Goal: Task Accomplishment & Management: Use online tool/utility

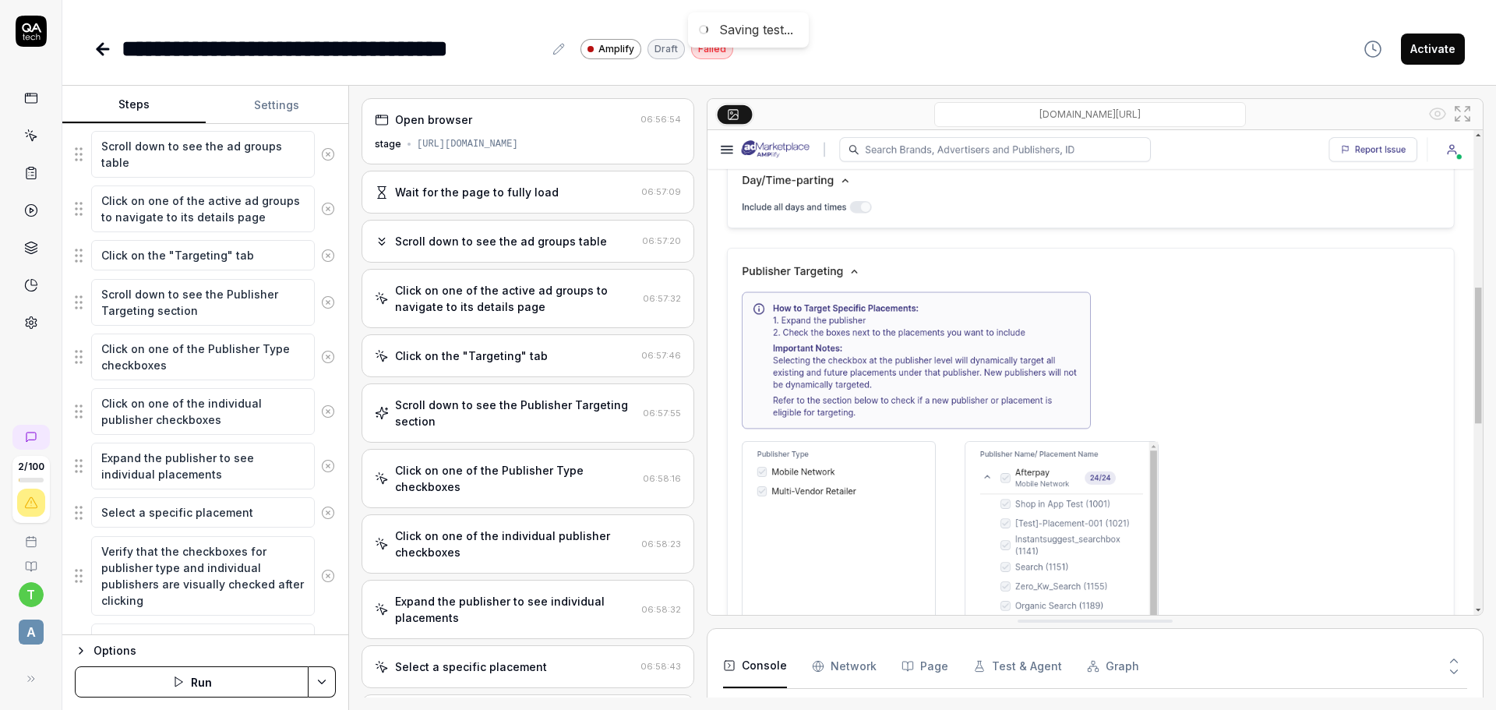
scroll to position [354, 0]
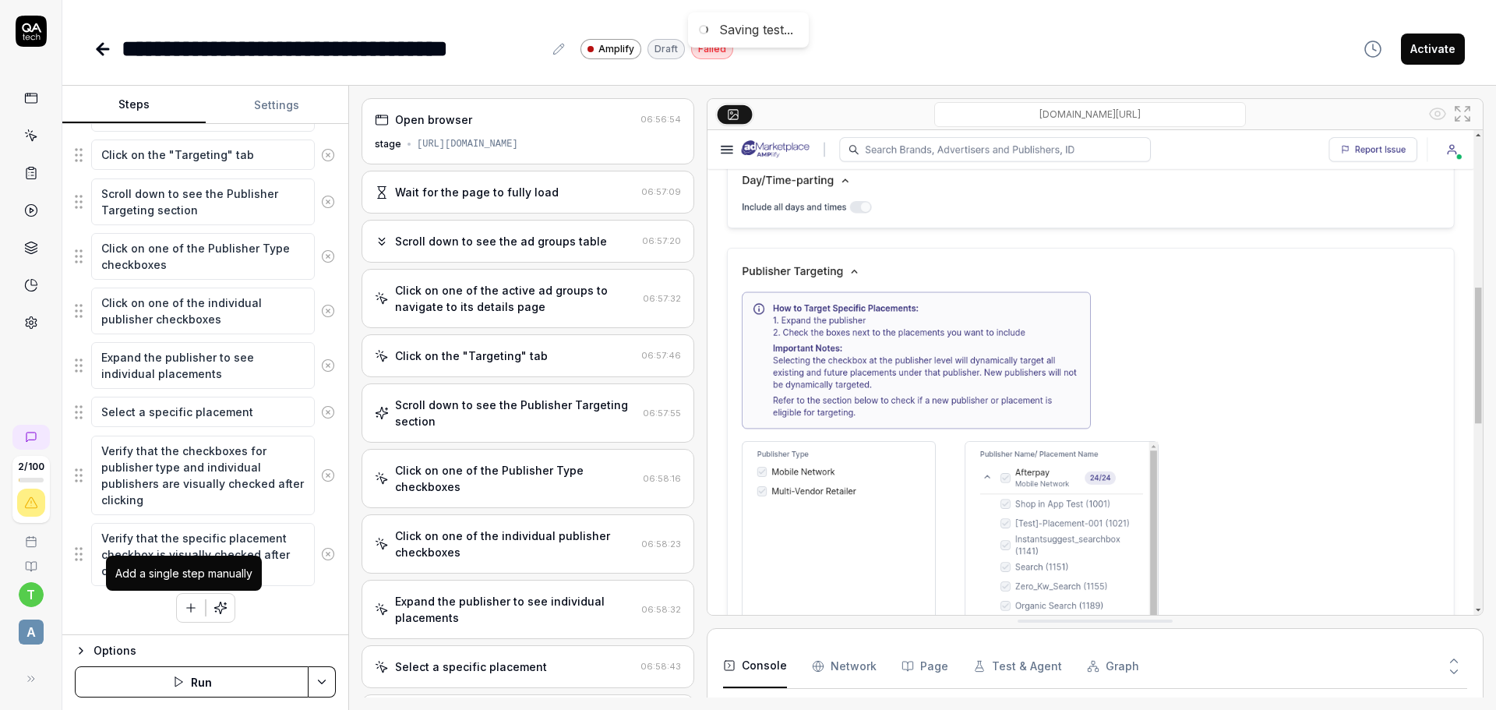
click at [185, 604] on icon "button" at bounding box center [191, 608] width 14 height 14
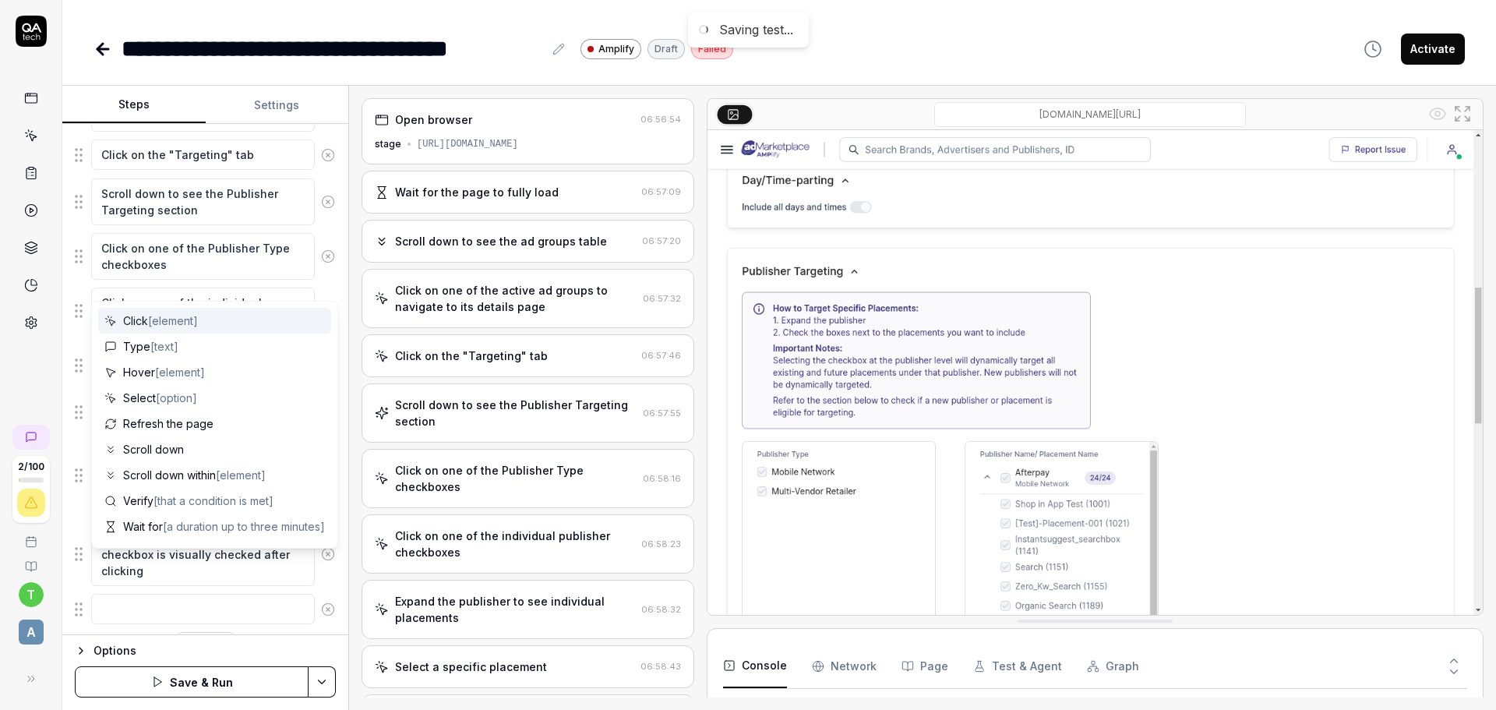
scroll to position [393, 0]
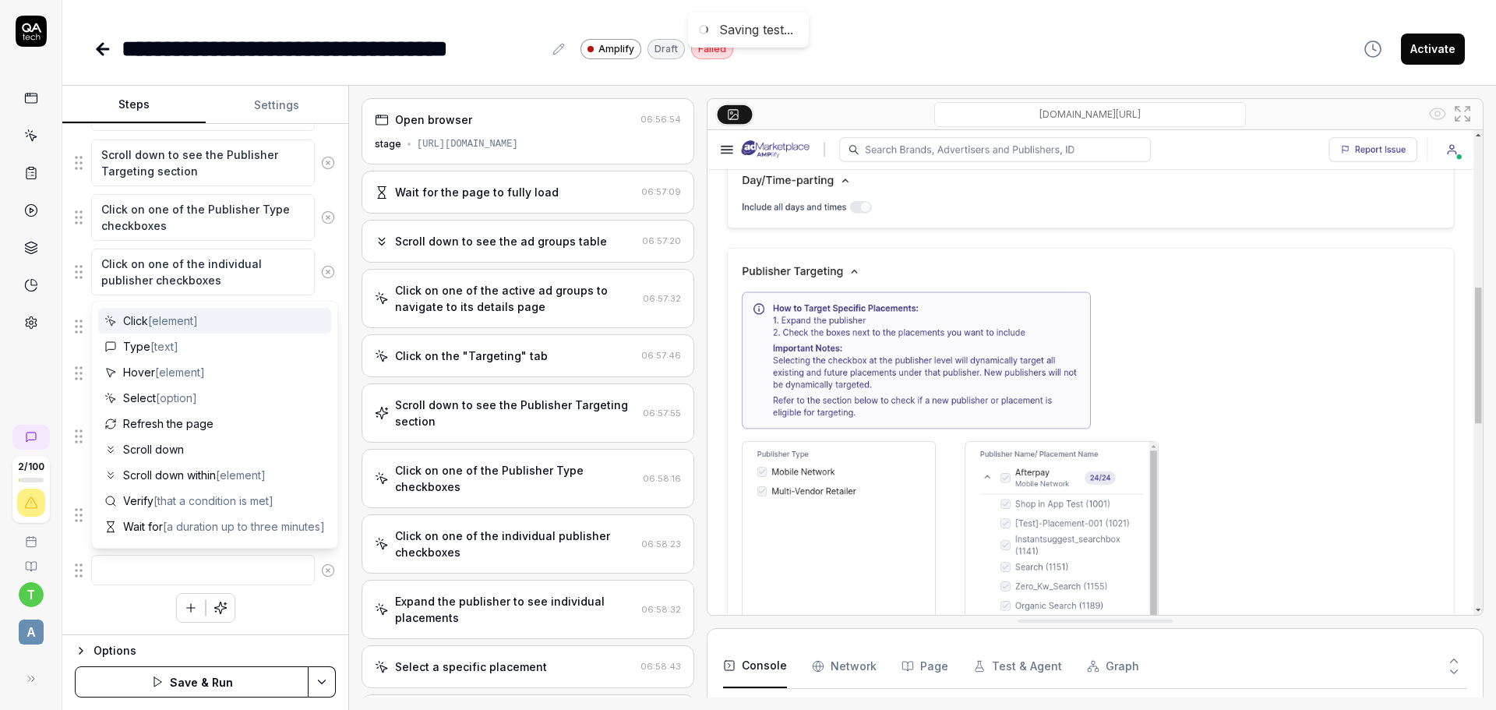
click at [159, 313] on span "Click [element]" at bounding box center [160, 320] width 75 height 16
type textarea "*"
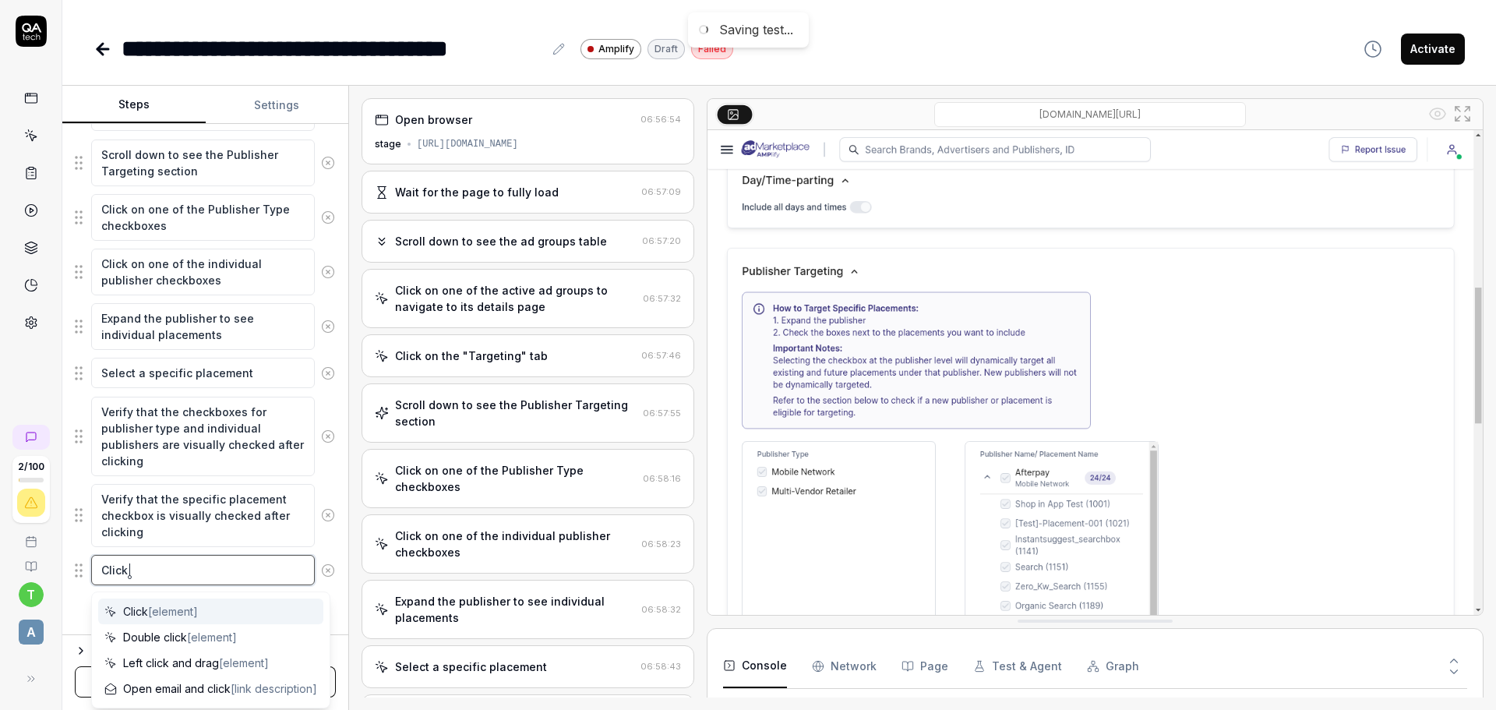
type textarea "Click E"
type textarea "*"
type textarea "Click Ed"
type textarea "*"
type textarea "Click Edi"
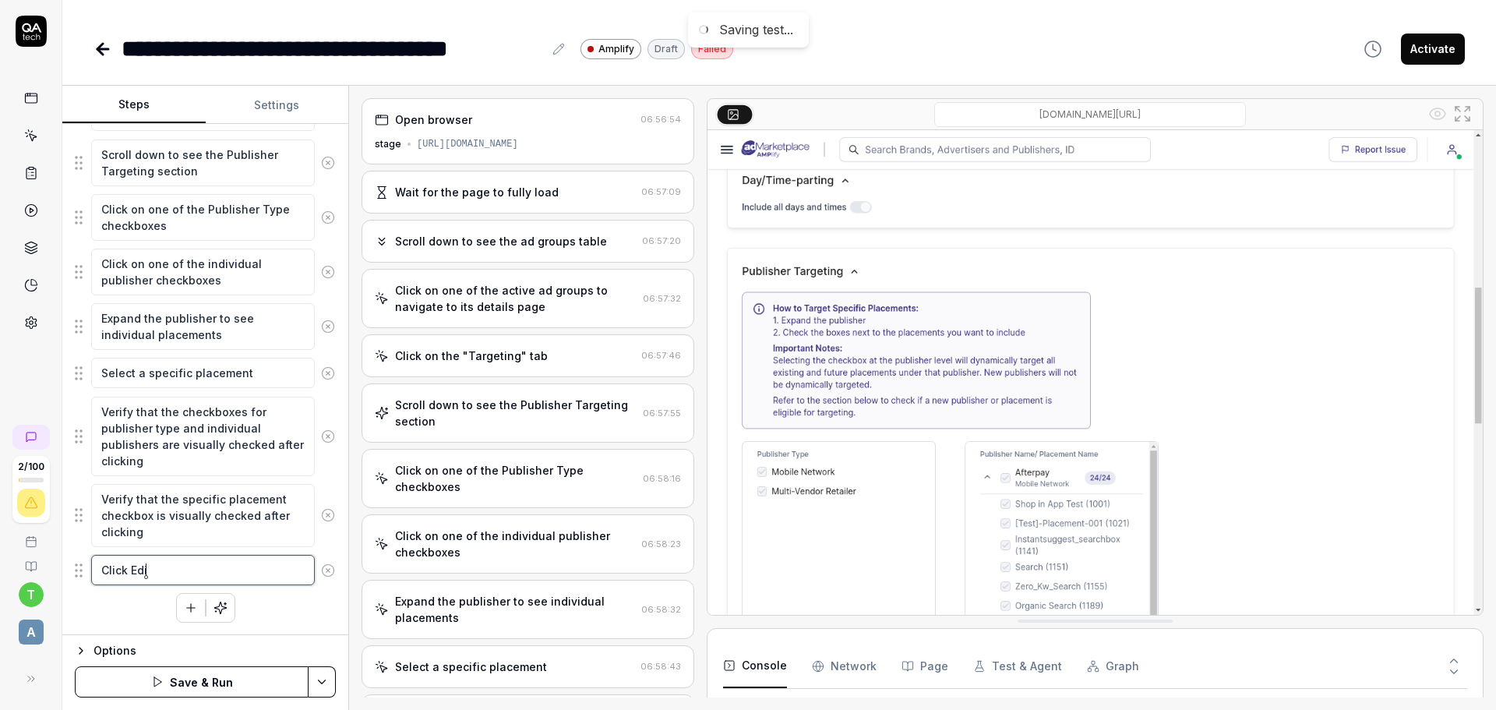
type textarea "*"
type textarea "Click Edit"
type textarea "*"
type textarea "Click Edit b"
type textarea "*"
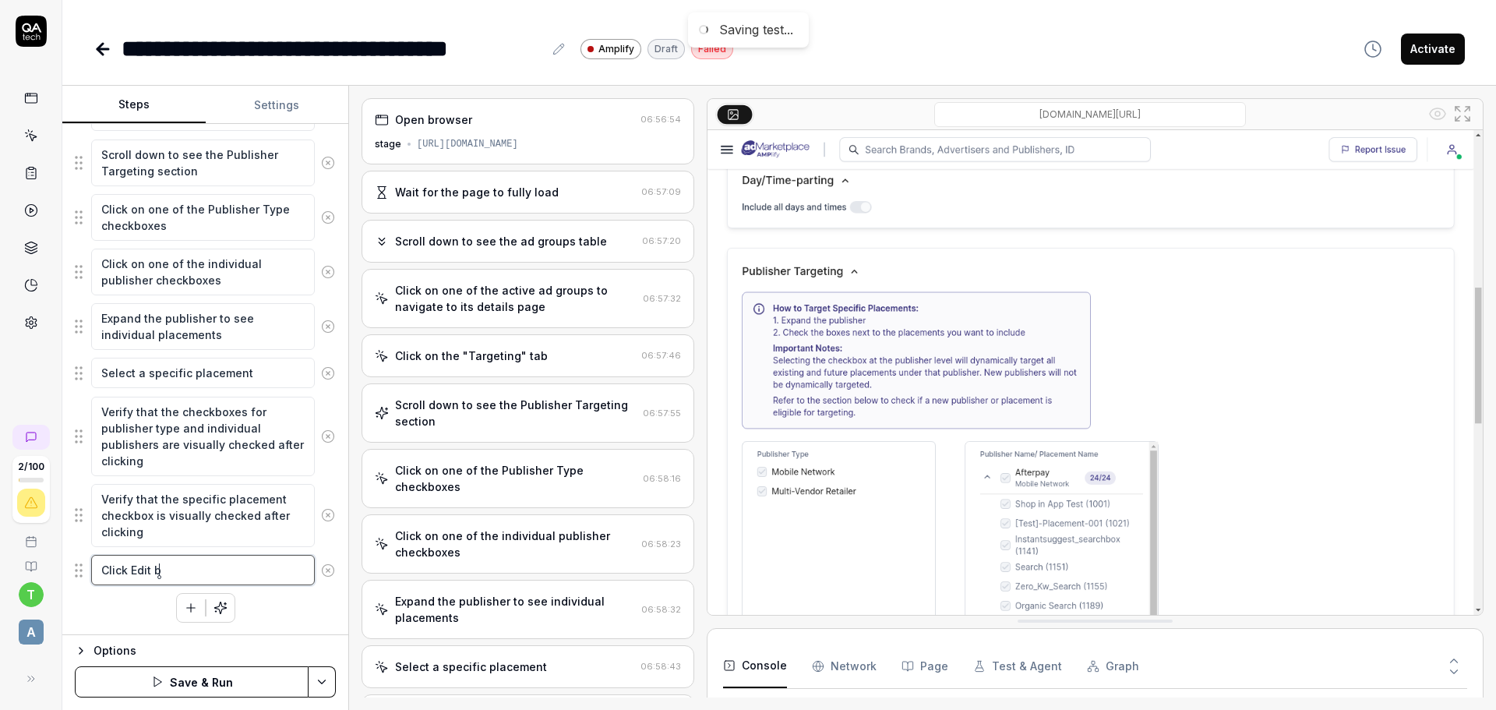
type textarea "Click Edit bu"
type textarea "*"
type textarea "Click Edit but"
type textarea "*"
type textarea "Click Edit butt"
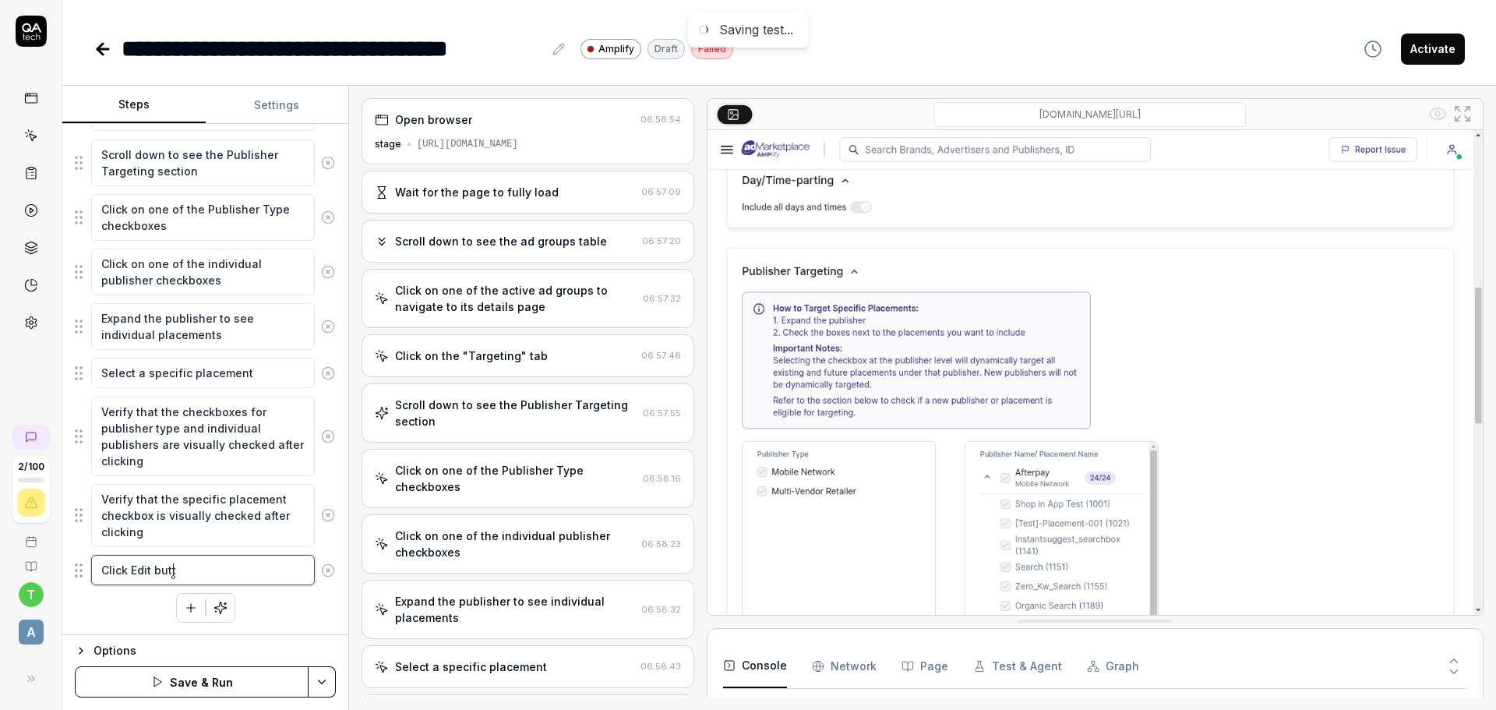
type textarea "*"
type textarea "Click Edit butto"
type textarea "*"
type textarea "Click Edit button"
click at [132, 621] on div "Wait for the page to fully load Scroll down to see the ad groups table Click on…" at bounding box center [205, 287] width 261 height 671
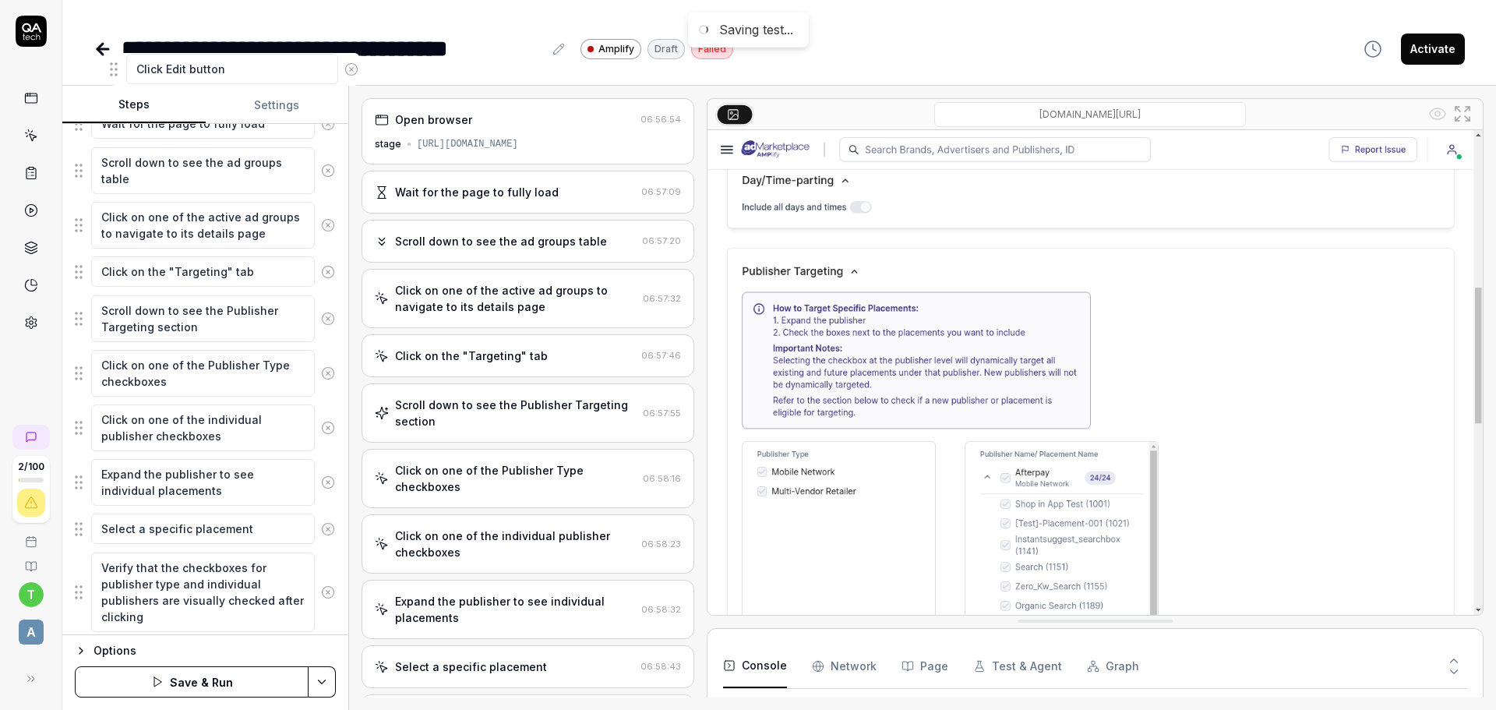
scroll to position [196, 0]
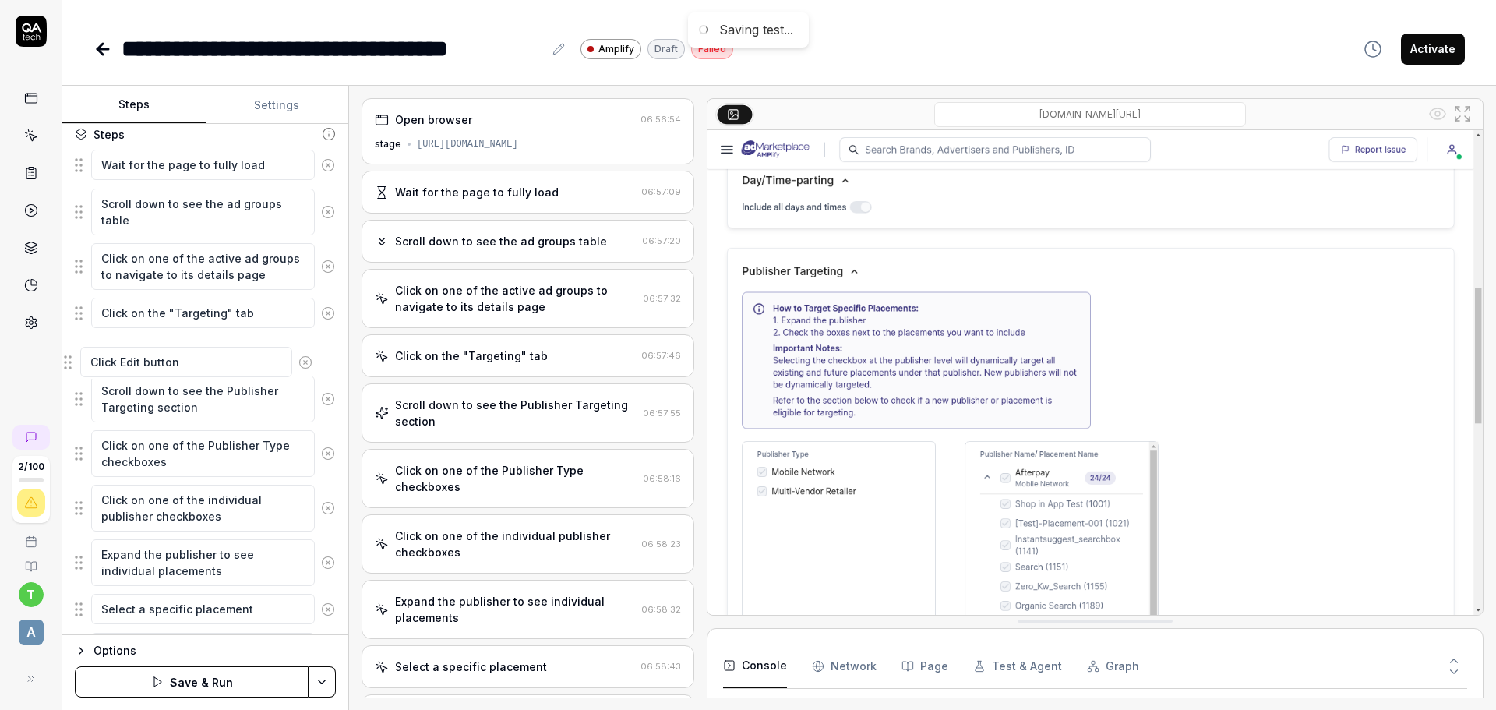
drag, startPoint x: 82, startPoint y: 569, endPoint x: 71, endPoint y: 361, distance: 208.3
click at [75, 361] on fieldset "Wait for the page to fully load Scroll down to see the ad groups table Click on…" at bounding box center [205, 466] width 261 height 635
click at [230, 680] on button "Save & Run" at bounding box center [192, 681] width 234 height 31
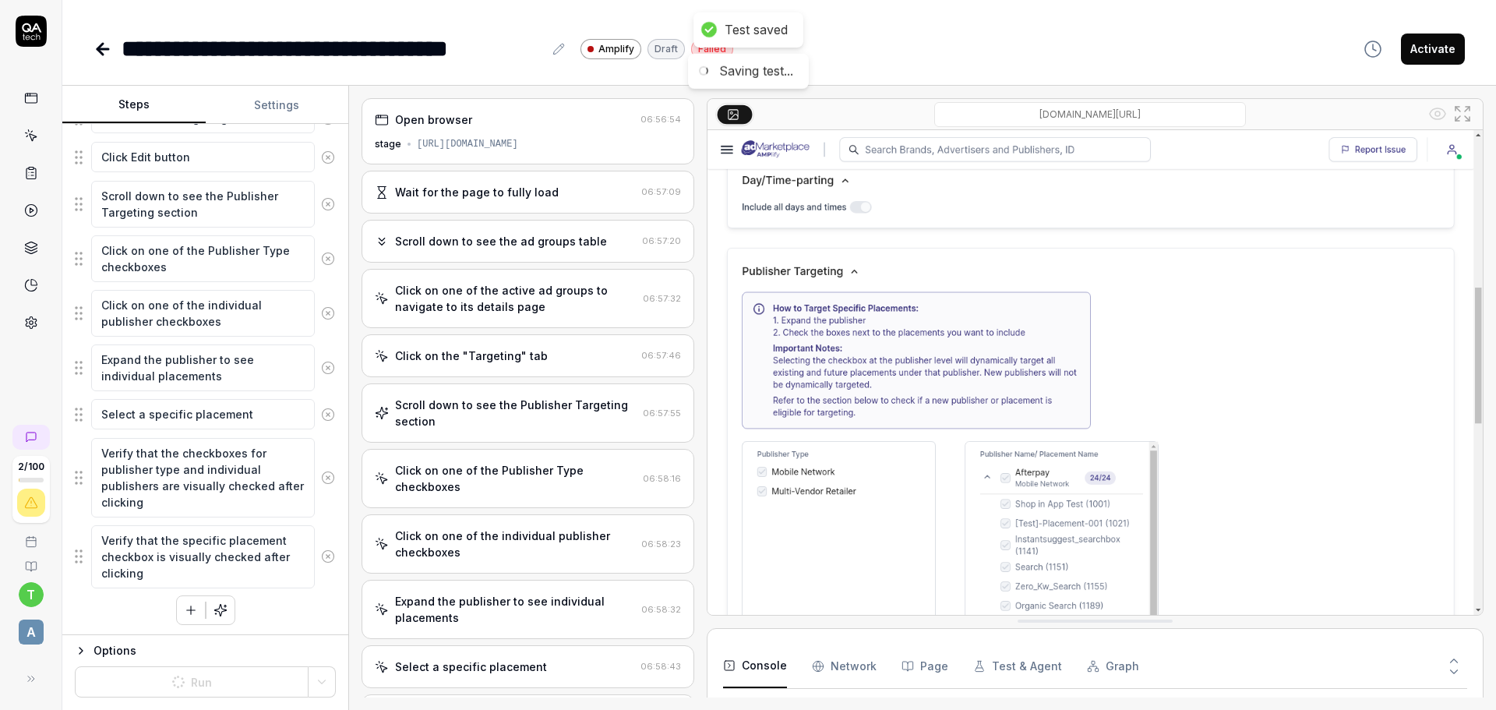
scroll to position [393, 0]
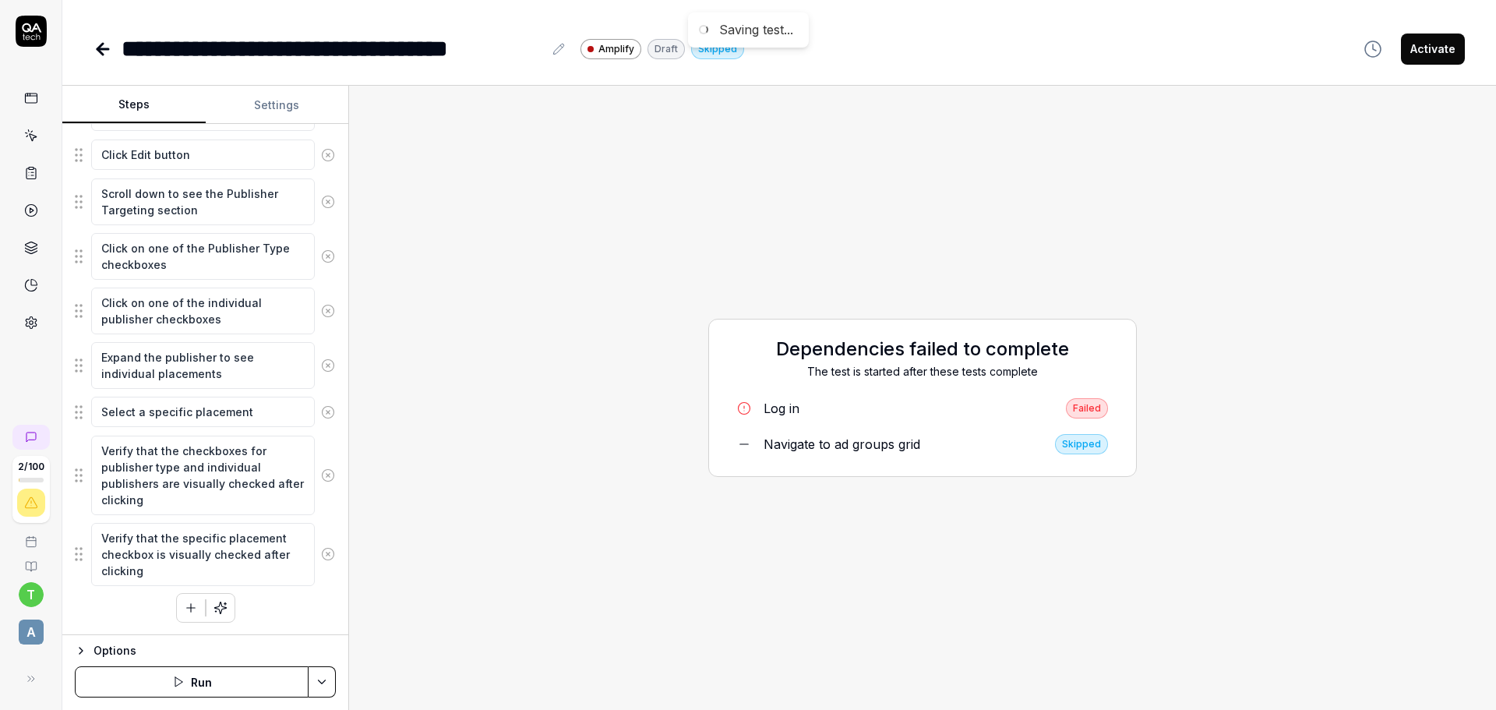
click at [234, 690] on button "Run" at bounding box center [192, 681] width 234 height 31
click at [767, 413] on div "Log in" at bounding box center [781, 408] width 36 height 19
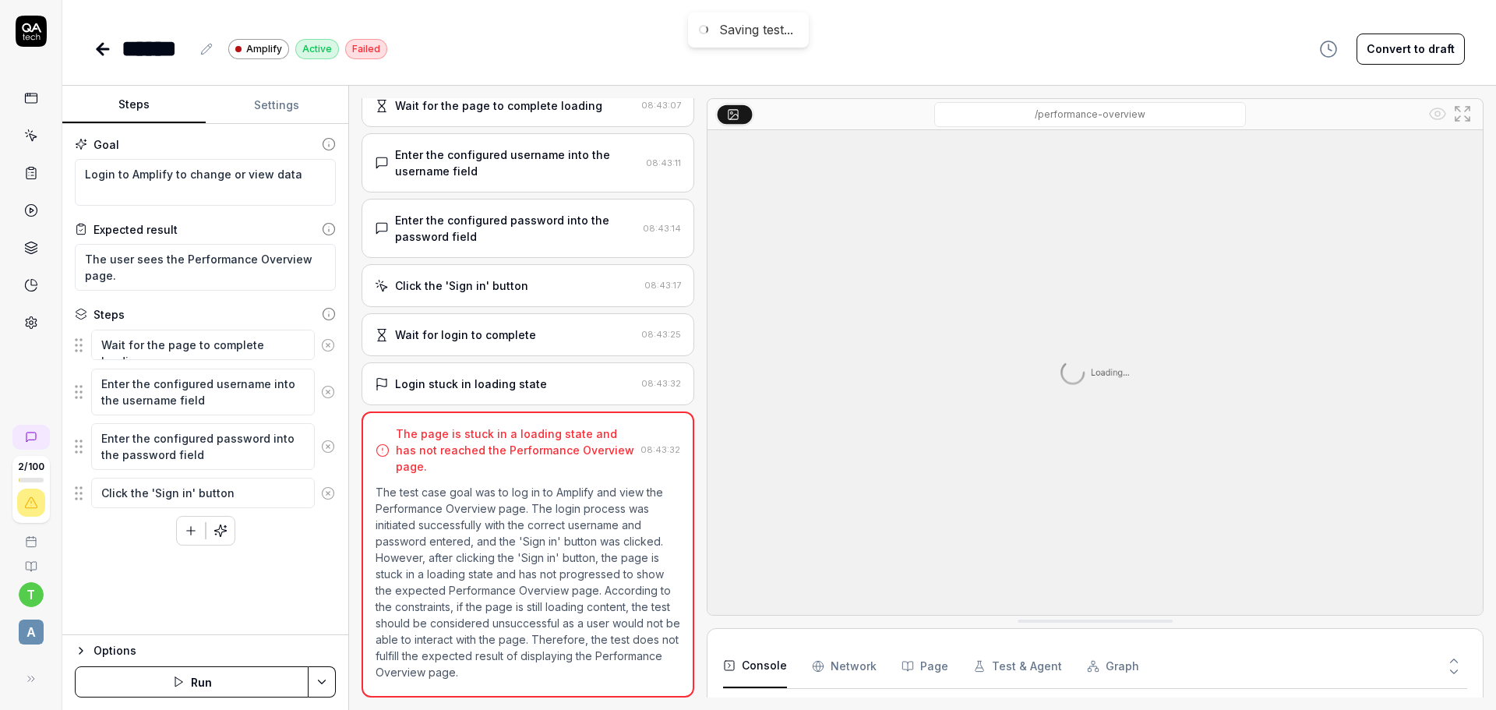
scroll to position [1790, 0]
click at [229, 685] on button "Run" at bounding box center [192, 681] width 234 height 31
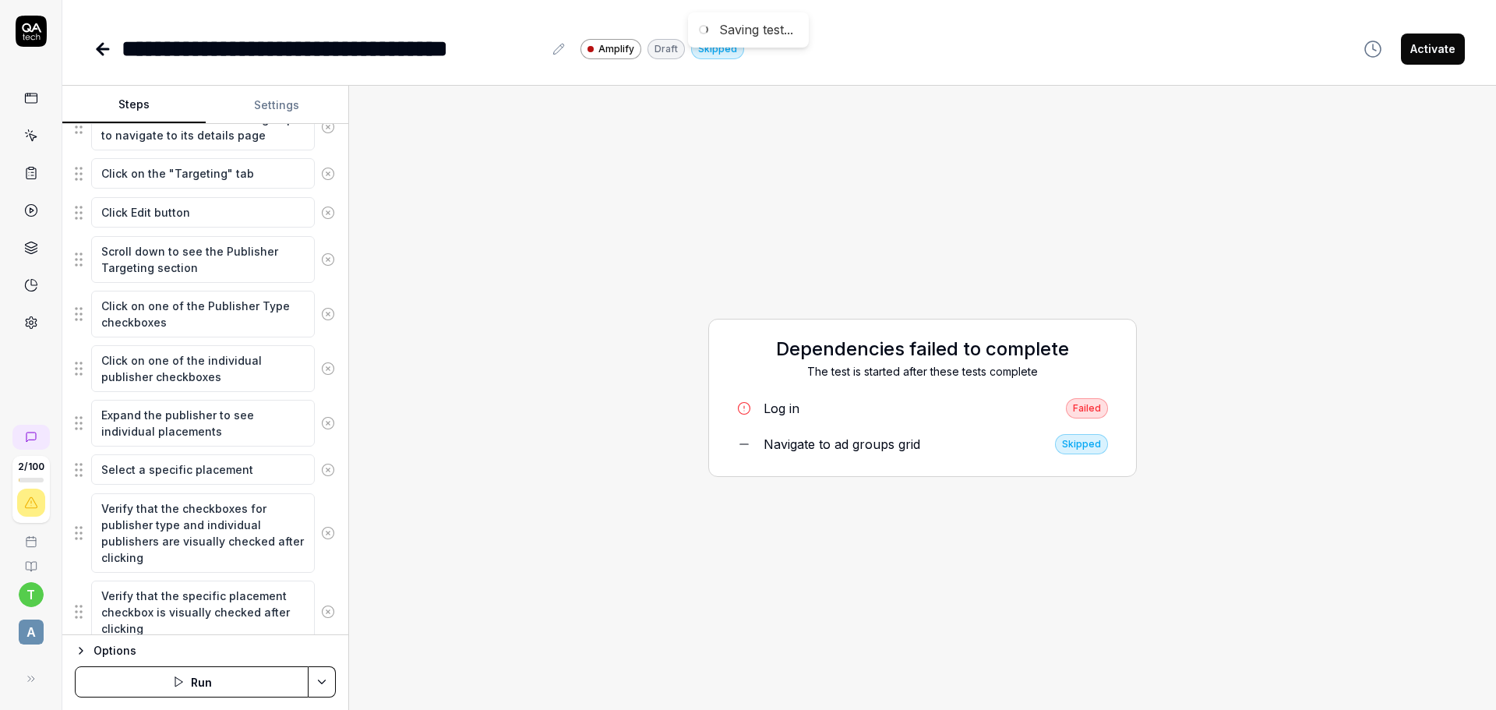
scroll to position [393, 0]
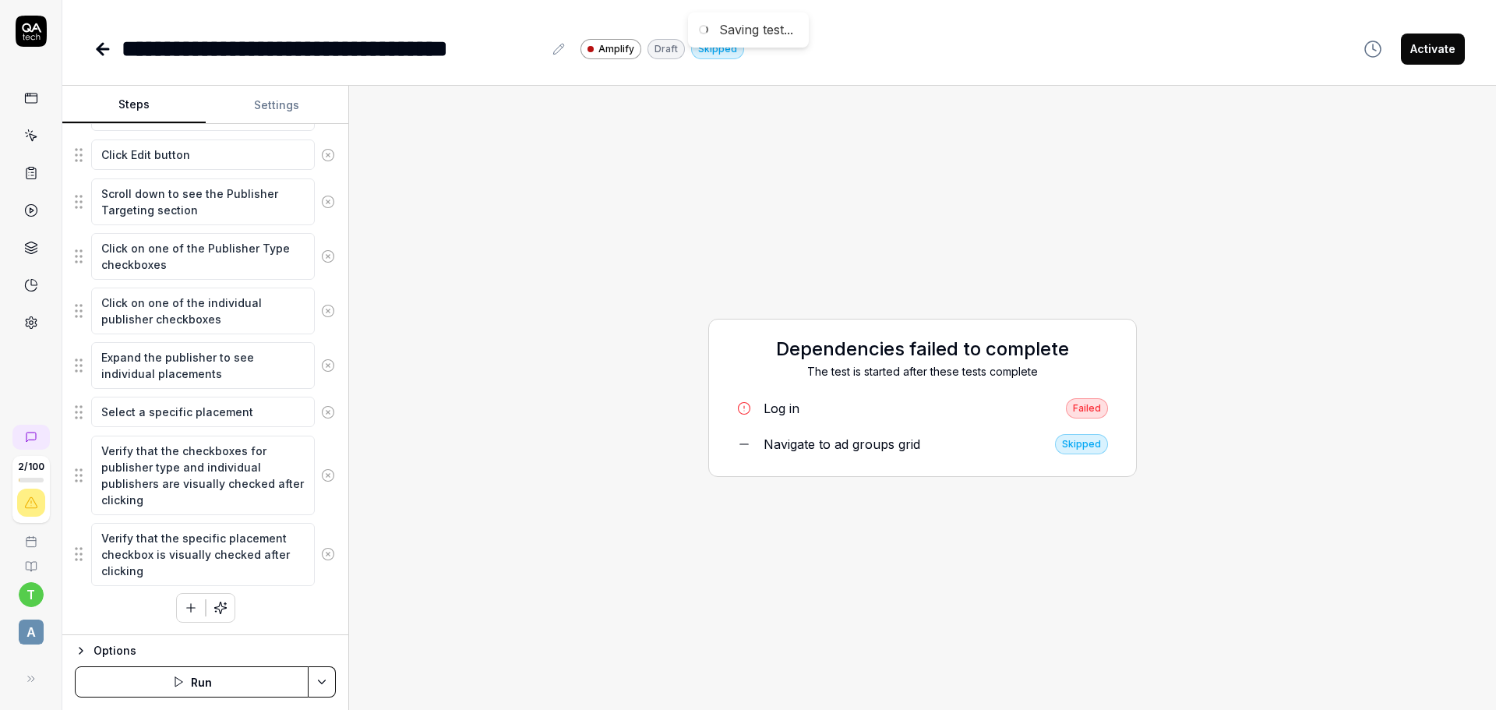
click at [205, 697] on div "Options Run" at bounding box center [205, 672] width 286 height 76
click at [188, 682] on button "Run" at bounding box center [192, 681] width 234 height 31
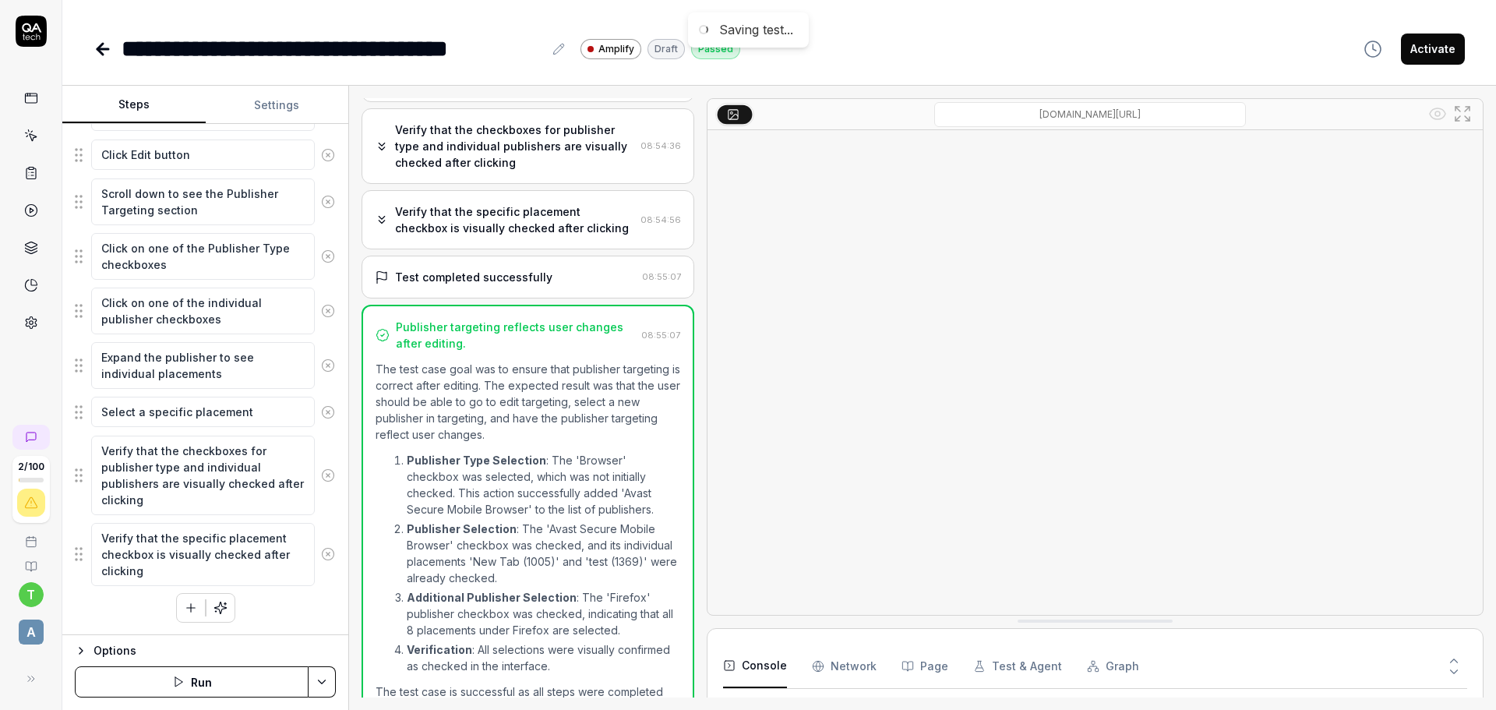
scroll to position [687, 0]
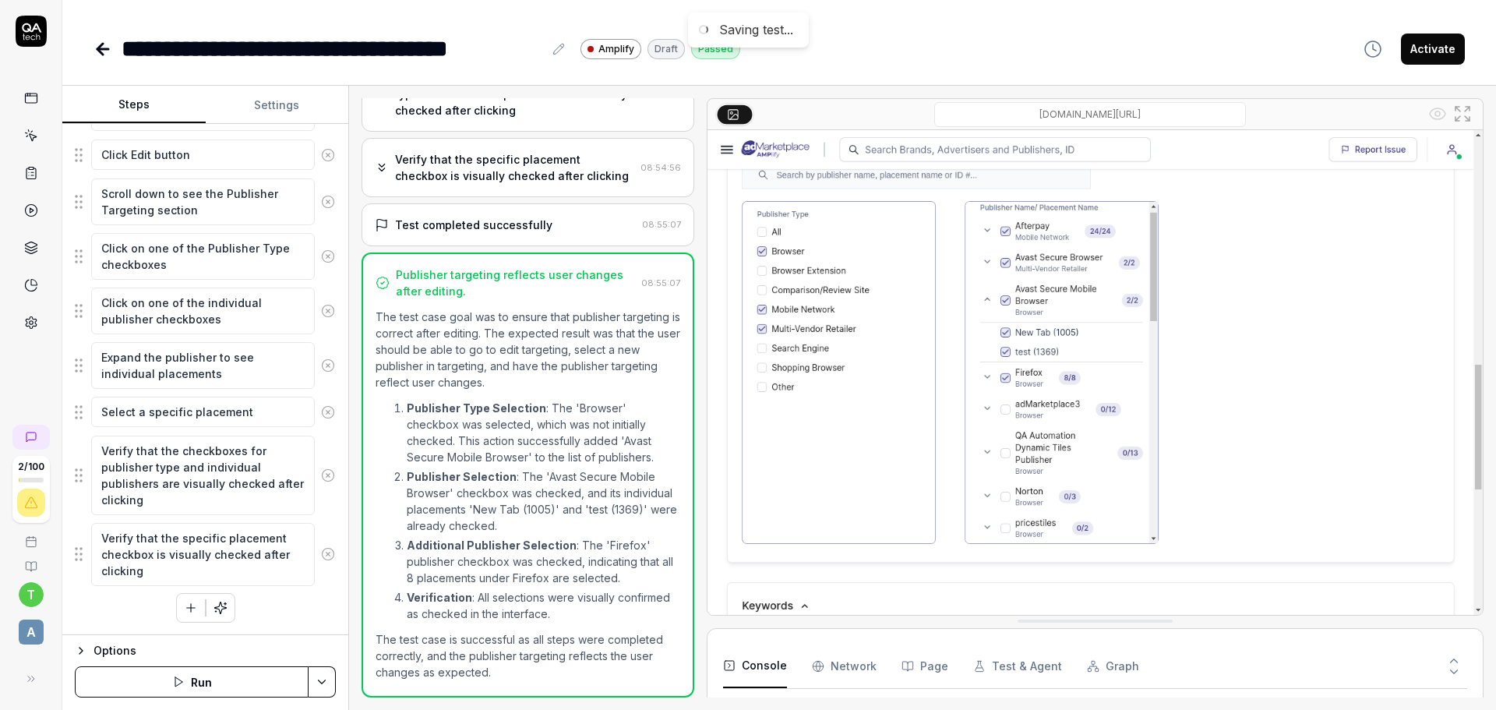
click at [213, 609] on icon "button" at bounding box center [220, 608] width 14 height 14
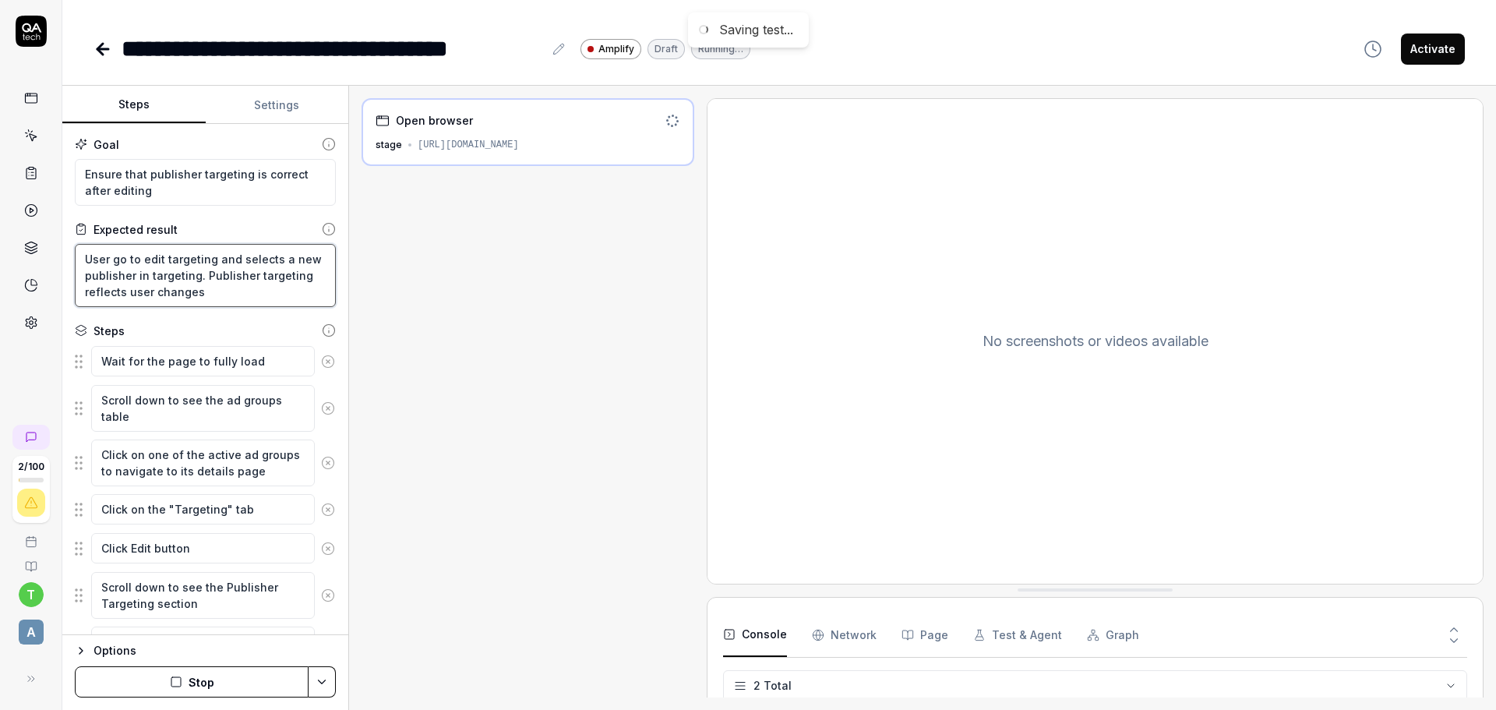
click at [199, 289] on textarea "User go to edit targeting and selects a new publisher in targeting. Publisher t…" at bounding box center [205, 275] width 261 height 63
type textarea "*"
type textarea "User go to edit targeting and selects a new publisher in targeting. Publisher t…"
type textarea "*"
type textarea "User go to edit targeting and selects a new publisher in targeting. Publisher t…"
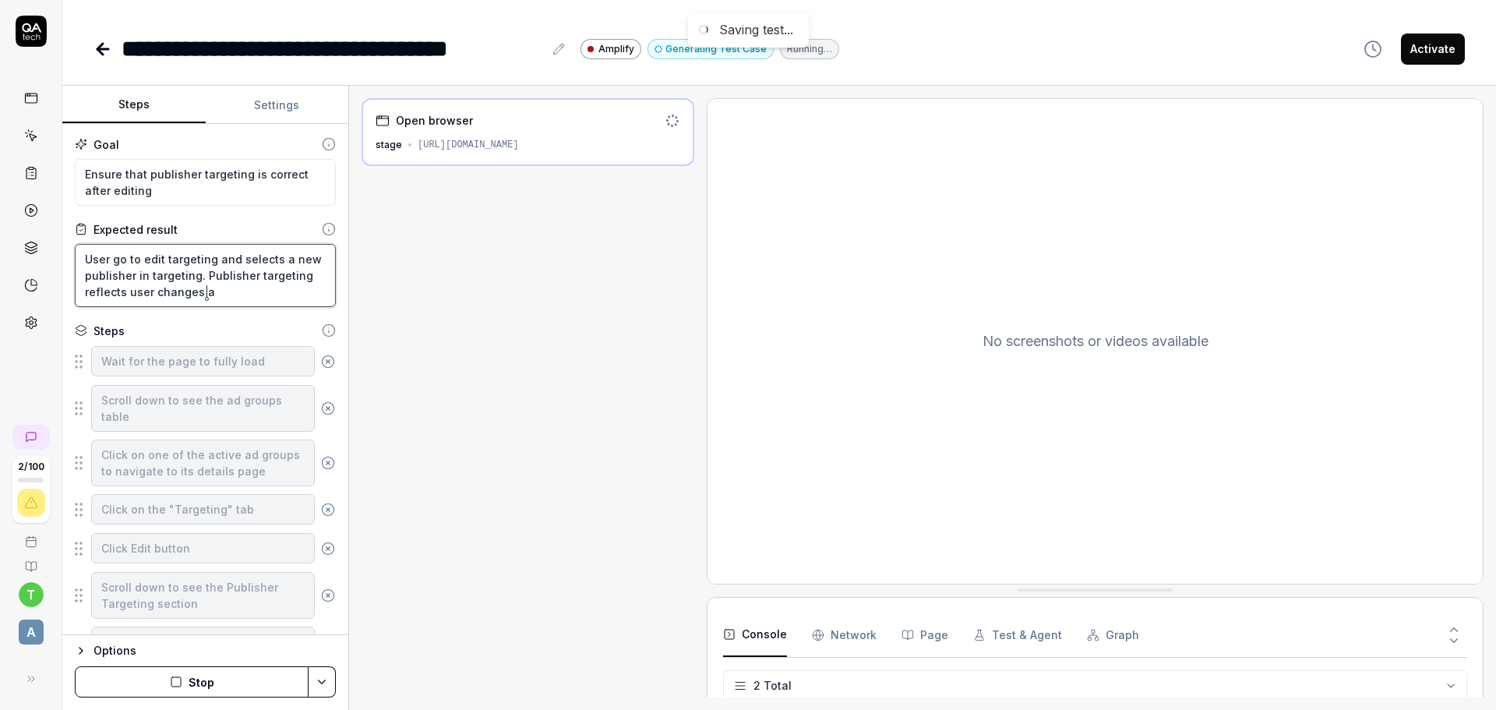
type textarea "*"
type textarea "User go to edit targeting and selects a new publisher in targeting. Publisher t…"
type textarea "*"
type textarea "User go to edit targeting and selects a new publisher in targeting. Publisher t…"
type textarea "*"
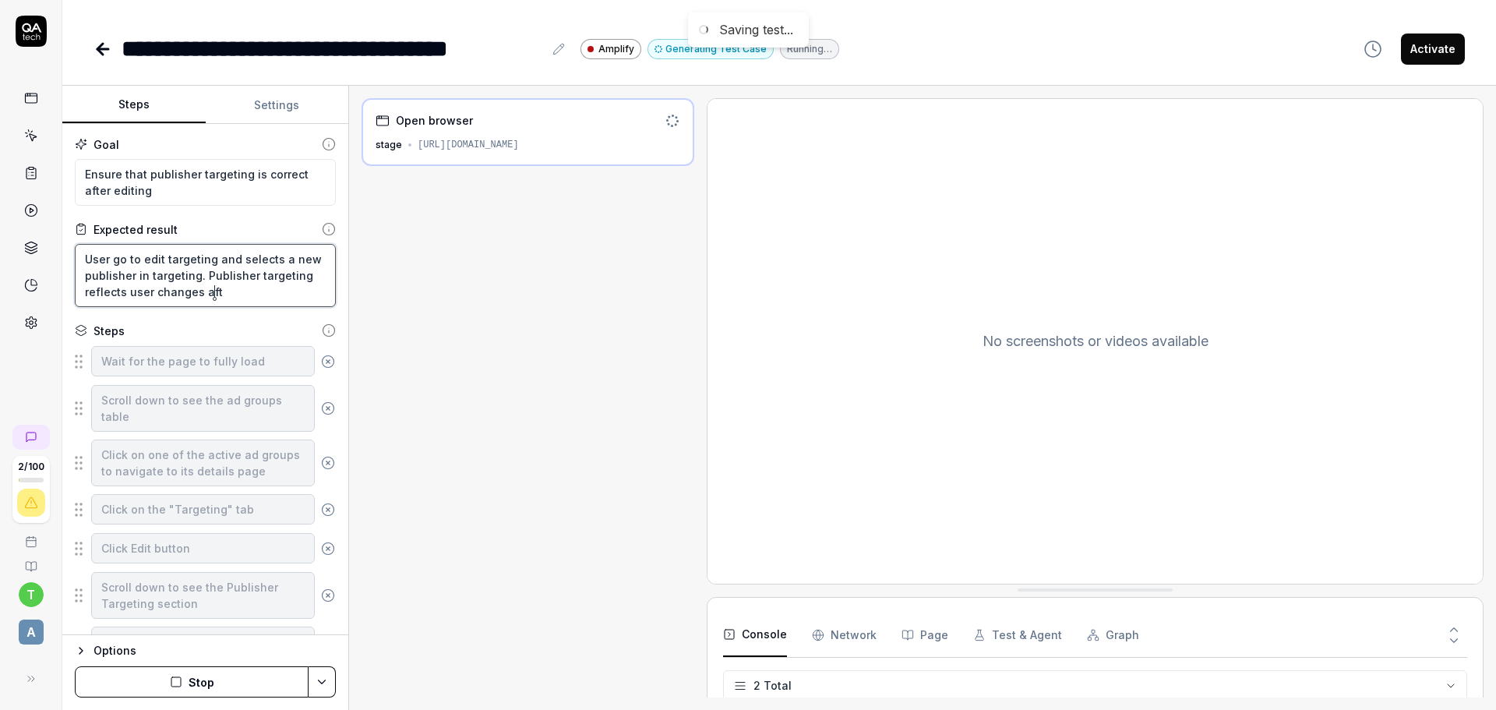
type textarea "User go to edit targeting and selects a new publisher in targeting. Publisher t…"
type textarea "*"
type textarea "User go to edit targeting and selects a new publisher in targeting. Publisher t…"
type textarea "*"
type textarea "User go to edit targeting and selects a new publisher in targeting. Publisher t…"
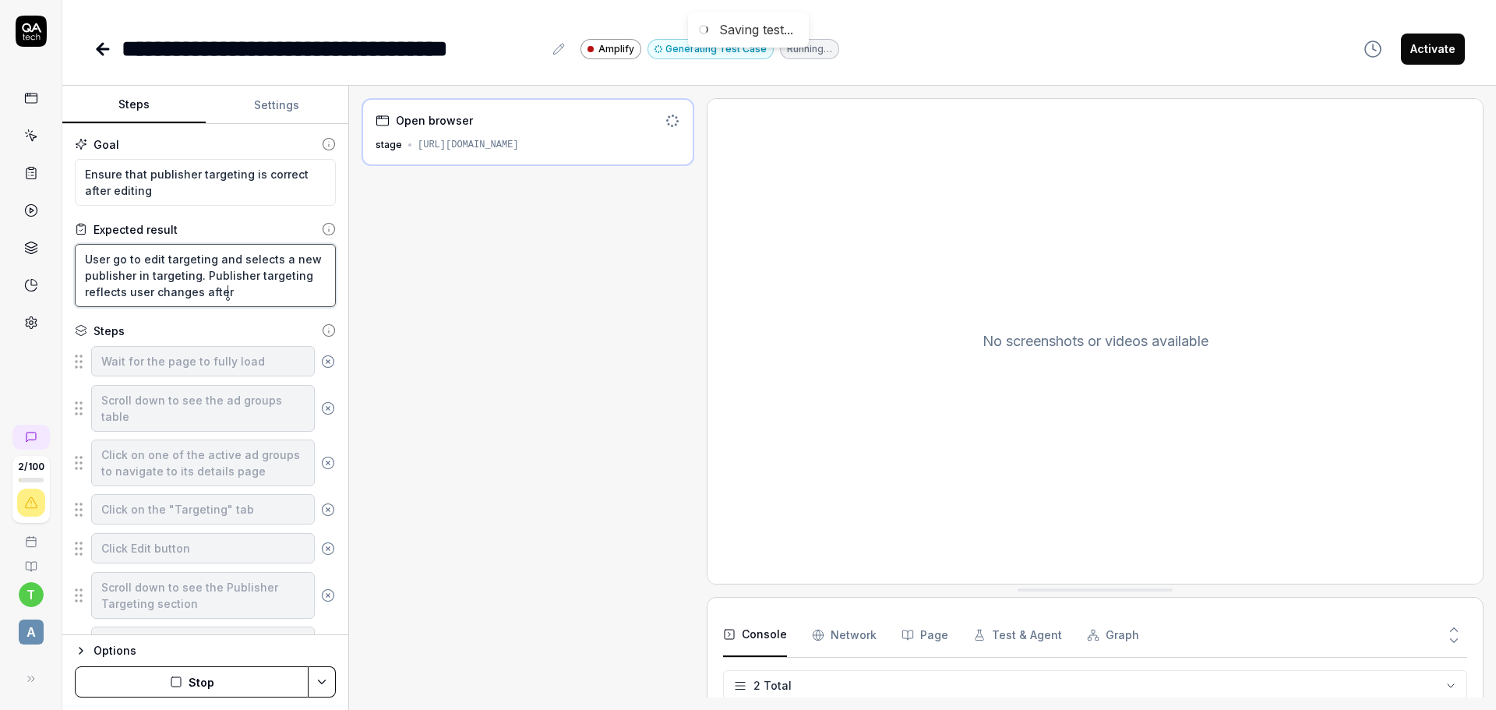
type textarea "*"
type textarea "User go to edit targeting and selects a new publisher in targeting. Publisher t…"
type textarea "*"
type textarea "User go to edit targeting and selects a new publisher in targeting. Publisher t…"
type textarea "*"
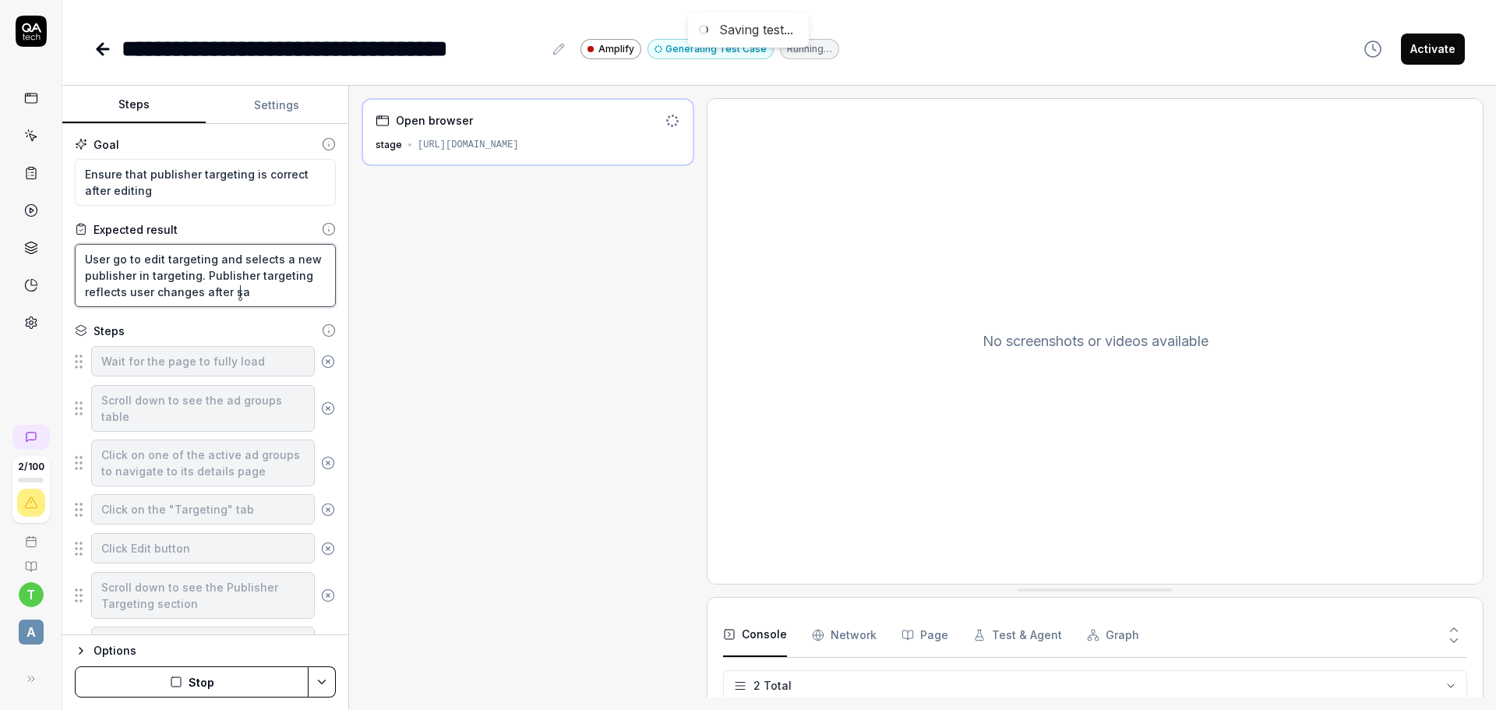
type textarea "User go to edit targeting and selects a new publisher in targeting. Publisher t…"
type textarea "*"
type textarea "User go to edit targeting and selects a new publisher in targeting. Publisher t…"
type textarea "*"
type textarea "User go to edit targeting and selects a new publisher in targeting. Publisher t…"
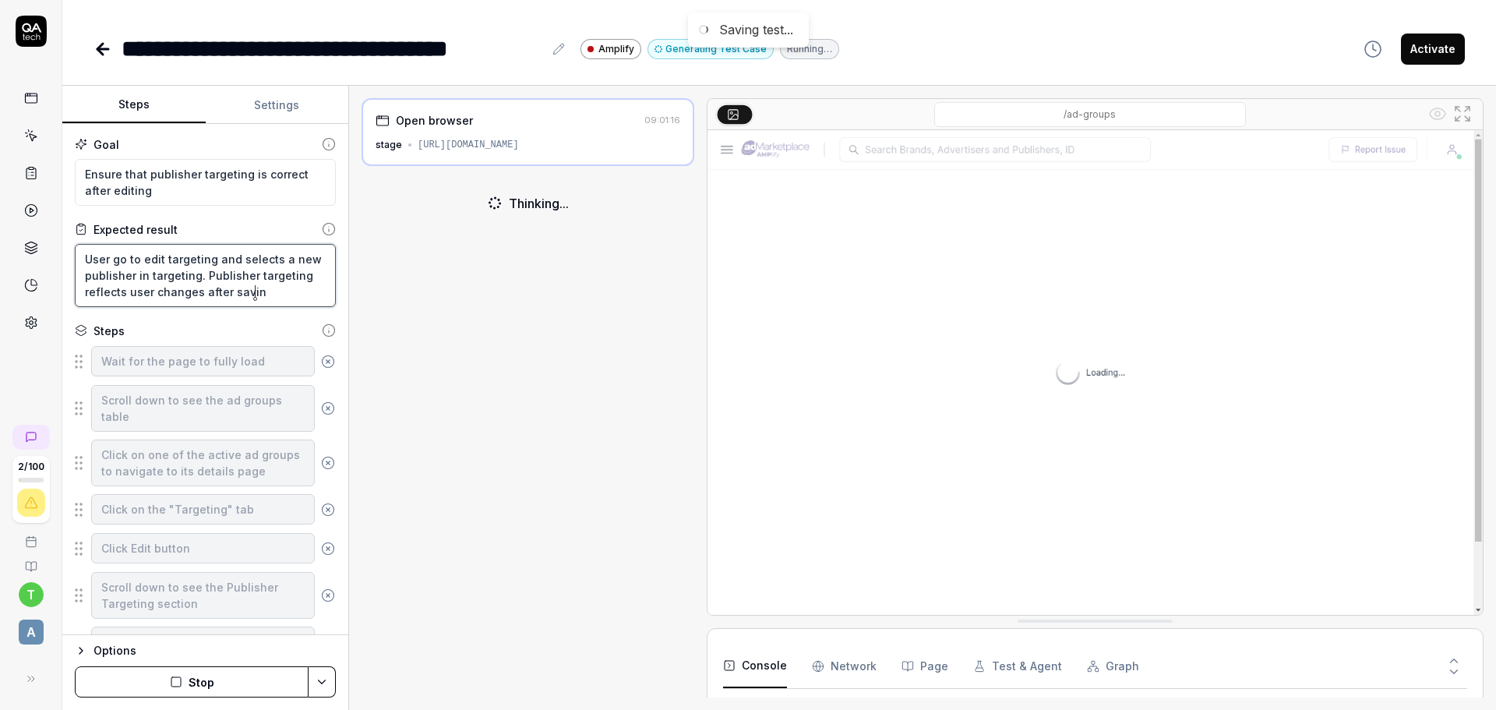
type textarea "*"
type textarea "User go to edit targeting and selects a new publisher in targeting. Publisher t…"
click at [181, 681] on rect "button" at bounding box center [175, 681] width 9 height 9
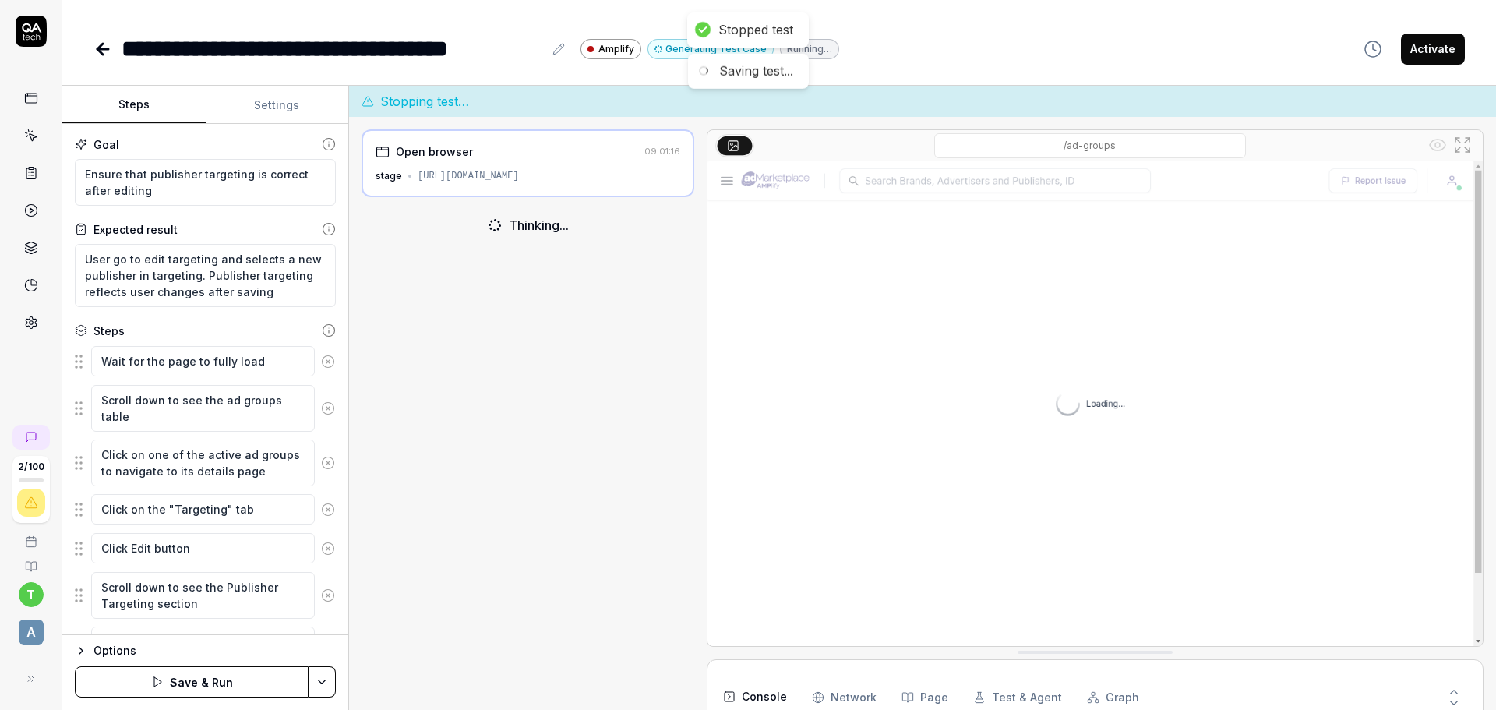
scroll to position [393, 0]
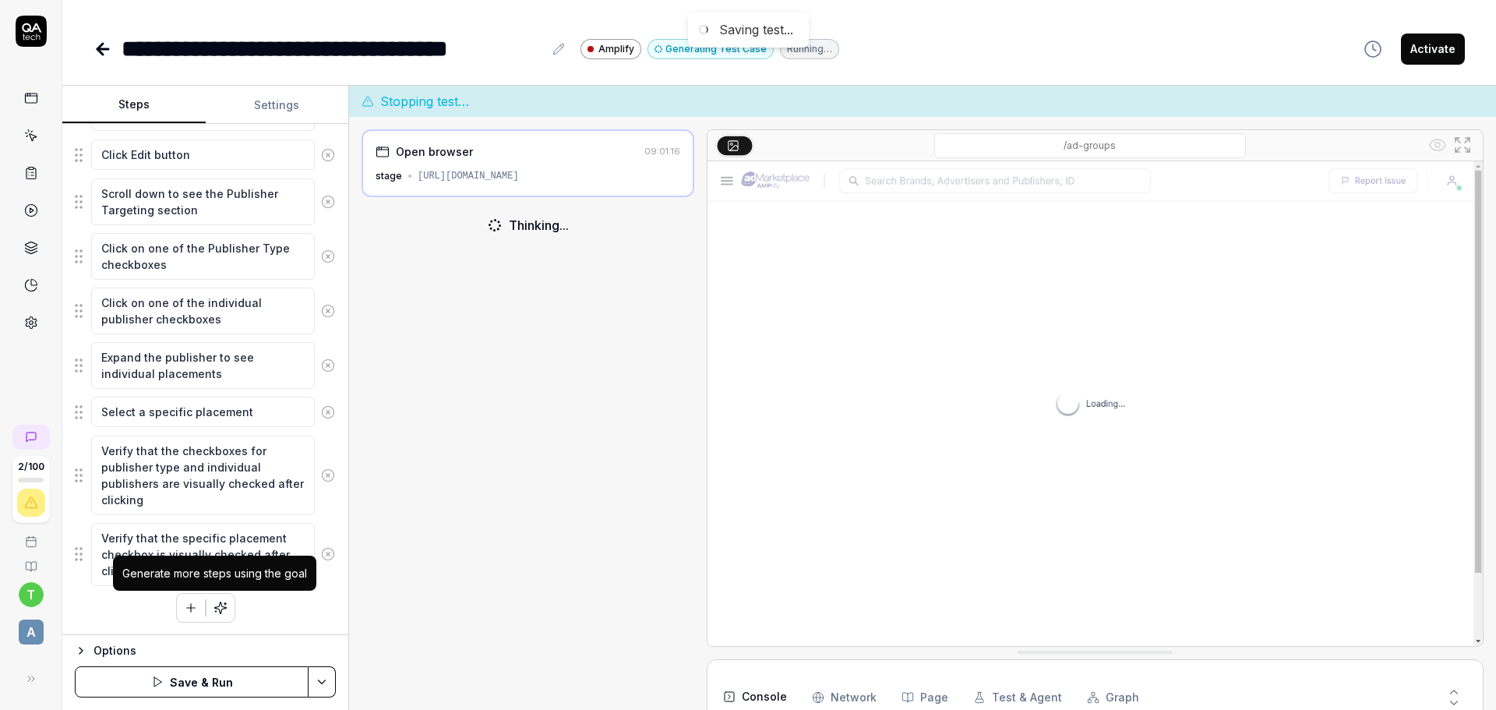
click at [213, 606] on icon "button" at bounding box center [220, 608] width 14 height 14
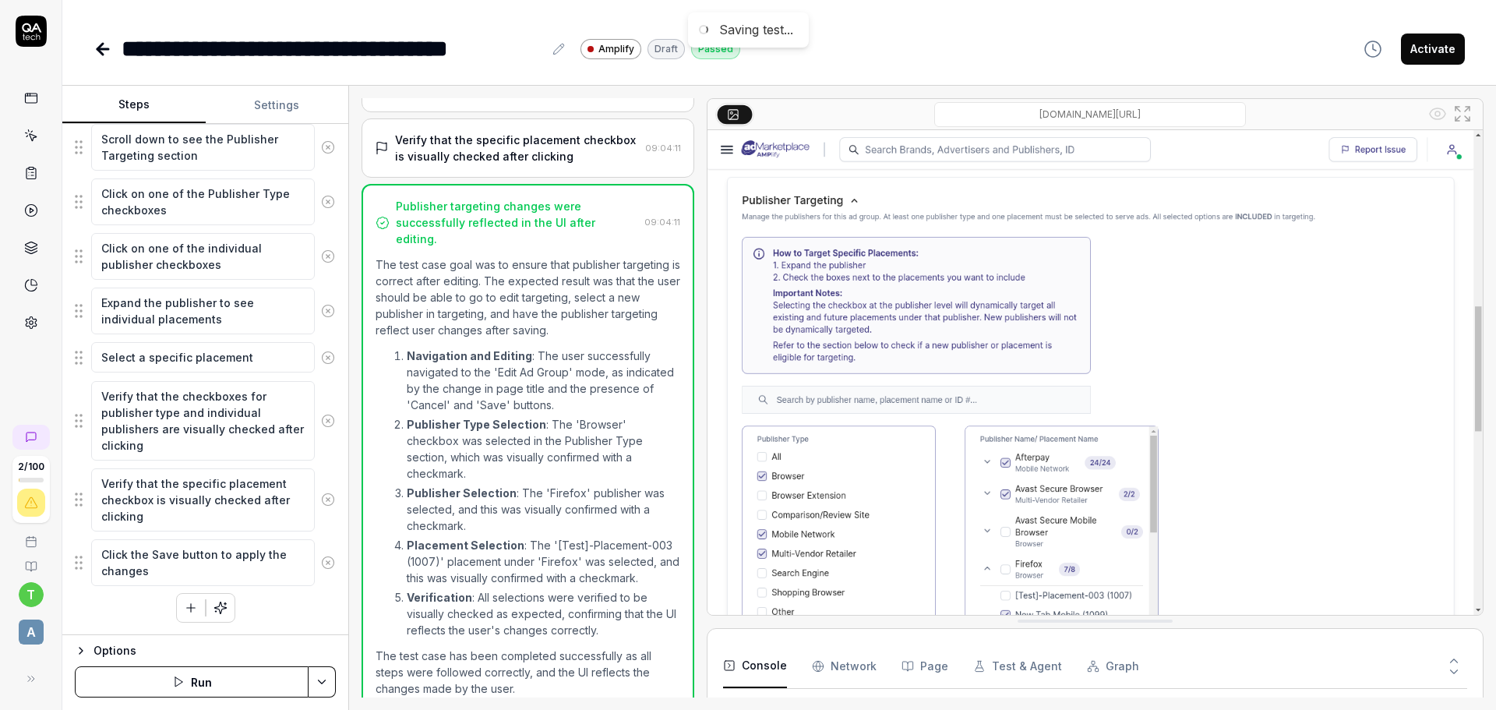
scroll to position [405, 0]
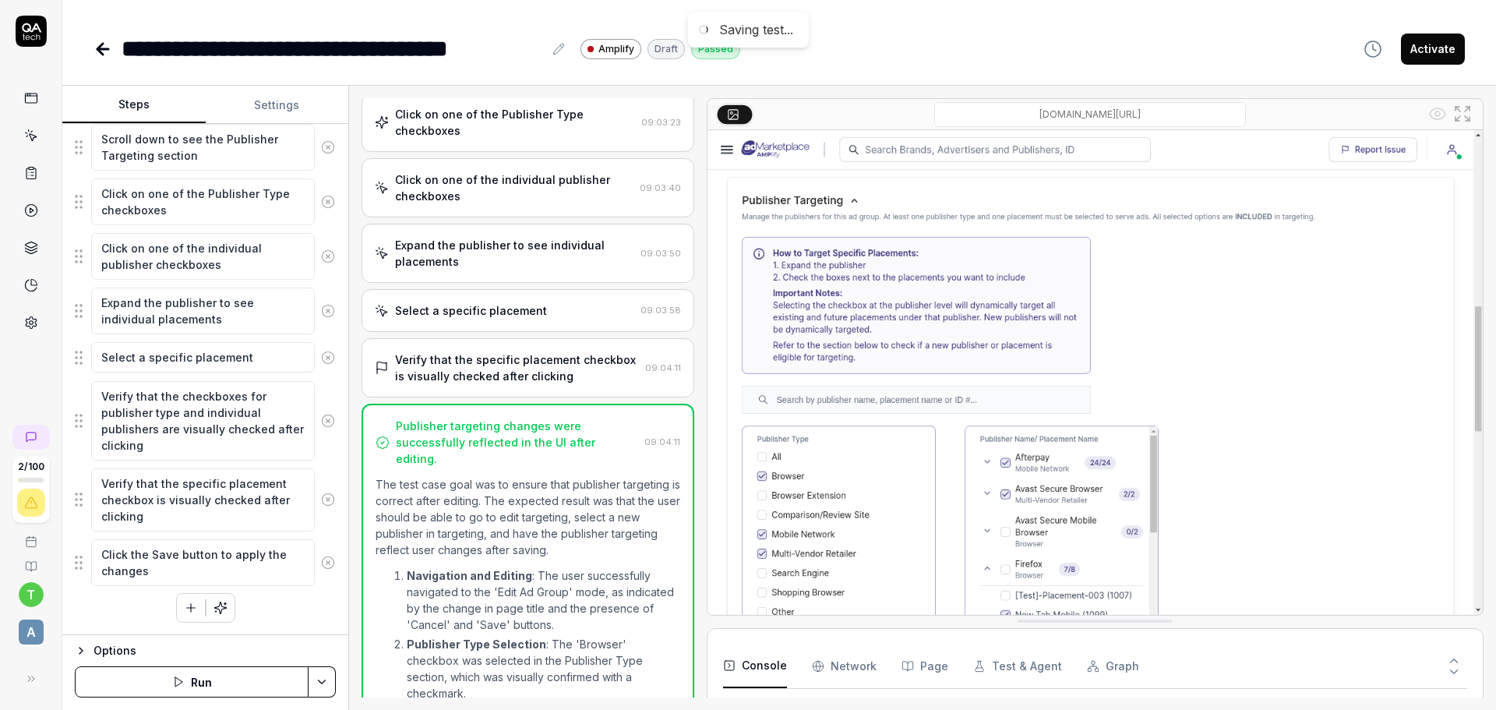
click at [504, 306] on div "Select a specific placement" at bounding box center [471, 310] width 152 height 16
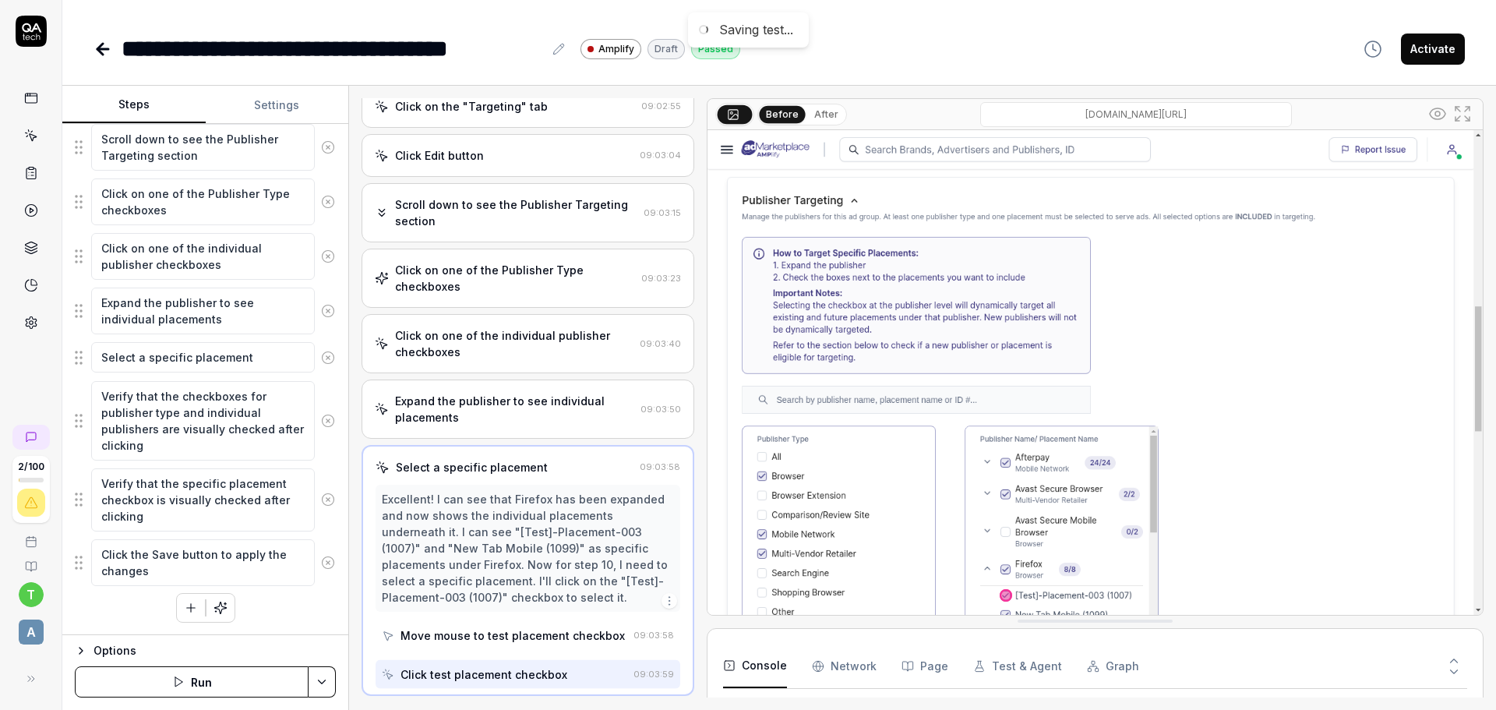
scroll to position [248, 0]
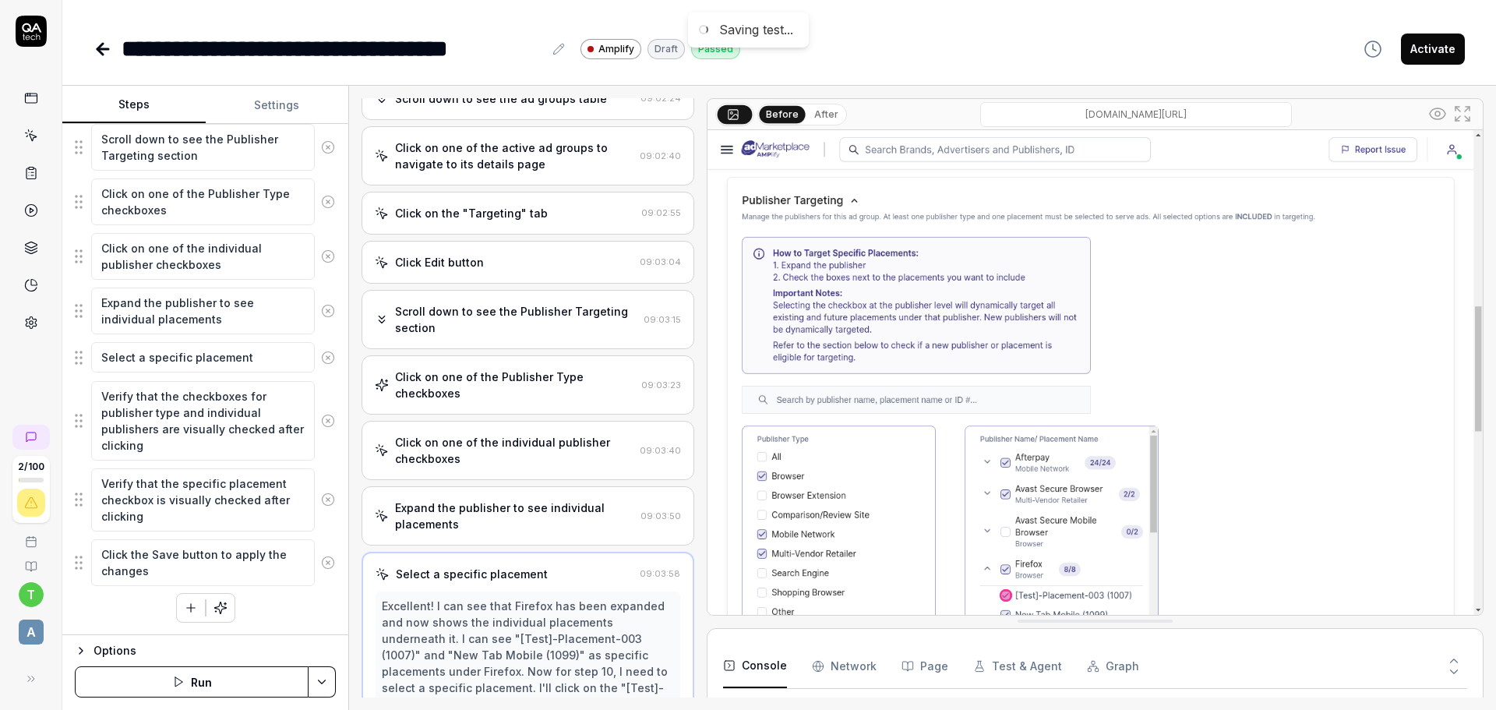
click at [586, 389] on div "Click on one of the Publisher Type checkboxes" at bounding box center [515, 384] width 240 height 33
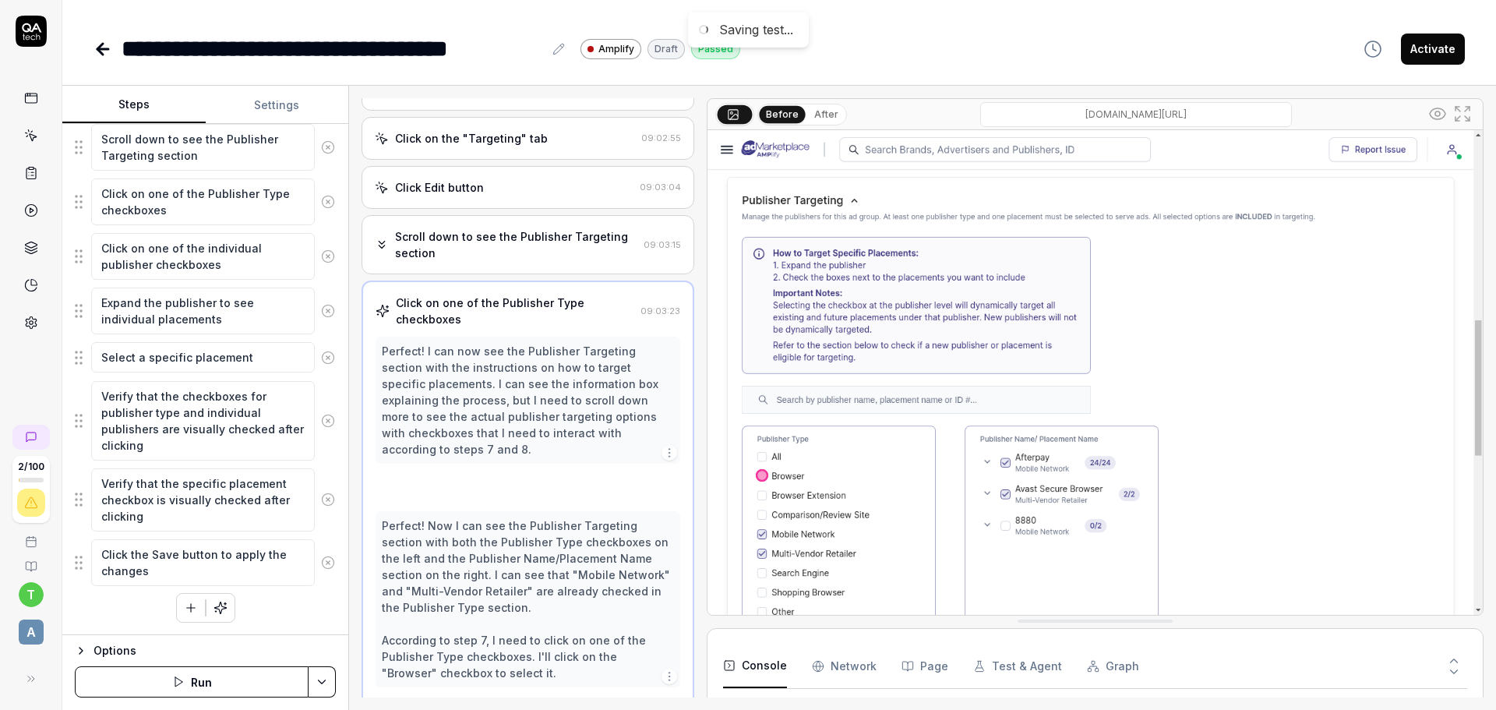
scroll to position [275, 0]
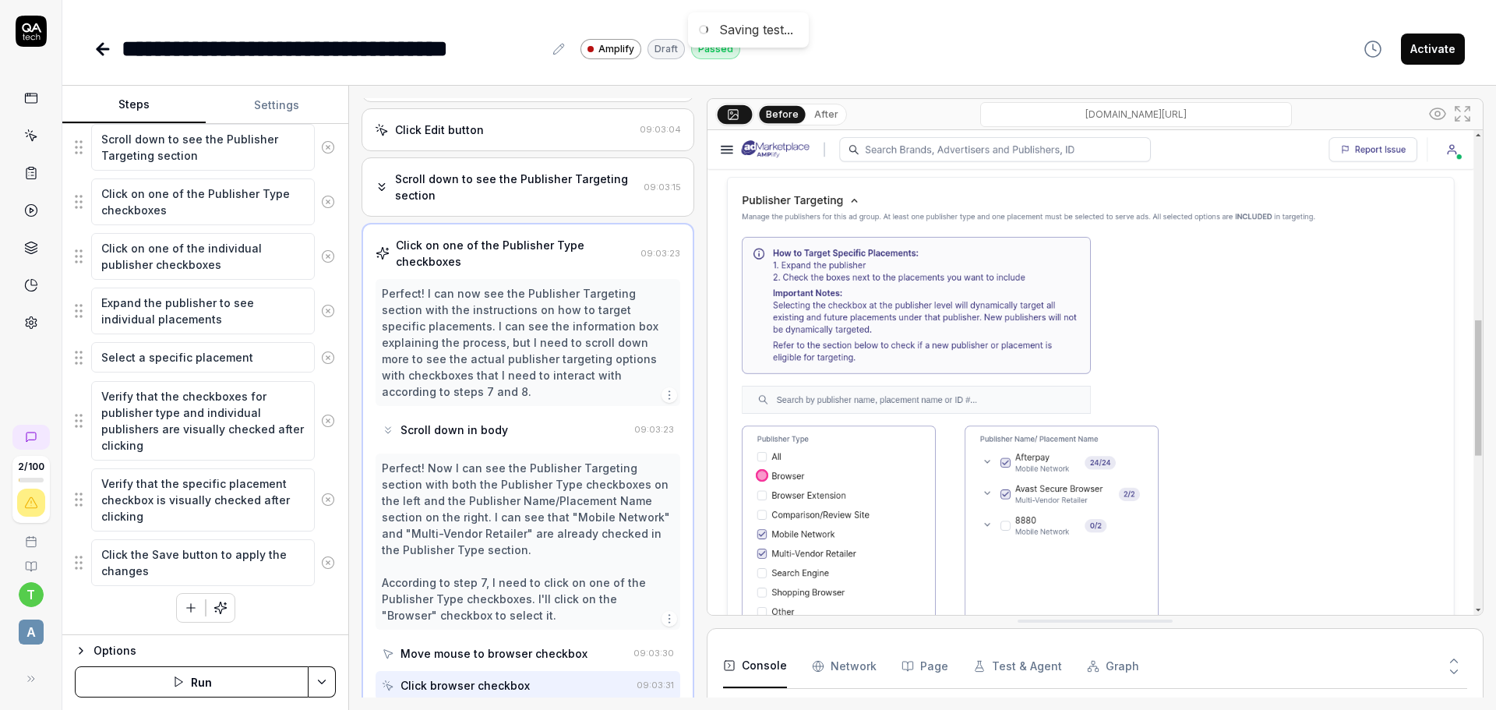
click at [597, 258] on div "Click on one of the Publisher Type checkboxes" at bounding box center [515, 253] width 238 height 33
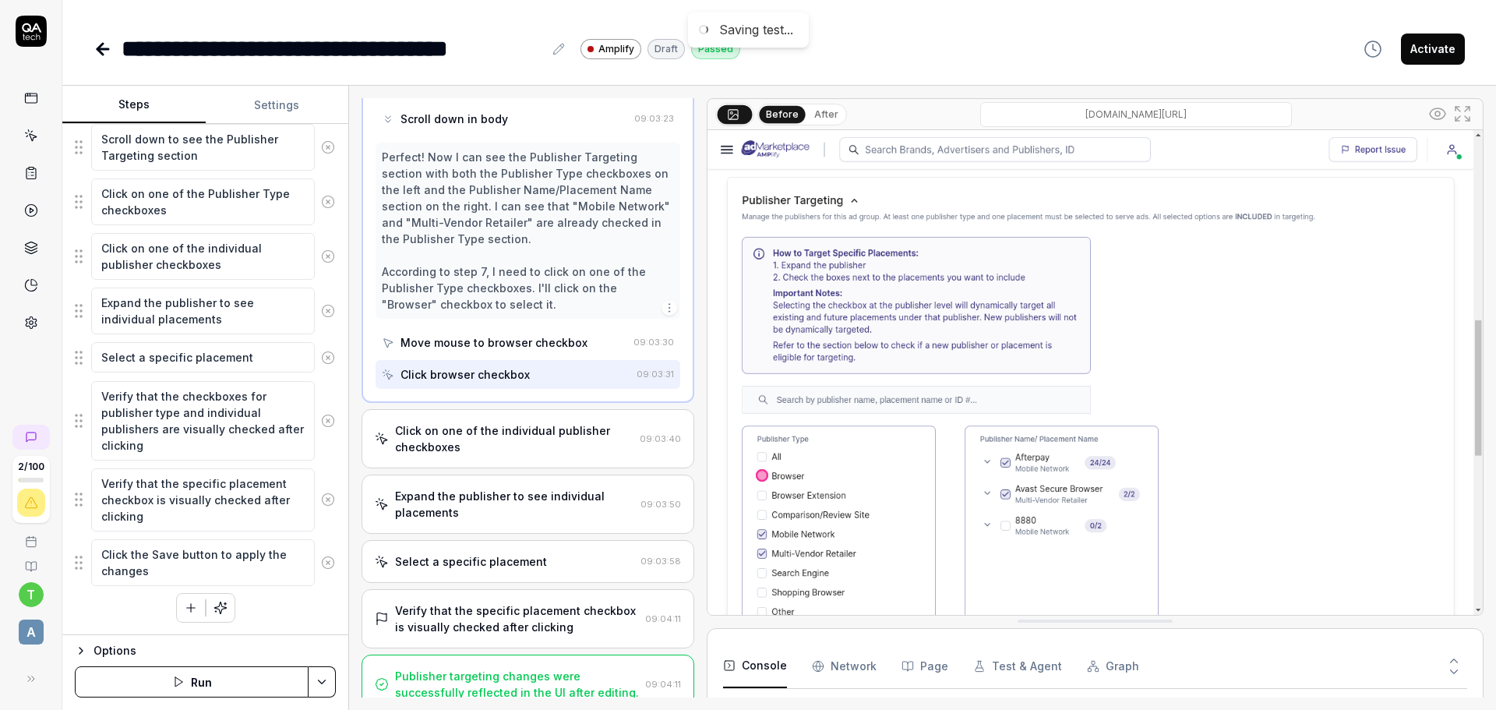
click at [581, 448] on div "Click on one of the individual publisher checkboxes 09:03:40" at bounding box center [527, 438] width 333 height 59
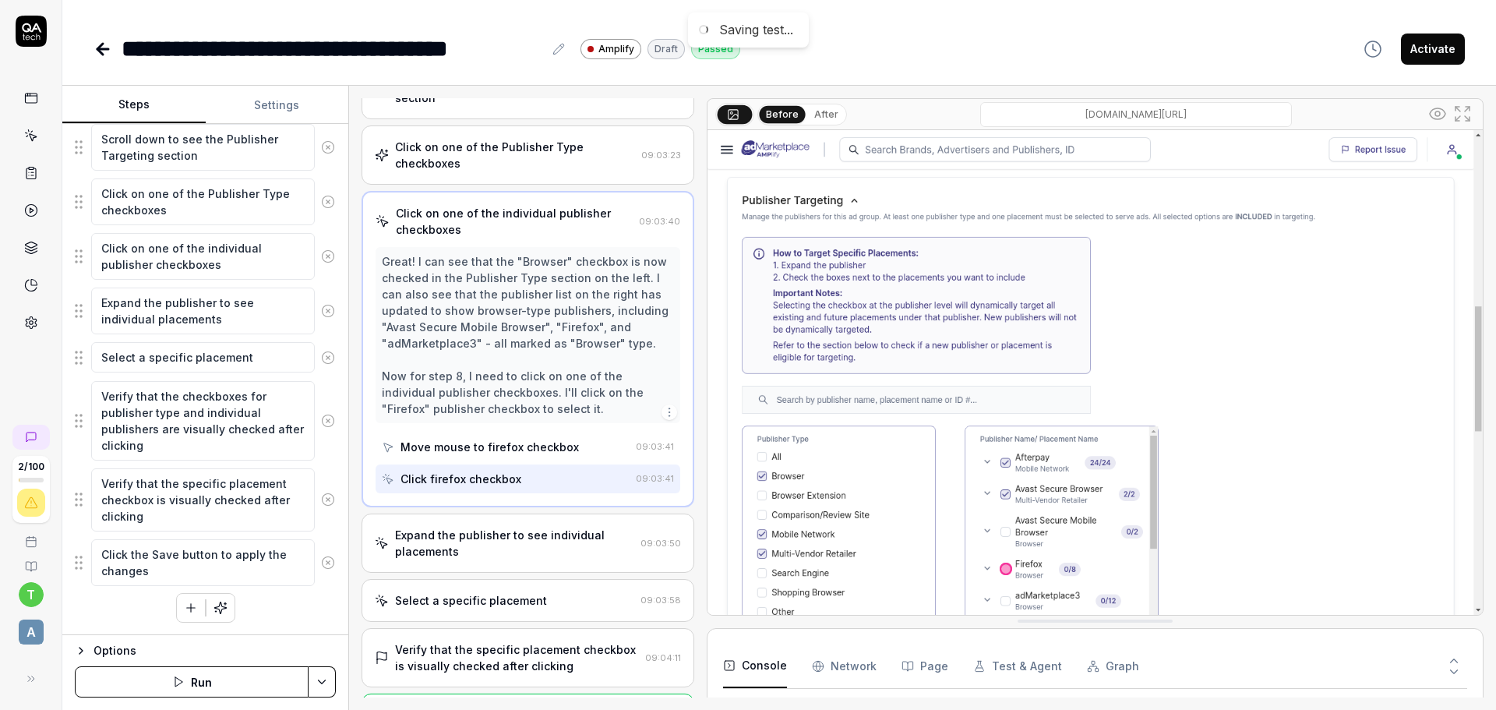
scroll to position [428, 0]
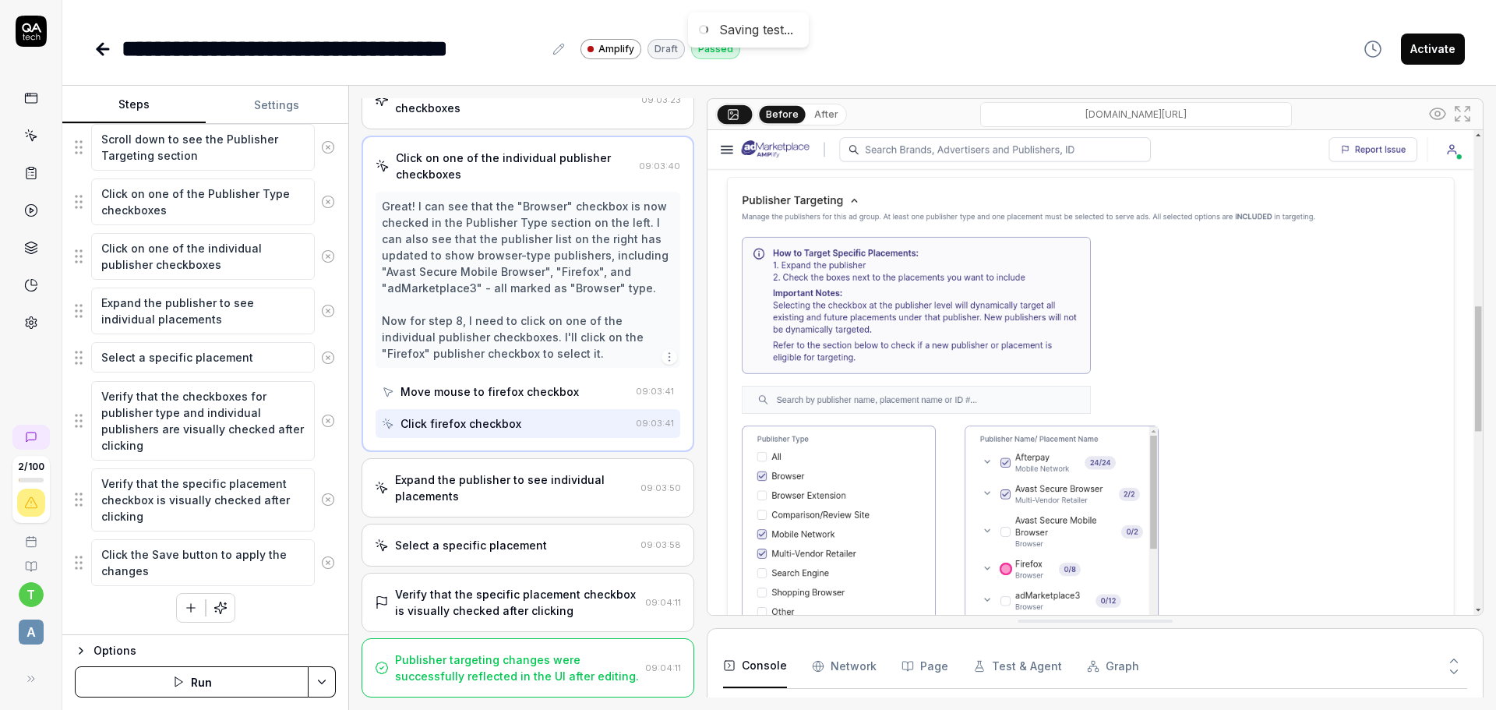
click at [518, 492] on div "Expand the publisher to see individual placements" at bounding box center [514, 487] width 239 height 33
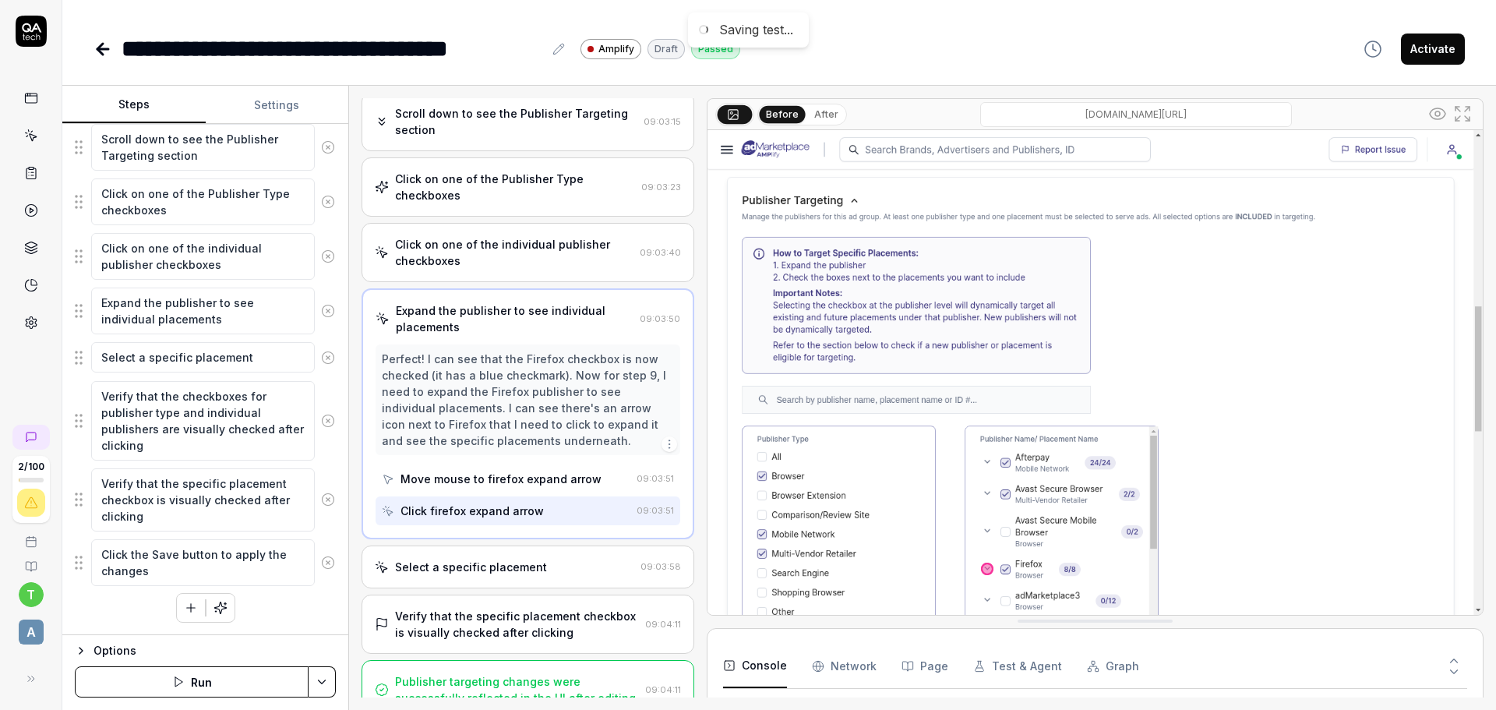
scroll to position [362, 0]
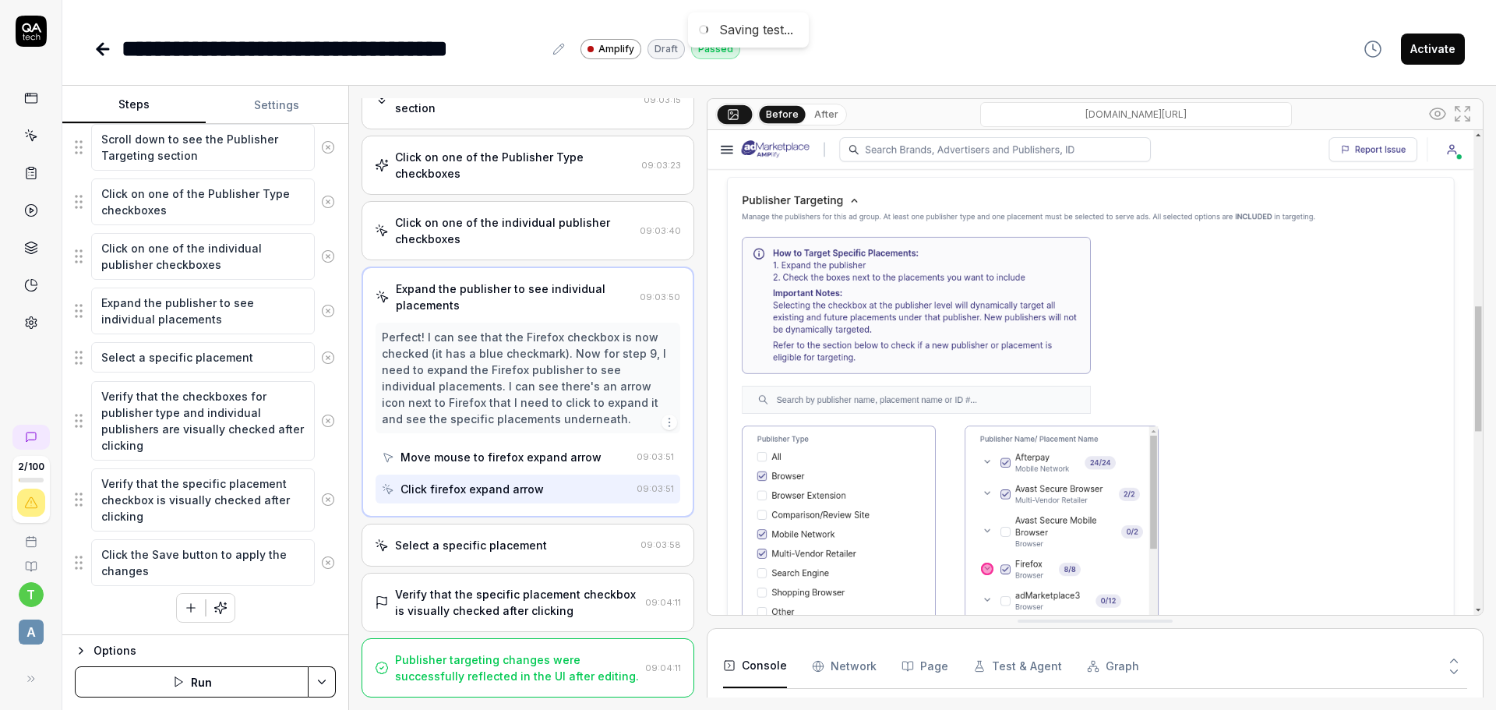
click at [540, 537] on div "Select a specific placement" at bounding box center [504, 545] width 259 height 16
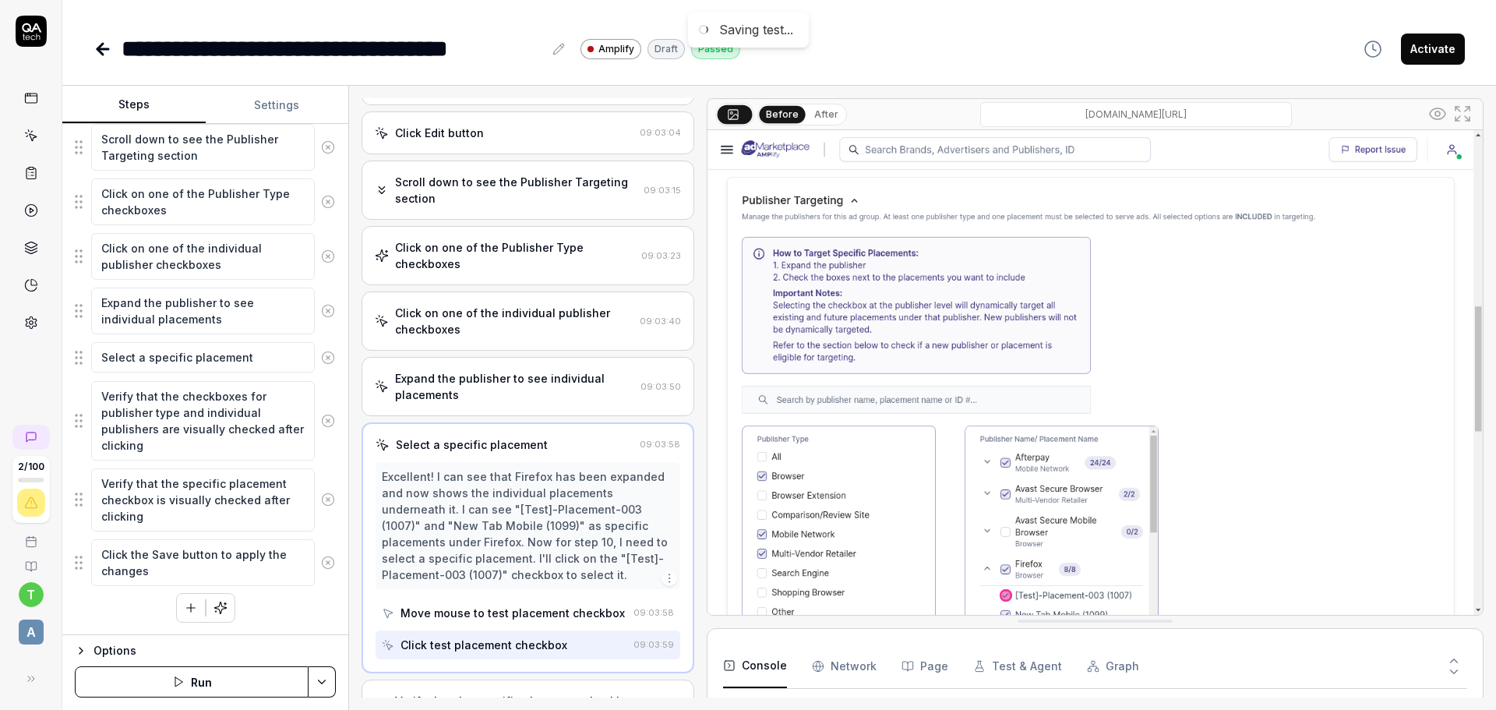
scroll to position [379, 0]
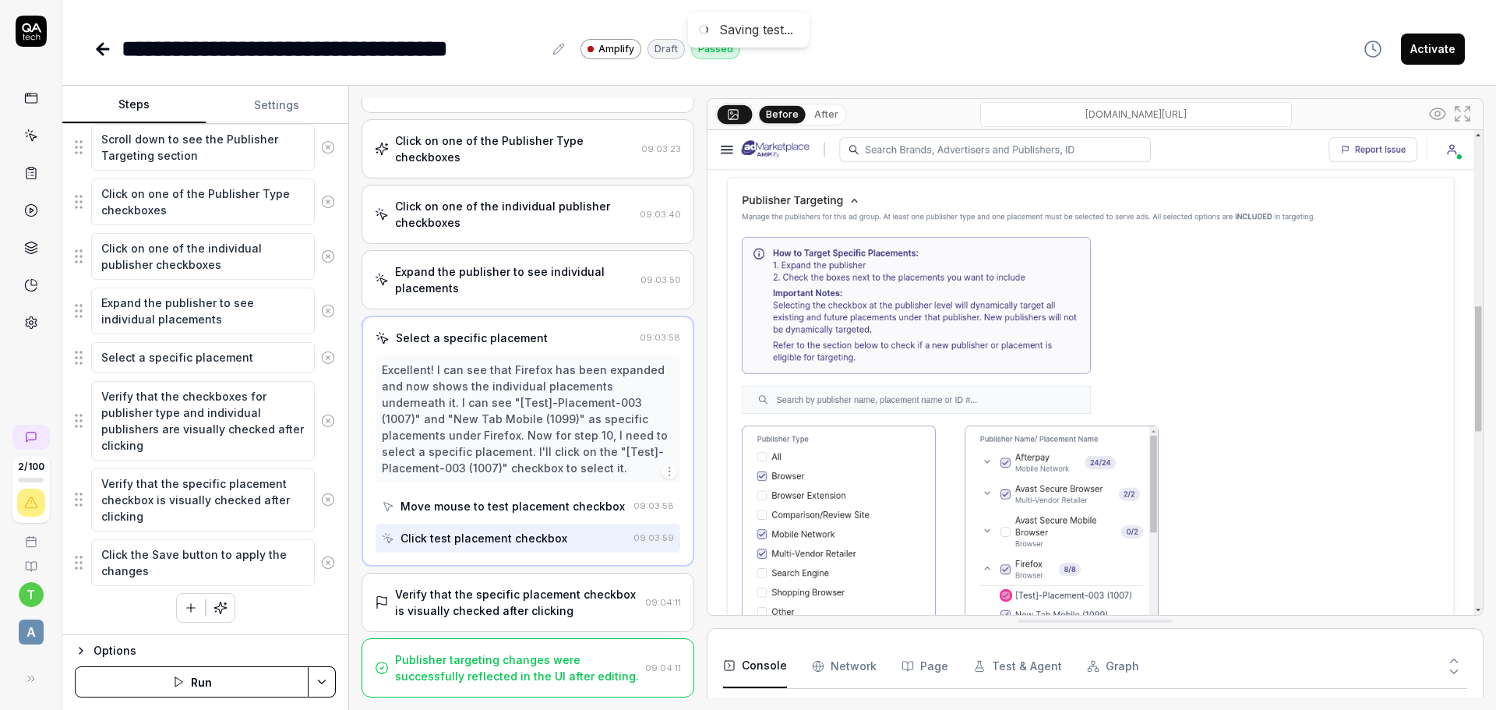
click at [529, 595] on div "Verify that the specific placement checkbox is visually checked after clicking" at bounding box center [517, 602] width 244 height 33
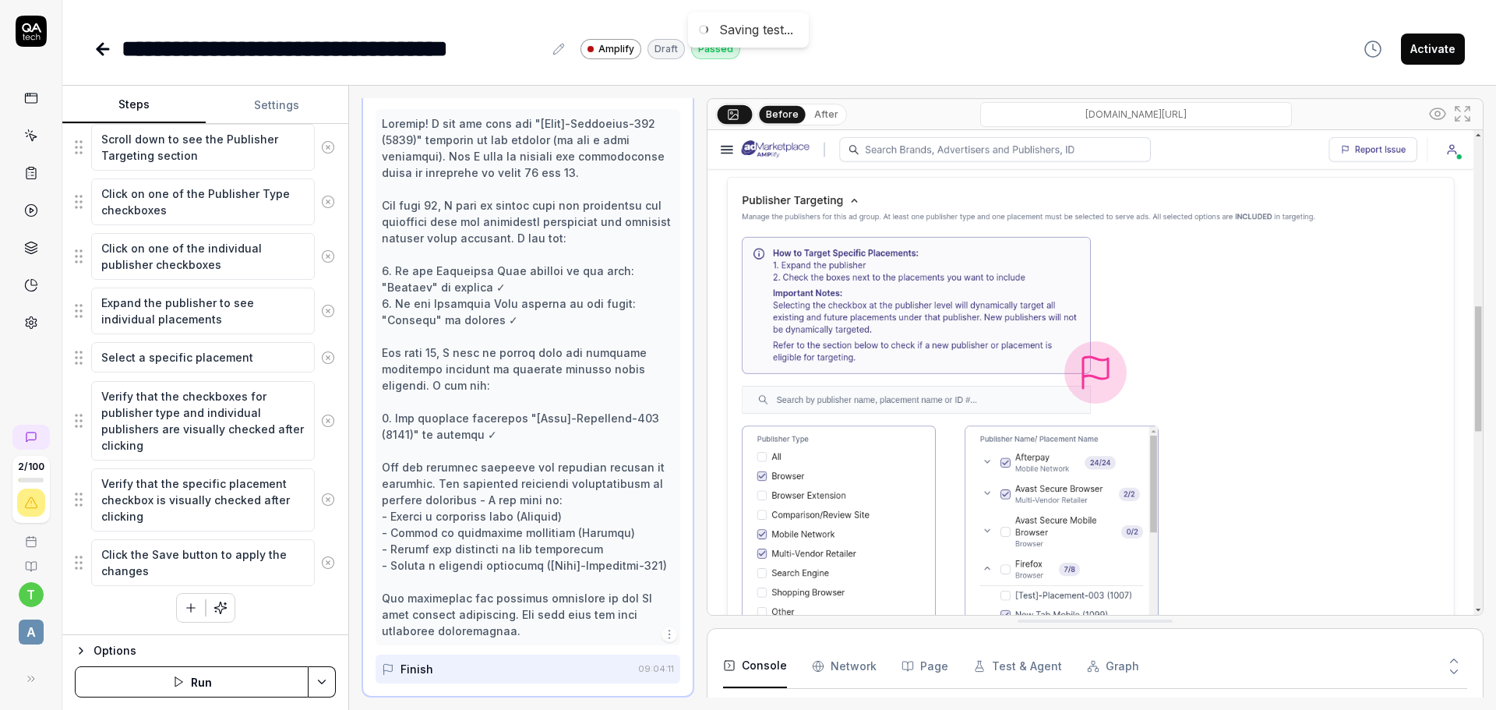
scroll to position [756, 0]
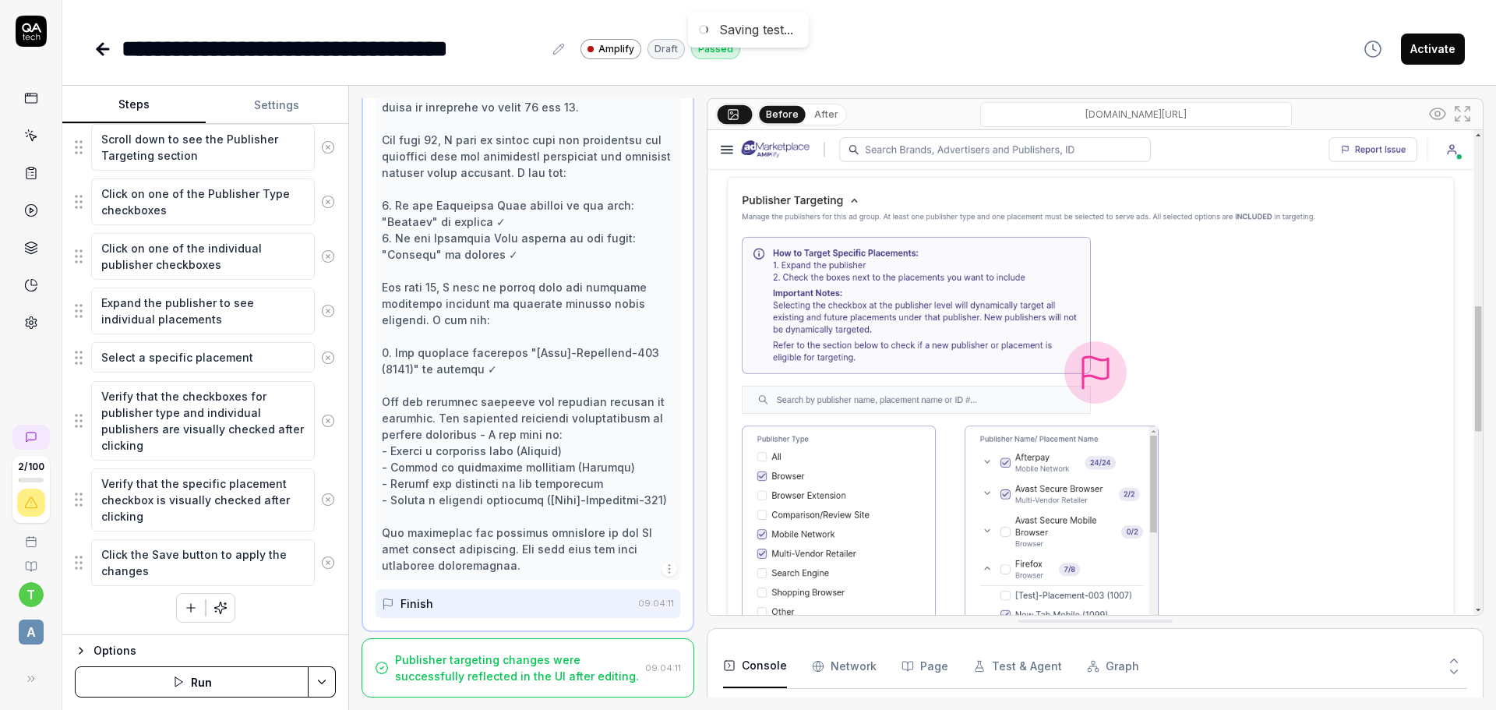
click at [237, 676] on button "Run" at bounding box center [192, 681] width 234 height 31
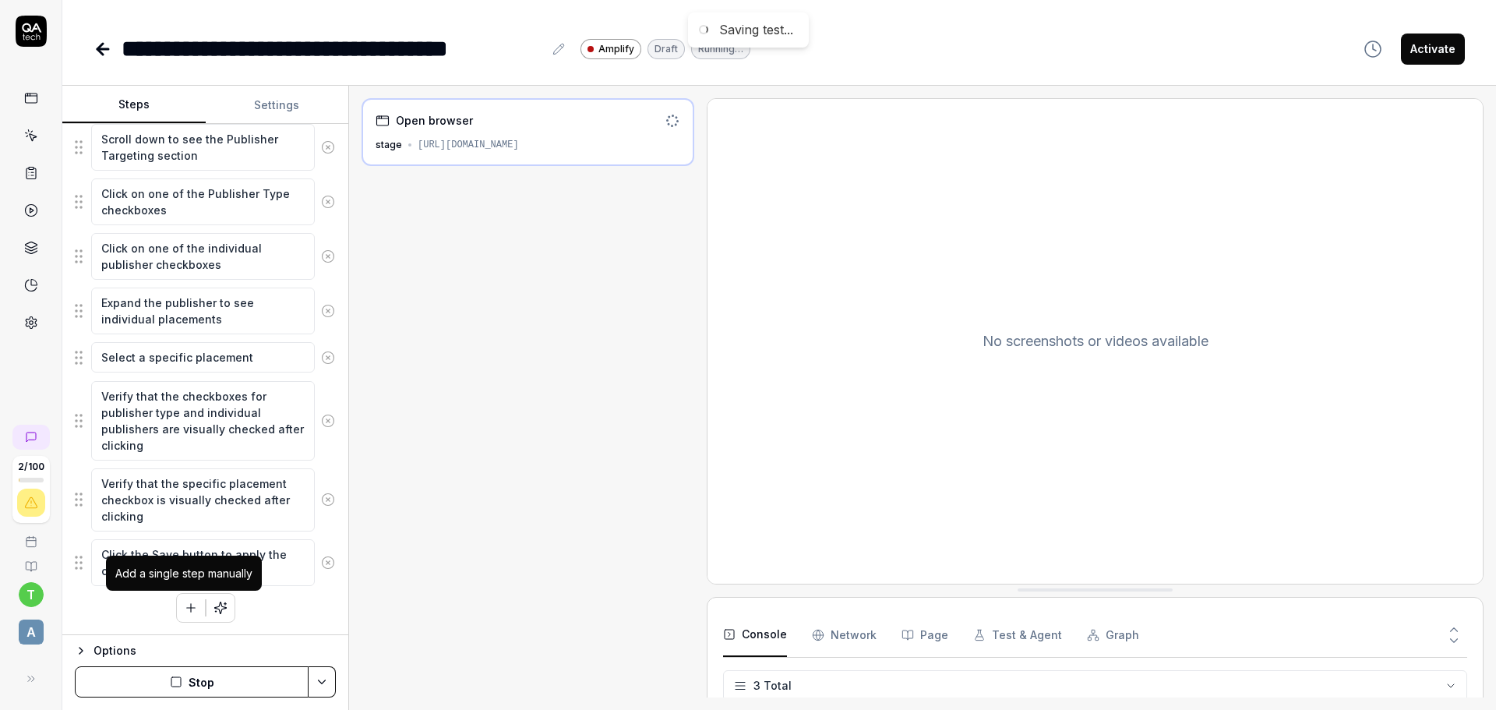
click at [192, 612] on button "button" at bounding box center [191, 608] width 28 height 28
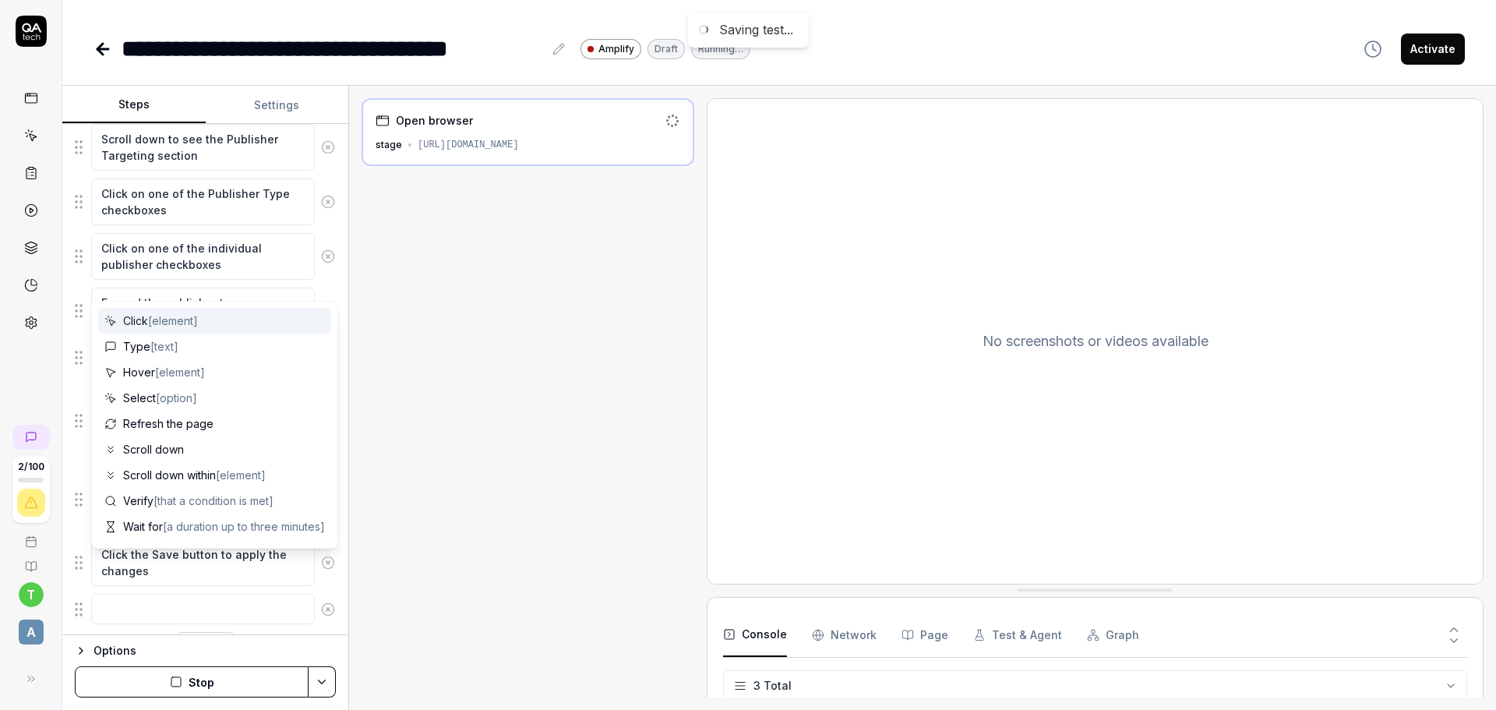
scroll to position [487, 0]
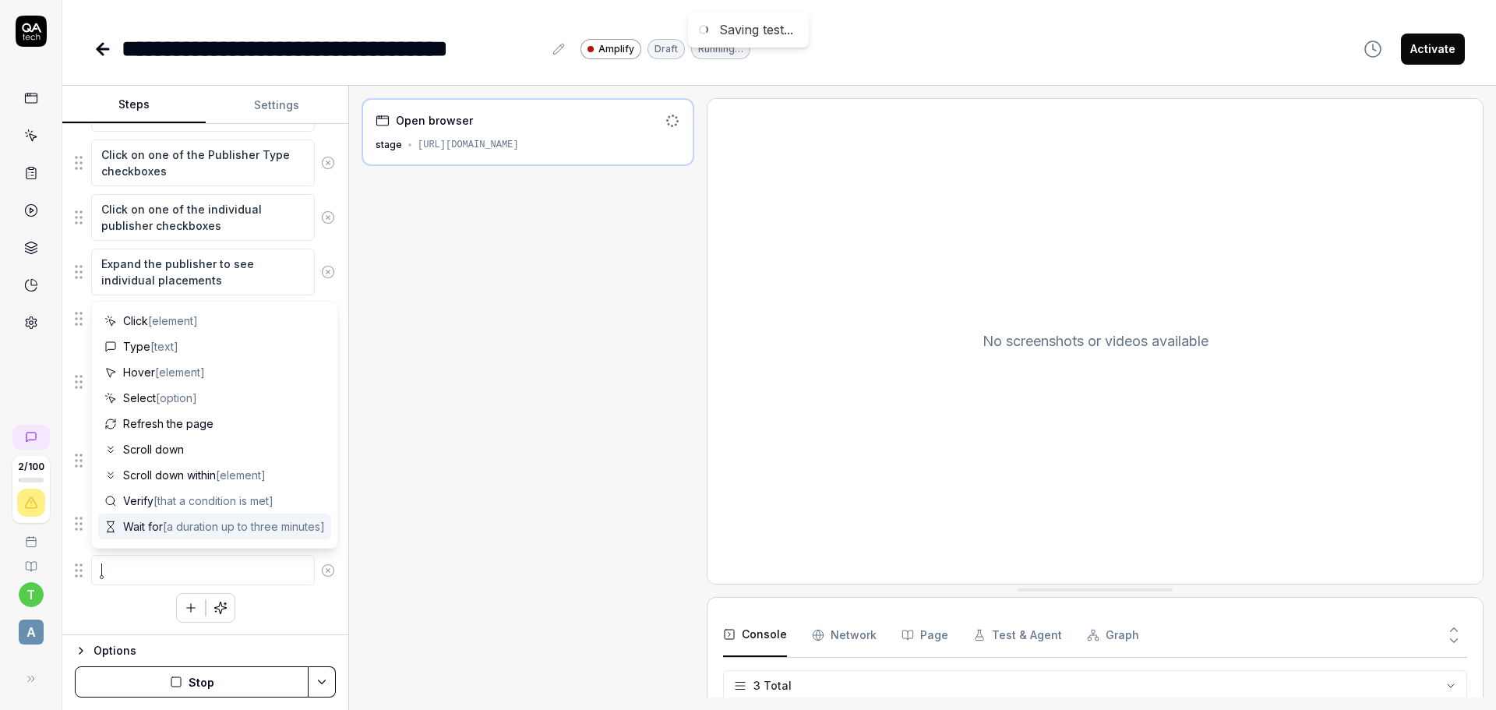
click at [446, 495] on div "Open browser stage https://stage-amplify.admarketplace.com/advertisers/1229/ad-…" at bounding box center [527, 397] width 333 height 599
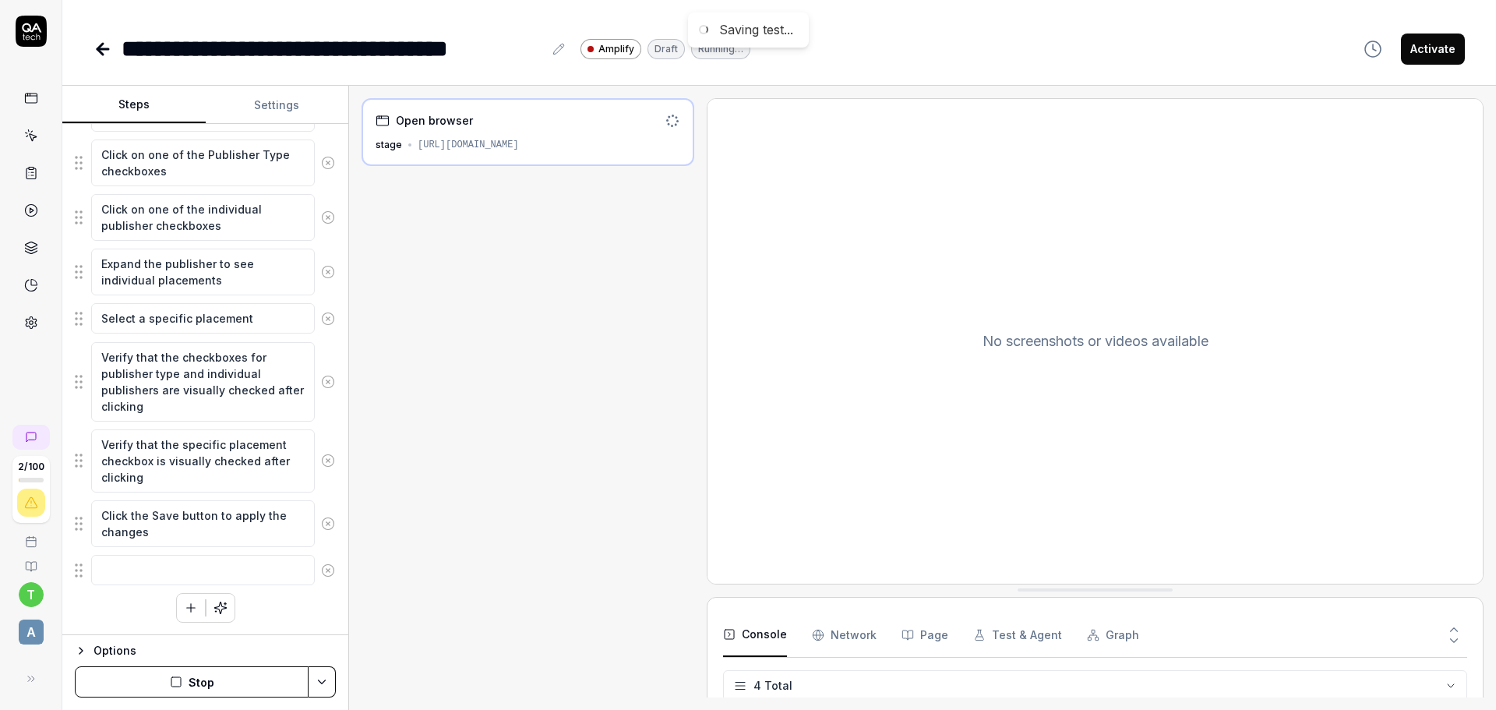
scroll to position [13, 0]
click at [321, 383] on icon at bounding box center [328, 382] width 14 height 14
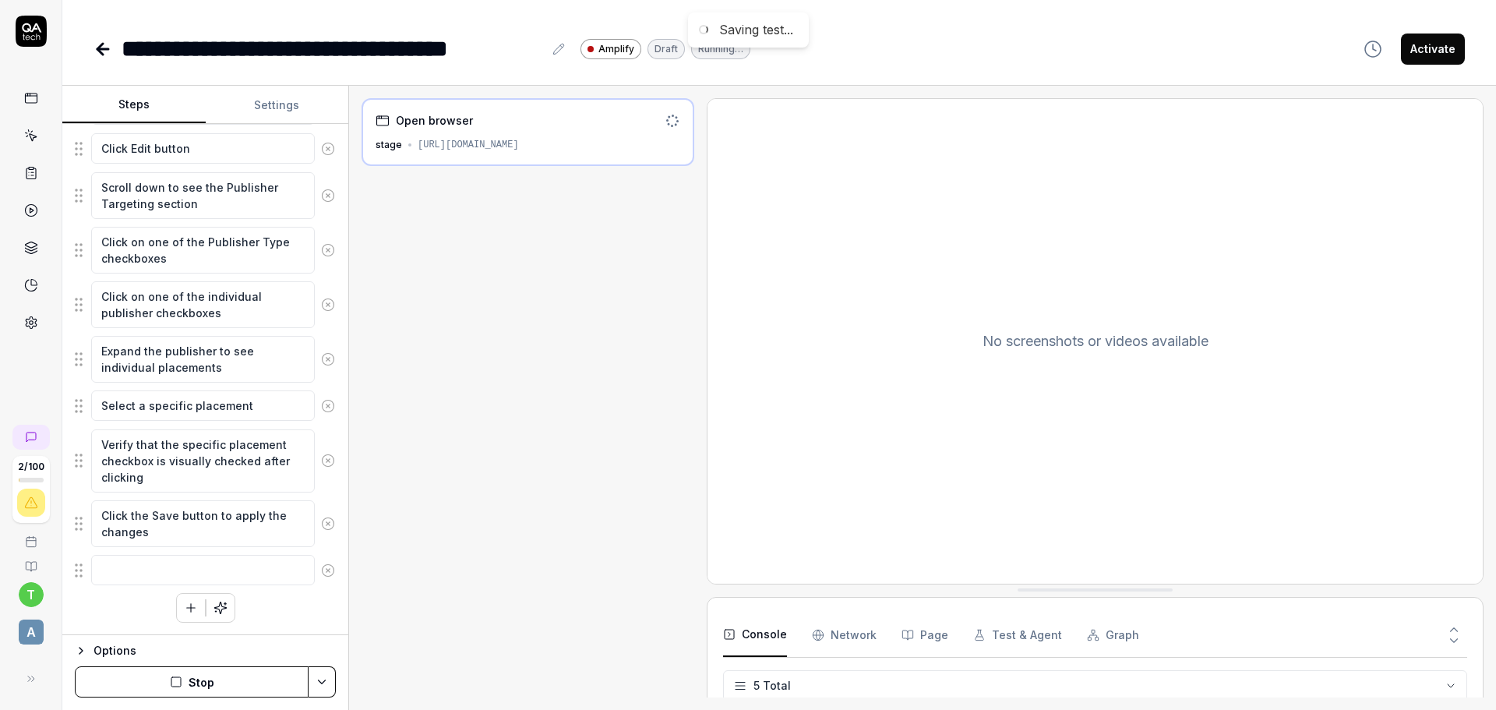
scroll to position [44, 0]
click at [321, 467] on icon at bounding box center [328, 460] width 14 height 14
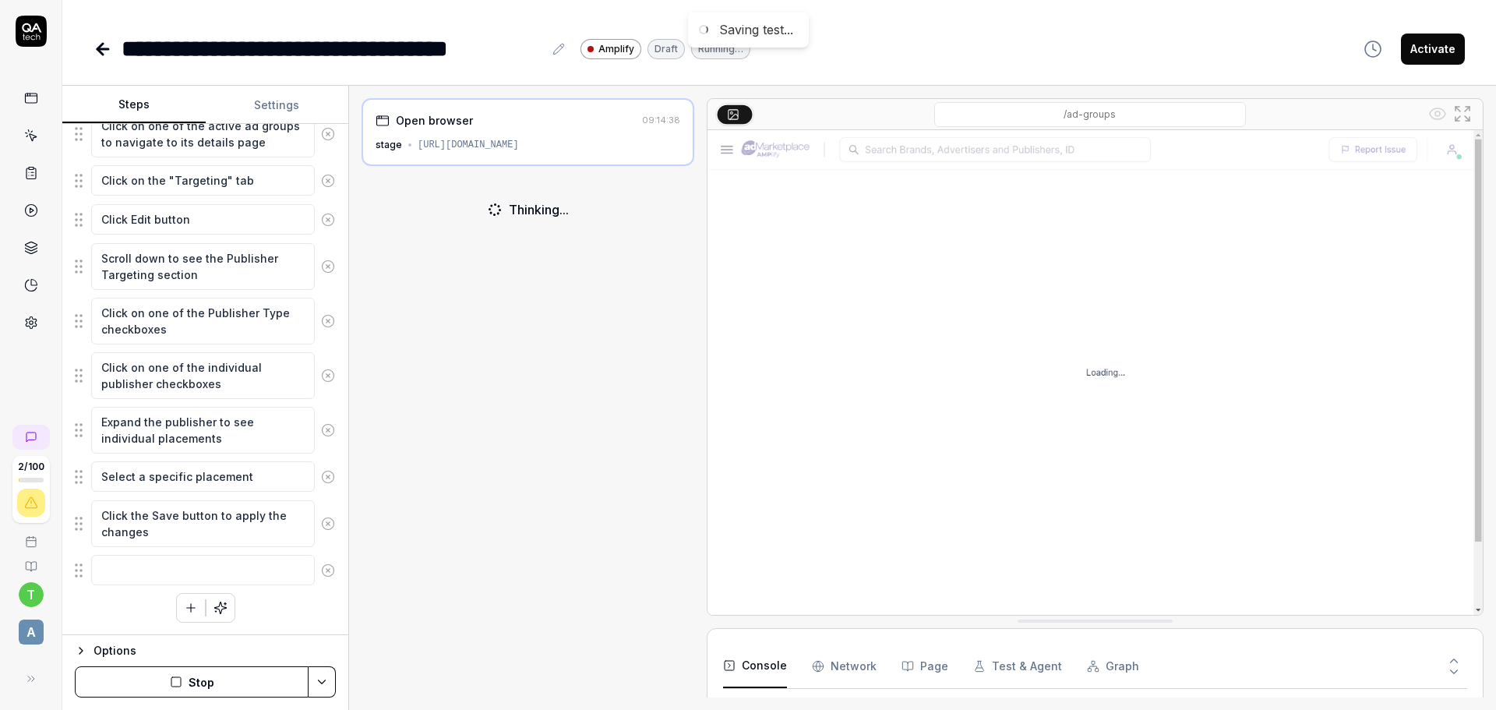
scroll to position [89, 0]
click at [206, 683] on button "Stop" at bounding box center [192, 681] width 234 height 31
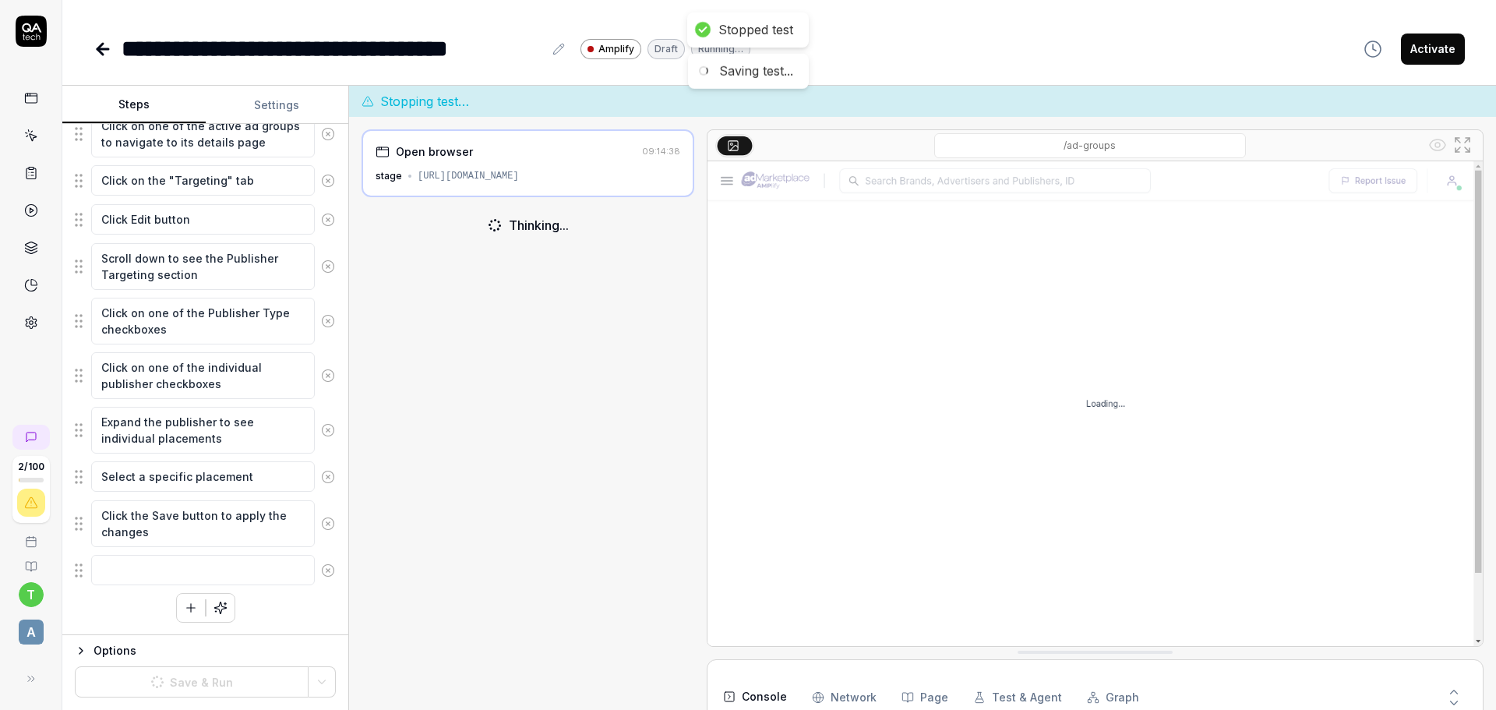
scroll to position [121, 0]
click at [218, 615] on button "button" at bounding box center [220, 608] width 28 height 28
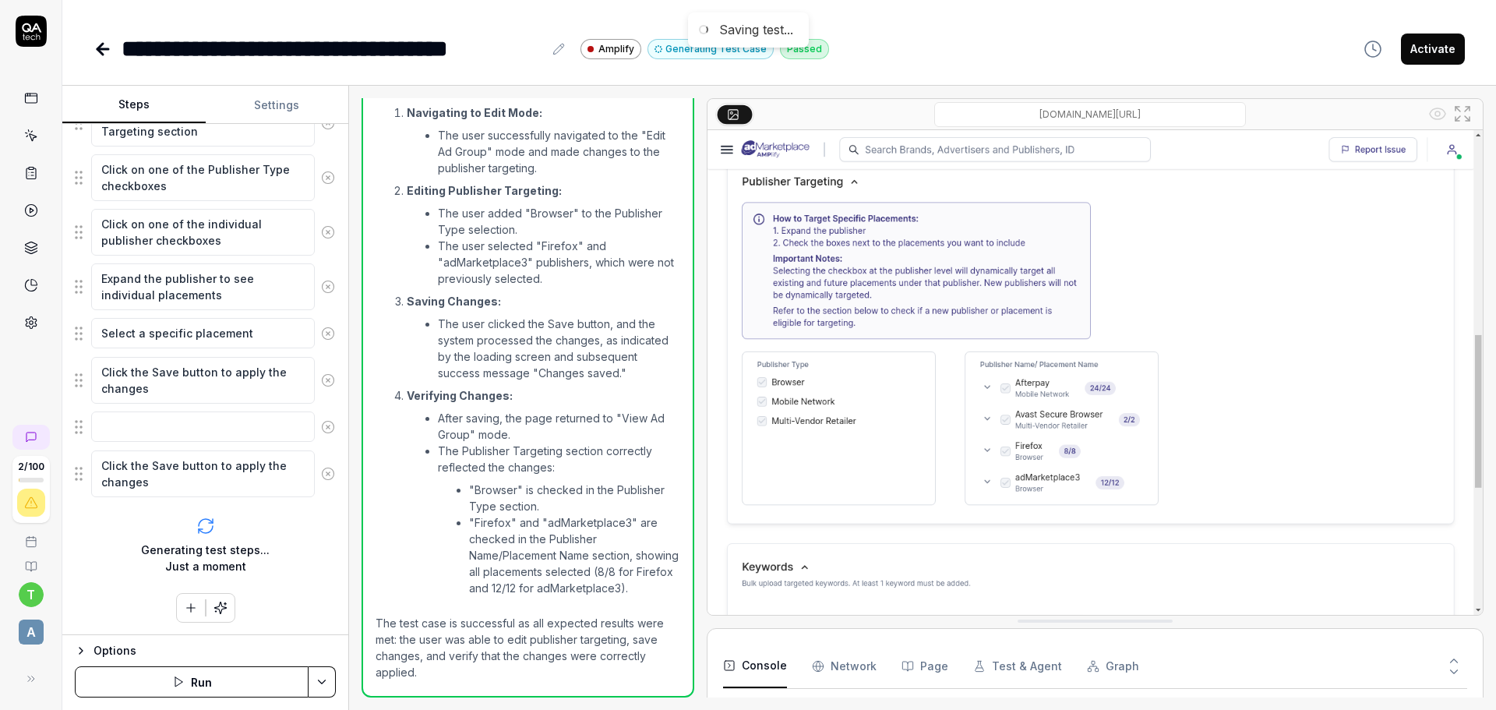
scroll to position [383, 0]
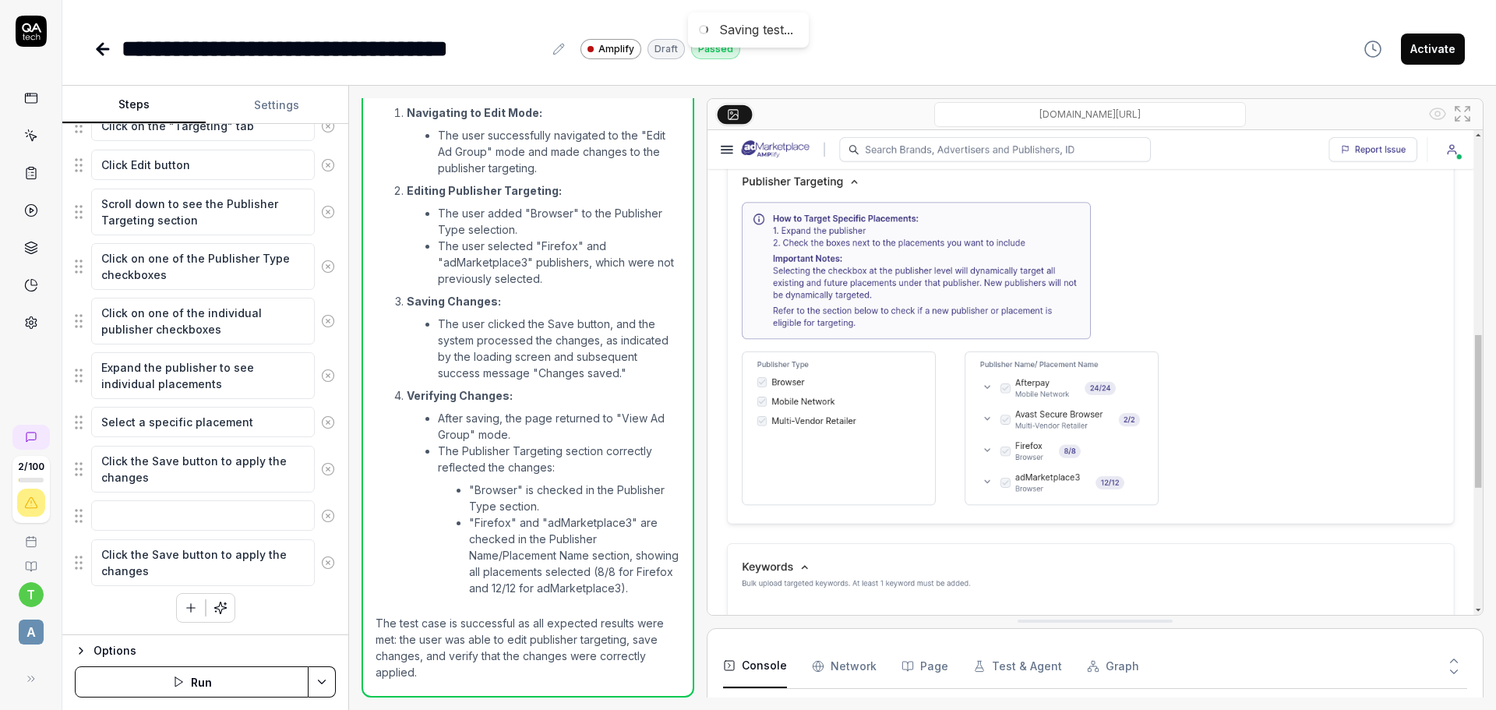
click at [326, 516] on icon at bounding box center [328, 515] width 4 height 4
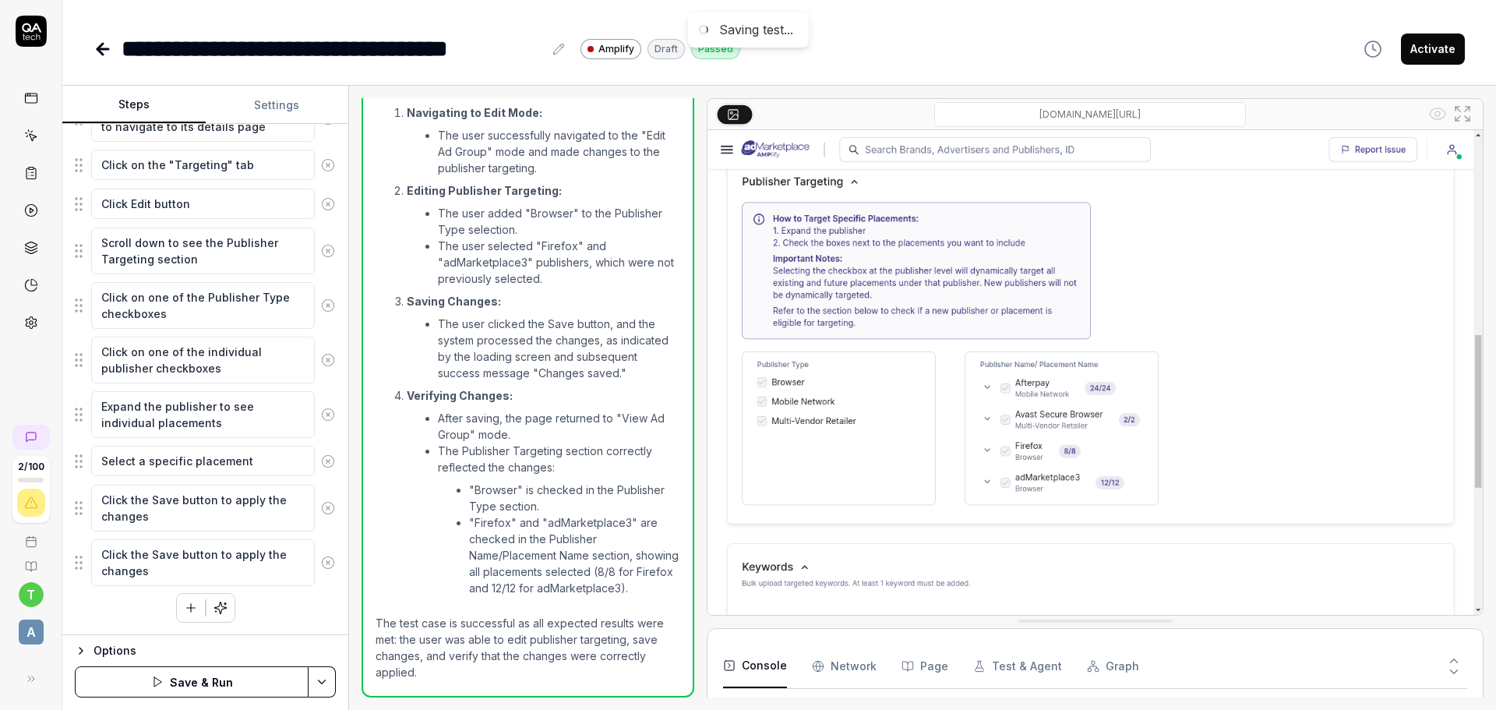
scroll to position [344, 0]
click at [321, 557] on icon at bounding box center [328, 562] width 14 height 14
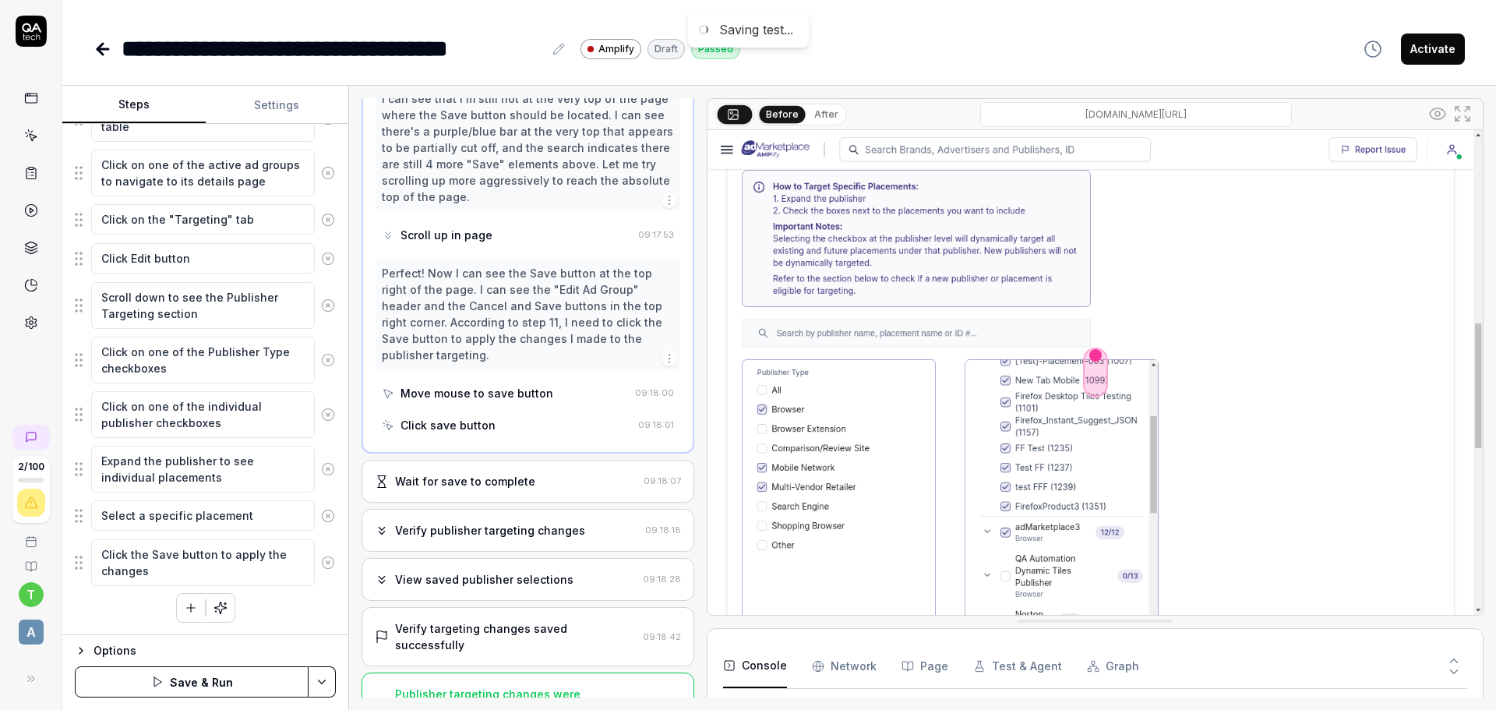
scroll to position [1622, 0]
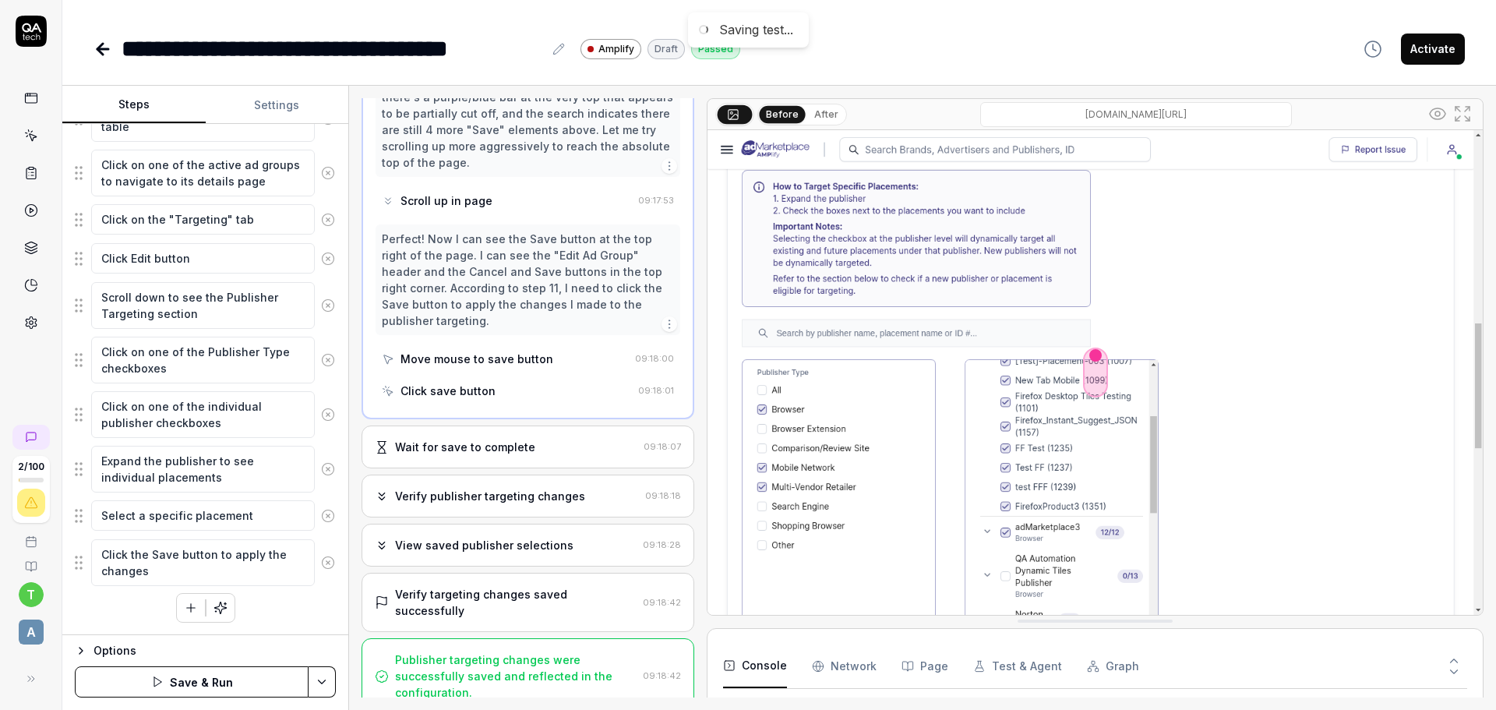
click at [606, 608] on div "Verify targeting changes saved successfully 09:18:42" at bounding box center [527, 601] width 333 height 59
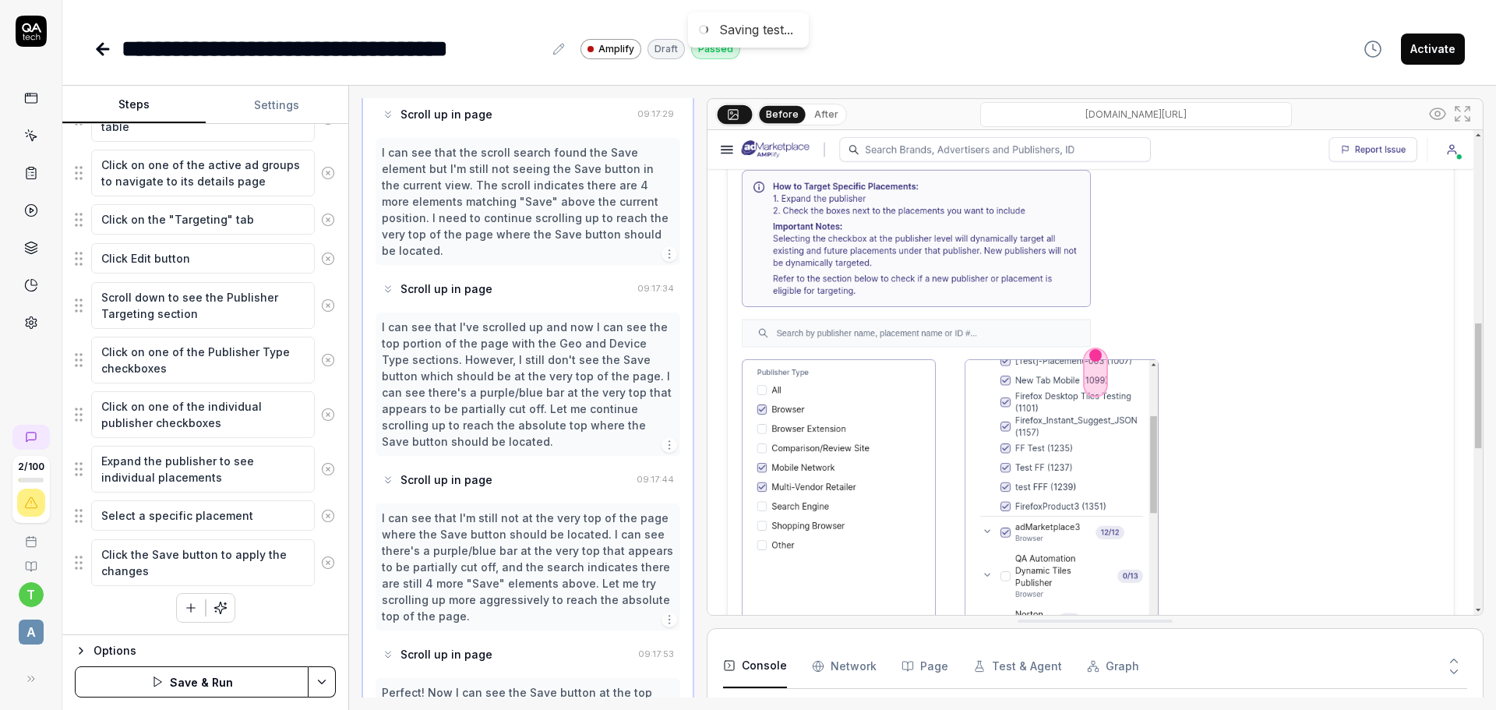
scroll to position [1344, 0]
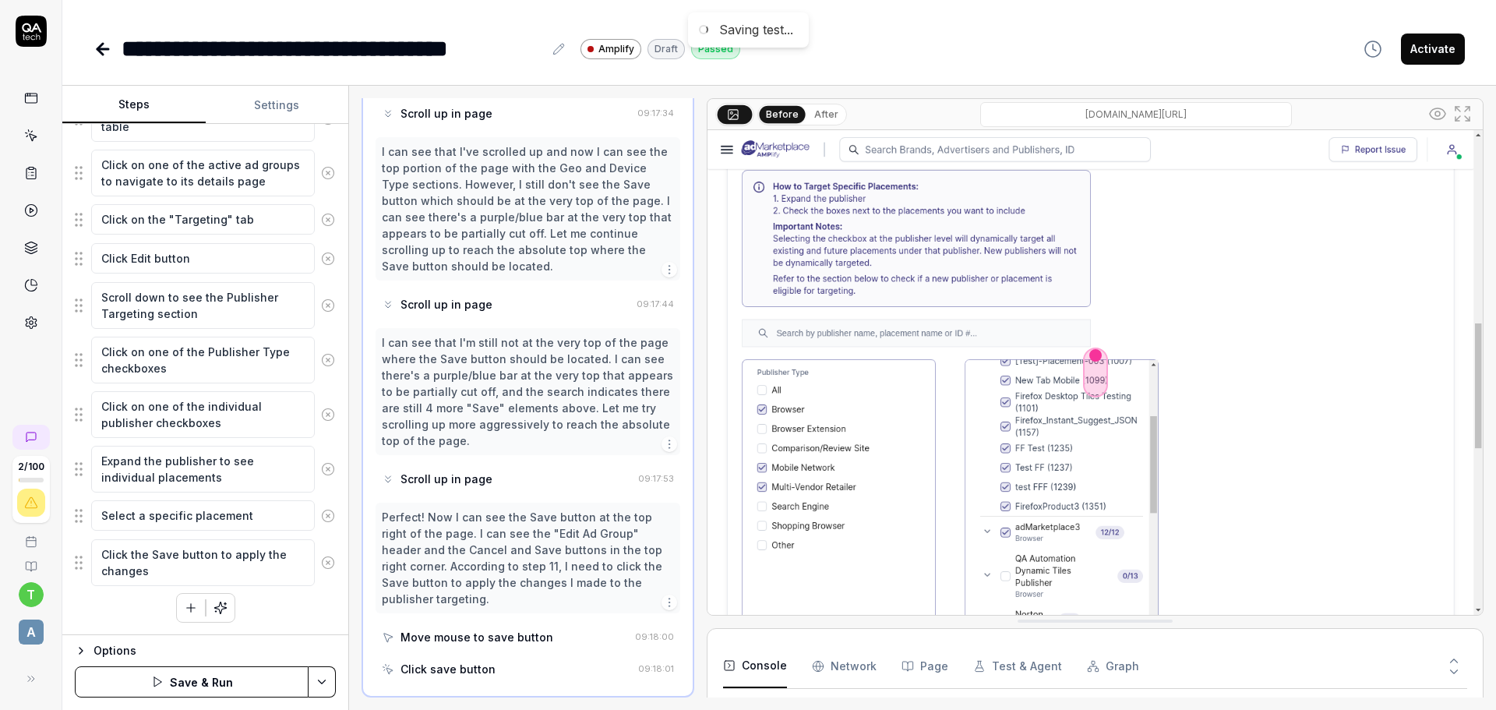
click at [1432, 56] on button "Activate" at bounding box center [1432, 48] width 64 height 31
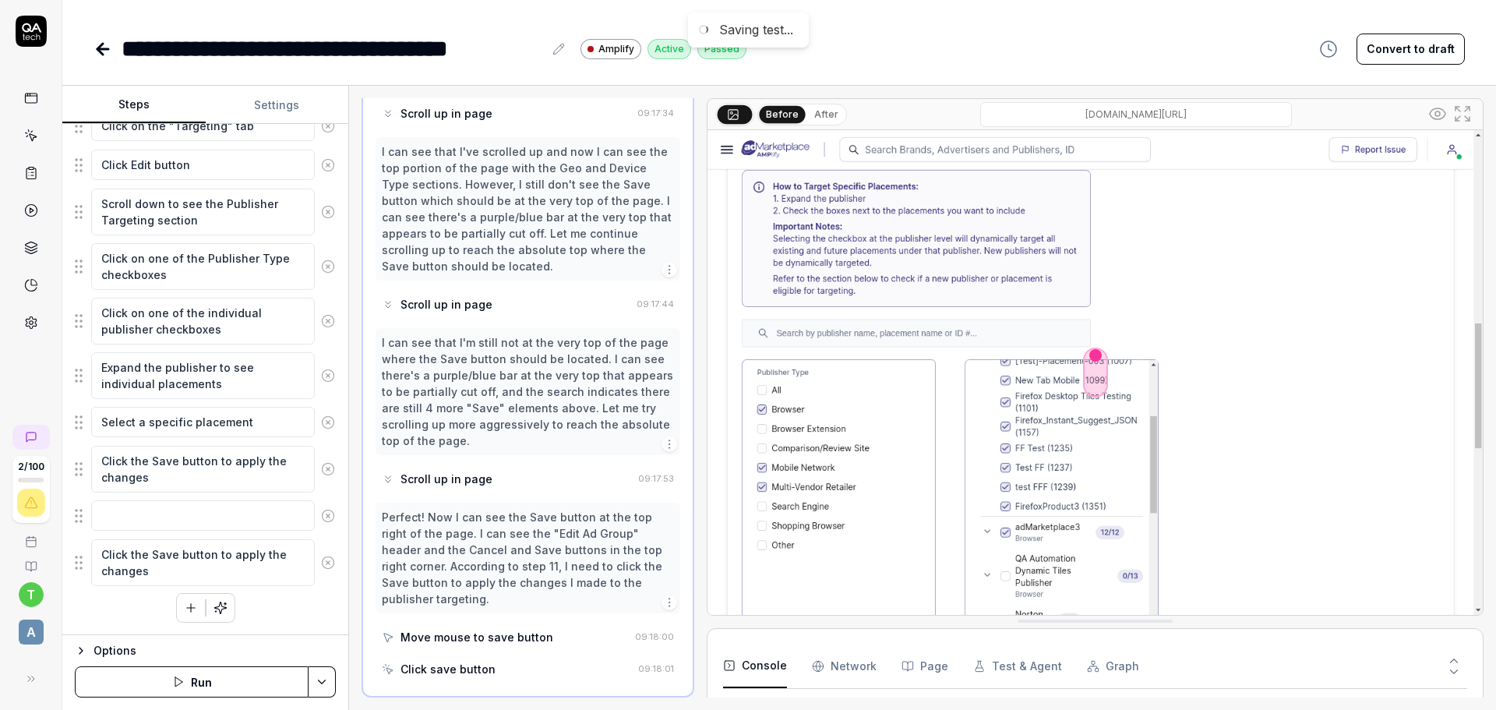
click at [322, 509] on circle at bounding box center [328, 515] width 12 height 12
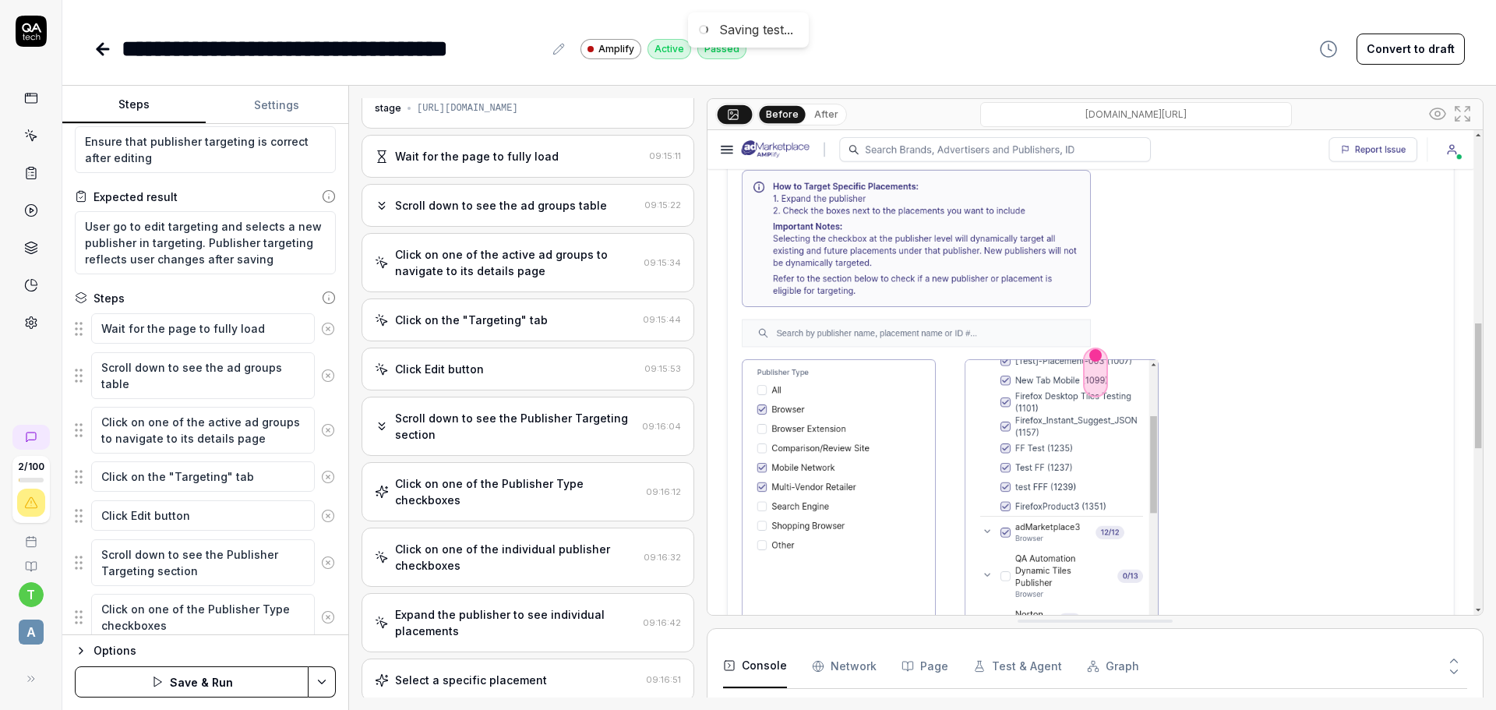
scroll to position [0, 0]
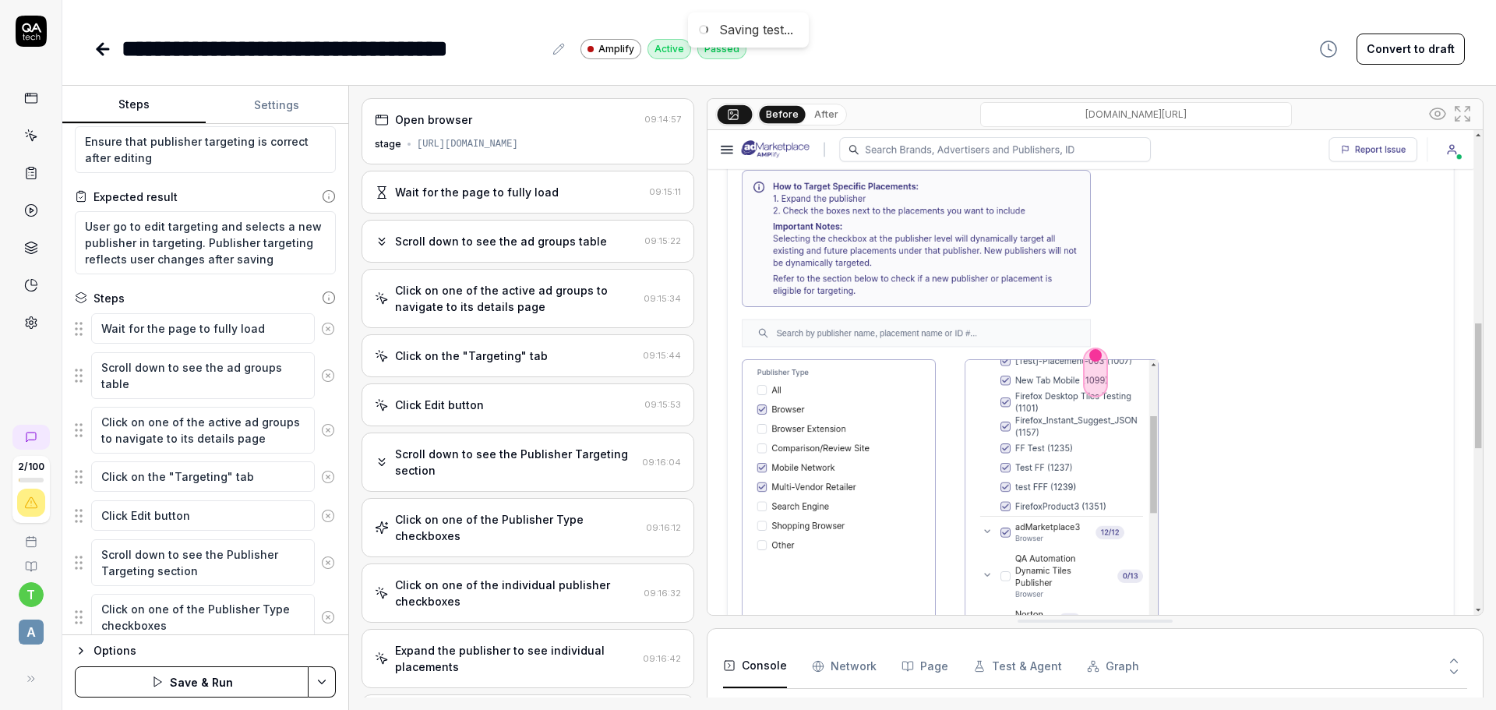
click at [544, 151] on div "Open browser 09:14:57 stage https://stage-amplify.admarketplace.com/advertisers…" at bounding box center [527, 131] width 333 height 66
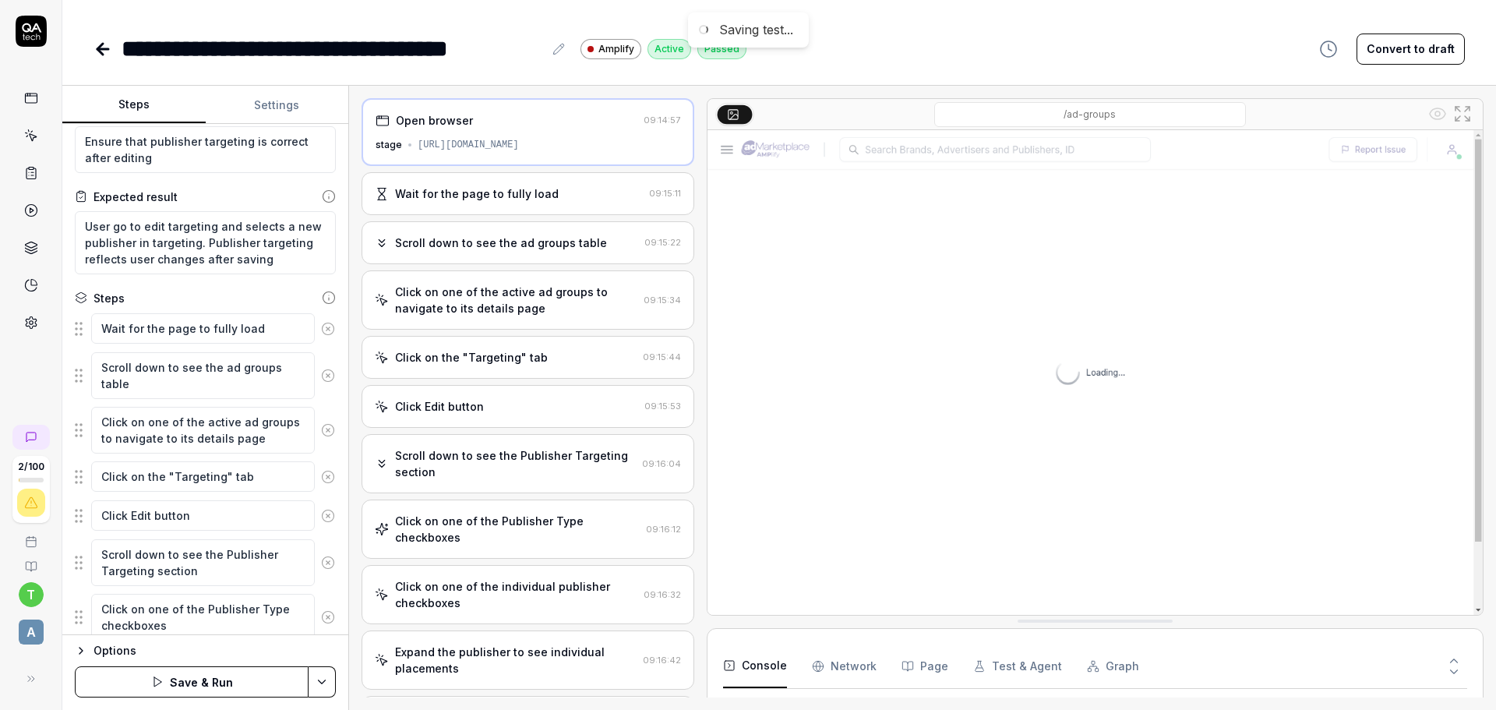
click at [570, 203] on div "Wait for the page to fully load 09:15:11" at bounding box center [527, 193] width 333 height 43
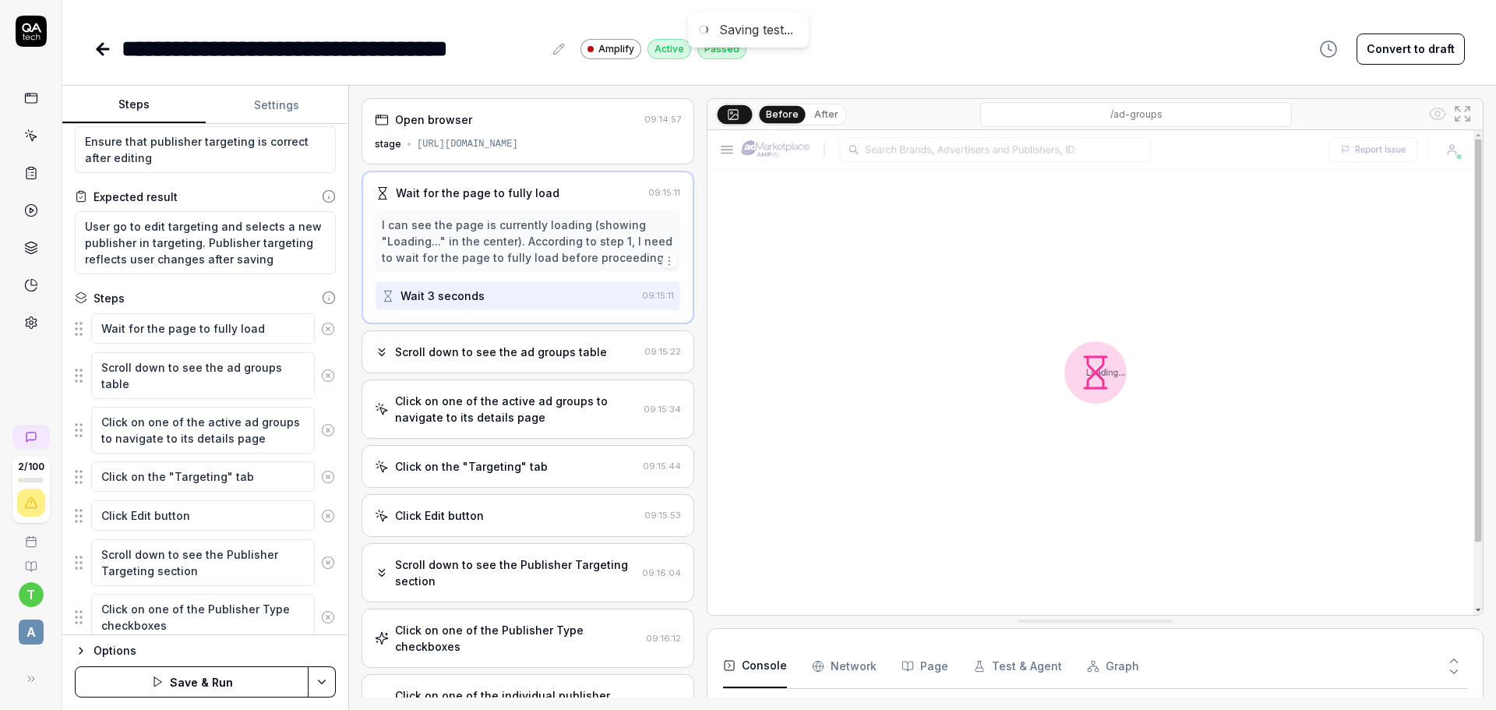
click at [556, 341] on div "Scroll down to see the ad groups table 09:15:22" at bounding box center [527, 351] width 333 height 43
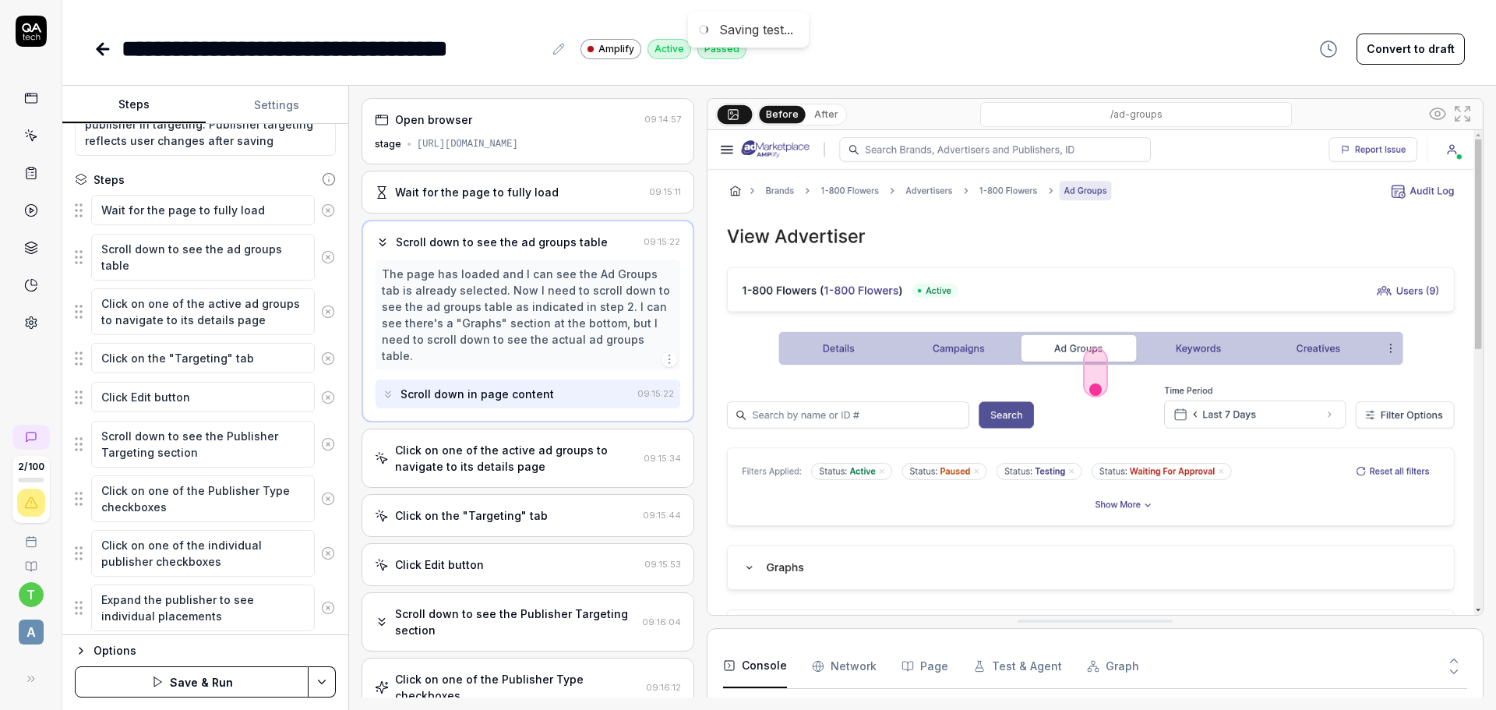
scroll to position [188, 0]
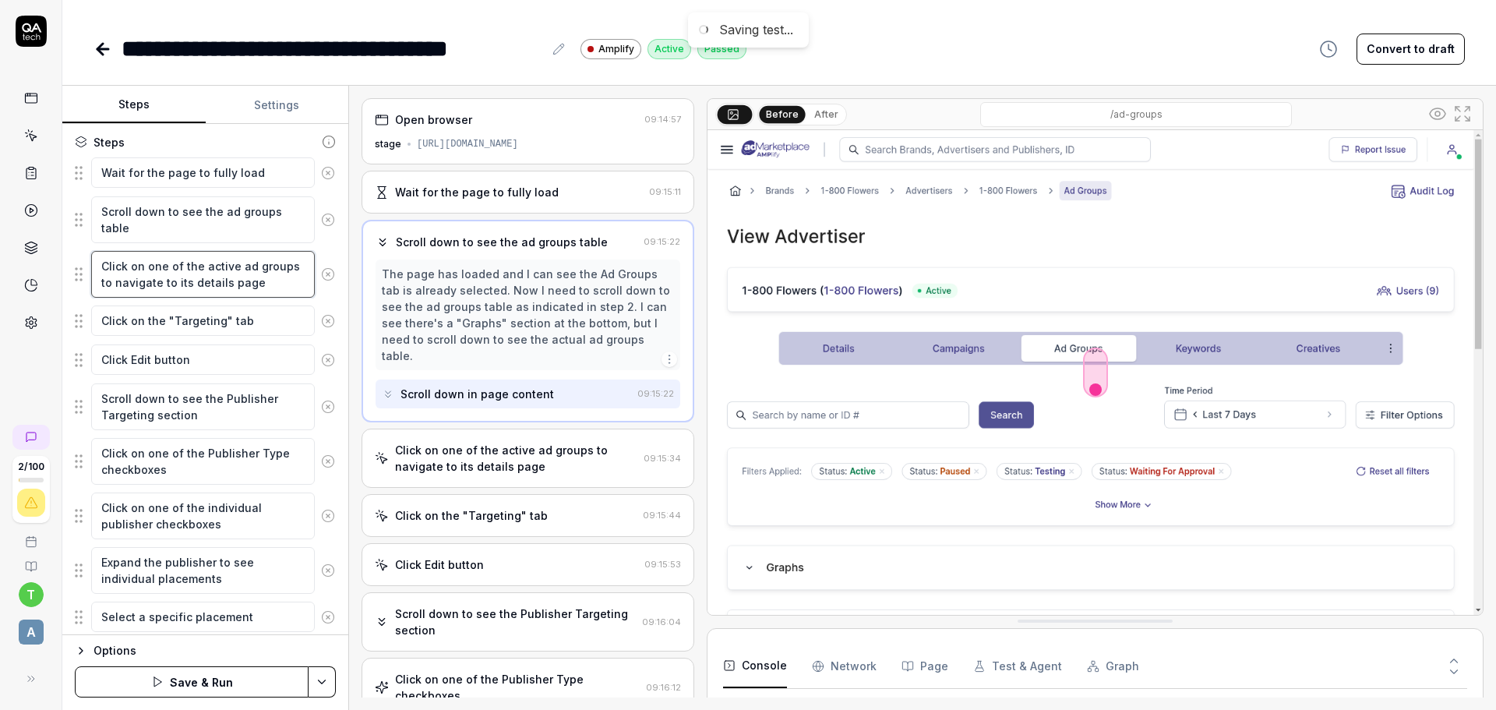
click at [204, 274] on textarea "Click on one of the active ad groups to navigate to its details page" at bounding box center [203, 274] width 224 height 47
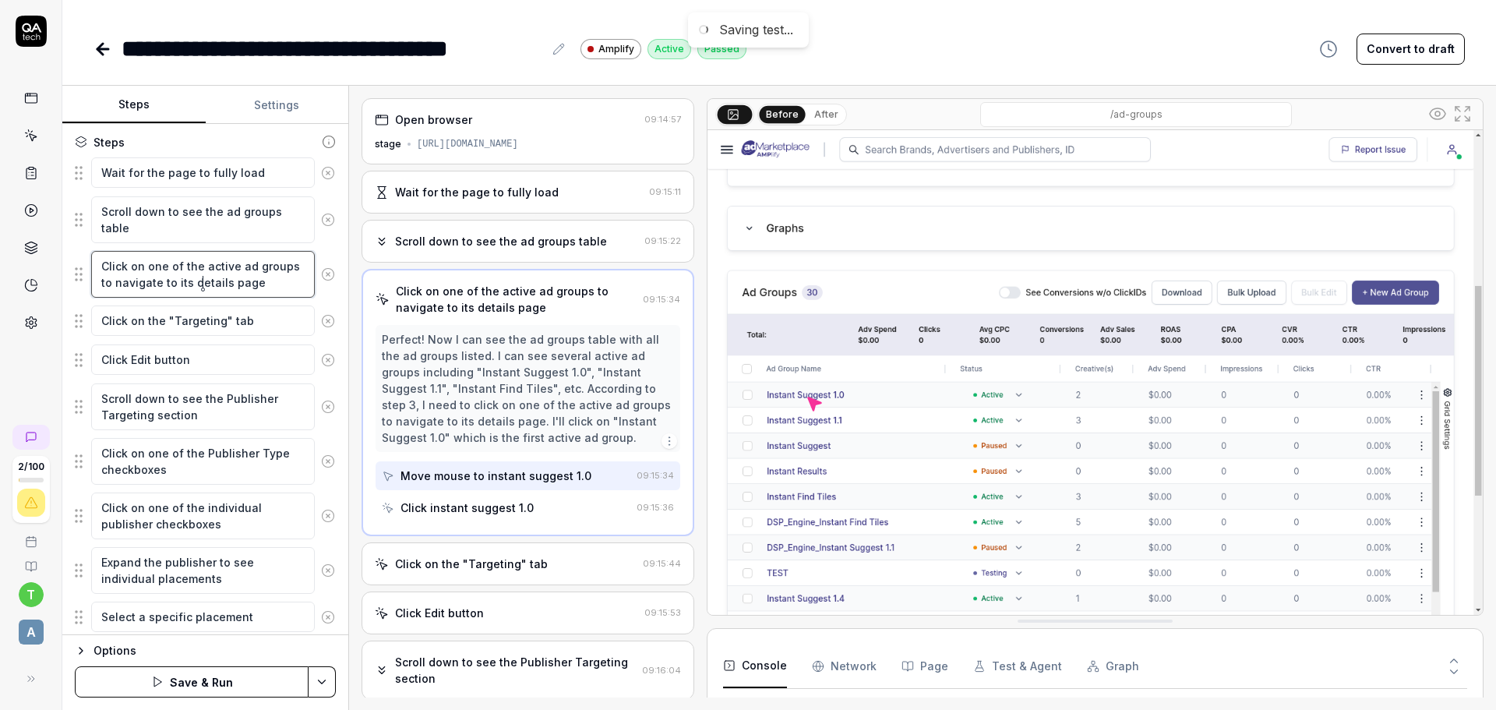
click at [244, 260] on textarea "Click on one of the active ad groups to navigate to its details page" at bounding box center [203, 274] width 224 height 47
paste textarea "Instant Suggest 1.0"
type textarea "*"
type textarea "Click on one of the active Instant Suggest 1.0ad groups to navigate to its deta…"
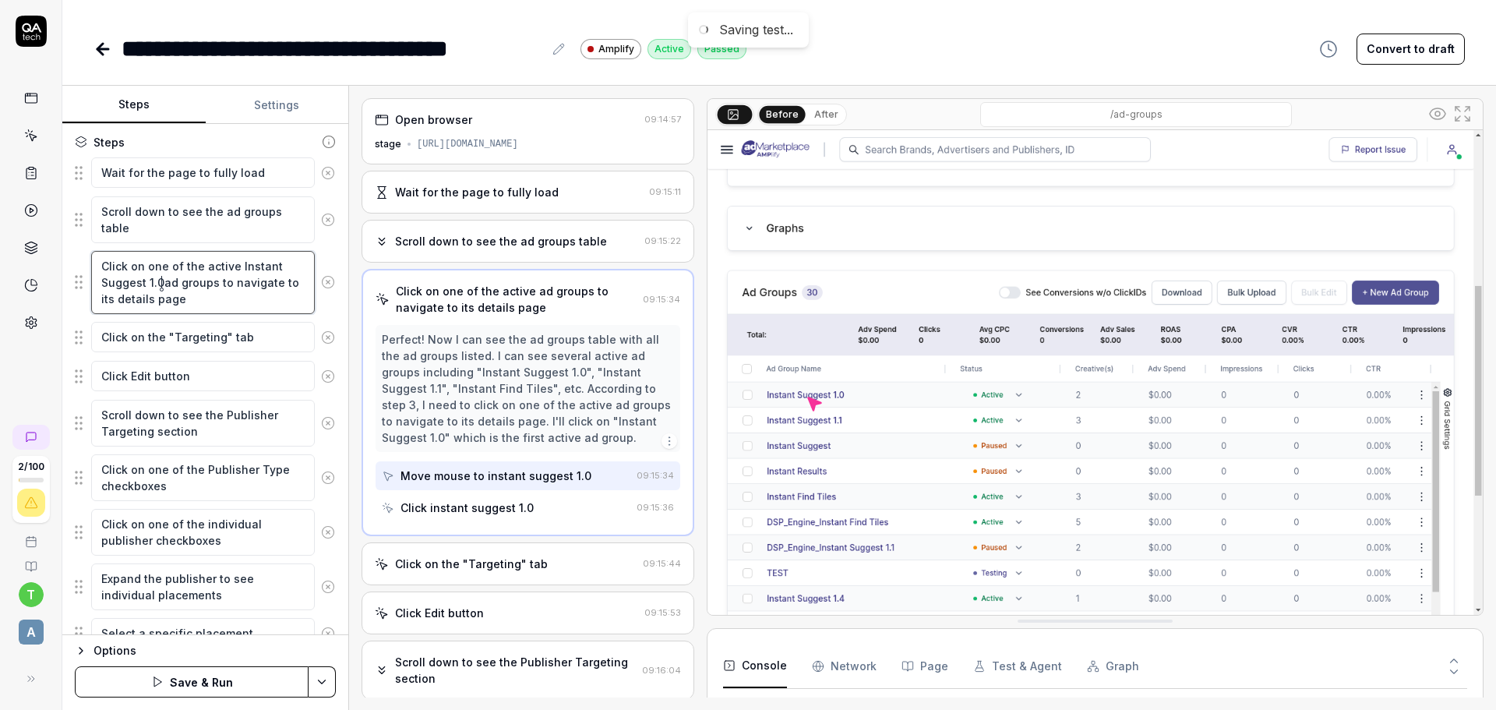
type textarea "*"
type textarea "Click on one of the active Instant Suggest 1.0 ad groups to navigate to its det…"
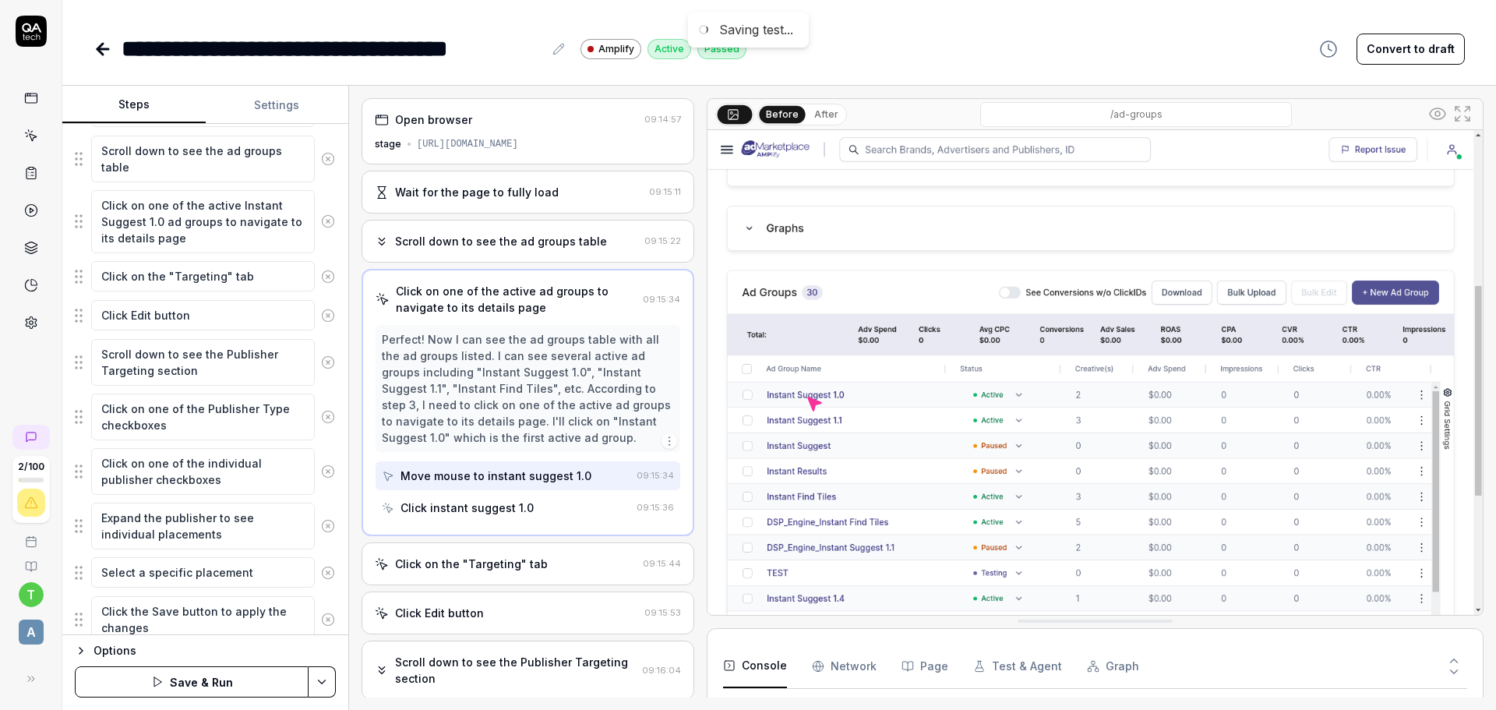
scroll to position [361, 0]
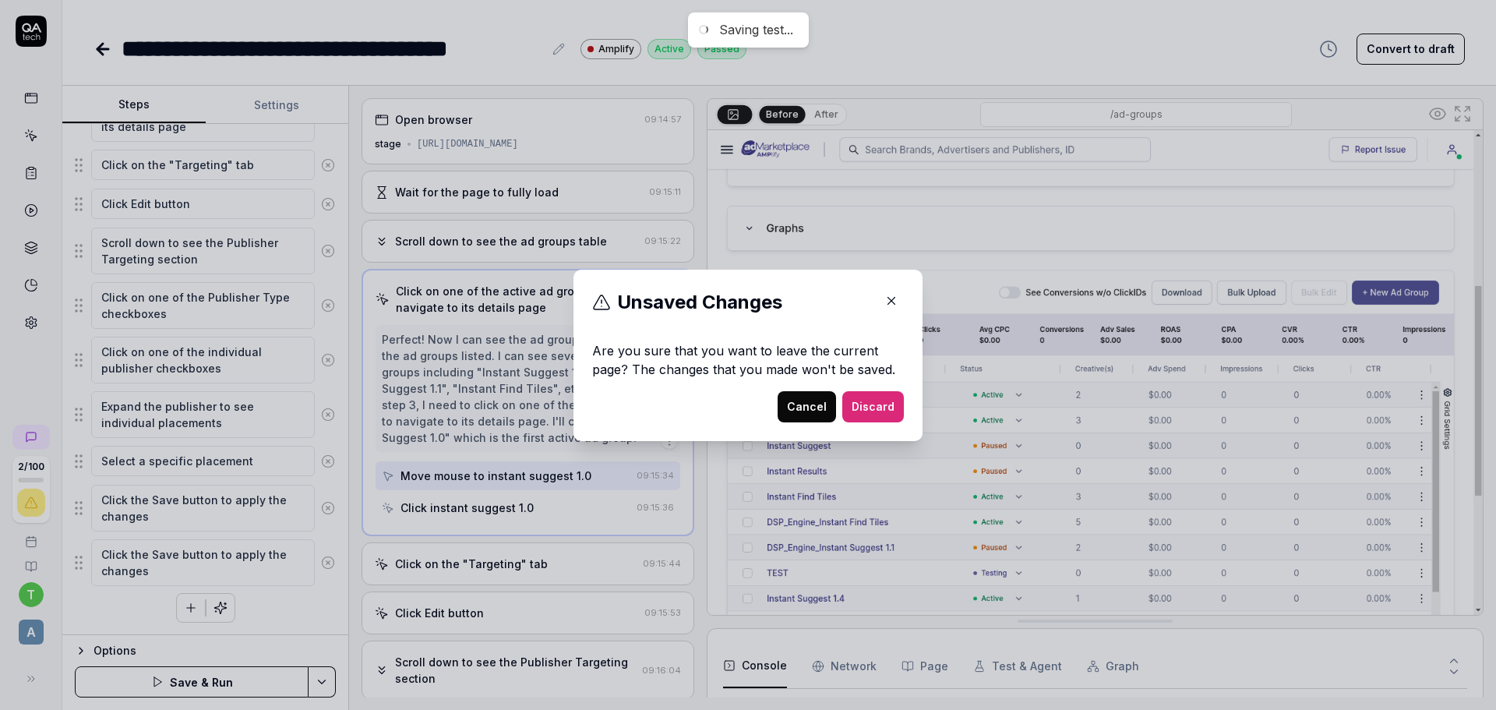
click at [800, 394] on button "Cancel" at bounding box center [806, 406] width 58 height 31
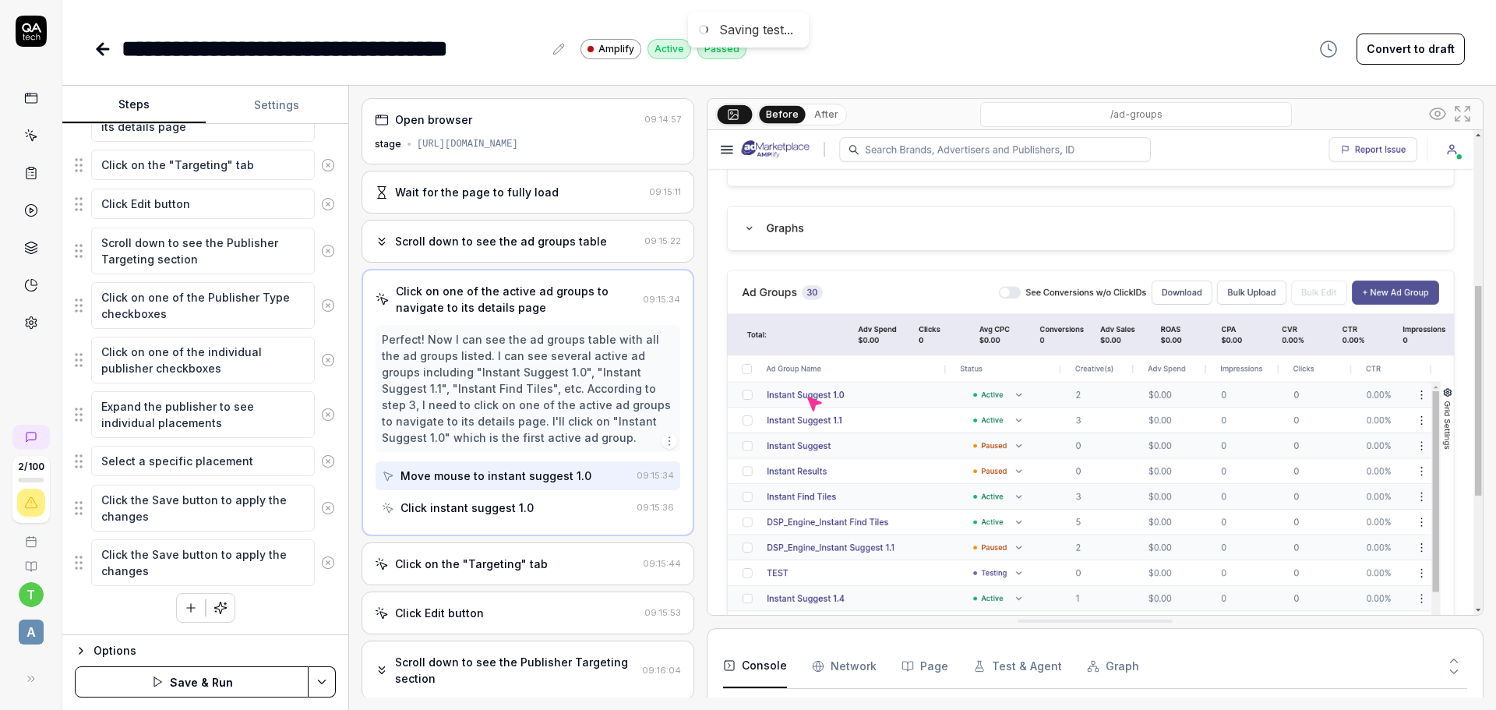
click at [218, 684] on button "Save & Run" at bounding box center [192, 681] width 234 height 31
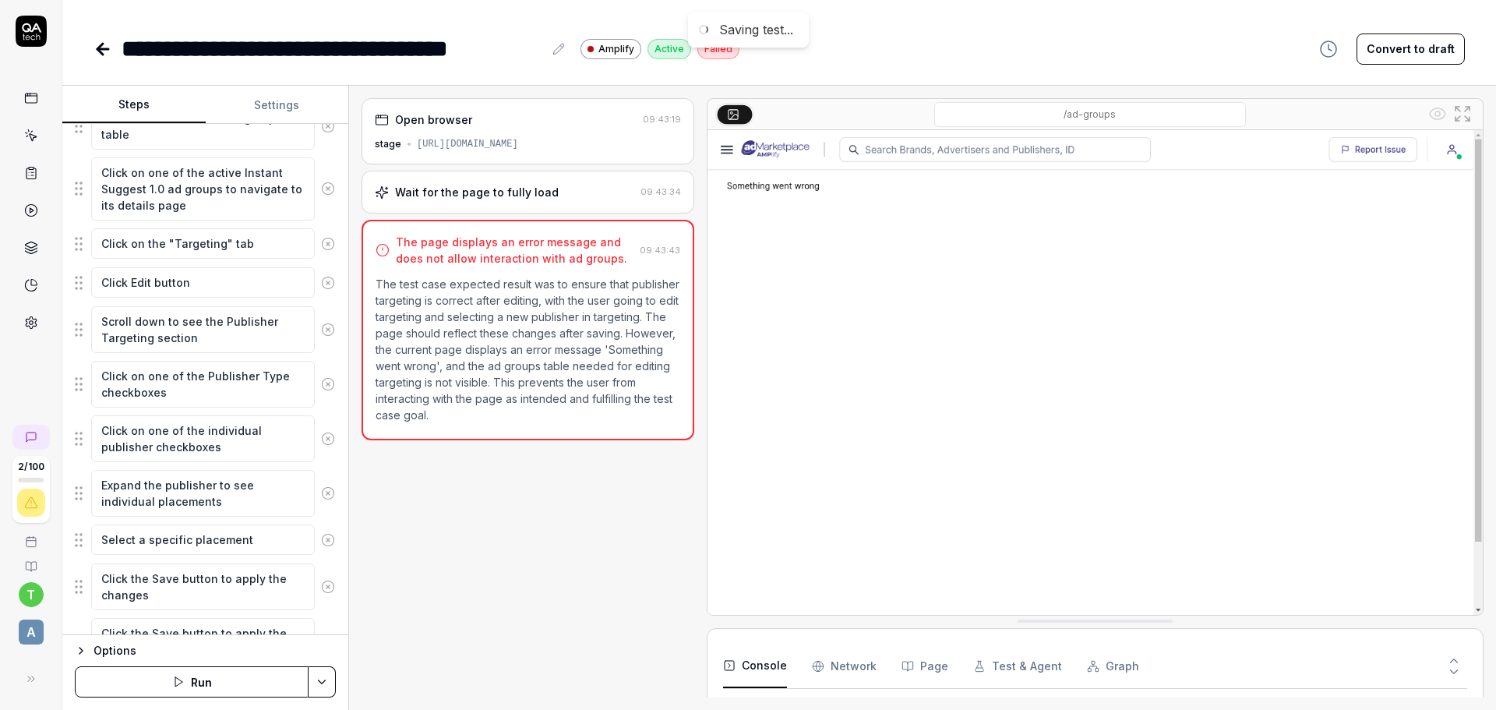
scroll to position [281, 0]
click at [156, 693] on button "Run" at bounding box center [192, 681] width 234 height 31
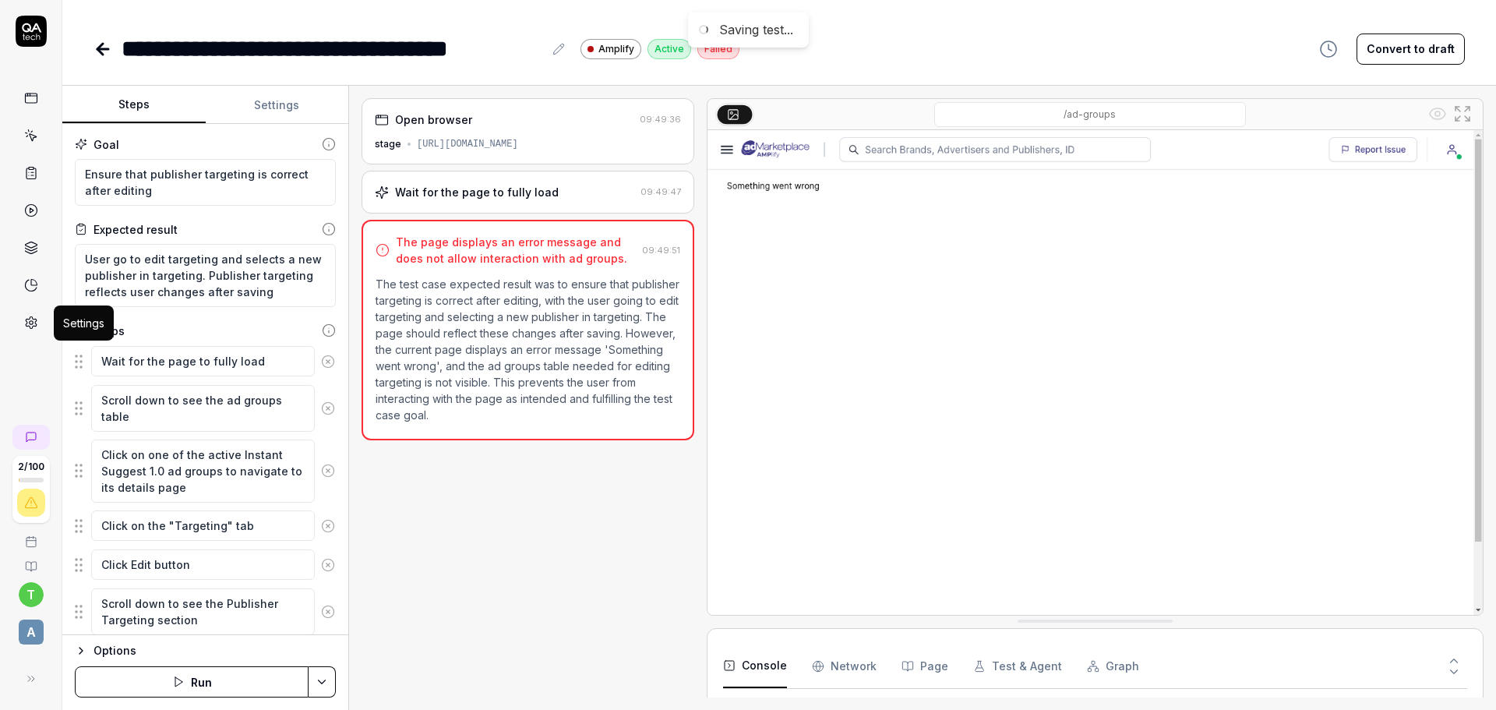
click at [27, 322] on icon at bounding box center [31, 322] width 14 height 14
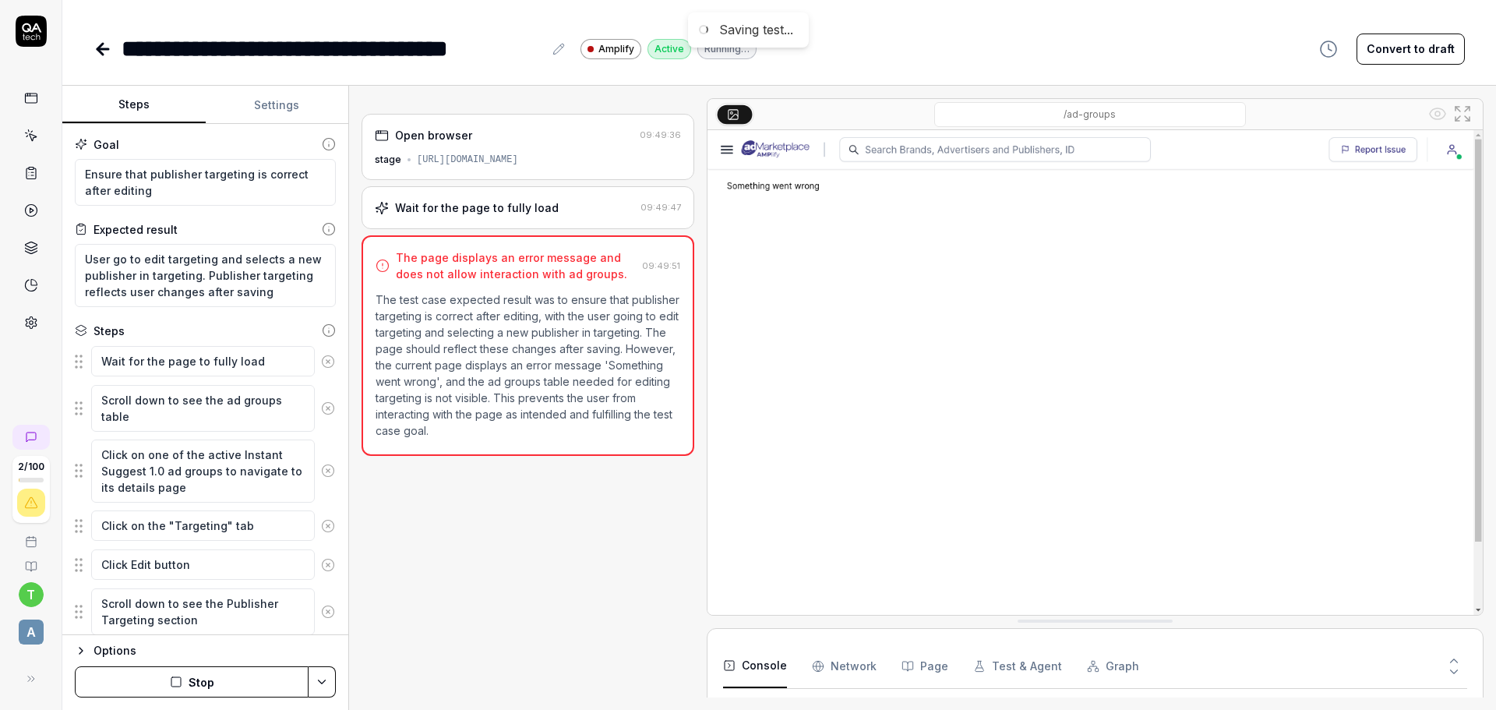
scroll to position [431, 0]
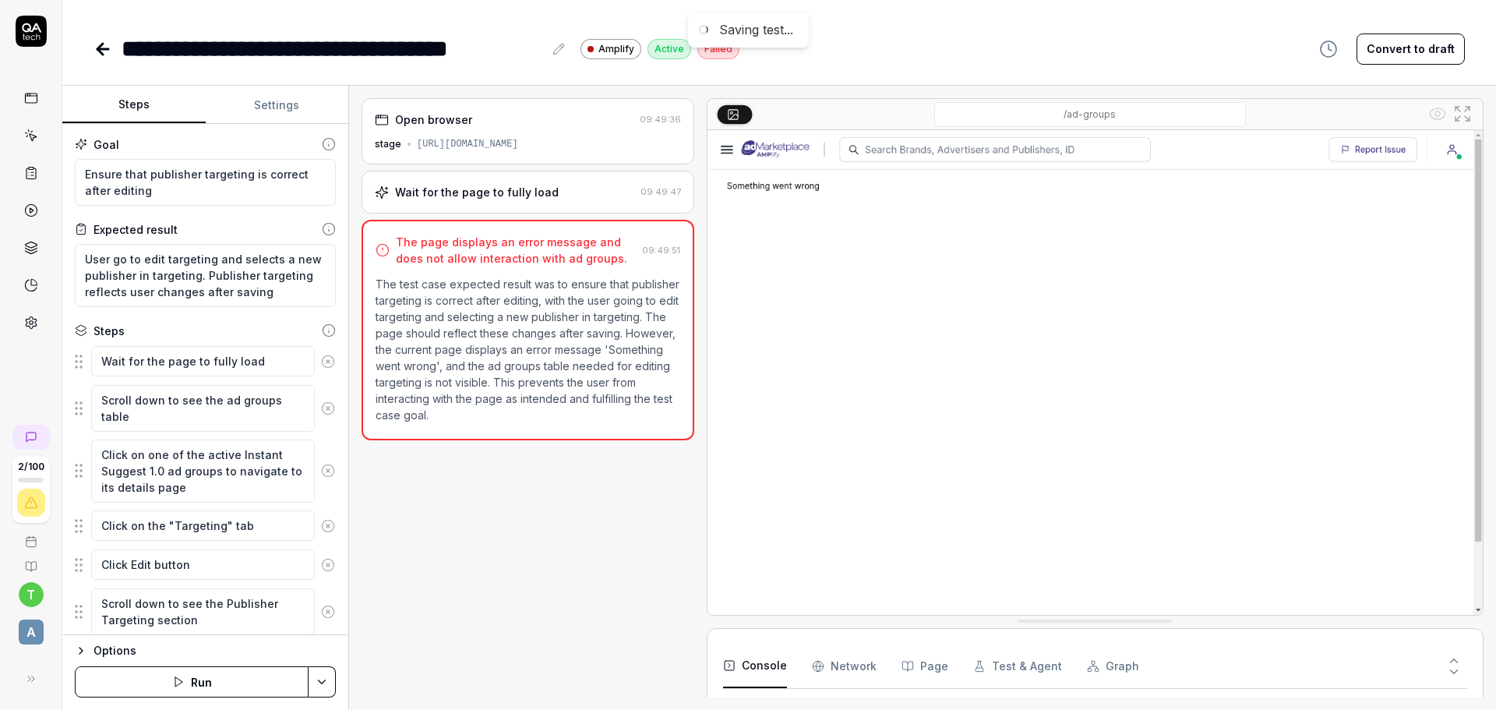
click at [143, 689] on button "Run" at bounding box center [192, 681] width 234 height 31
click at [491, 143] on div "[URL][DOMAIN_NAME]" at bounding box center [467, 144] width 101 height 14
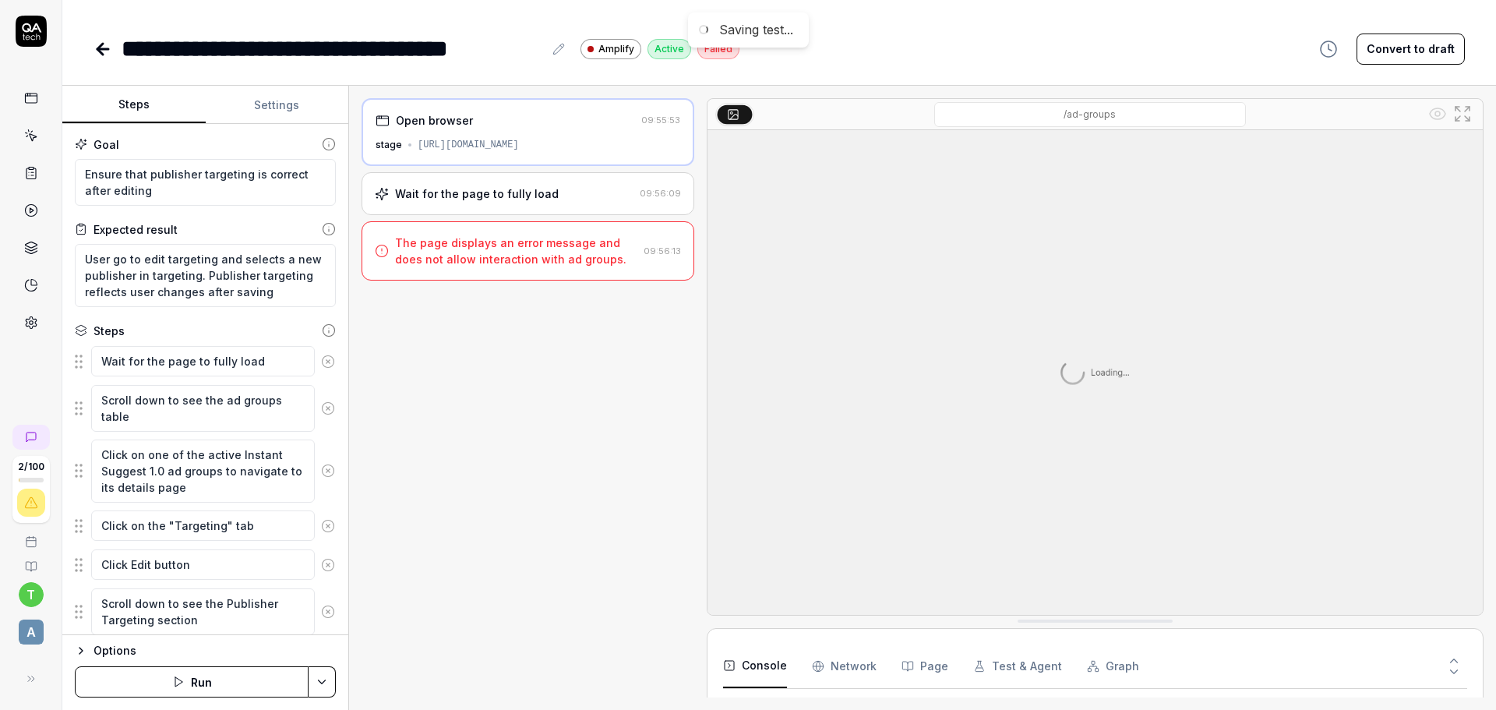
click at [527, 186] on div "Wait for the page to fully load" at bounding box center [477, 193] width 164 height 16
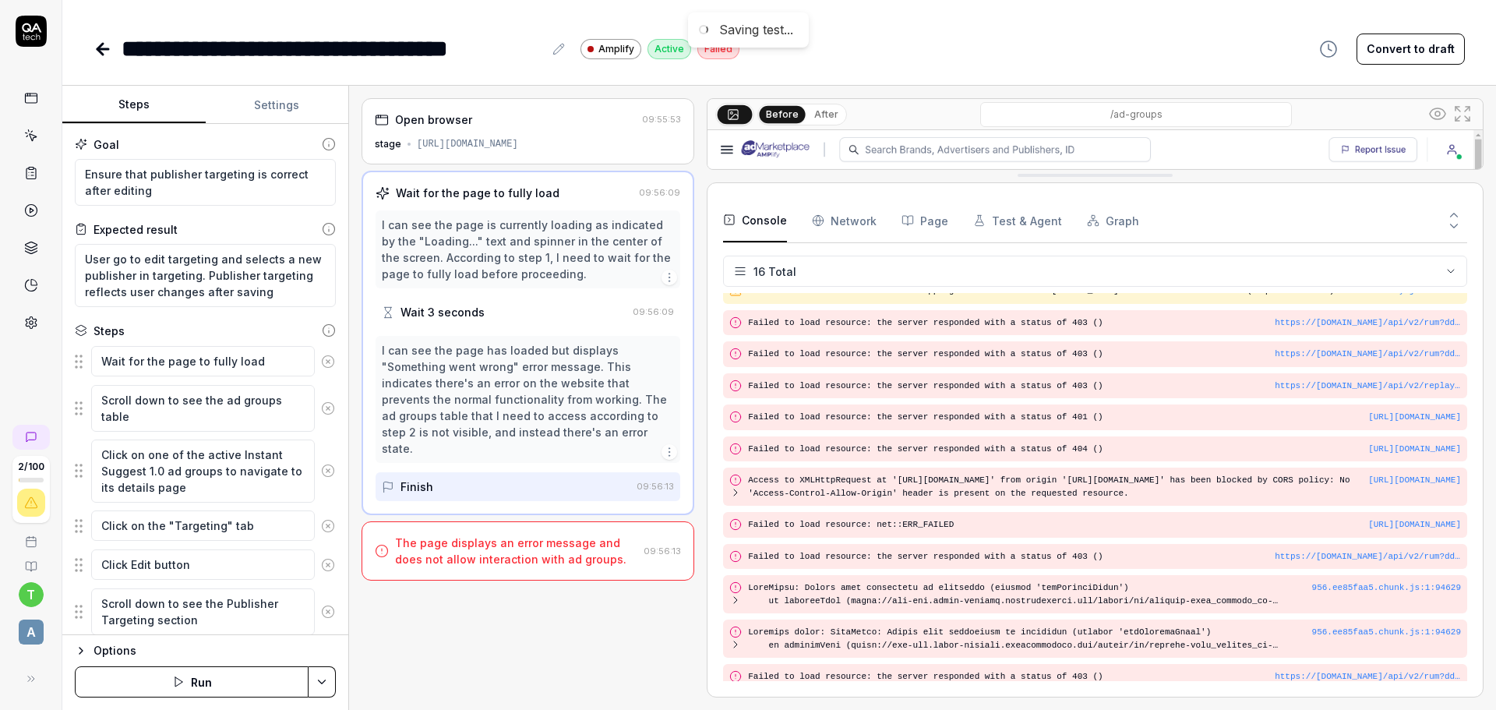
drag, startPoint x: 914, startPoint y: 622, endPoint x: 837, endPoint y: 168, distance: 460.0
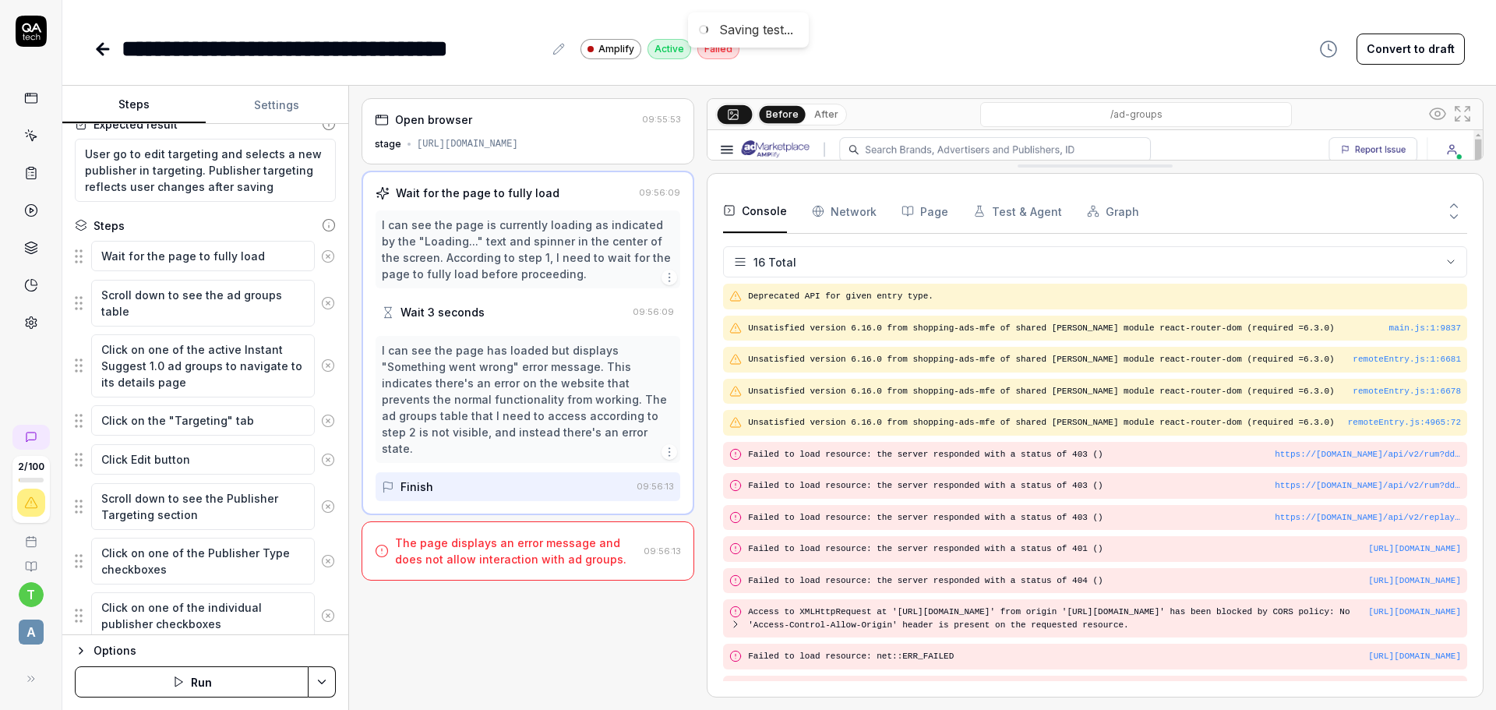
scroll to position [361, 0]
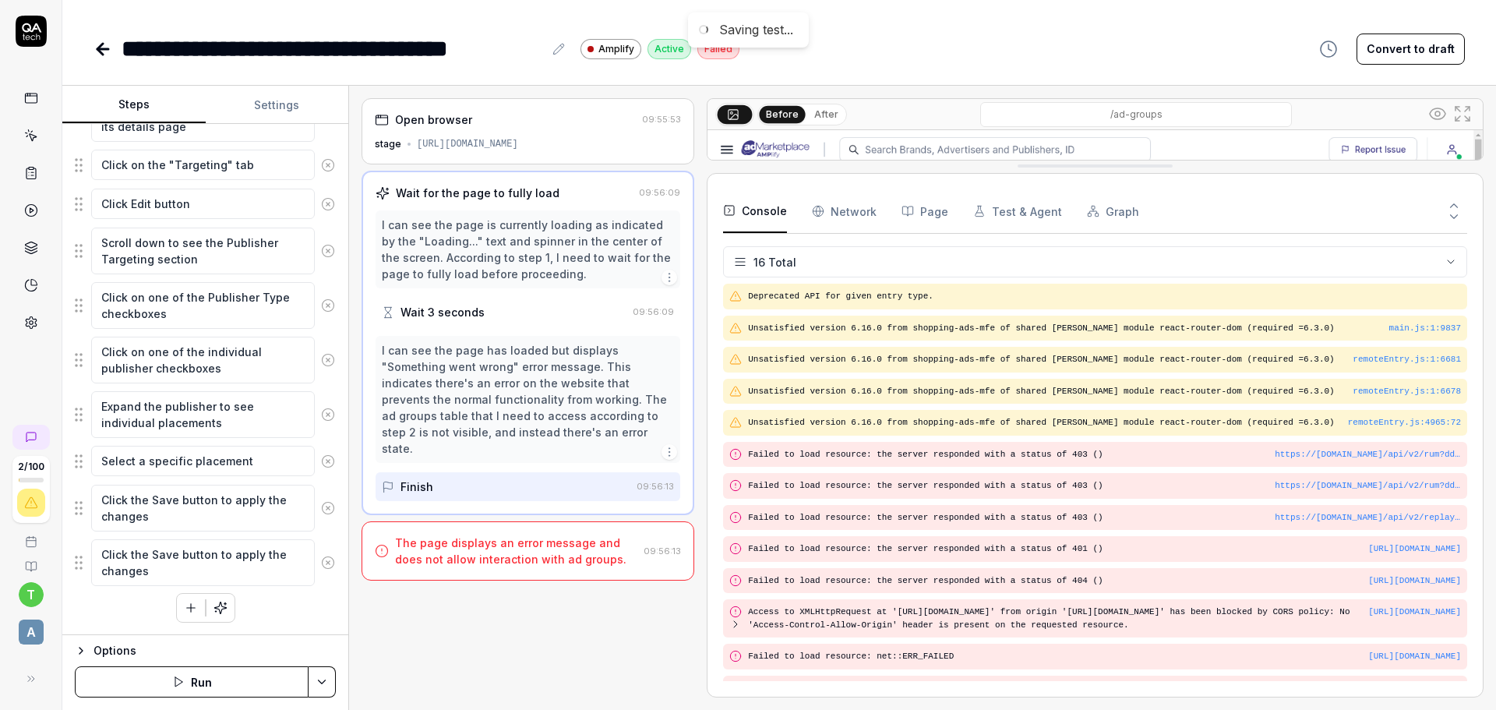
click at [215, 682] on button "Run" at bounding box center [192, 681] width 234 height 31
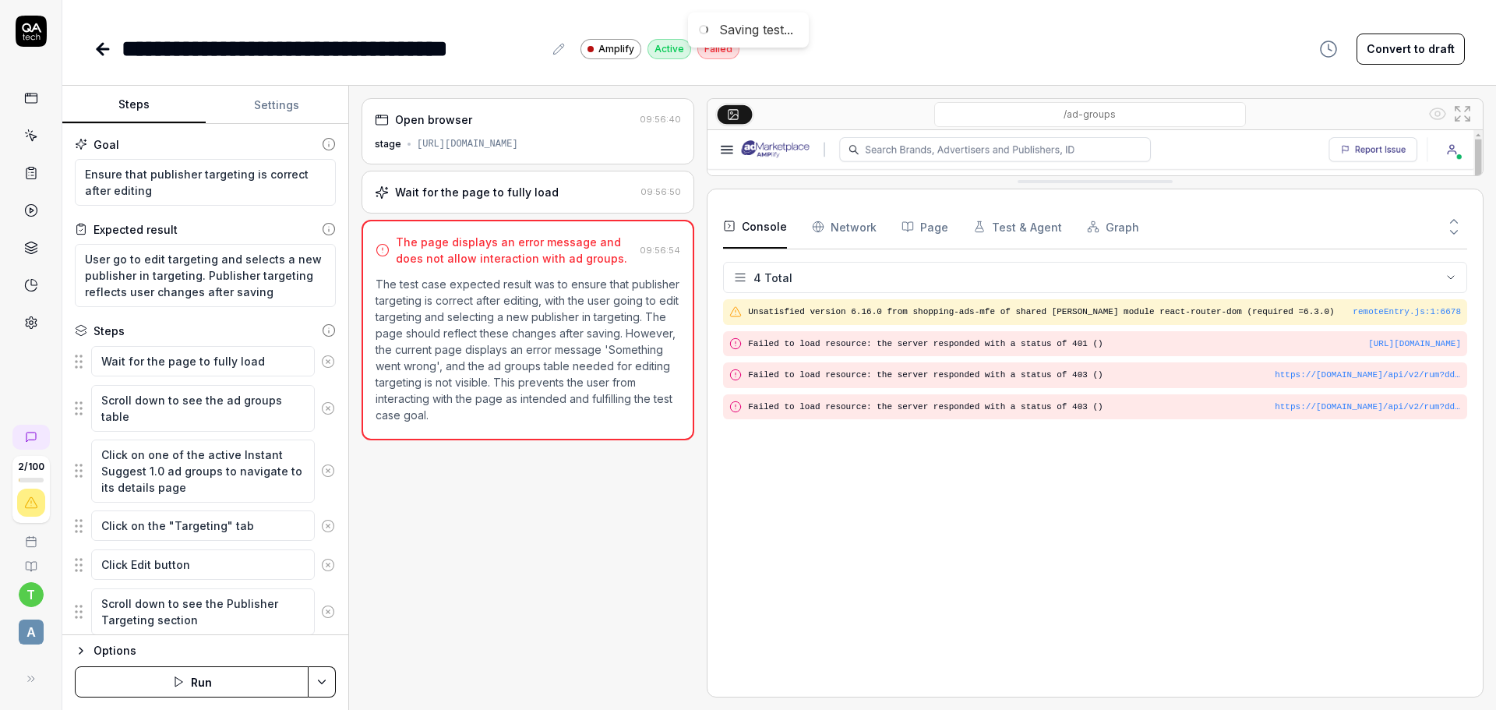
drag, startPoint x: 913, startPoint y: 622, endPoint x: 868, endPoint y: 287, distance: 338.0
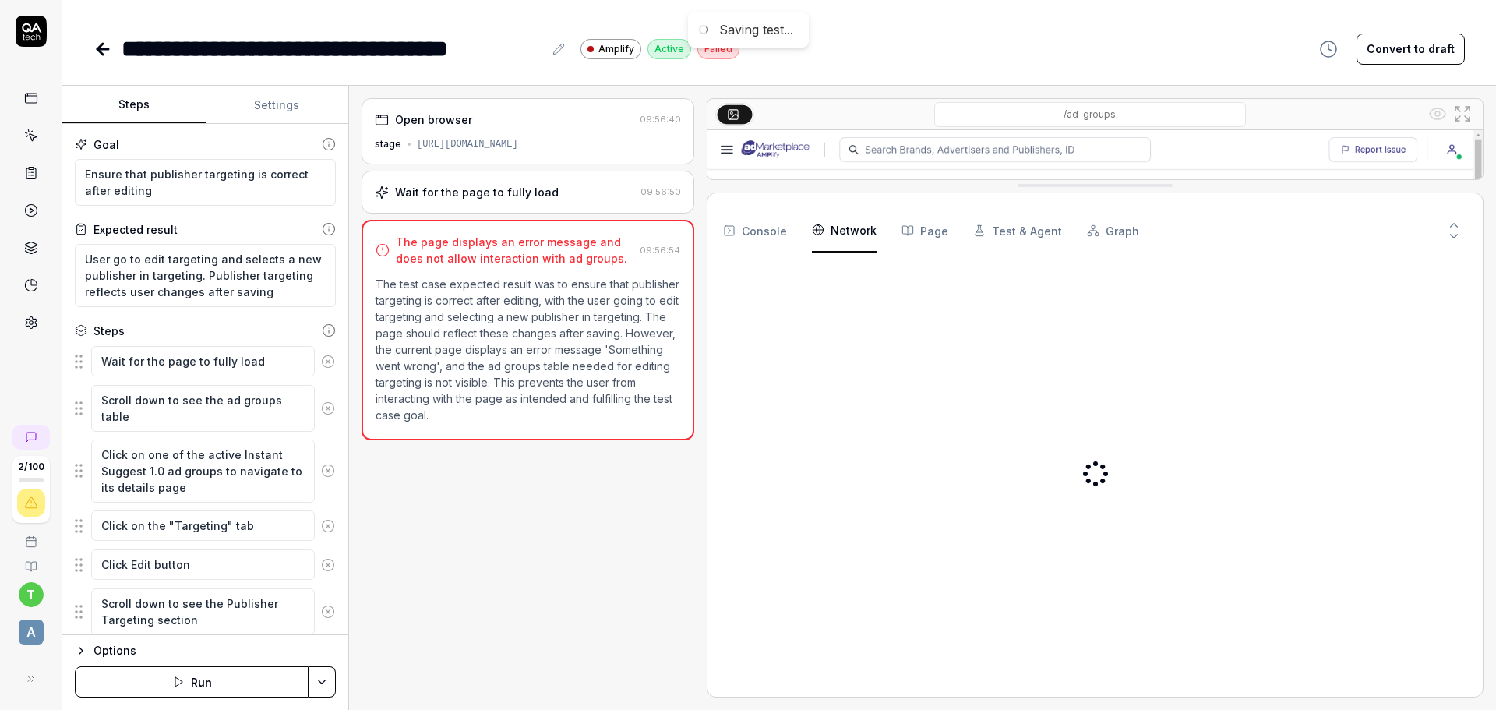
click at [821, 238] on Requests "Network" at bounding box center [844, 231] width 65 height 44
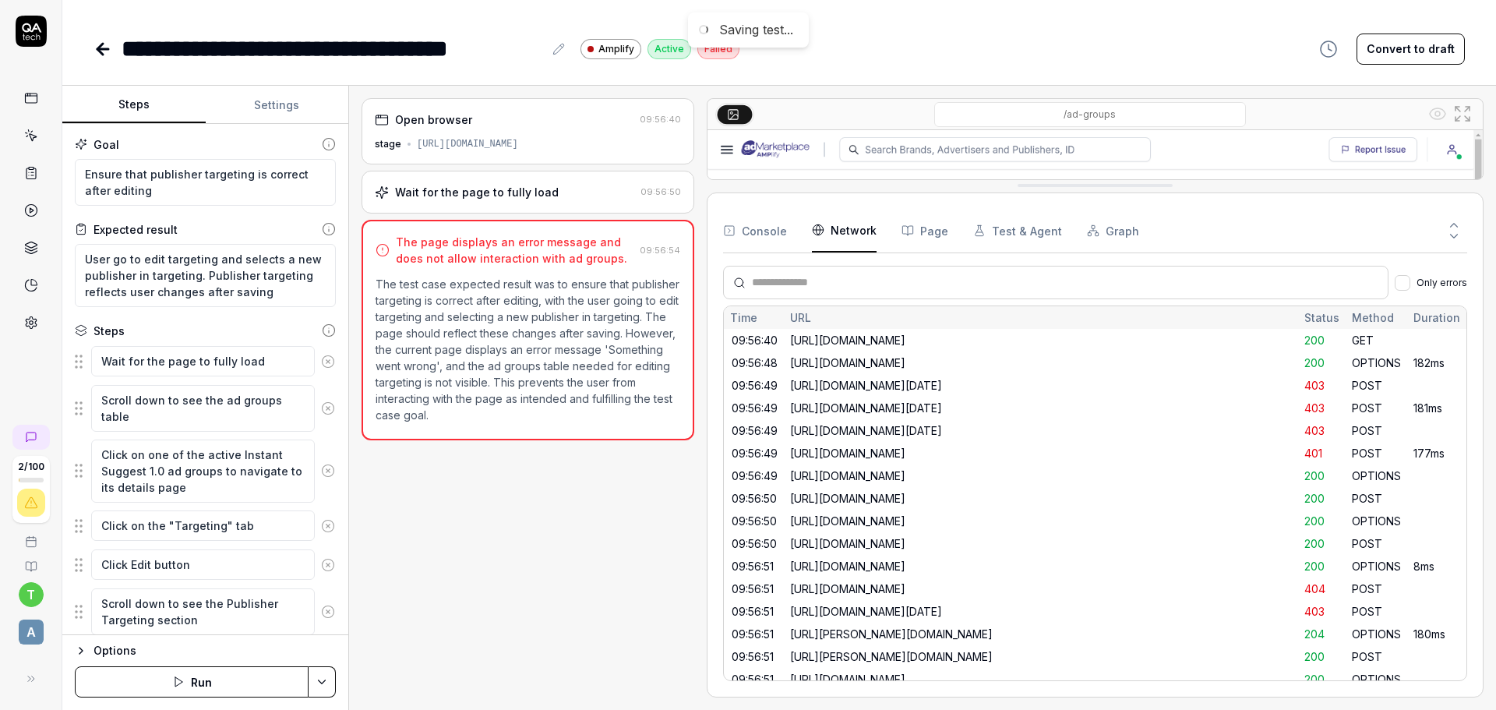
click at [920, 227] on button "Page" at bounding box center [924, 231] width 47 height 44
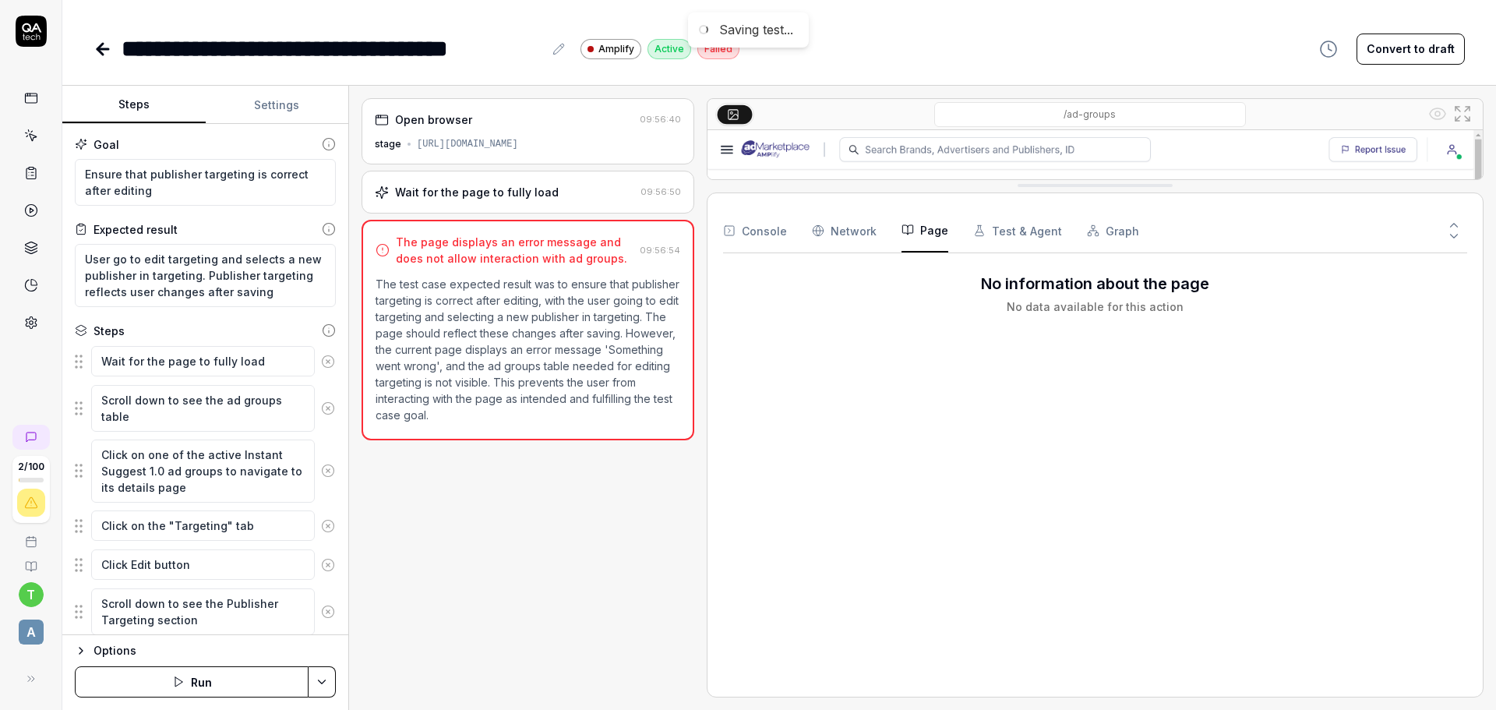
click at [1038, 223] on button "Test & Agent" at bounding box center [1017, 231] width 89 height 44
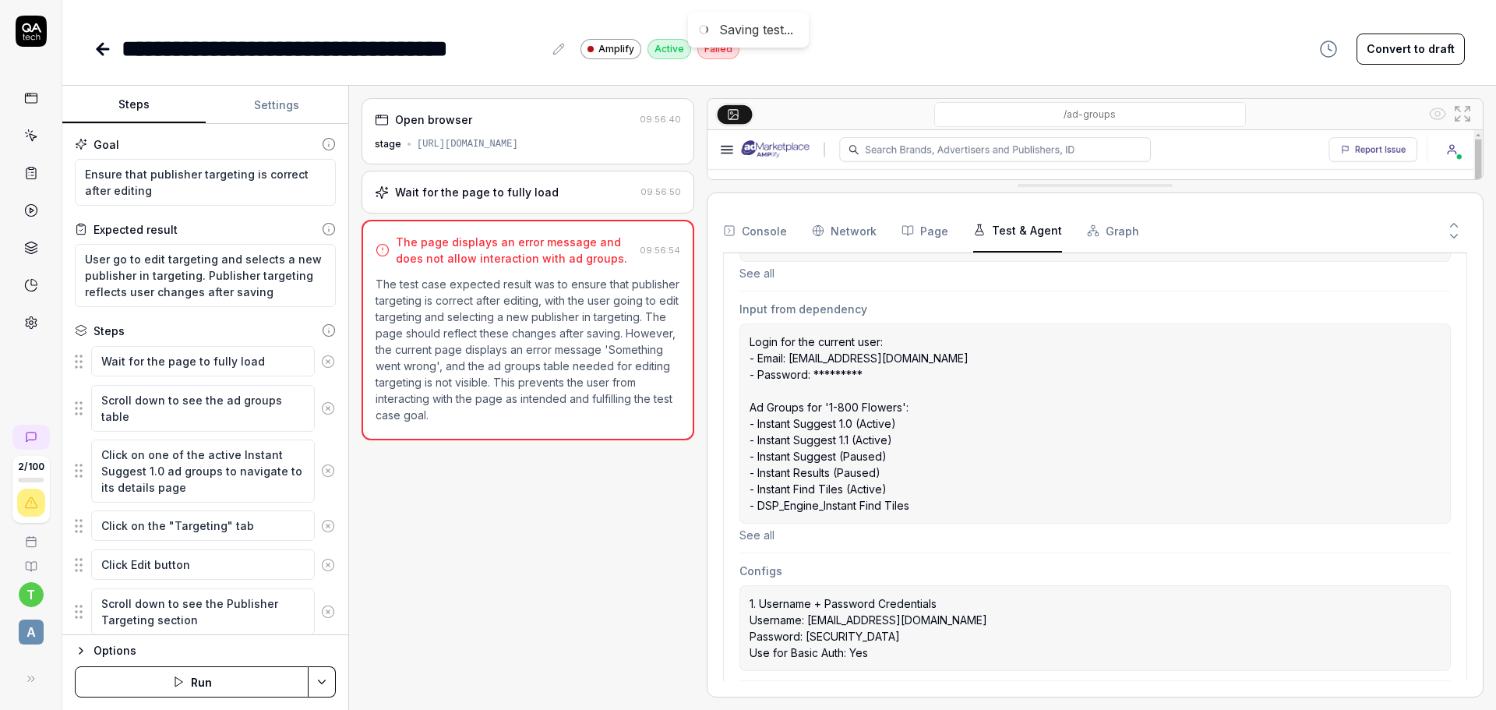
scroll to position [502, 0]
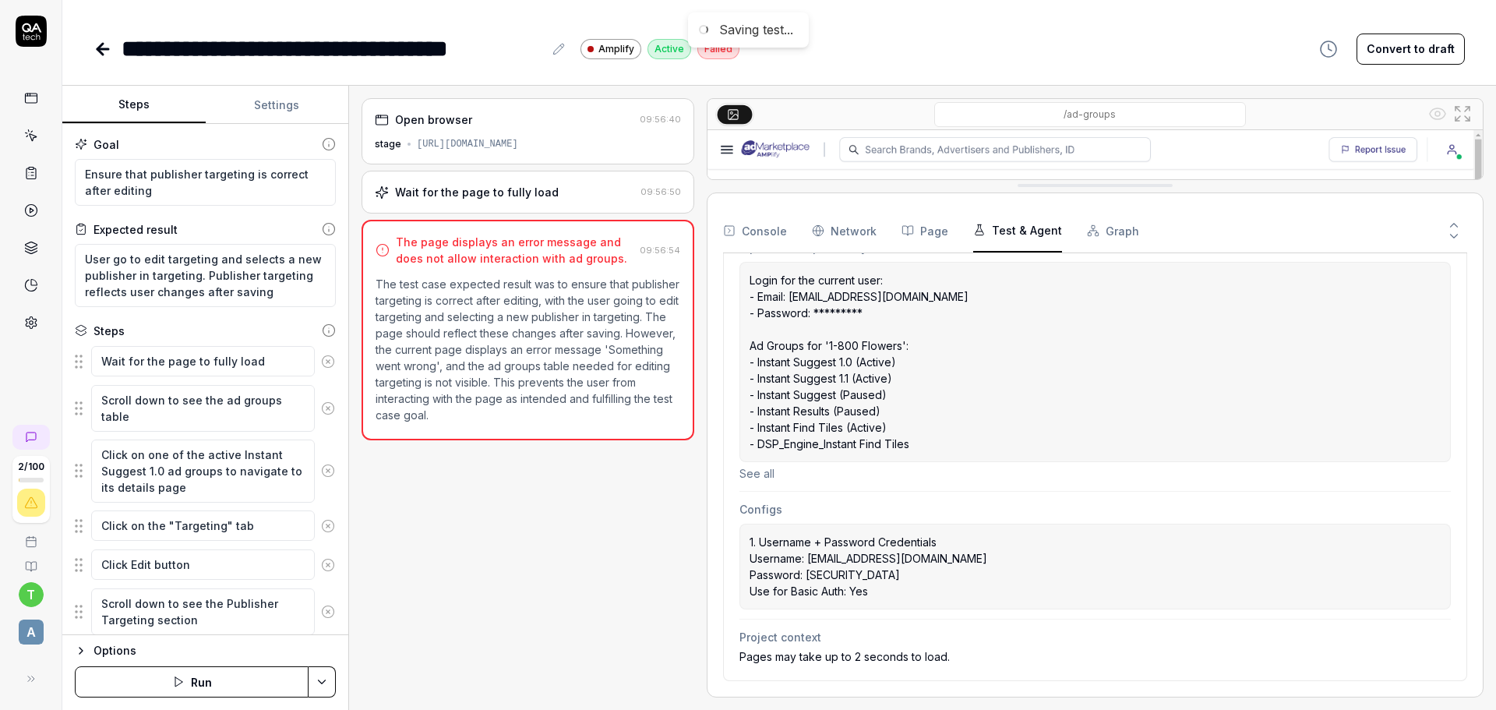
click at [1129, 230] on div "Console Network Page Test & Agent Graph" at bounding box center [1095, 231] width 744 height 44
click at [1109, 227] on button "Graph" at bounding box center [1113, 231] width 52 height 44
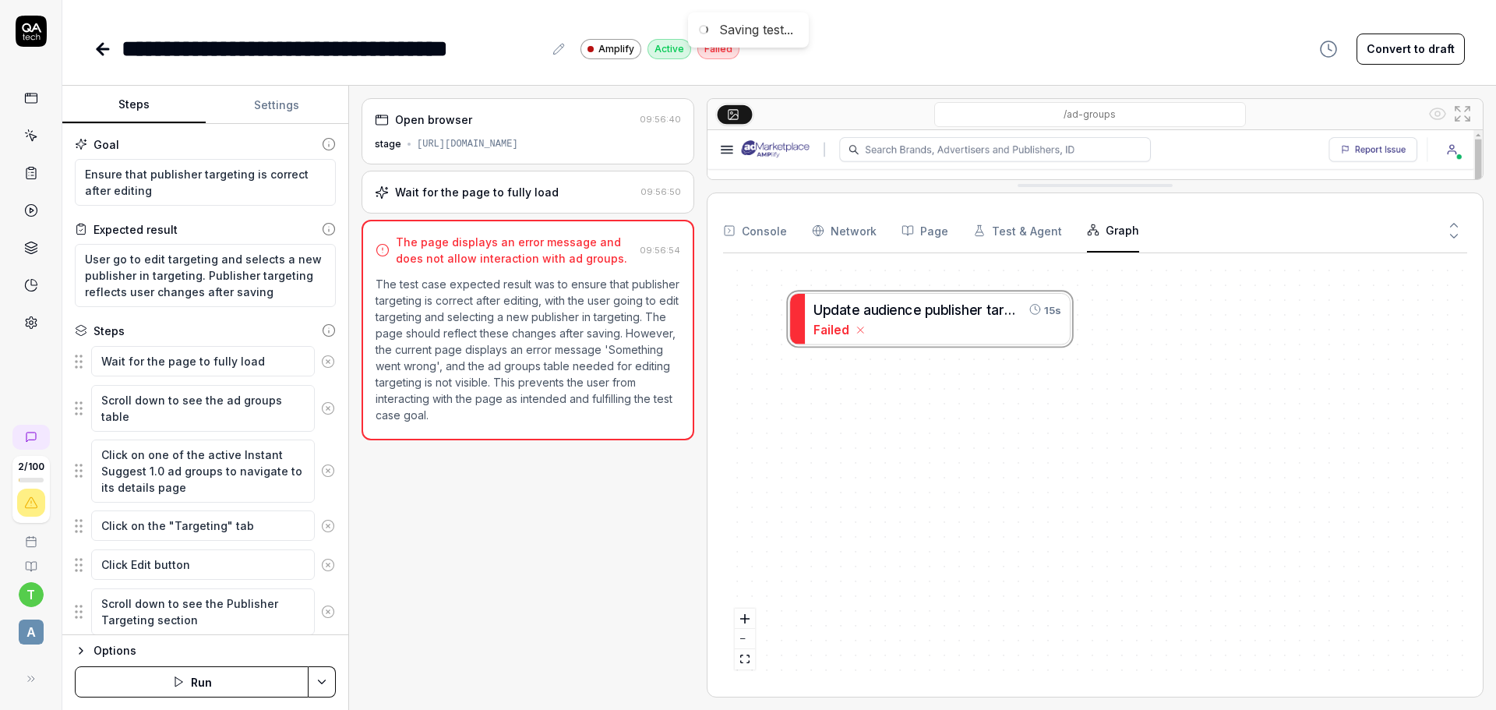
click at [86, 645] on icon "button" at bounding box center [81, 650] width 12 height 12
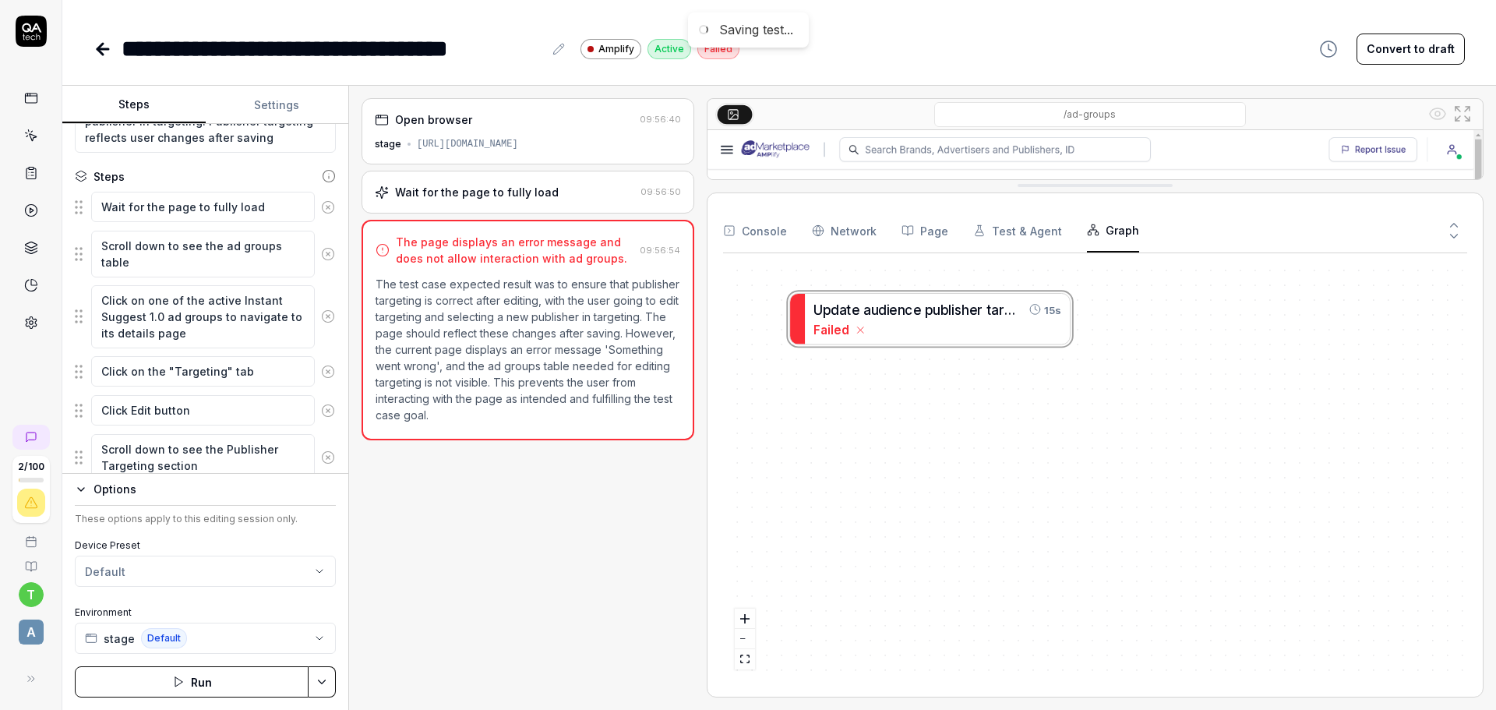
scroll to position [156, 0]
click at [242, 570] on html "**********" at bounding box center [748, 355] width 1496 height 710
click at [241, 569] on html "**********" at bounding box center [748, 355] width 1496 height 710
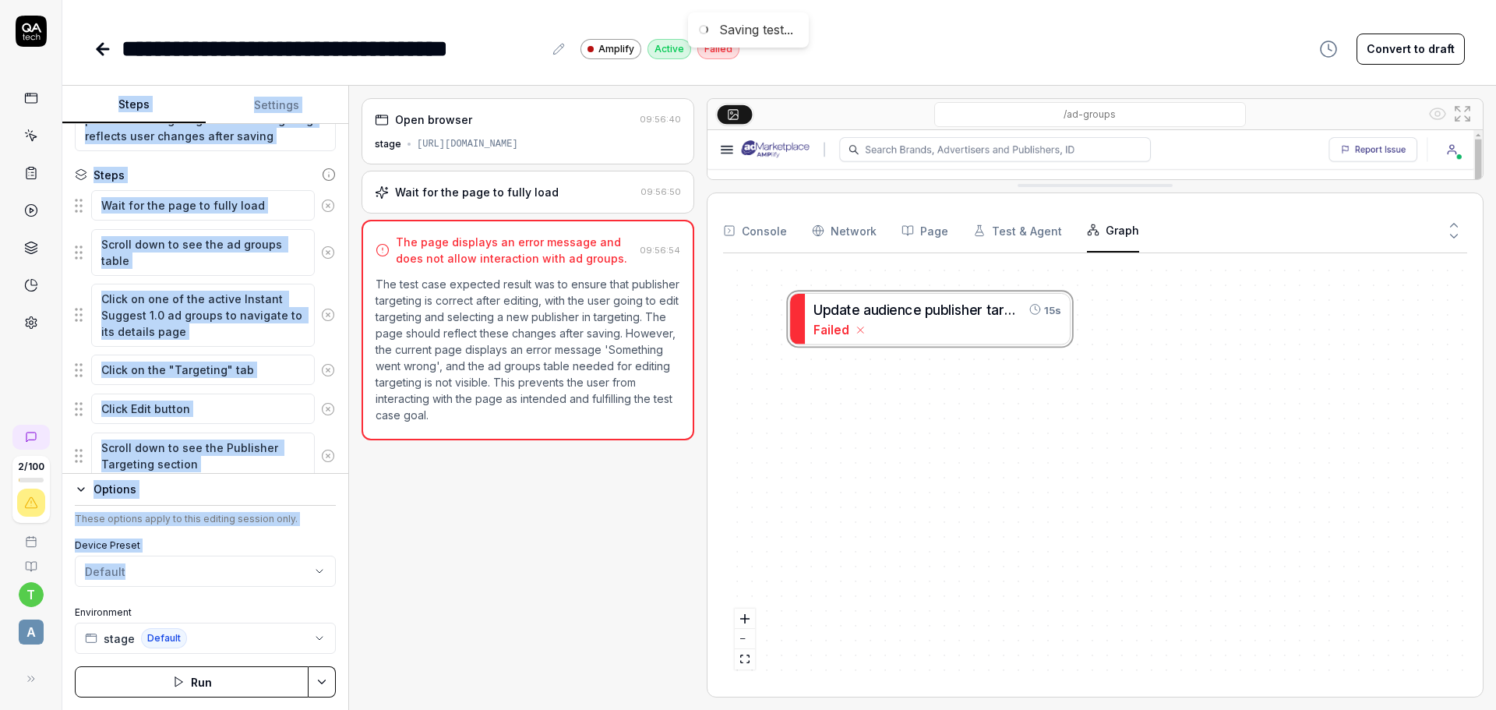
click at [270, 111] on button "Settings" at bounding box center [277, 104] width 143 height 37
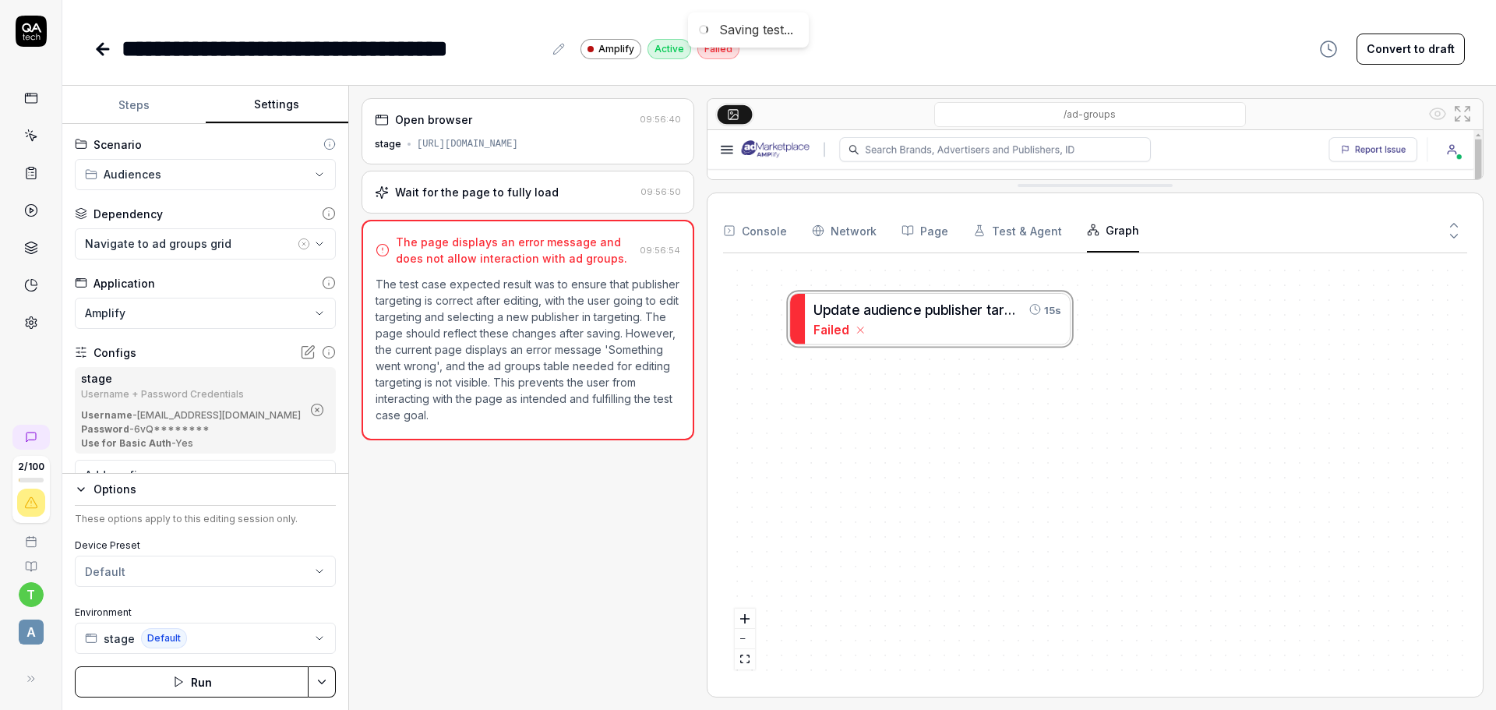
click at [466, 624] on div "Open browser 09:56:40 stage https://stage-amplify.admarketplace.com/advertisers…" at bounding box center [527, 397] width 333 height 599
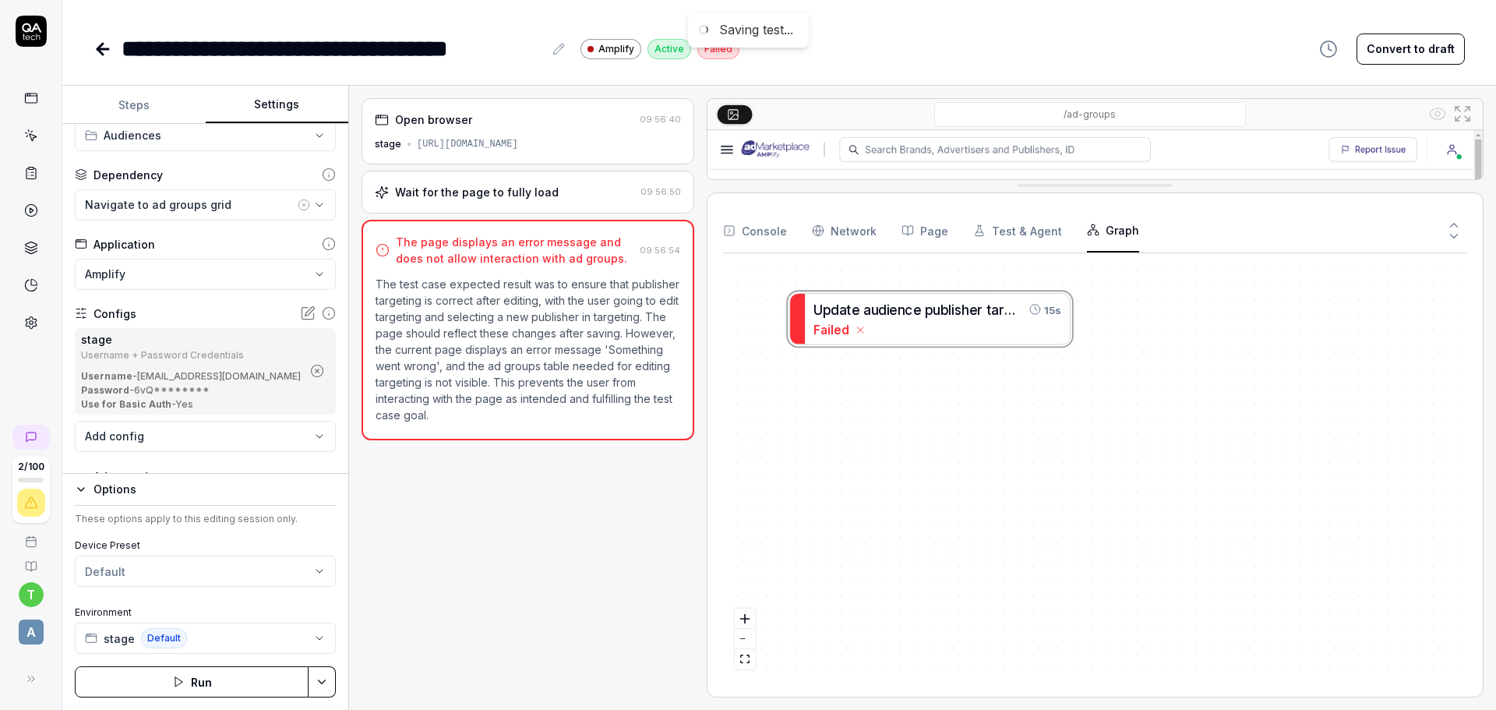
scroll to position [0, 0]
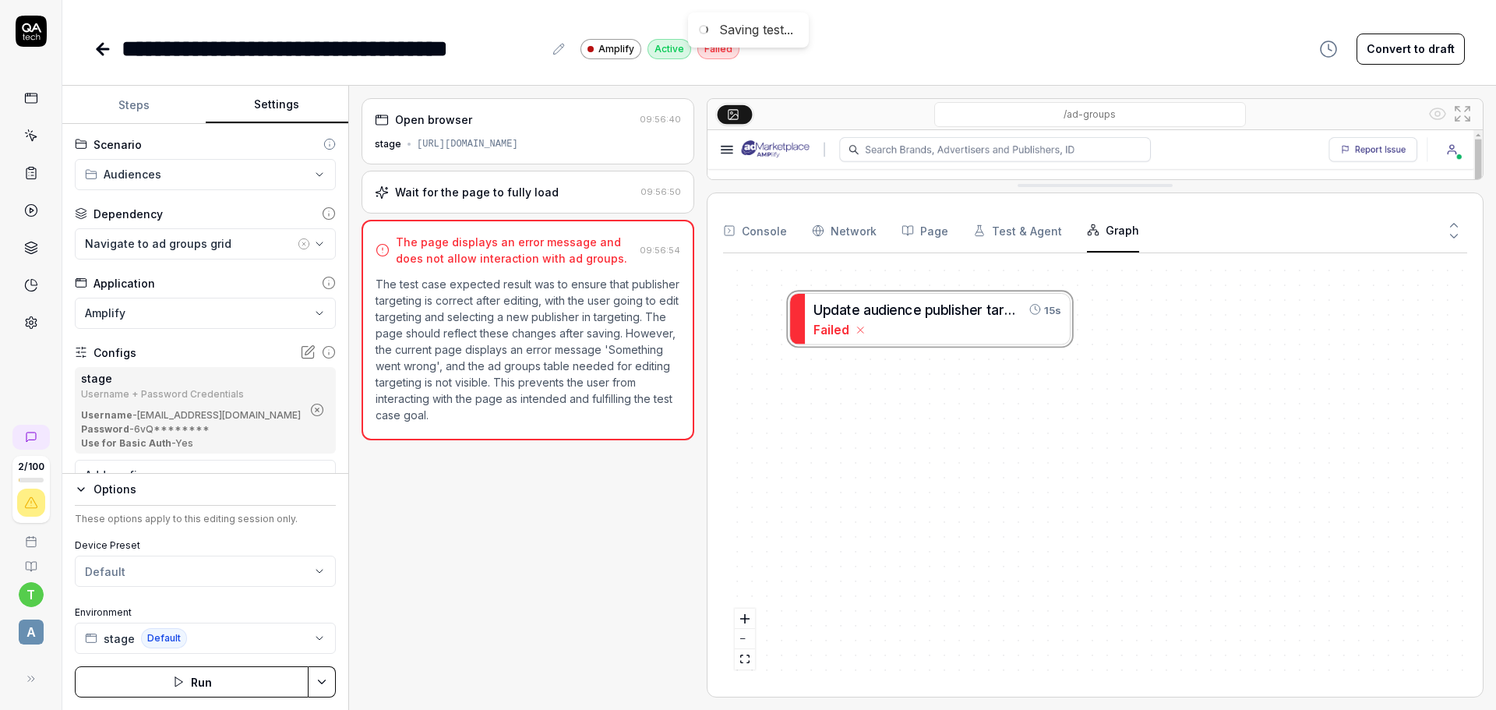
click at [844, 237] on Requests "Network" at bounding box center [844, 231] width 65 height 44
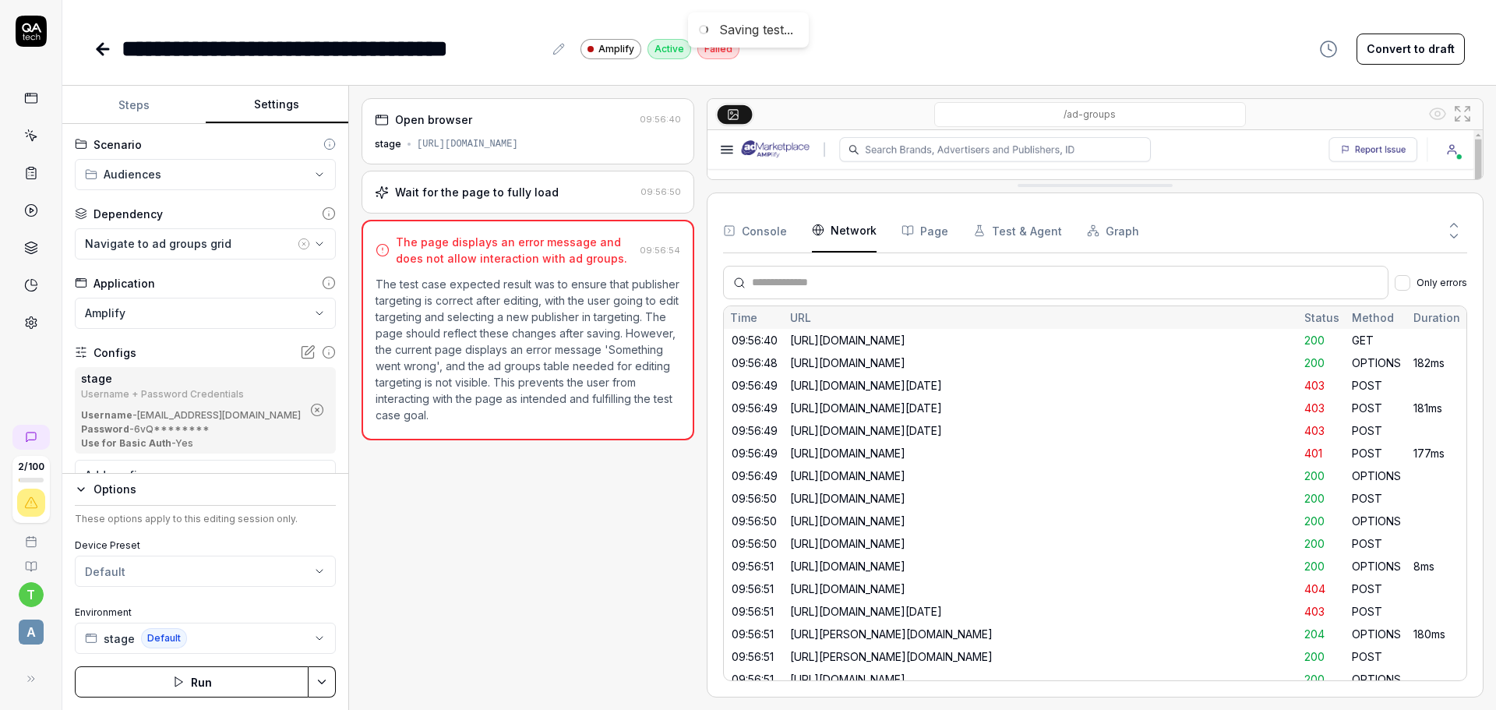
scroll to position [372, 0]
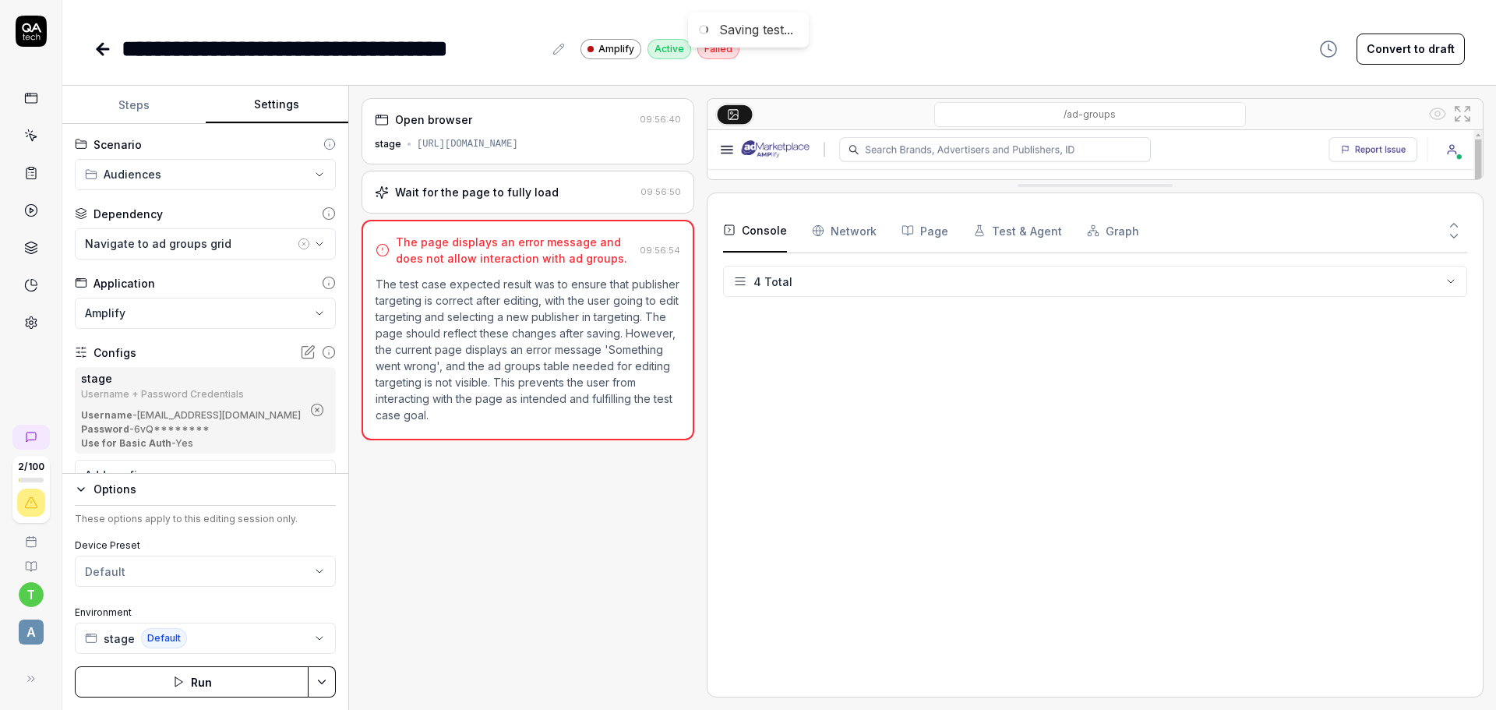
click at [777, 229] on button "Console" at bounding box center [755, 231] width 64 height 44
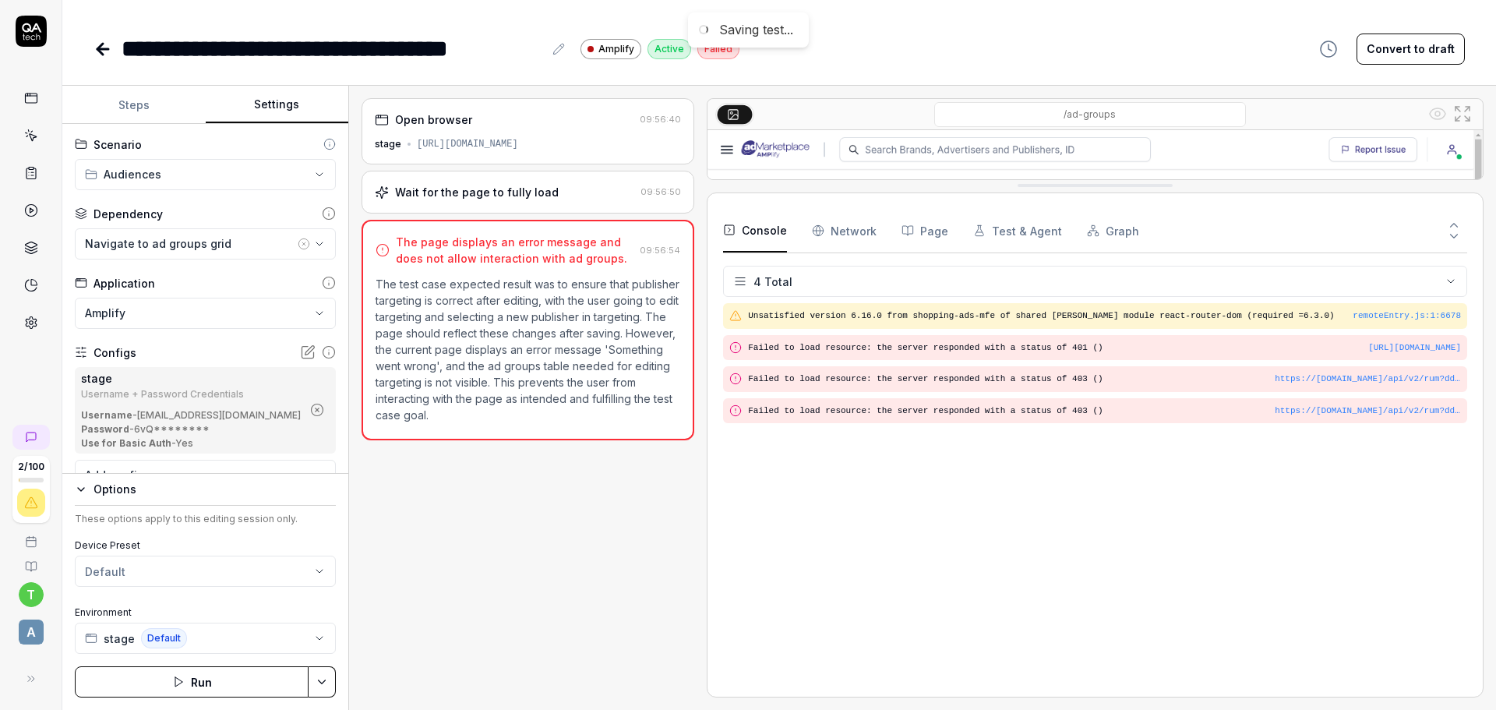
click at [1036, 227] on button "Test & Agent" at bounding box center [1017, 231] width 89 height 44
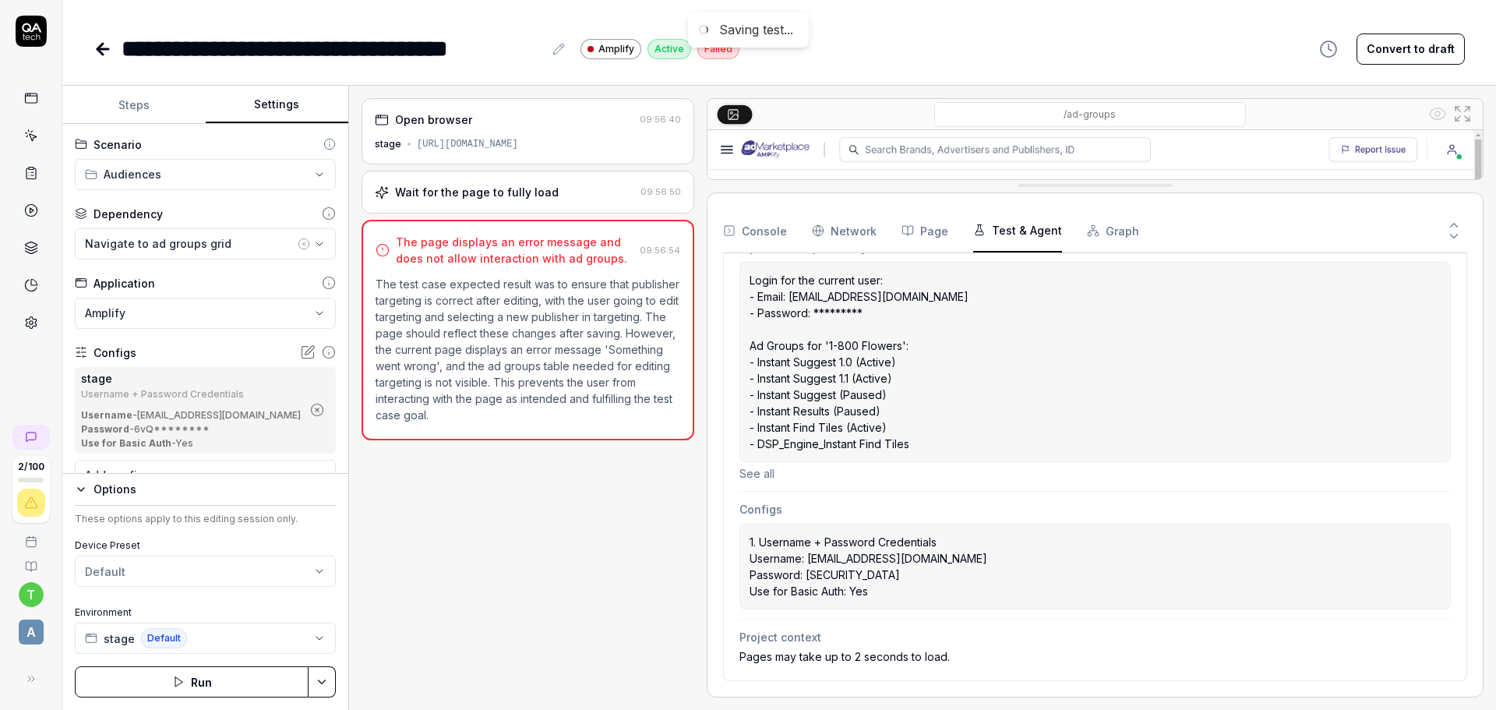
click at [1122, 224] on button "Graph" at bounding box center [1113, 231] width 52 height 44
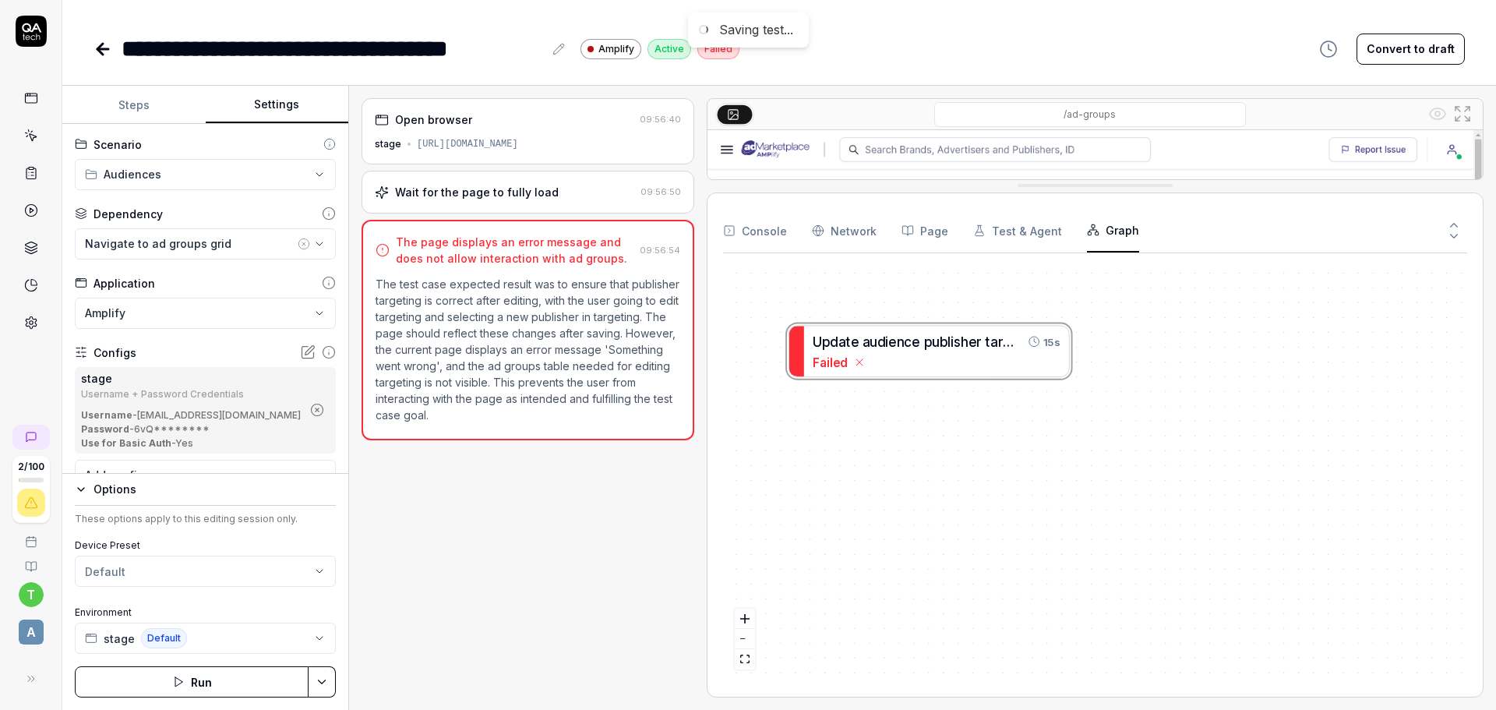
click at [918, 347] on div "U p d a t e a u d i e n c e p u b l i s h e r t a r g e t i n g 15s Failed" at bounding box center [1095, 473] width 744 height 415
click at [830, 365] on div "U p d a t e a u d i e n c e p u b l i s h e r t a r g e t i n g 15s Failed" at bounding box center [1095, 473] width 744 height 415
click at [859, 368] on div "U p d a t e a u d i e n c e p u b l i s h e r t a r g e t i n g 15s Failed" at bounding box center [1095, 473] width 744 height 415
click at [863, 361] on div "U p d a t e a u d i e n c e p u b l i s h e r t a r g e t i n g 15s Failed" at bounding box center [1095, 473] width 744 height 415
click at [127, 99] on button "Steps" at bounding box center [133, 104] width 143 height 37
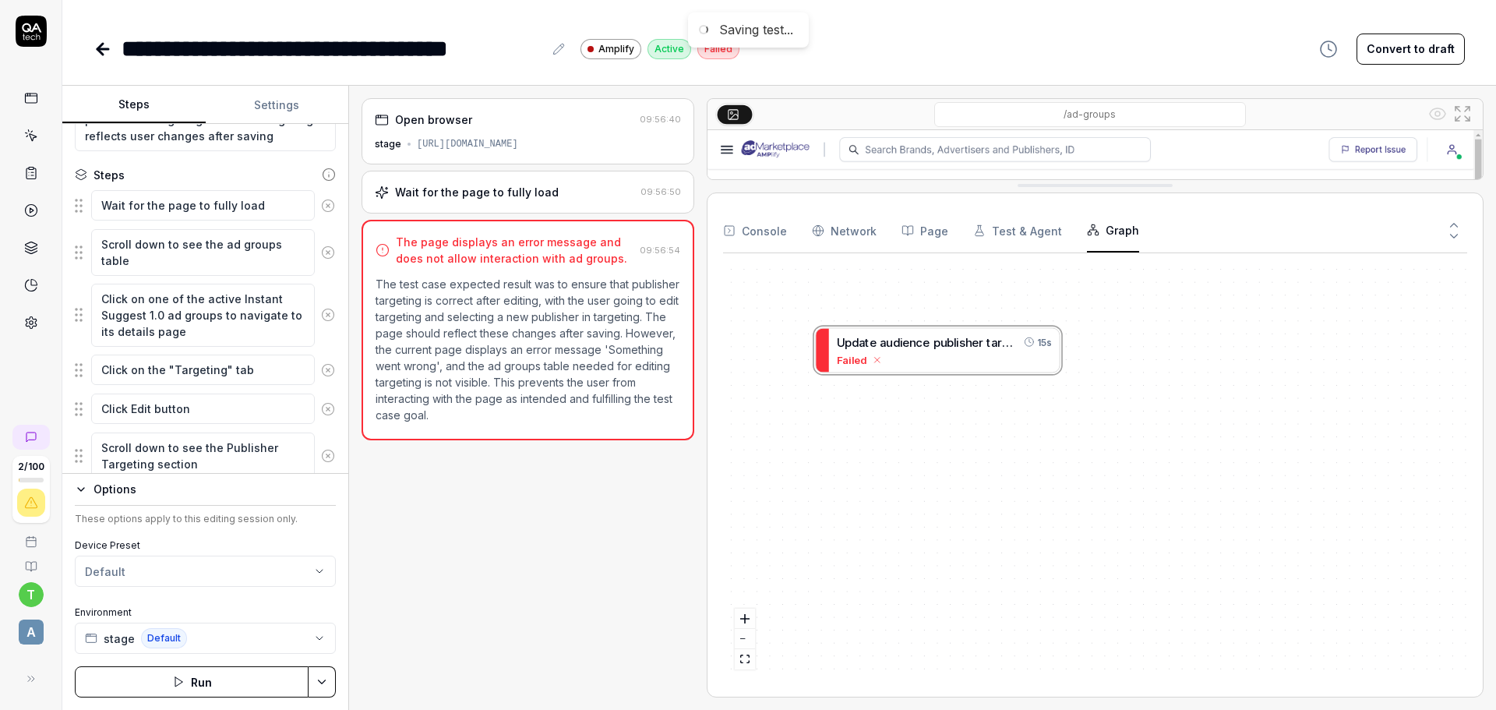
click at [100, 51] on icon at bounding box center [99, 49] width 5 height 11
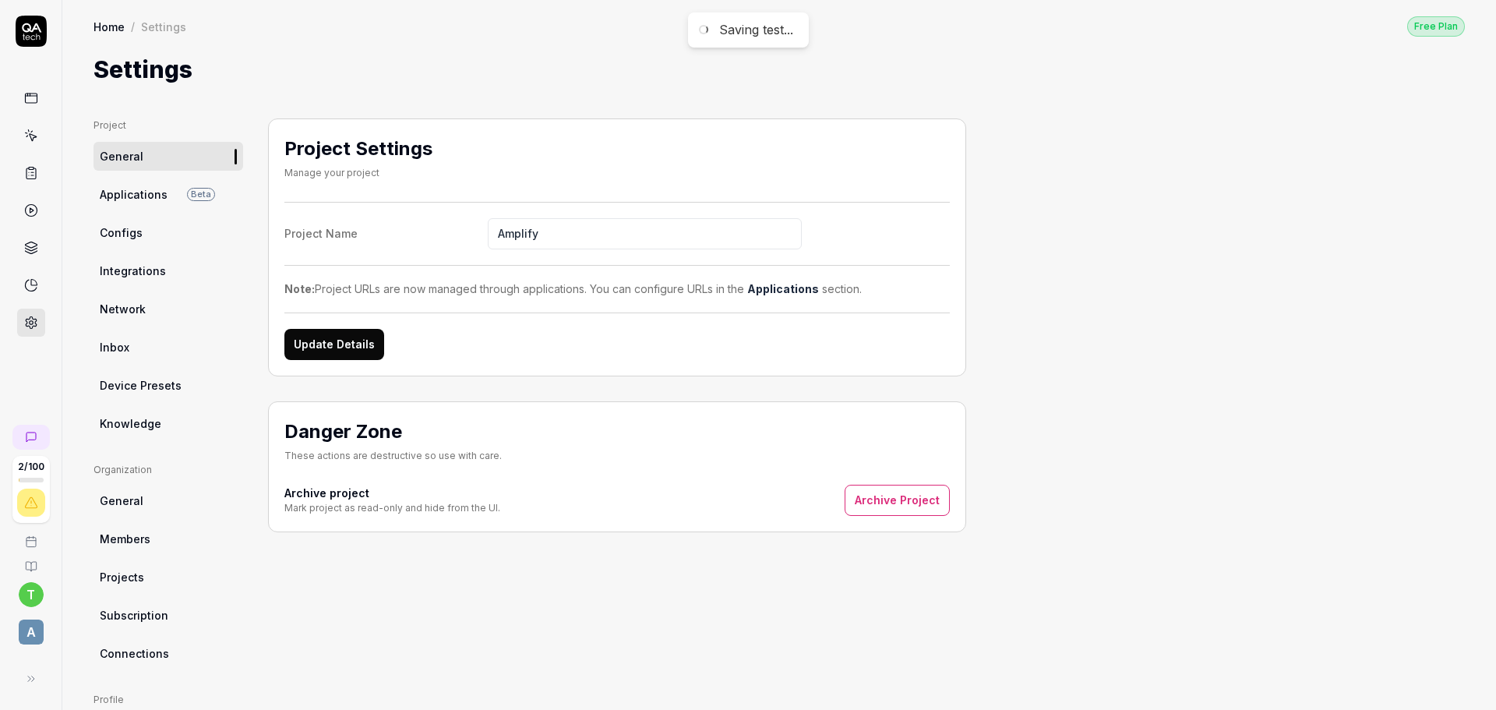
click at [153, 420] on span "Knowledge" at bounding box center [131, 423] width 62 height 16
type textarea "*"
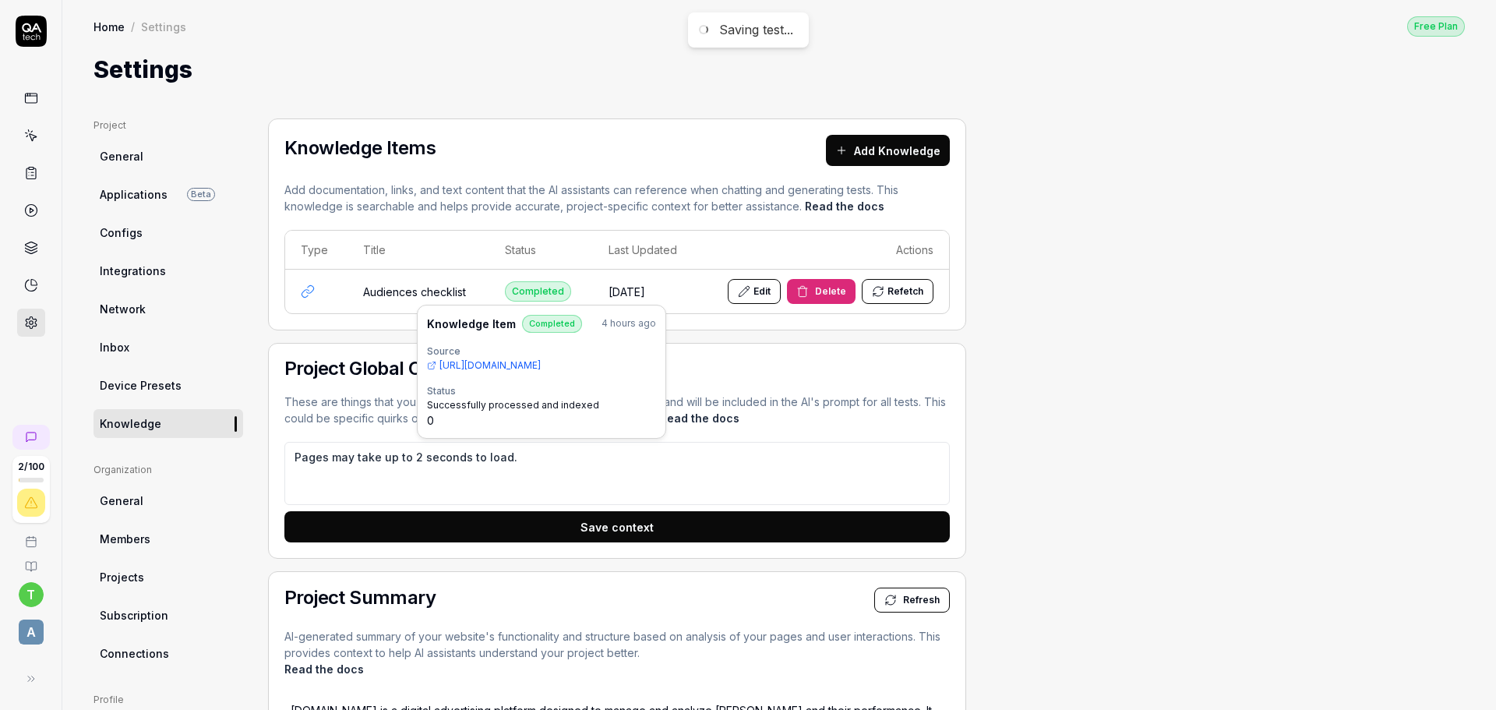
click at [544, 408] on div "Successfully processed and indexed" at bounding box center [541, 405] width 229 height 14
click at [513, 365] on span "https://docs.google.com/spreadsheets/d/1rvMUCVWgdaS9rKTcAiVyUiHCaWXLGs0MvVOTLZ7…" at bounding box center [489, 365] width 101 height 14
click at [770, 286] on button "Edit" at bounding box center [754, 291] width 53 height 25
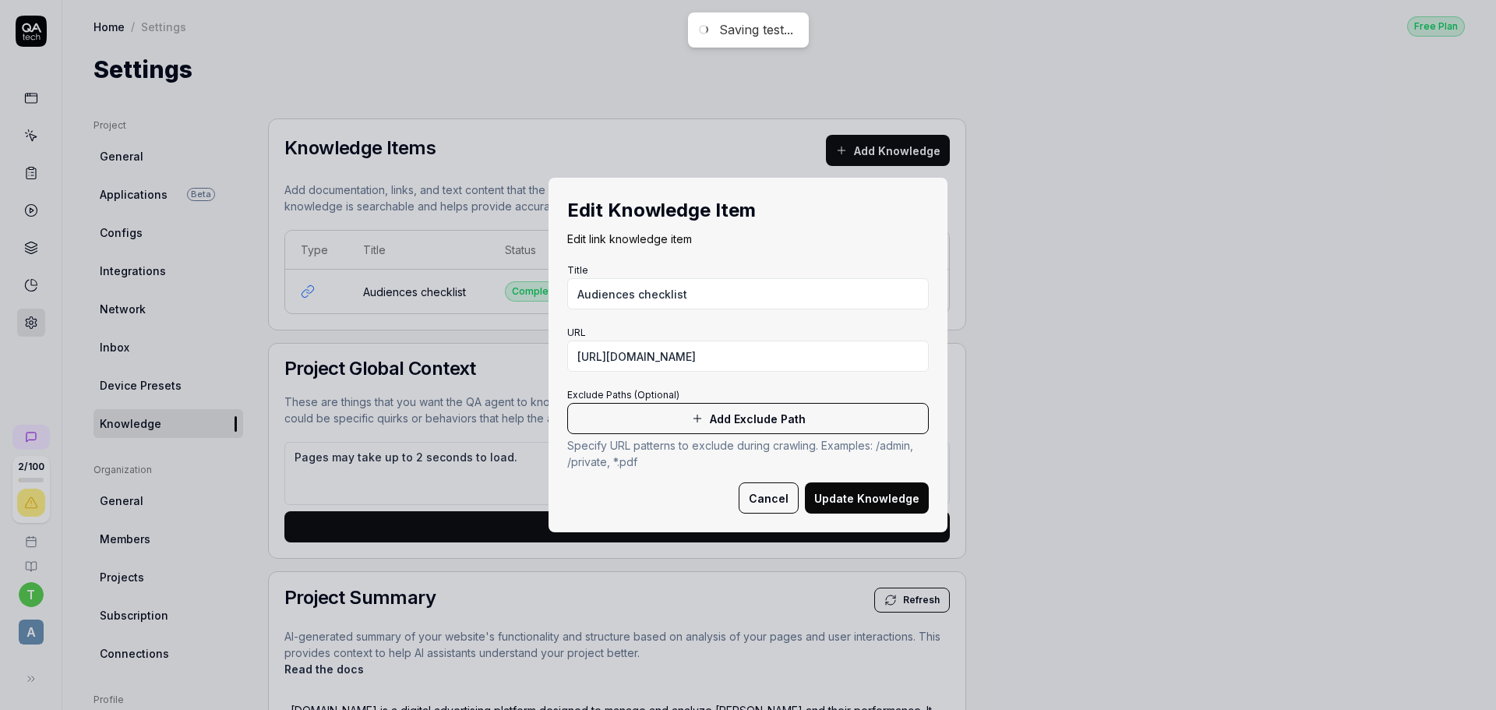
click at [756, 501] on button "Cancel" at bounding box center [768, 497] width 60 height 31
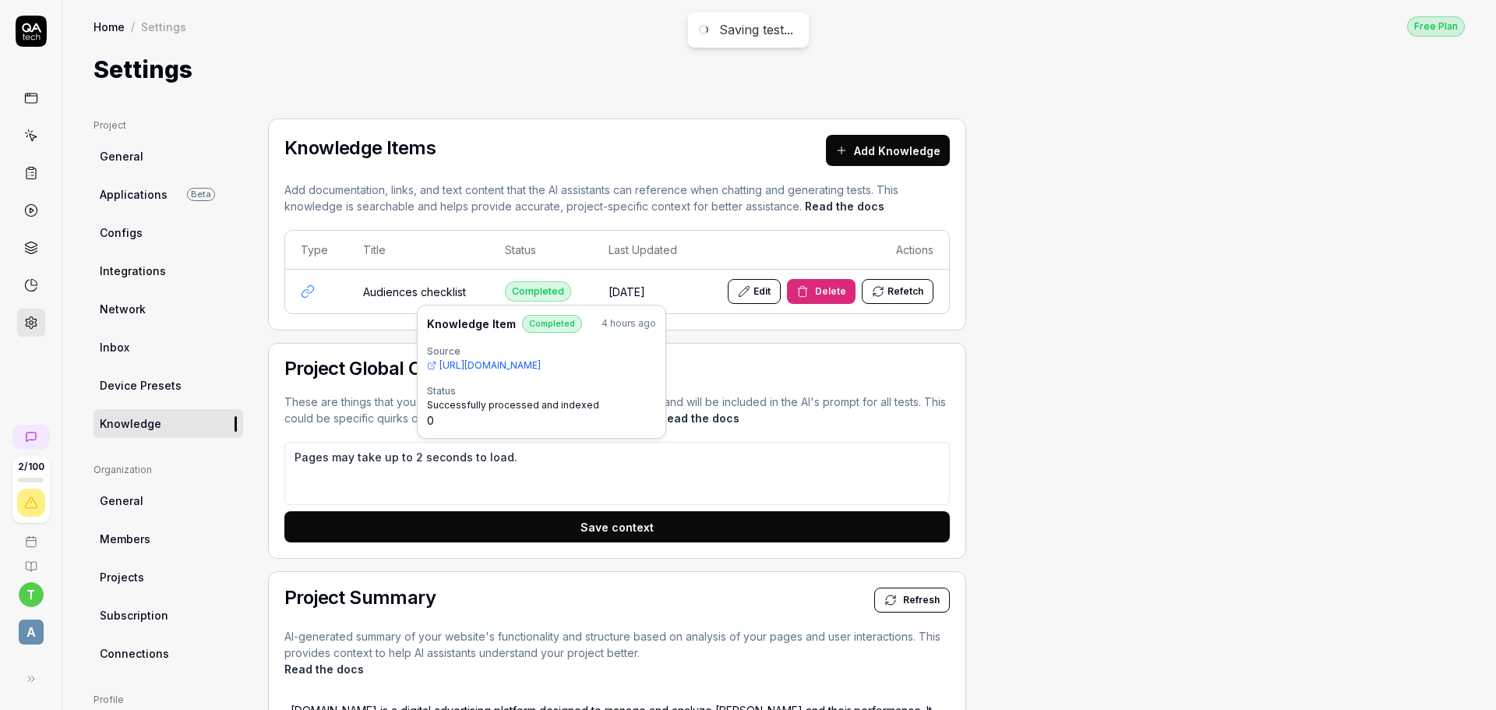
click at [520, 290] on div "Completed" at bounding box center [538, 291] width 66 height 20
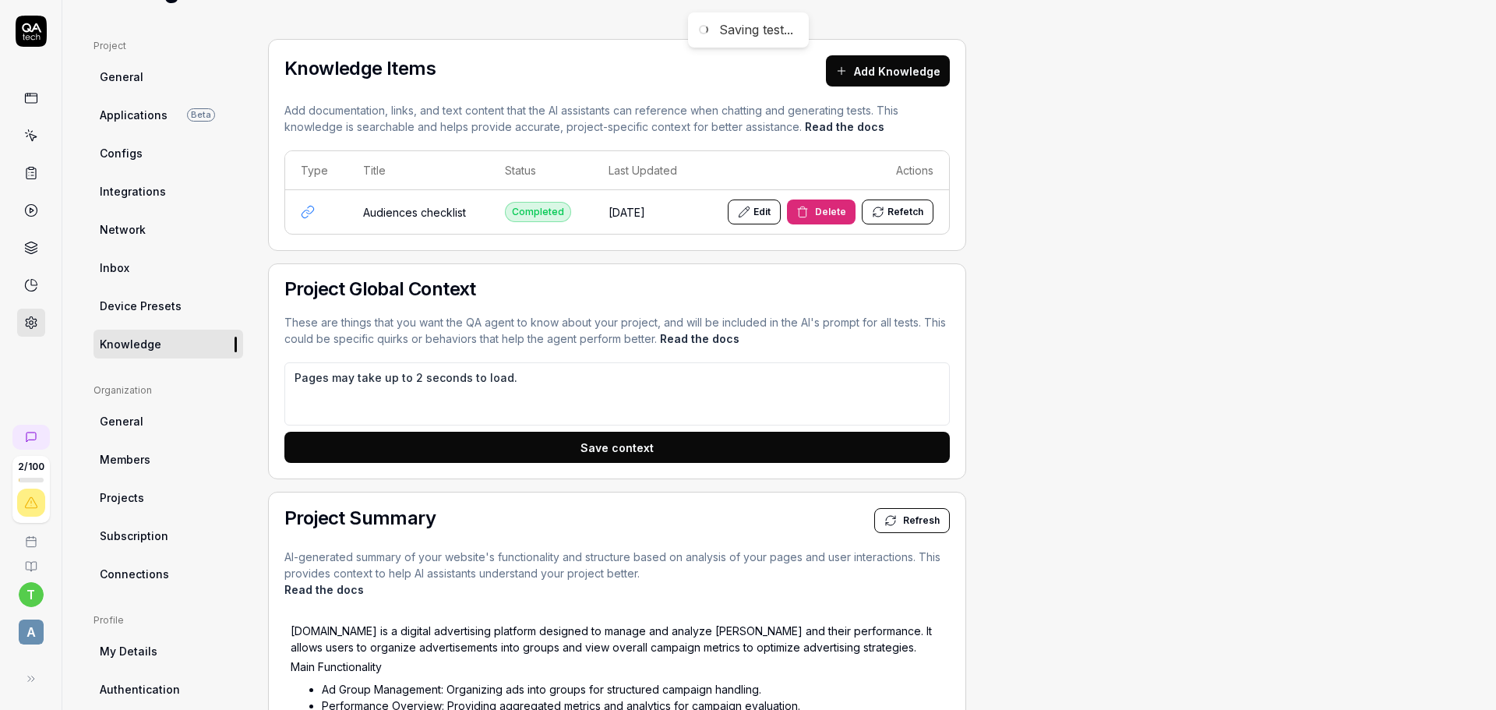
scroll to position [78, 0]
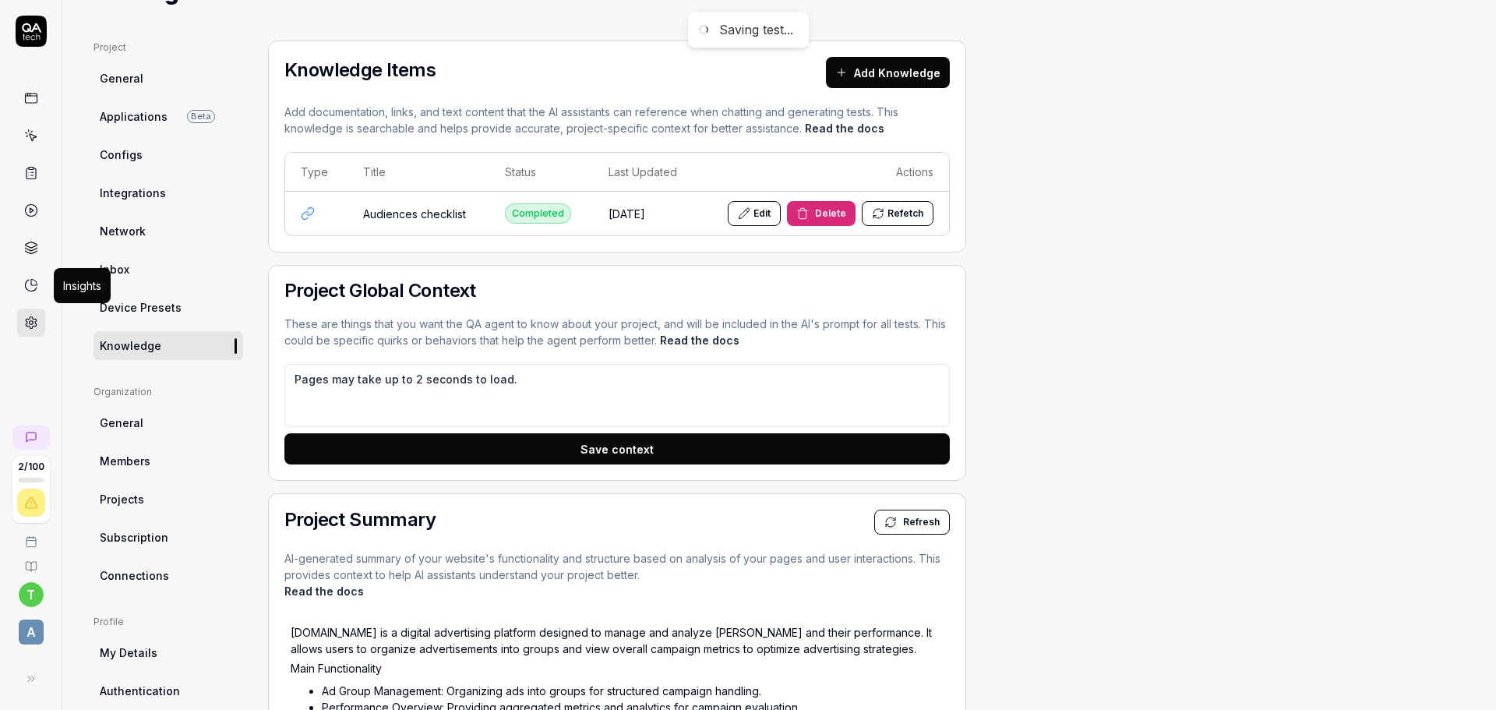
click at [32, 277] on link at bounding box center [31, 285] width 28 height 28
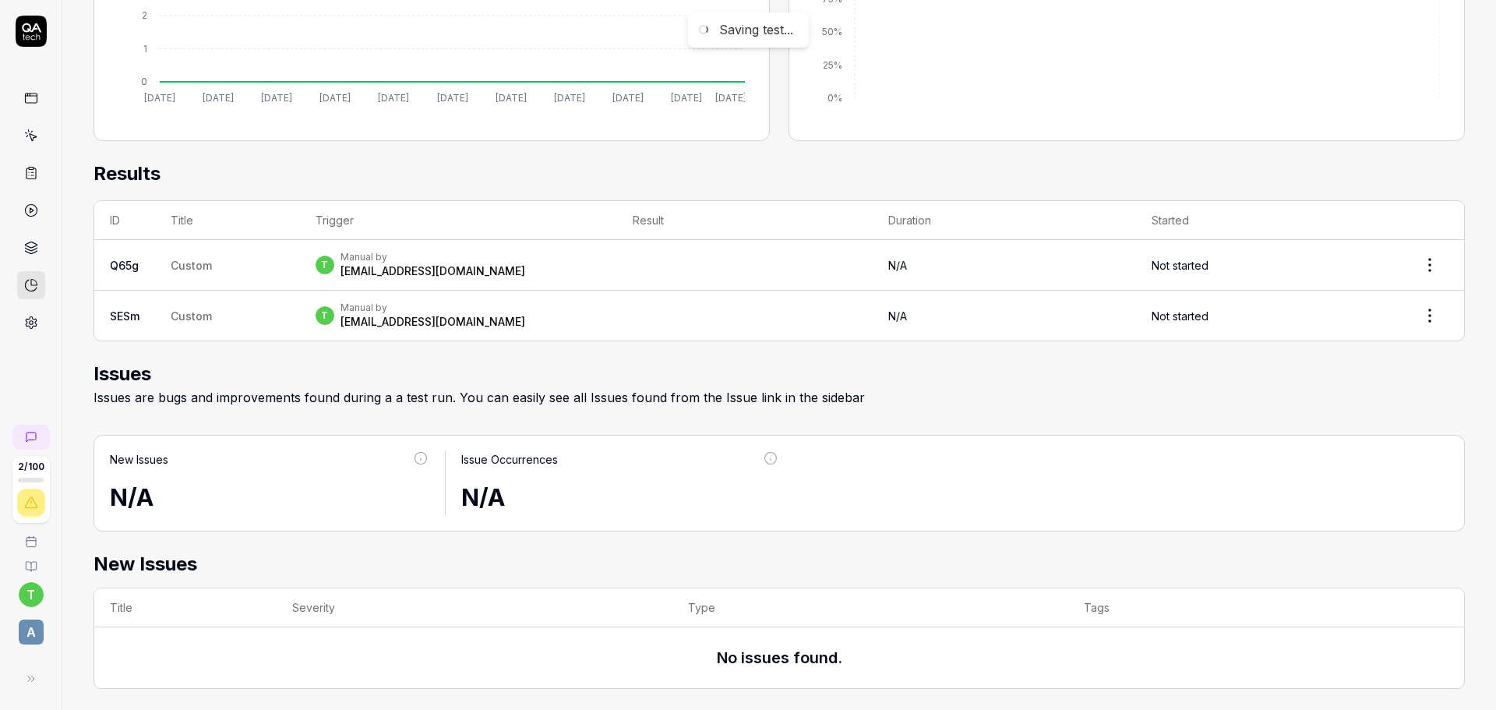
scroll to position [397, 0]
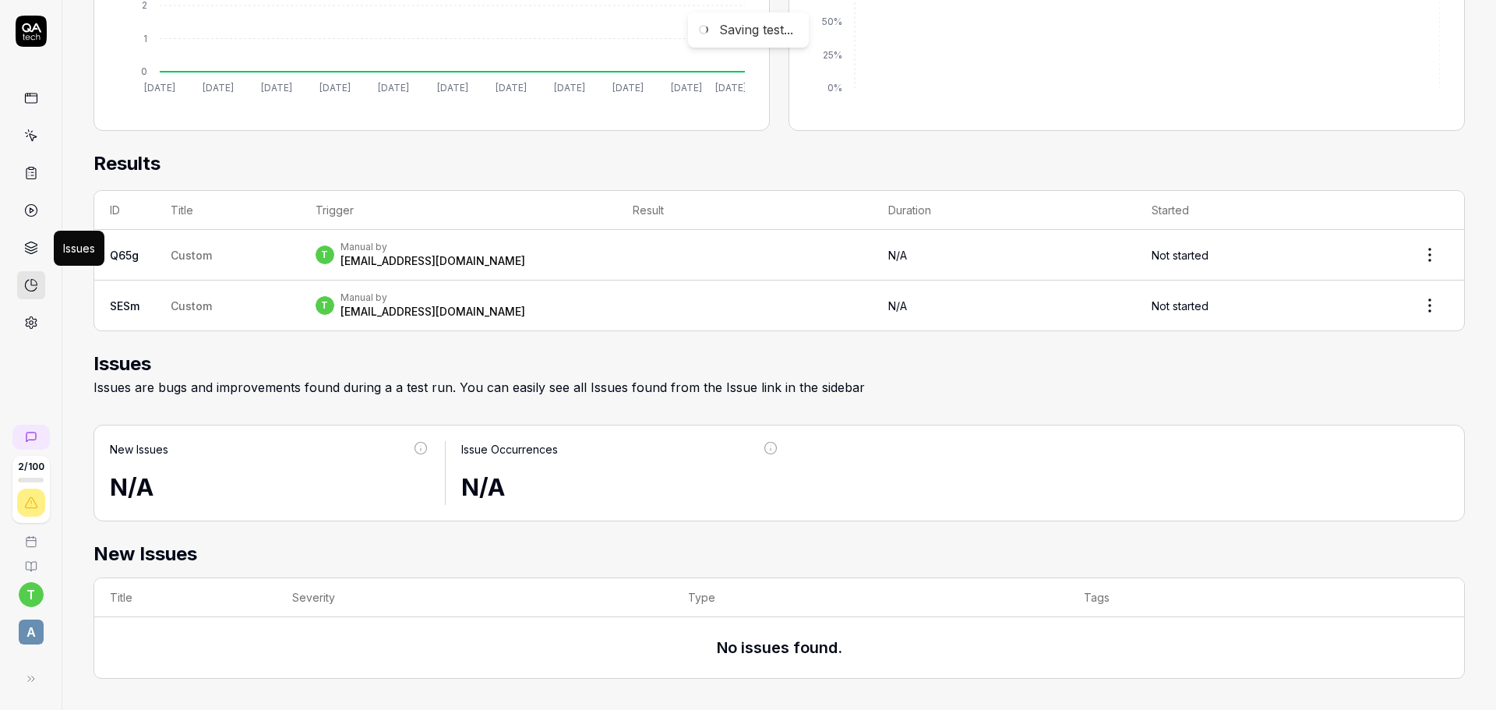
click at [27, 253] on icon at bounding box center [31, 248] width 14 height 14
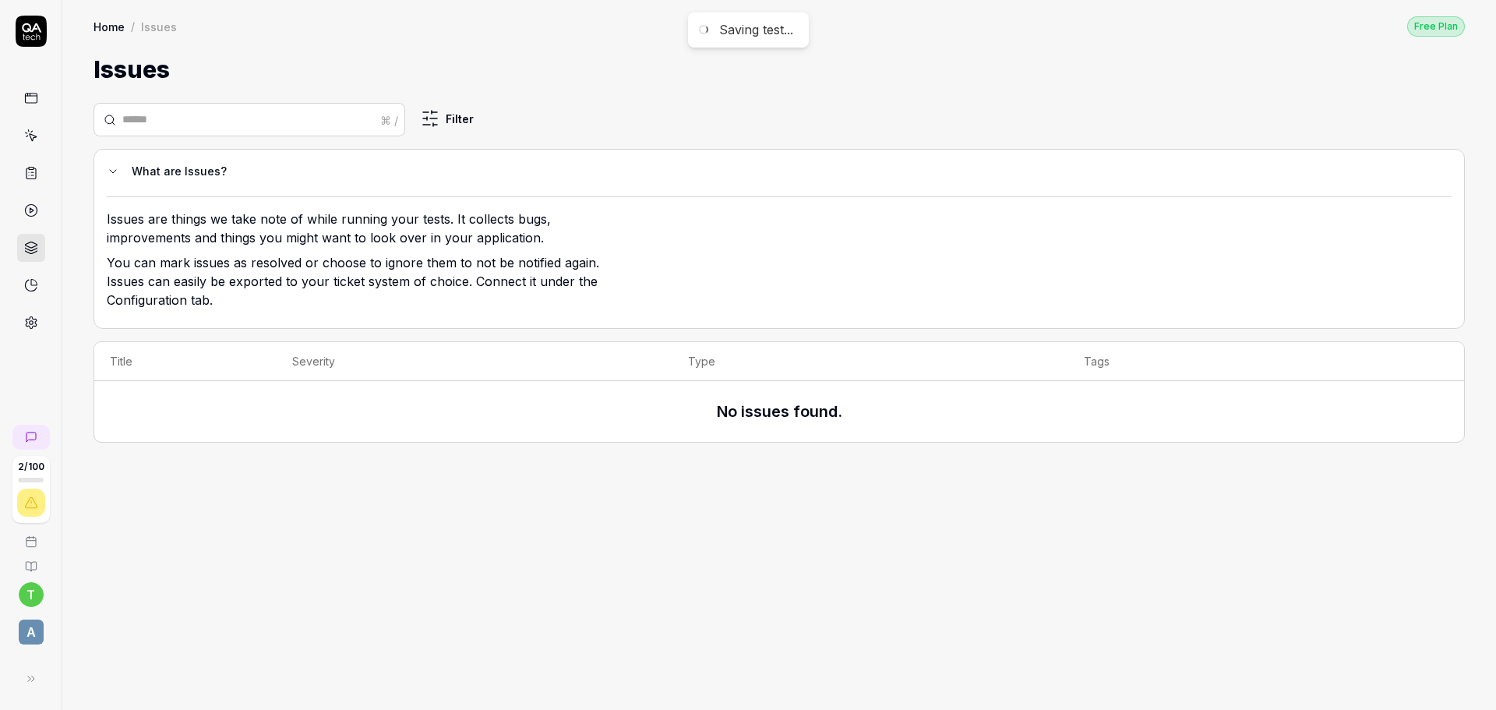
click at [36, 211] on icon at bounding box center [31, 210] width 14 height 14
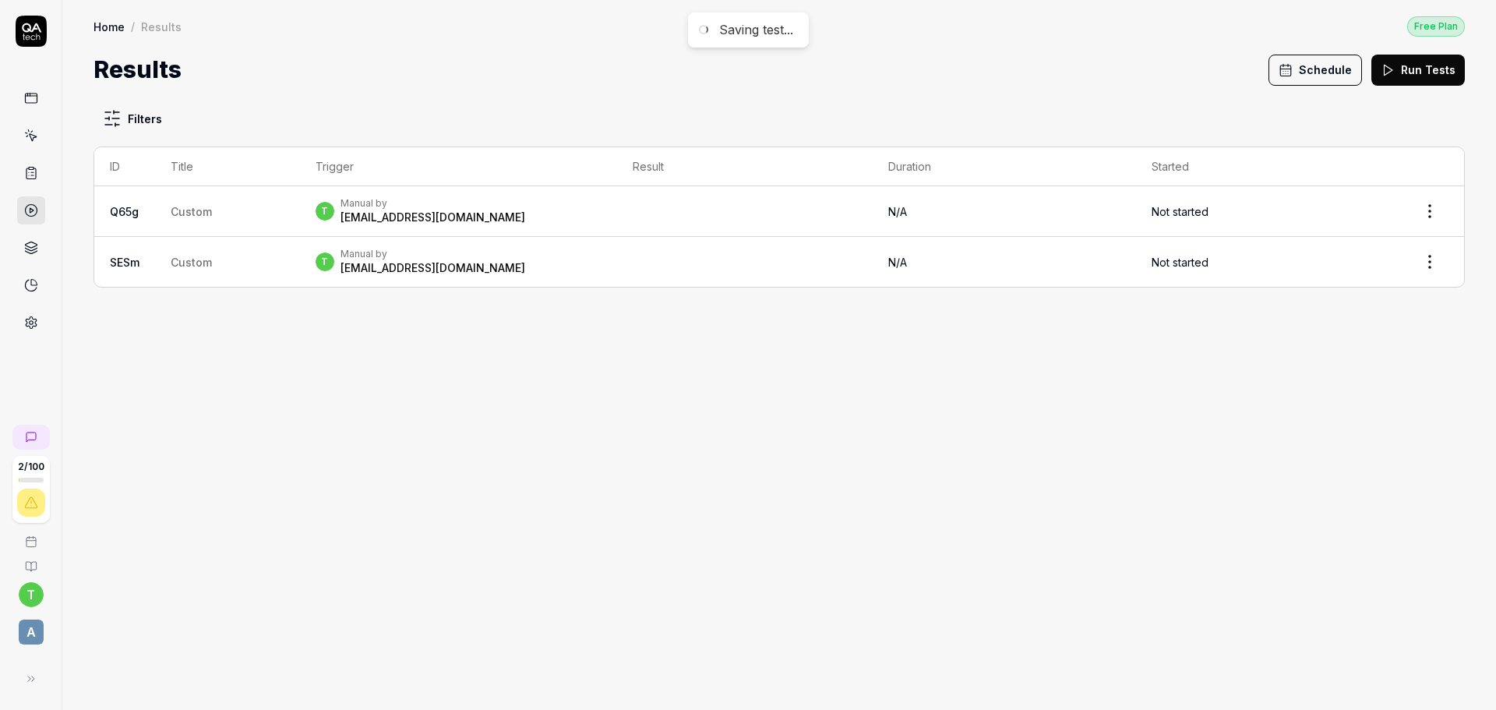
click at [42, 172] on link at bounding box center [31, 173] width 28 height 28
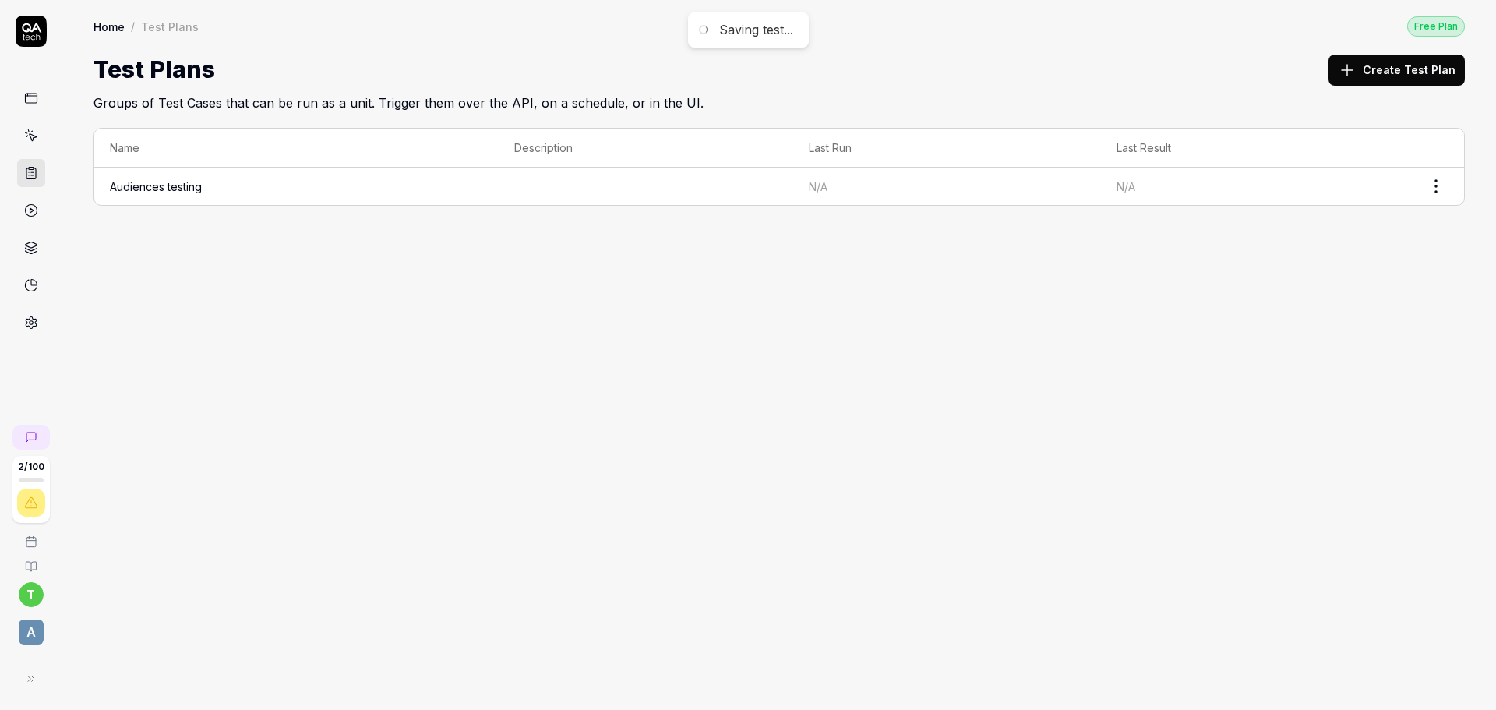
click at [33, 143] on link at bounding box center [31, 136] width 28 height 28
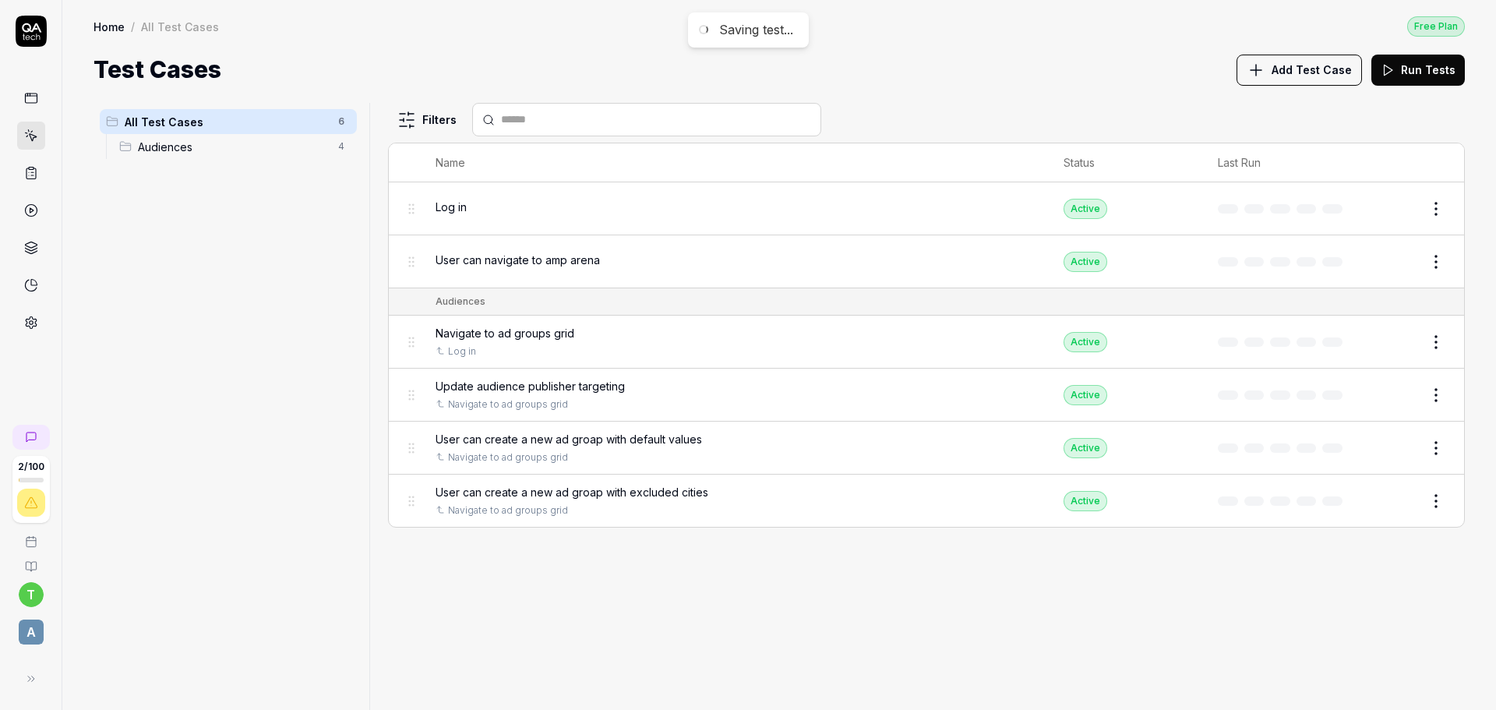
click at [221, 146] on span "Audiences" at bounding box center [233, 147] width 191 height 16
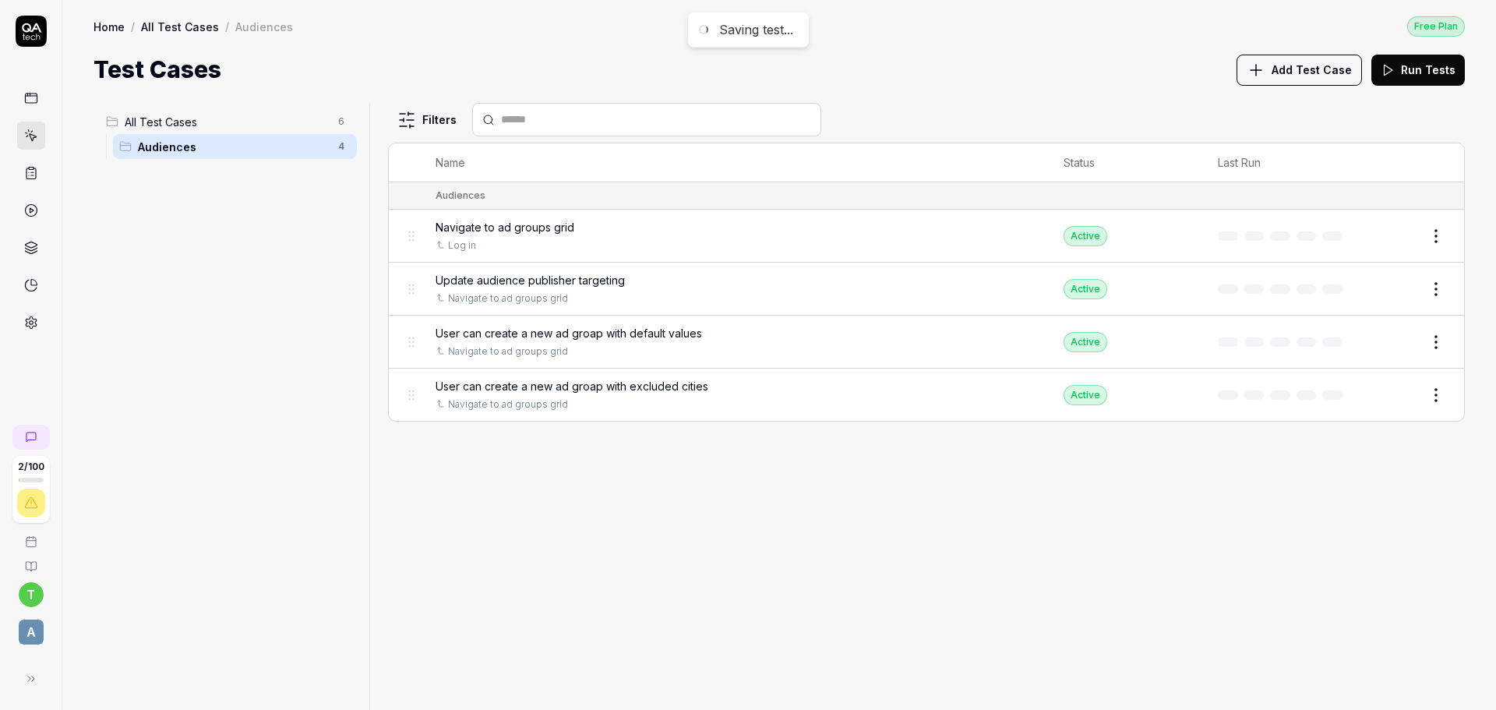
click at [609, 277] on span "Update audience publisher targeting" at bounding box center [529, 280] width 189 height 16
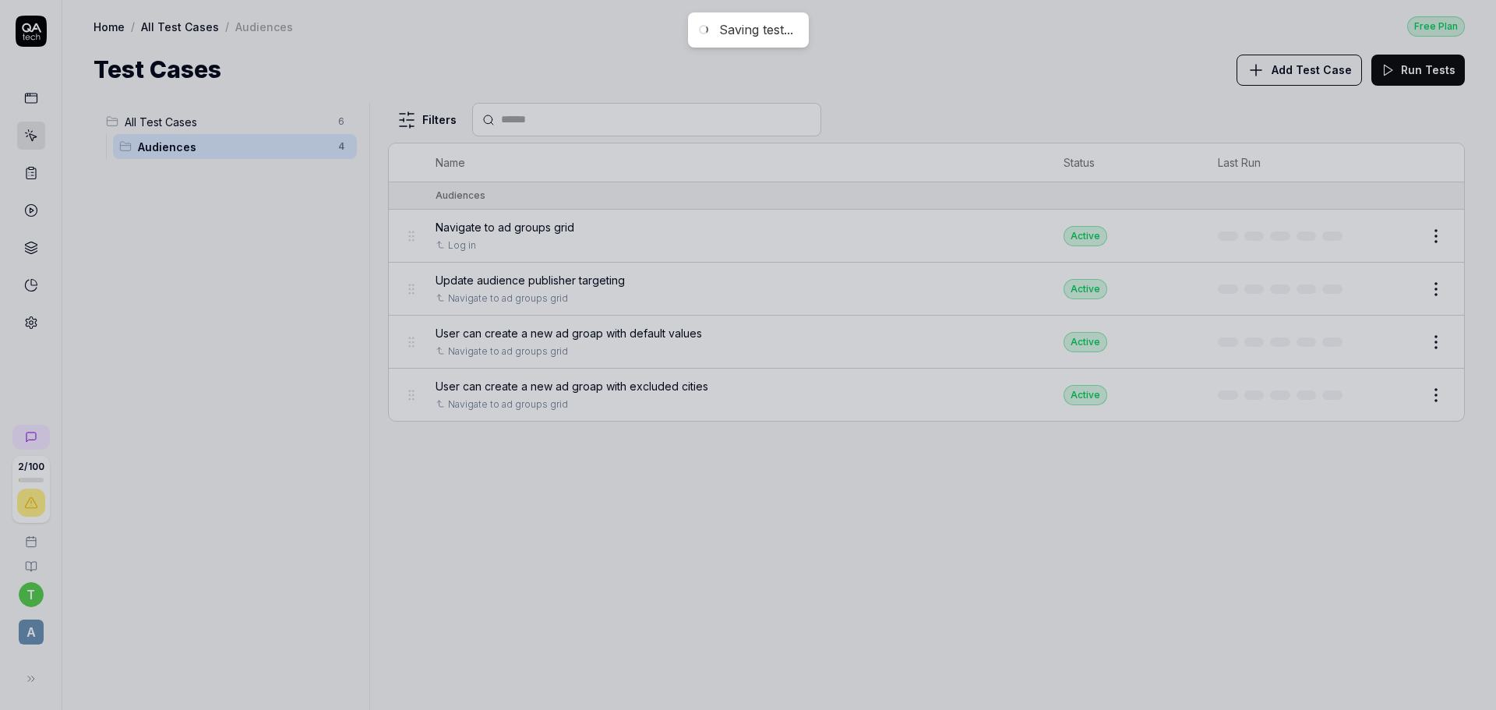
click at [188, 301] on div at bounding box center [748, 355] width 1496 height 710
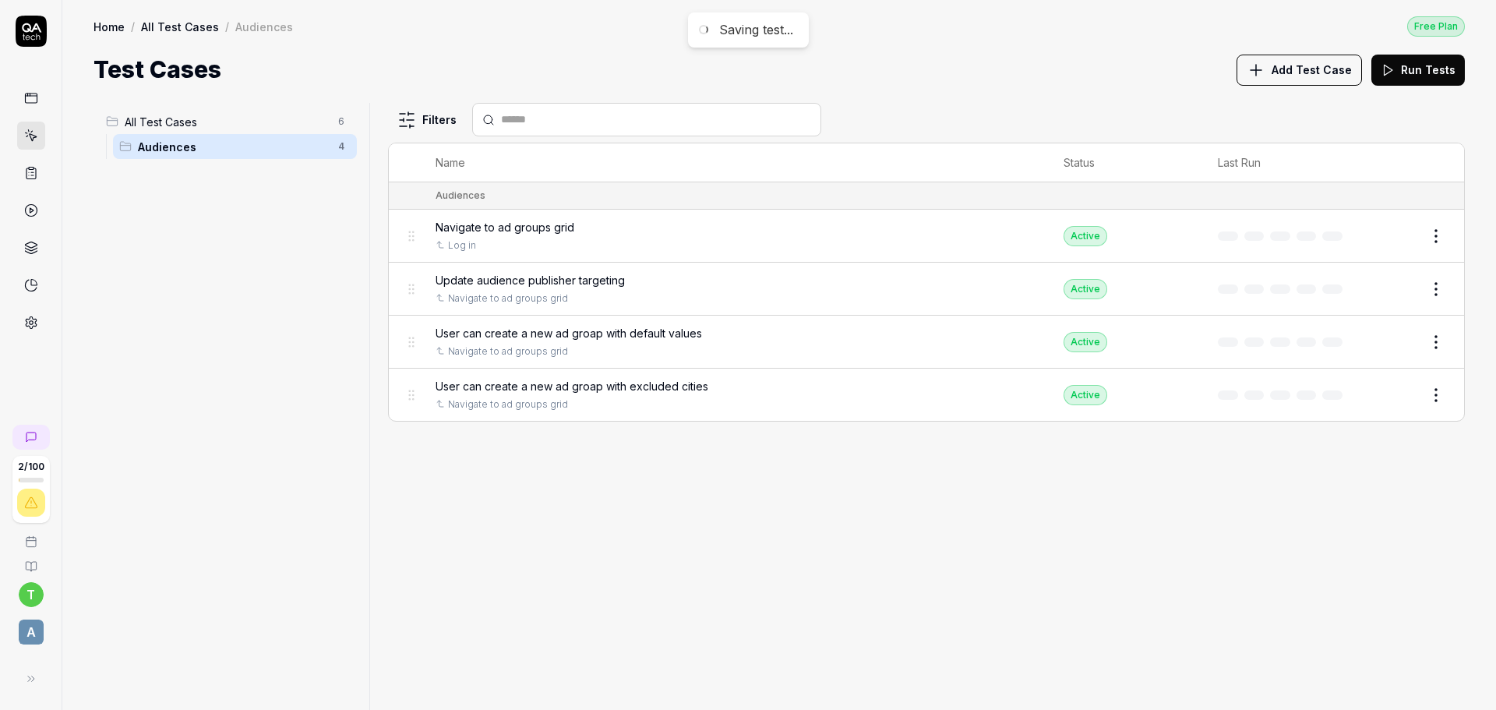
click at [33, 209] on icon at bounding box center [31, 210] width 14 height 14
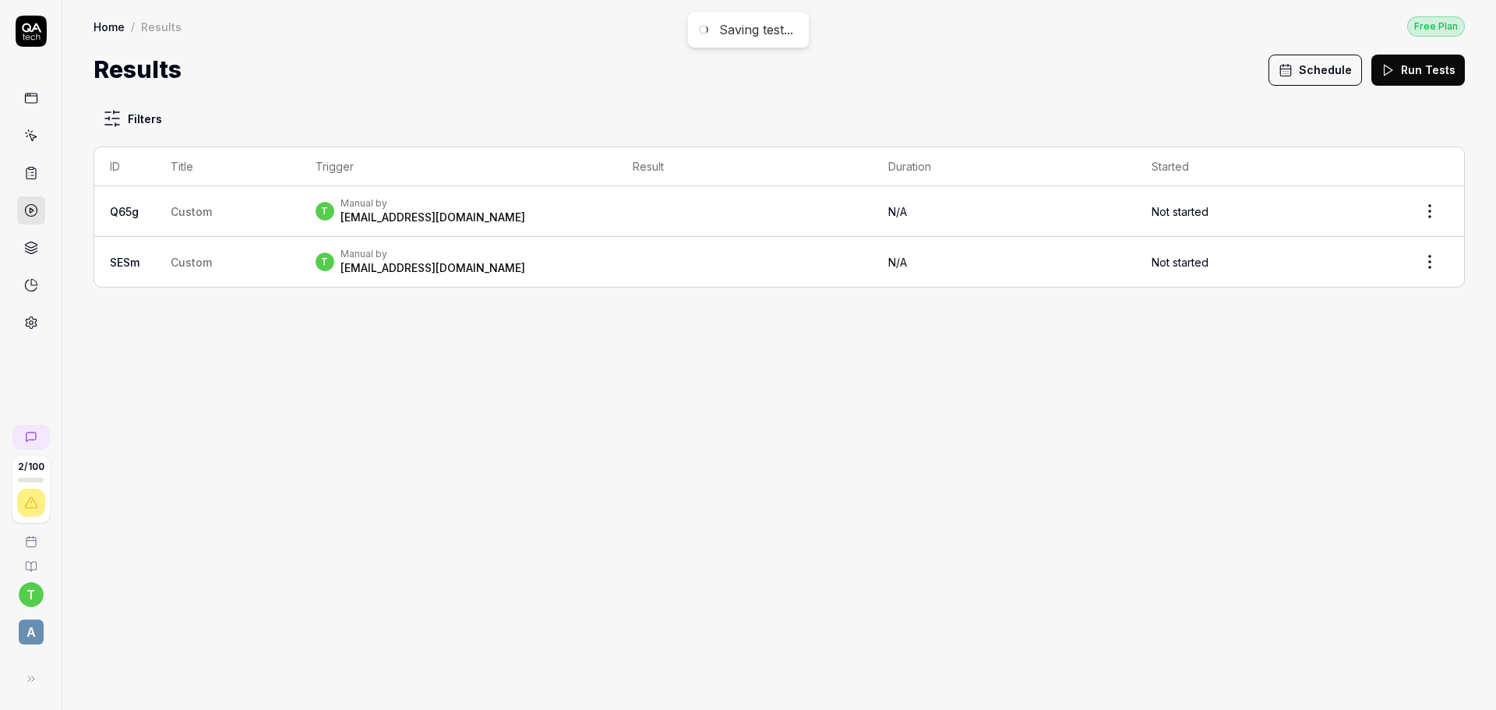
click at [26, 257] on link at bounding box center [31, 248] width 28 height 28
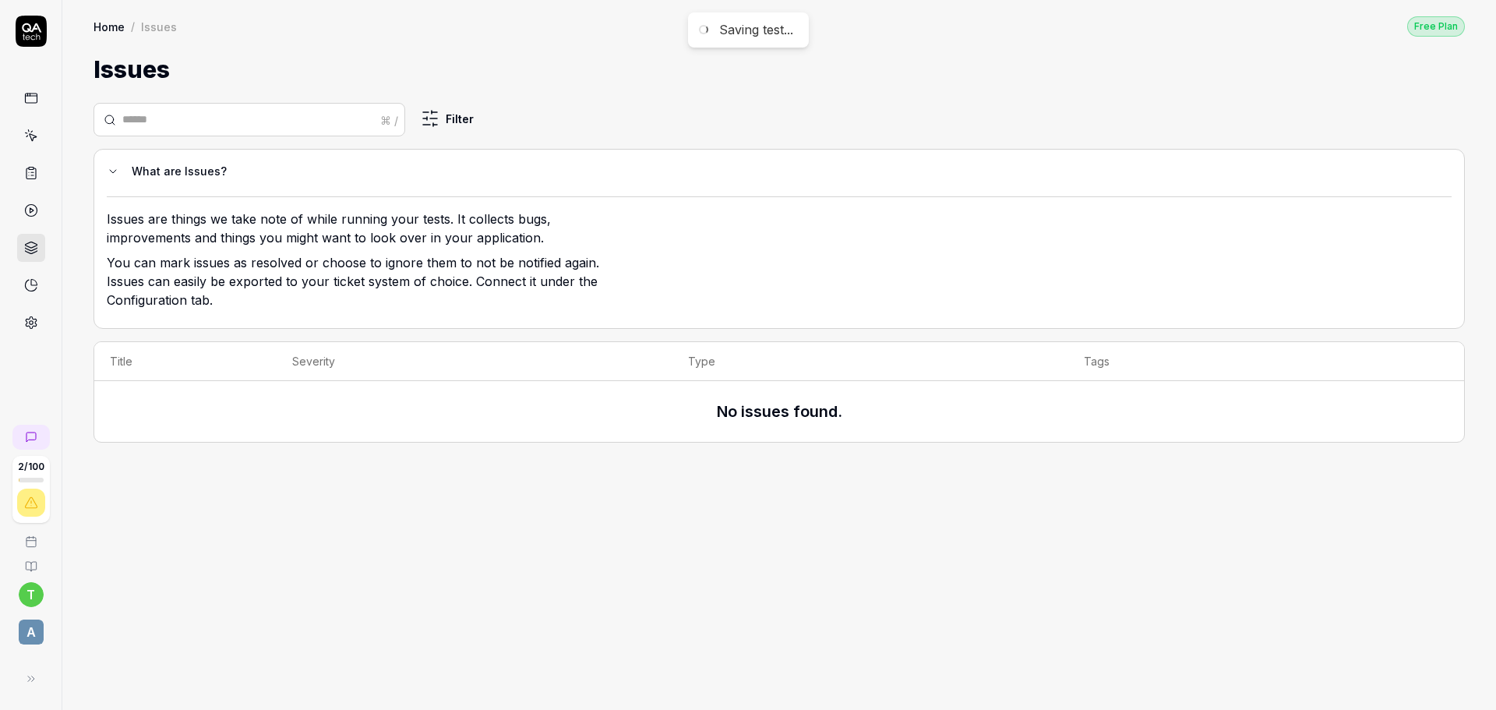
click at [37, 284] on icon at bounding box center [31, 285] width 14 height 14
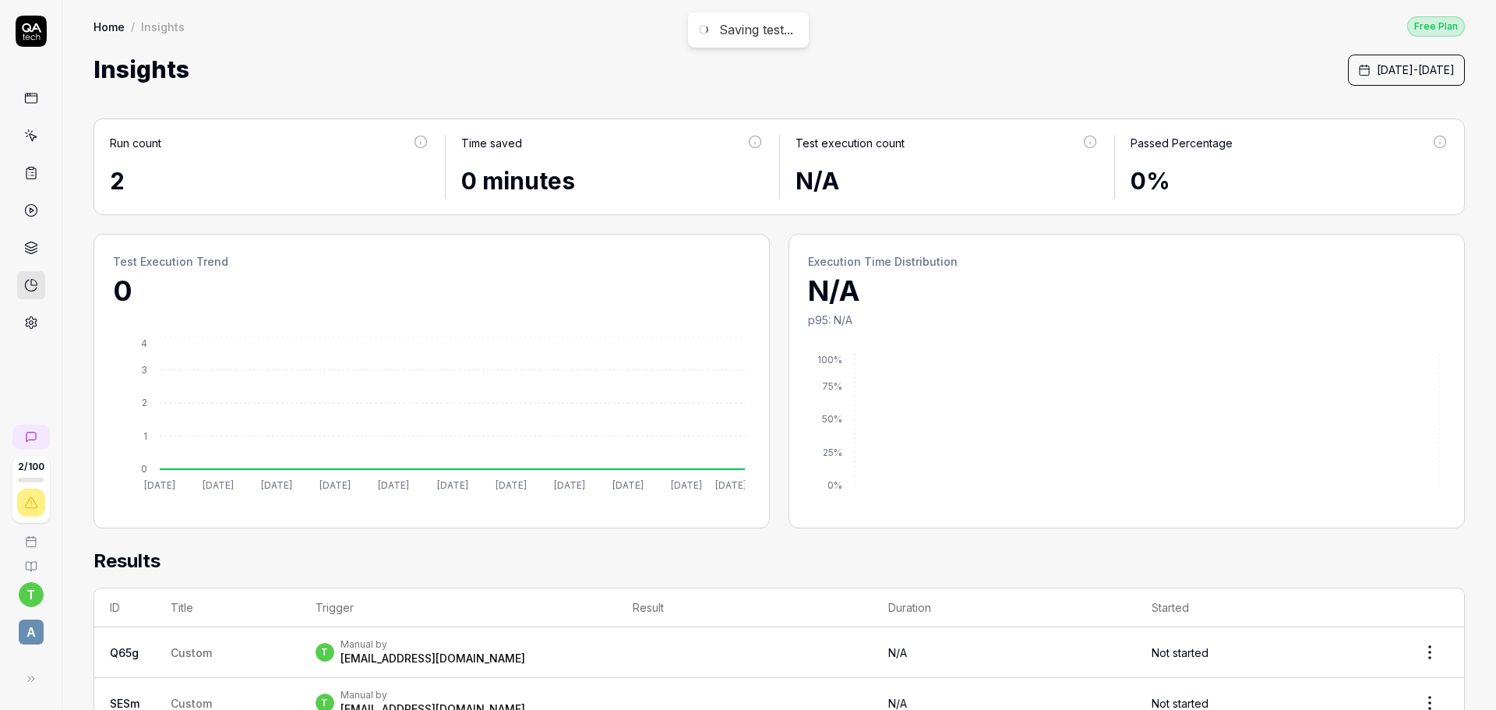
click at [34, 248] on icon at bounding box center [31, 248] width 14 height 14
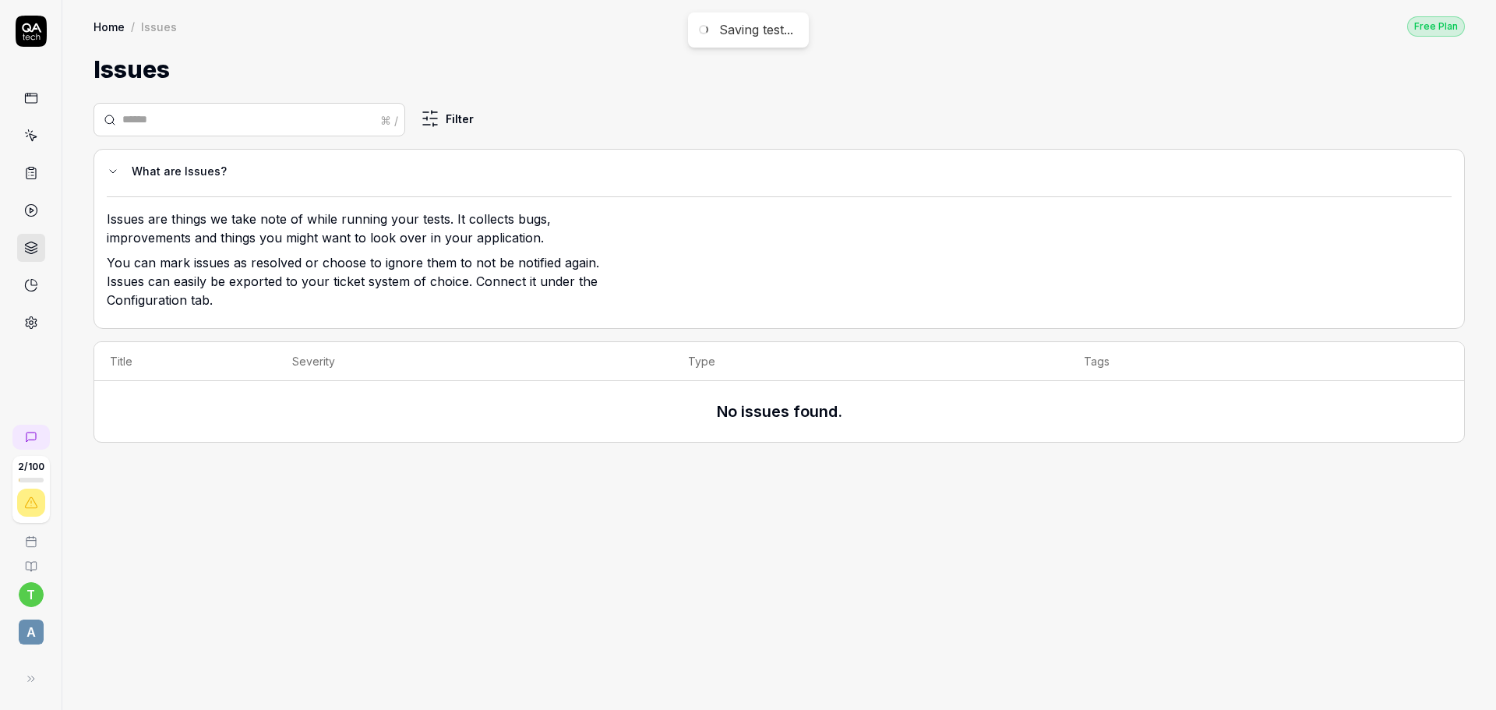
click at [41, 213] on link at bounding box center [31, 210] width 28 height 28
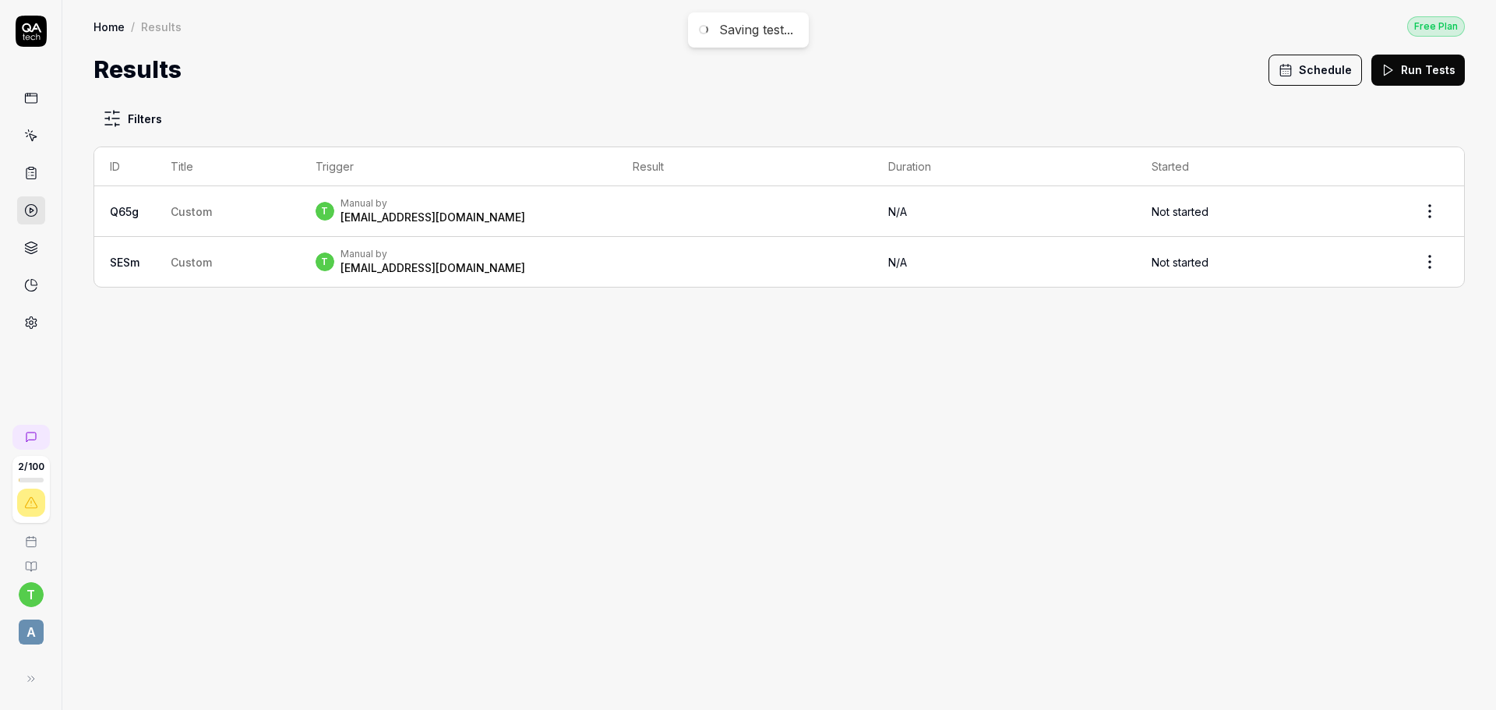
click at [1411, 76] on button "Run Tests" at bounding box center [1417, 70] width 93 height 31
click at [253, 213] on td "Custom" at bounding box center [229, 211] width 145 height 51
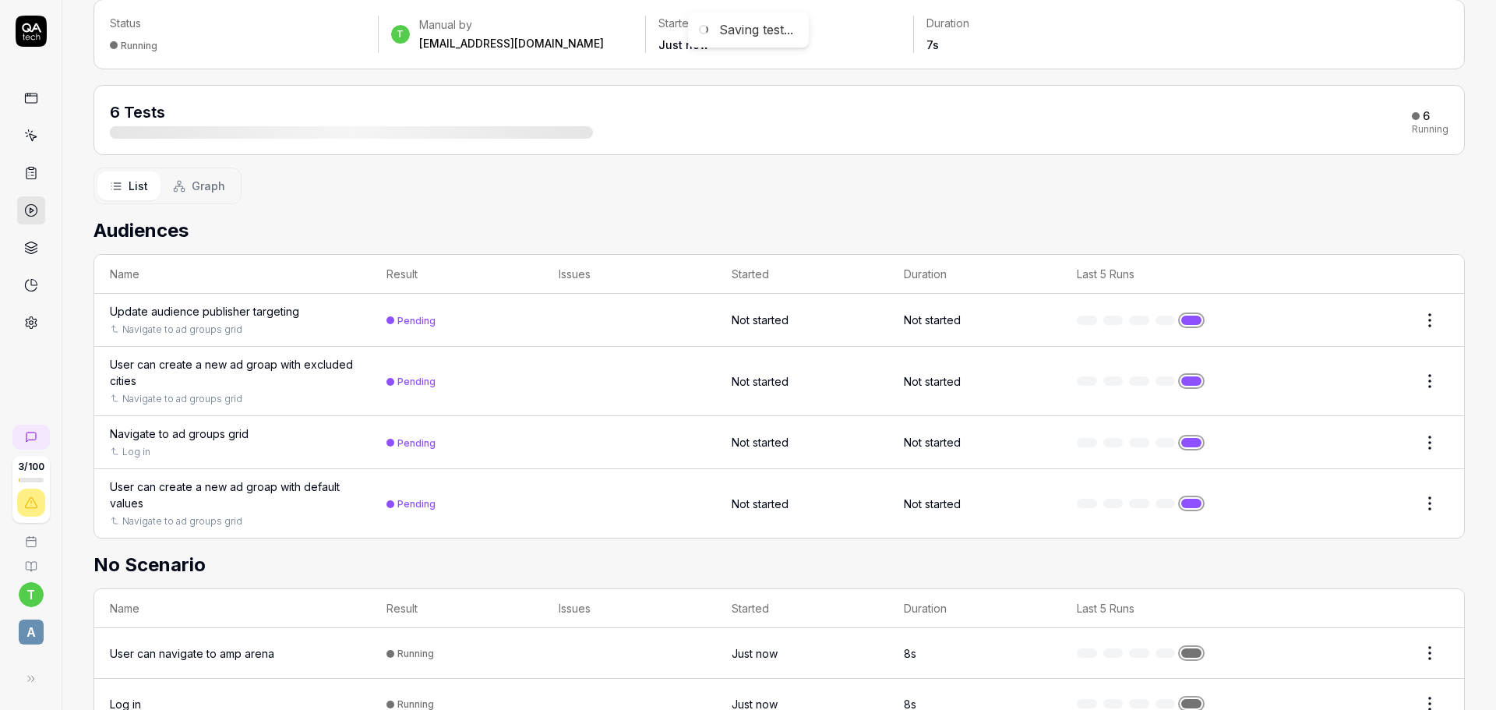
scroll to position [76, 0]
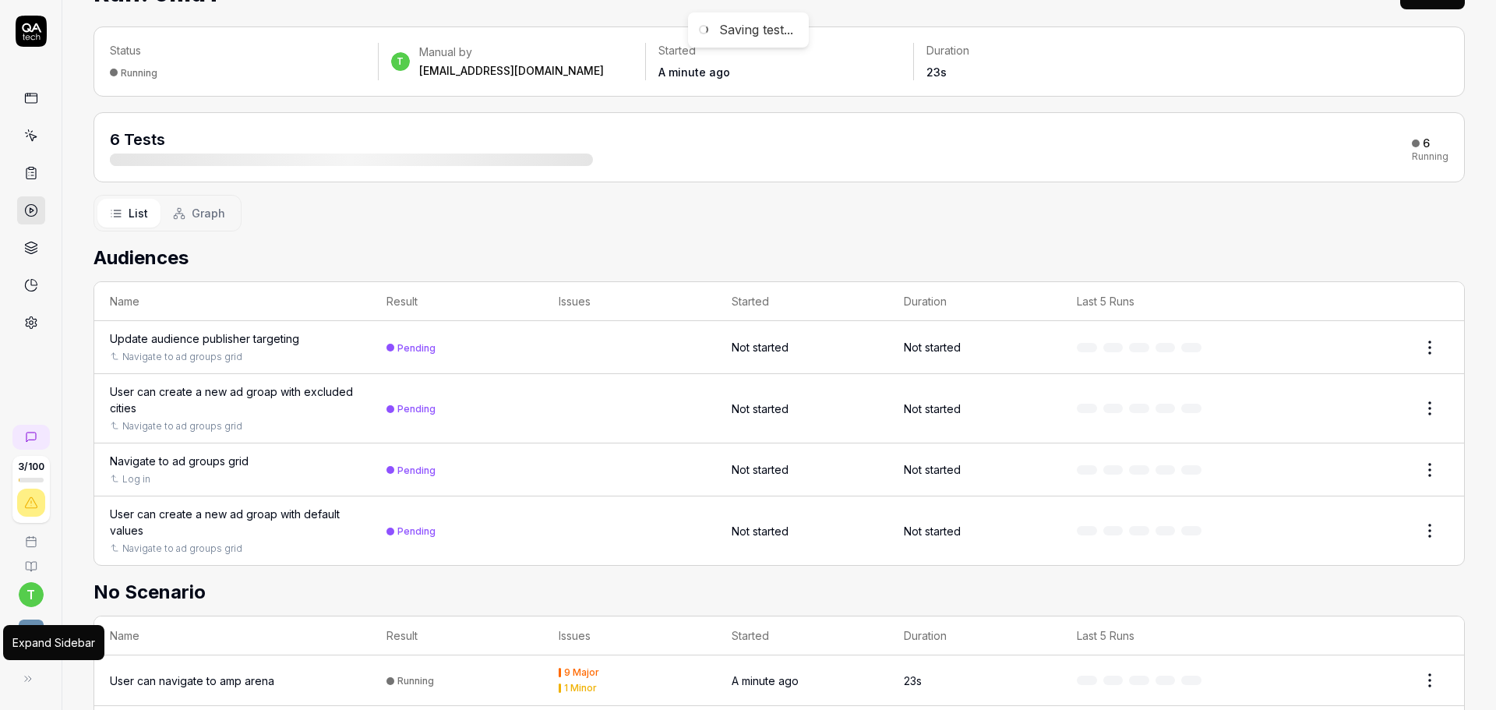
click at [41, 679] on button at bounding box center [27, 678] width 31 height 31
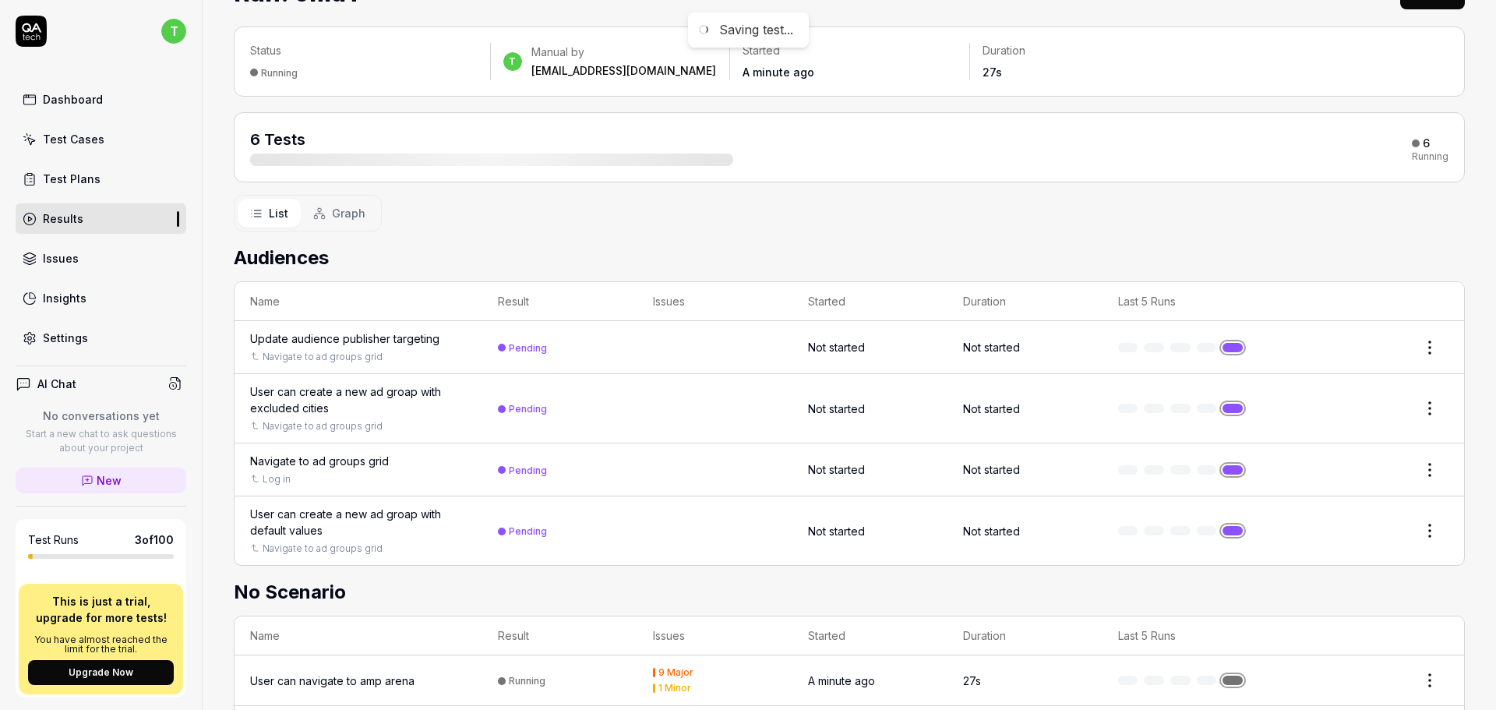
click at [21, 383] on icon at bounding box center [24, 384] width 16 height 16
click at [97, 471] on link "New" at bounding box center [101, 480] width 171 height 26
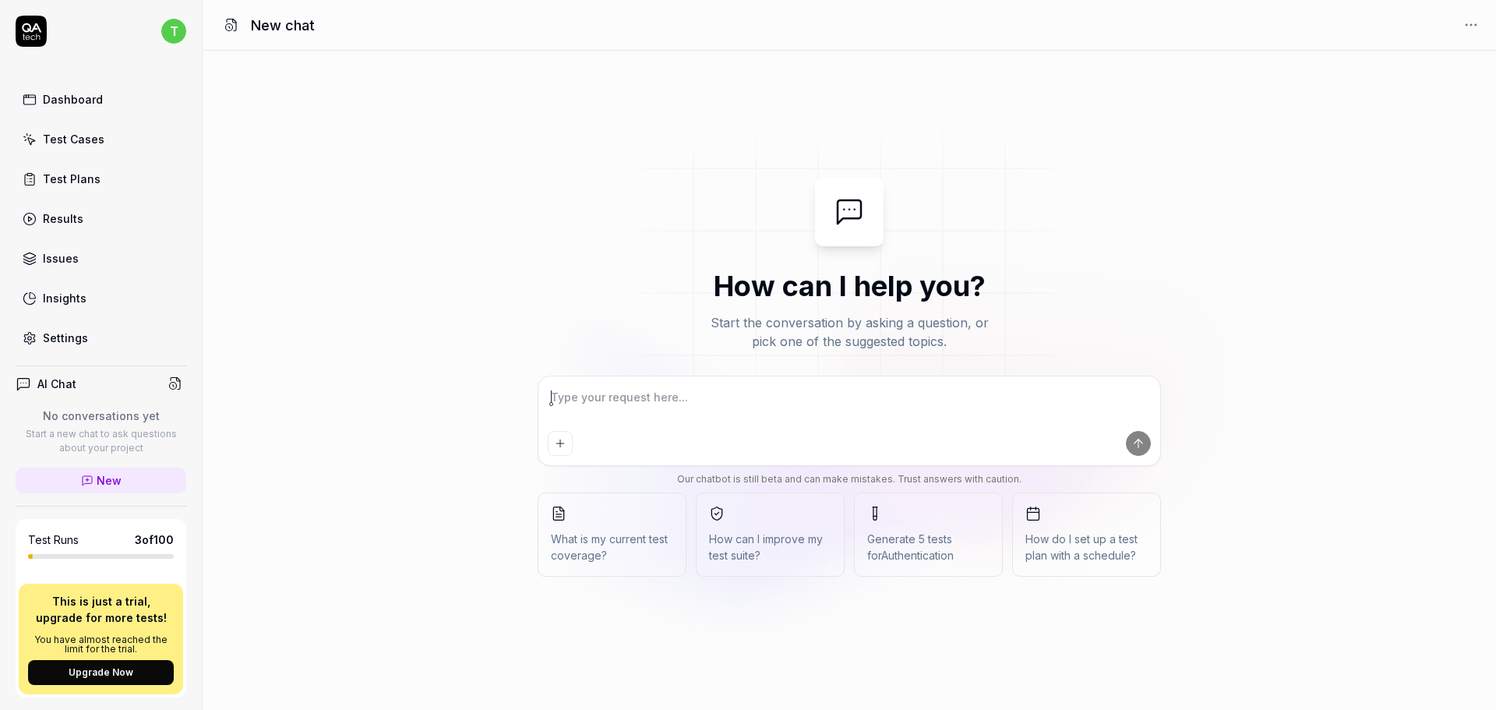
drag, startPoint x: 0, startPoint y: 0, endPoint x: 745, endPoint y: 426, distance: 858.6
click at [745, 426] on div at bounding box center [849, 420] width 622 height 89
click at [573, 555] on span "What is my current test coverage?" at bounding box center [612, 546] width 122 height 33
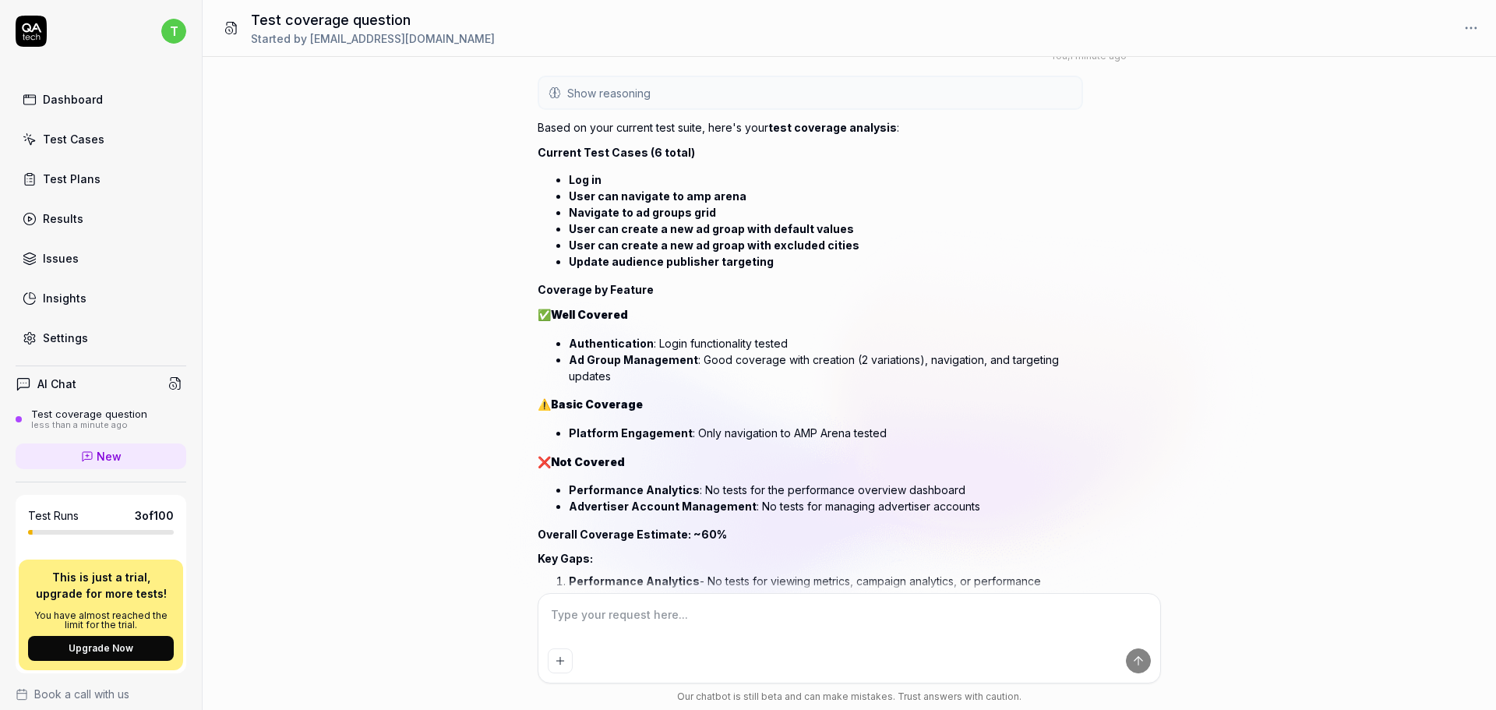
scroll to position [197, 0]
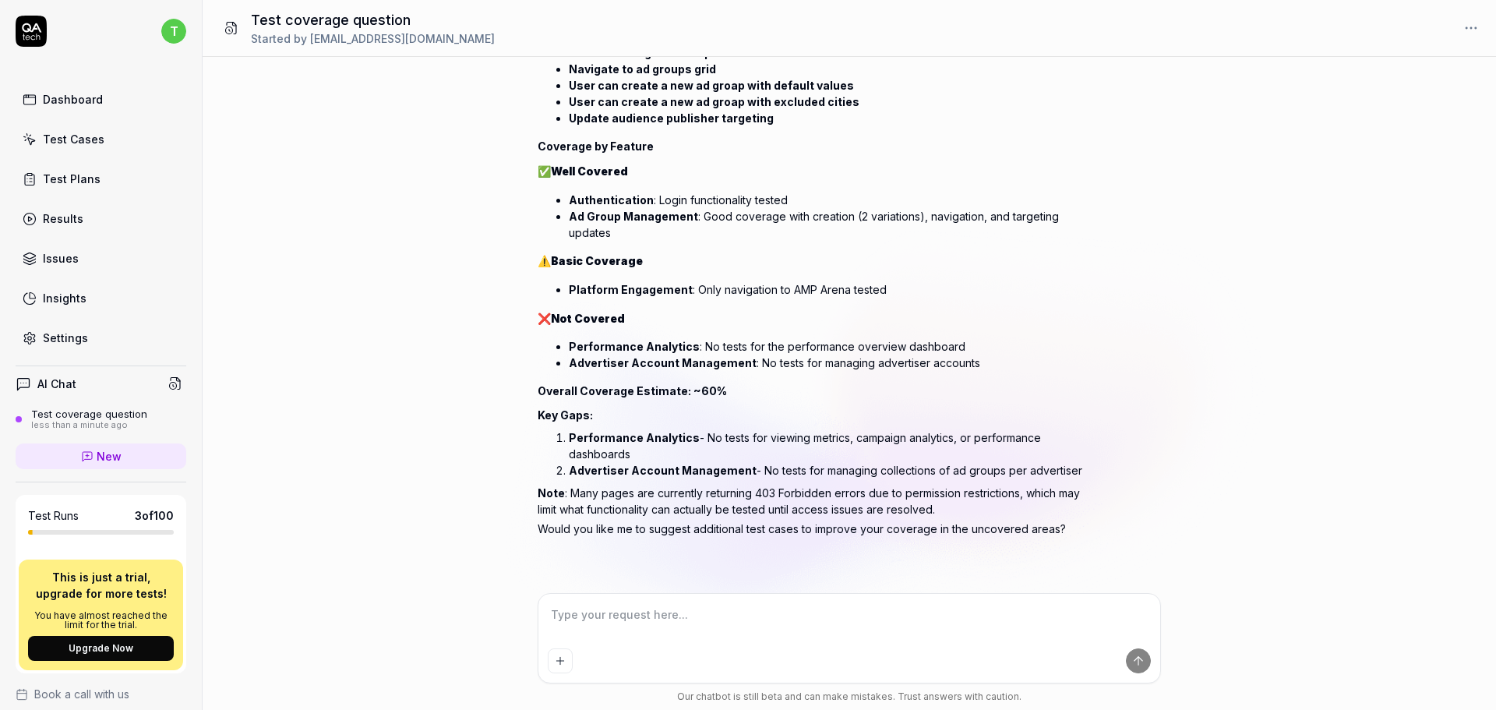
click at [38, 385] on h4 "AI Chat" at bounding box center [56, 383] width 39 height 16
click at [21, 380] on icon at bounding box center [24, 384] width 16 height 16
click at [103, 410] on div "Test coverage question" at bounding box center [89, 413] width 116 height 12
click at [105, 412] on div "Test coverage question" at bounding box center [89, 413] width 116 height 12
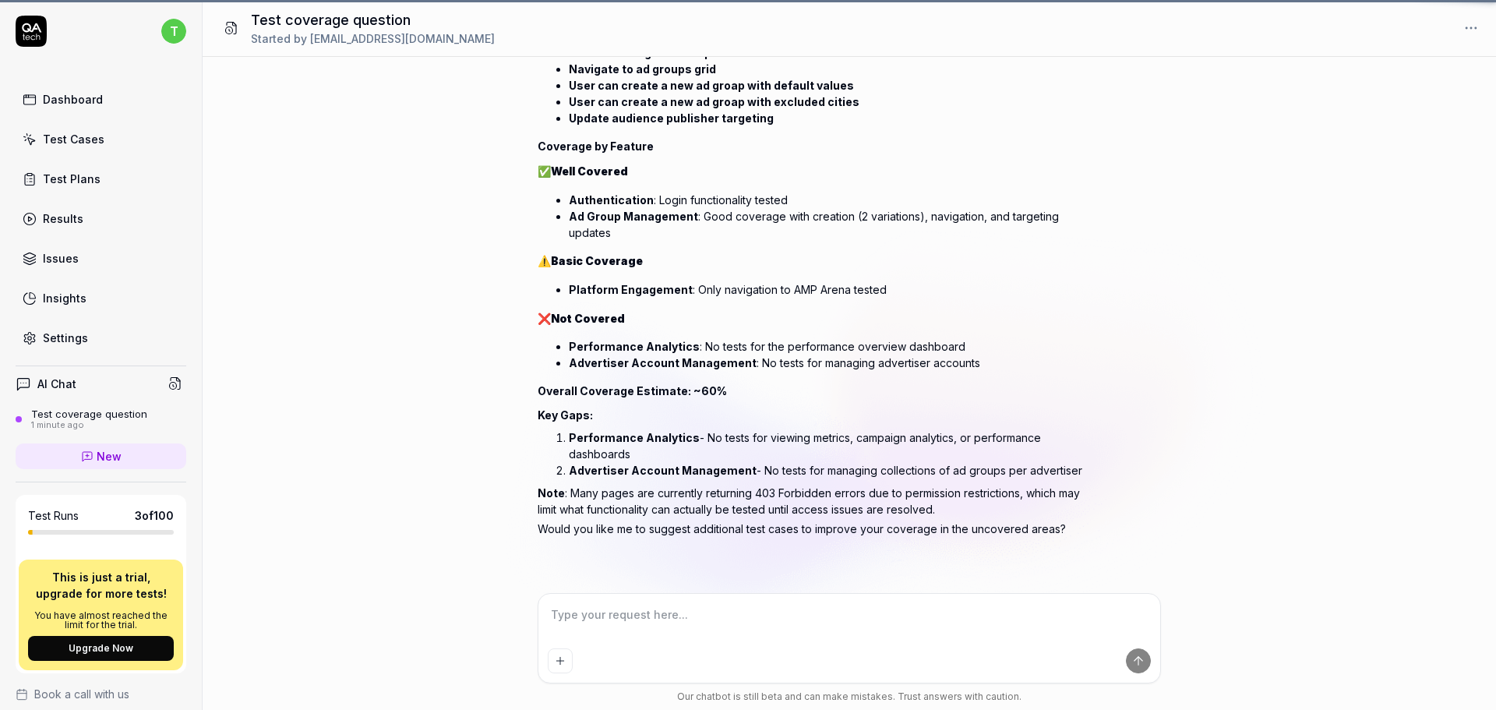
type textarea "*"
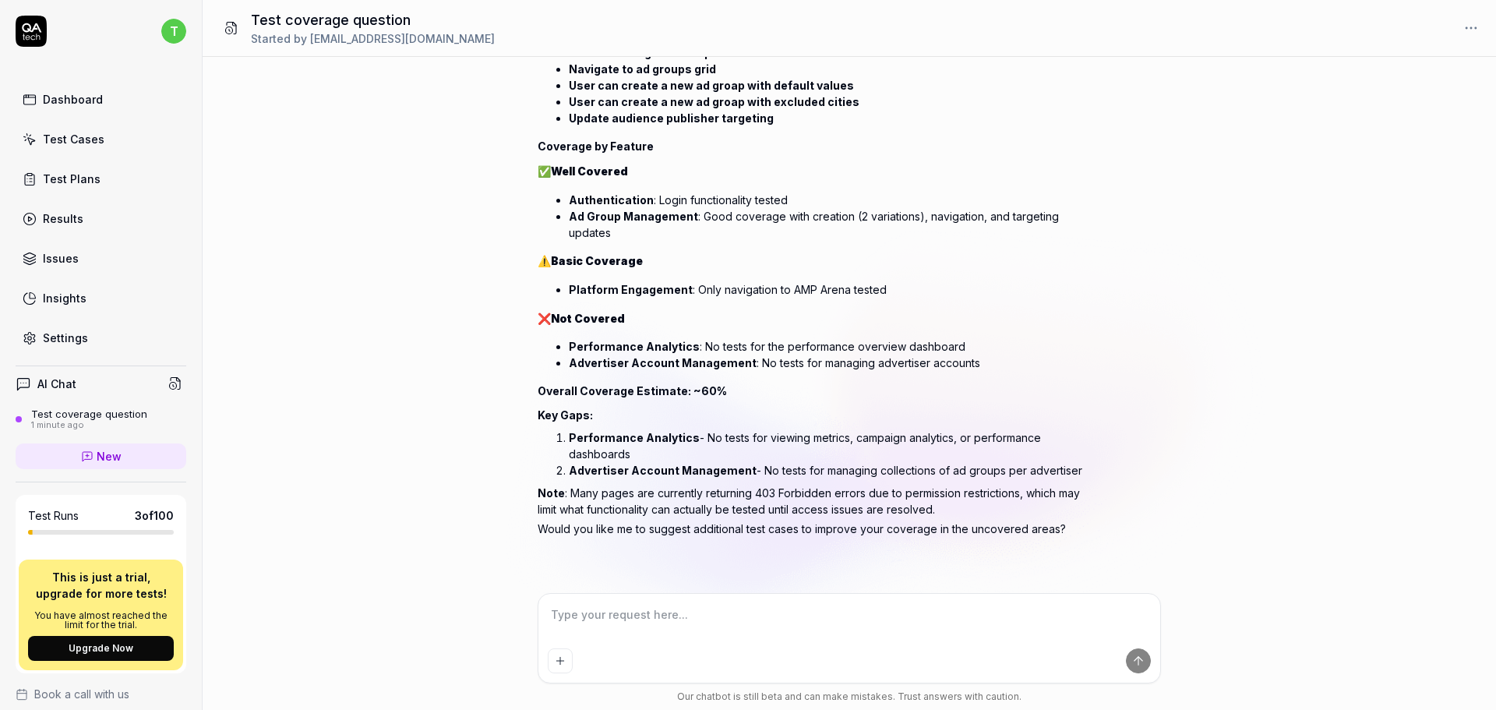
click at [113, 455] on span "New" at bounding box center [109, 456] width 25 height 16
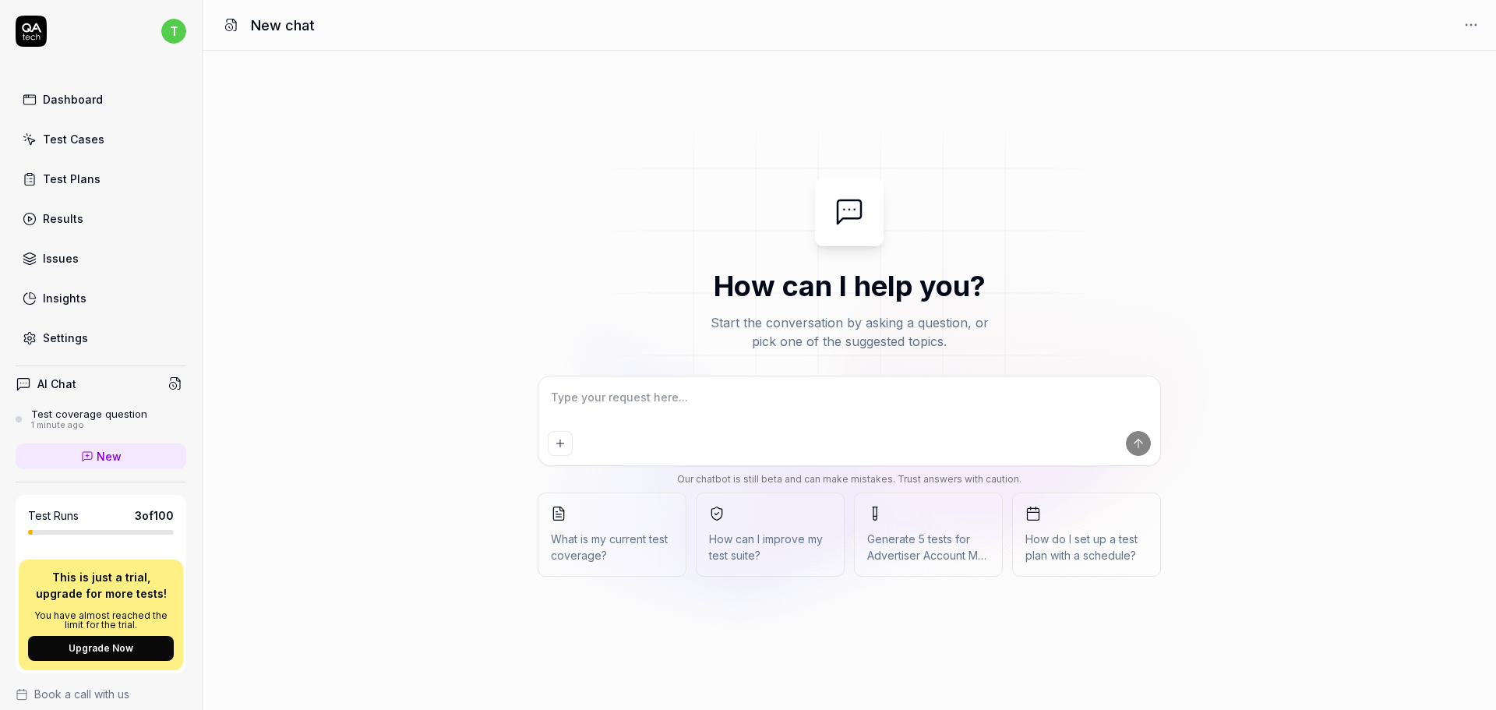
click at [934, 522] on button "Generate 5 tests for Advertiser Account Managemen" at bounding box center [928, 534] width 149 height 84
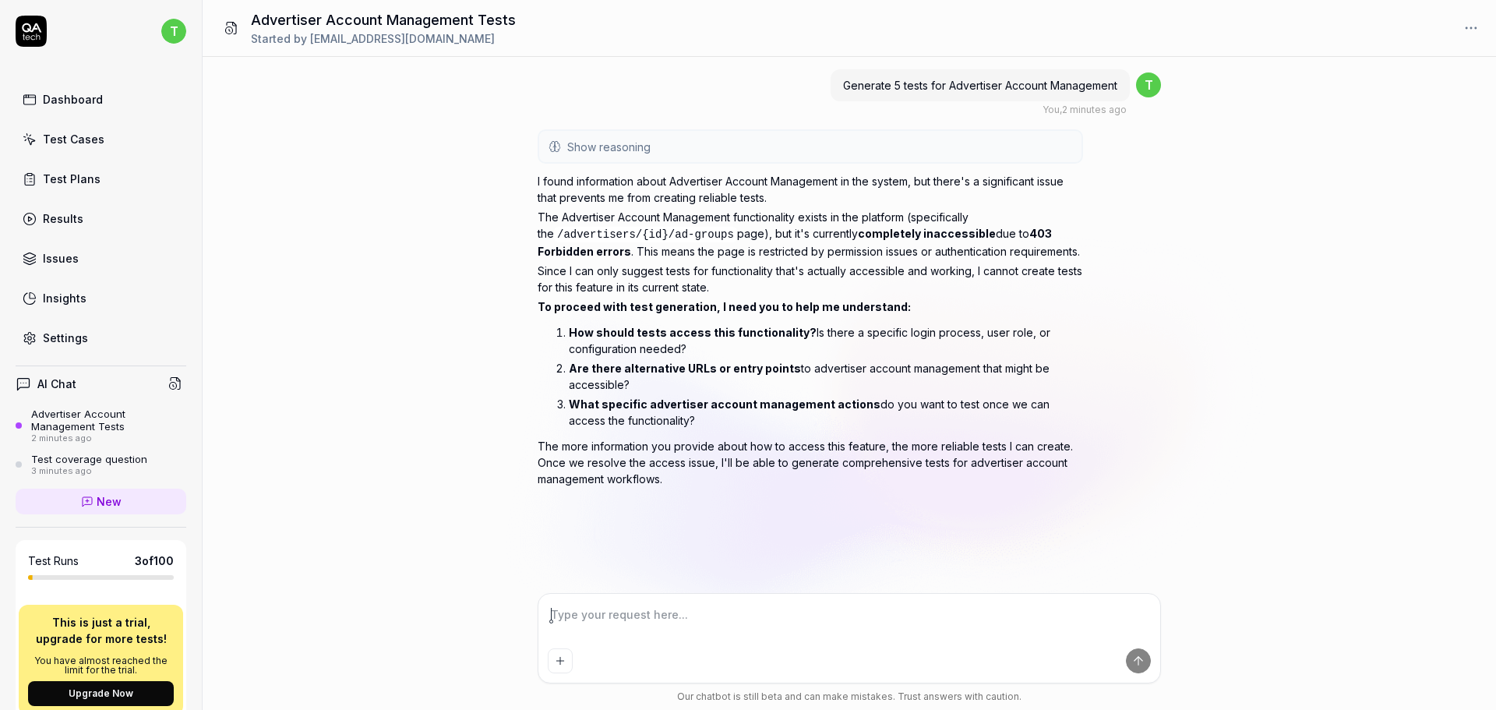
type textarea "*"
click at [69, 259] on div "Issues" at bounding box center [61, 258] width 36 height 16
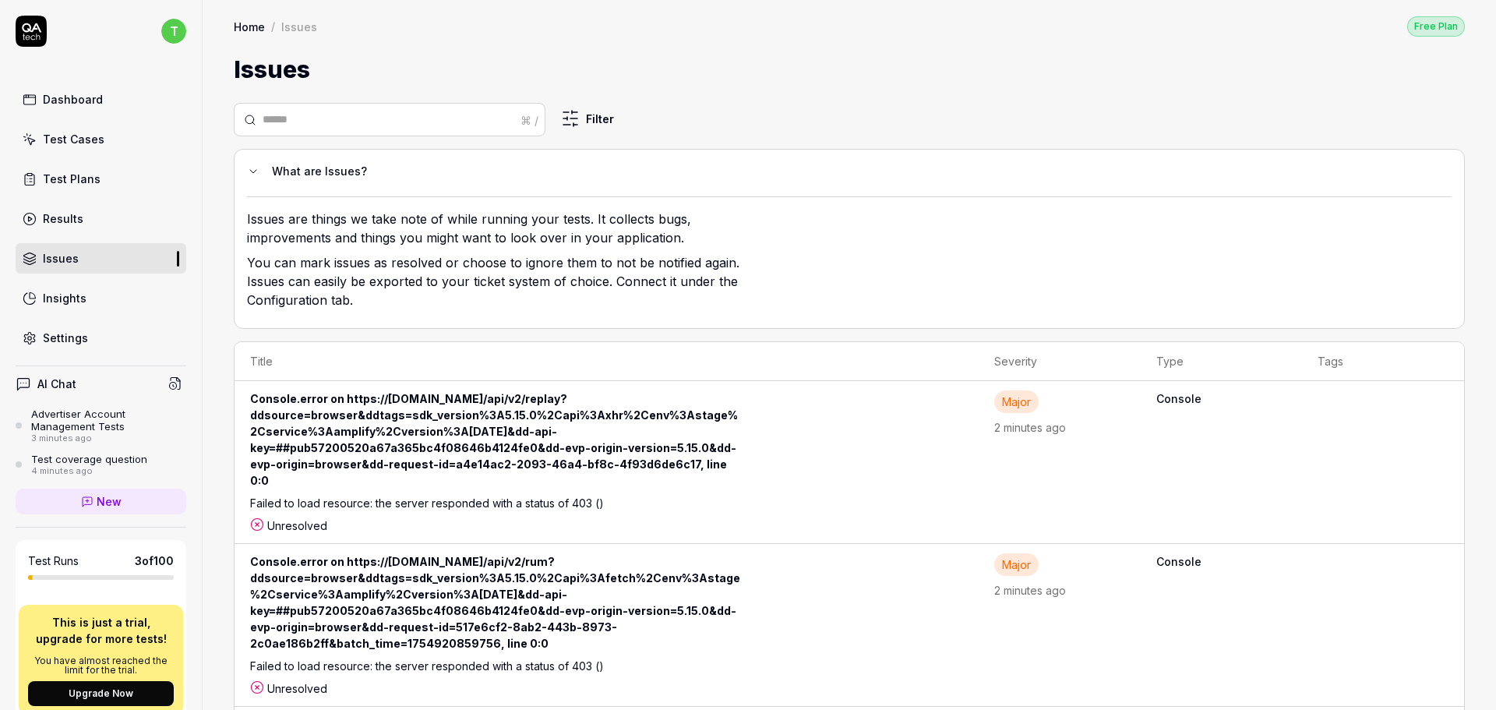
click at [982, 359] on th "Severity" at bounding box center [1059, 361] width 162 height 39
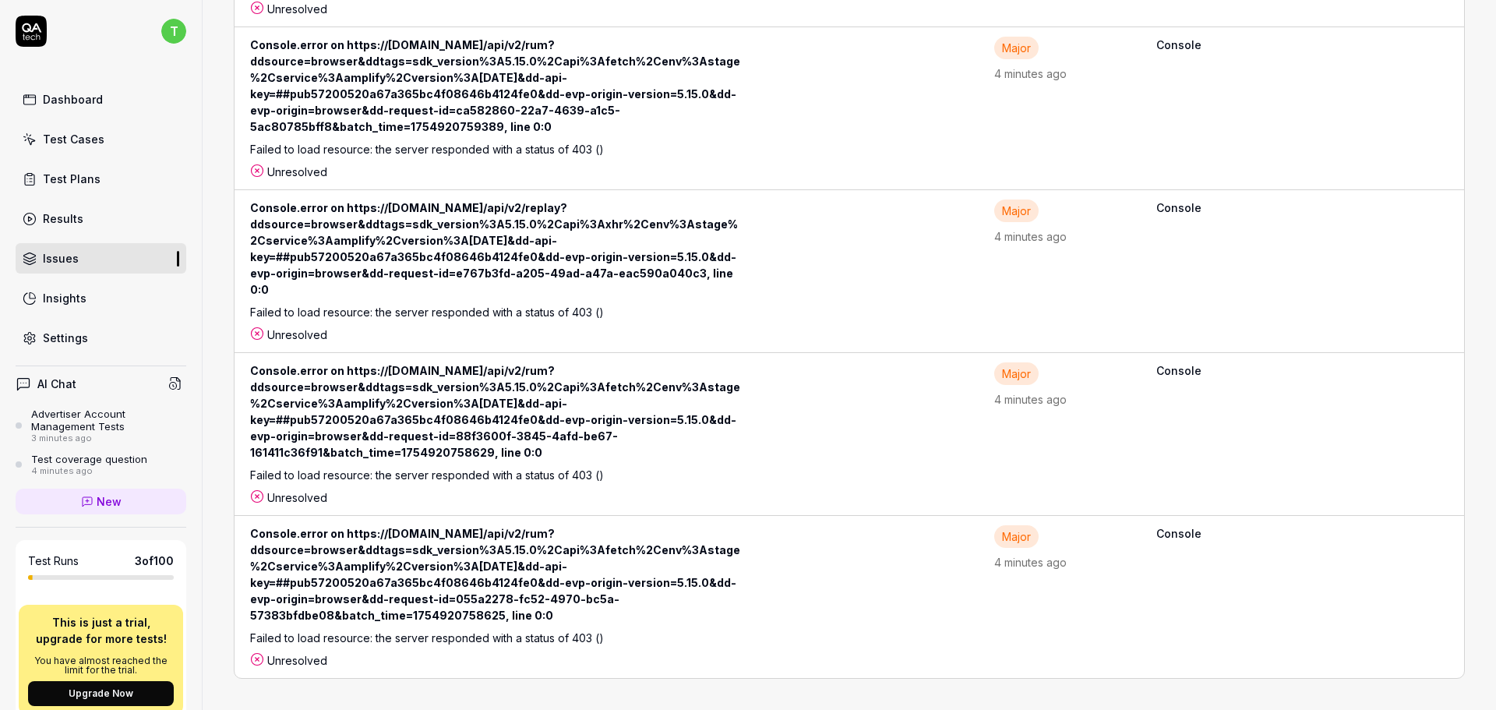
scroll to position [9761, 0]
click at [1263, 537] on b "Console" at bounding box center [1221, 533] width 131 height 16
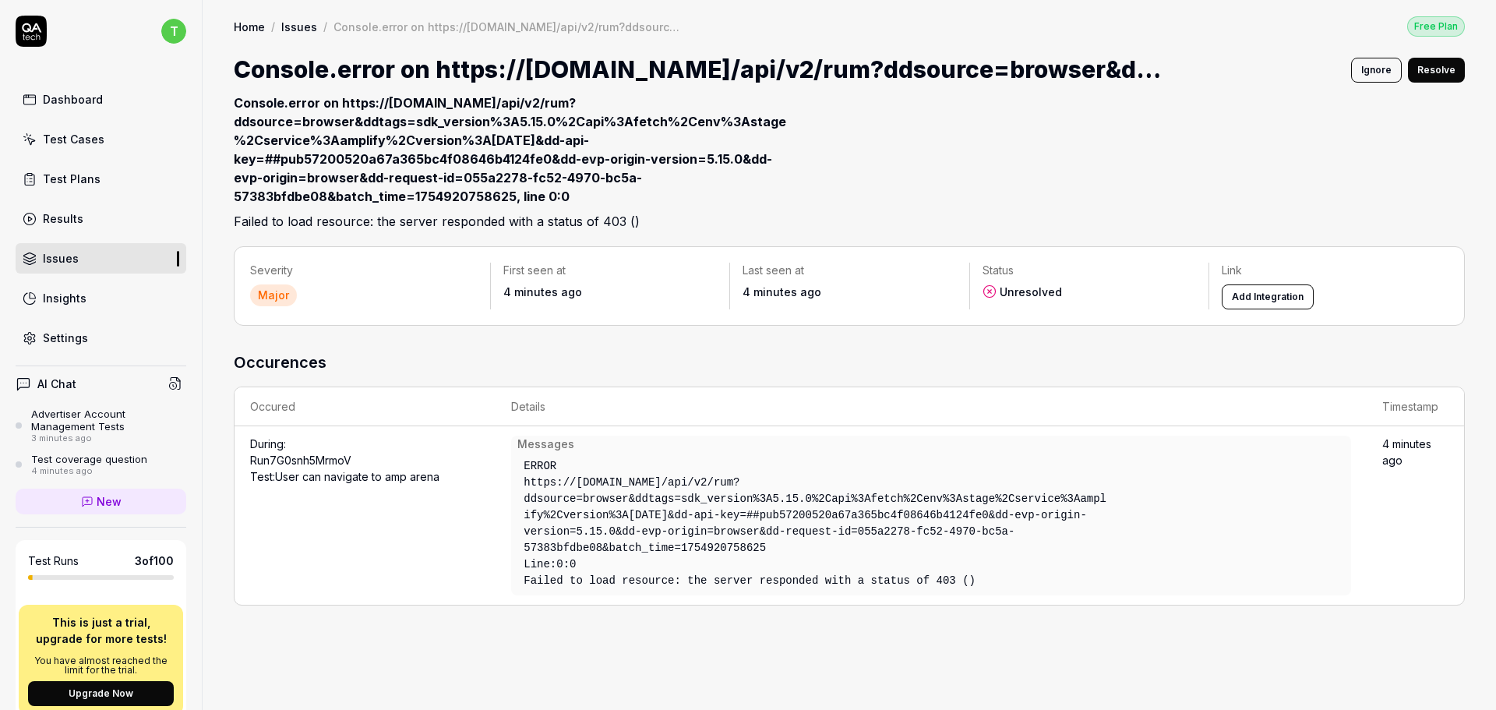
click at [1378, 69] on button "Ignore" at bounding box center [1376, 70] width 51 height 25
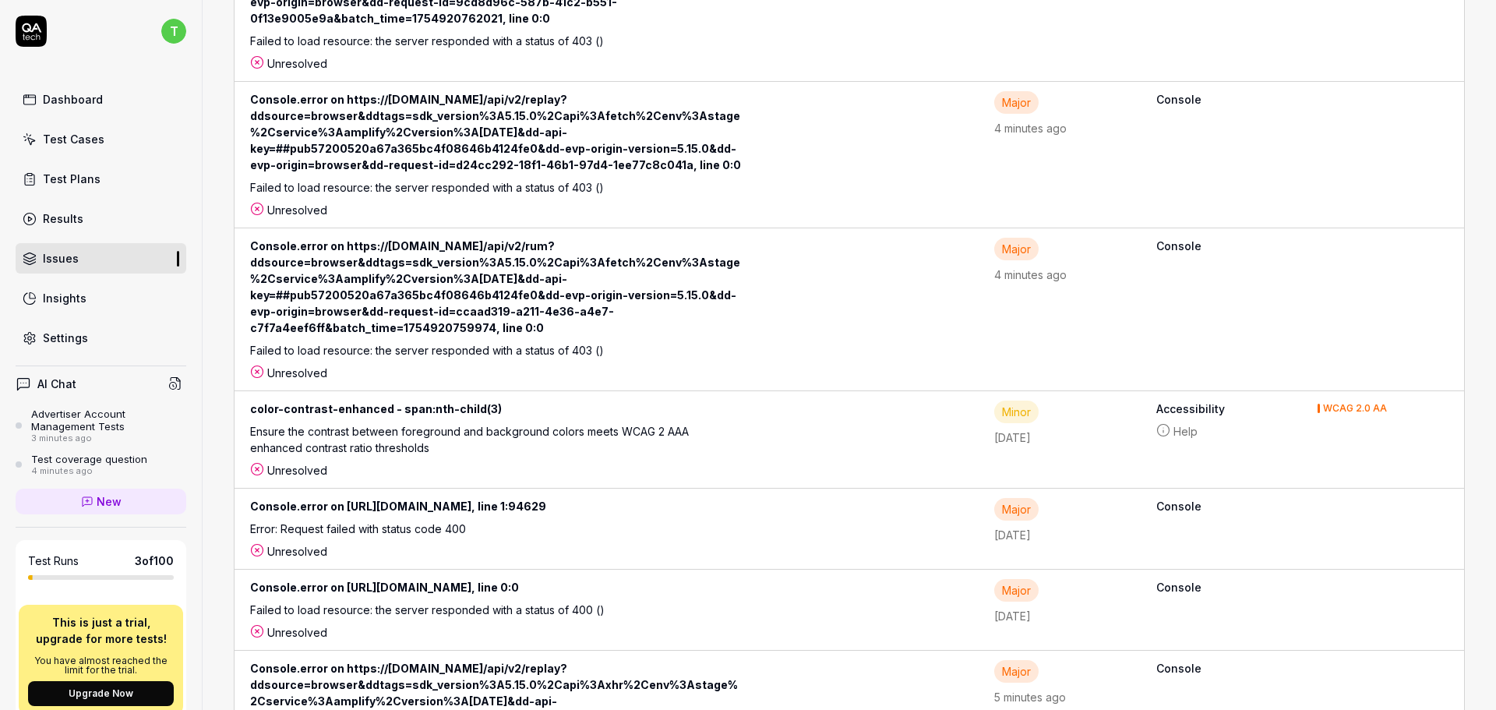
scroll to position [9598, 0]
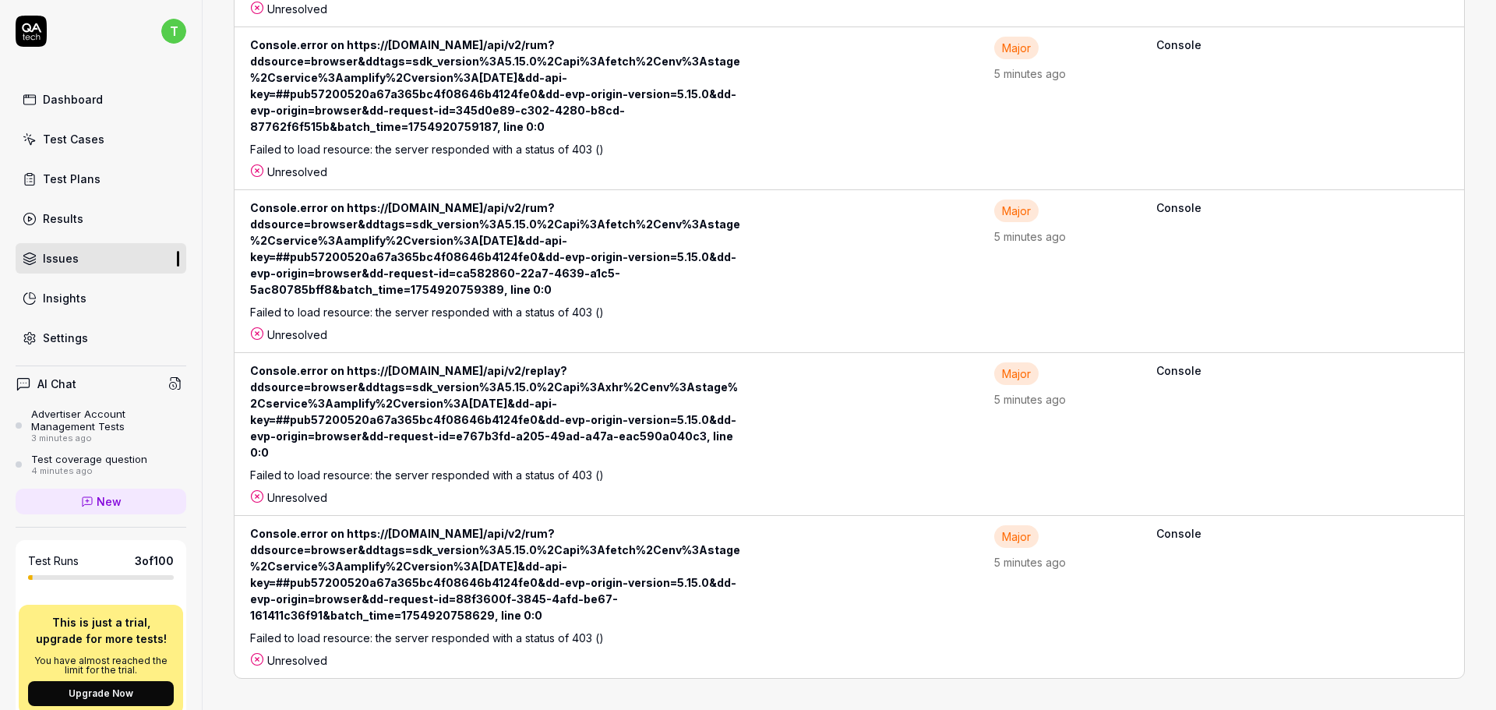
click at [650, 577] on div "Console.error on https://[DOMAIN_NAME]/api/v2/rum?ddsource=browser&ddtags=sdk_v…" at bounding box center [503, 577] width 506 height 104
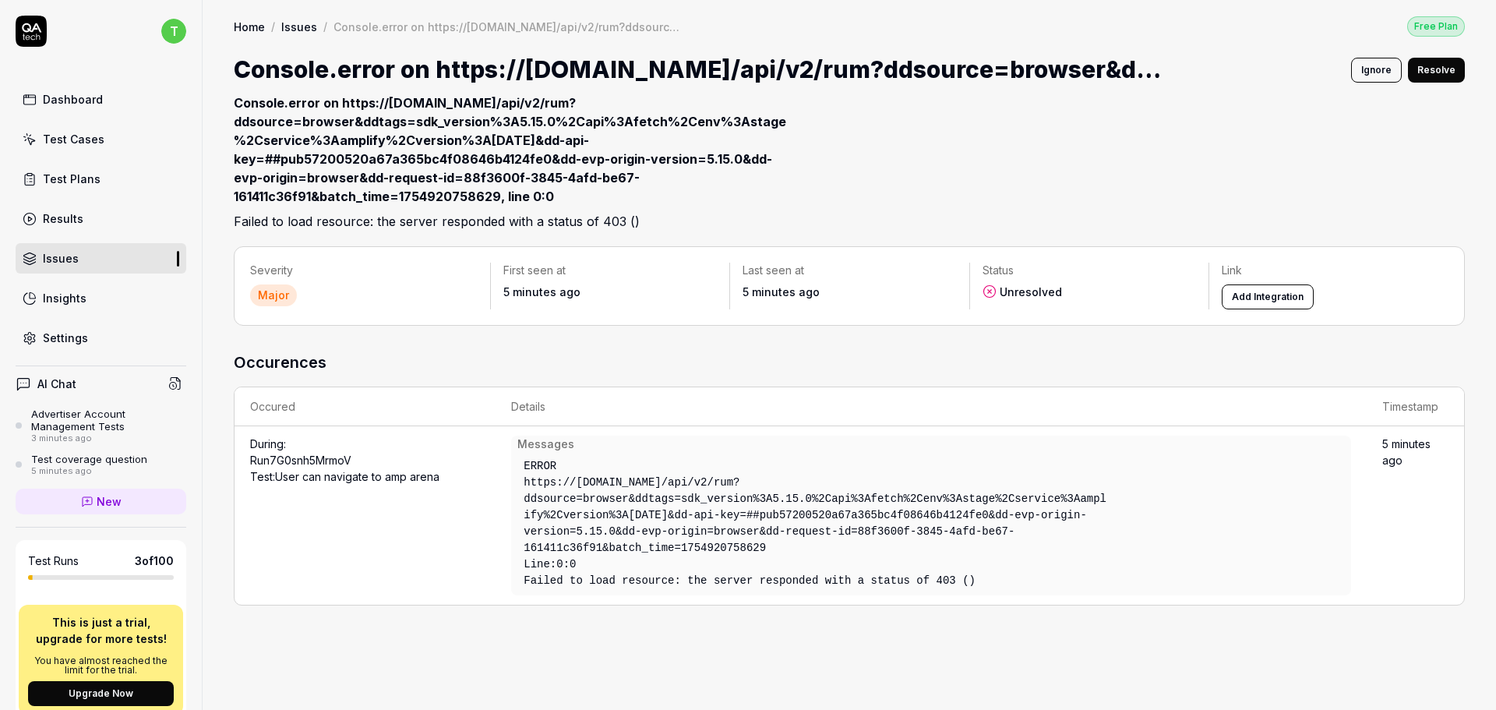
click at [1386, 64] on button "Ignore" at bounding box center [1376, 70] width 51 height 25
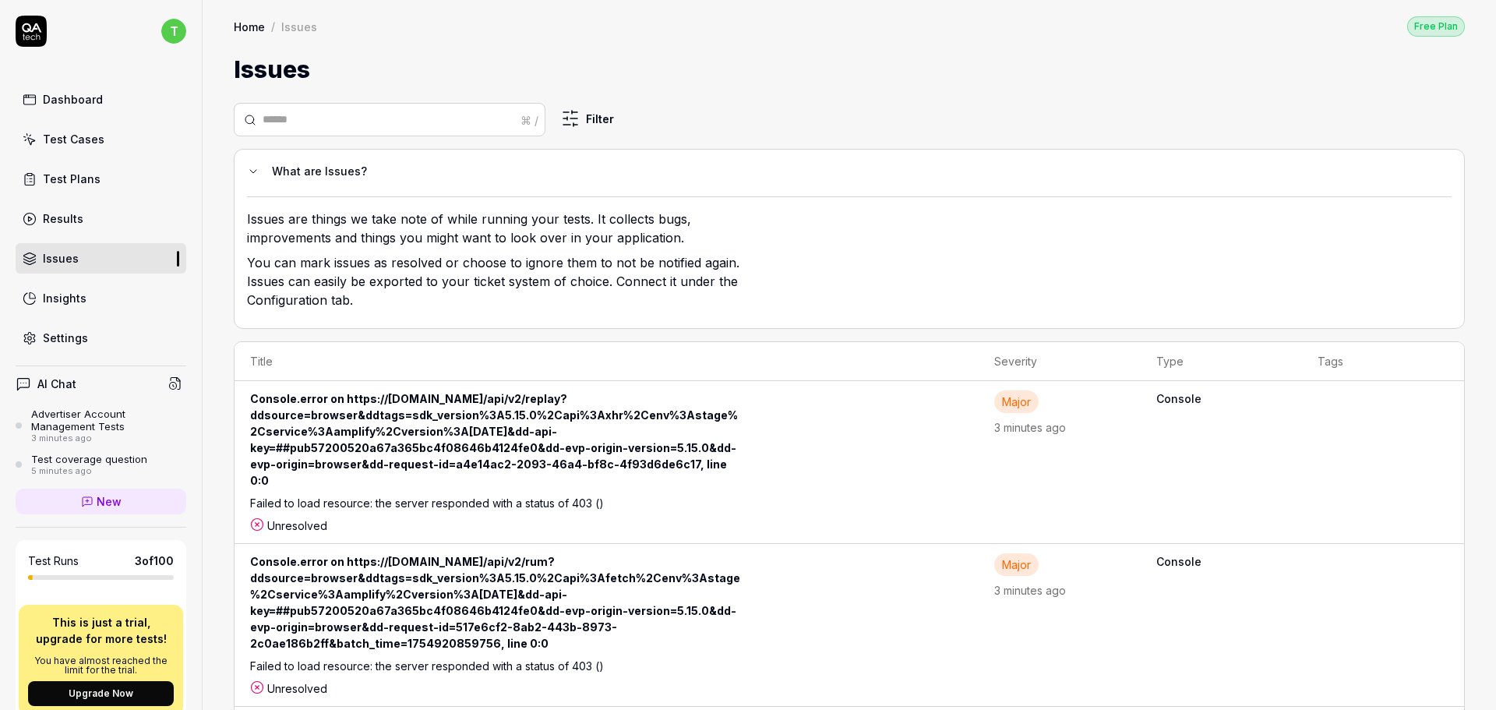
click at [329, 427] on div "Console.error on https://[DOMAIN_NAME]/api/v2/replay?ddsource=browser&ddtags=sd…" at bounding box center [503, 442] width 506 height 104
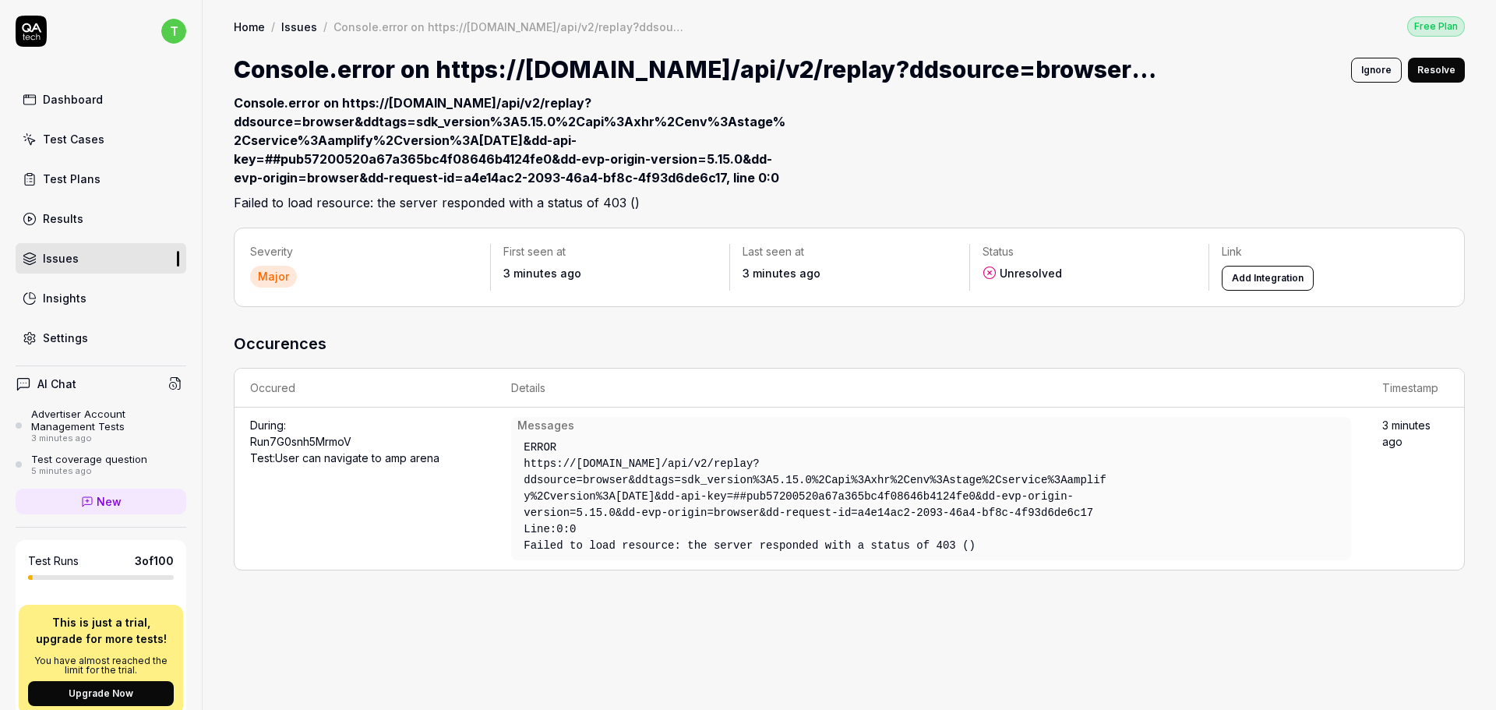
click at [1364, 67] on button "Ignore" at bounding box center [1376, 70] width 51 height 25
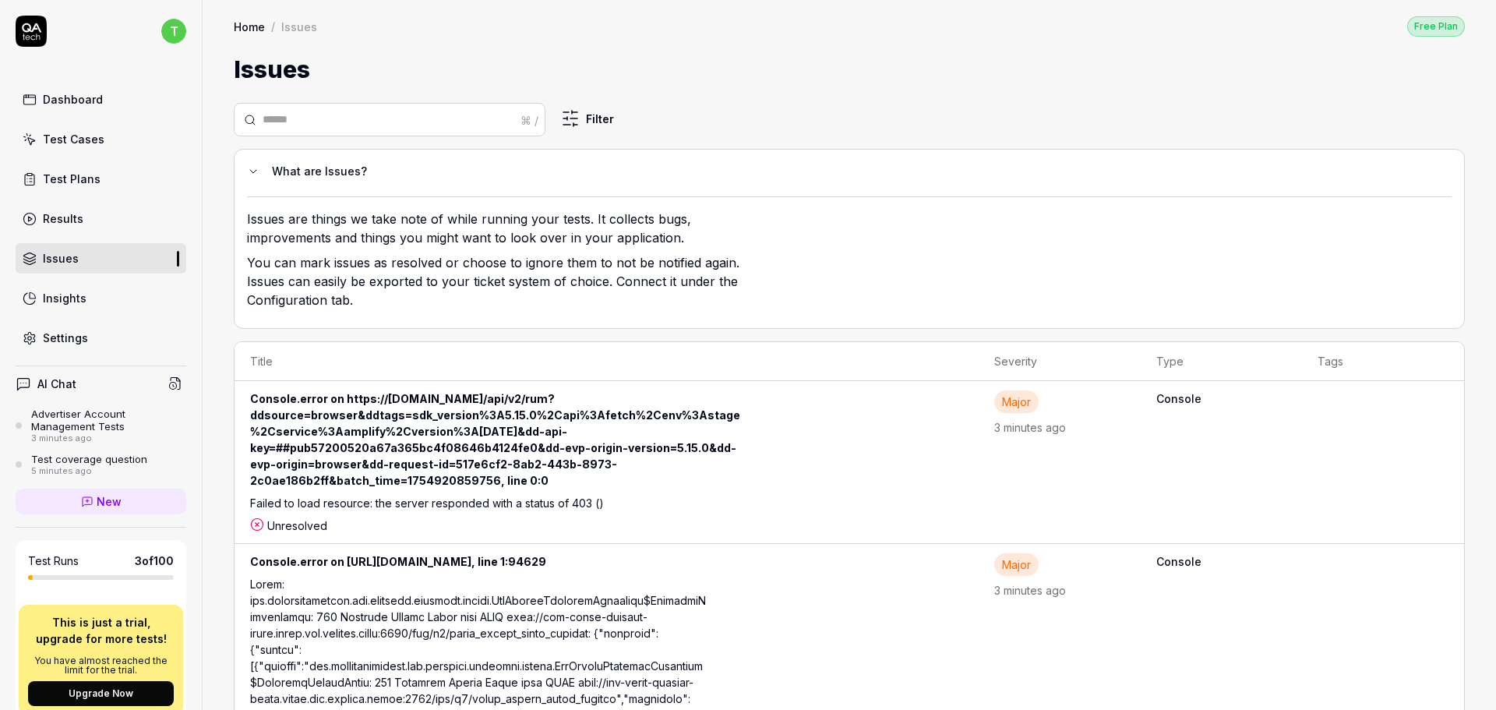
click at [745, 479] on td "Console.error on https://[DOMAIN_NAME]/api/v2/rum?ddsource=browser&ddtags=sdk_v…" at bounding box center [606, 462] width 744 height 163
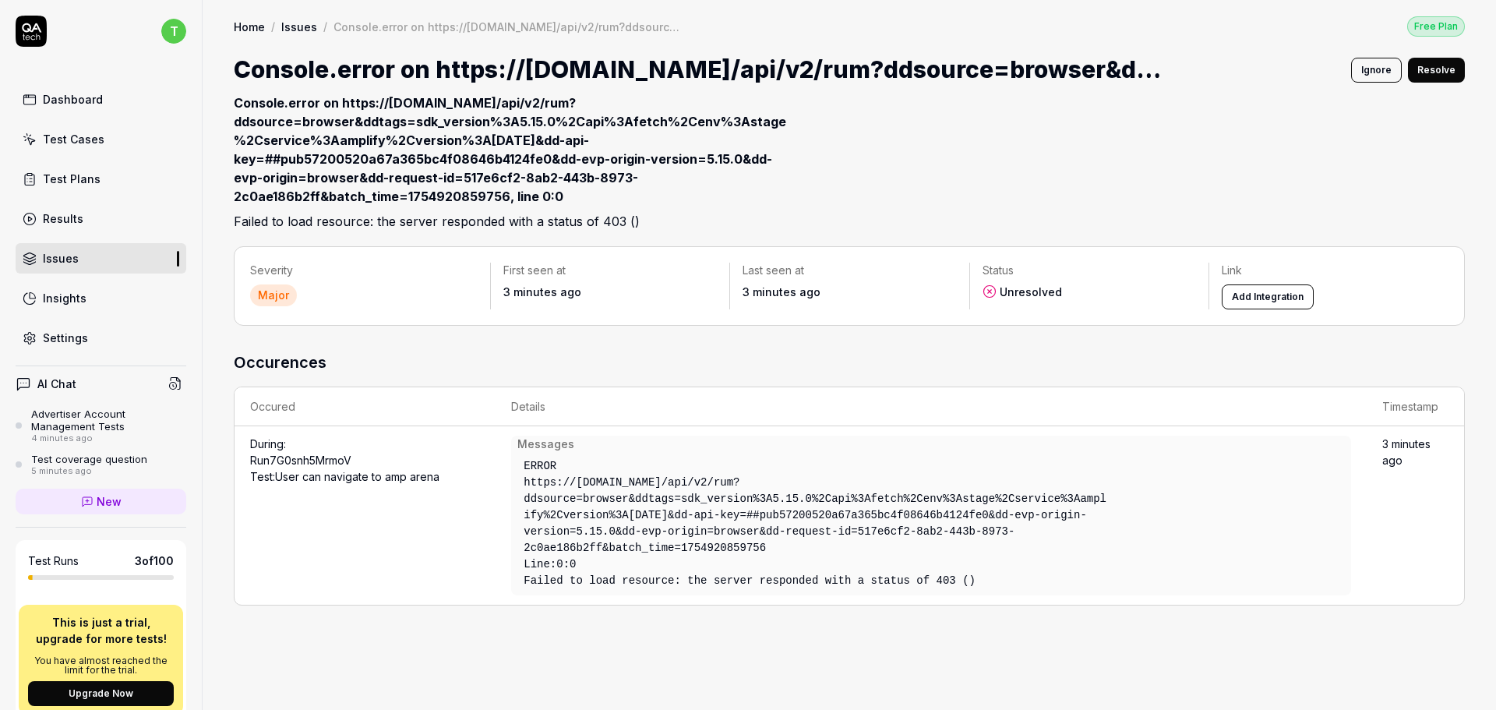
click at [1372, 75] on button "Ignore" at bounding box center [1376, 70] width 51 height 25
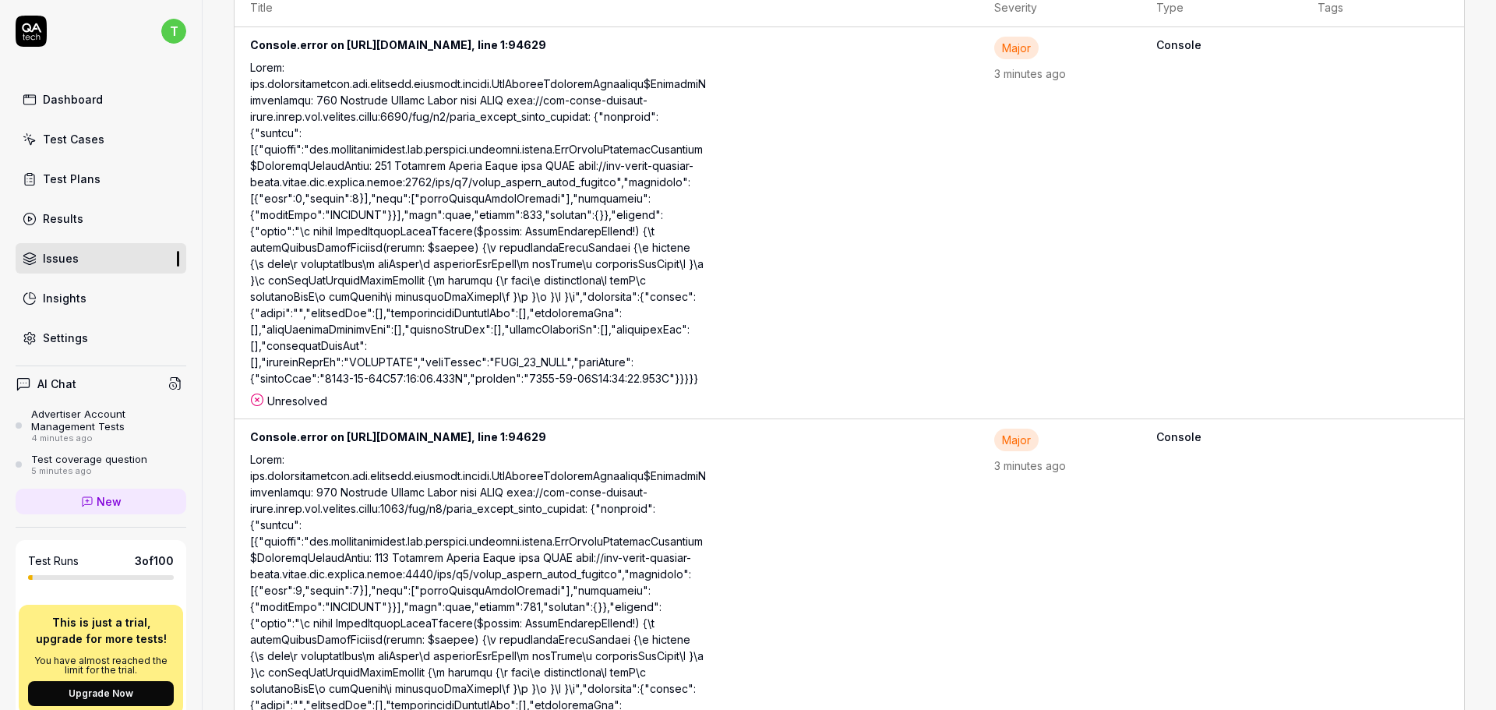
scroll to position [389, 0]
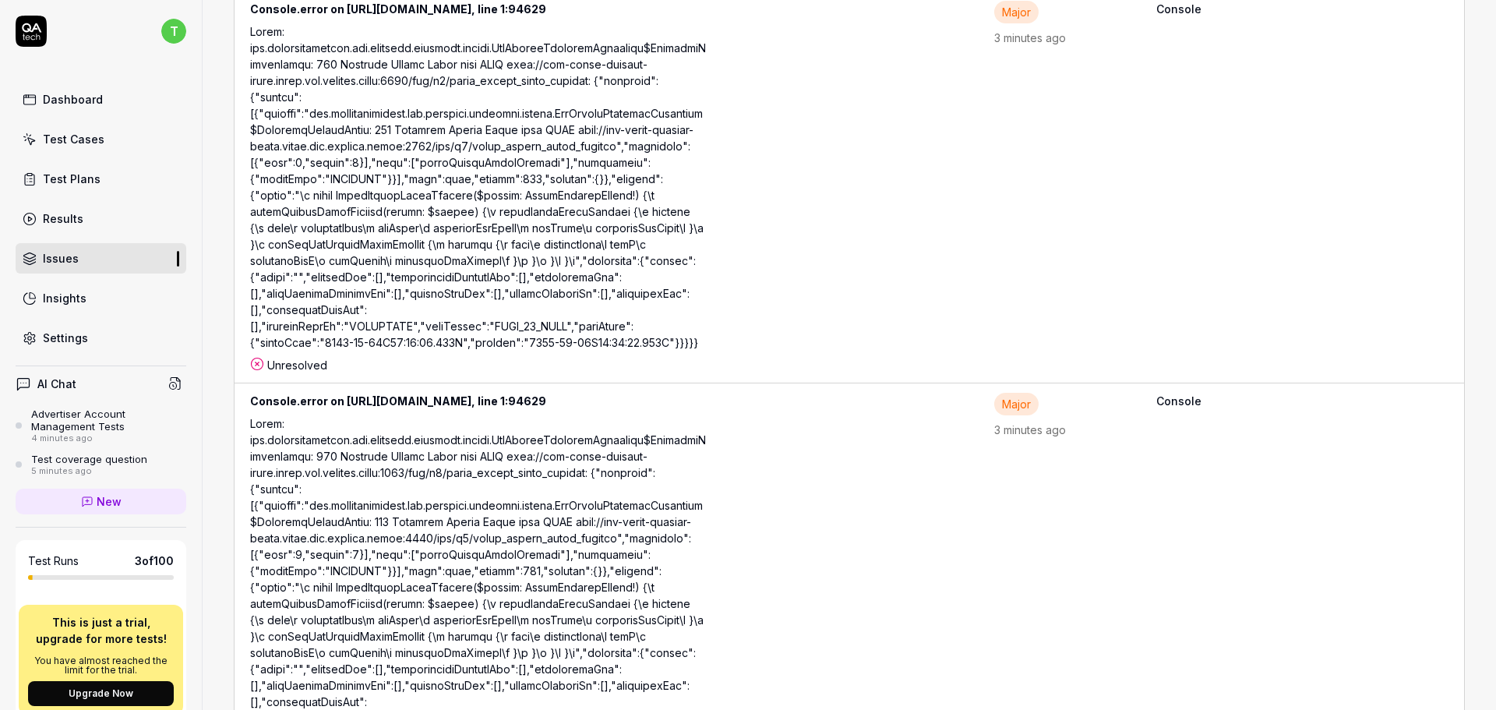
click at [530, 496] on div at bounding box center [478, 581] width 456 height 333
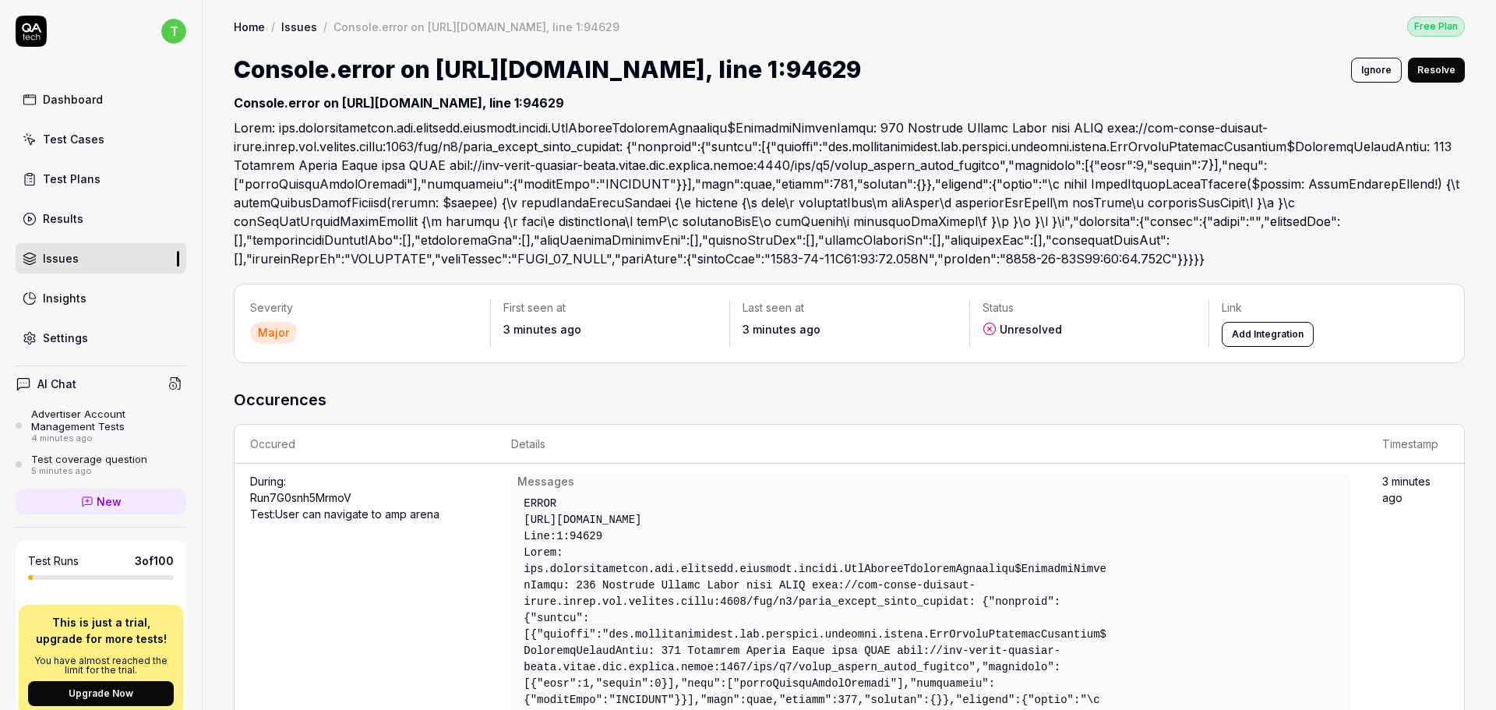
click at [1356, 76] on button "Ignore" at bounding box center [1376, 70] width 51 height 25
click at [1413, 62] on button "Revert" at bounding box center [1438, 70] width 51 height 25
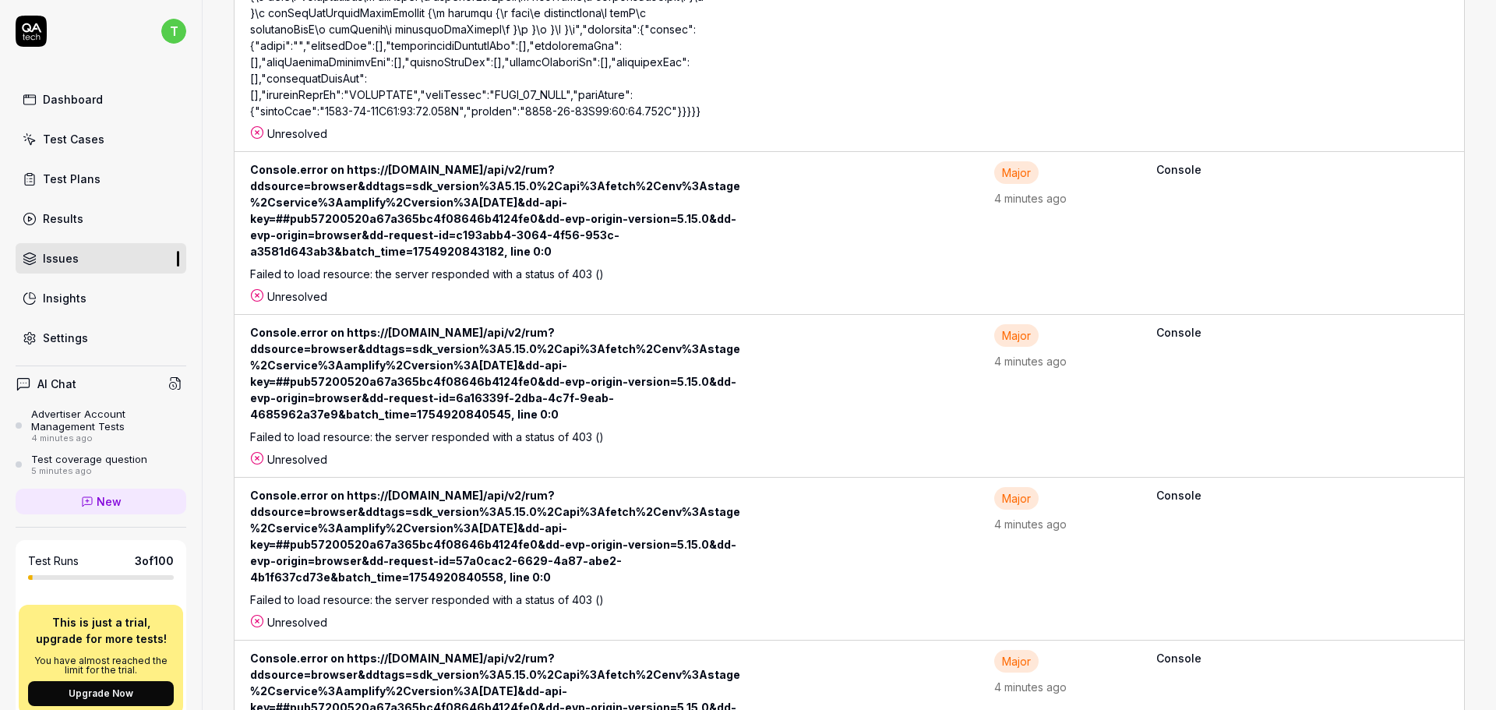
scroll to position [1090, 0]
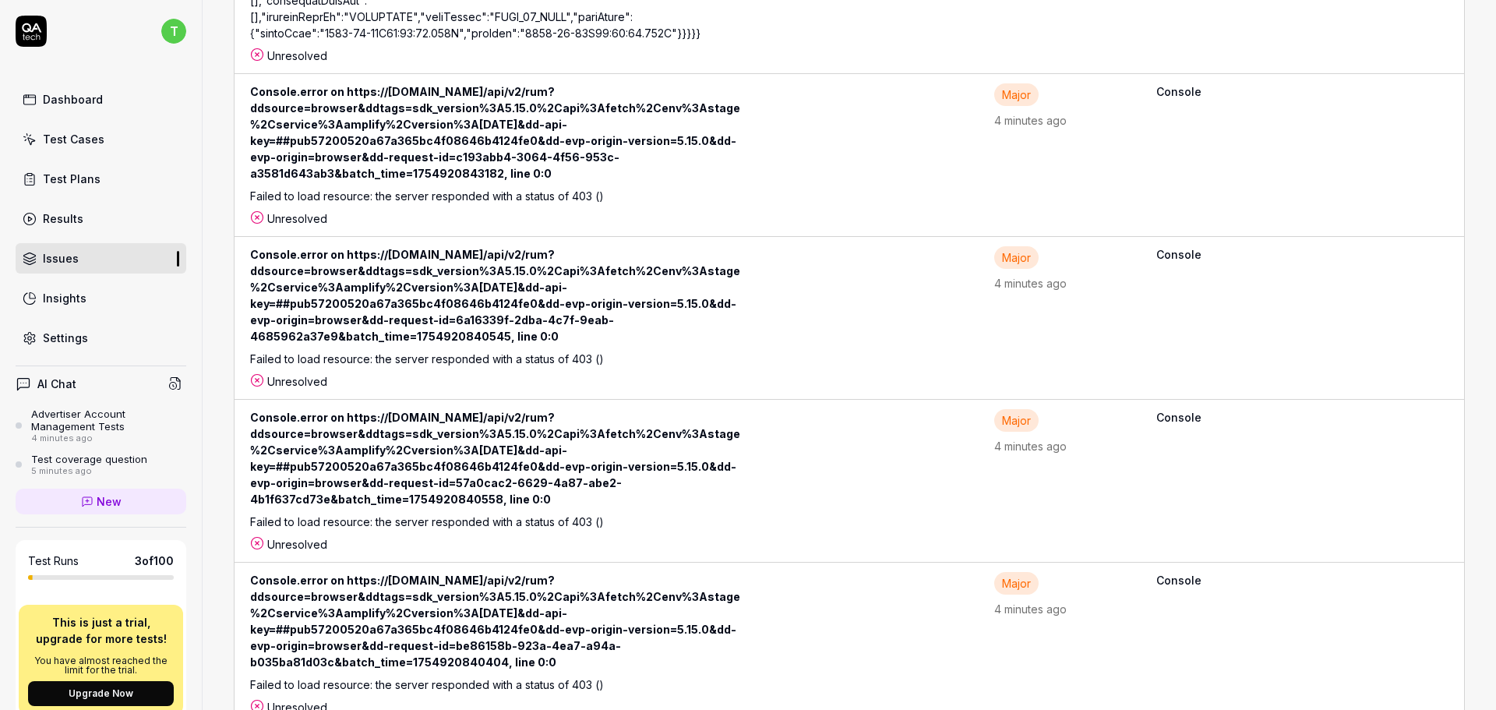
click at [787, 237] on td "Console.error on https://[DOMAIN_NAME]/api/v2/rum?ddsource=browser&ddtags=sdk_v…" at bounding box center [606, 155] width 744 height 163
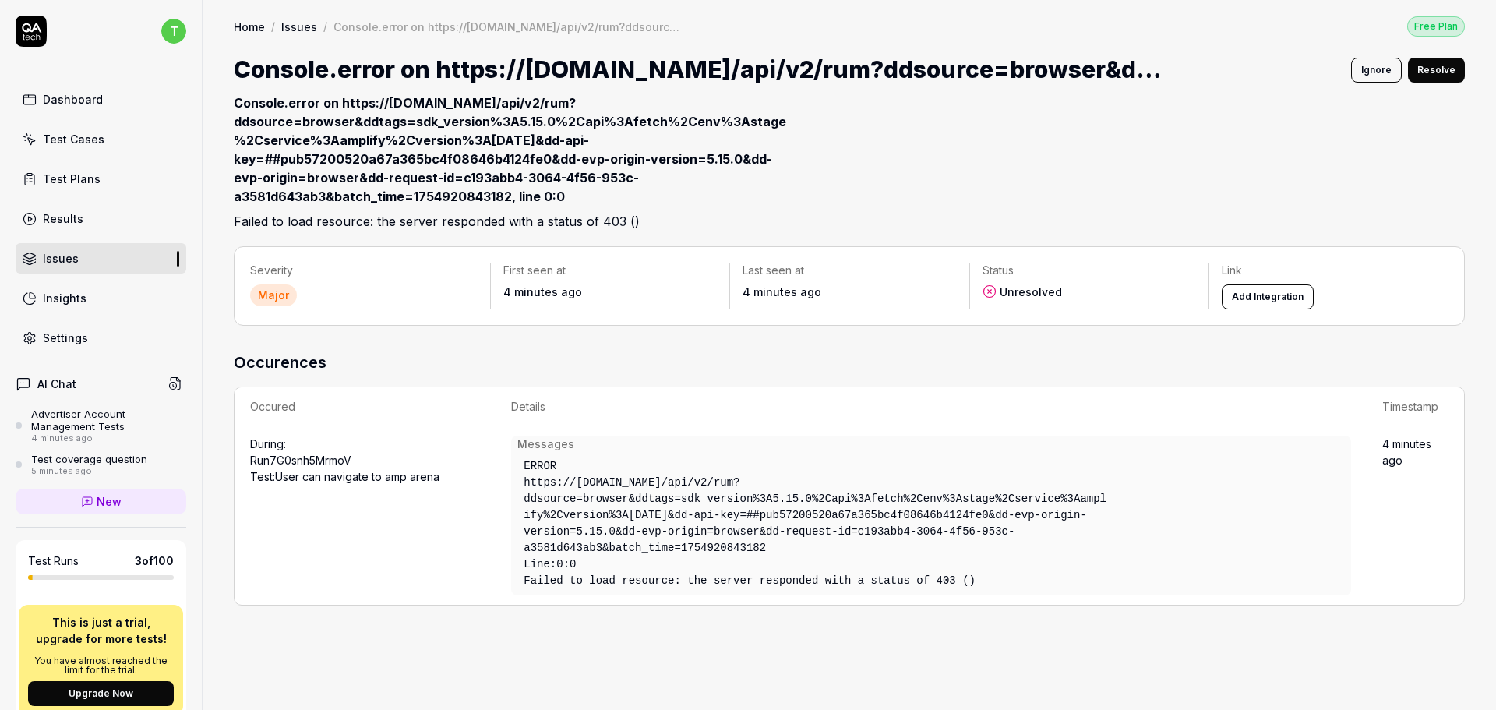
click at [1388, 65] on button "Ignore" at bounding box center [1376, 70] width 51 height 25
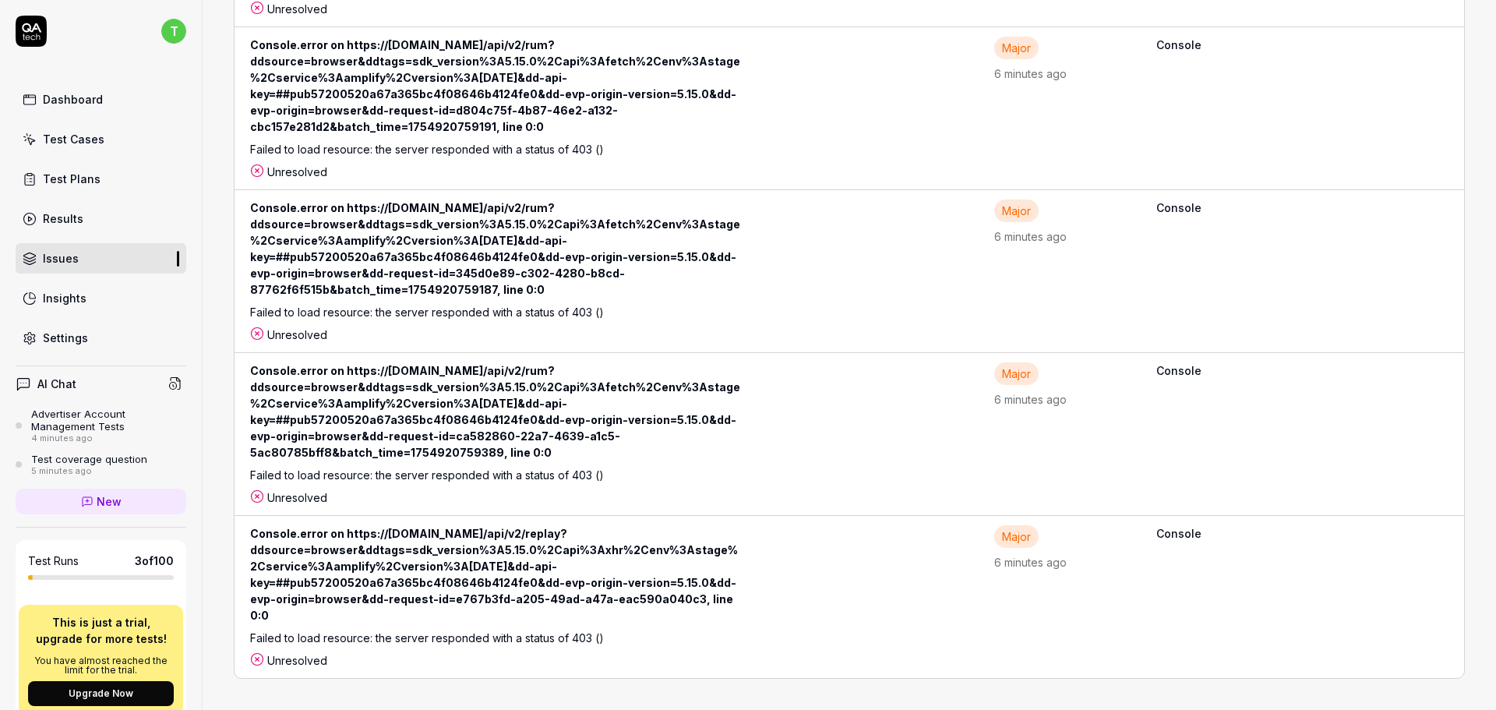
scroll to position [8947, 0]
click at [41, 233] on div "Dashboard Test Cases Test Plans Results Issues Insights Settings" at bounding box center [101, 218] width 171 height 269
click at [44, 221] on div "Results" at bounding box center [63, 218] width 41 height 16
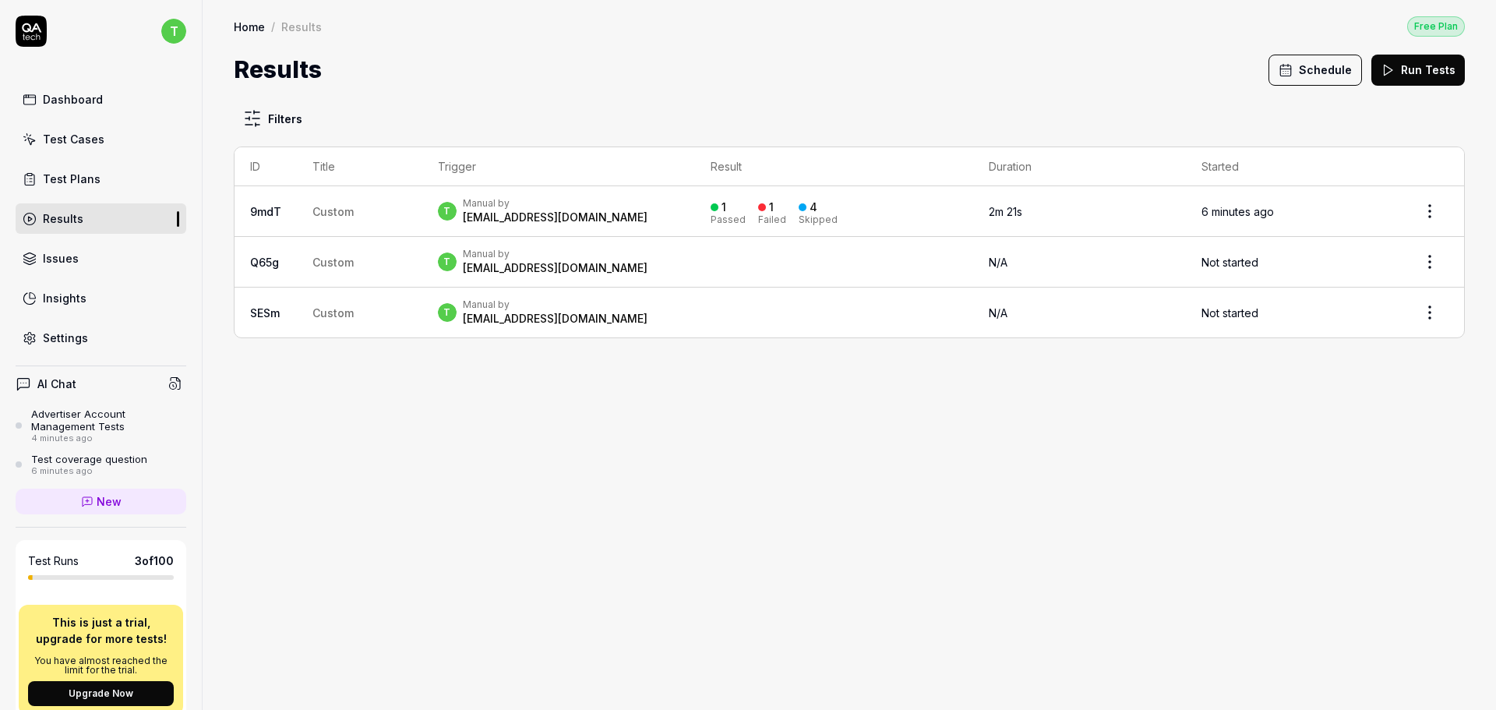
click at [675, 213] on div "t Manual by [EMAIL_ADDRESS][DOMAIN_NAME]" at bounding box center [558, 211] width 241 height 28
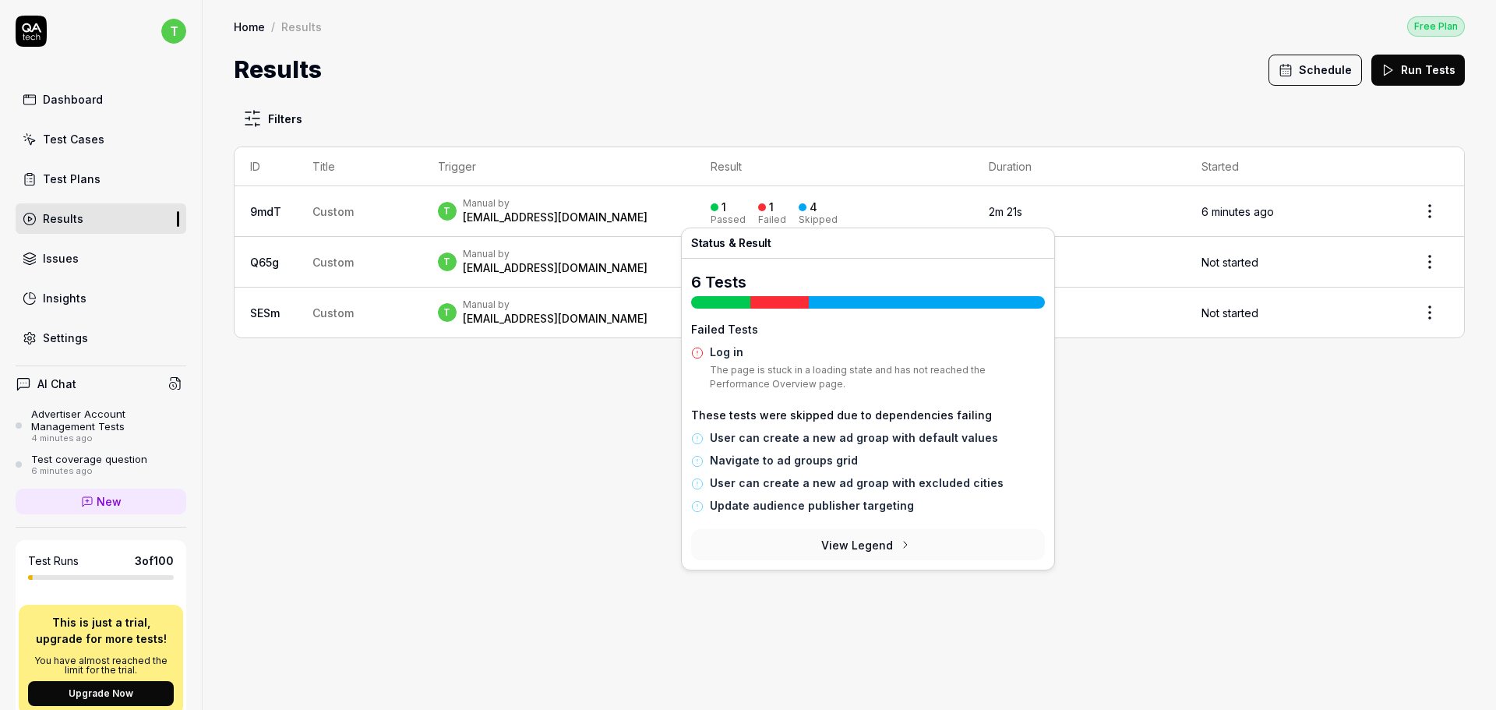
click at [890, 545] on button "View Legend" at bounding box center [868, 544] width 354 height 31
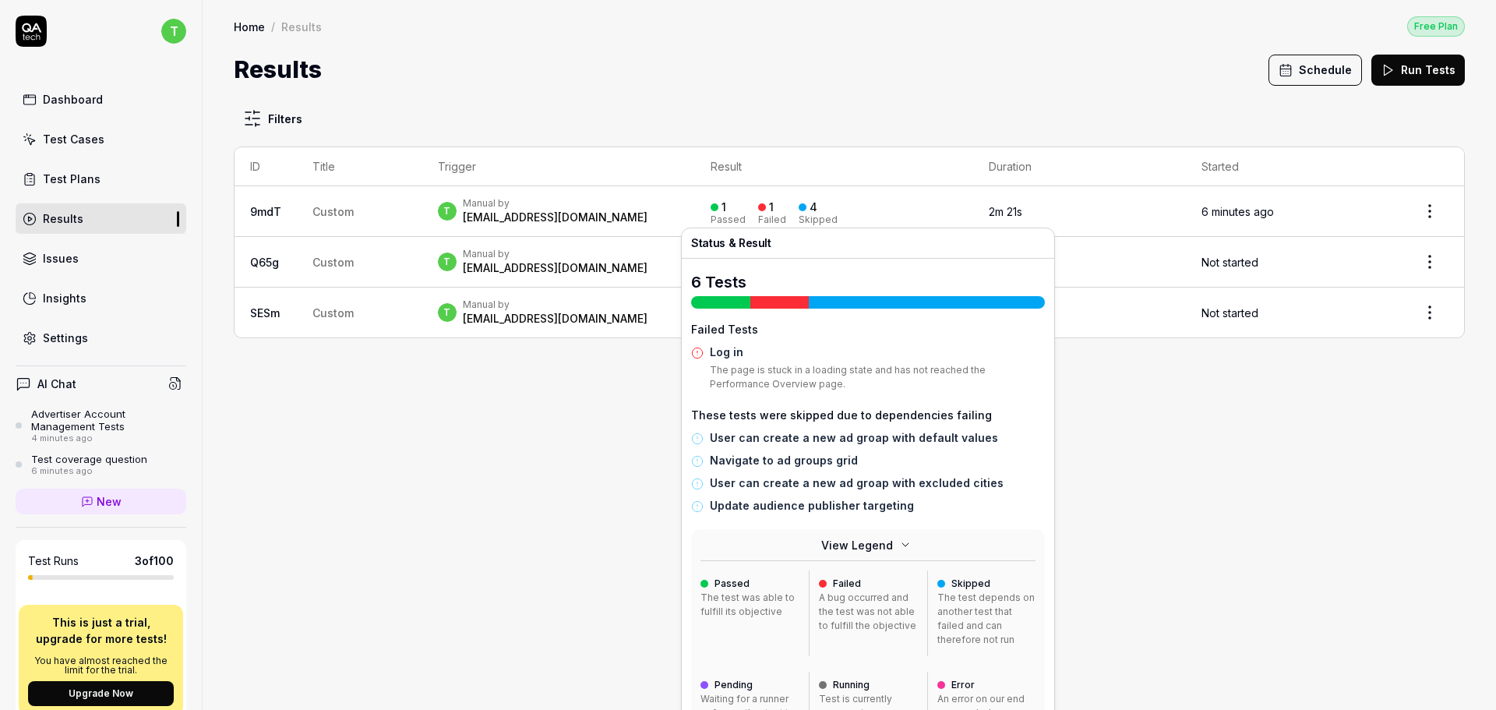
click at [846, 553] on button "View Legend" at bounding box center [868, 544] width 354 height 31
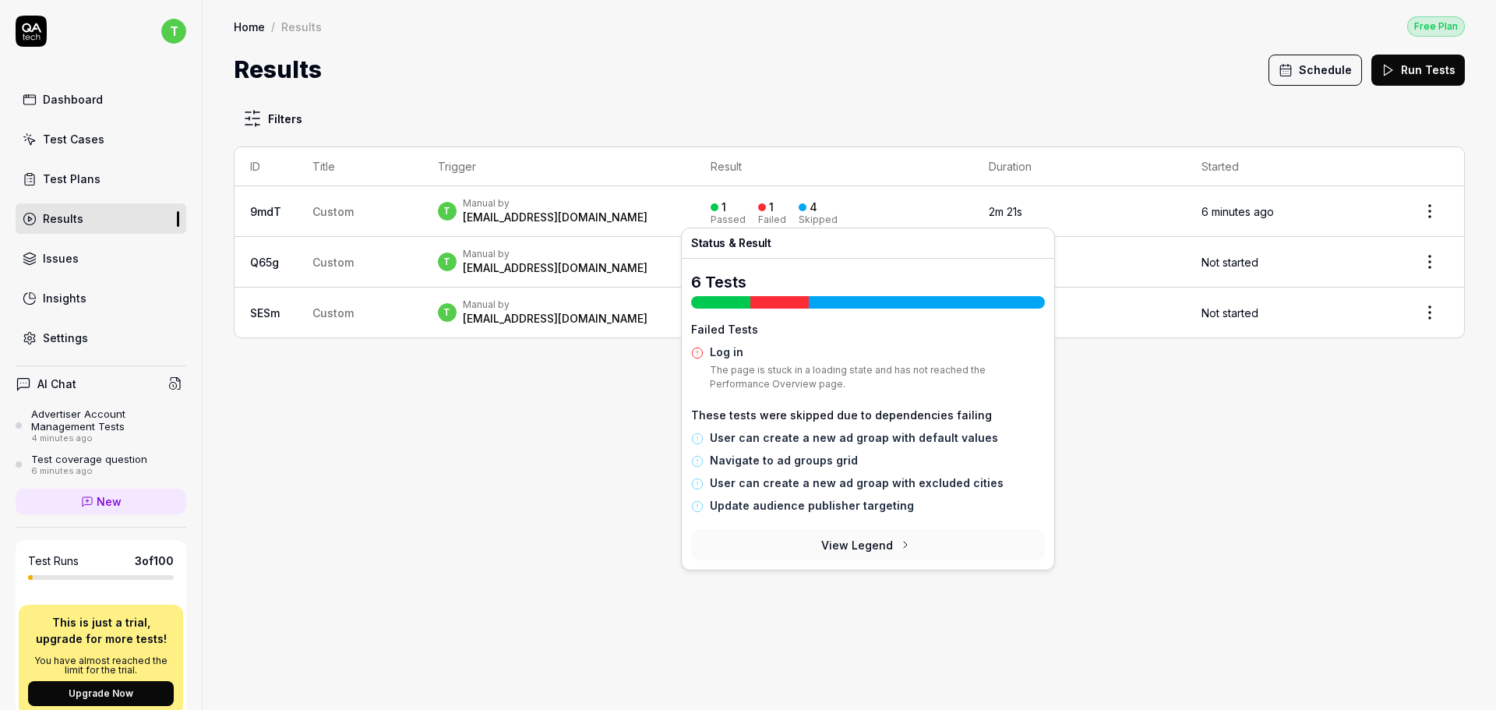
click at [846, 551] on button "View Legend" at bounding box center [868, 544] width 354 height 31
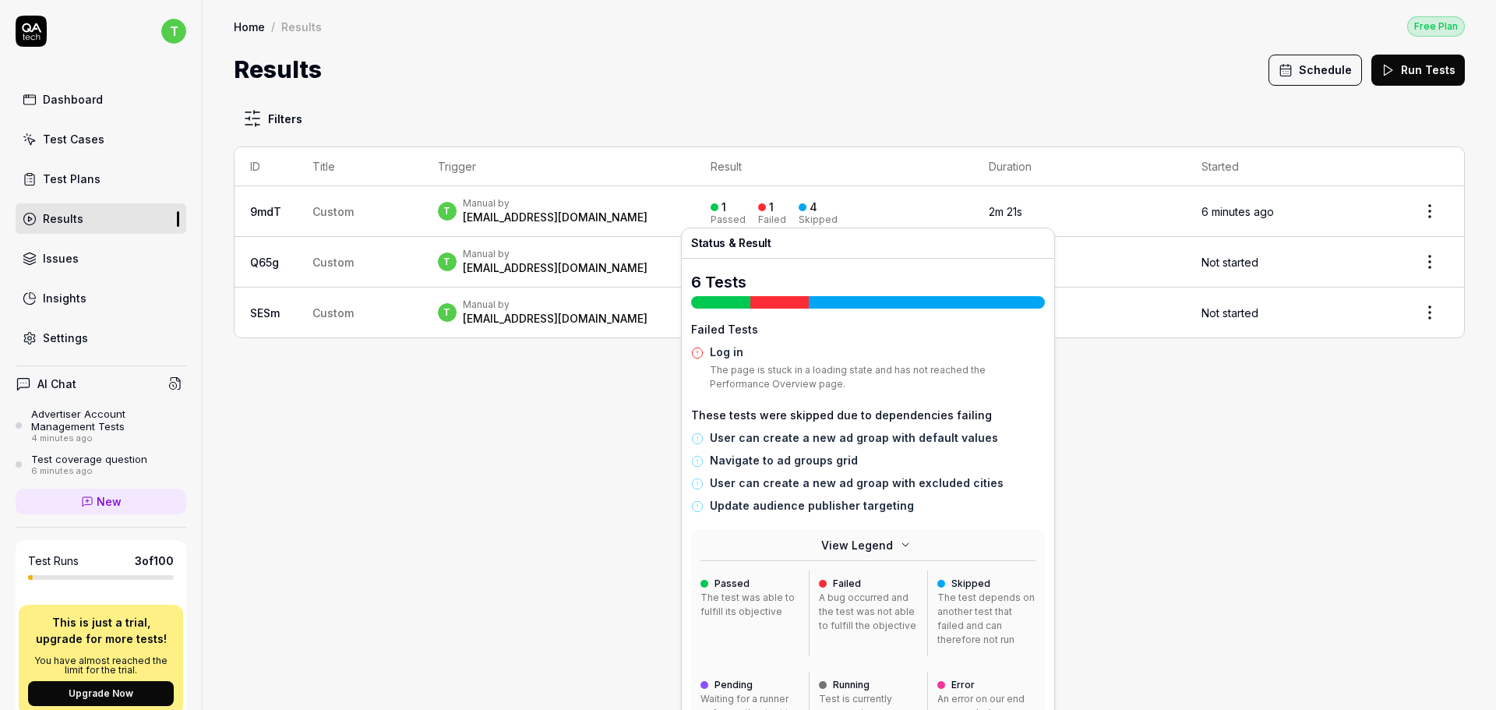
click at [730, 359] on div "Log in The page is stuck in a loading state and has not reached the Performance…" at bounding box center [877, 370] width 335 height 54
click at [718, 328] on h4 "Failed Tests" at bounding box center [868, 326] width 354 height 23
click at [797, 292] on div "6 Tests" at bounding box center [868, 289] width 354 height 37
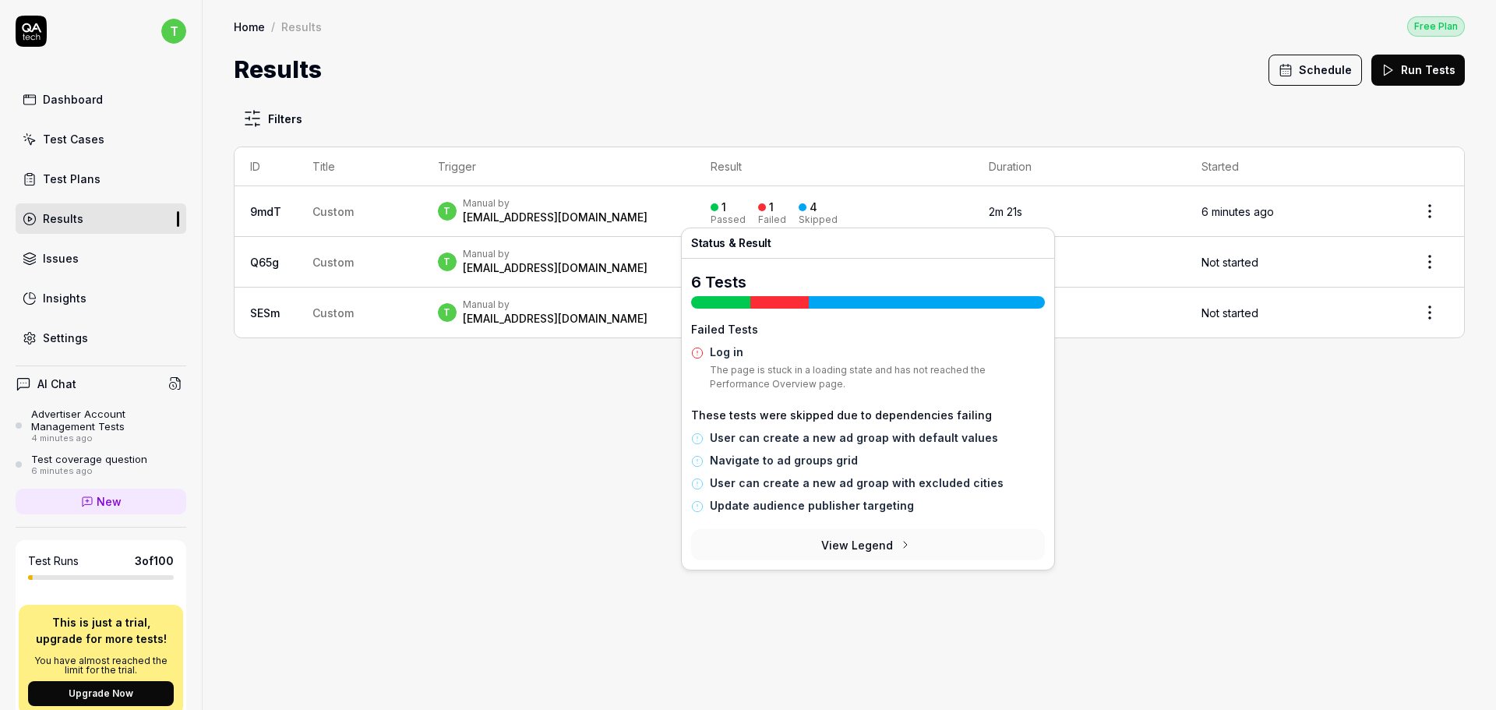
click at [471, 213] on div "[EMAIL_ADDRESS][DOMAIN_NAME]" at bounding box center [555, 218] width 185 height 16
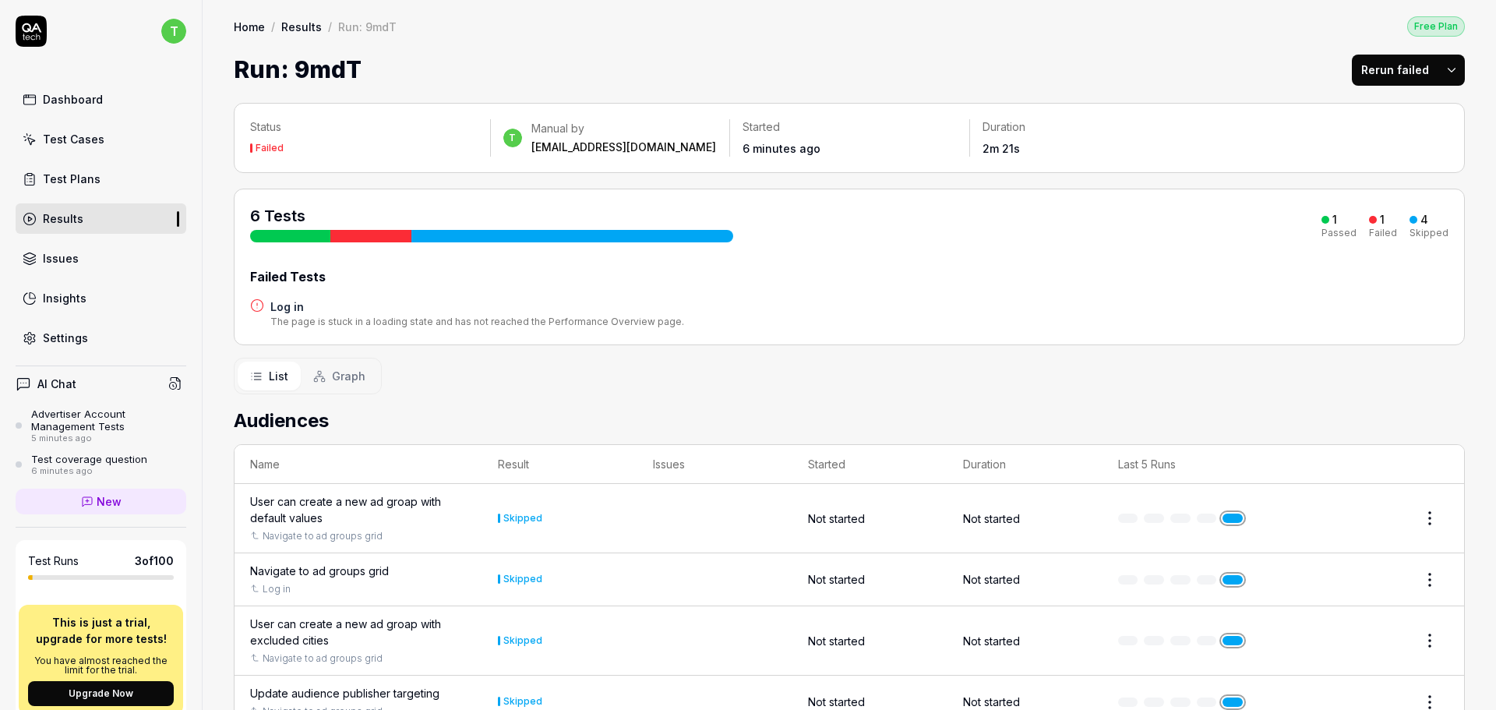
click at [303, 303] on h4 "Log in" at bounding box center [477, 306] width 414 height 16
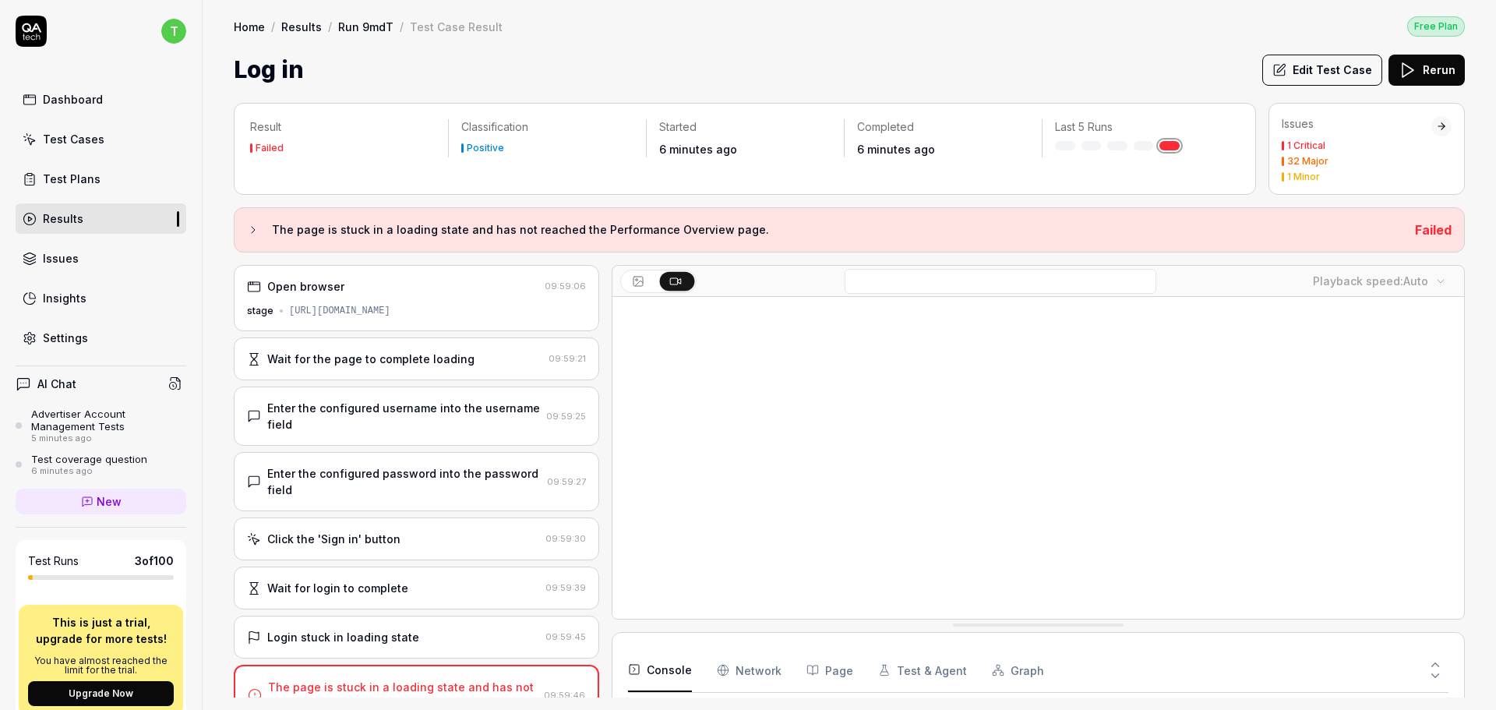
click at [1374, 135] on div "Issues 1 Critical 32 Major 1 Minor" at bounding box center [1356, 148] width 150 height 65
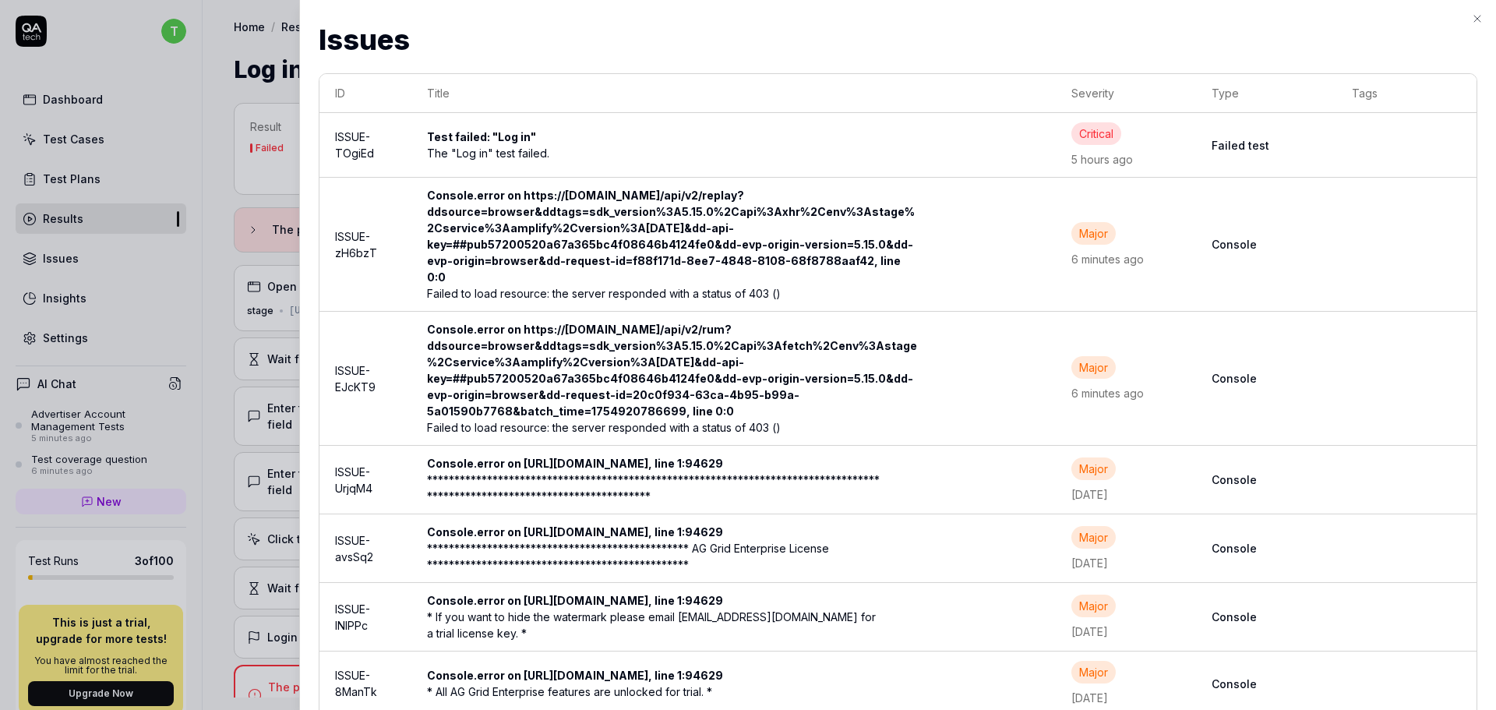
click at [544, 240] on div "Console.error on https://[DOMAIN_NAME]/api/v2/replay?ddsource=browser&ddtags=sd…" at bounding box center [680, 236] width 506 height 98
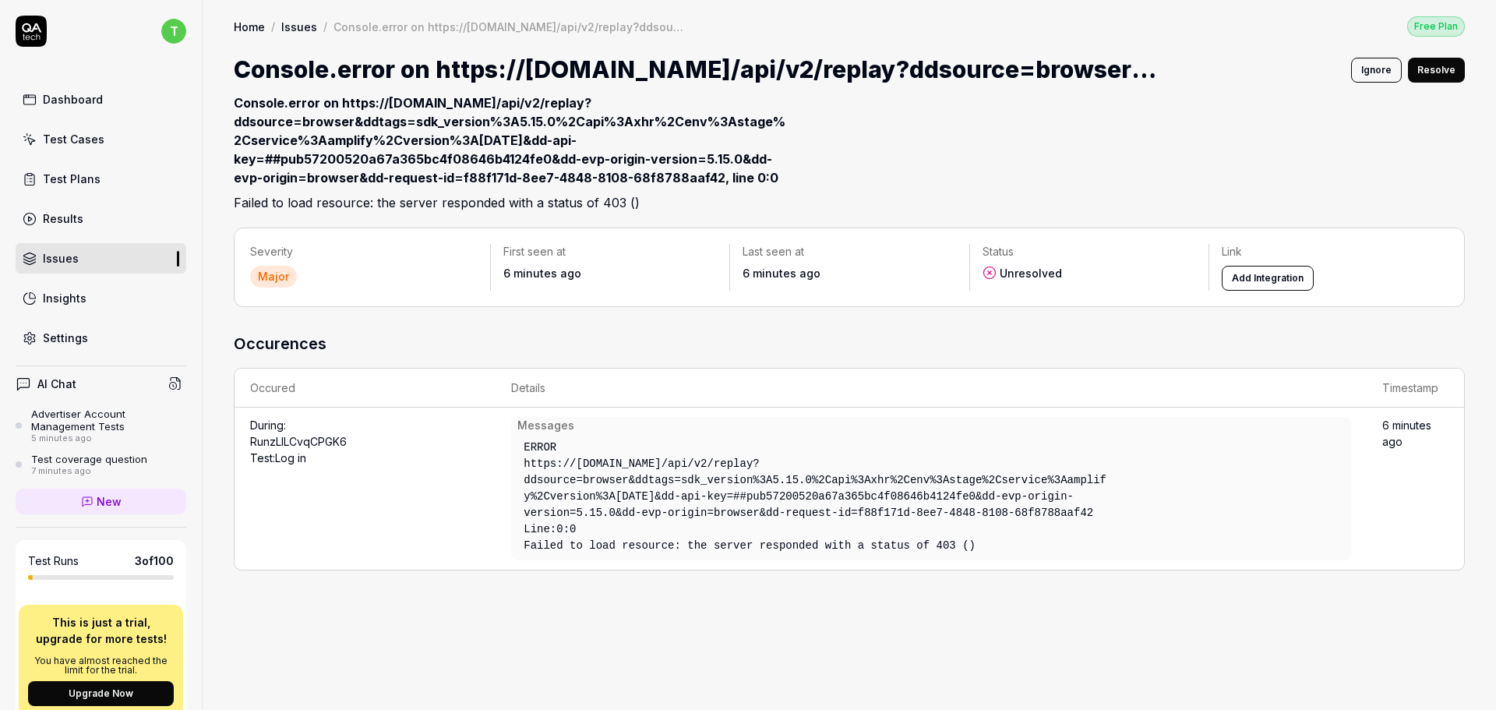
click at [1387, 69] on button "Ignore" at bounding box center [1376, 70] width 51 height 25
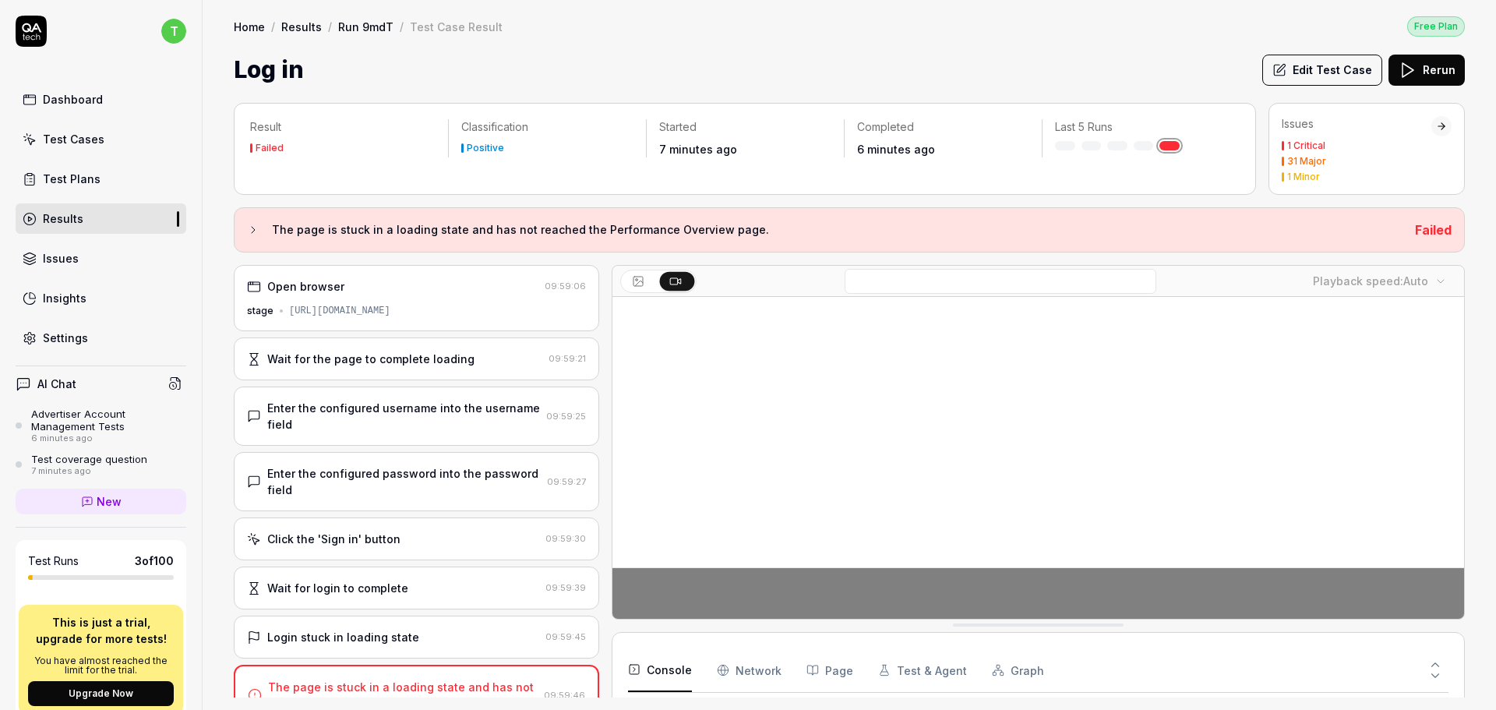
click at [1419, 79] on button "Rerun" at bounding box center [1426, 70] width 76 height 31
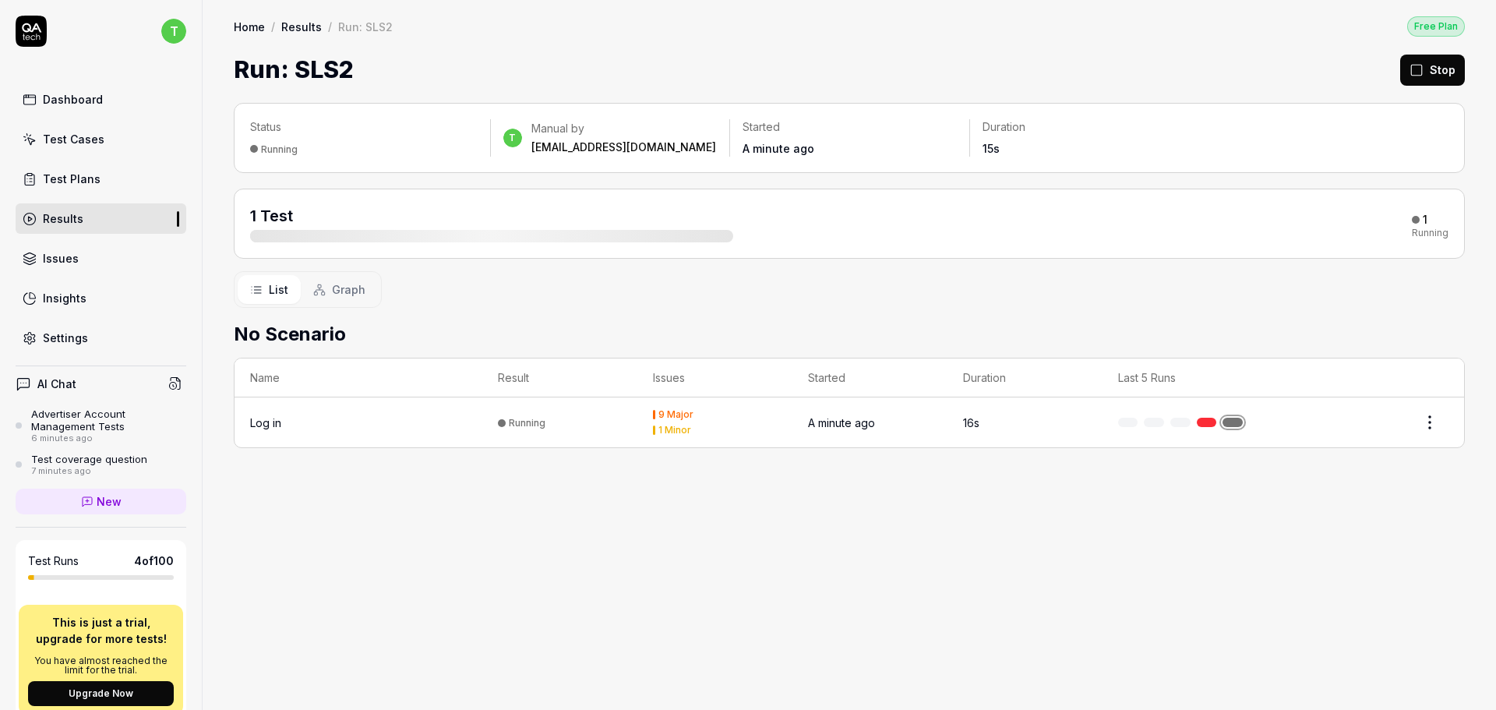
click at [84, 143] on div "Test Cases" at bounding box center [74, 139] width 62 height 16
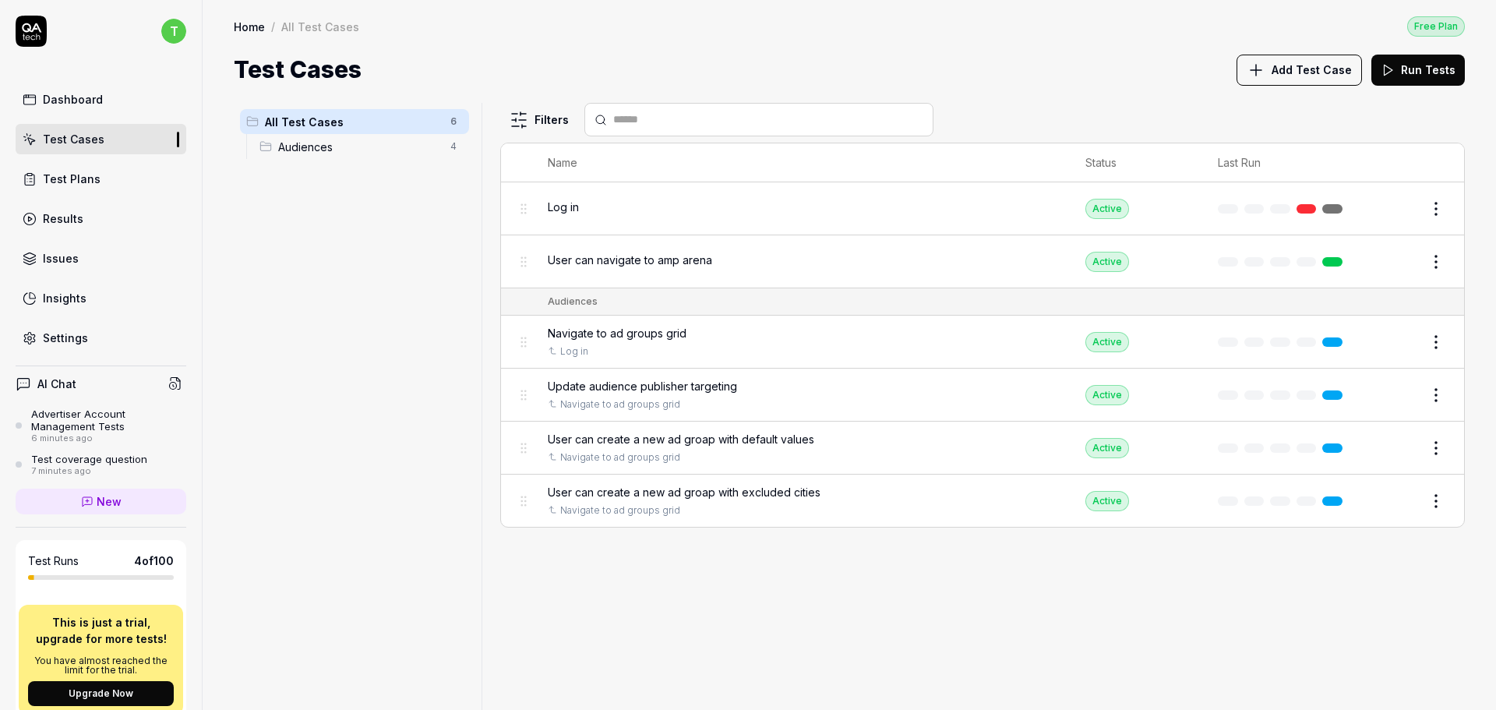
click at [1309, 69] on span "Add Test Case" at bounding box center [1311, 70] width 80 height 16
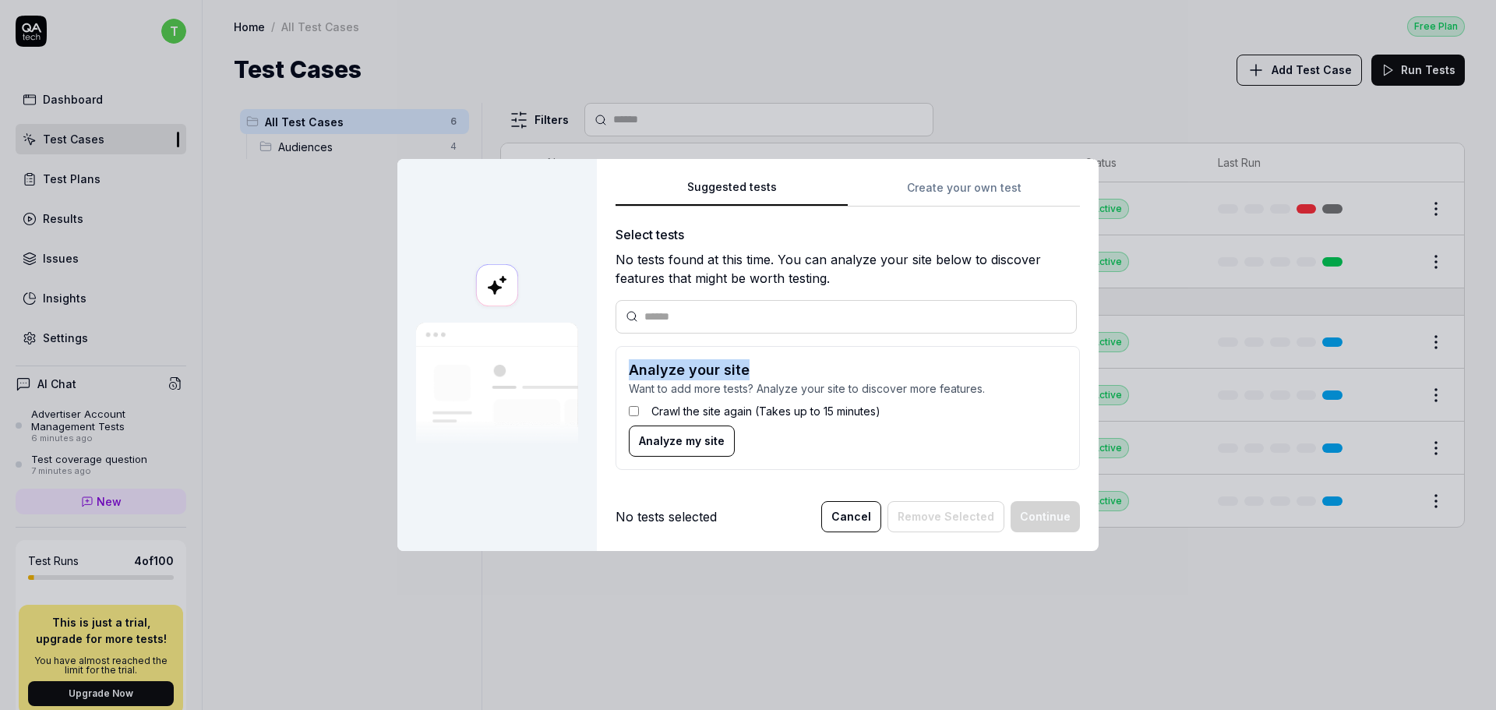
drag, startPoint x: 616, startPoint y: 370, endPoint x: 750, endPoint y: 359, distance: 134.4
click at [750, 359] on form "Analyze your site Want to add more tests? Analyze your site to discover more fe…" at bounding box center [847, 408] width 464 height 124
click at [730, 389] on p "Want to add more tests? Analyze your site to discover more features." at bounding box center [848, 388] width 438 height 16
click at [651, 412] on label "Crawl the site again (Takes up to 15 minutes)" at bounding box center [765, 411] width 229 height 16
click at [651, 414] on label "Crawl the site again (Takes up to 15 minutes)" at bounding box center [765, 411] width 229 height 16
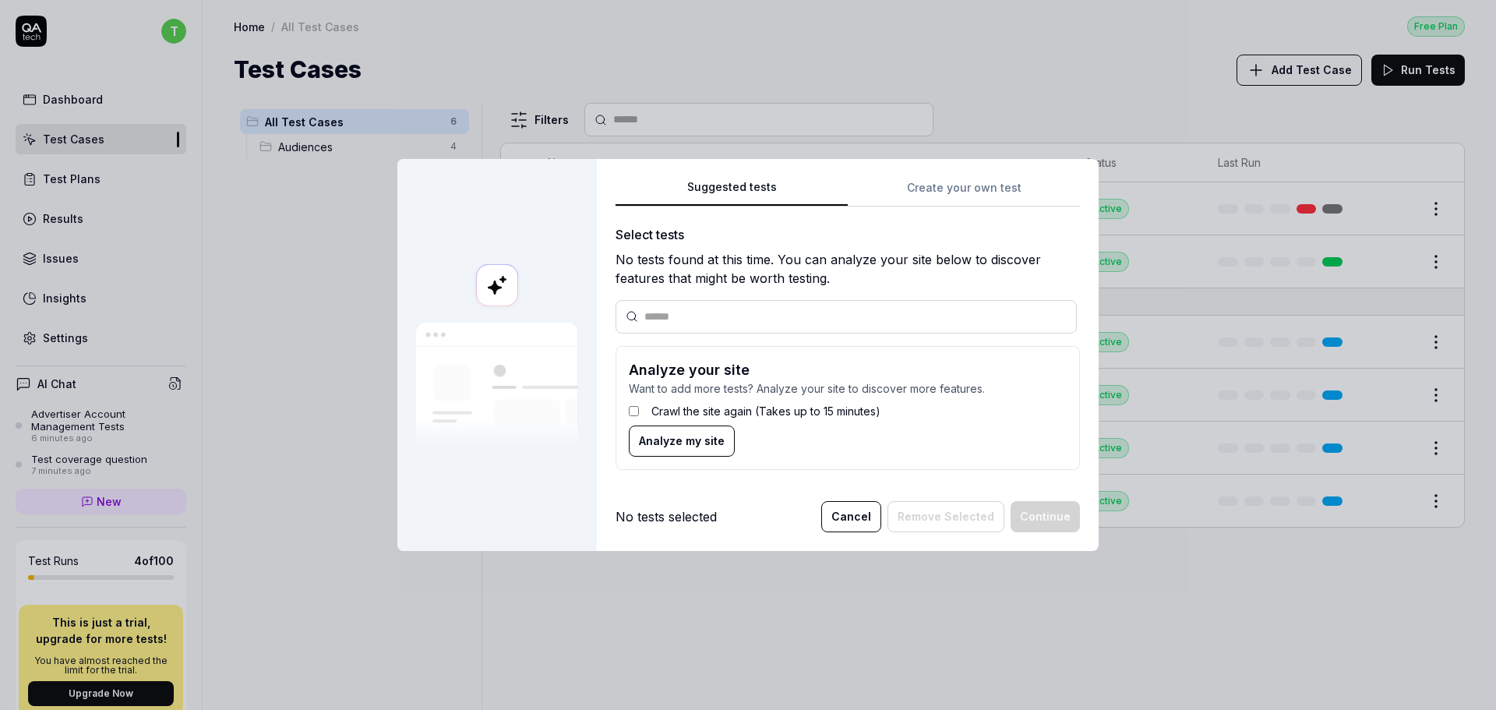
click at [651, 416] on label "Crawl the site again (Takes up to 15 minutes)" at bounding box center [765, 411] width 229 height 16
click at [655, 435] on span "Analyze my site" at bounding box center [682, 440] width 86 height 16
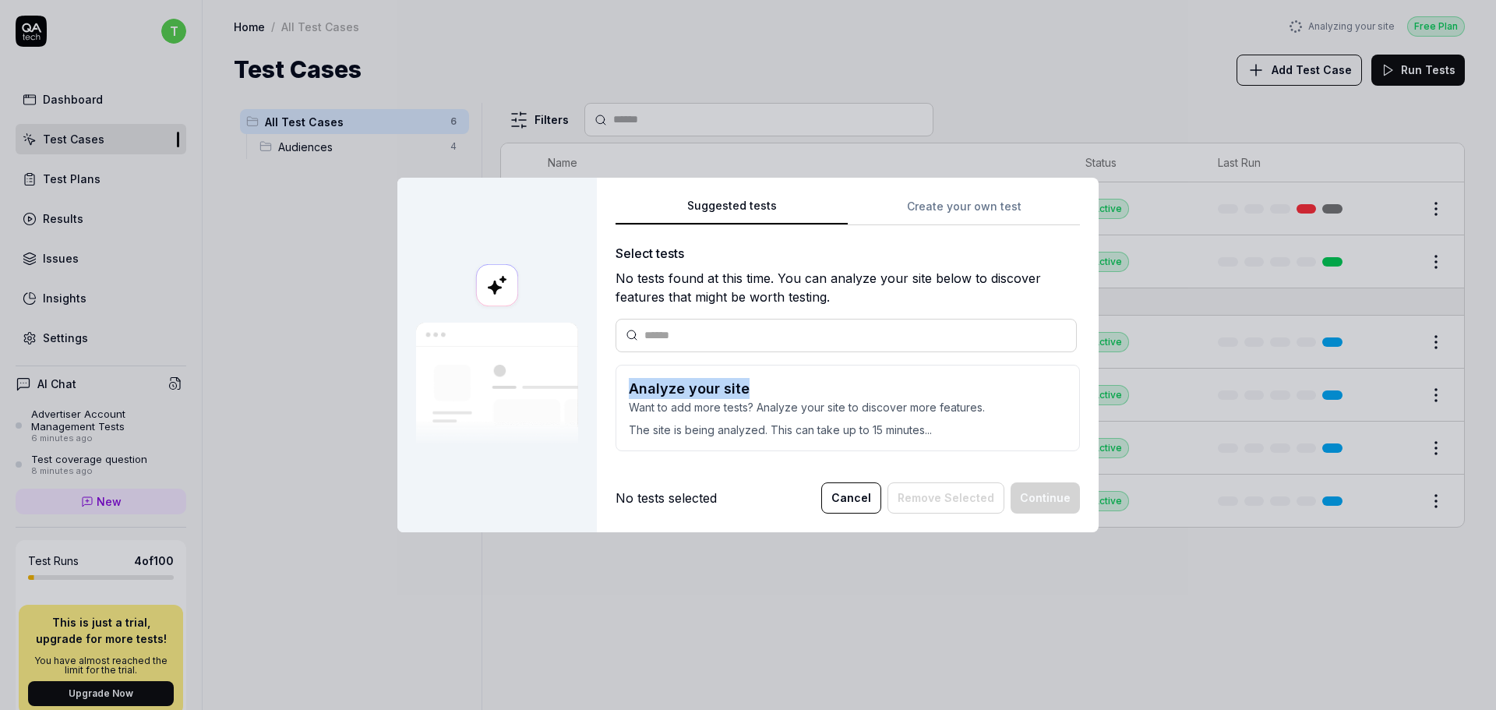
drag, startPoint x: 625, startPoint y: 385, endPoint x: 781, endPoint y: 368, distance: 157.4
click at [781, 368] on form "Analyze your site Want to add more tests? Analyze your site to discover more fe…" at bounding box center [847, 408] width 464 height 86
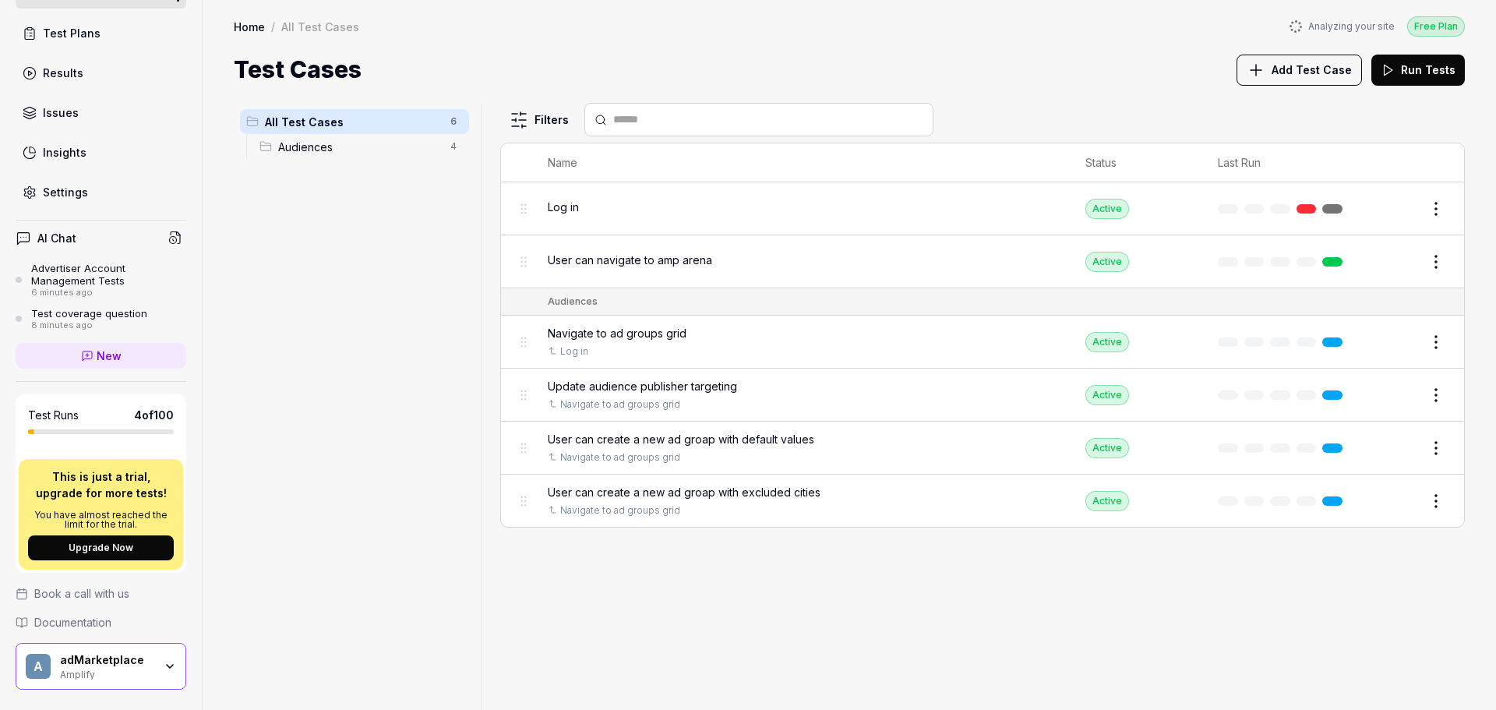
scroll to position [200, 0]
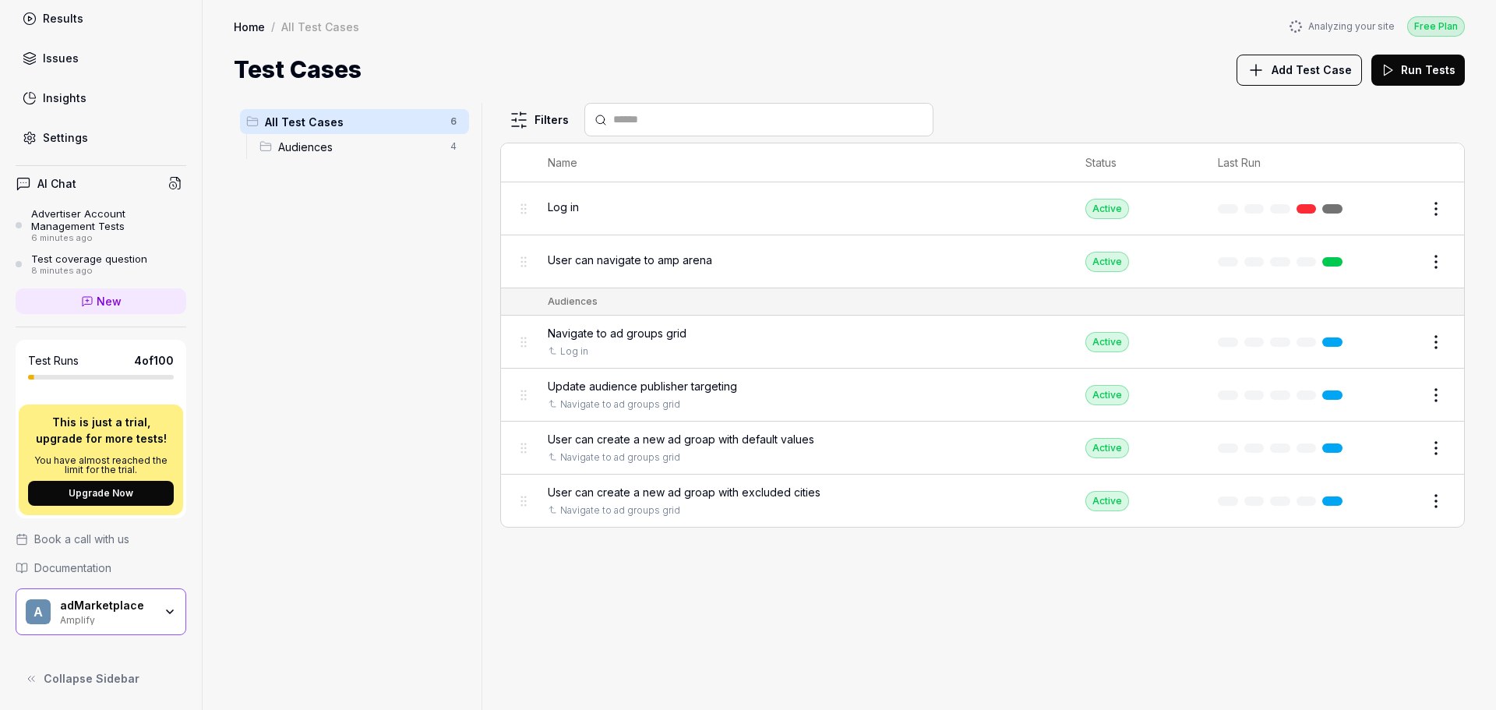
click at [68, 570] on span "Documentation" at bounding box center [72, 567] width 77 height 16
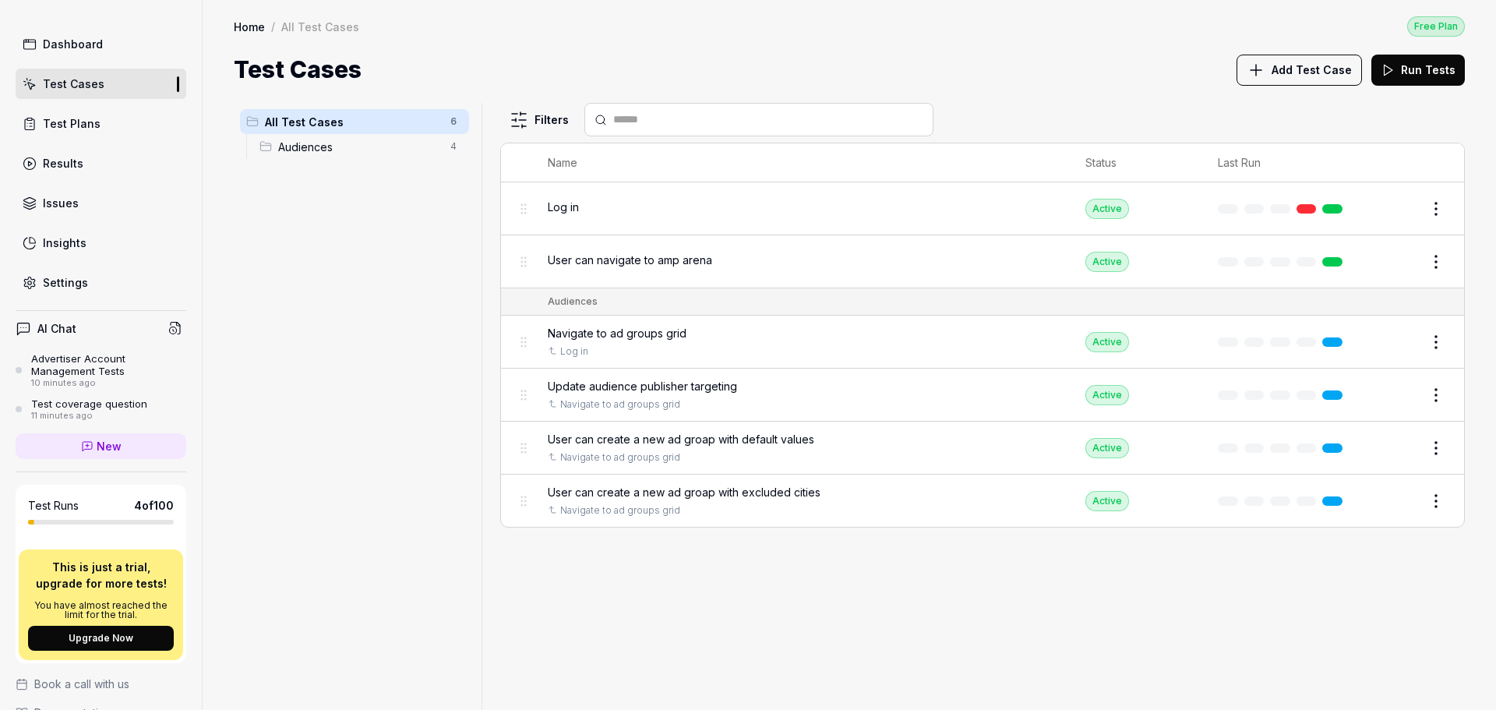
scroll to position [0, 0]
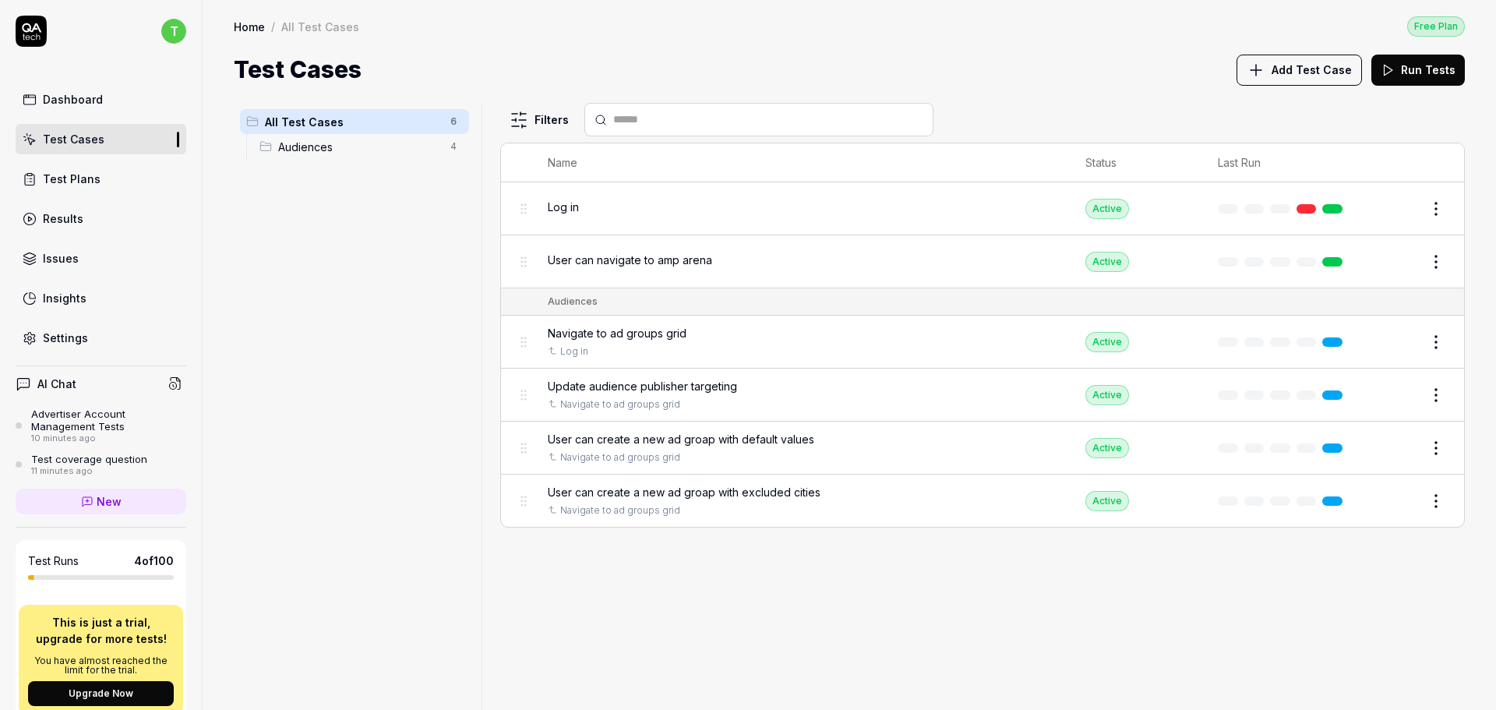
click at [103, 220] on link "Results" at bounding box center [101, 218] width 171 height 30
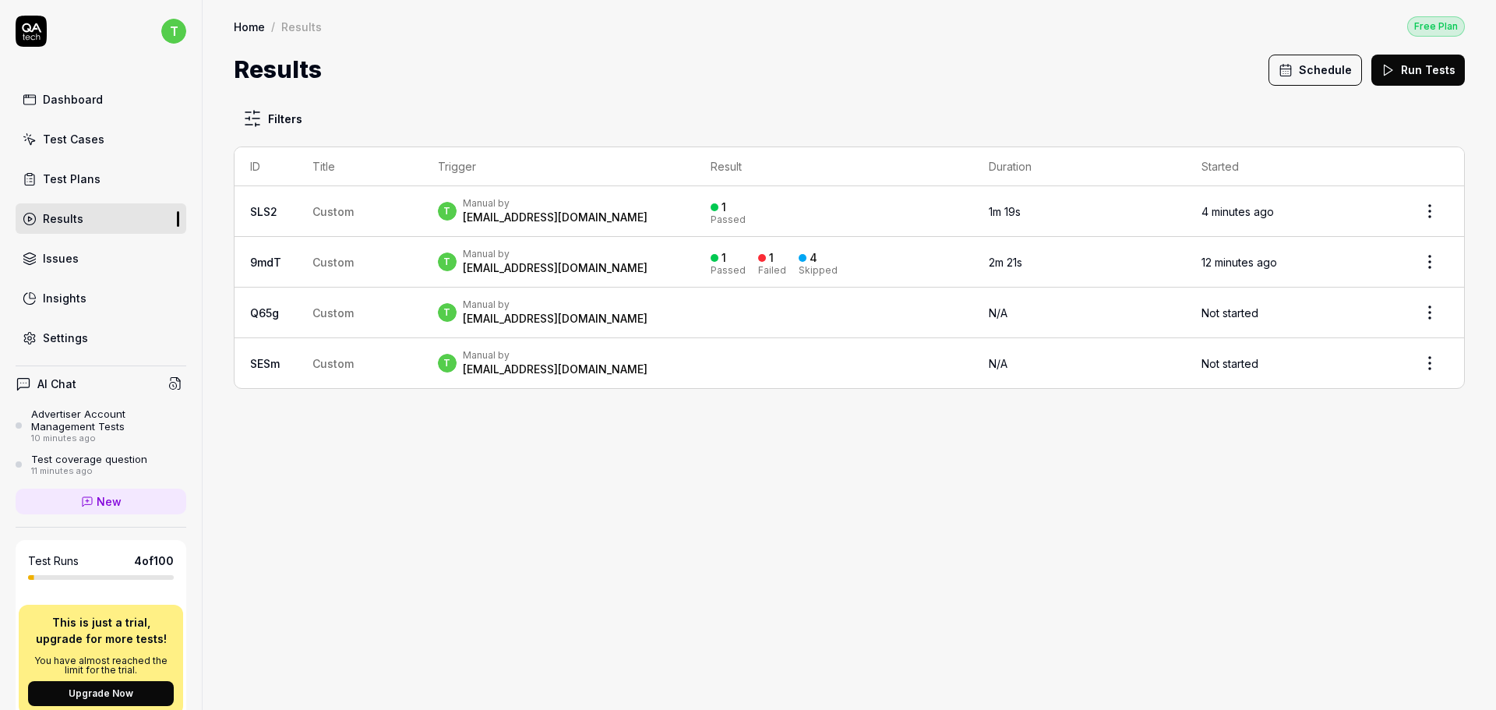
click at [662, 274] on div "t Manual by [EMAIL_ADDRESS][DOMAIN_NAME]" at bounding box center [558, 262] width 241 height 28
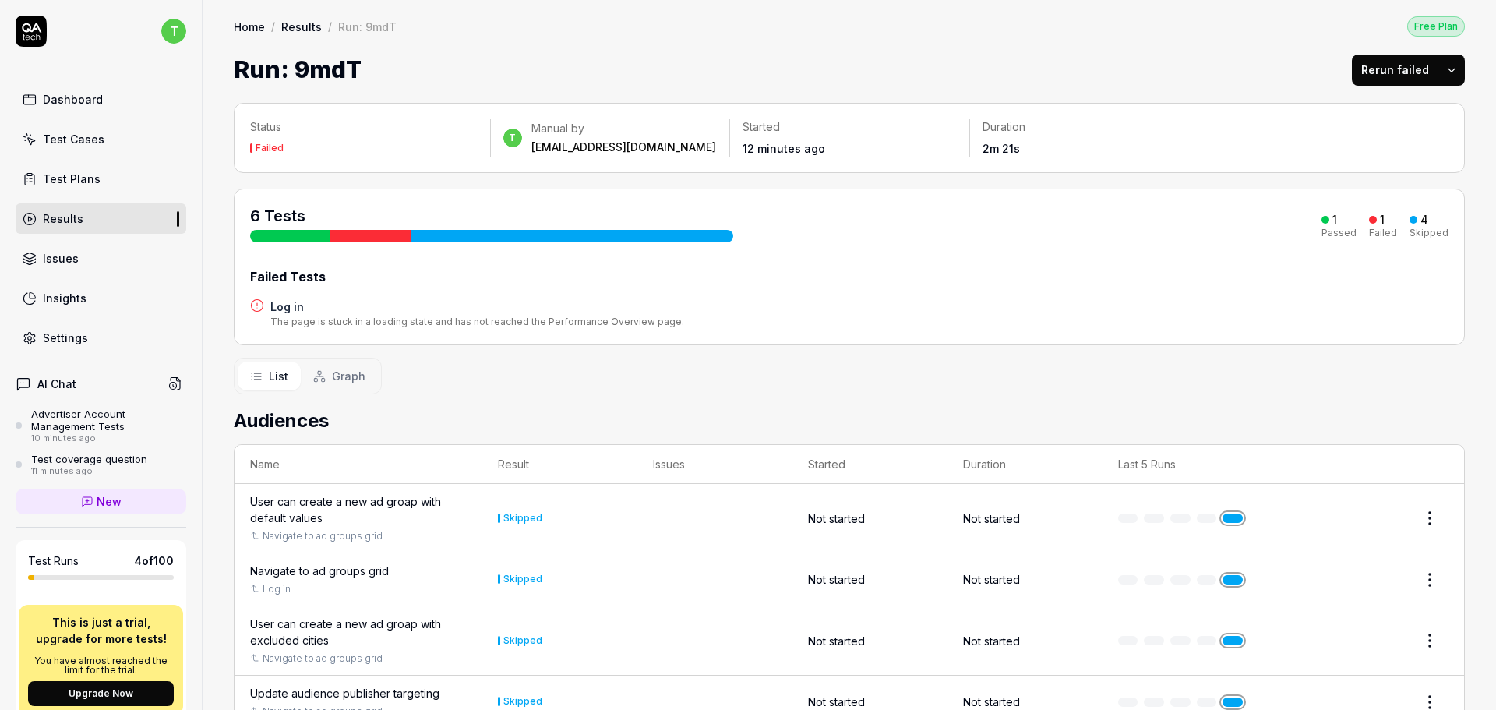
click at [1426, 245] on div "6 Tests 1 Passed 1 Failed 4 Skipped Failed Tests Log in The page is stuck in a …" at bounding box center [849, 267] width 1198 height 124
click at [1447, 58] on html "t Dashboard Test Cases Test Plans Results Issues Insights Settings AI Chat Adve…" at bounding box center [748, 355] width 1496 height 710
click at [1407, 104] on div "Rerun all" at bounding box center [1390, 110] width 123 height 34
click at [89, 220] on link "Results" at bounding box center [101, 218] width 171 height 30
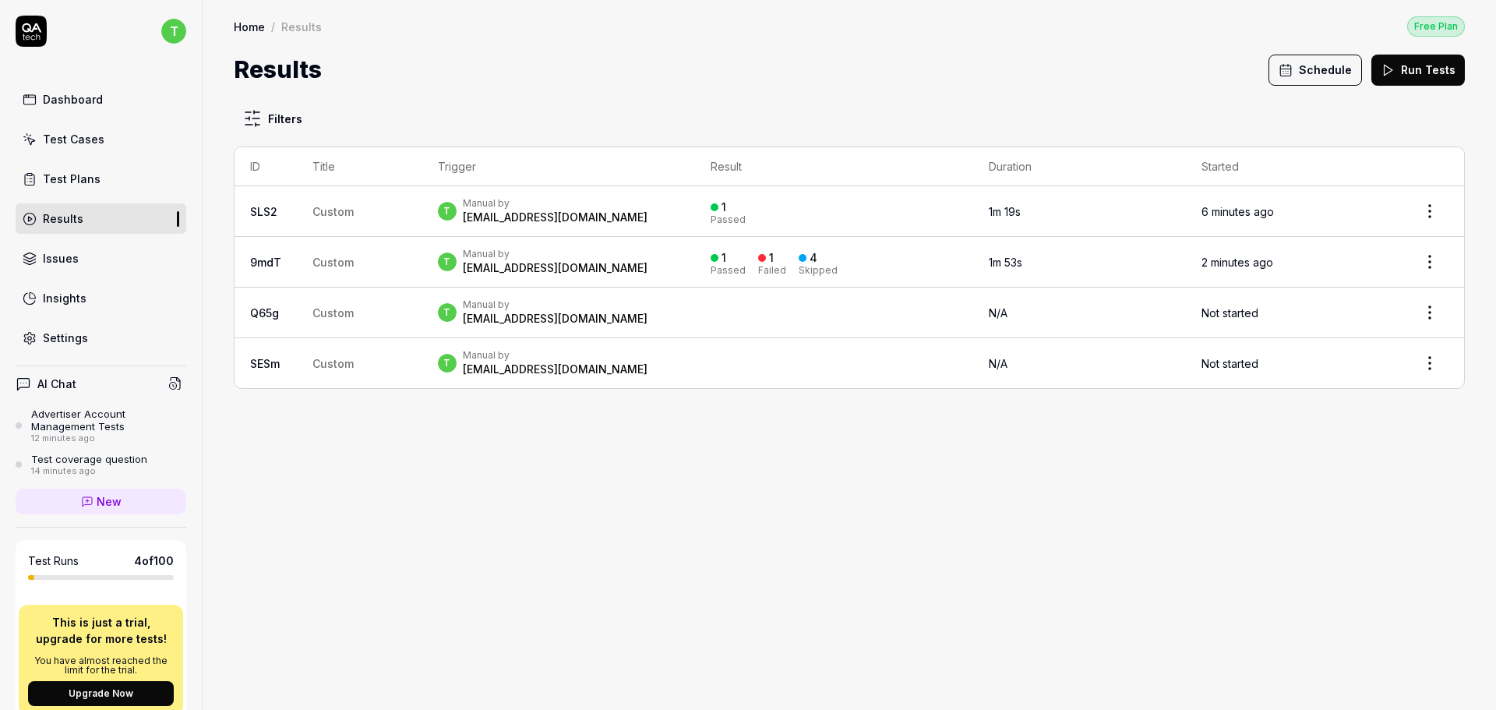
click at [1421, 59] on button "Run Tests" at bounding box center [1417, 70] width 93 height 31
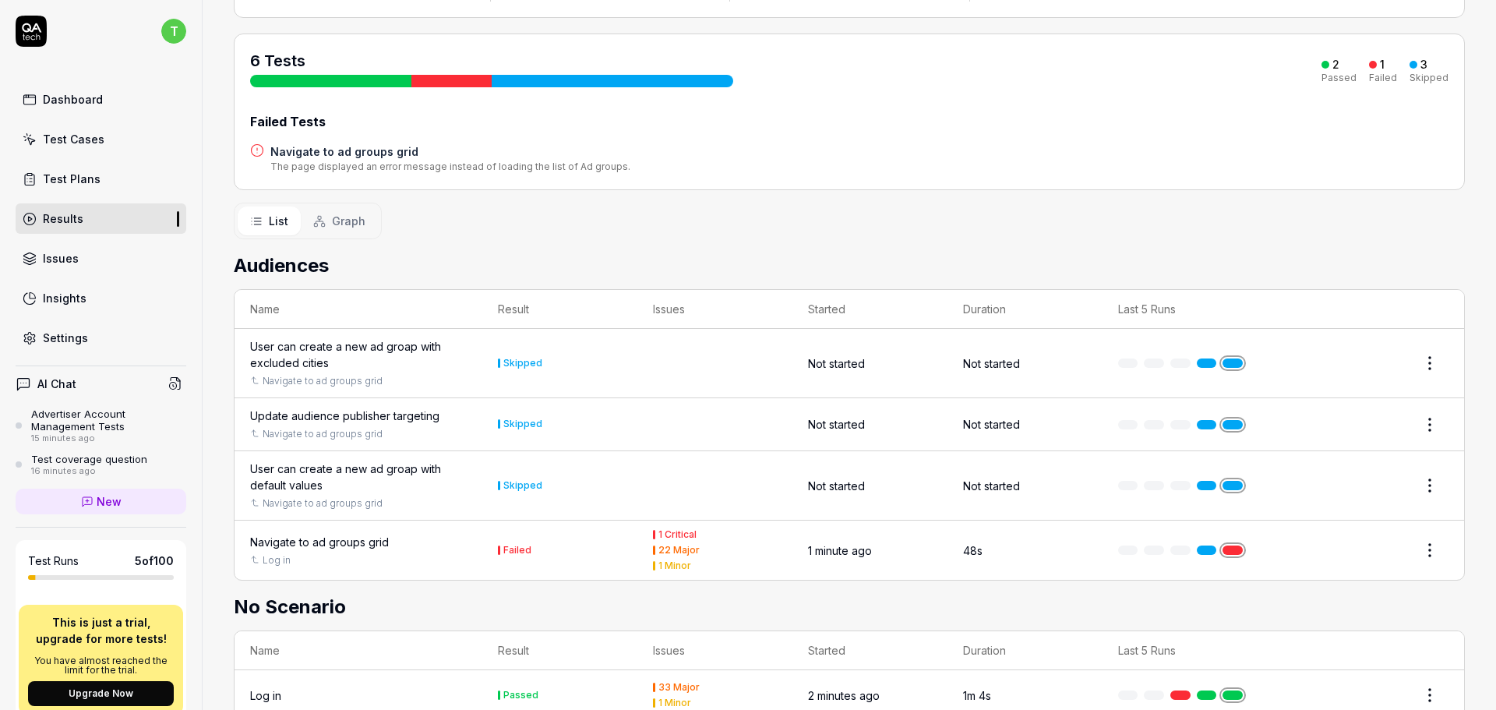
scroll to position [156, 0]
click at [484, 481] on td "Skipped" at bounding box center [559, 484] width 155 height 69
click at [549, 491] on td "Skipped" at bounding box center [559, 484] width 155 height 69
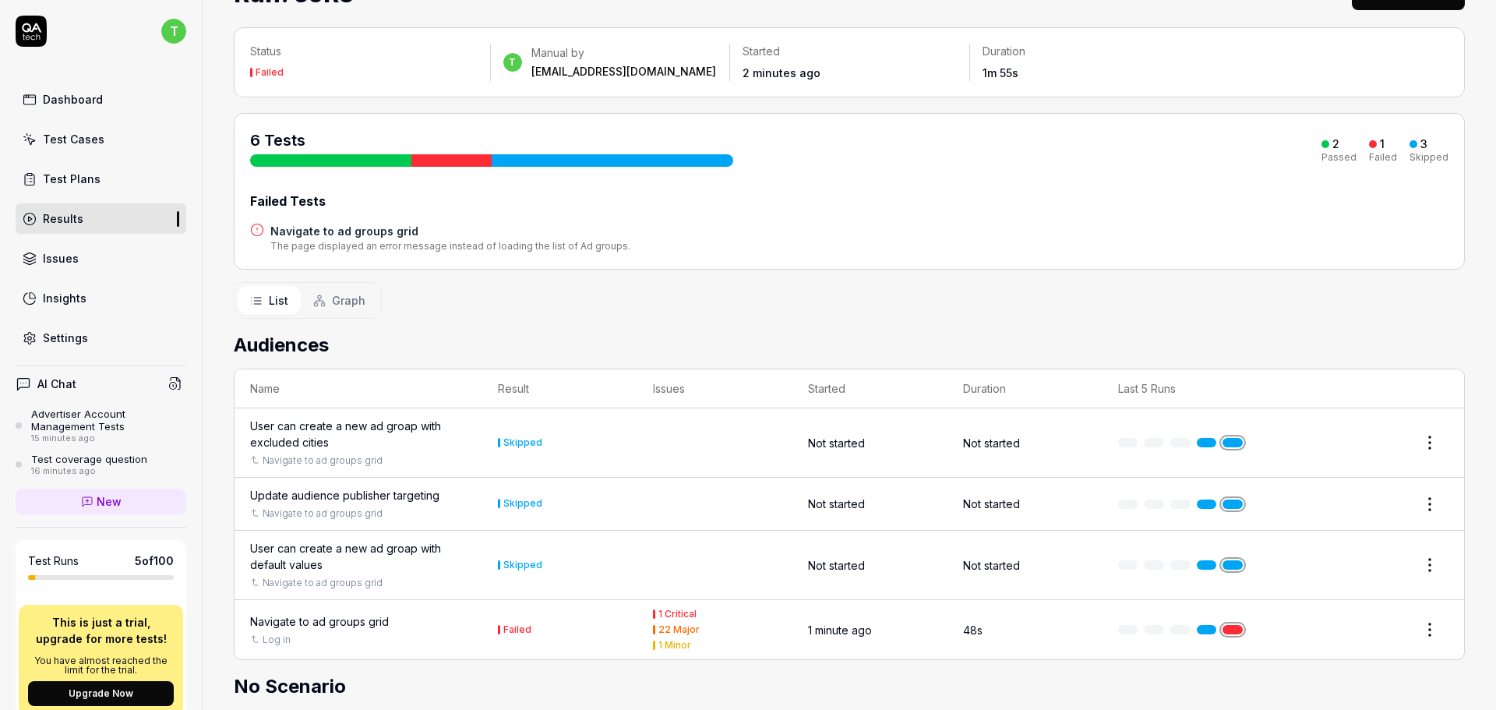
scroll to position [0, 0]
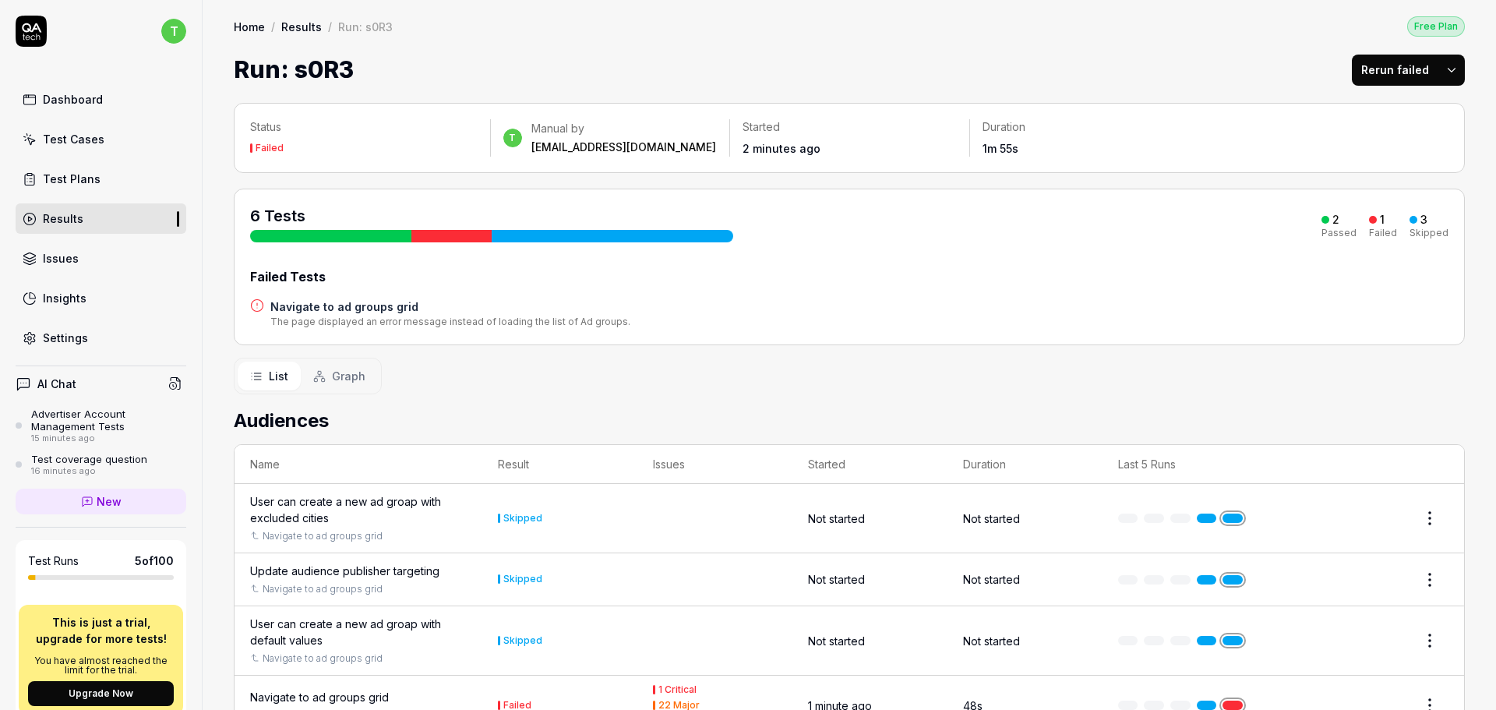
click at [122, 227] on link "Results" at bounding box center [101, 218] width 171 height 30
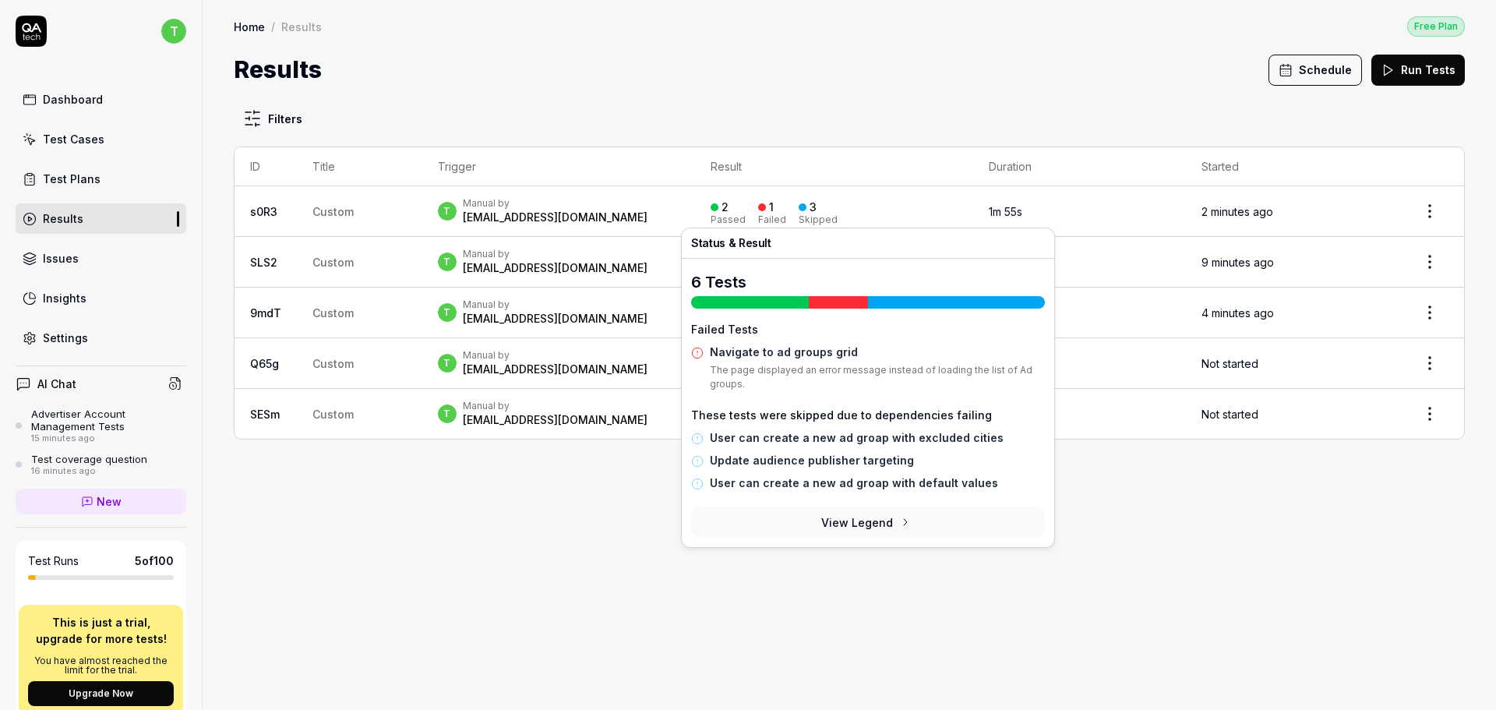
click at [944, 210] on div "2 Passed 1 Failed 3 Skipped" at bounding box center [833, 212] width 247 height 26
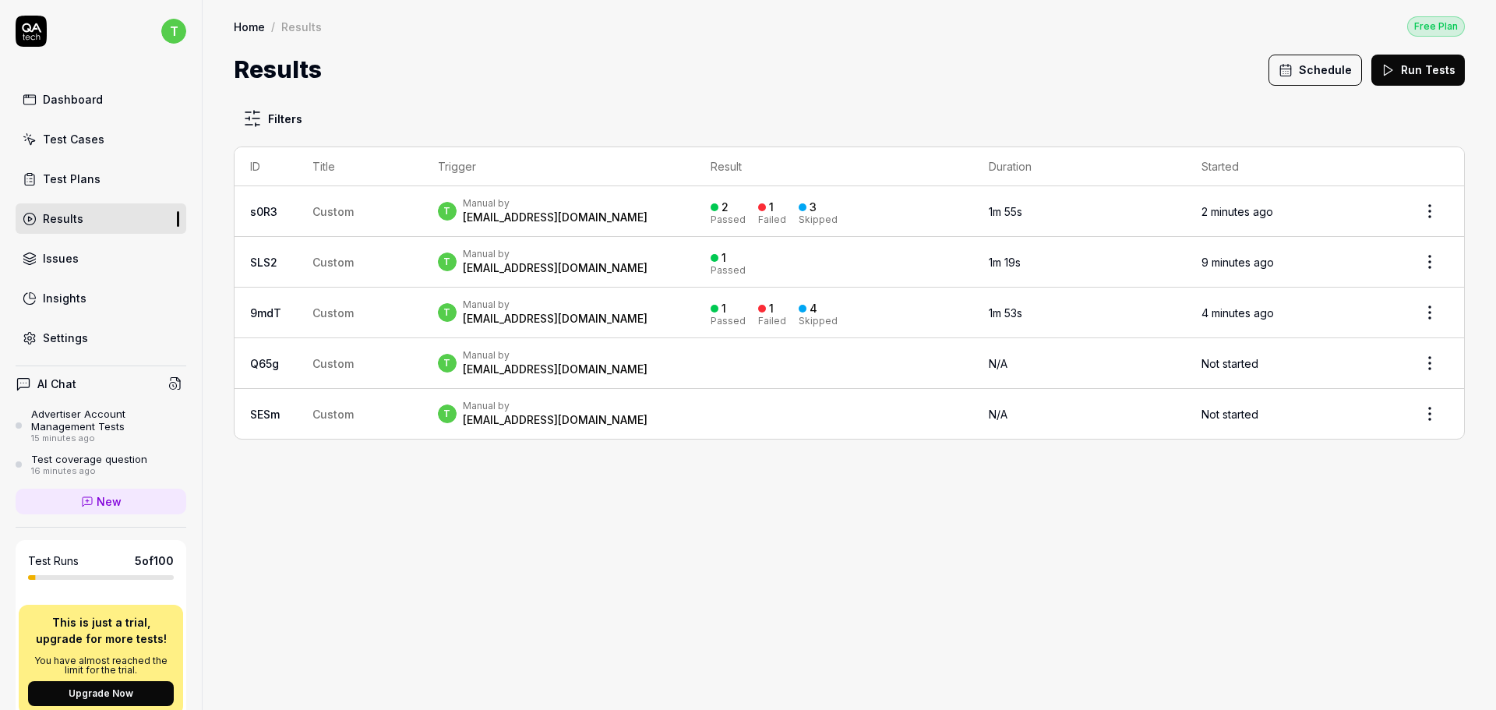
click at [786, 211] on div "1 Failed" at bounding box center [772, 212] width 28 height 26
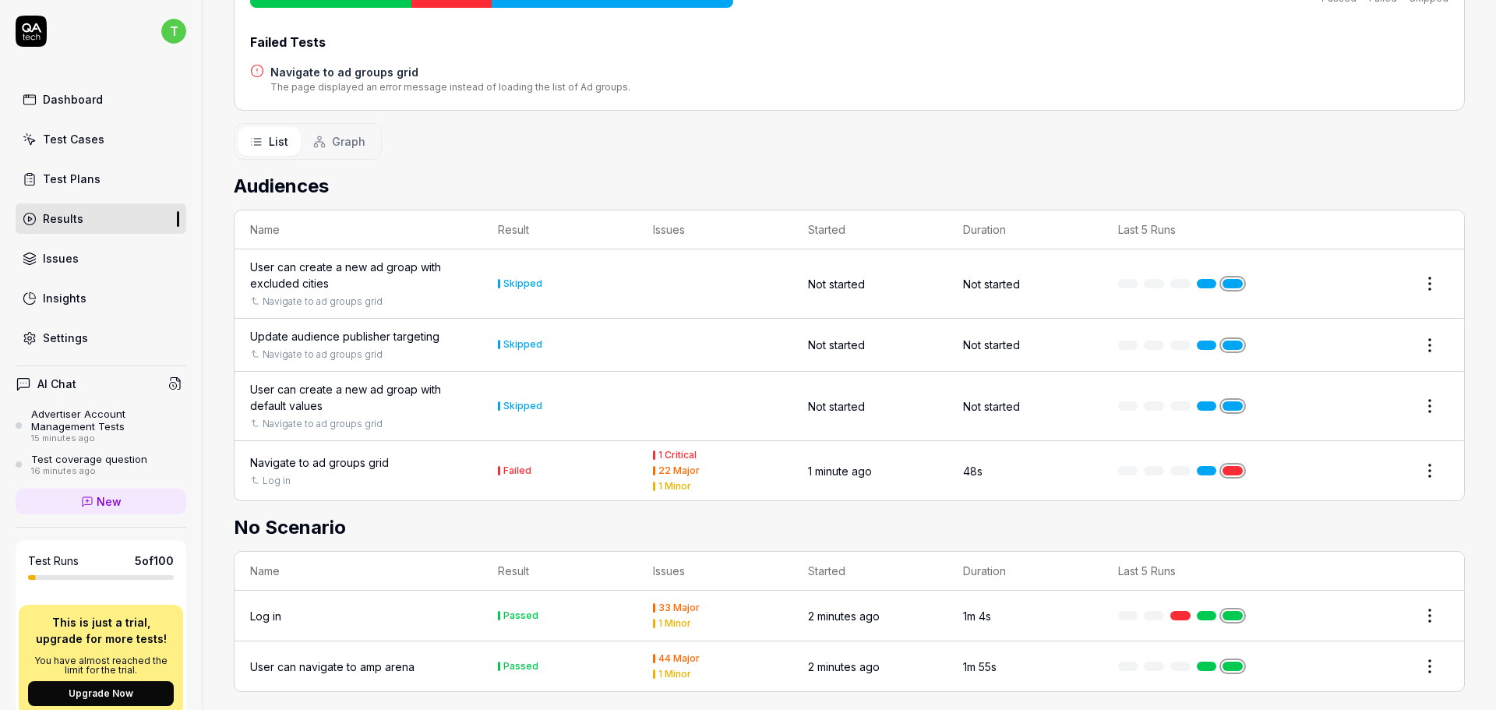
scroll to position [248, 0]
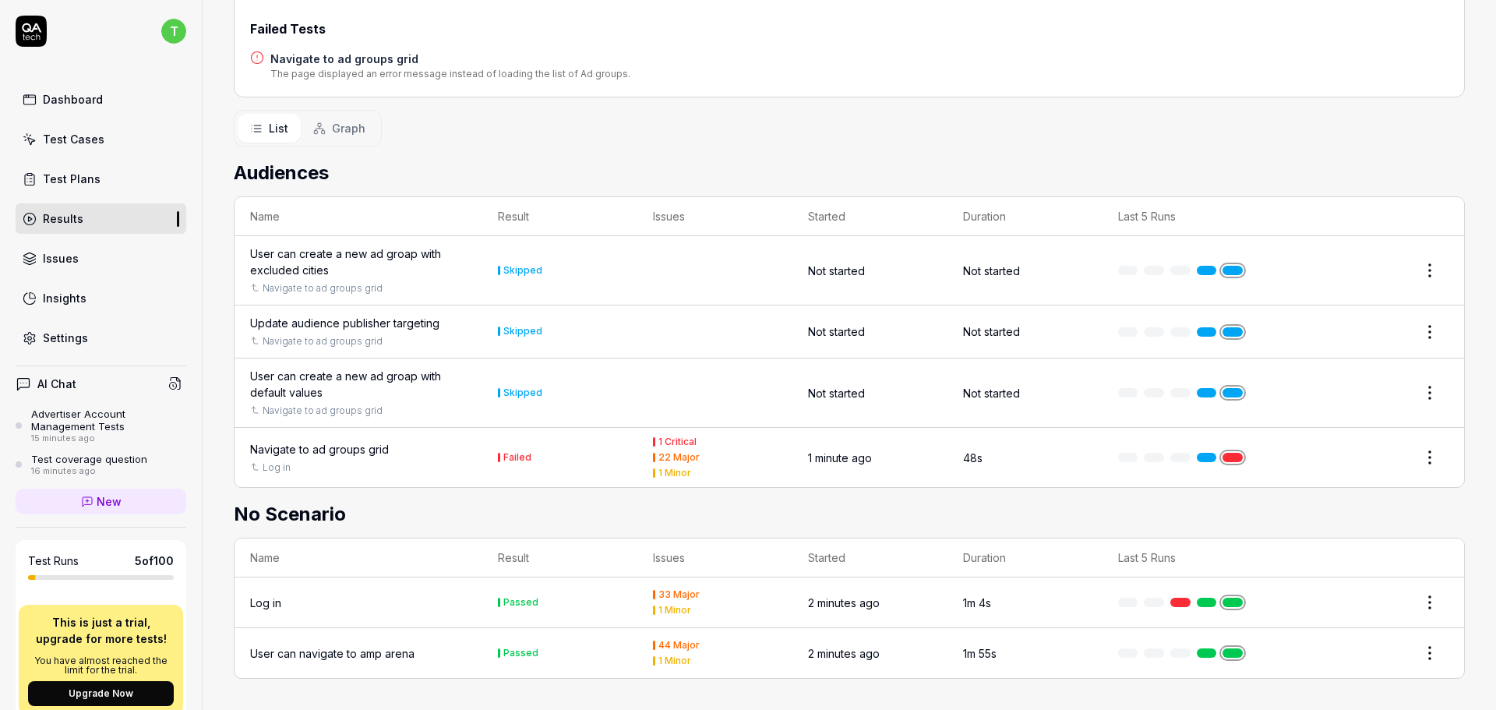
click at [369, 459] on div "Navigate to ad groups grid Log in" at bounding box center [358, 457] width 217 height 33
click at [359, 447] on div "Navigate to ad groups grid" at bounding box center [319, 449] width 139 height 16
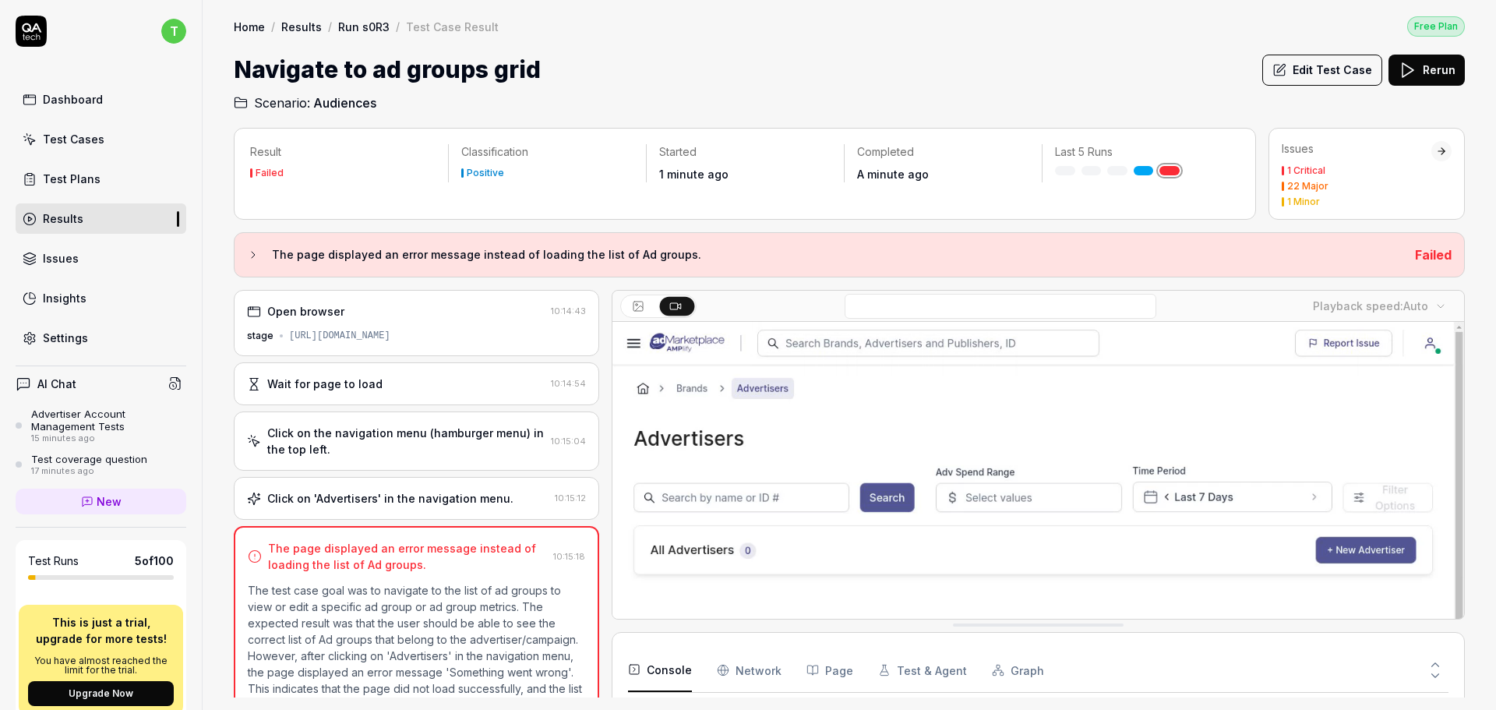
click at [88, 135] on div "Test Cases" at bounding box center [74, 139] width 62 height 16
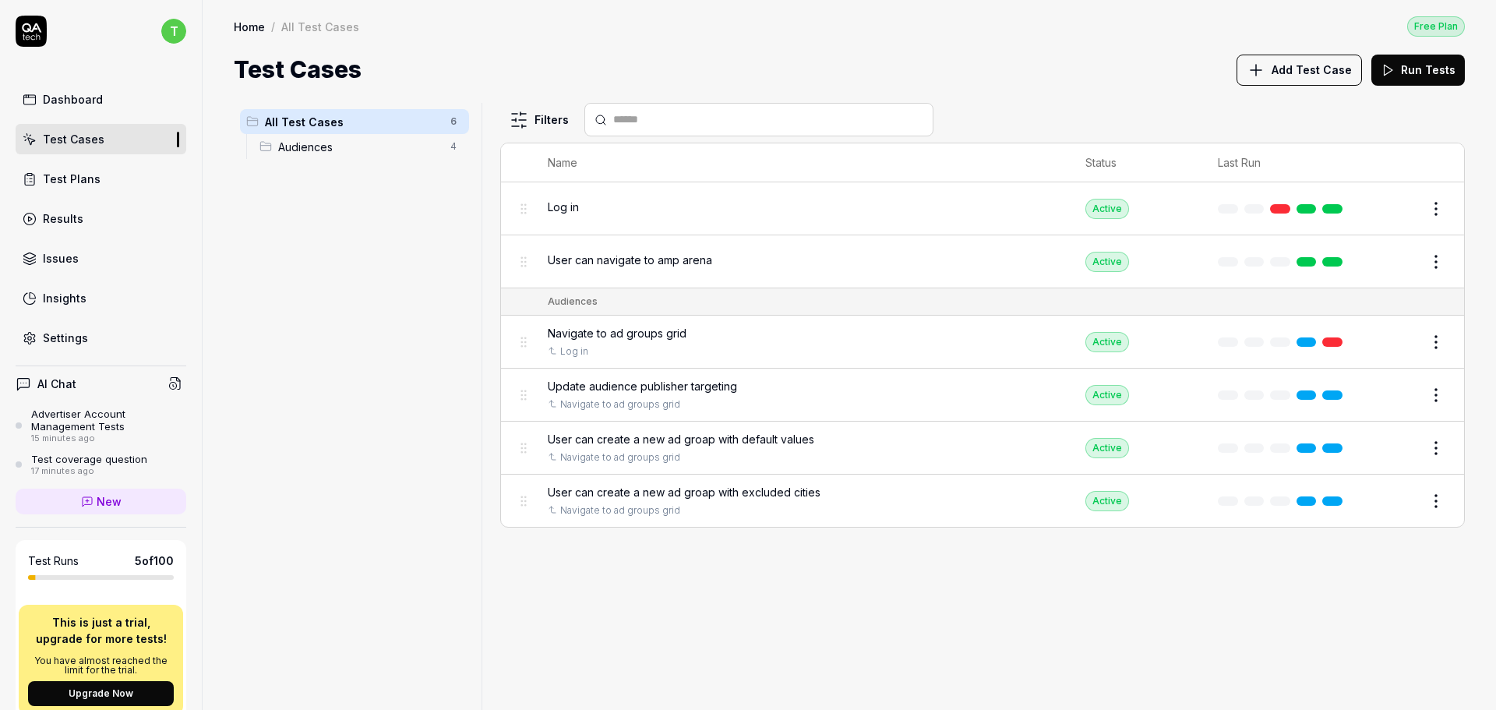
click at [786, 388] on div "Update audience publisher targeting" at bounding box center [801, 386] width 506 height 16
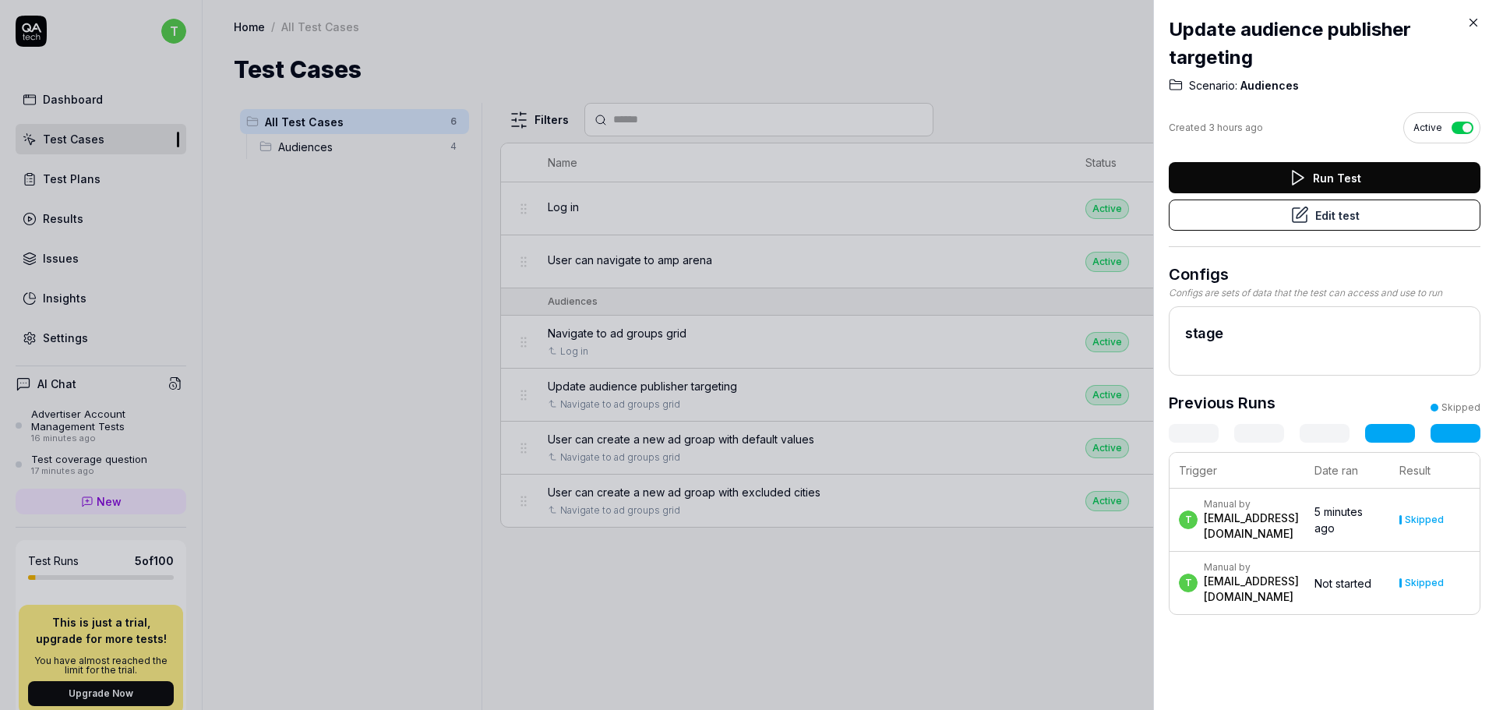
click at [1245, 174] on button "Run Test" at bounding box center [1324, 177] width 312 height 31
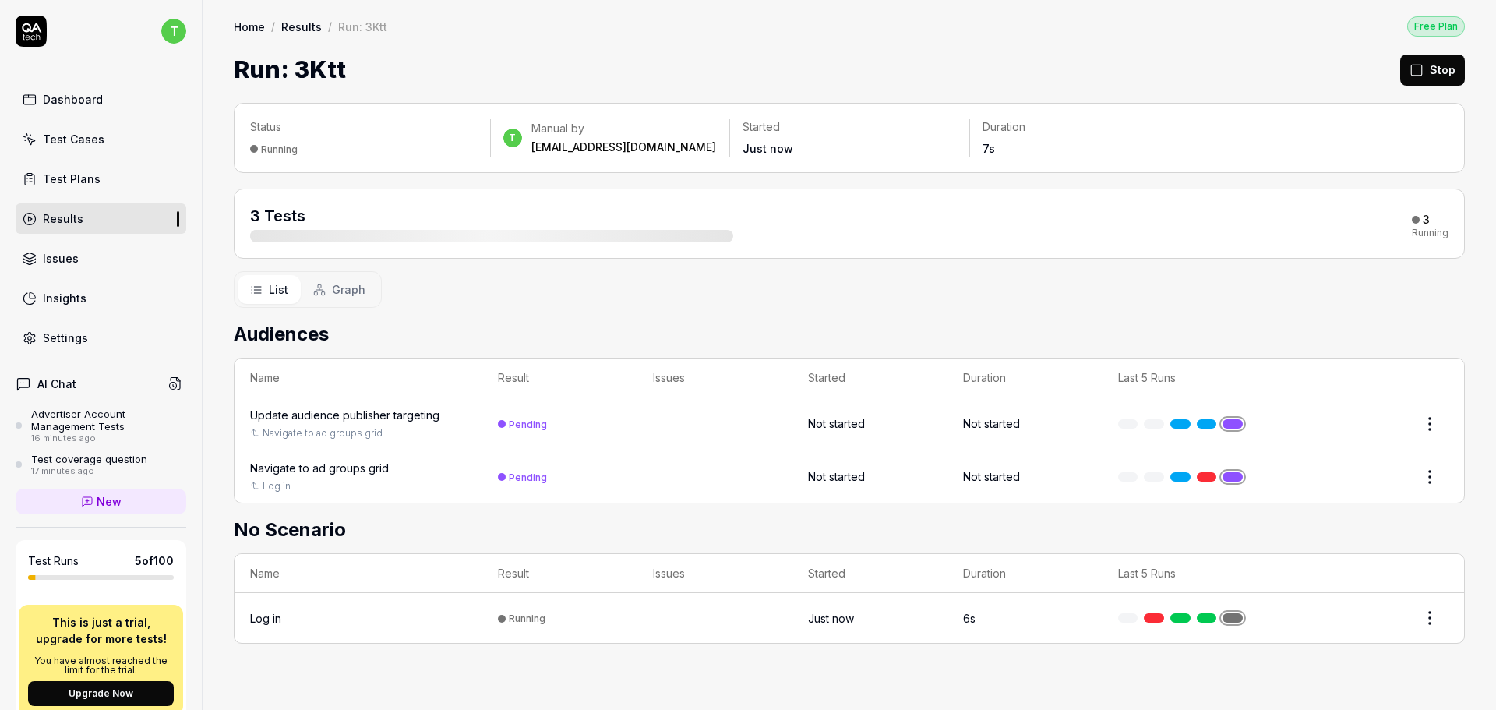
click at [400, 417] on div "Update audience publisher targeting" at bounding box center [344, 415] width 189 height 16
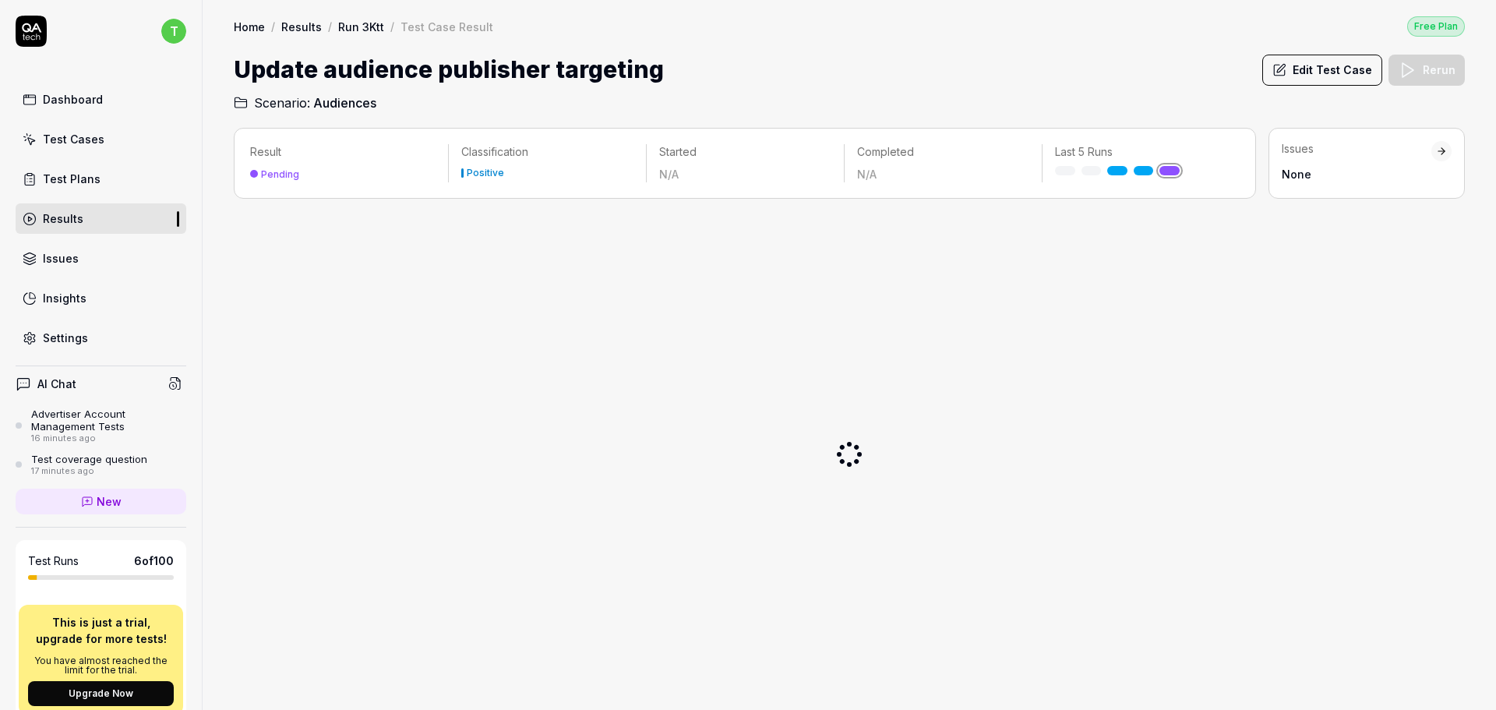
click at [68, 135] on div "Test Cases" at bounding box center [74, 139] width 62 height 16
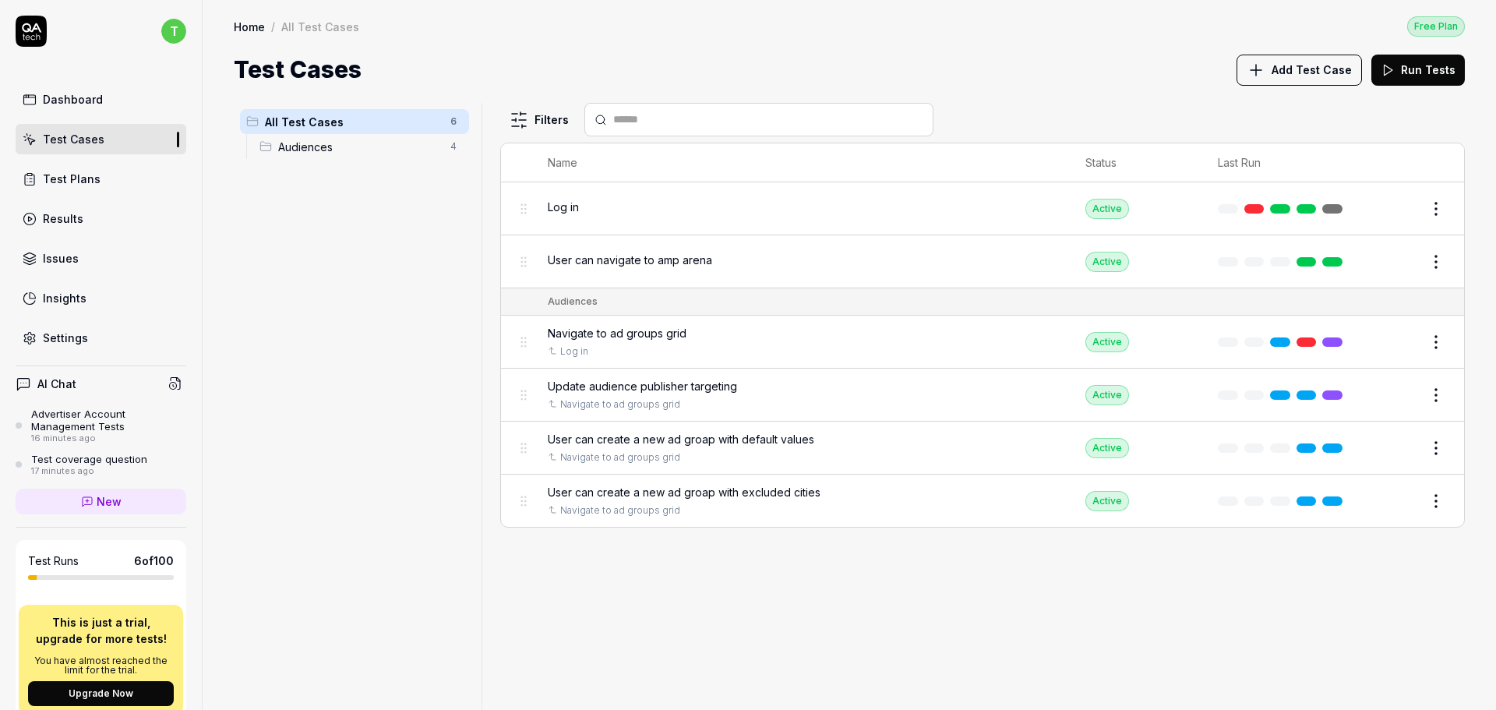
click at [694, 384] on span "Update audience publisher targeting" at bounding box center [642, 386] width 189 height 16
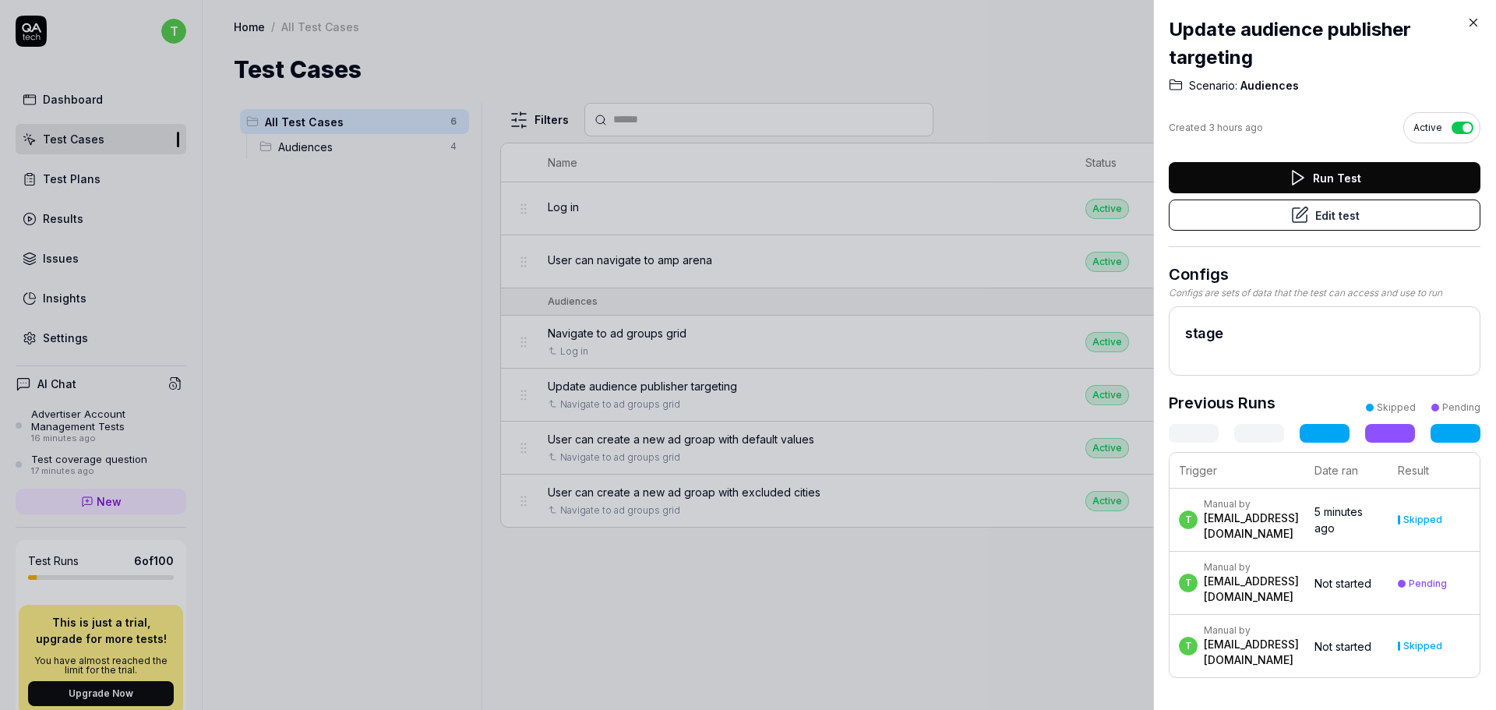
click at [1227, 29] on h2 "Update audience publisher targeting" at bounding box center [1324, 44] width 312 height 56
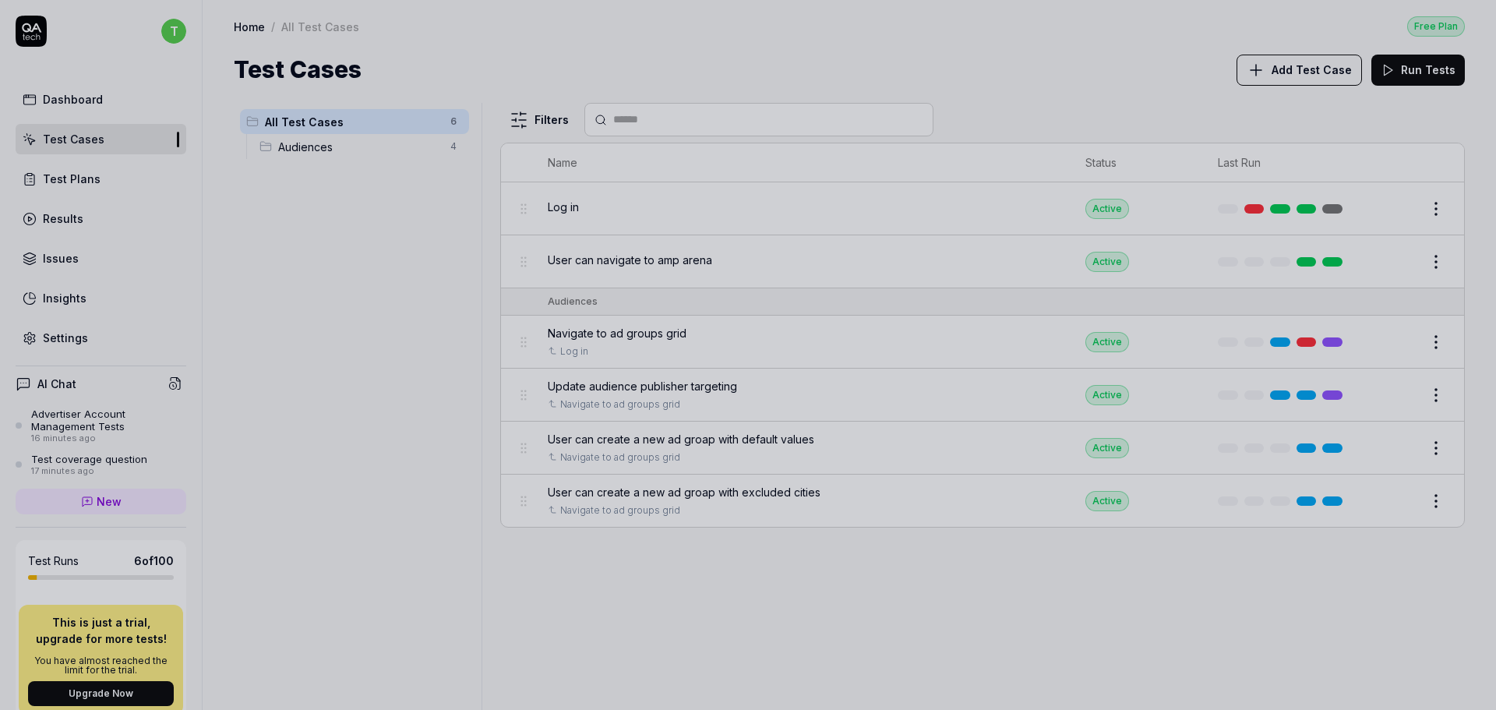
click at [172, 473] on div at bounding box center [748, 355] width 1496 height 710
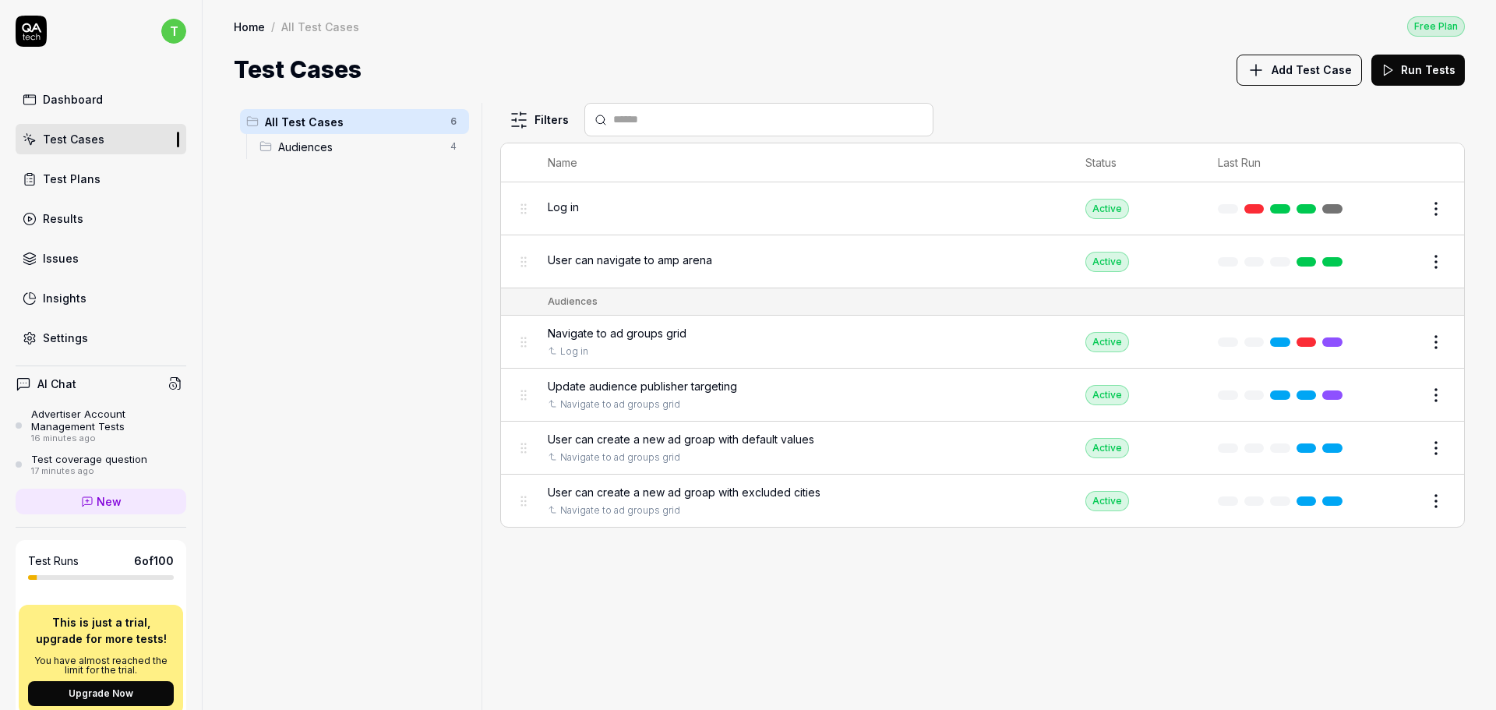
click at [63, 227] on link "Results" at bounding box center [101, 218] width 171 height 30
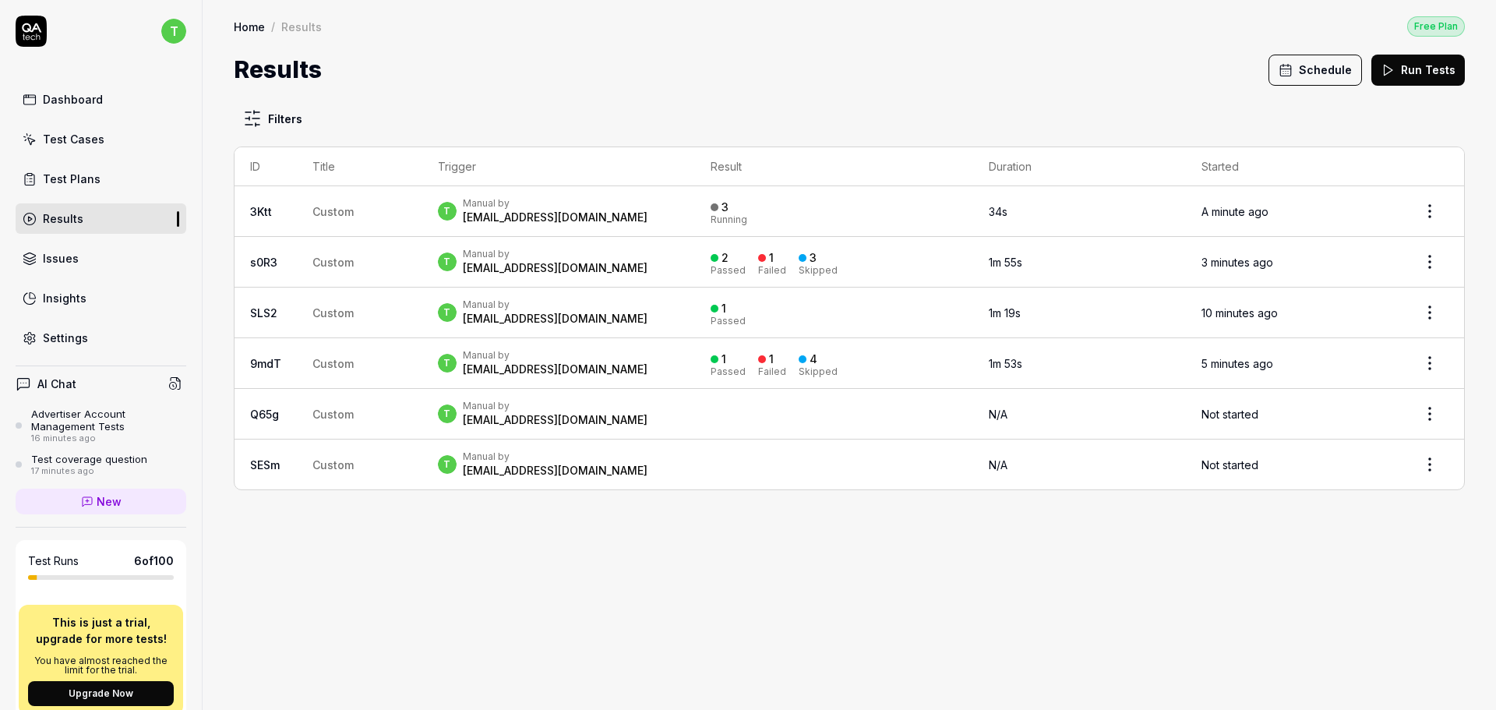
click at [539, 202] on div "Manual by" at bounding box center [555, 203] width 185 height 12
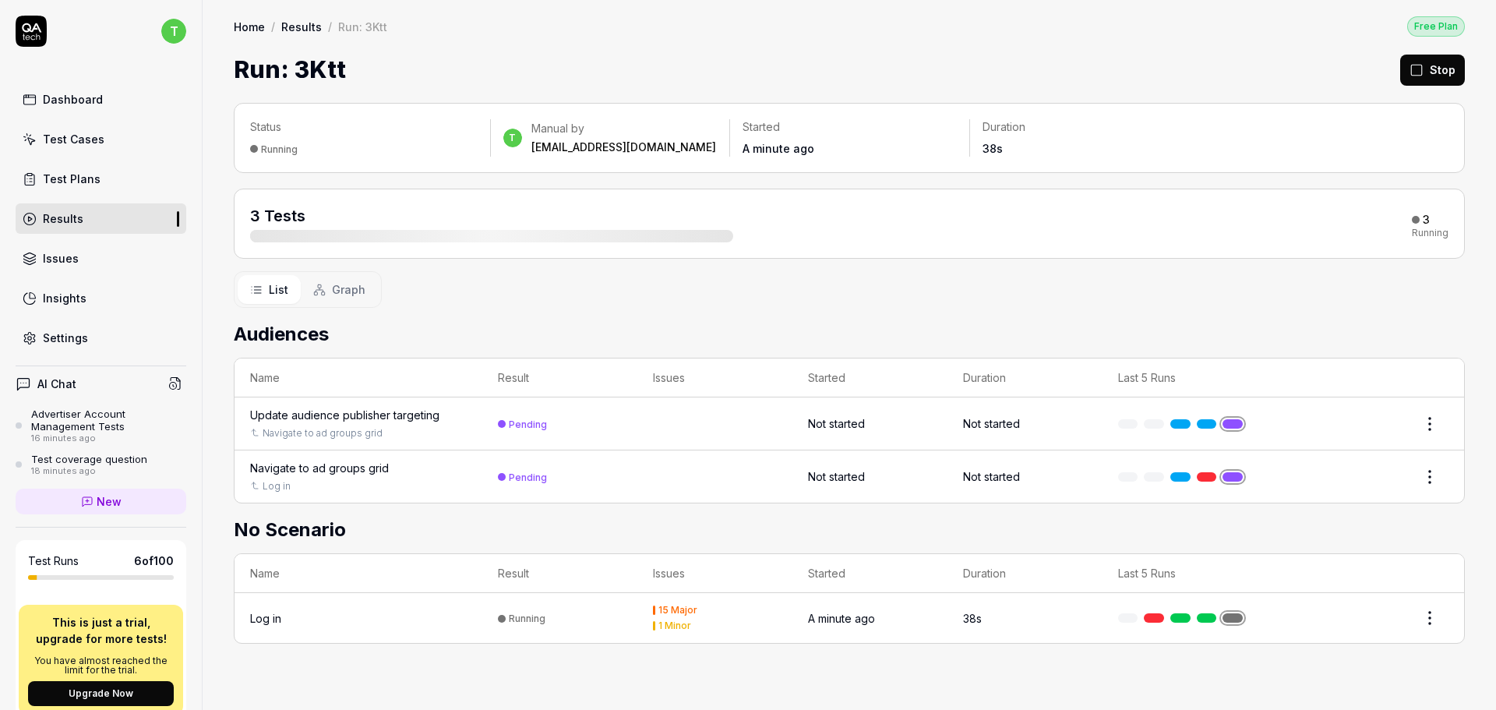
click at [334, 406] on td "Update audience publisher targeting Navigate to ad groups grid" at bounding box center [358, 423] width 248 height 53
click at [334, 416] on div "Update audience publisher targeting" at bounding box center [344, 415] width 189 height 16
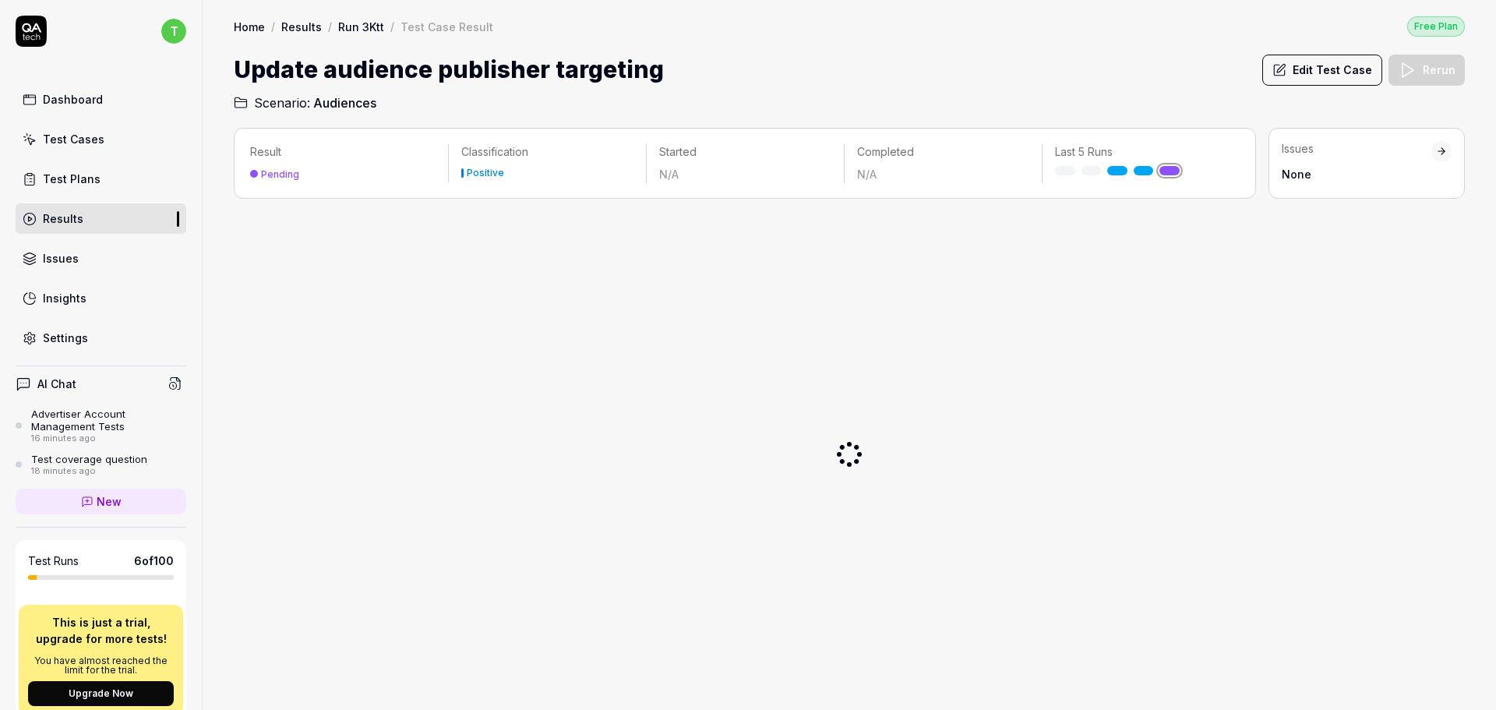
click at [301, 157] on p "Result" at bounding box center [342, 152] width 185 height 16
click at [291, 183] on div "Result Pending Classification Positive Started N/A Completed N/A Last 5 Runs" at bounding box center [745, 163] width 1022 height 71
drag, startPoint x: 289, startPoint y: 164, endPoint x: 288, endPoint y: 172, distance: 7.8
click at [289, 168] on div "Result Pending" at bounding box center [349, 162] width 198 height 37
click at [288, 173] on div "Pending" at bounding box center [280, 174] width 38 height 12
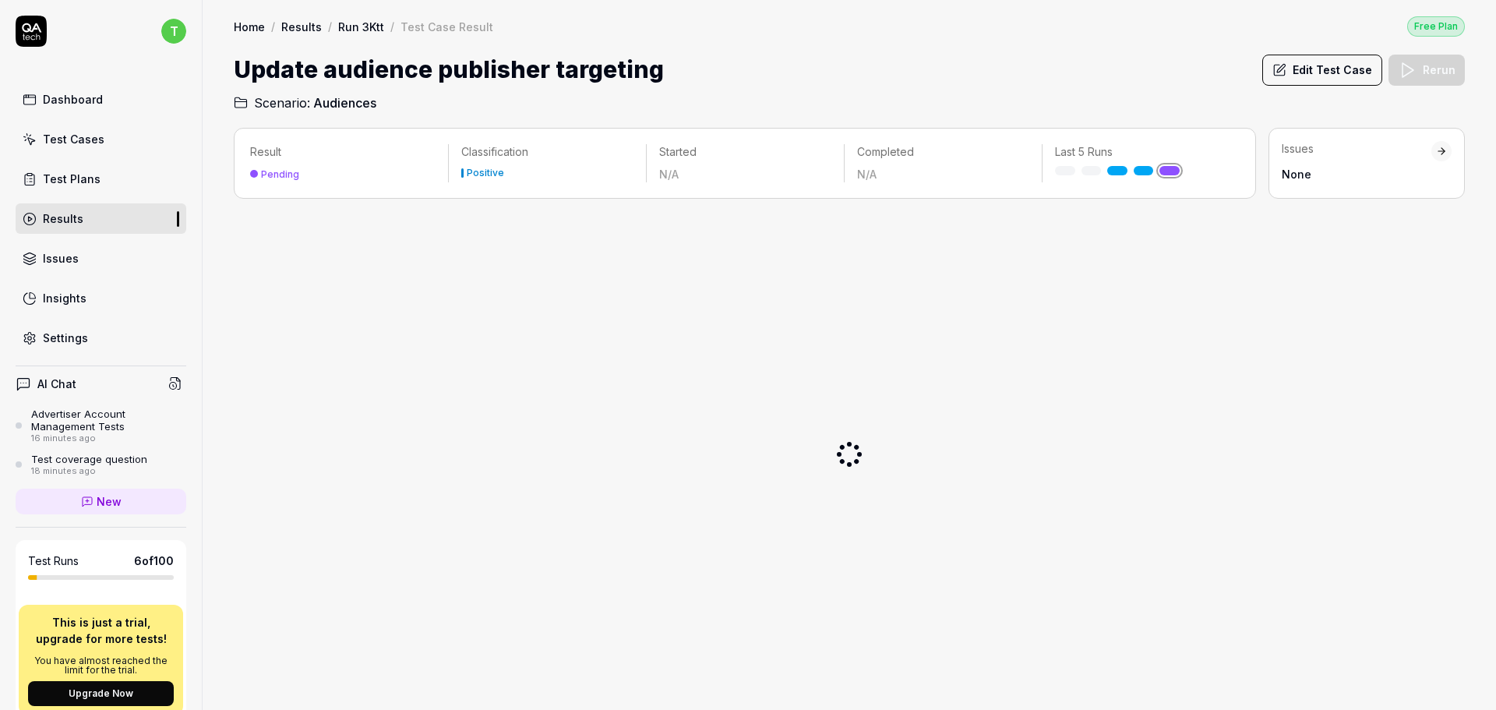
click at [1030, 169] on div "Completed N/A" at bounding box center [942, 163] width 197 height 38
click at [1322, 177] on div "None" at bounding box center [1356, 174] width 150 height 16
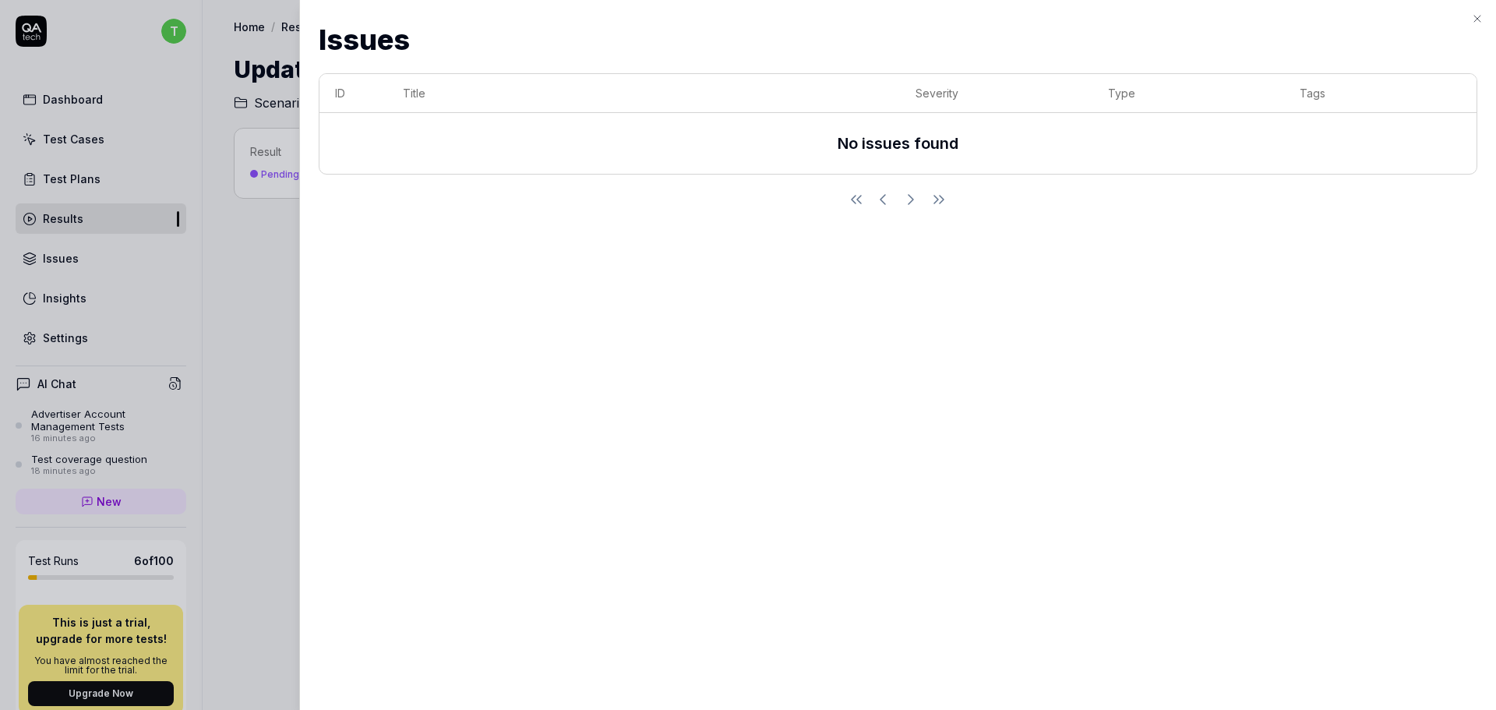
click at [202, 344] on div at bounding box center [748, 355] width 1496 height 710
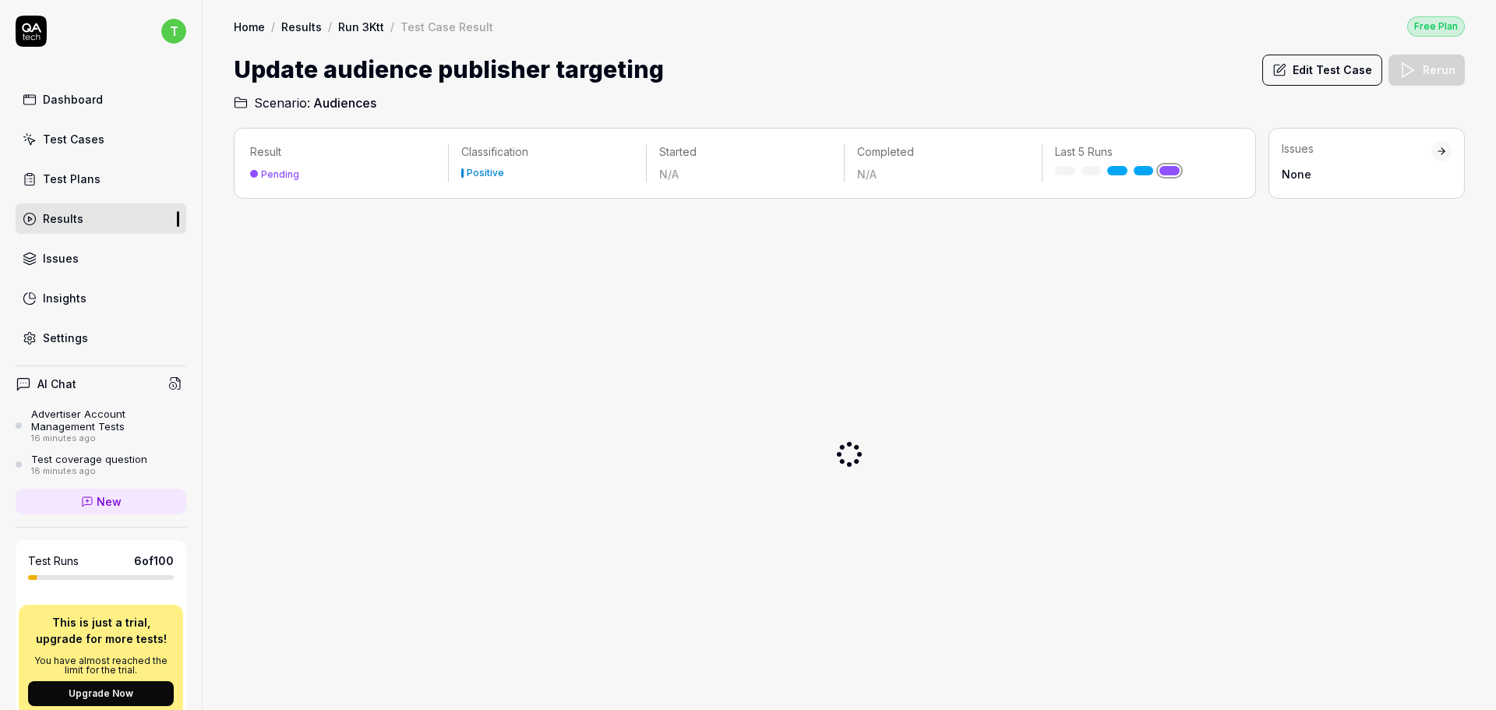
click at [64, 134] on div "Test Cases" at bounding box center [74, 139] width 62 height 16
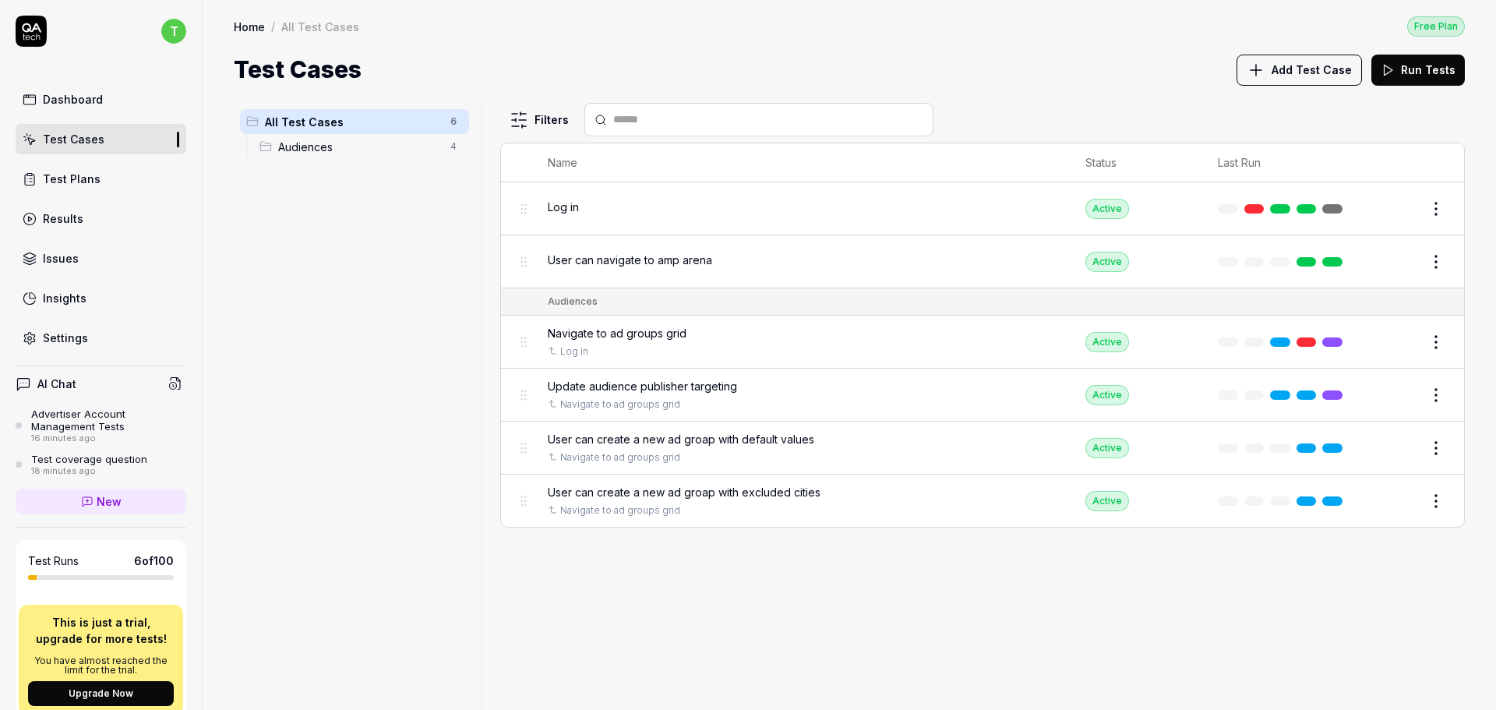
click at [529, 394] on body "t Dashboard Test Cases Test Plans Results Issues Insights Settings AI Chat Adve…" at bounding box center [748, 355] width 1496 height 710
click at [669, 385] on span "Update audience publisher targeting" at bounding box center [642, 386] width 189 height 16
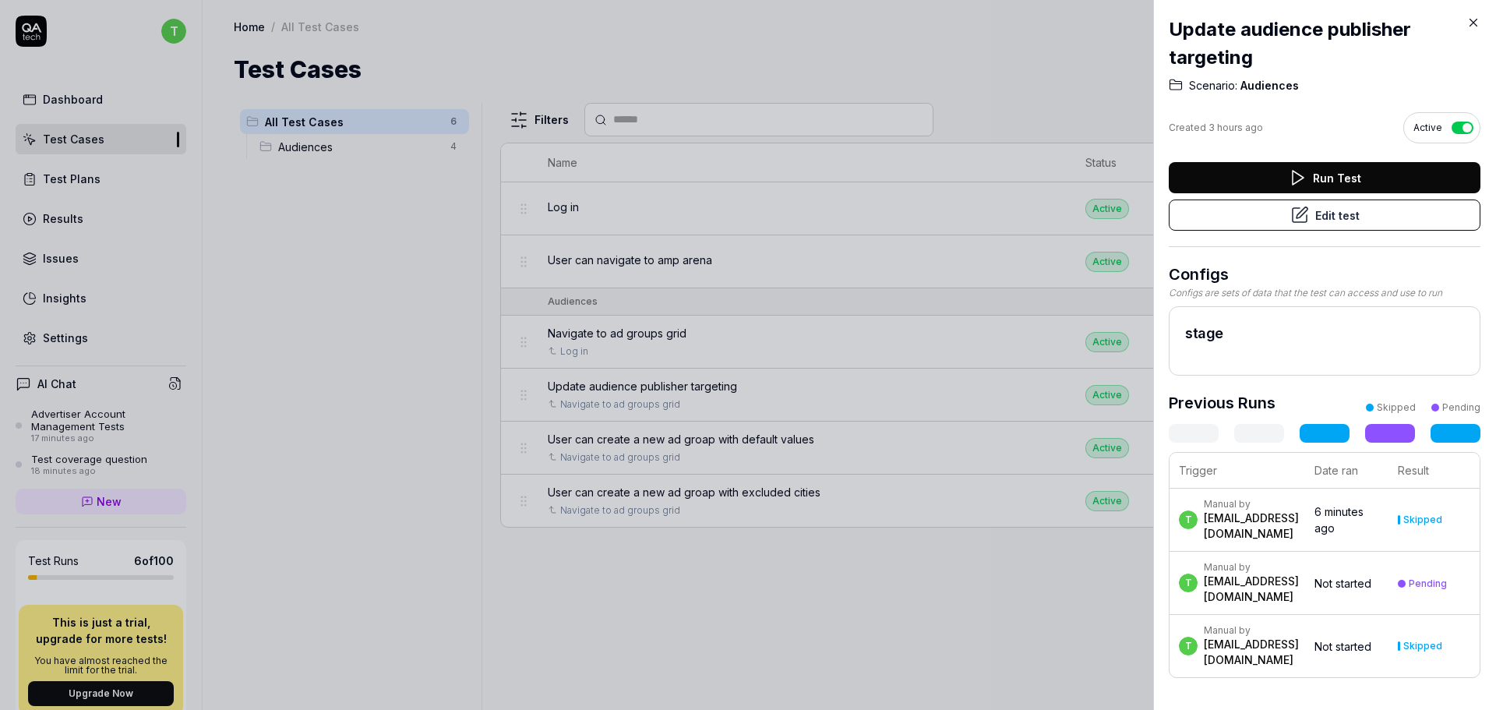
click at [1279, 167] on button "Run Test" at bounding box center [1324, 177] width 312 height 31
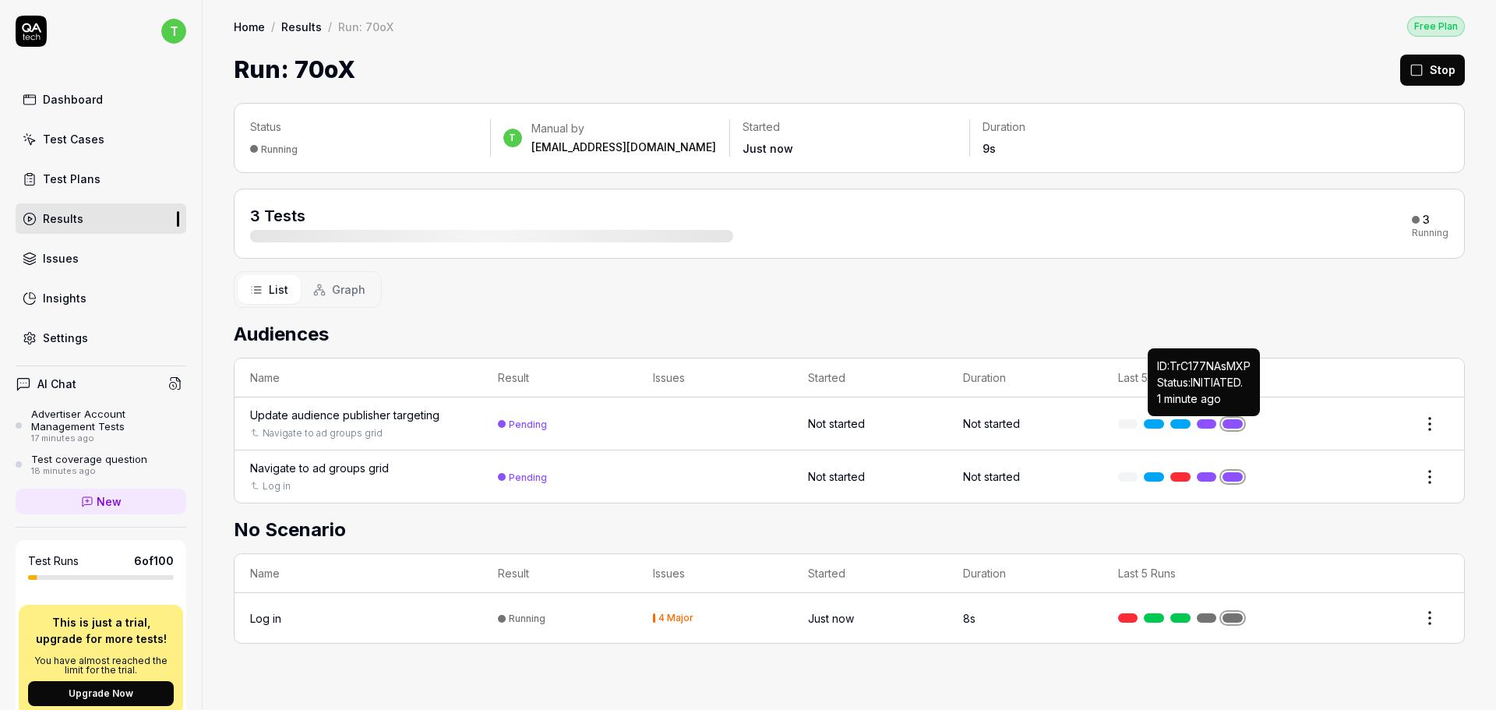
click at [1203, 425] on link at bounding box center [1206, 423] width 20 height 9
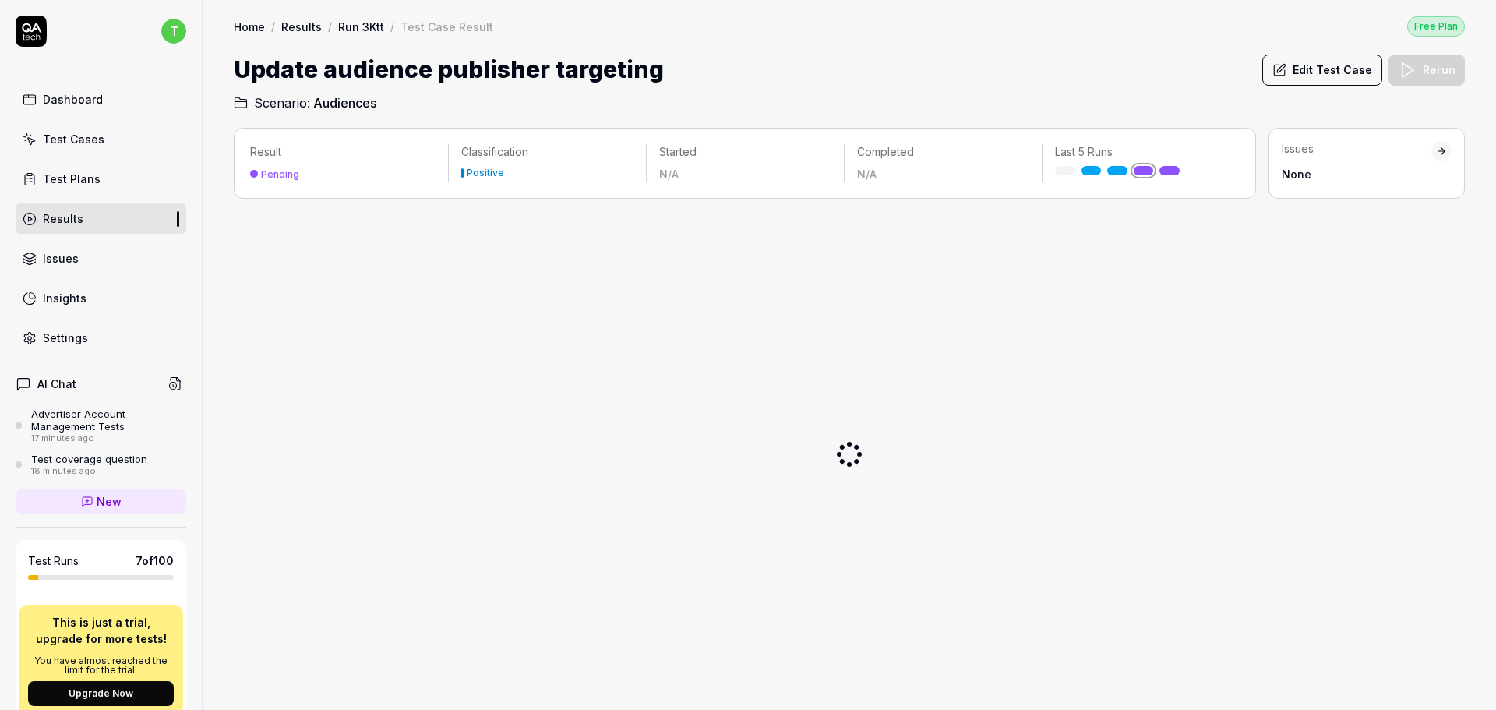
click at [1238, 424] on div at bounding box center [849, 454] width 1231 height 486
click at [1149, 172] on link at bounding box center [1143, 170] width 20 height 9
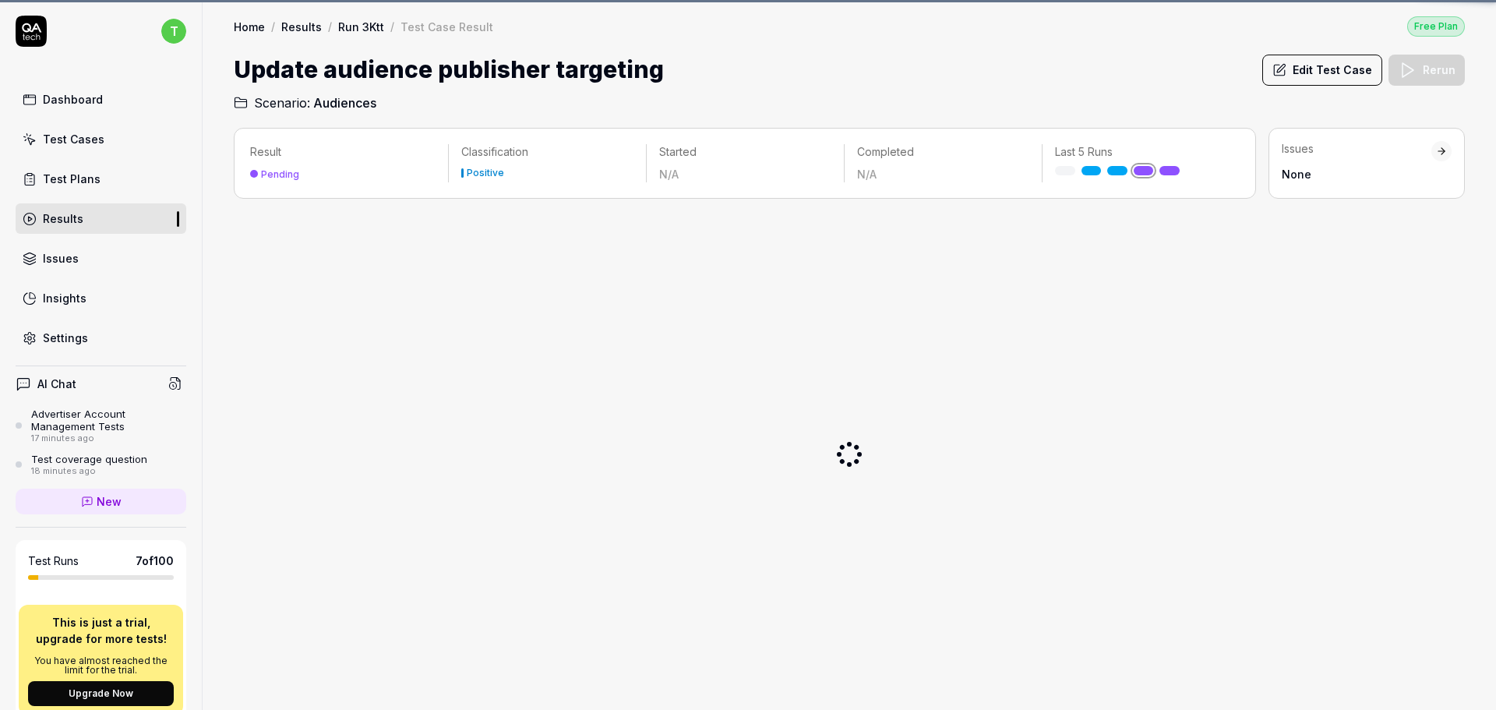
click at [1149, 172] on link at bounding box center [1143, 170] width 20 height 9
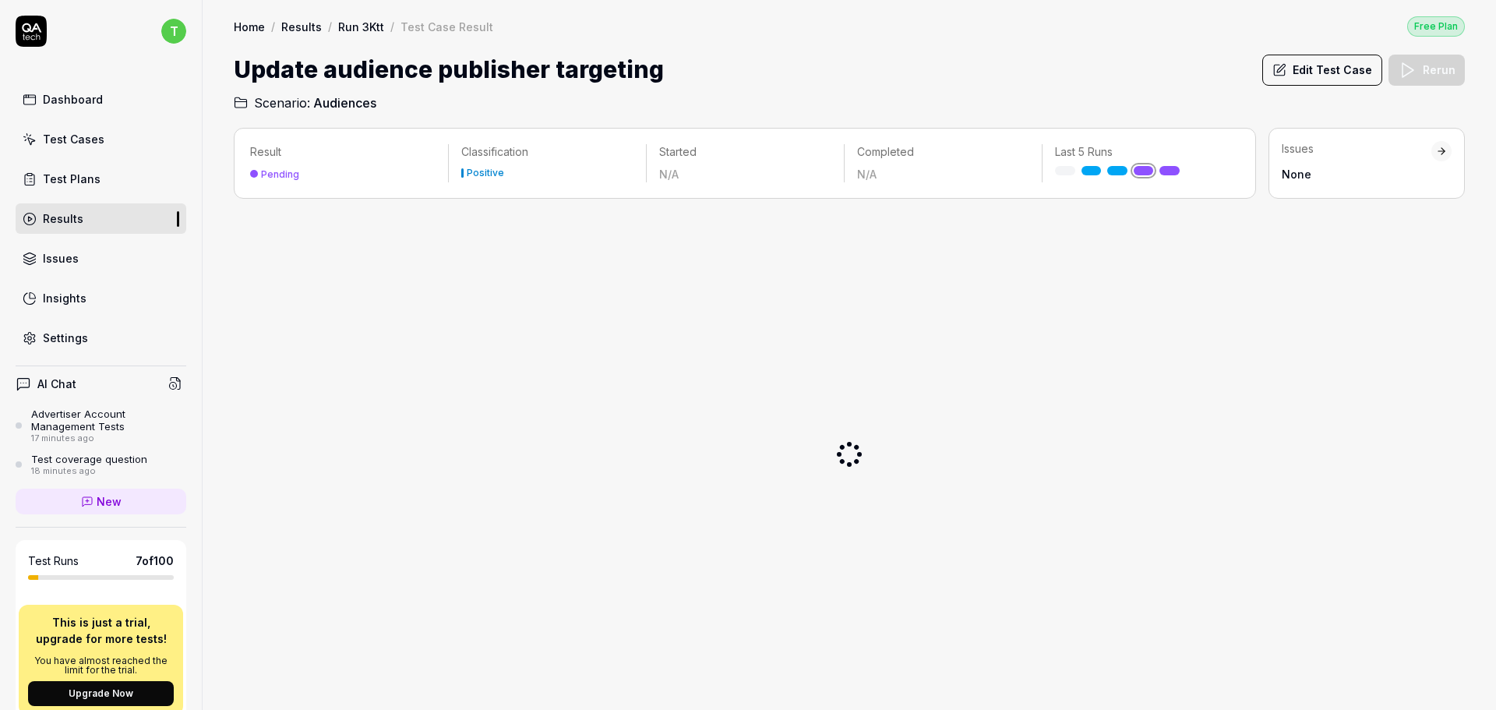
click at [91, 94] on div "Dashboard" at bounding box center [73, 99] width 60 height 16
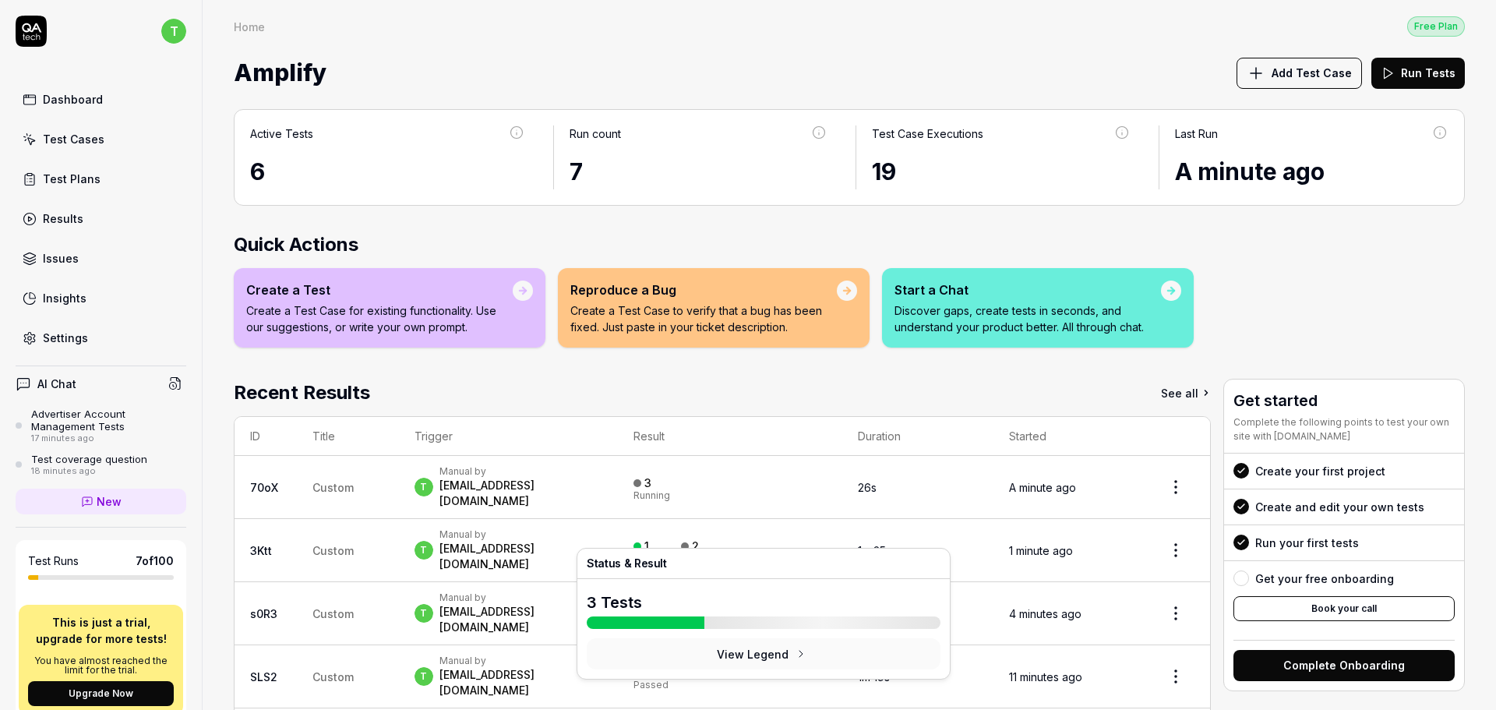
click at [774, 544] on div "1 Passed 2 Running" at bounding box center [730, 550] width 194 height 26
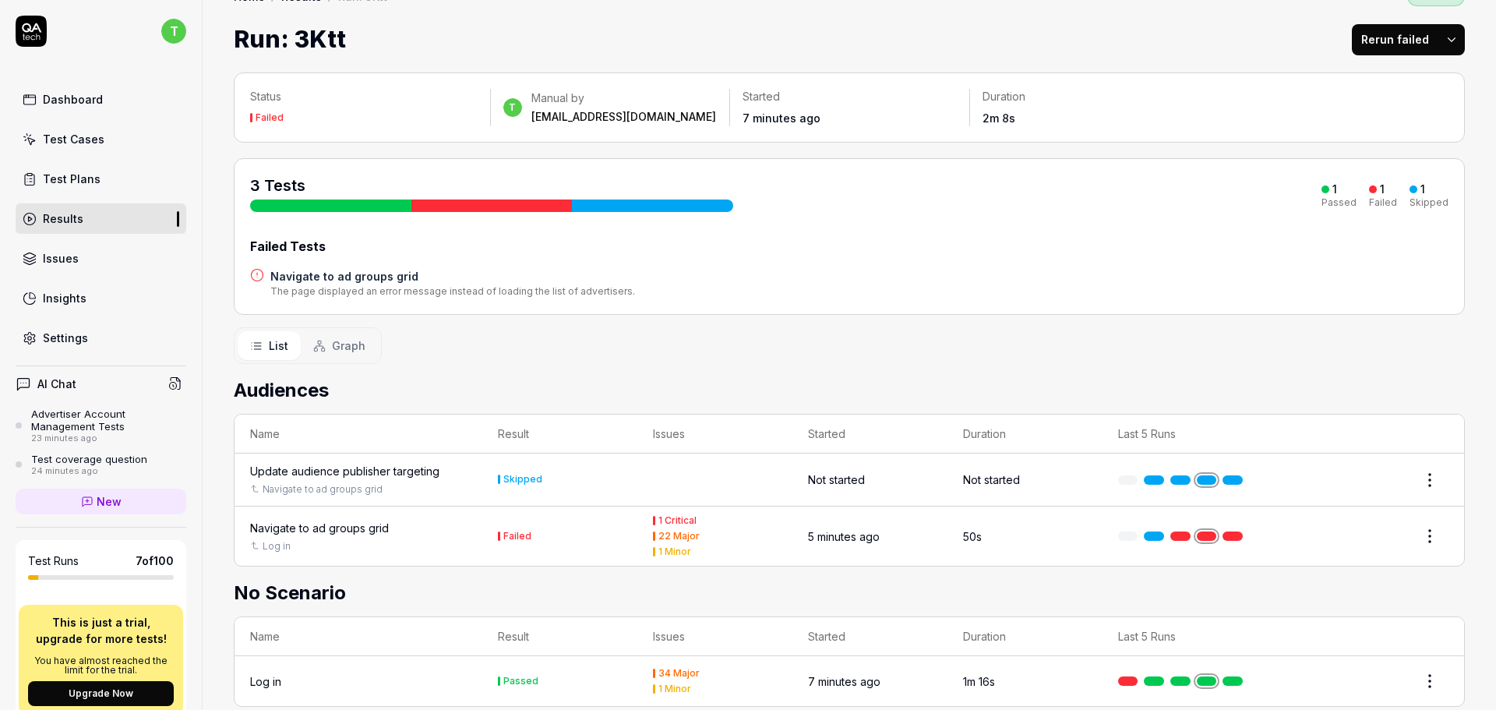
scroll to position [58, 0]
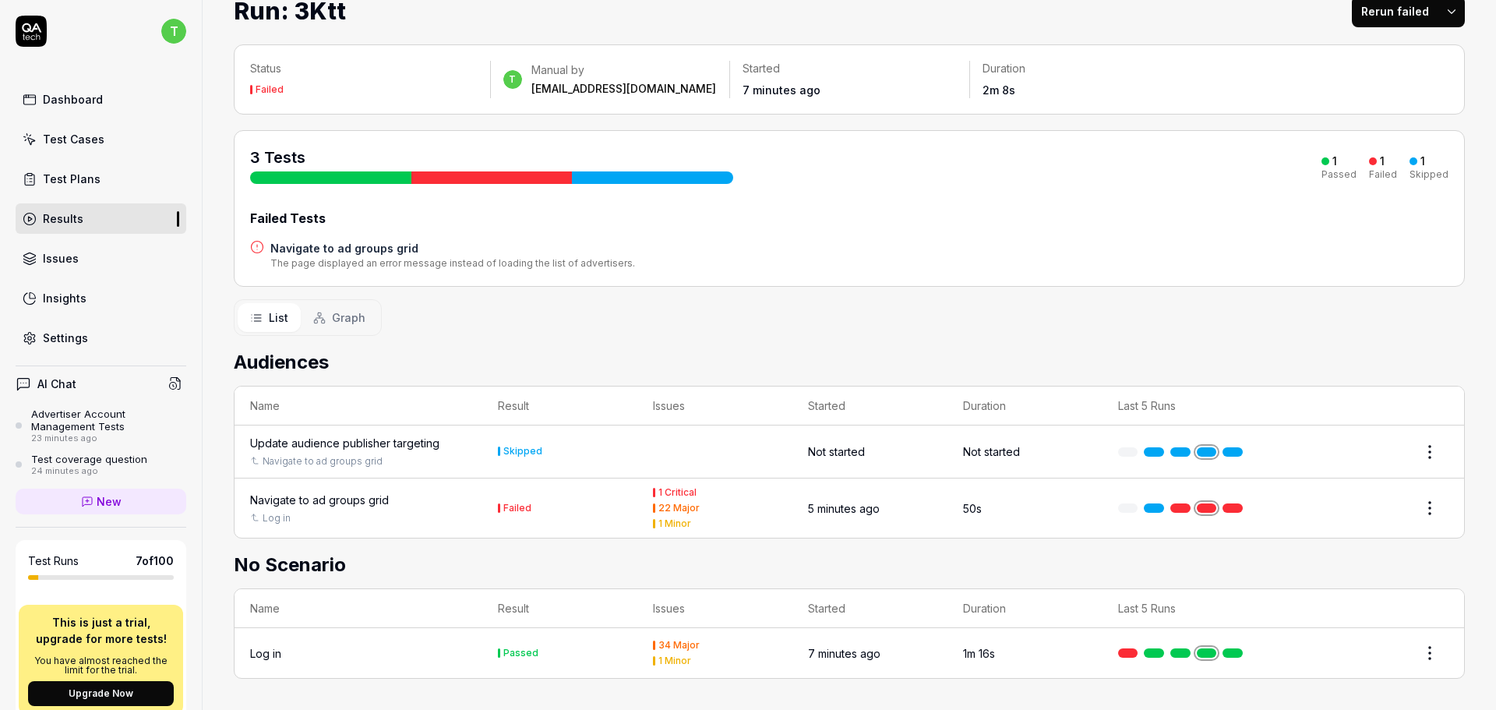
click at [423, 451] on div "Update audience publisher targeting Navigate to ad groups grid" at bounding box center [358, 451] width 217 height 33
click at [435, 496] on div "Navigate to ad groups grid" at bounding box center [358, 499] width 217 height 16
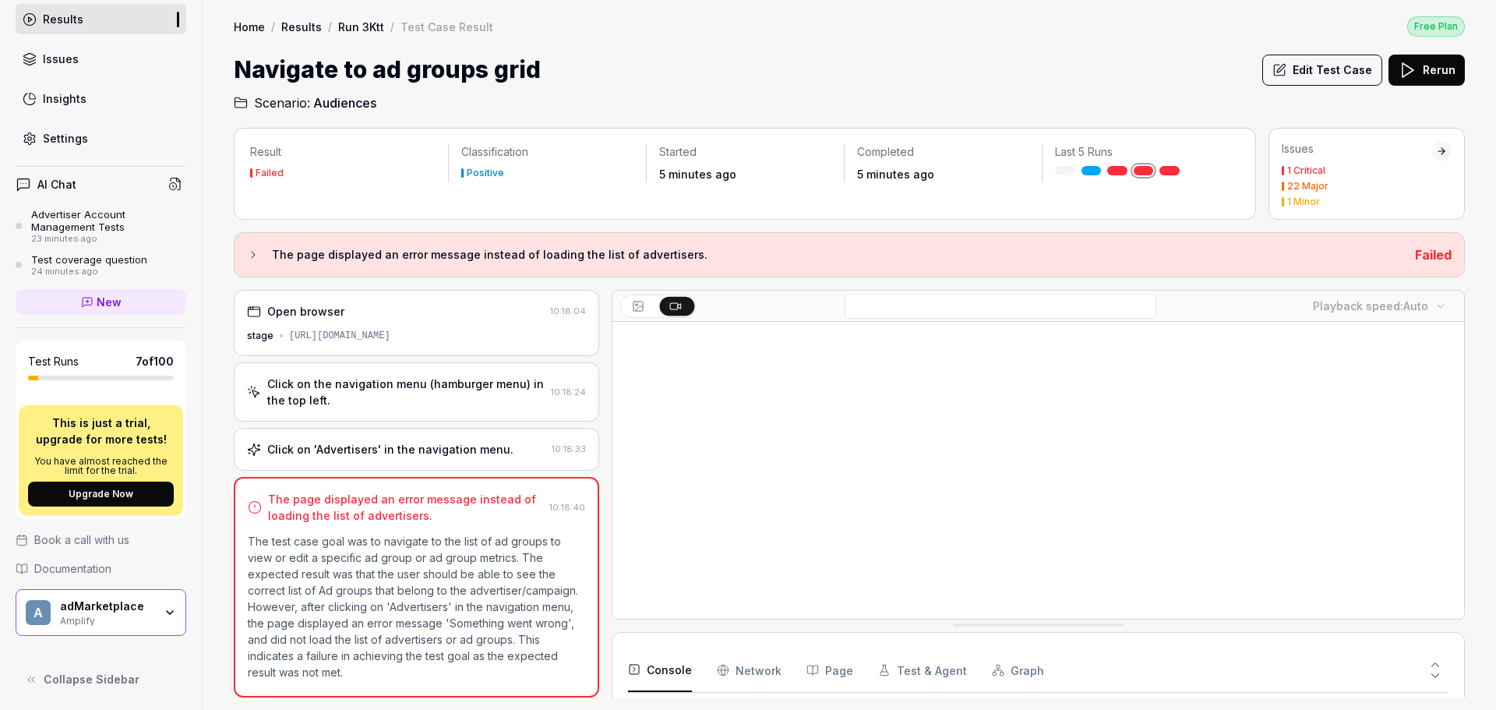
scroll to position [200, 0]
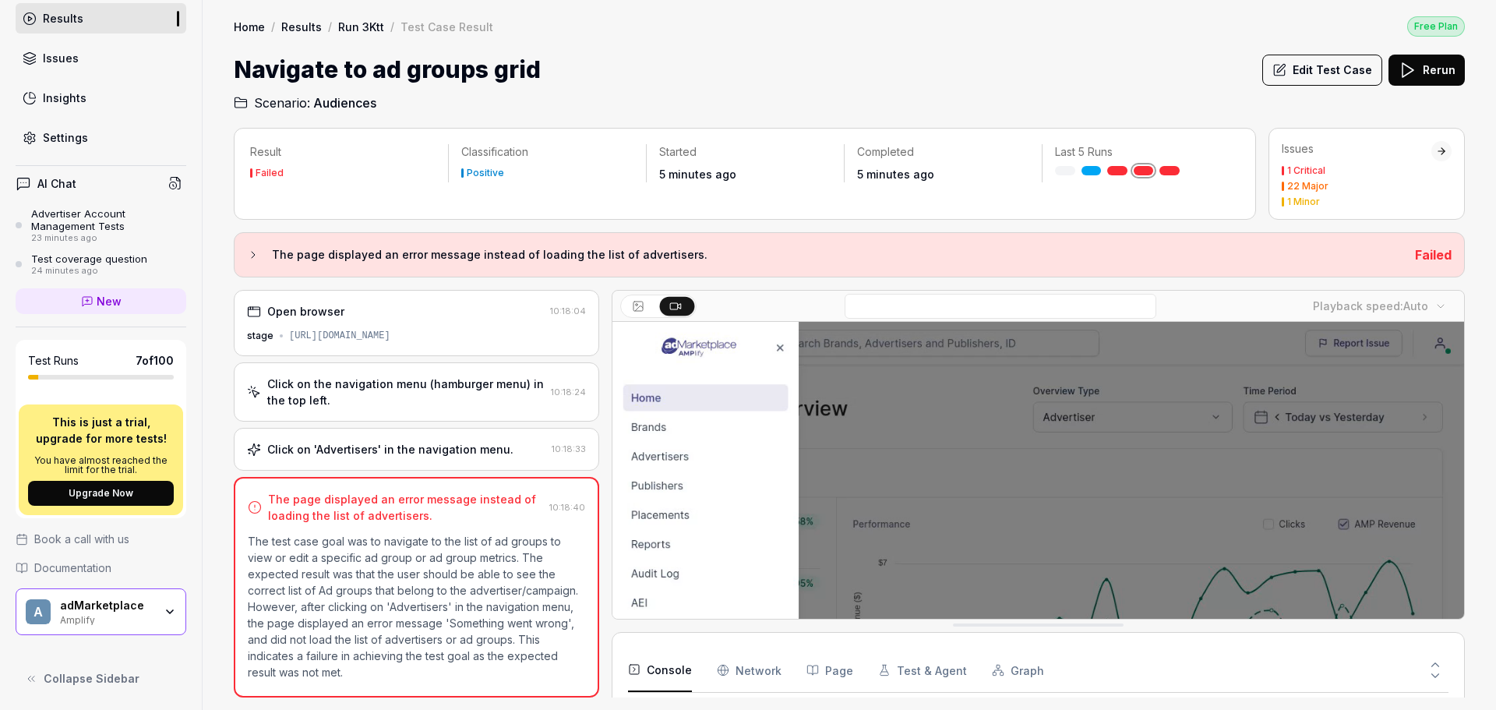
click at [90, 618] on div "Amplify" at bounding box center [106, 618] width 93 height 12
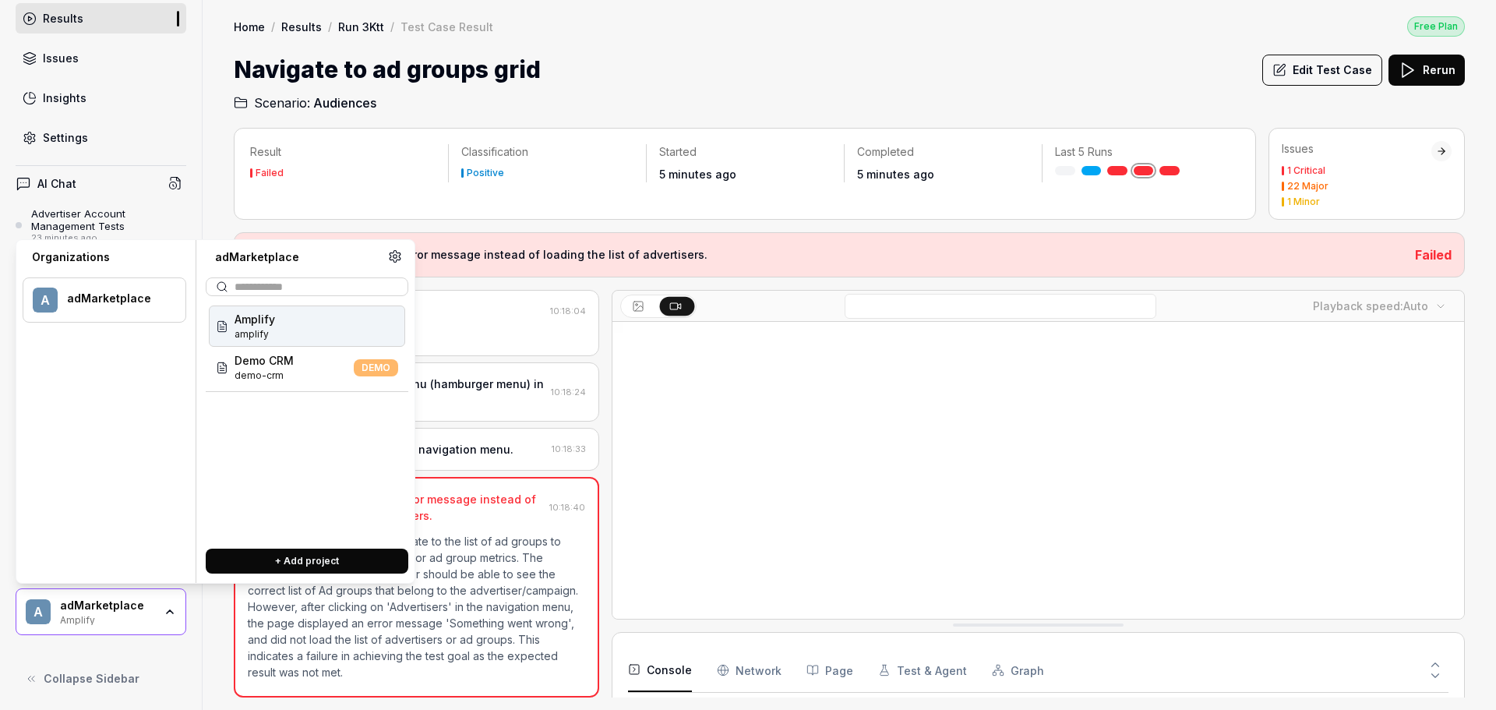
click at [272, 323] on span "Amplify" at bounding box center [254, 319] width 41 height 16
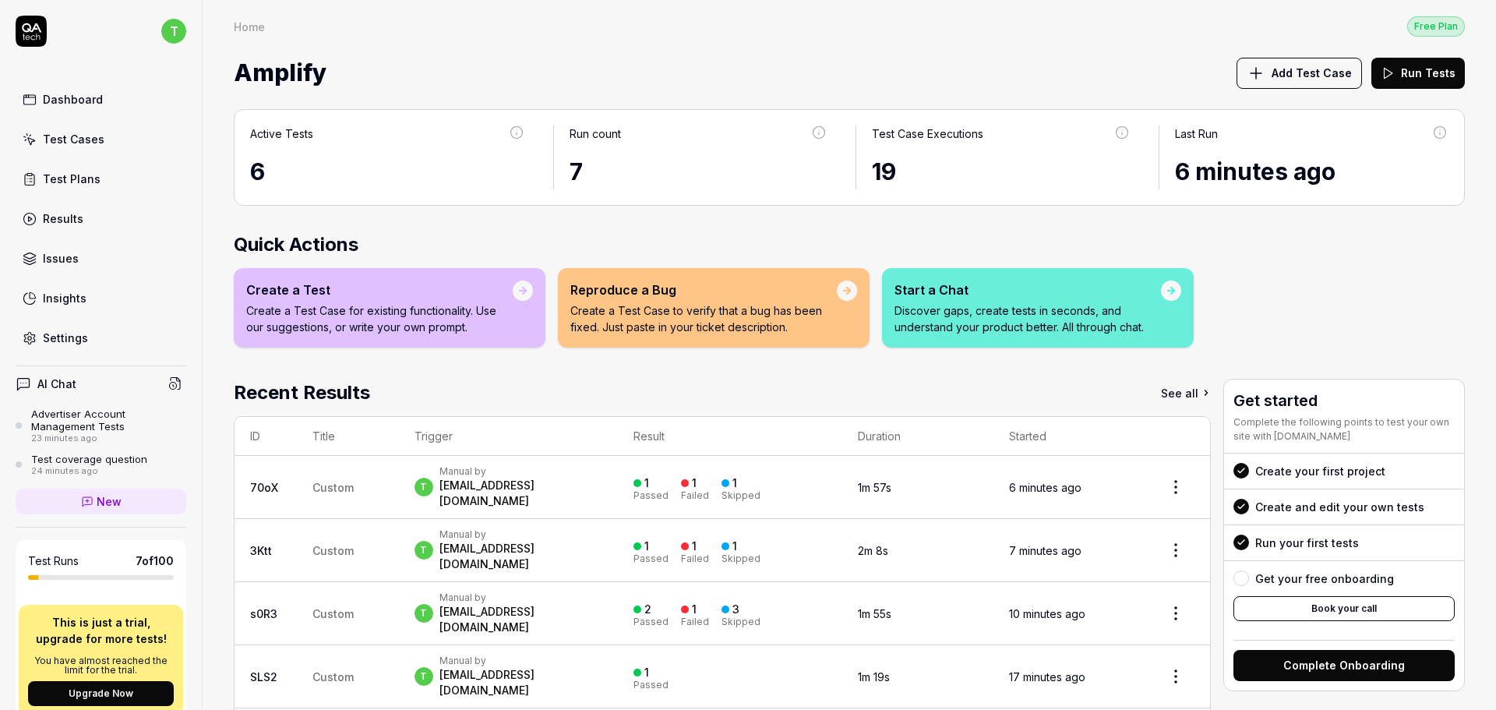
click at [60, 333] on div "Settings" at bounding box center [65, 337] width 45 height 16
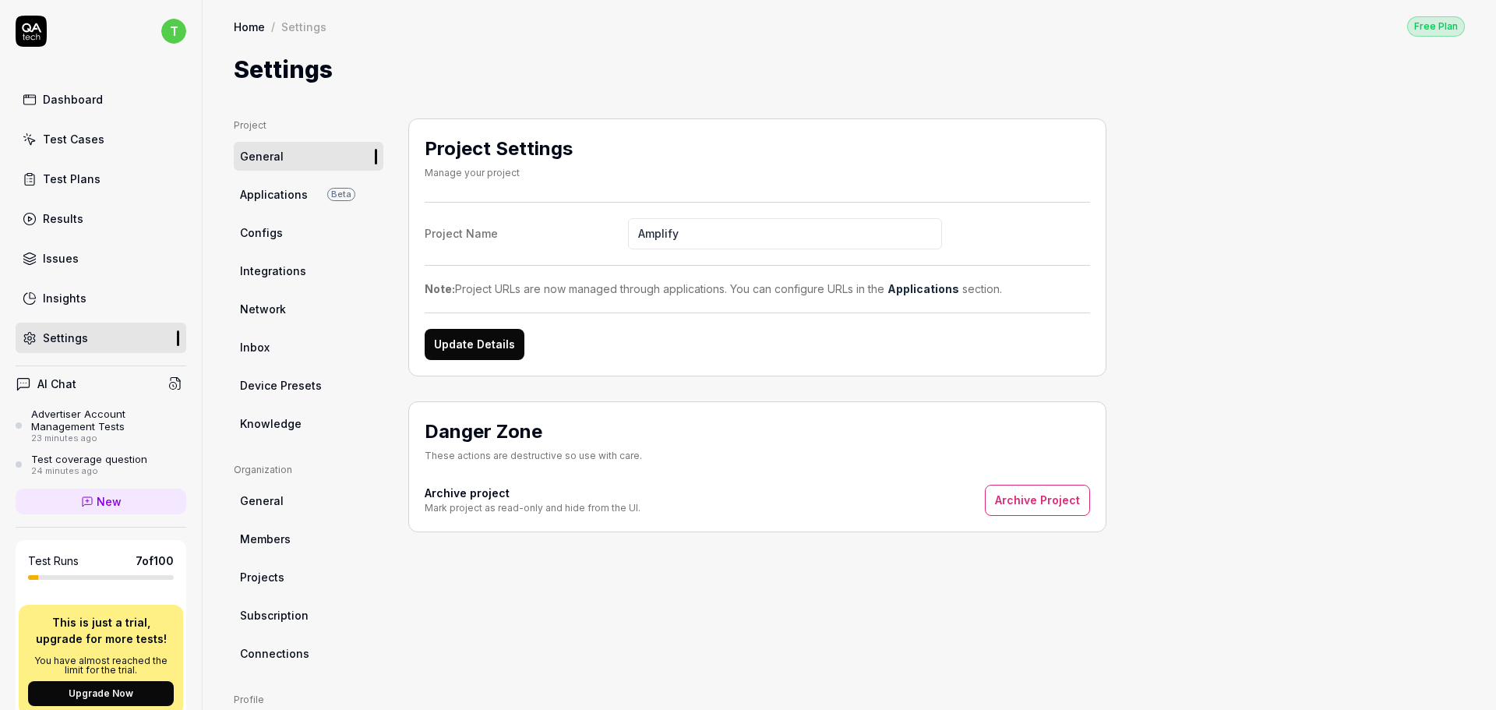
click at [298, 419] on span "Knowledge" at bounding box center [271, 423] width 62 height 16
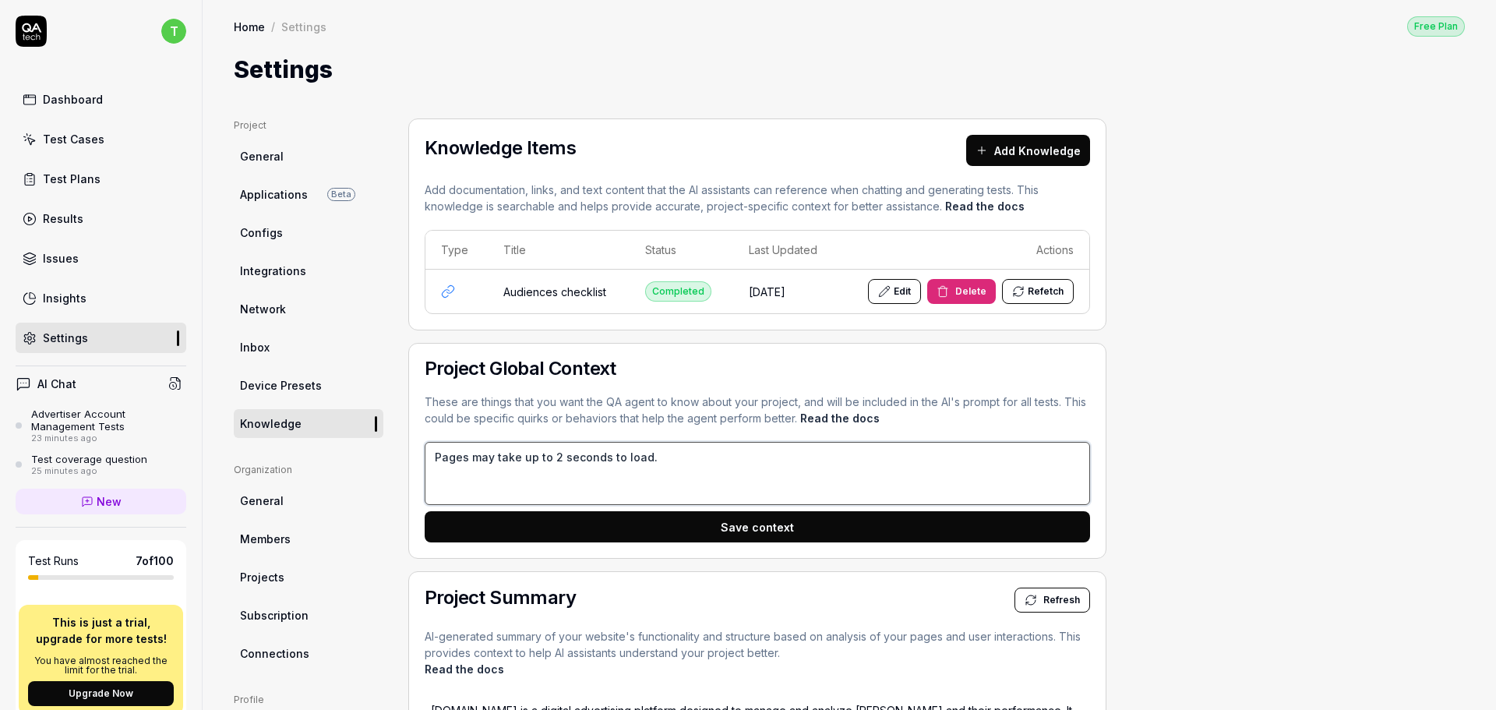
click at [653, 463] on textarea "Pages may take up to 2 seconds to load." at bounding box center [757, 473] width 665 height 63
click at [555, 458] on textarea "Pages may take up to 2 seconds to load." at bounding box center [757, 473] width 665 height 63
type textarea "*"
type textarea "Pages may take up to 2- seconds to load."
type textarea "*"
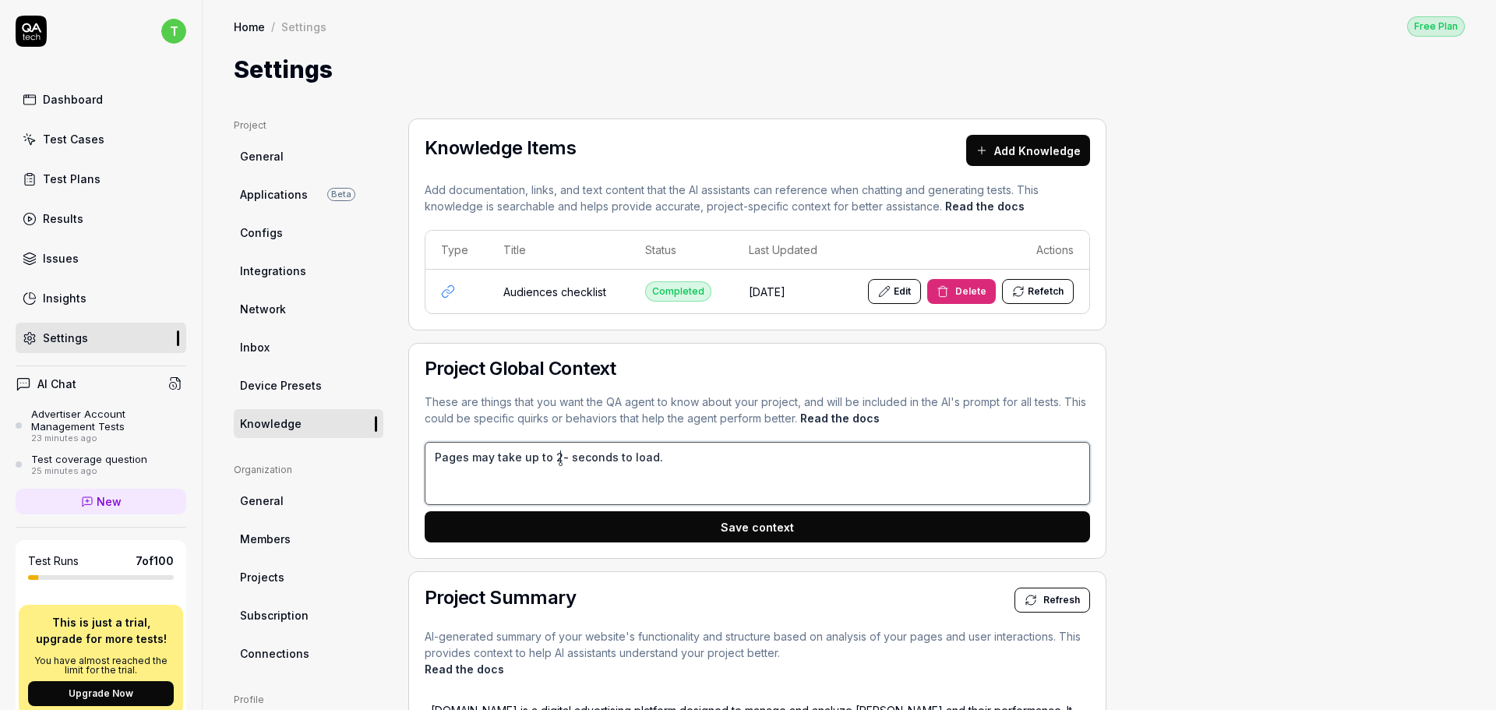
type textarea "Pages may take up to 2-3 seconds to load."
click at [654, 457] on textarea "Pages may take up to 2-3 seconds to load." at bounding box center [757, 473] width 665 height 63
type textarea "*"
type textarea "Pages may take up to 2-3 seconds to load ."
type textarea "*"
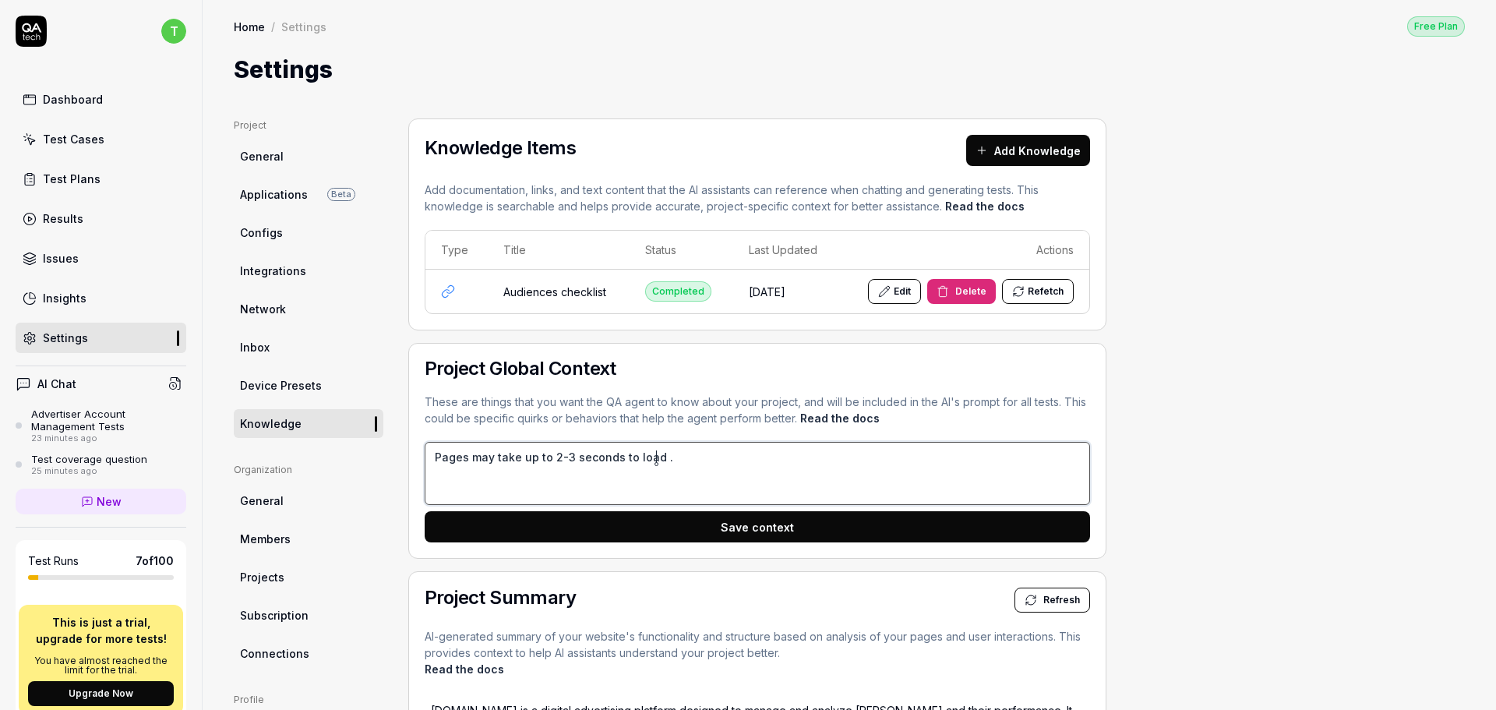
type textarea "Pages may take up to 2-3 seconds to load ц."
type textarea "*"
type textarea "Pages may take up to 2-3 seconds to load цф."
type textarea "*"
type textarea "Pages may take up to 2-3 seconds to load цфш."
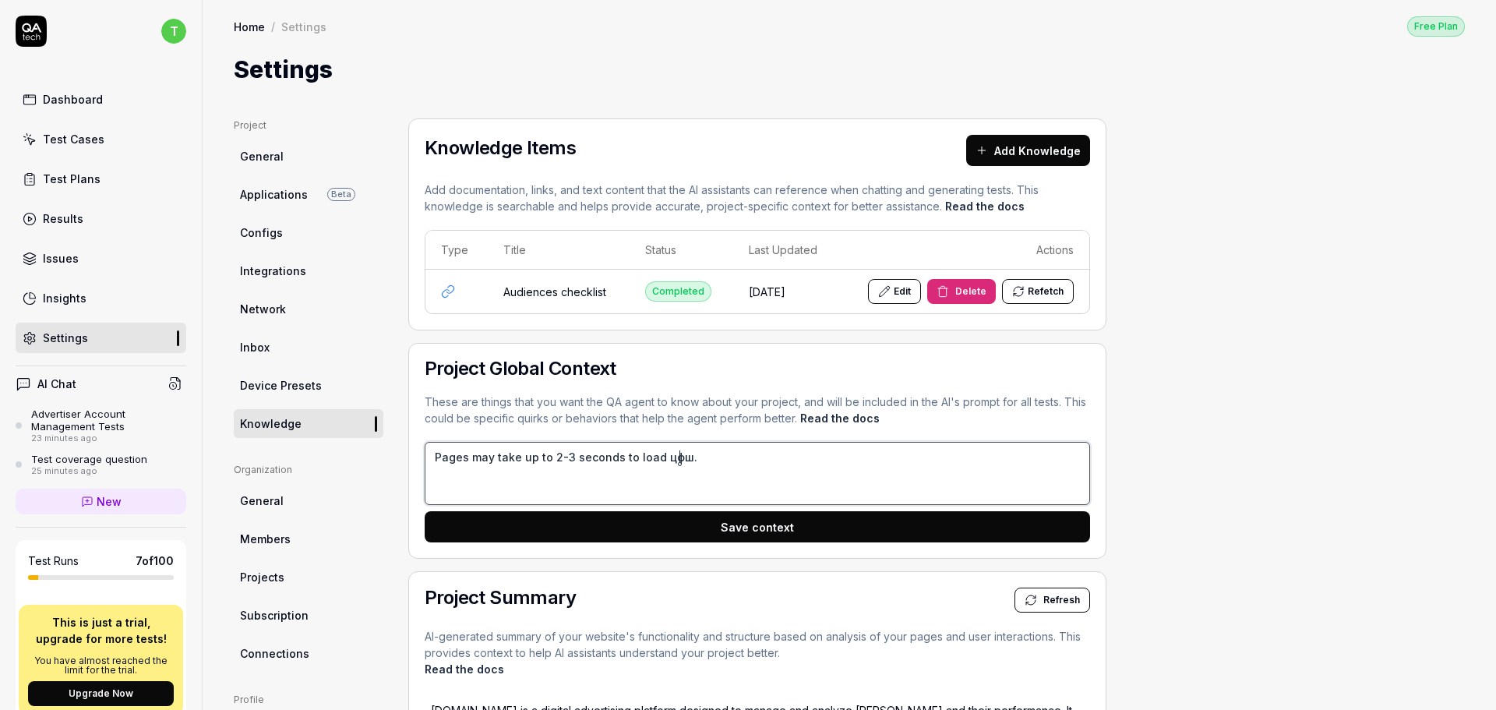
type textarea "*"
type textarea "Pages may take up to 2-3 seconds to load цфше."
type textarea "*"
type textarea "Pages may take up to 2-3 seconds to load цфш."
type textarea "*"
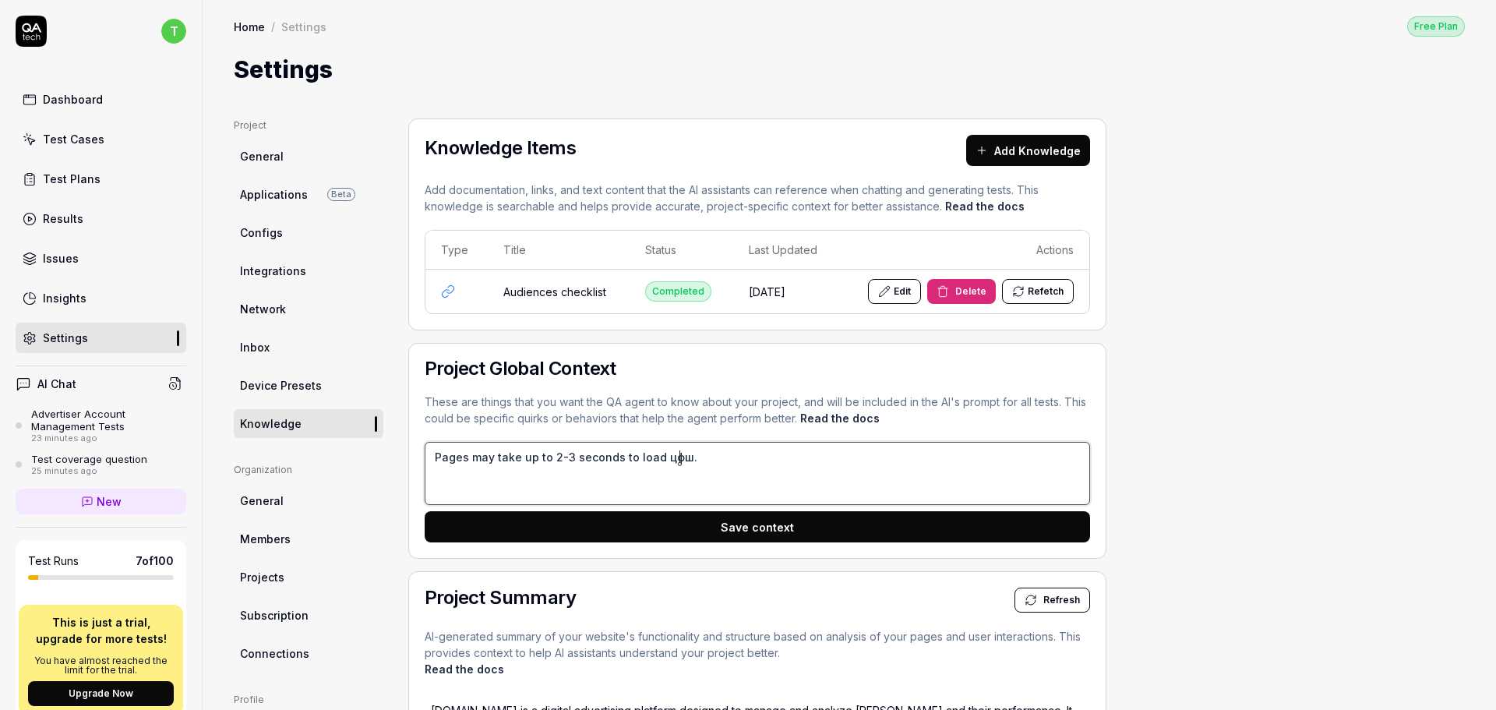
type textarea "Pages may take up to 2-3 seconds to load цф."
type textarea "*"
type textarea "Pages may take up to 2-3 seconds to load ц."
type textarea "*"
type textarea "Pages may take up to 2-3 seconds to load ."
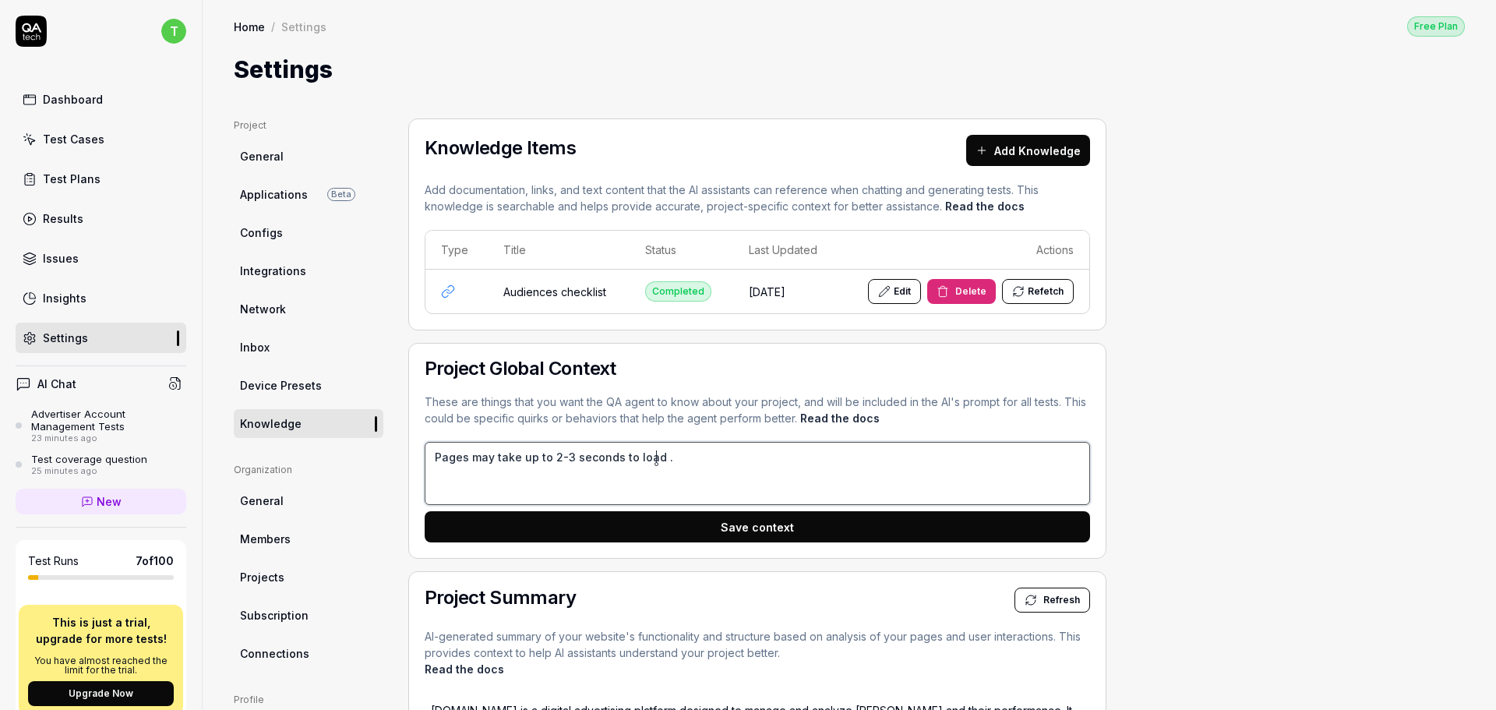
type textarea "*"
type textarea "Pages may take up to 2-3 seconds to load a."
type textarea "*"
type textarea "Pages may take up to 2-3 seconds to load al."
type textarea "*"
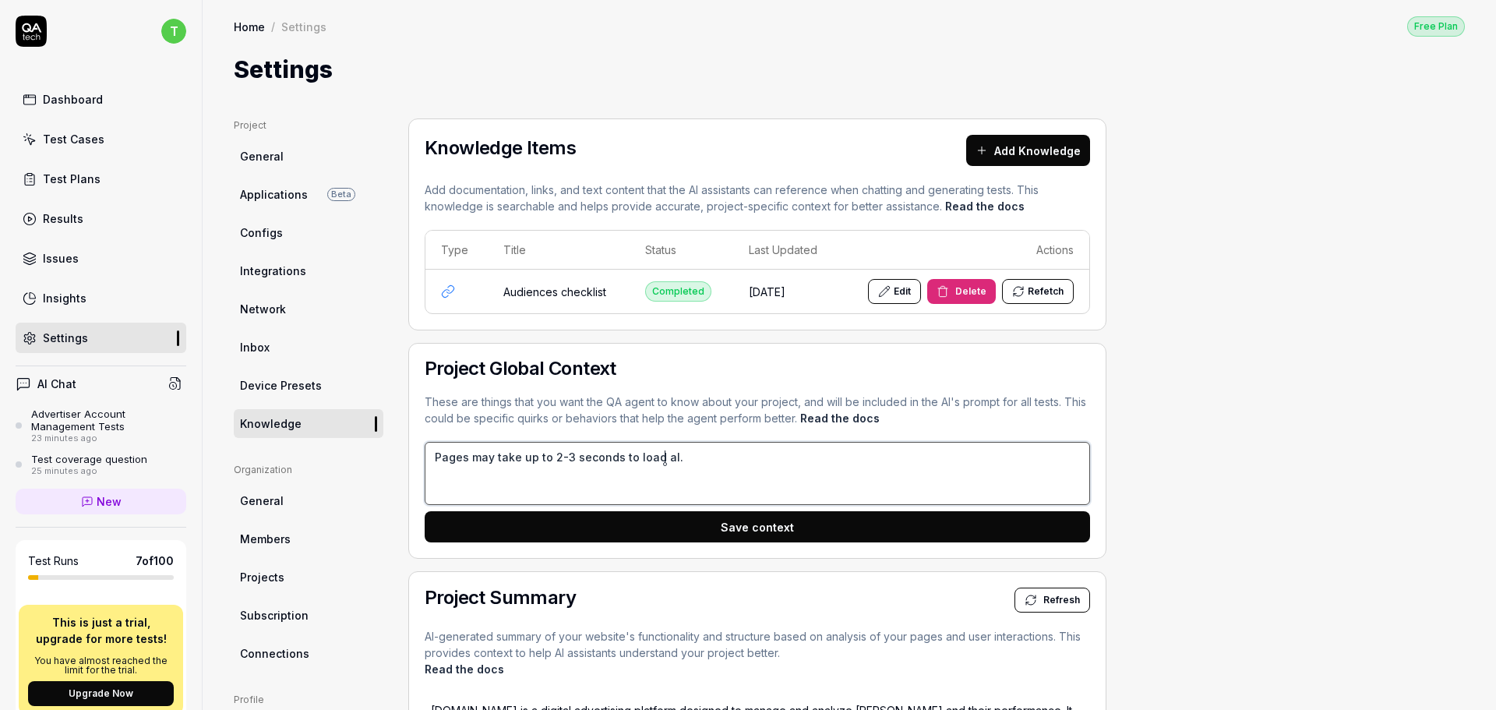
type textarea "Pages may take up to 2-3 seconds to load alw."
type textarea "*"
type textarea "Pages may take up to 2-3 seconds to load alwa."
type textarea "*"
type textarea "Pages may take up to 2-3 seconds to load alw."
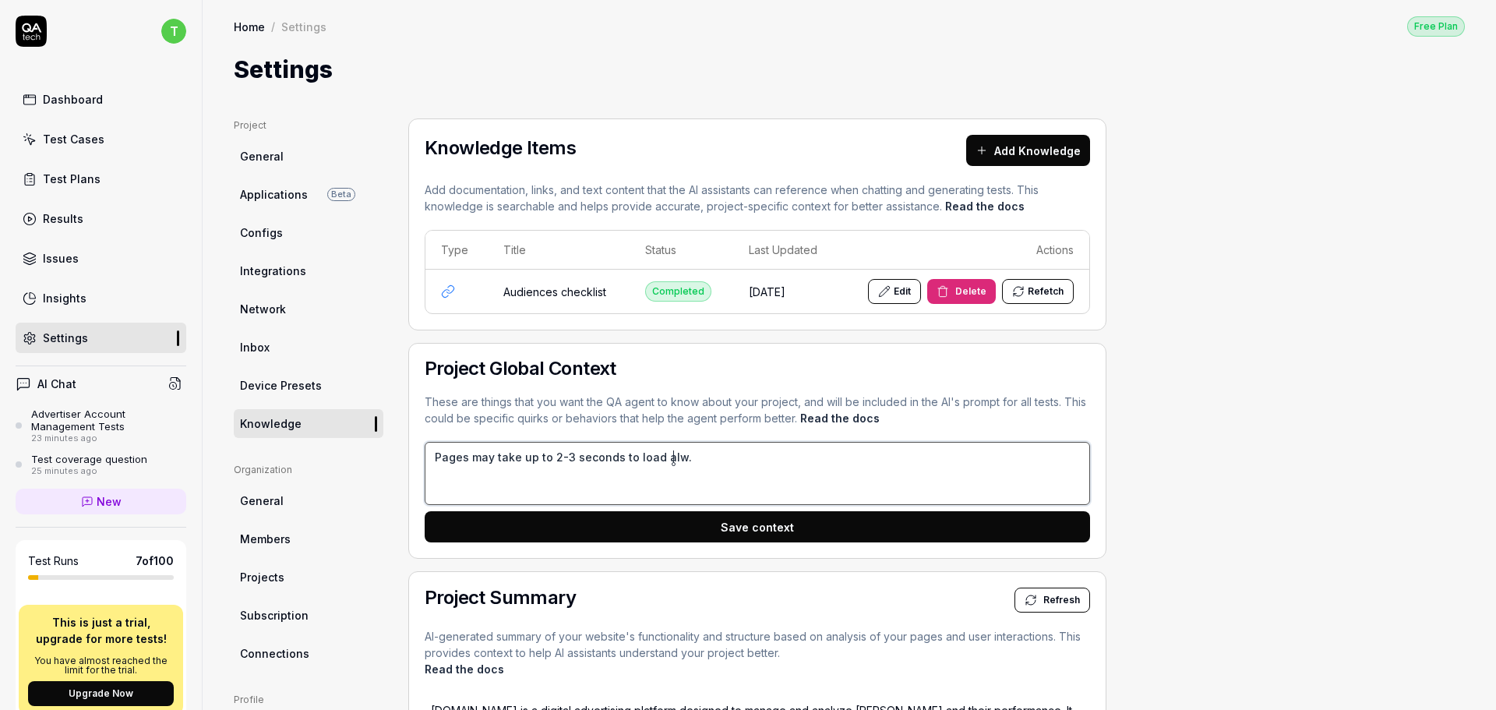
type textarea "*"
type textarea "Pages may take up to 2-3 seconds to load al."
type textarea "*"
type textarea "Pages may take up to 2-3 seconds to load a."
type textarea "*"
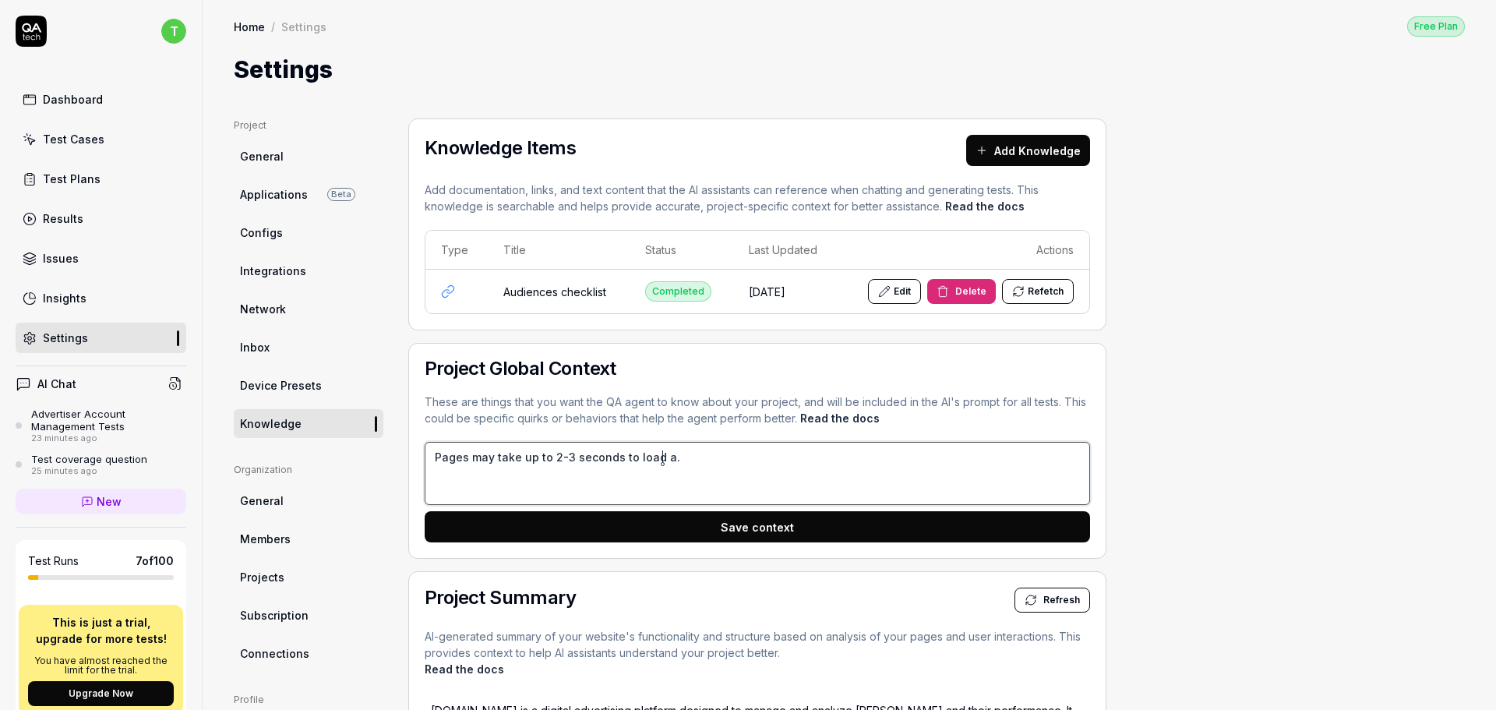
type textarea "Pages may take up to 2-3 seconds to load ."
type textarea "*"
type textarea "Pages may take up to 2-3 seconds to load."
type textarea "*"
type textarea "Pages may take up to 2-3 seconds to load."
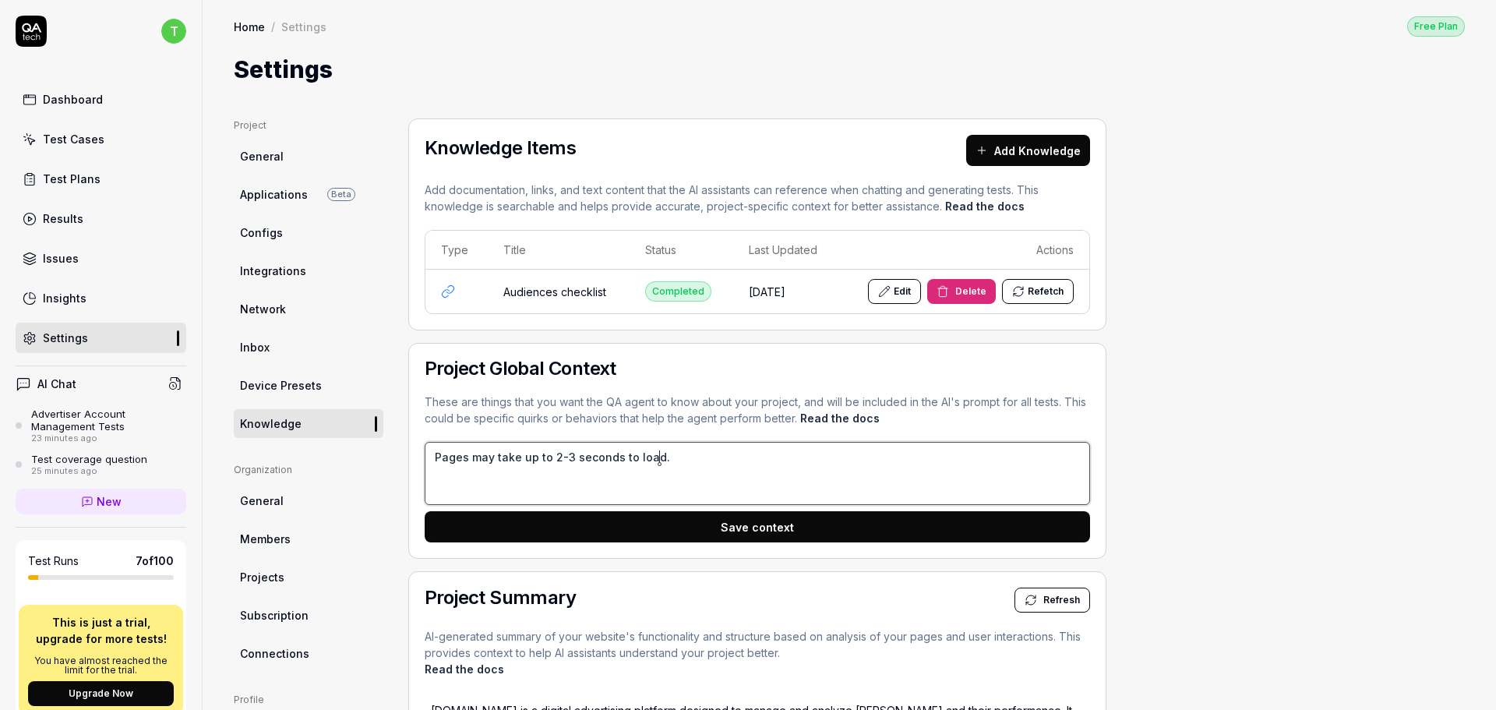
type textarea "*"
type textarea "Pages may take up to 2-3 seconds to load. Y"
type textarea "*"
type textarea "Pages may take up to 2-3 seconds to load. Yo"
type textarea "*"
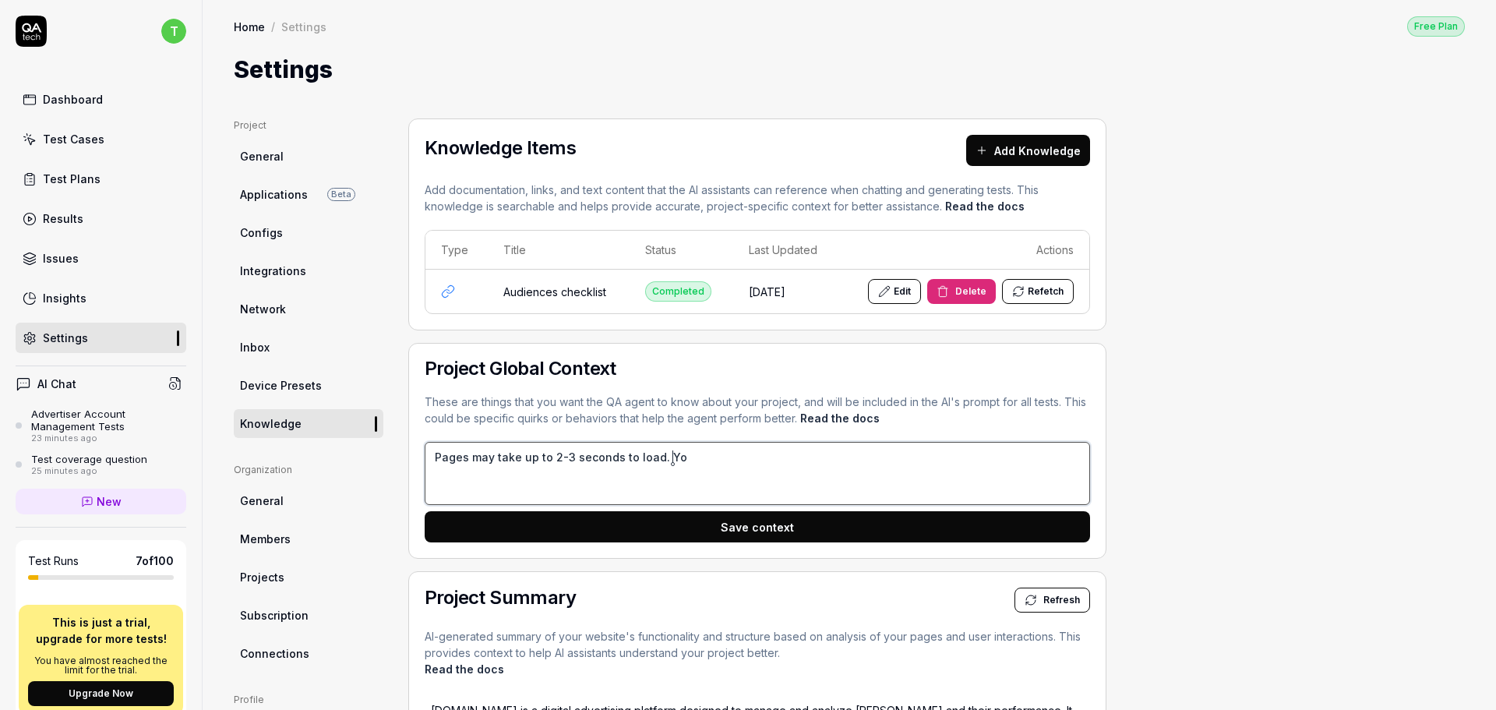
type textarea "Pages may take up to 2-3 seconds to load. You"
type textarea "*"
type textarea "Pages may take up to 2-3 seconds to load. You"
type textarea "*"
type textarea "Pages may take up to 2-3 seconds to load. You"
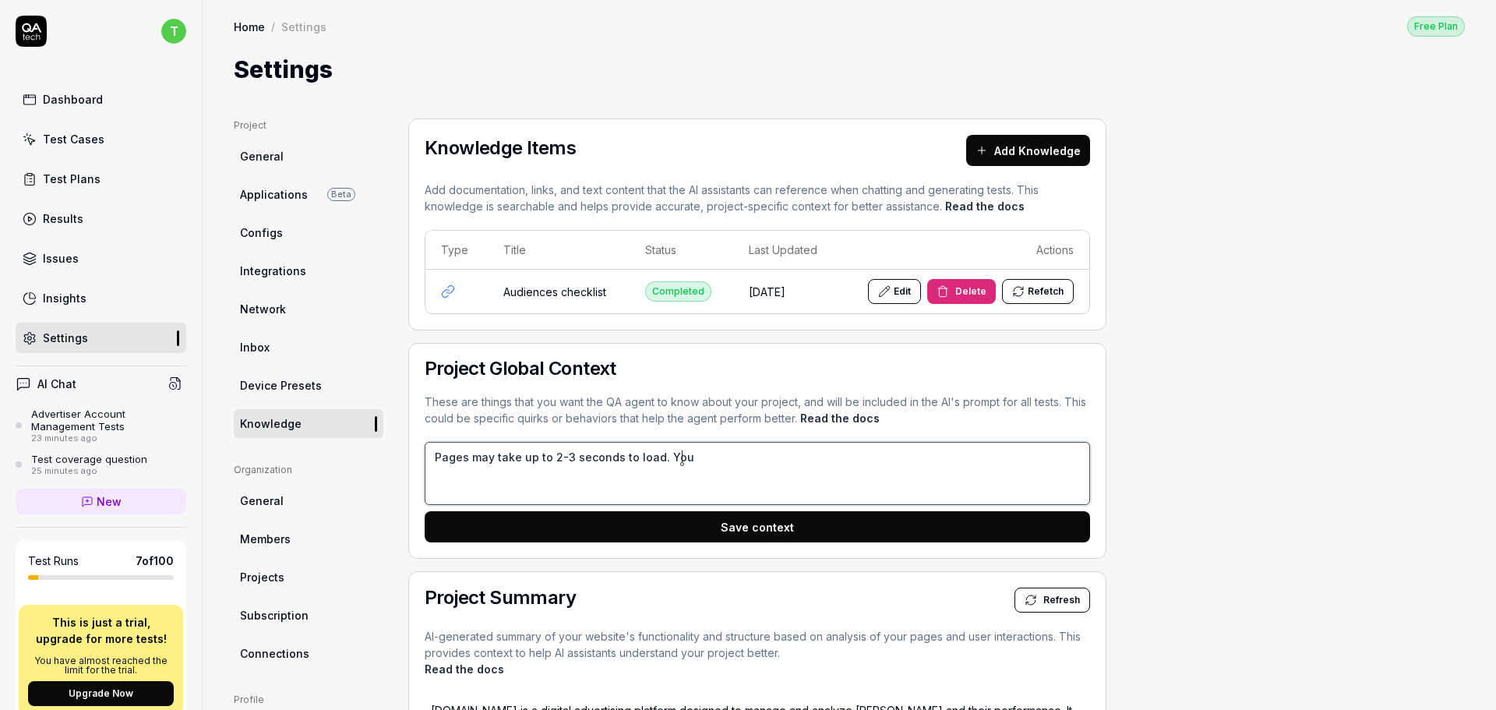
type textarea "*"
type textarea "Pages may take up to 2-3 seconds to load. Yo"
type textarea "*"
type textarea "Pages may take up to 2-3 seconds to load. Y"
type textarea "*"
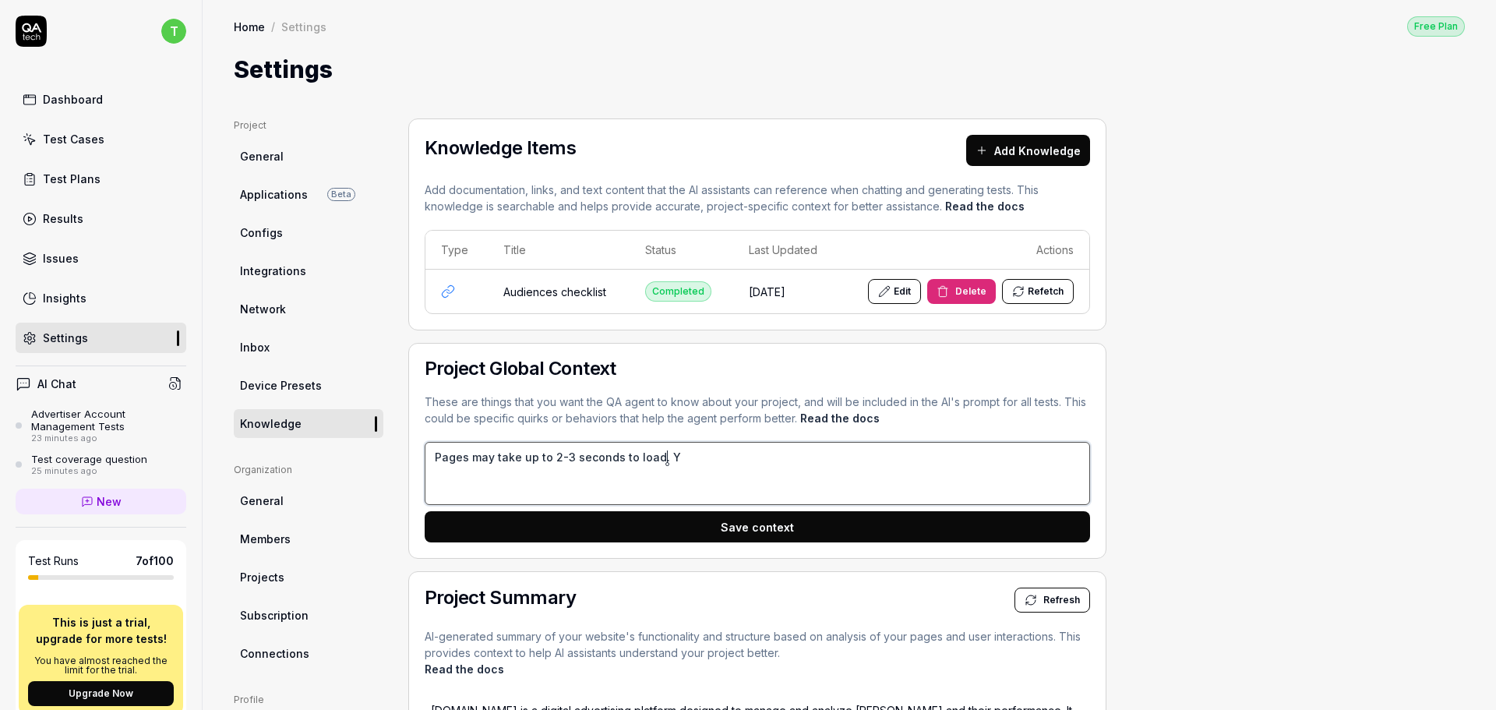
type textarea "Pages may take up to 2-3 seconds to load."
type textarea "*"
type textarea "Pages may take up to 2-3 seconds to load. A"
type textarea "*"
type textarea "Pages may take up to 2-3 seconds to load. Al"
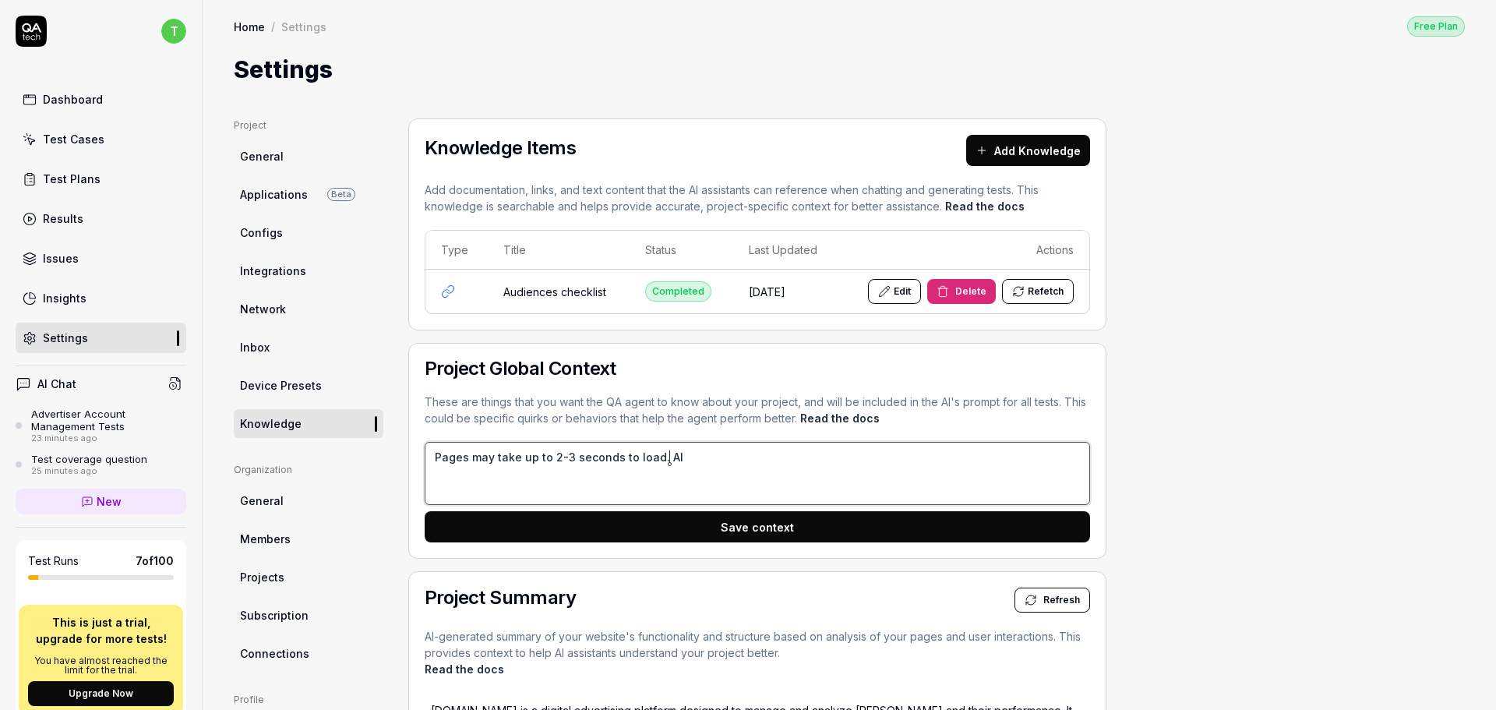
type textarea "*"
type textarea "Pages may take up to 2-3 seconds to load. Alw"
type textarea "*"
type textarea "Pages may take up to 2-3 seconds to load. [GEOGRAPHIC_DATA]"
type textarea "*"
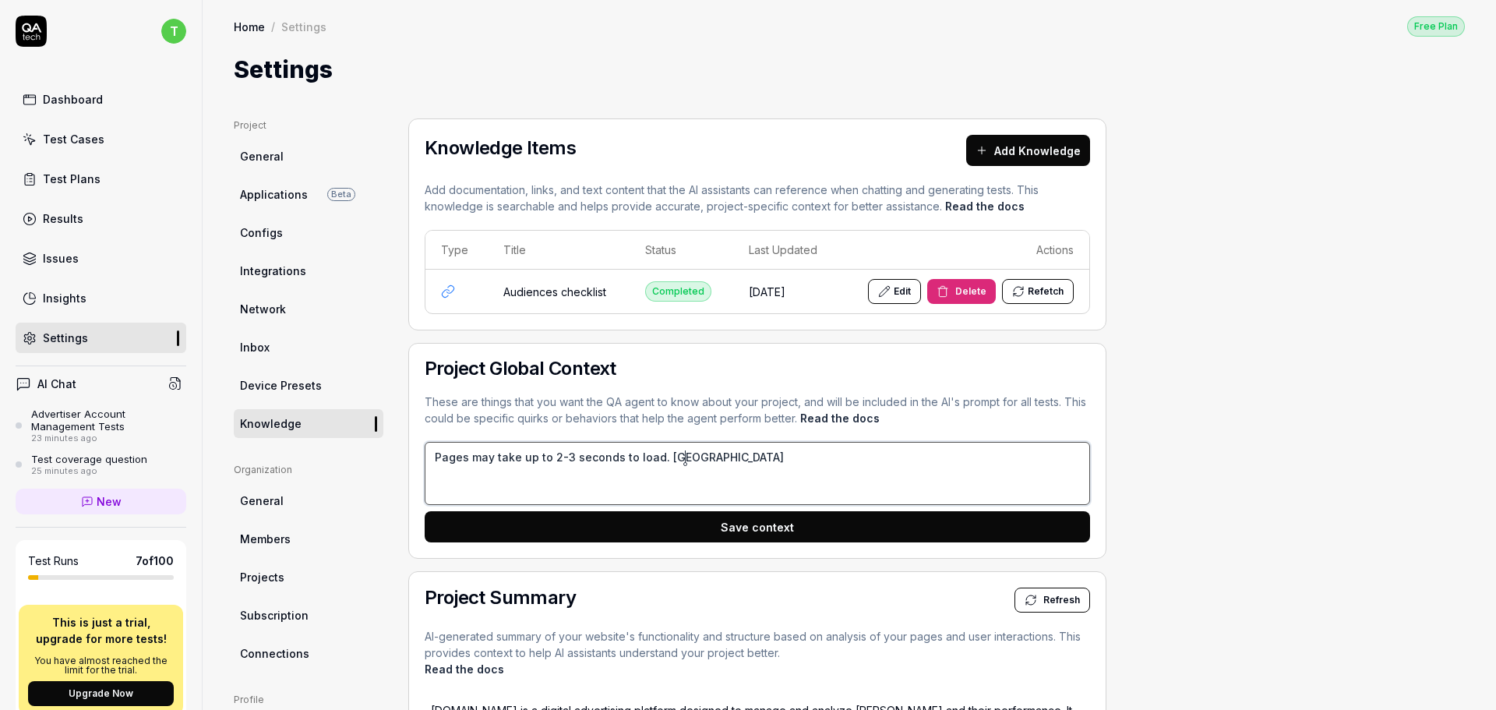
type textarea "Pages may take up to 2-3 seconds to load. [GEOGRAPHIC_DATA]"
type textarea "*"
type textarea "Pages may take up to 2-3 seconds to load. Always"
type textarea "*"
type textarea "Pages may take up to 2-3 seconds to load. Always"
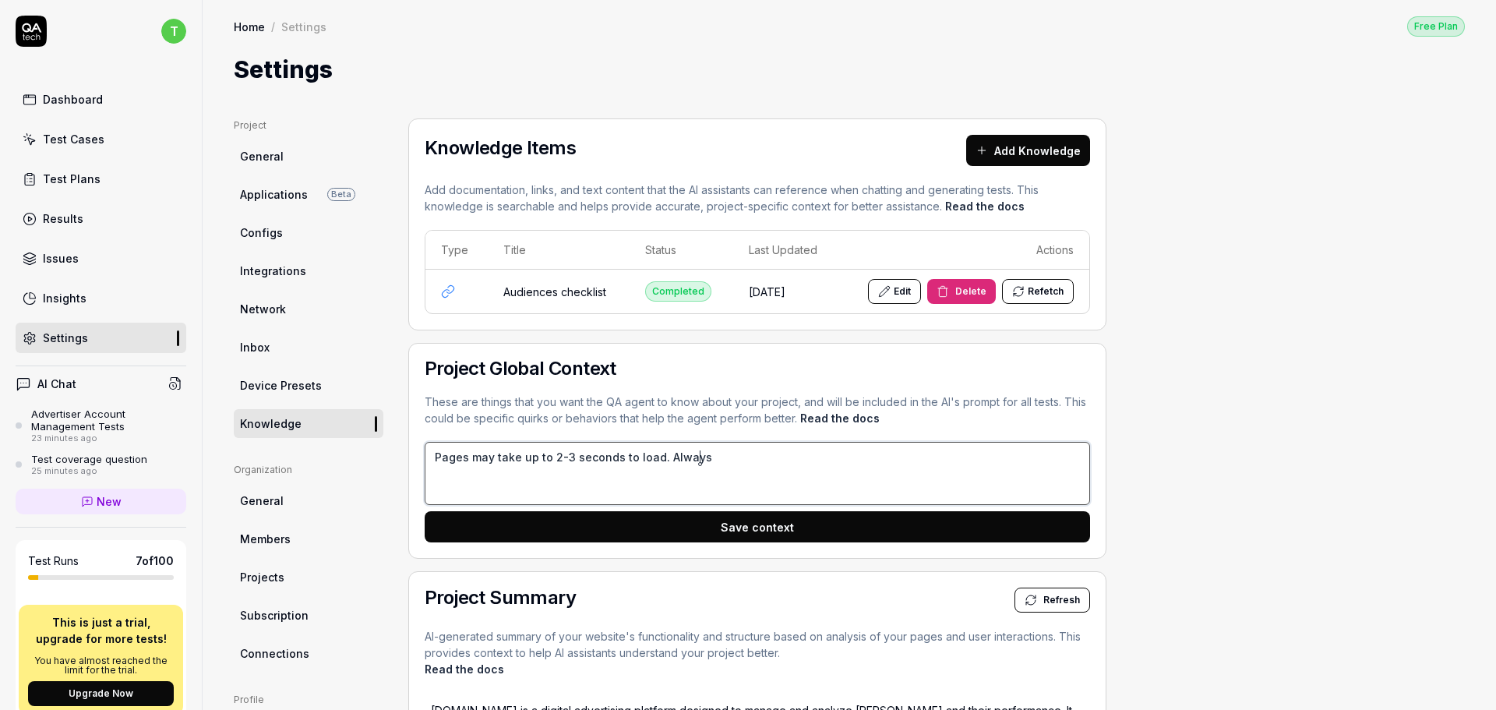
type textarea "*"
type textarea "Pages may take up to 2-3 seconds to load. Always w"
type textarea "*"
type textarea "Pages may take up to 2-3 seconds to load. Always wa"
type textarea "*"
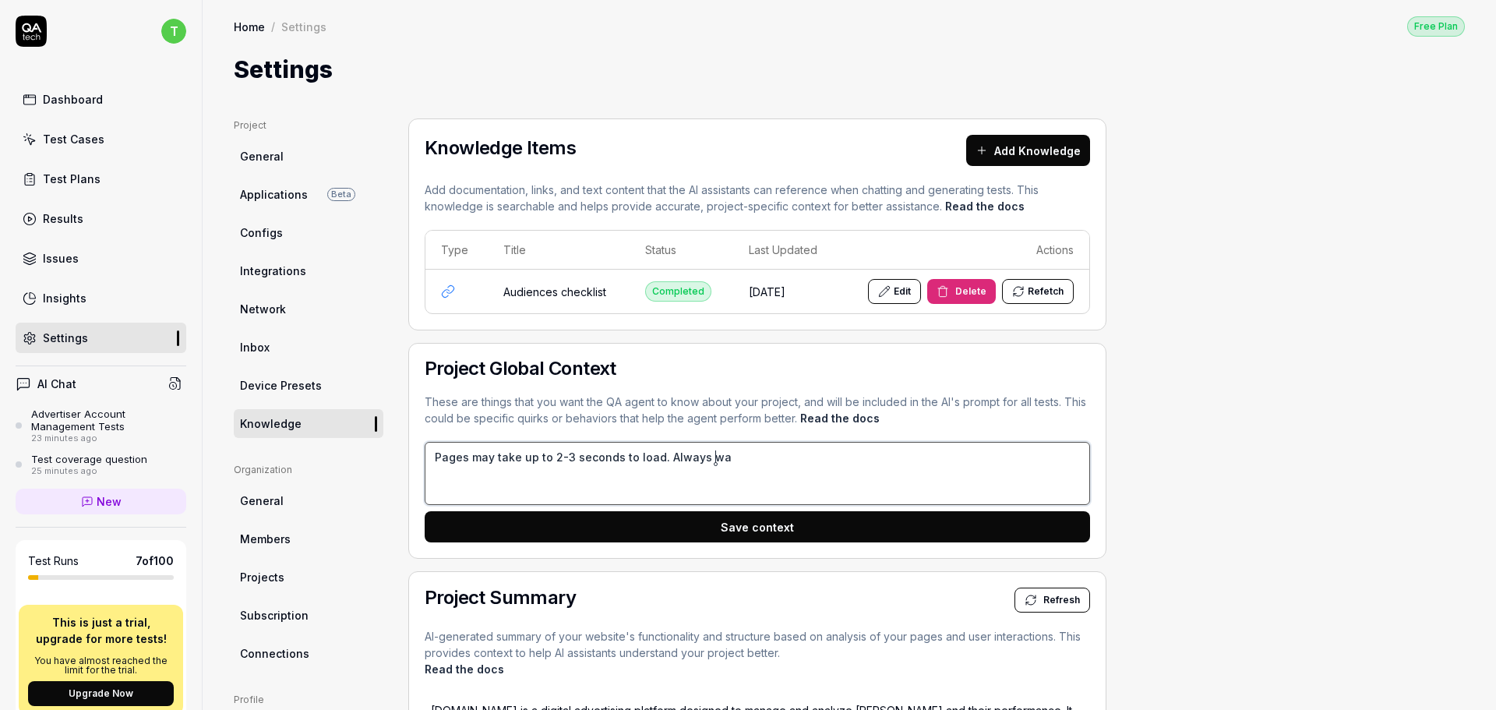
type textarea "Pages may take up to 2-3 seconds to load. Always wai"
type textarea "*"
type textarea "Pages may take up to 2-3 seconds to load. Always wait"
type textarea "*"
type textarea "Pages may take up to 2-3 seconds to load. Always wait"
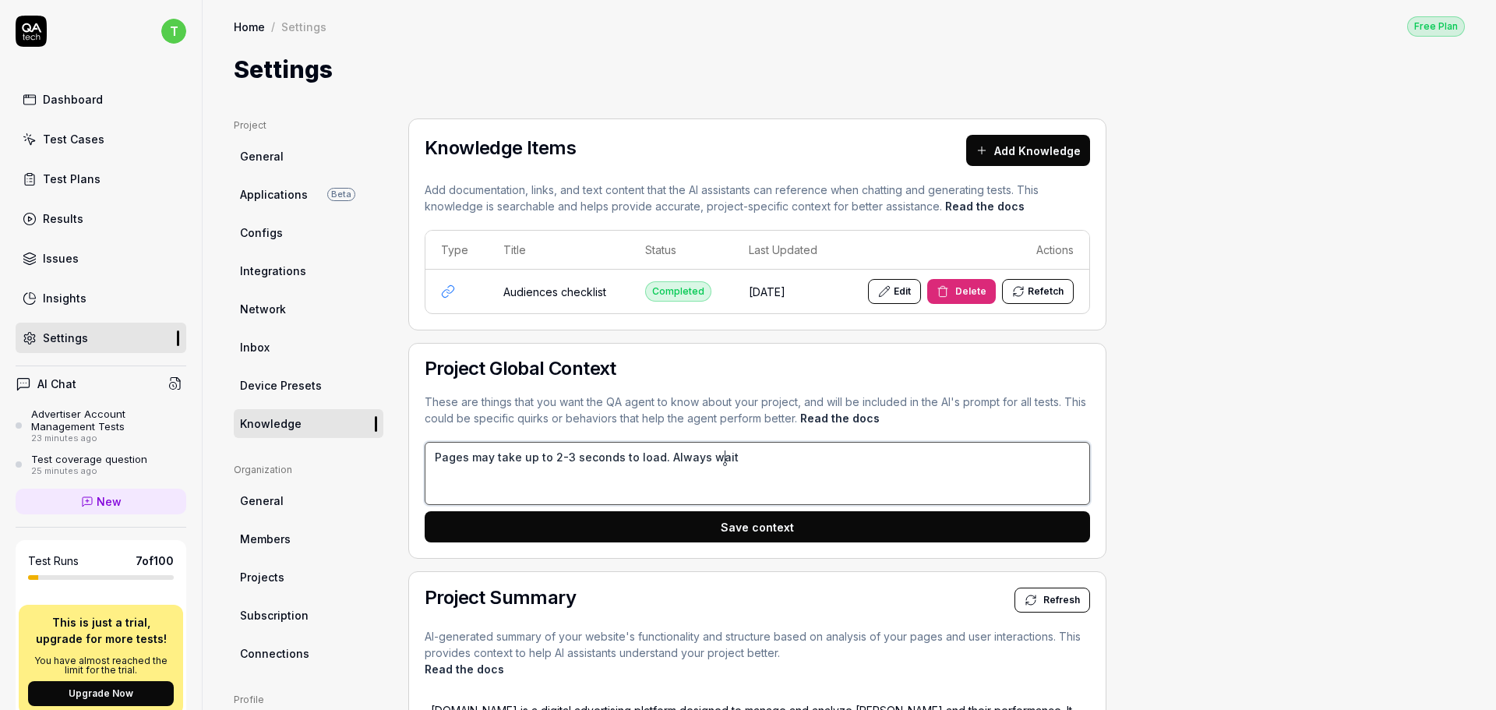
type textarea "*"
type textarea "Pages may take up to 2-3 seconds to load. Always wait 2"
type textarea "*"
type textarea "Pages may take up to 2-3 seconds to load. Always wait 2-"
type textarea "*"
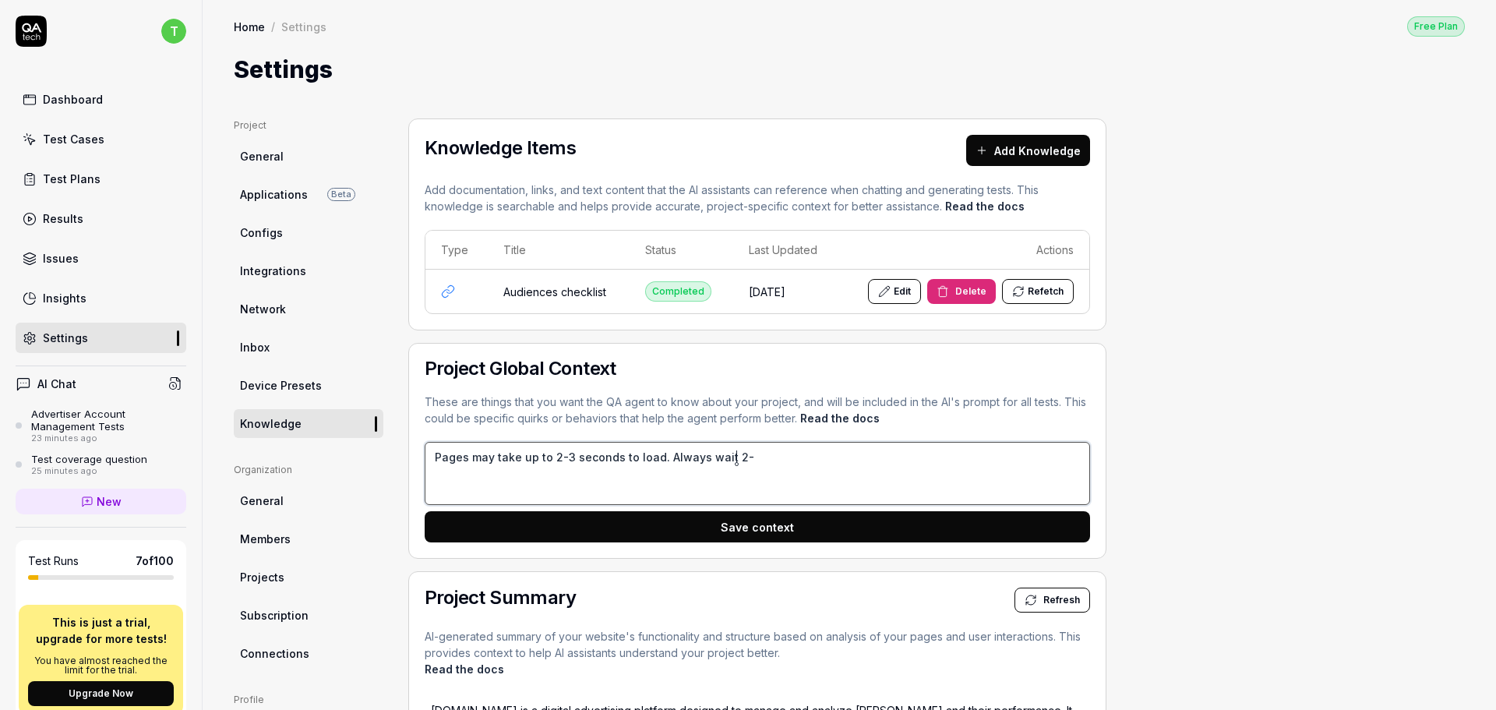
type textarea "Pages may take up to 2-3 seconds to load. Always wait 2-3"
type textarea "*"
type textarea "Pages may take up to 2-3 seconds to load. Always wait 2-3s"
type textarea "*"
type textarea "Pages may take up to 2-3 seconds to load. Always wait 2-3s"
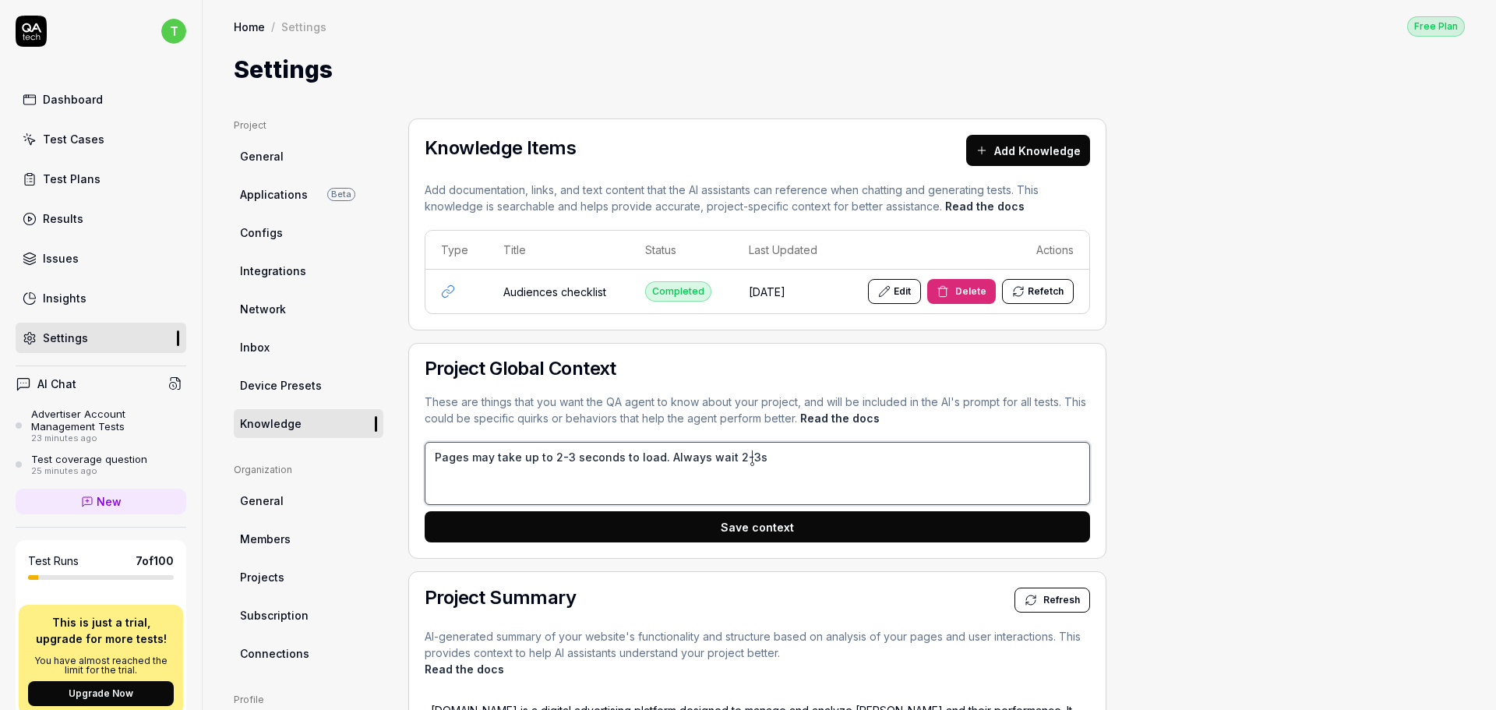
type textarea "*"
type textarea "Pages may take up to 2-3 seconds to load. Always wait 2-3s t"
type textarea "*"
type textarea "Pages may take up to 2-3 seconds to load. Always wait 2-3s to"
type textarea "*"
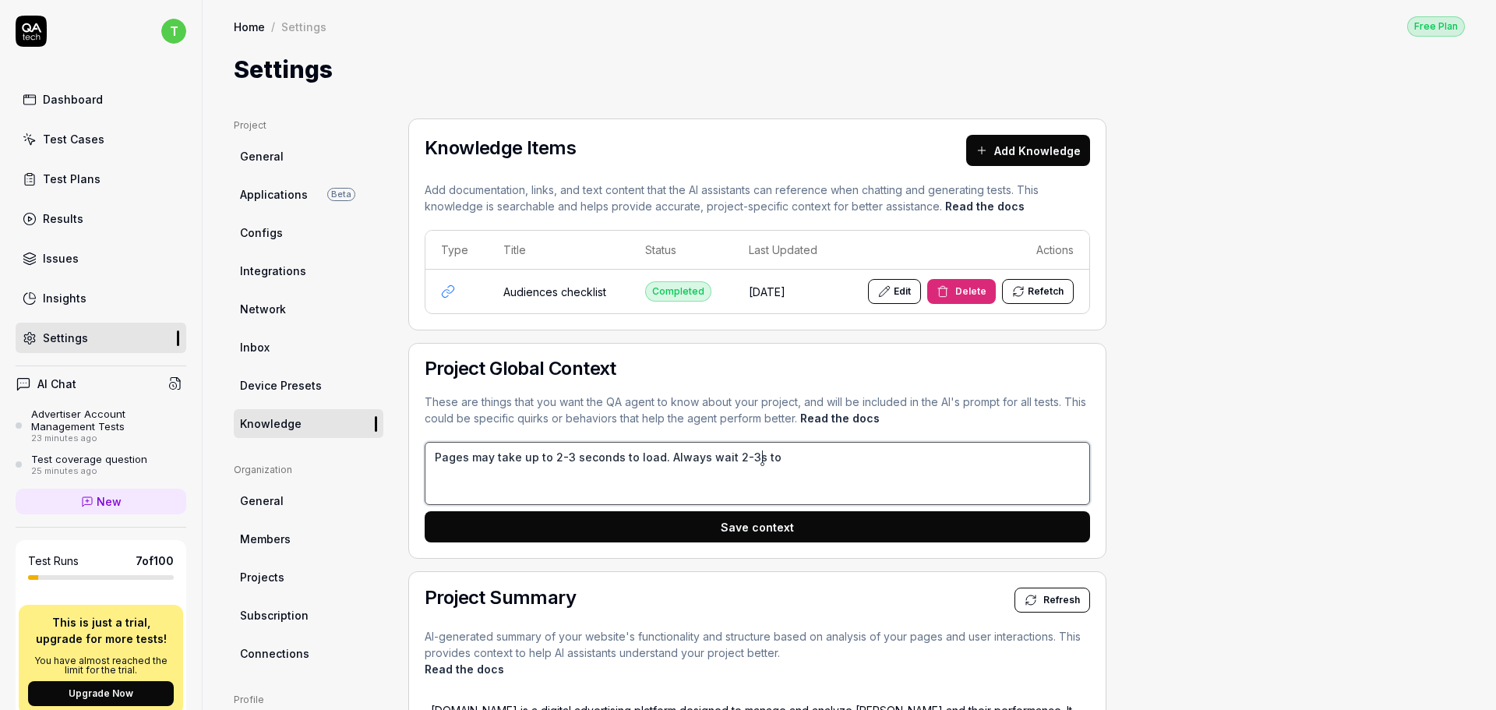
type textarea "Pages may take up to 2-3 seconds to load. Always wait 2-3s to"
type textarea "*"
type textarea "Pages may take up to 2-3 seconds to load. Always wait 2-3s to l"
type textarea "*"
type textarea "Pages may take up to 2-3 seconds to load. Always wait 2-3s to lo"
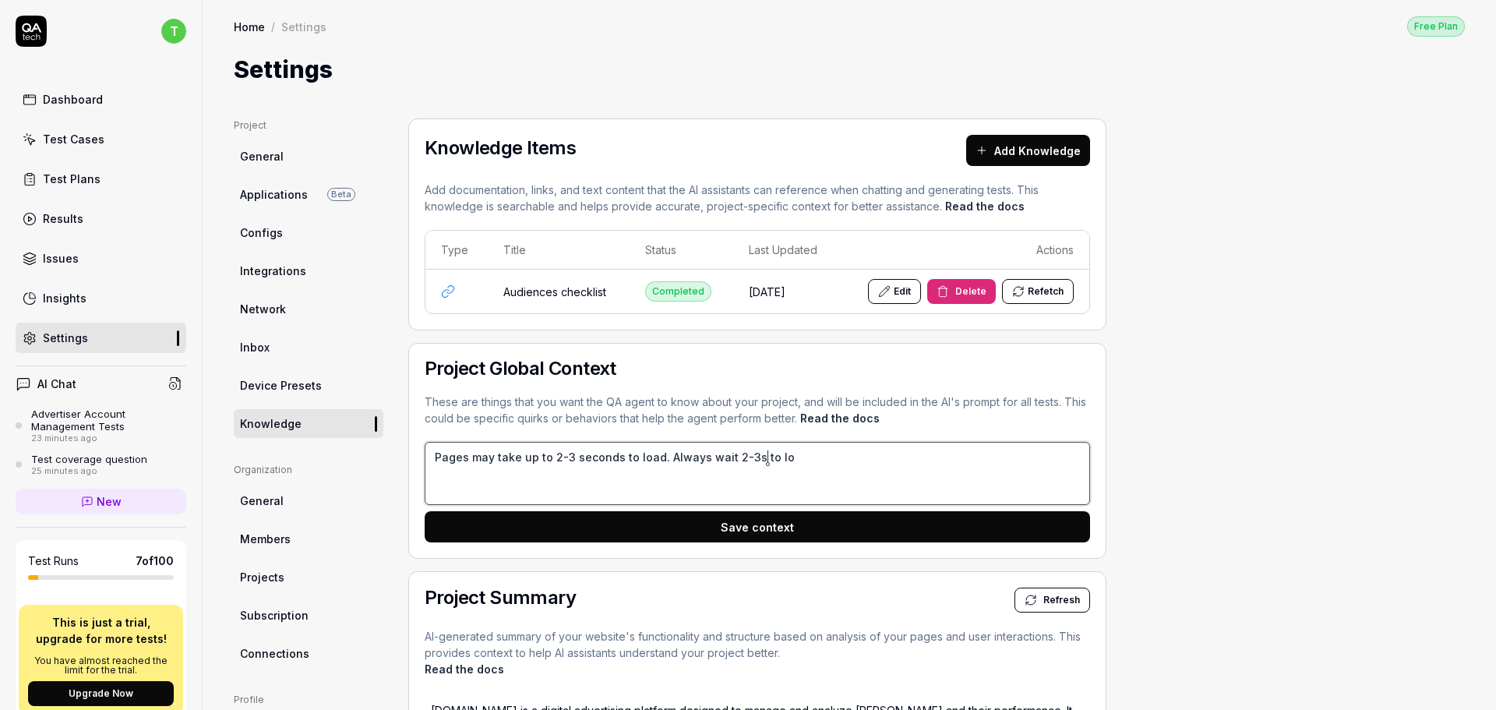
type textarea "*"
type textarea "Pages may take up to 2-3 seconds to load. Always wait 2-3s to loa"
type textarea "*"
type textarea "Pages may take up to 2-3 seconds to load. Always wait 2-3s to load"
click at [741, 520] on button "Save context" at bounding box center [757, 526] width 665 height 31
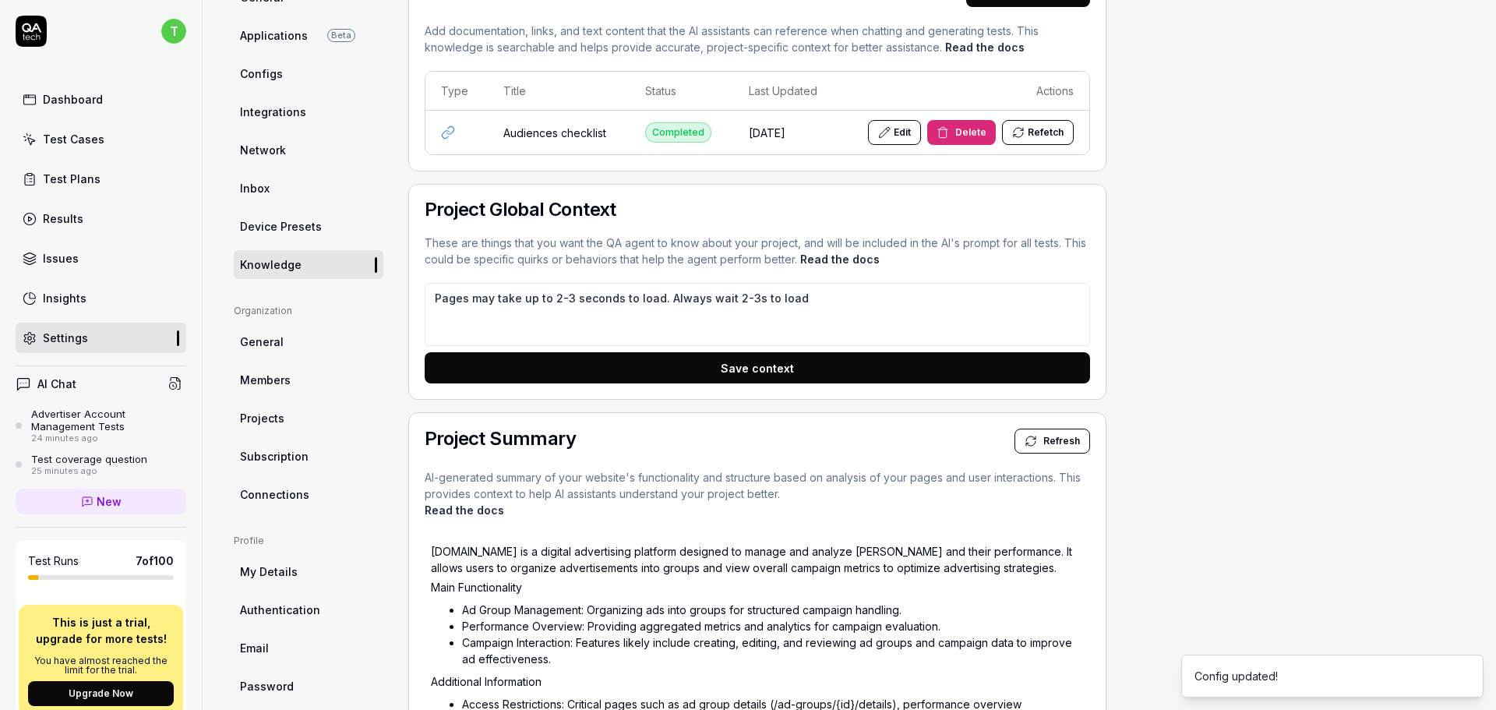
scroll to position [389, 0]
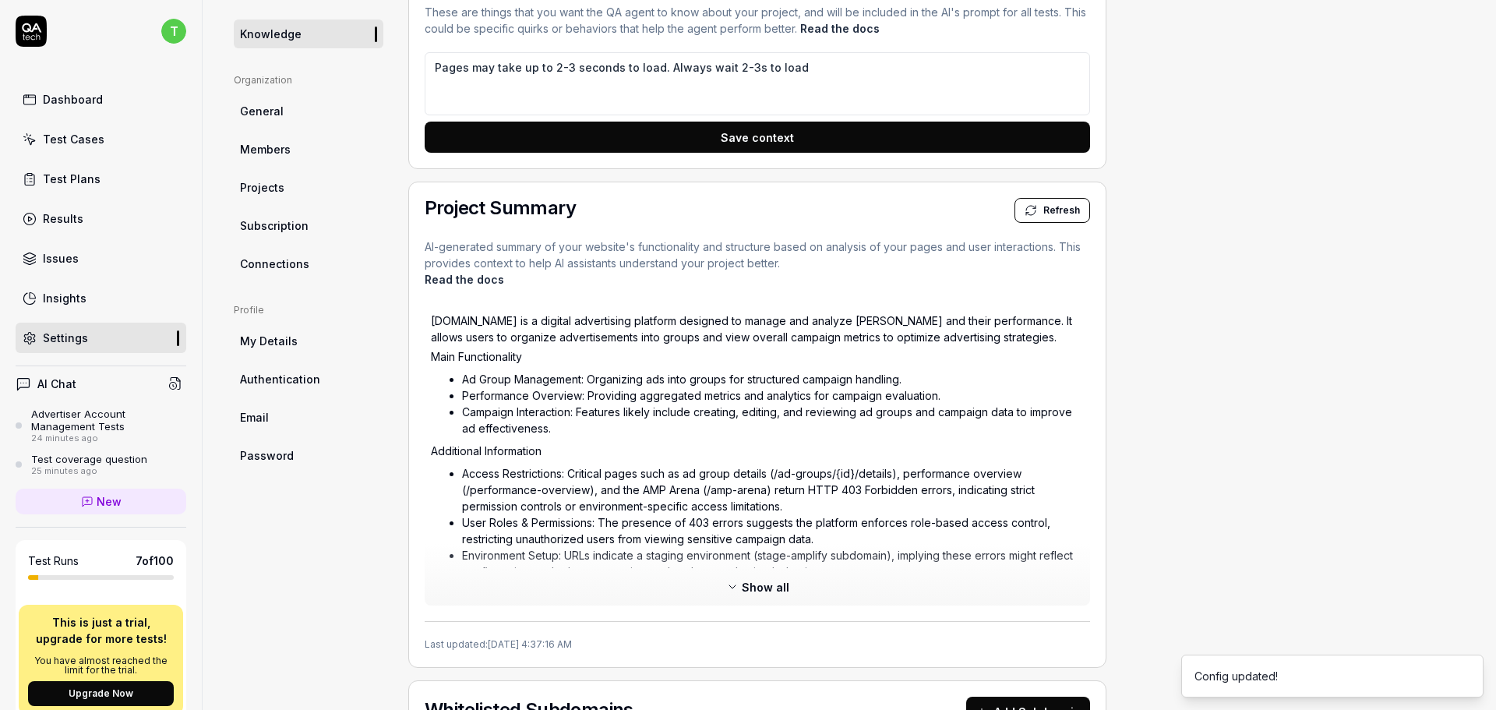
click at [1051, 208] on span "Refresh" at bounding box center [1061, 210] width 37 height 14
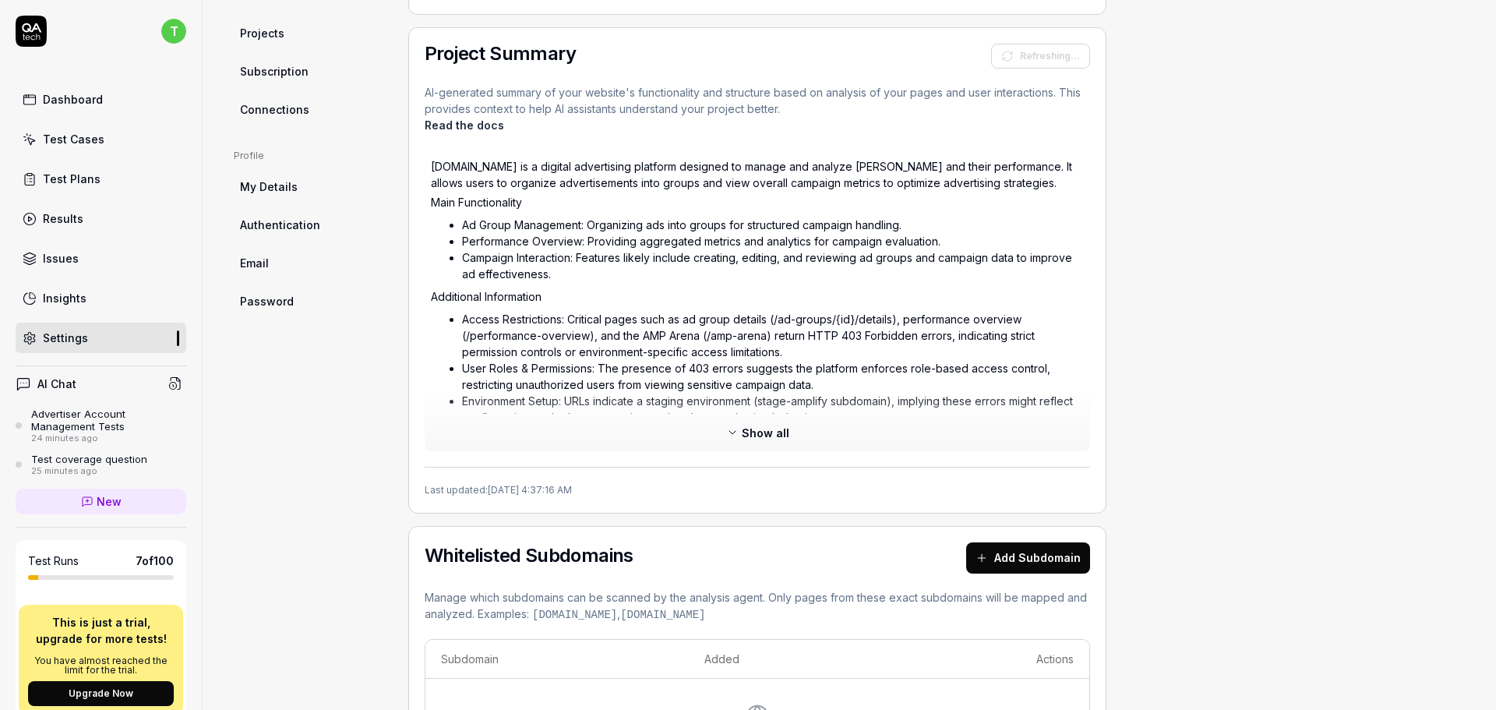
scroll to position [545, 0]
click at [755, 427] on span "Show all" at bounding box center [766, 431] width 48 height 16
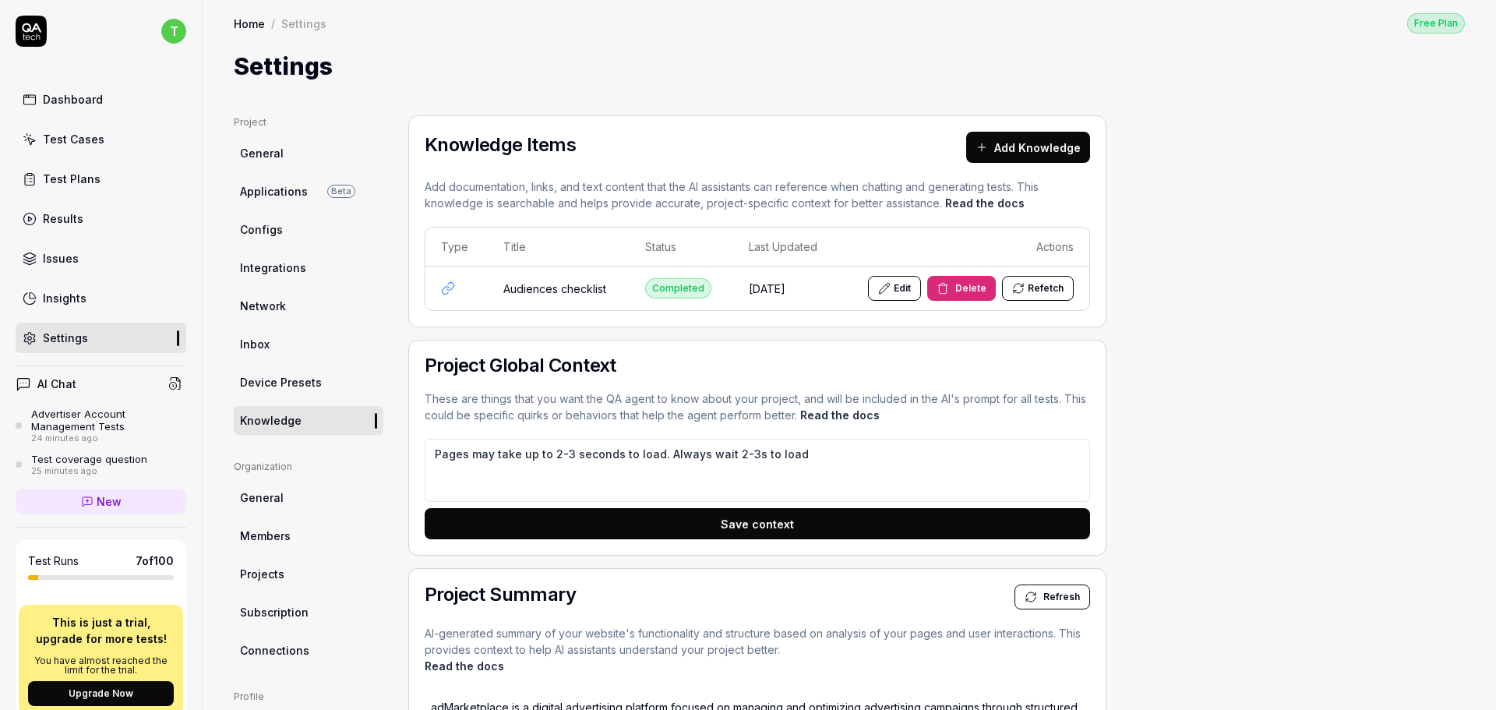
scroll to position [0, 0]
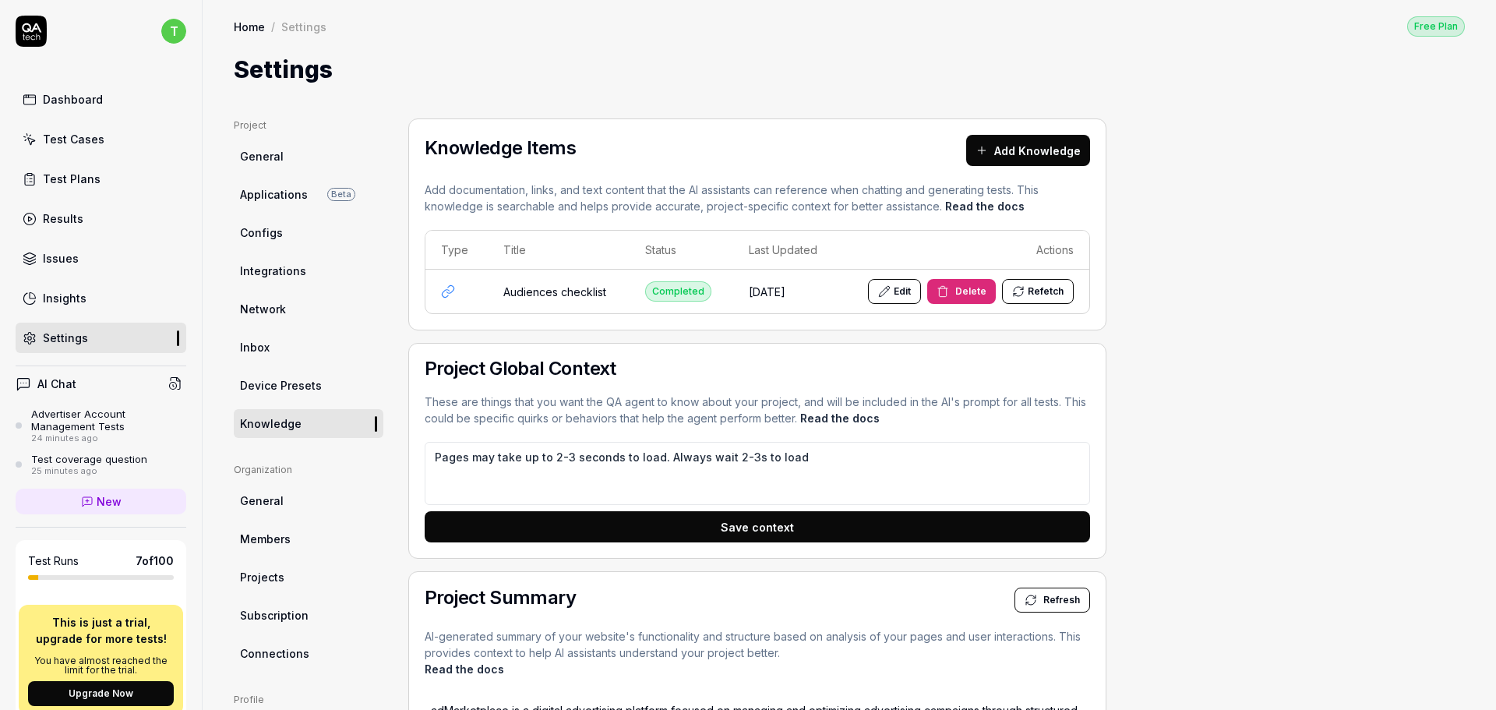
click at [83, 181] on div "Test Plans" at bounding box center [72, 179] width 58 height 16
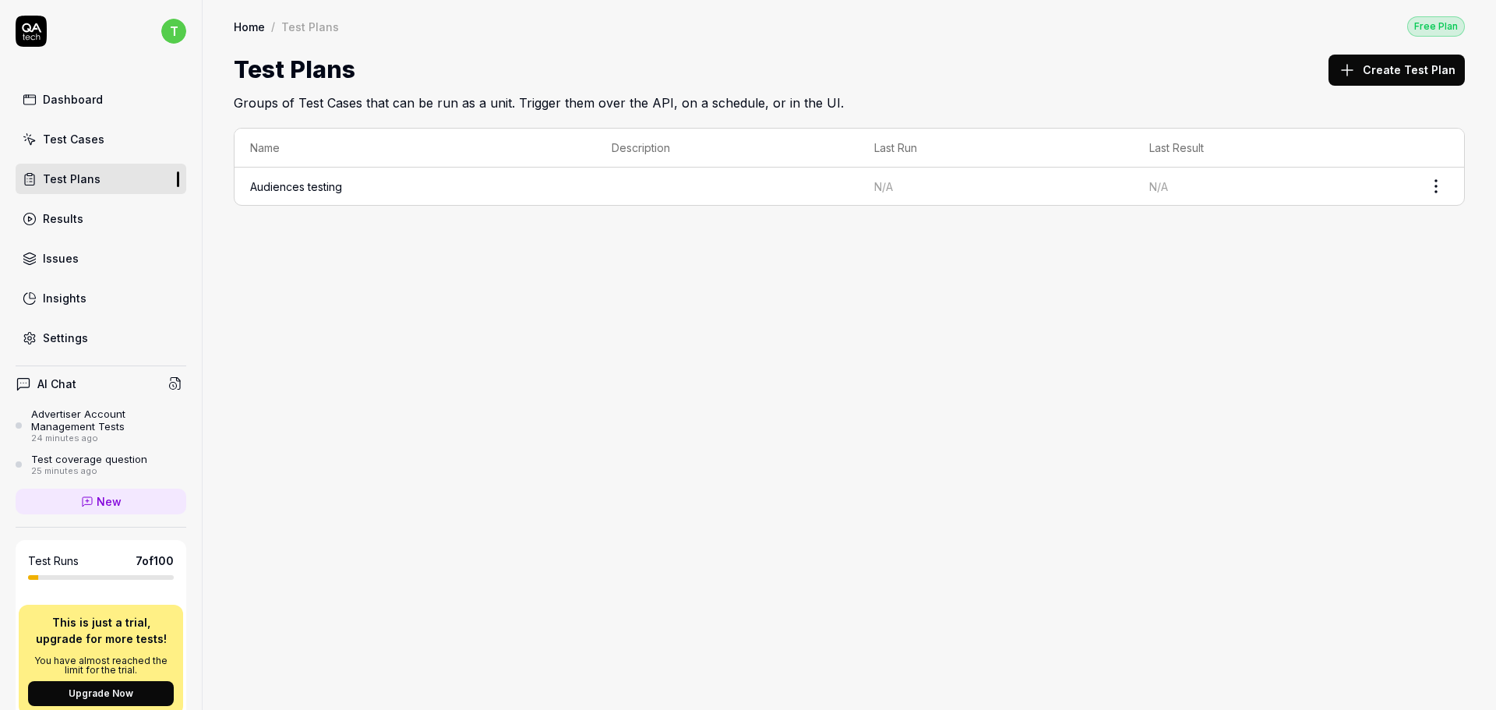
click at [78, 147] on link "Test Cases" at bounding box center [101, 139] width 171 height 30
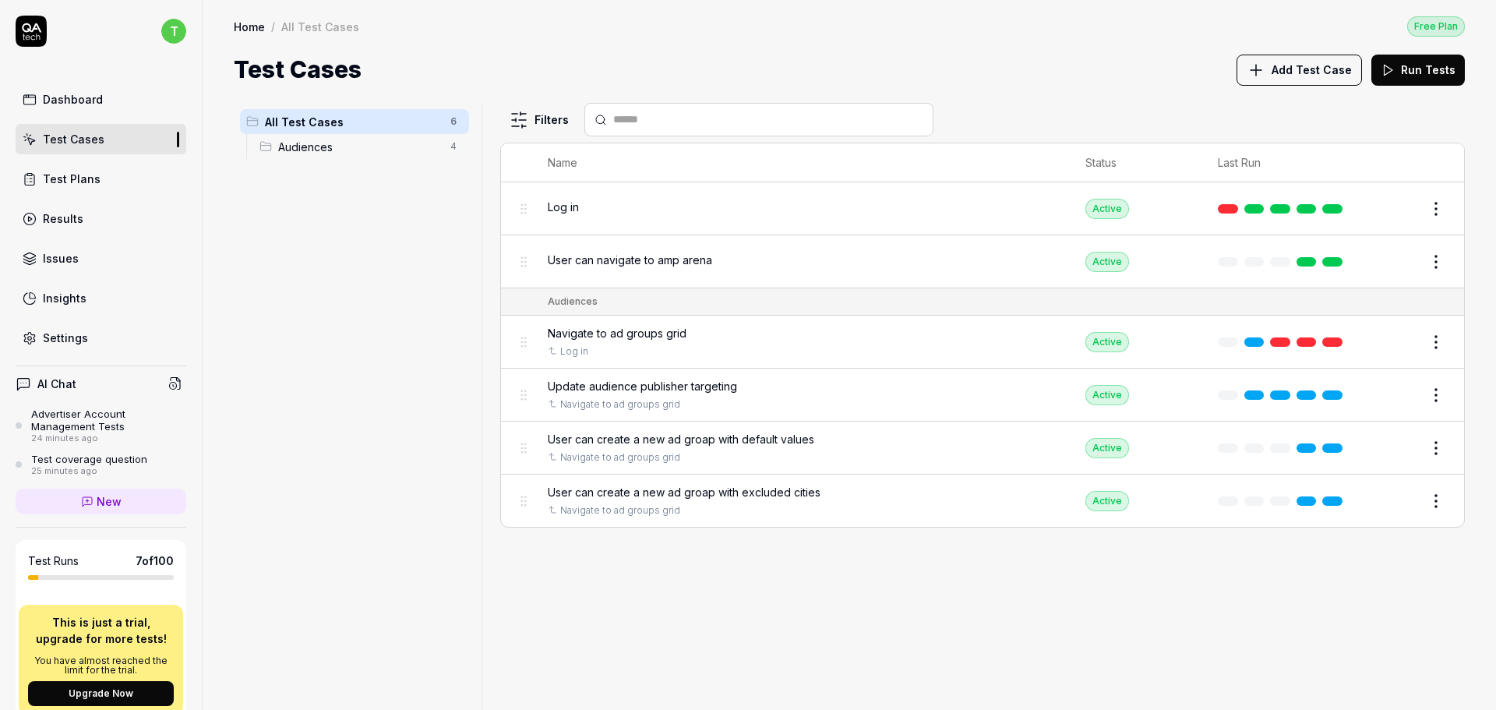
click at [728, 390] on span "Update audience publisher targeting" at bounding box center [642, 386] width 189 height 16
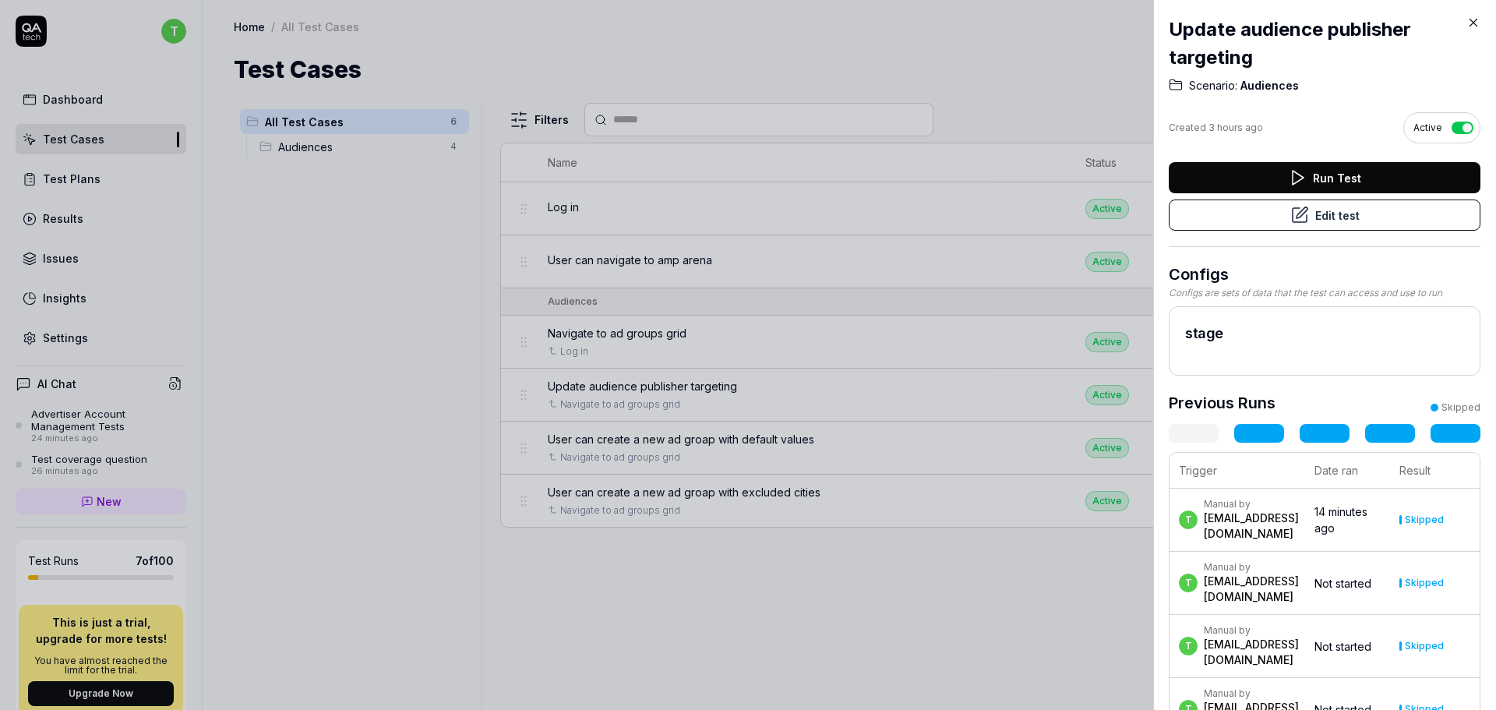
click at [1331, 211] on button "Edit test" at bounding box center [1324, 214] width 312 height 31
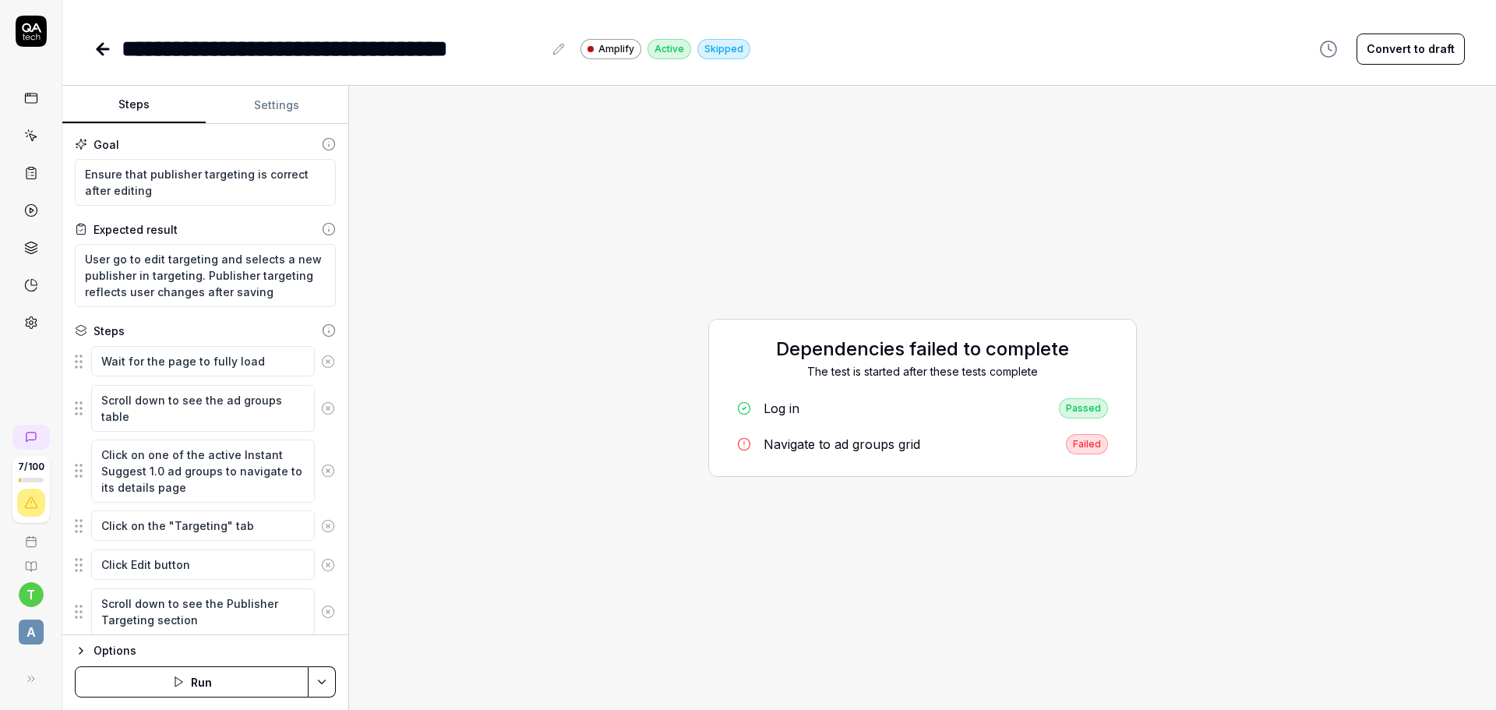
click at [199, 684] on button "Run" at bounding box center [192, 681] width 234 height 31
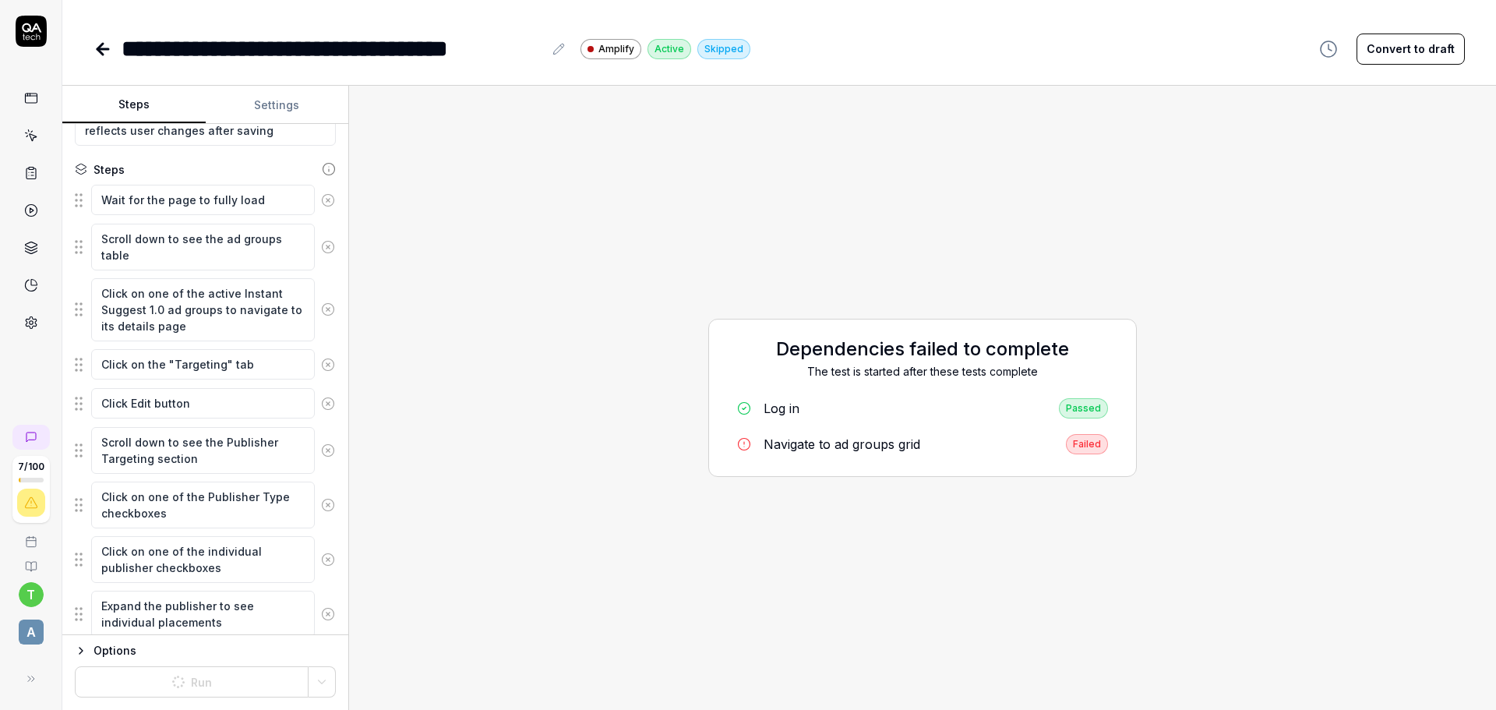
scroll to position [361, 0]
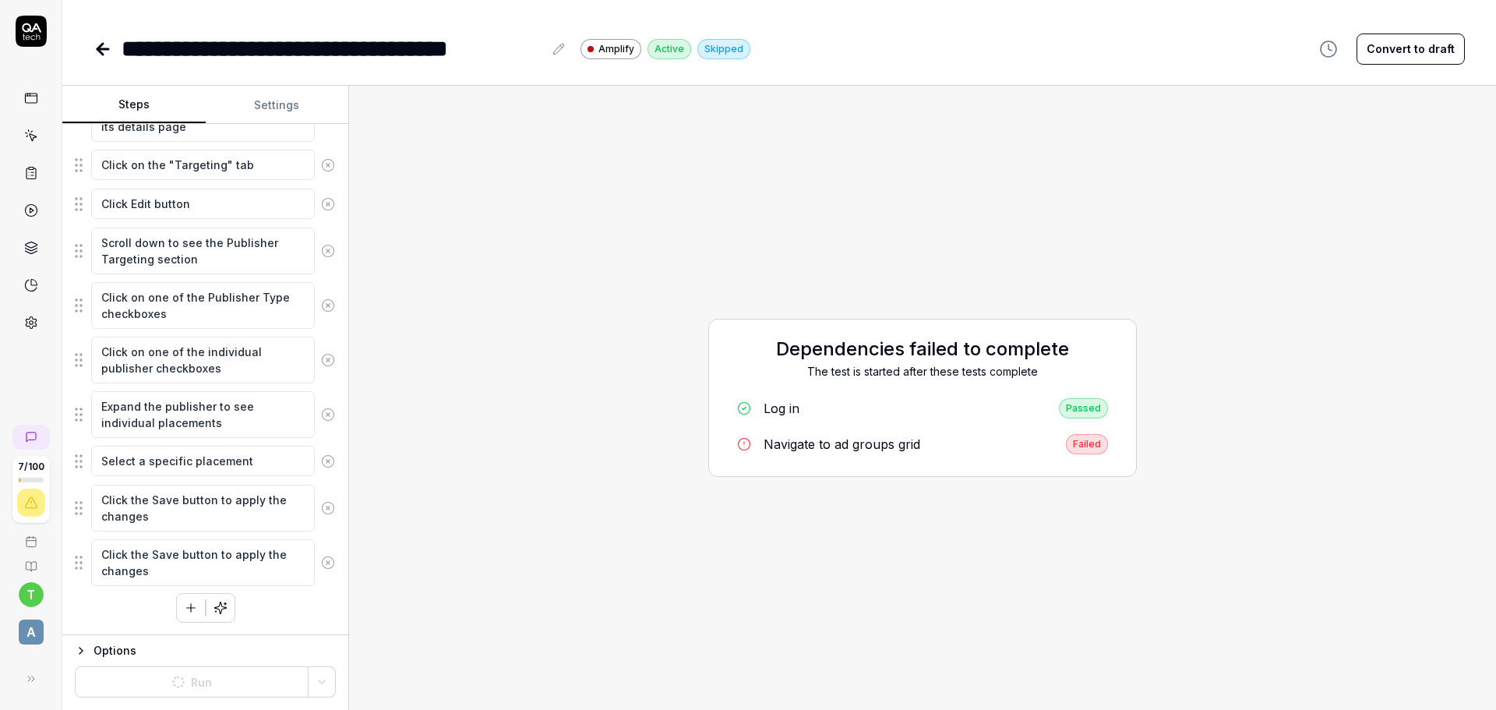
click at [886, 446] on div "Navigate to ad groups grid" at bounding box center [841, 444] width 157 height 19
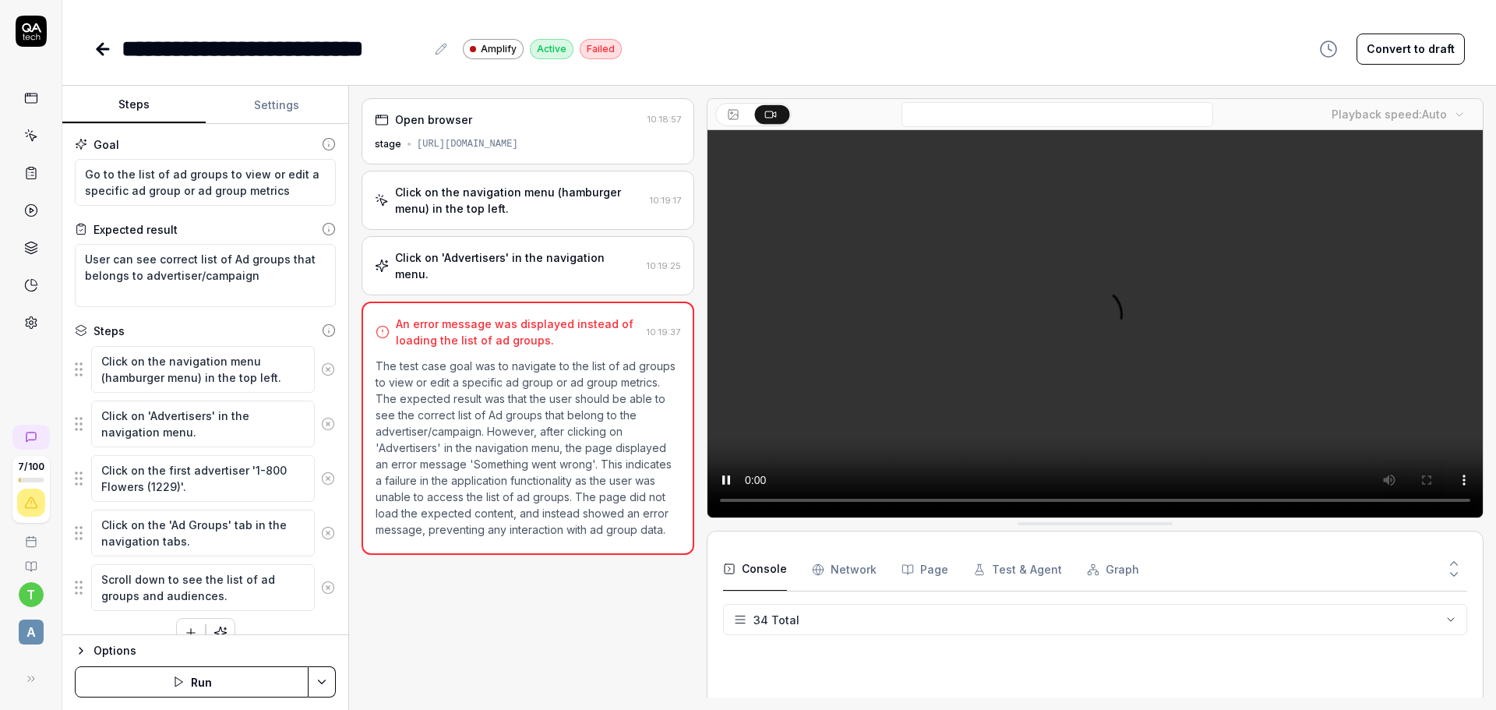
scroll to position [1178, 0]
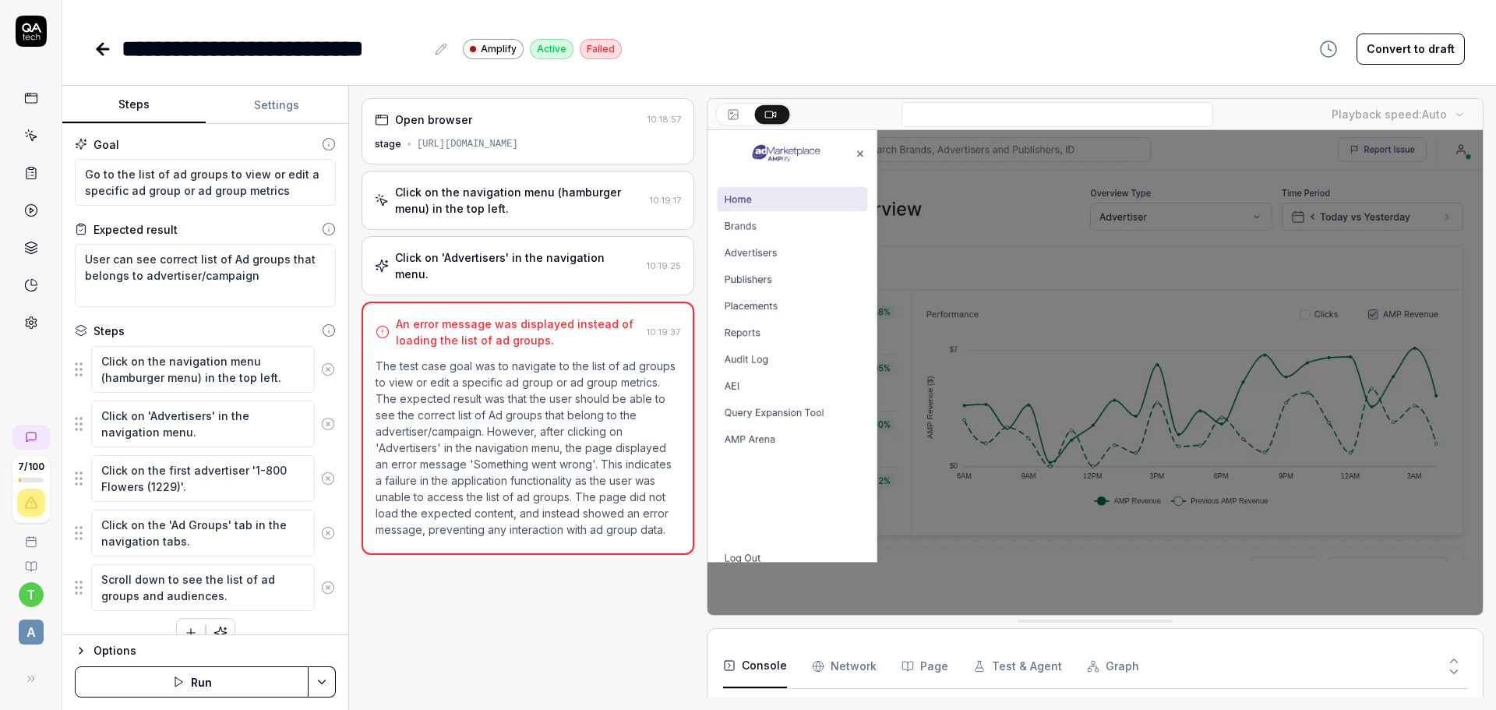
click at [194, 685] on button "Run" at bounding box center [192, 681] width 234 height 31
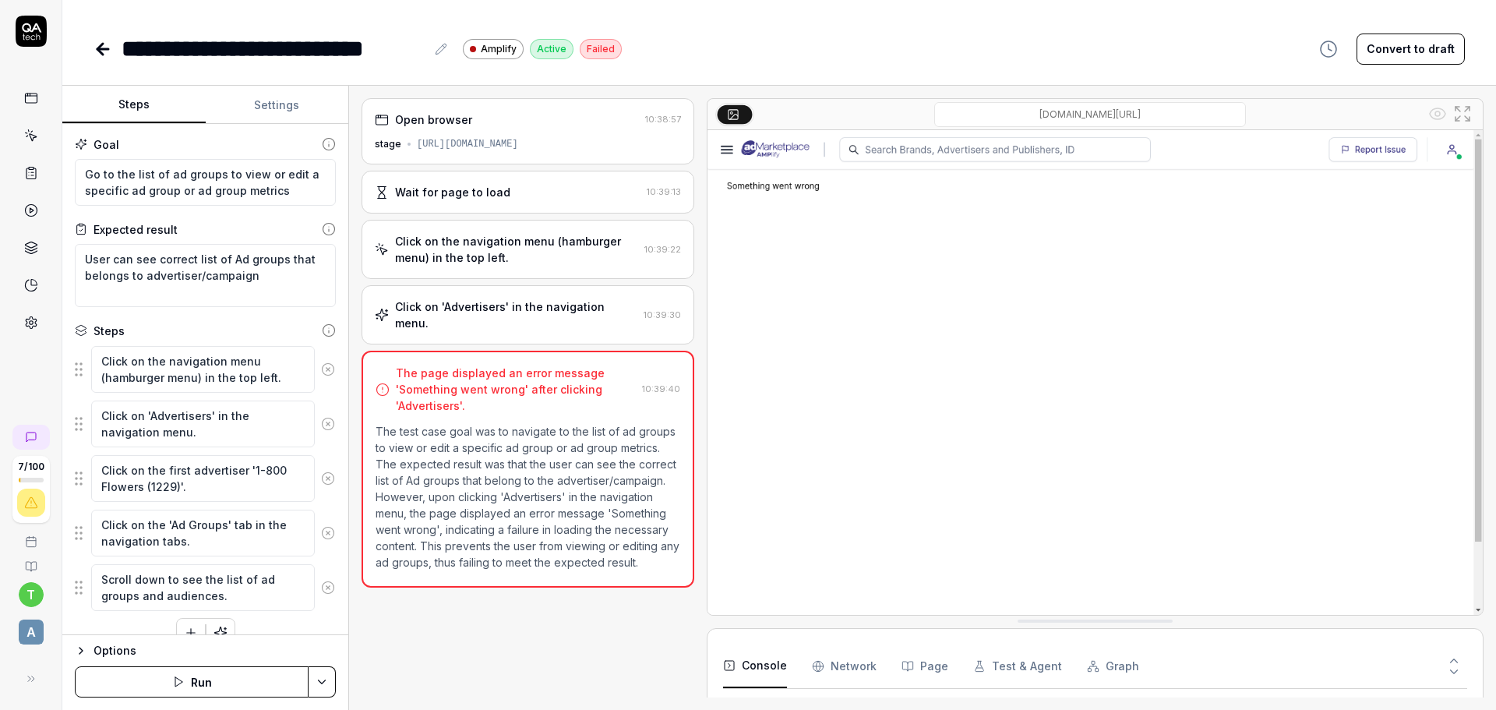
click at [171, 675] on button "Run" at bounding box center [192, 681] width 234 height 31
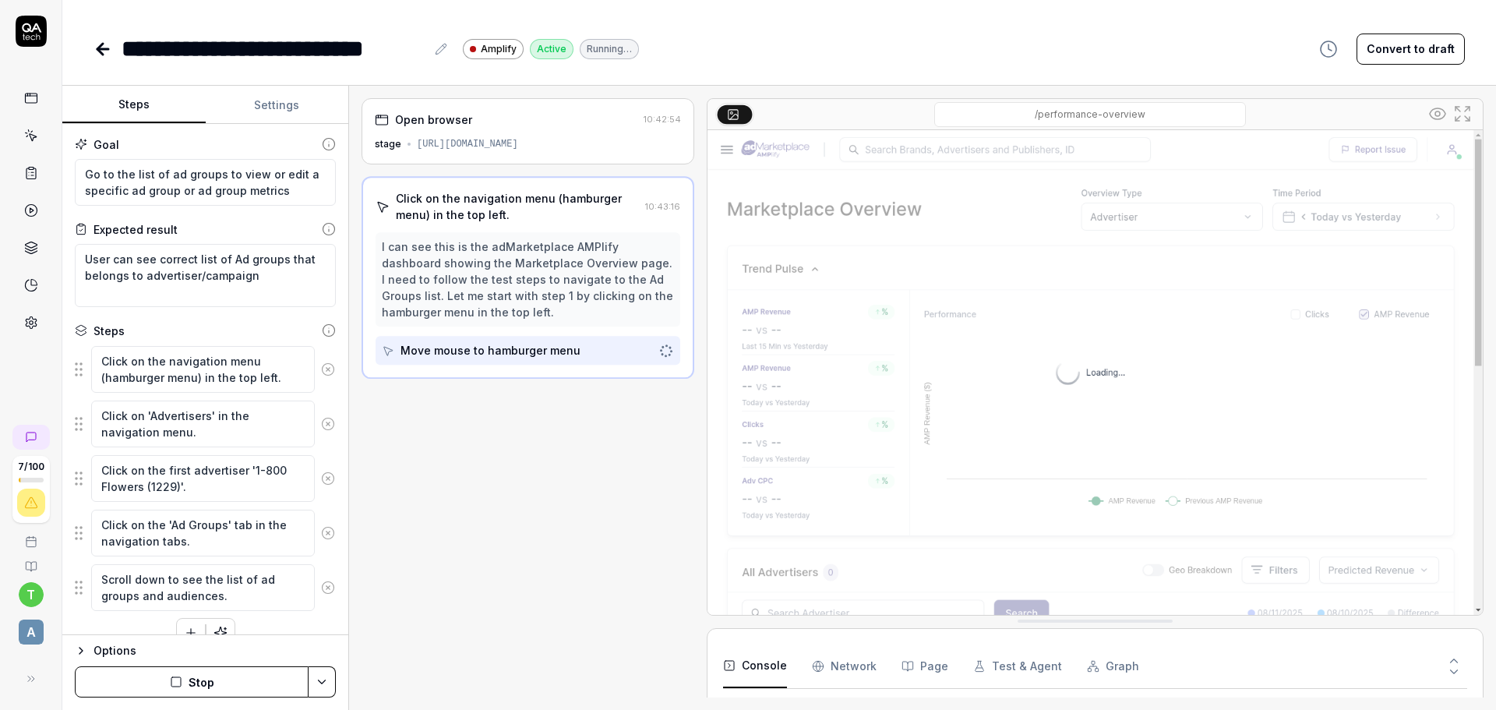
scroll to position [995, 0]
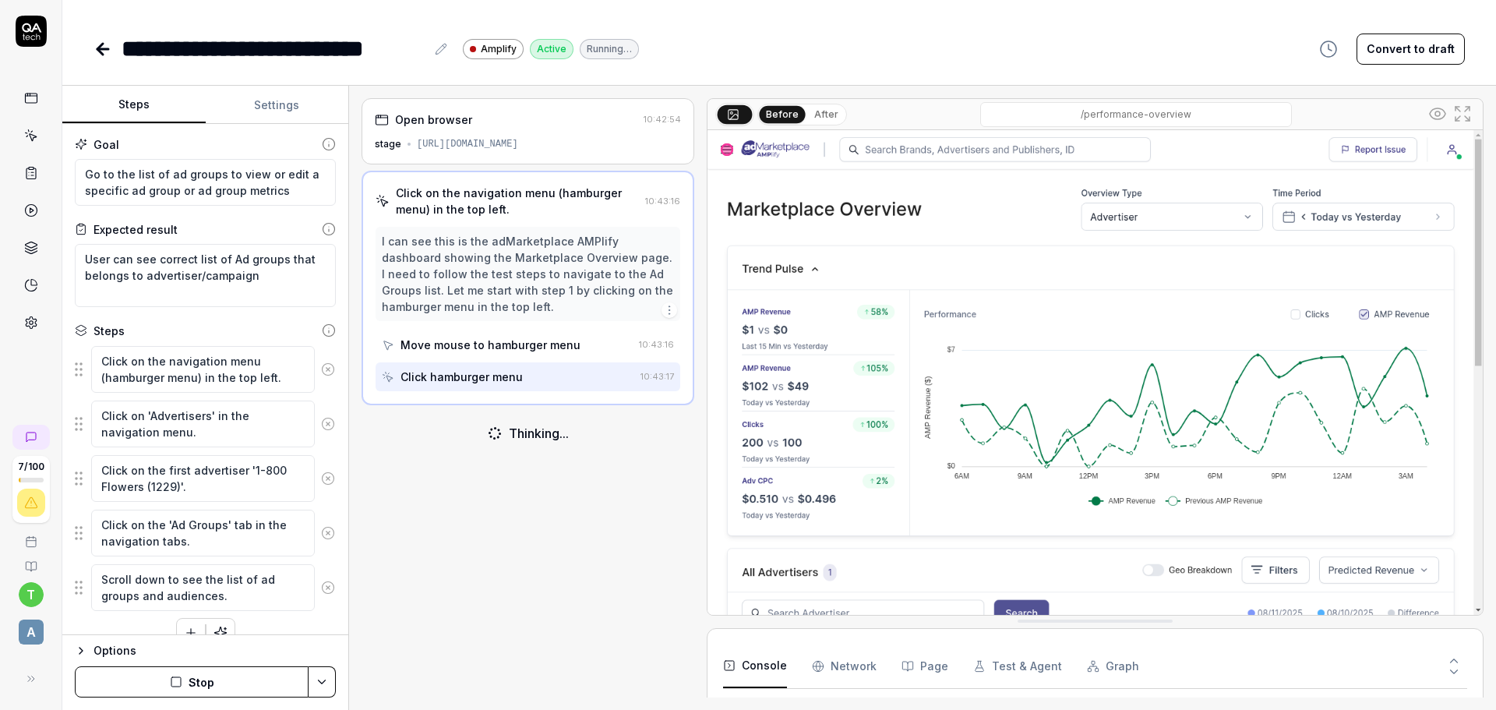
click at [97, 45] on icon at bounding box center [102, 49] width 19 height 19
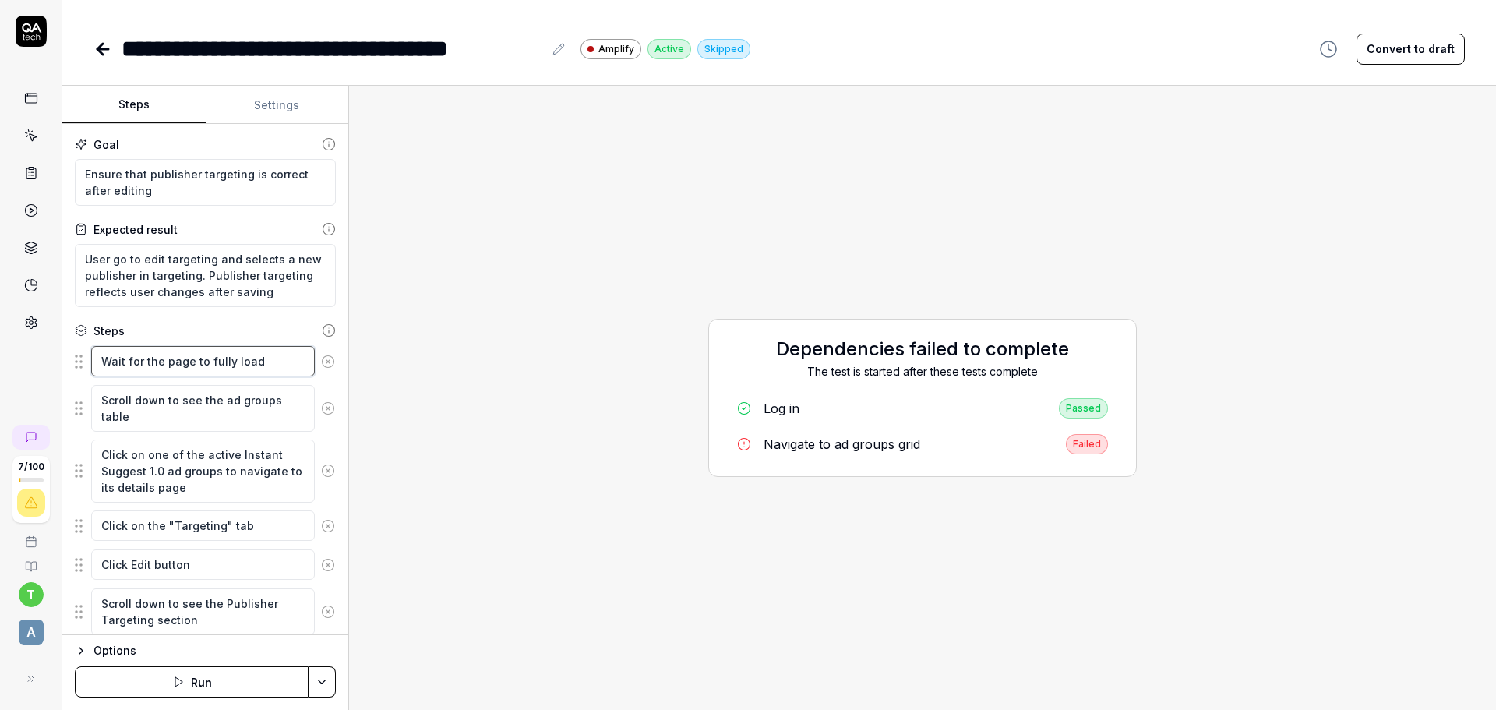
click at [258, 365] on textarea "Wait for the page to fully load" at bounding box center [203, 361] width 224 height 30
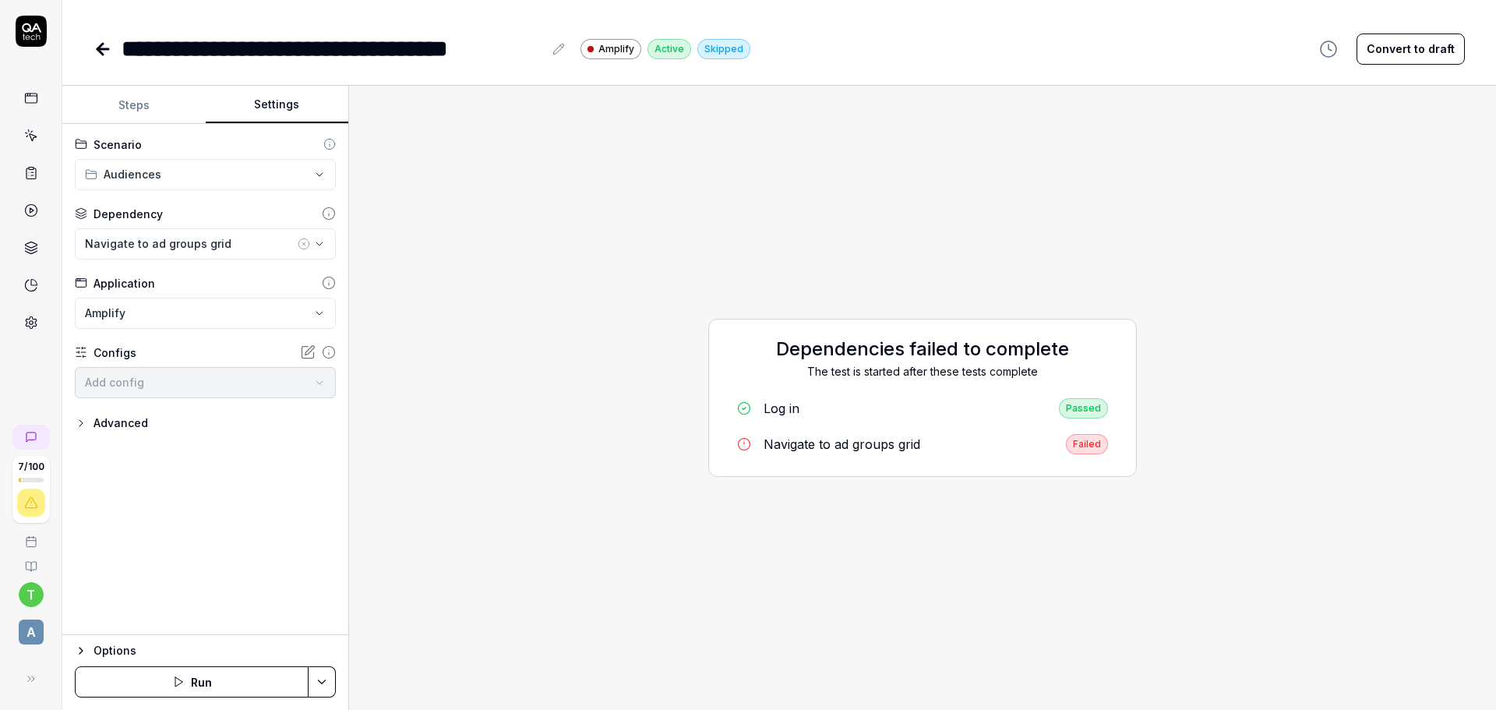
click at [291, 91] on button "Settings" at bounding box center [277, 104] width 143 height 37
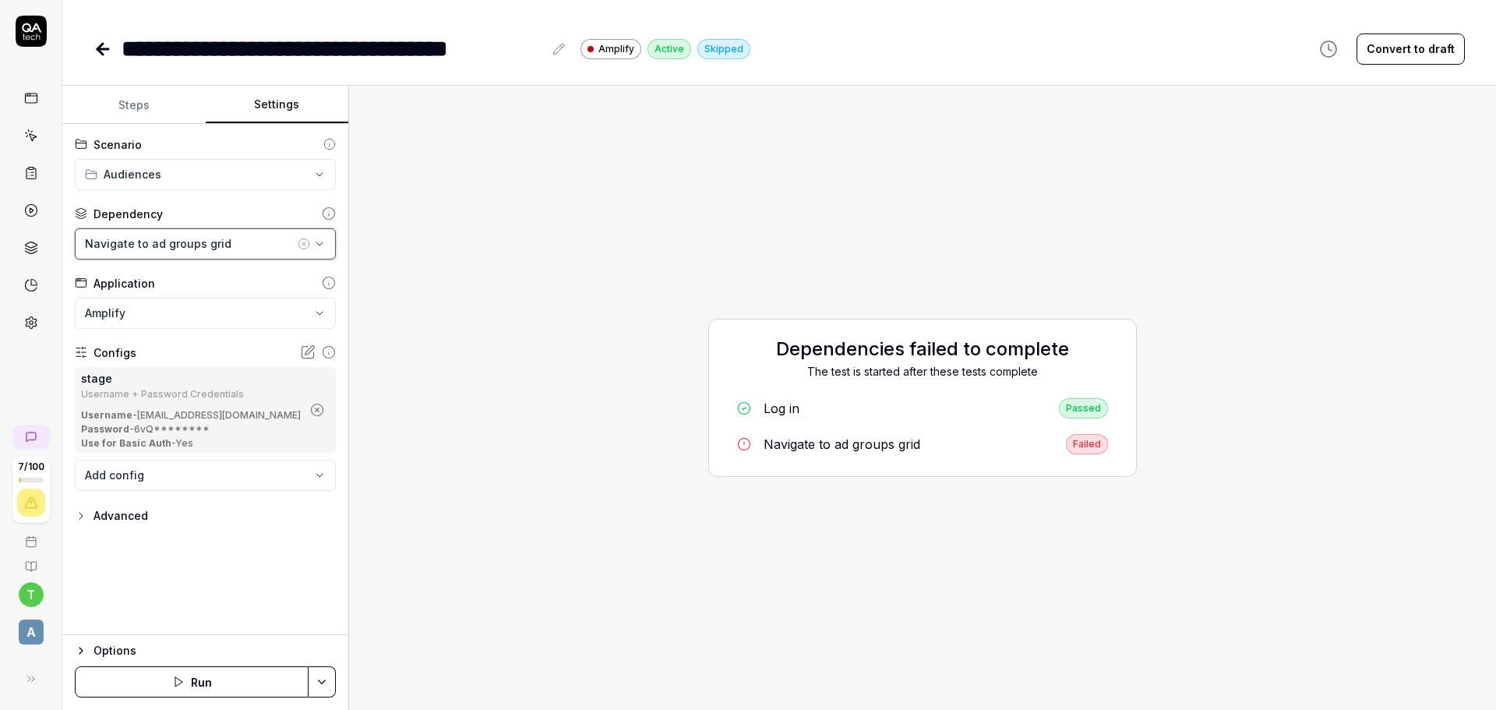
click at [224, 245] on div "Navigate to ad groups grid" at bounding box center [190, 243] width 210 height 16
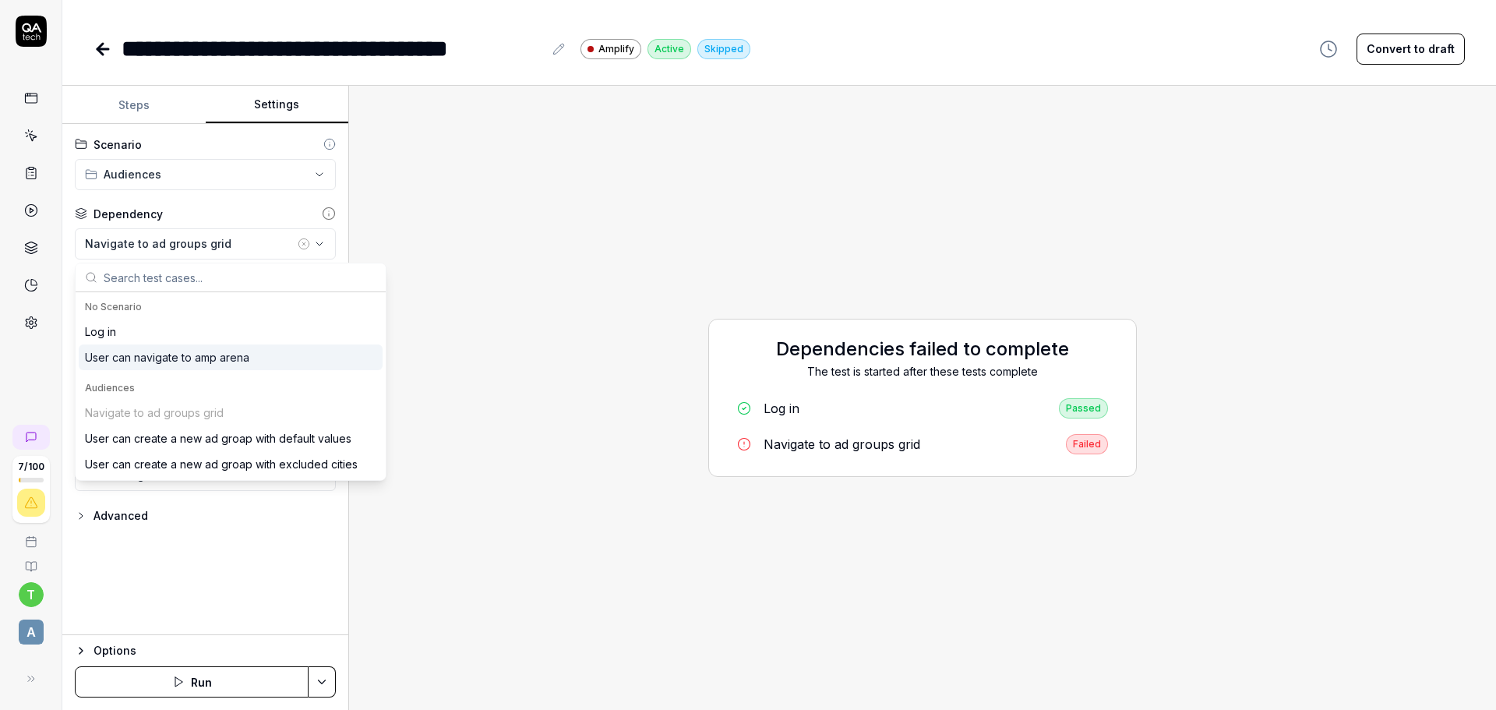
click at [135, 364] on div "User can navigate to amp arena" at bounding box center [167, 357] width 164 height 16
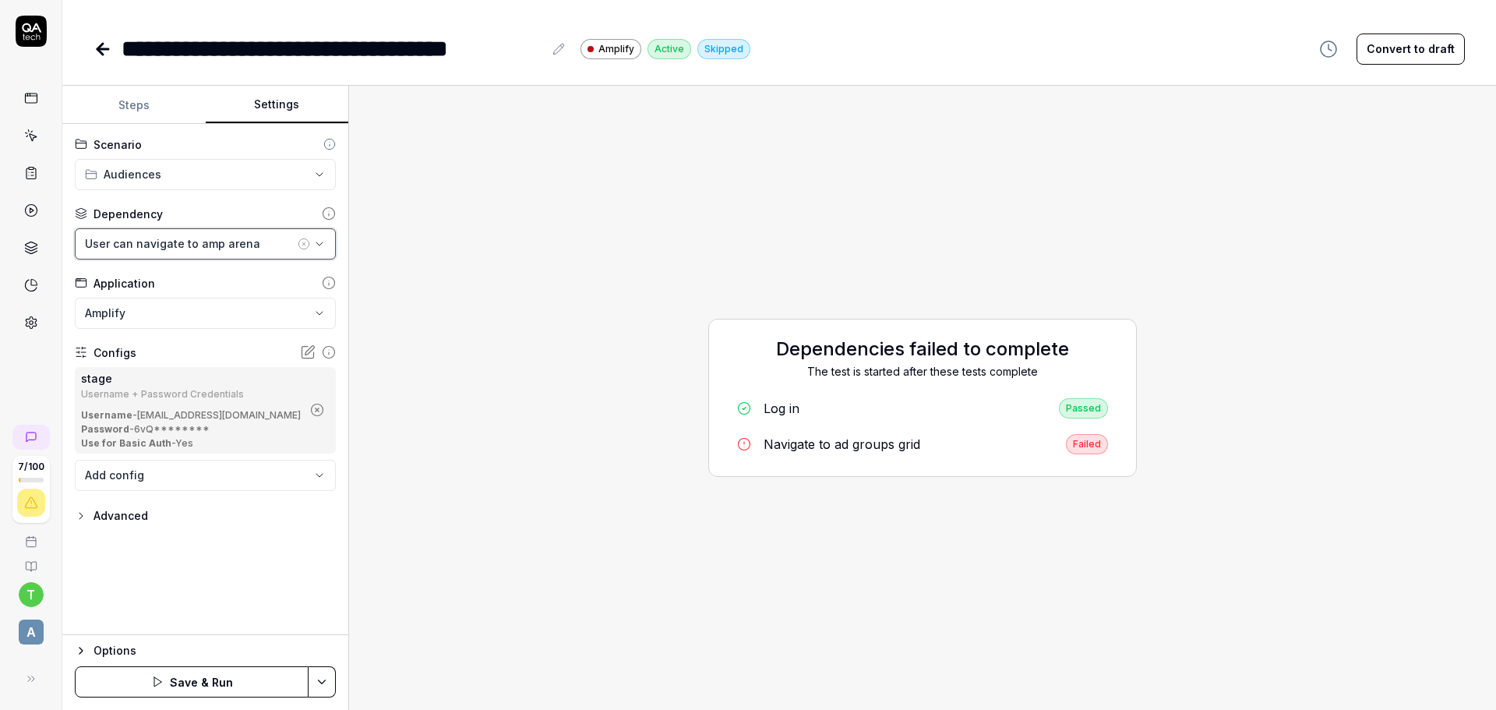
click at [182, 249] on div "User can navigate to amp arena" at bounding box center [190, 243] width 210 height 16
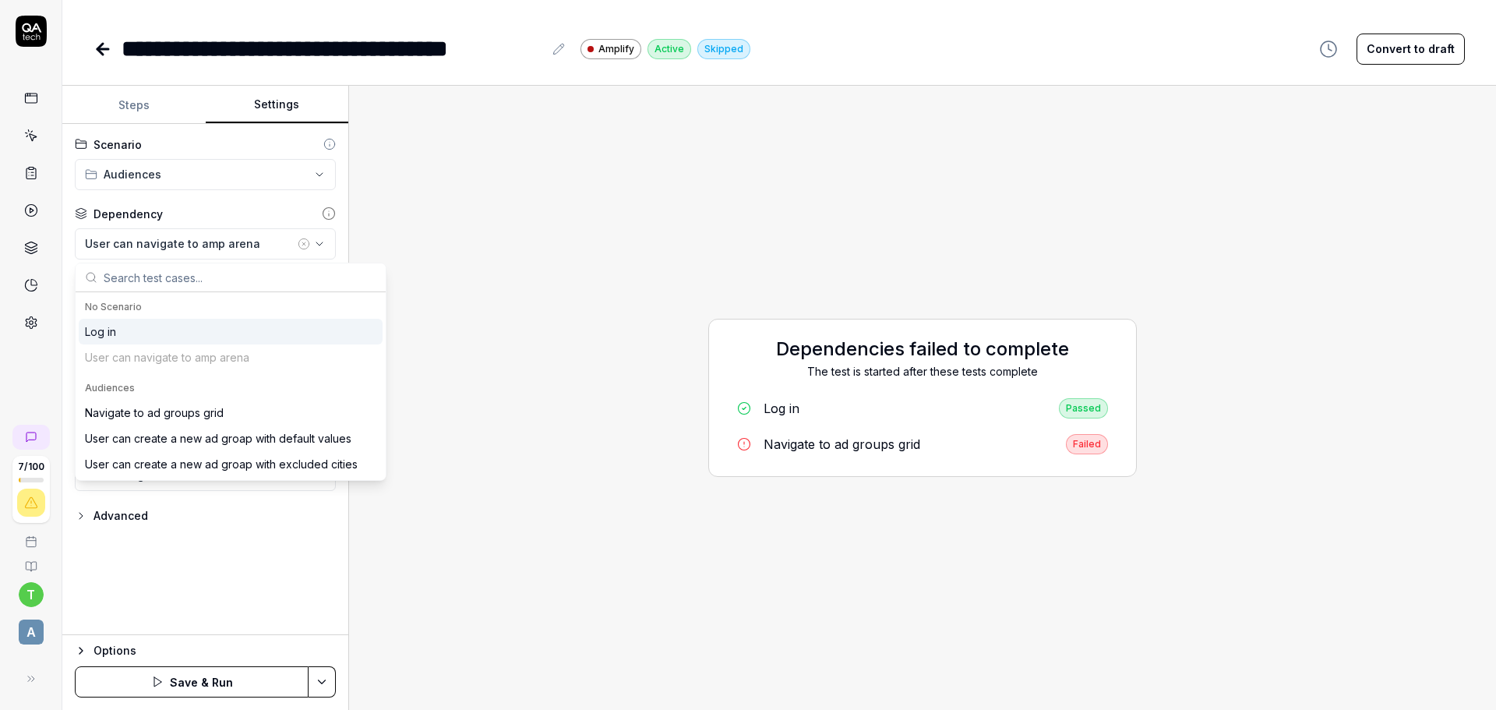
click at [148, 311] on div "No Scenario" at bounding box center [230, 307] width 291 height 14
click at [147, 329] on div "Log in" at bounding box center [231, 332] width 304 height 26
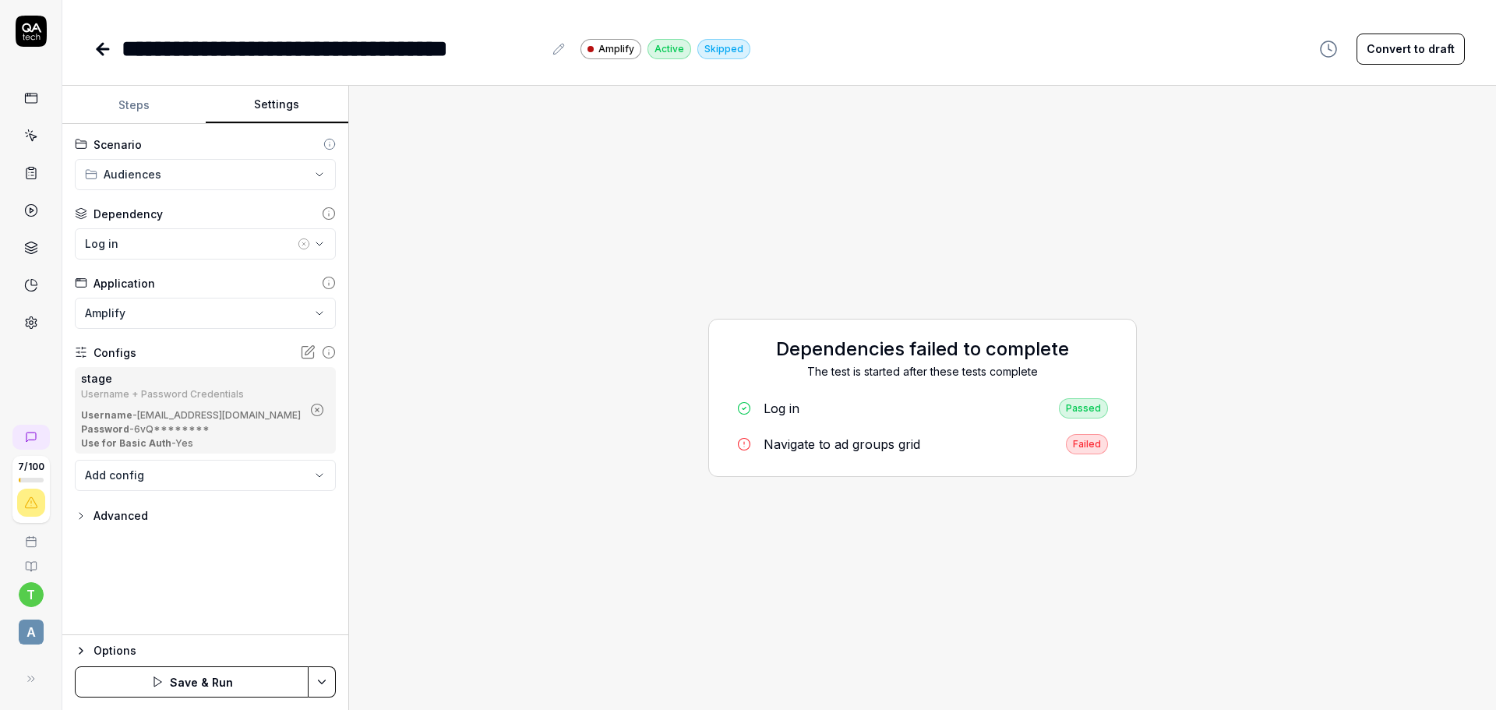
click at [143, 114] on button "Steps" at bounding box center [133, 104] width 143 height 37
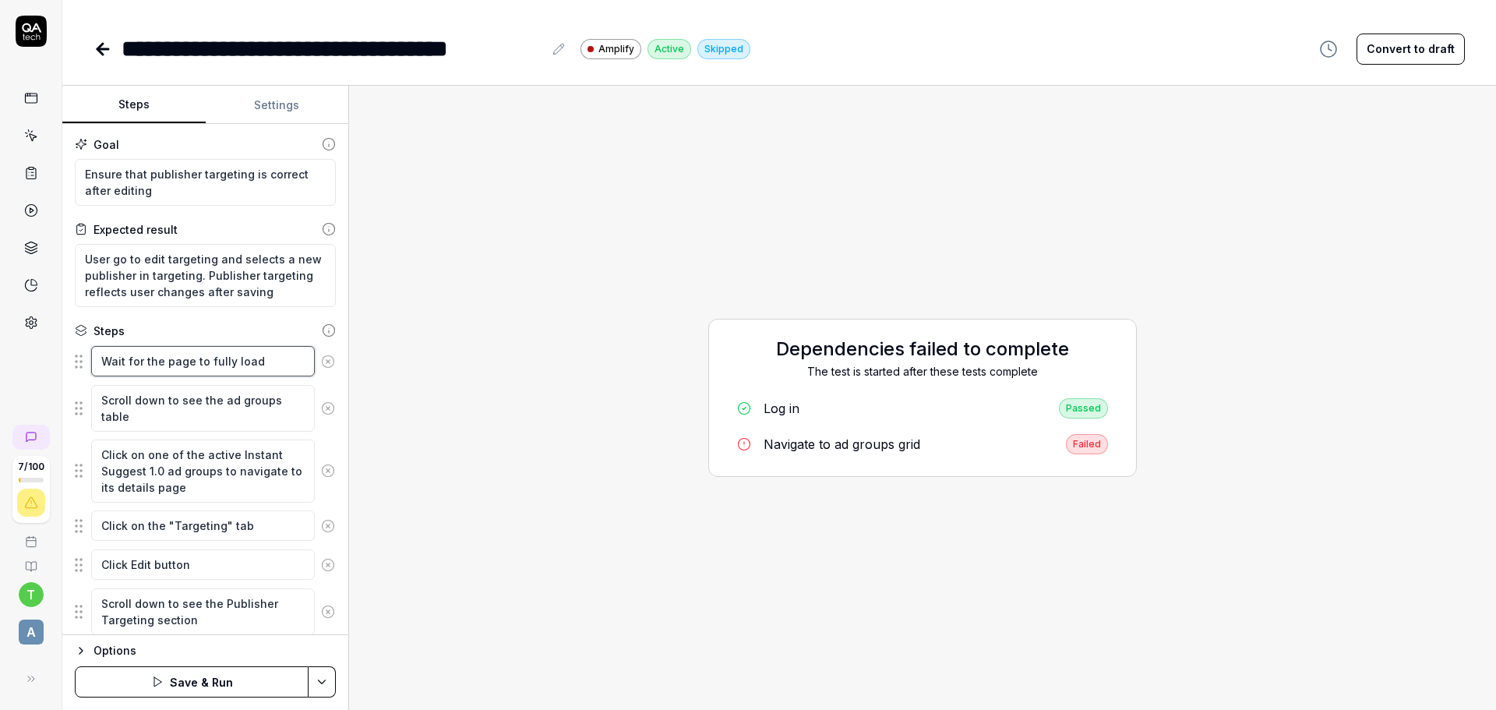
click at [238, 361] on textarea "Wait for the page to fully load" at bounding box center [203, 361] width 224 height 30
click at [255, 328] on div "Steps" at bounding box center [205, 330] width 261 height 16
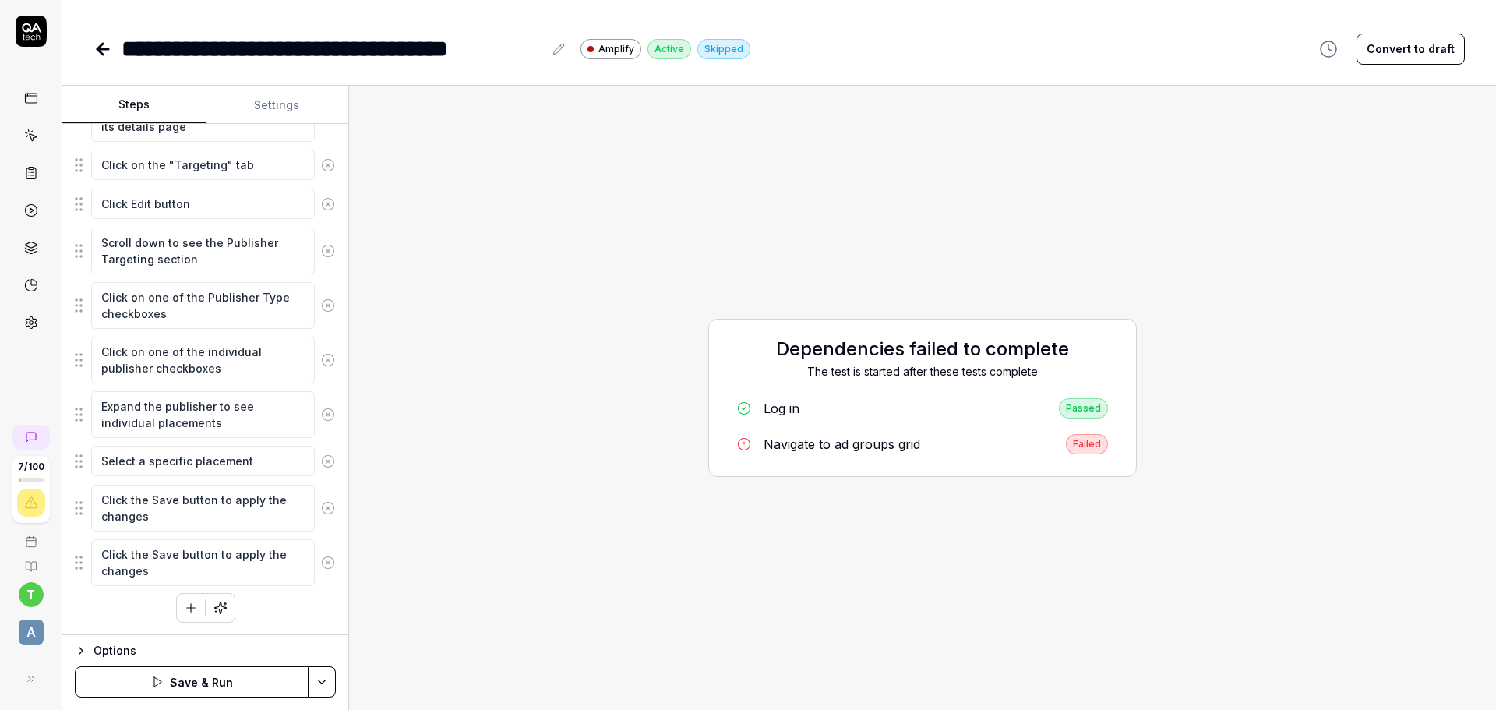
click at [185, 620] on button "button" at bounding box center [191, 608] width 28 height 28
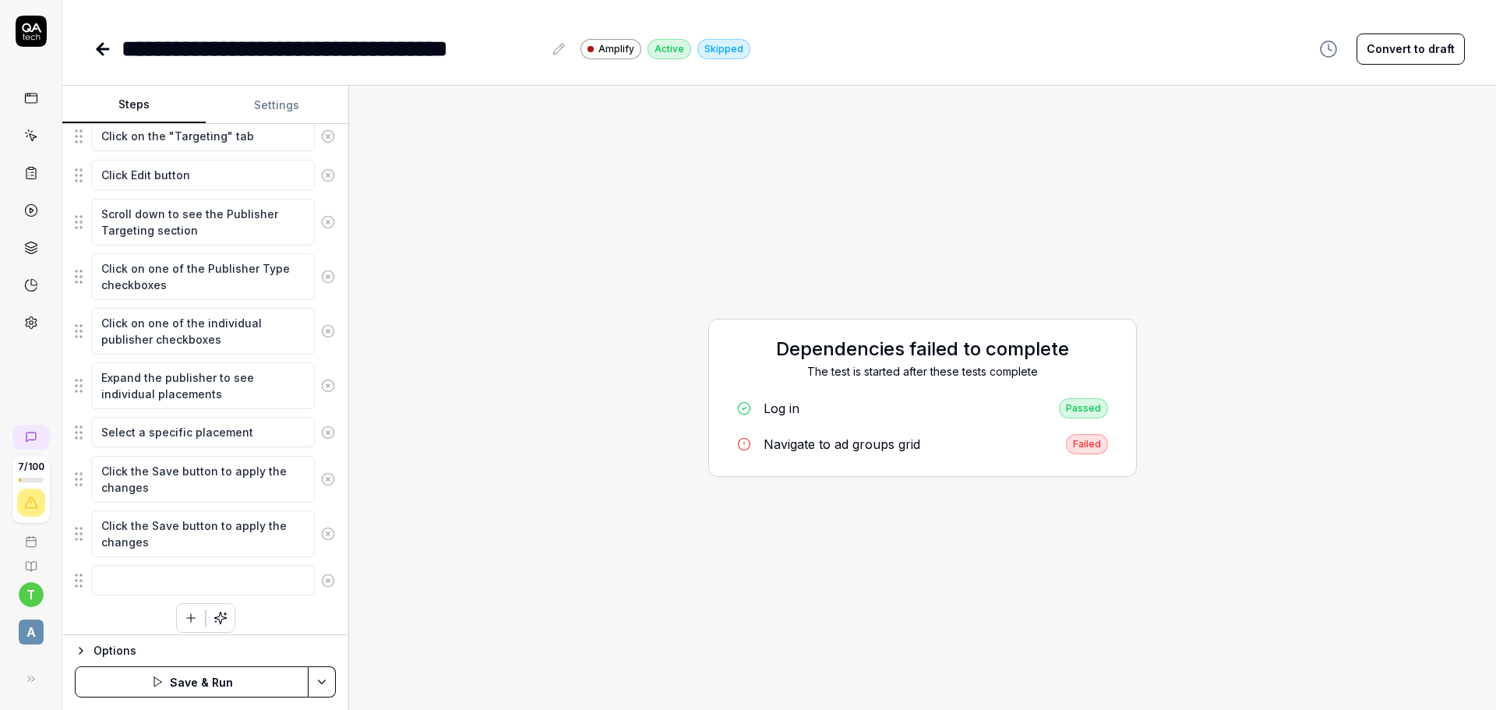
scroll to position [400, 0]
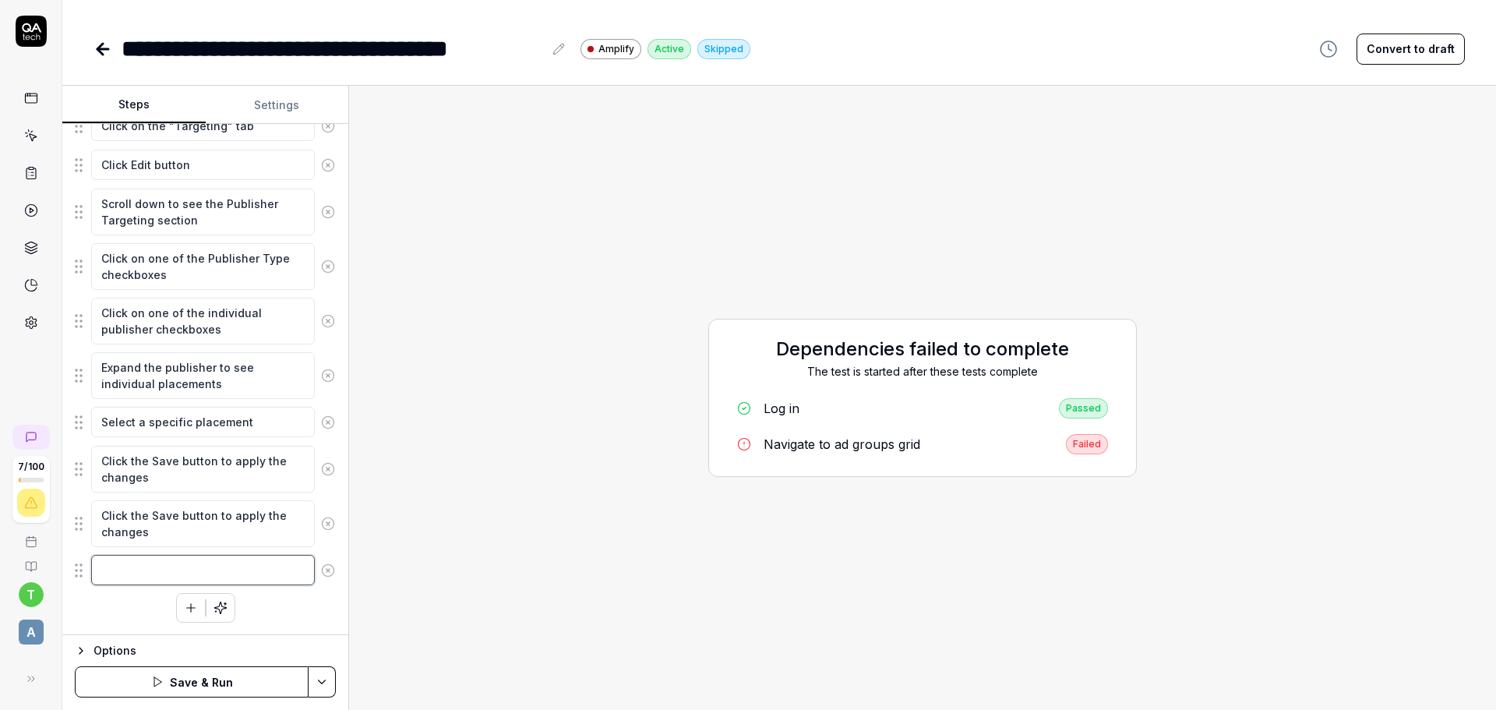
click at [137, 569] on textarea at bounding box center [203, 570] width 224 height 30
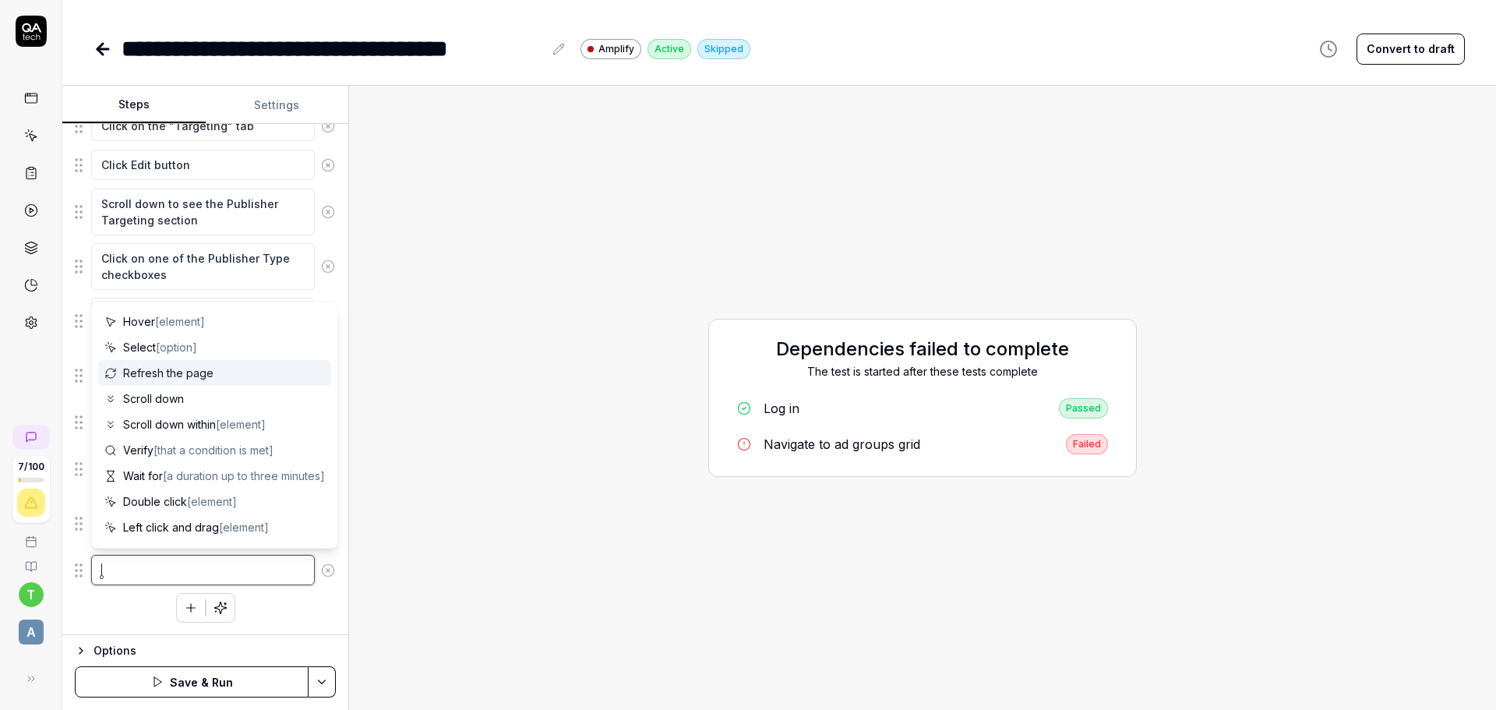
scroll to position [78, 0]
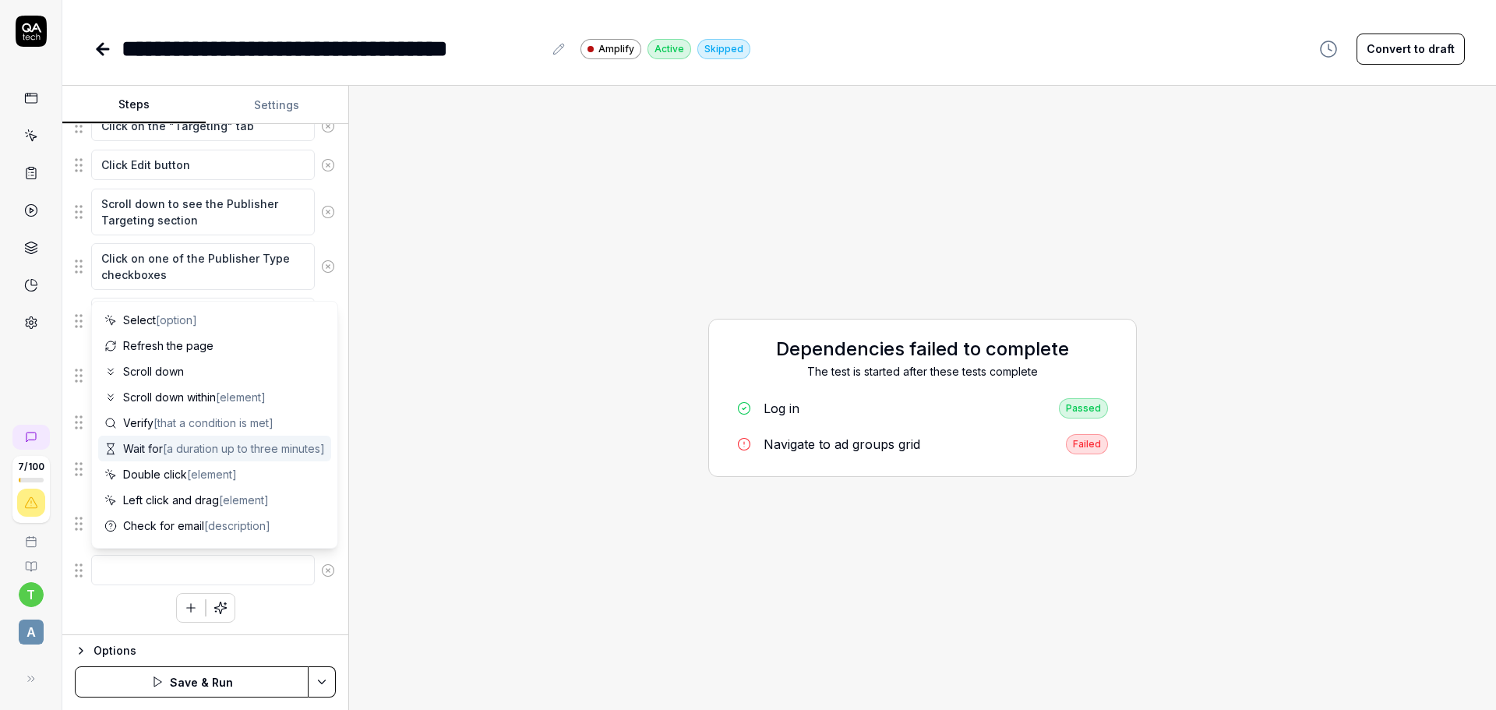
click at [184, 453] on span "[a duration up to three minutes]" at bounding box center [244, 448] width 162 height 13
type textarea "*"
type textarea "Wait for"
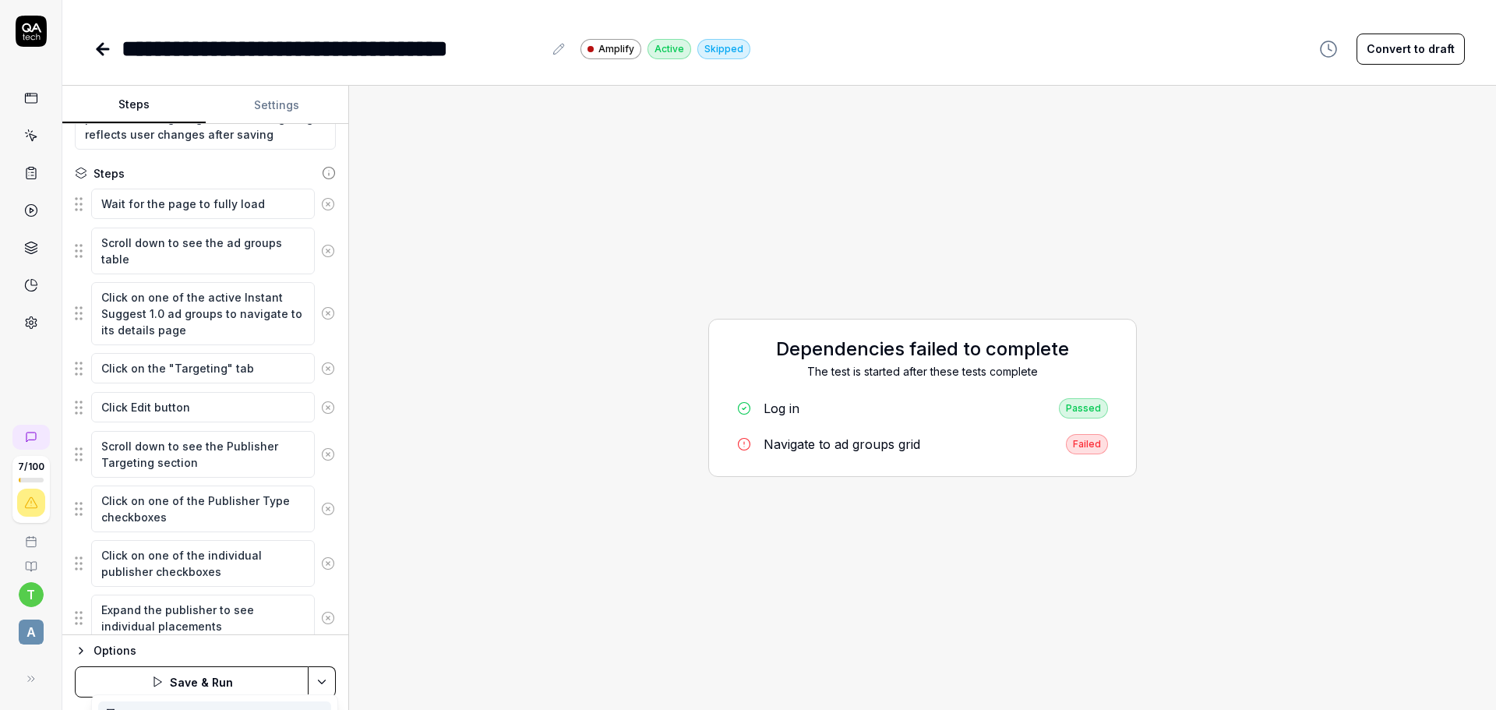
scroll to position [400, 0]
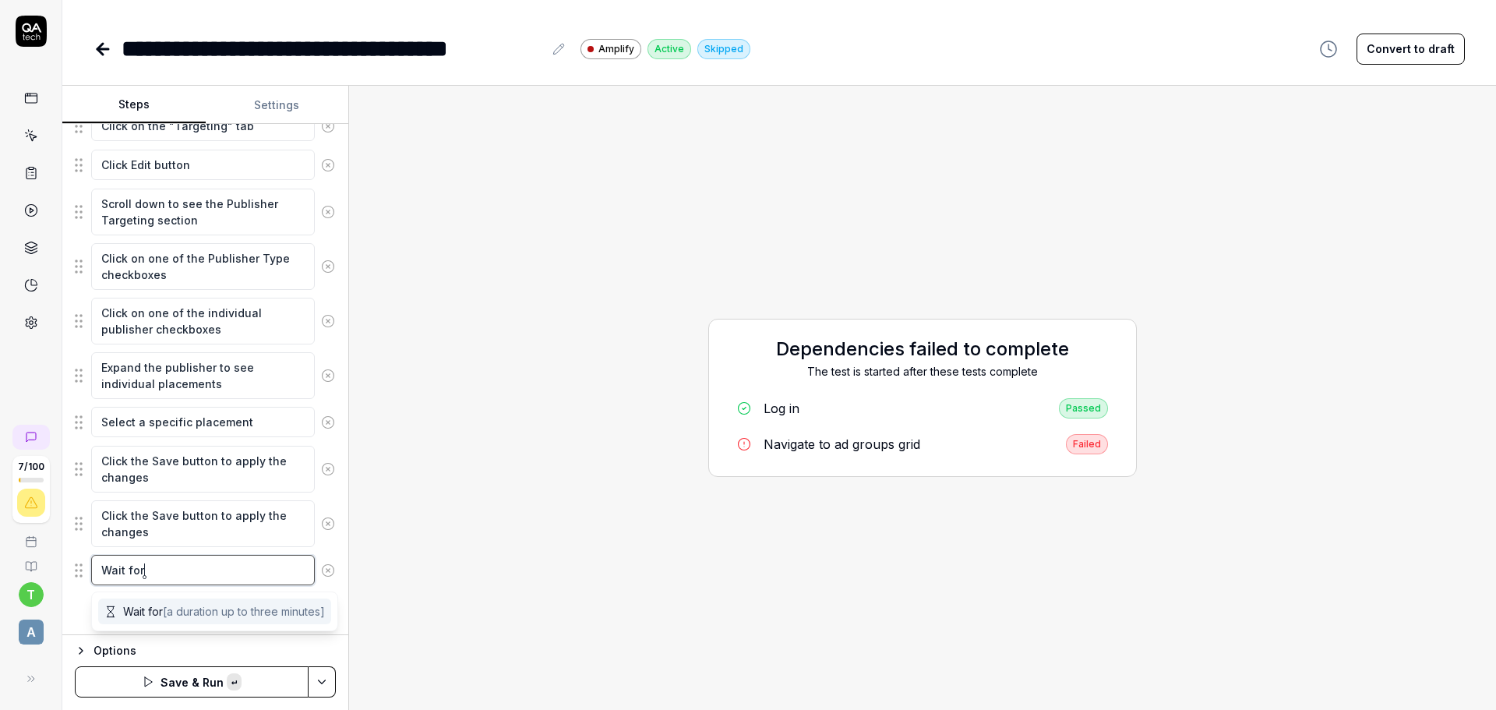
paste textarea "[URL][DOMAIN_NAME]"
type textarea "*"
type textarea "Wait for [URL][DOMAIN_NAME]"
type textarea "*"
type textarea "Wait for [URL][DOMAIN_NAME]"
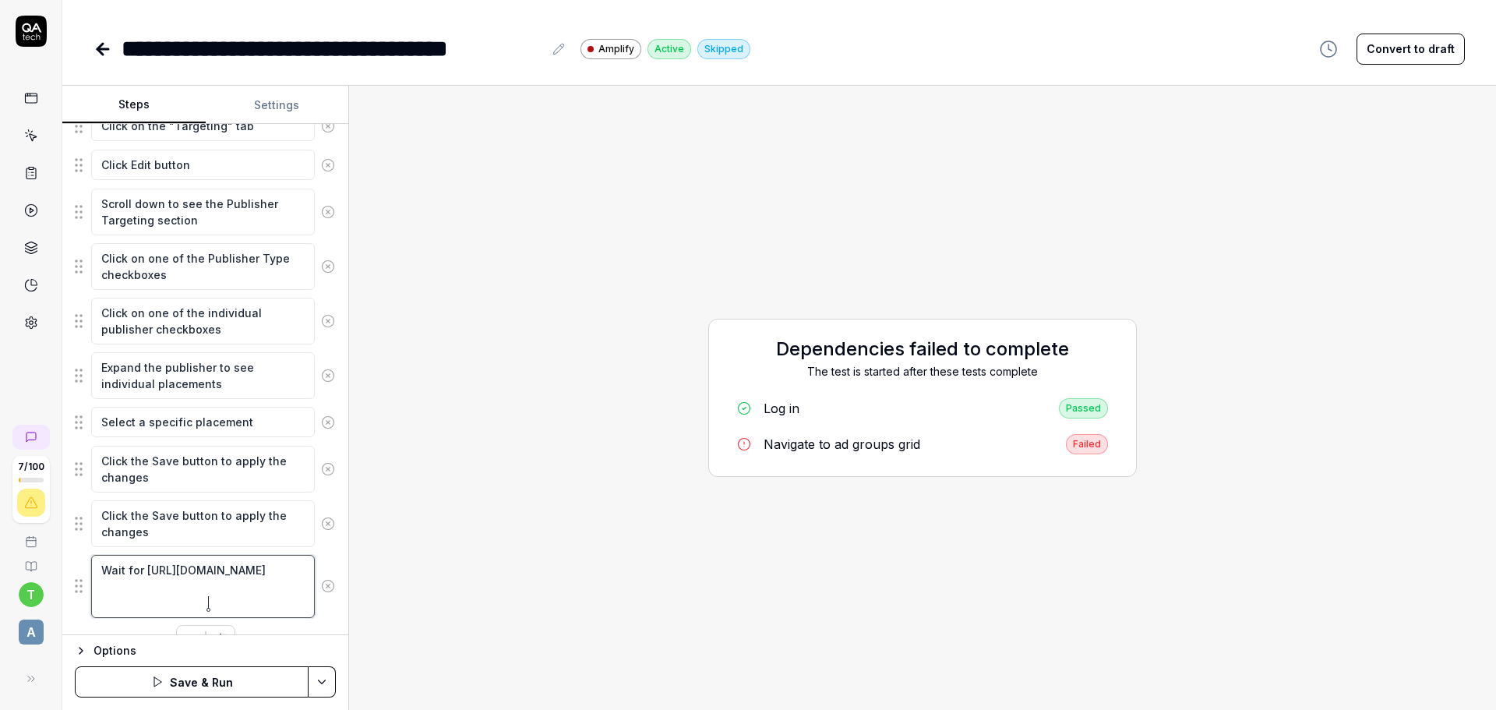
type textarea "*"
type textarea "Wait for [URL][DOMAIN_NAME]"
click at [329, 563] on div "Goal Ensure that publisher targeting is correct after editing Expected result U…" at bounding box center [205, 379] width 286 height 511
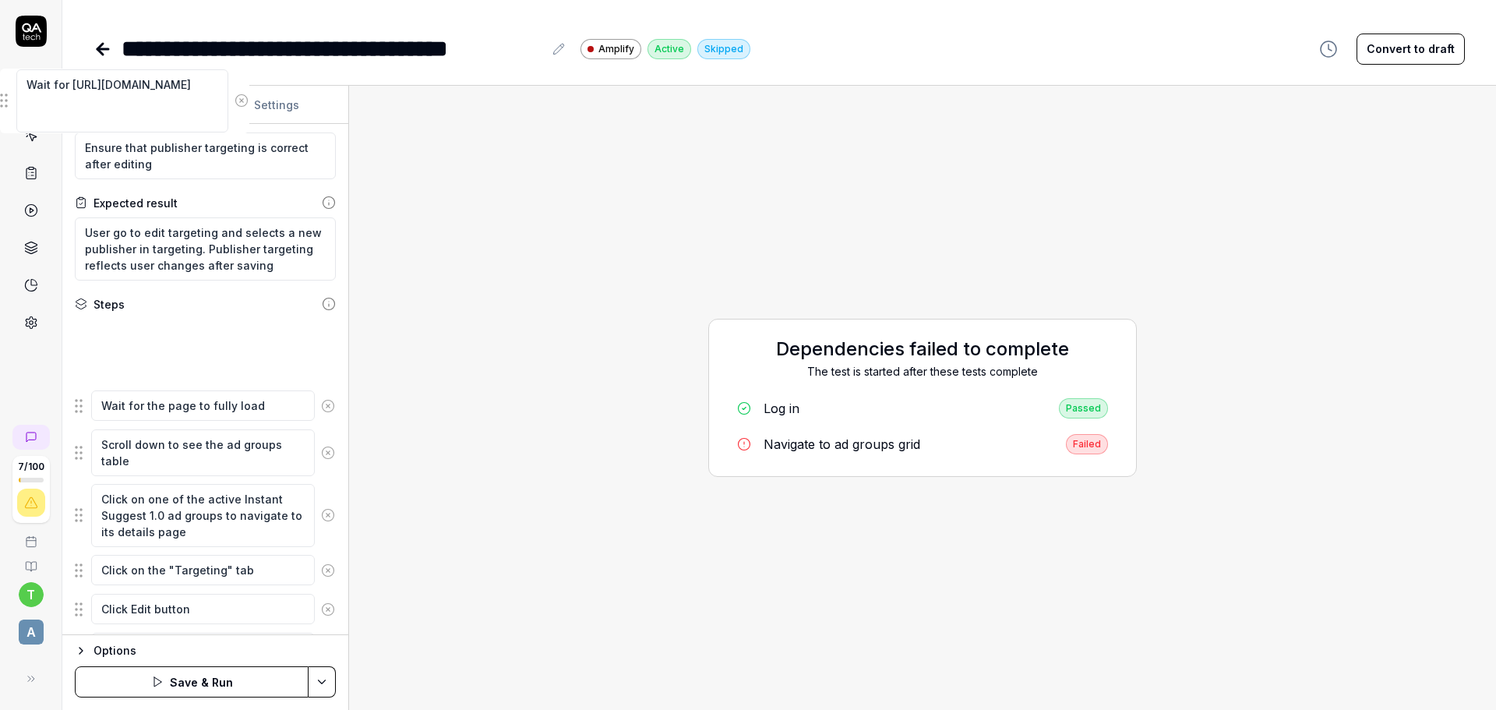
scroll to position [0, 0]
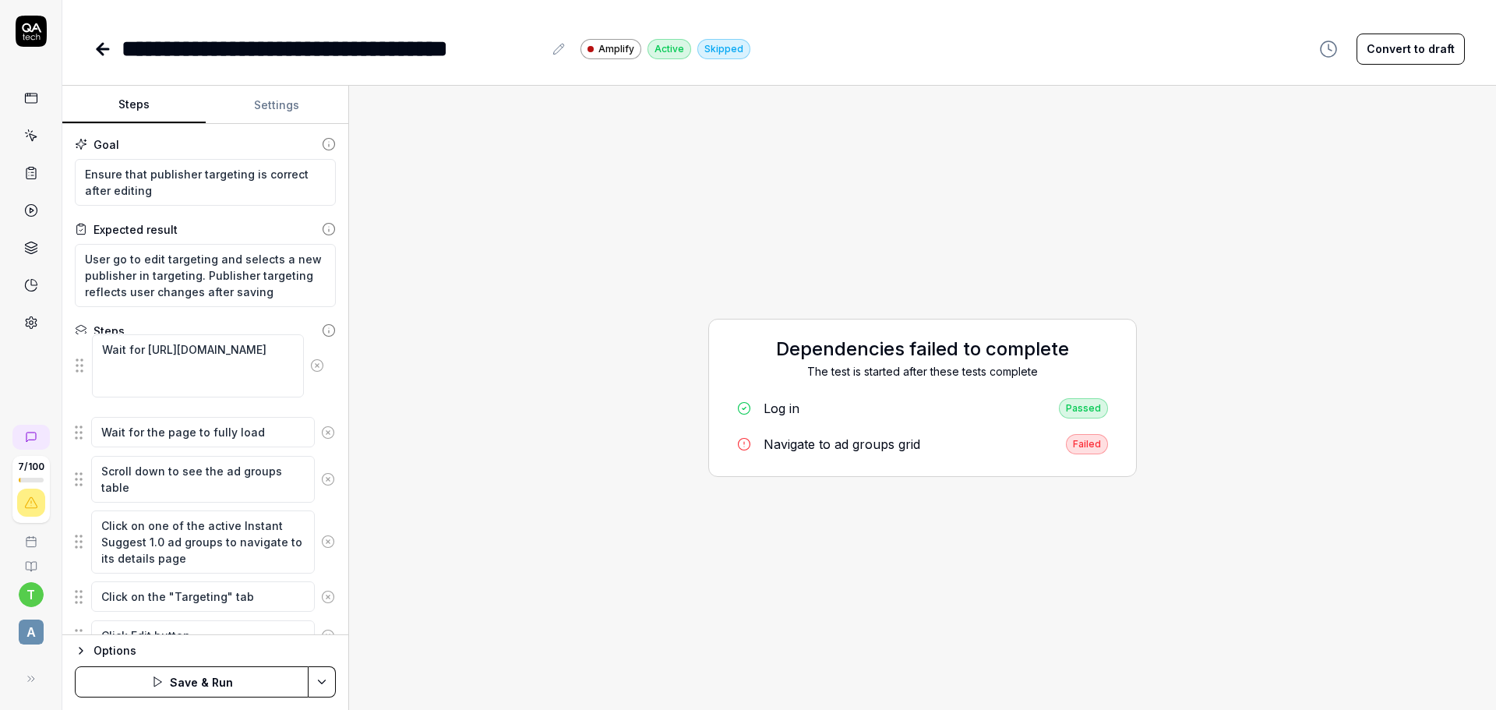
drag, startPoint x: 86, startPoint y: 587, endPoint x: 86, endPoint y: 372, distance: 215.0
click at [86, 368] on fieldset "Wait for the page to fully load Scroll down to see the ad groups table Click on…" at bounding box center [205, 681] width 261 height 673
click at [239, 683] on button "Save & Run" at bounding box center [192, 681] width 234 height 31
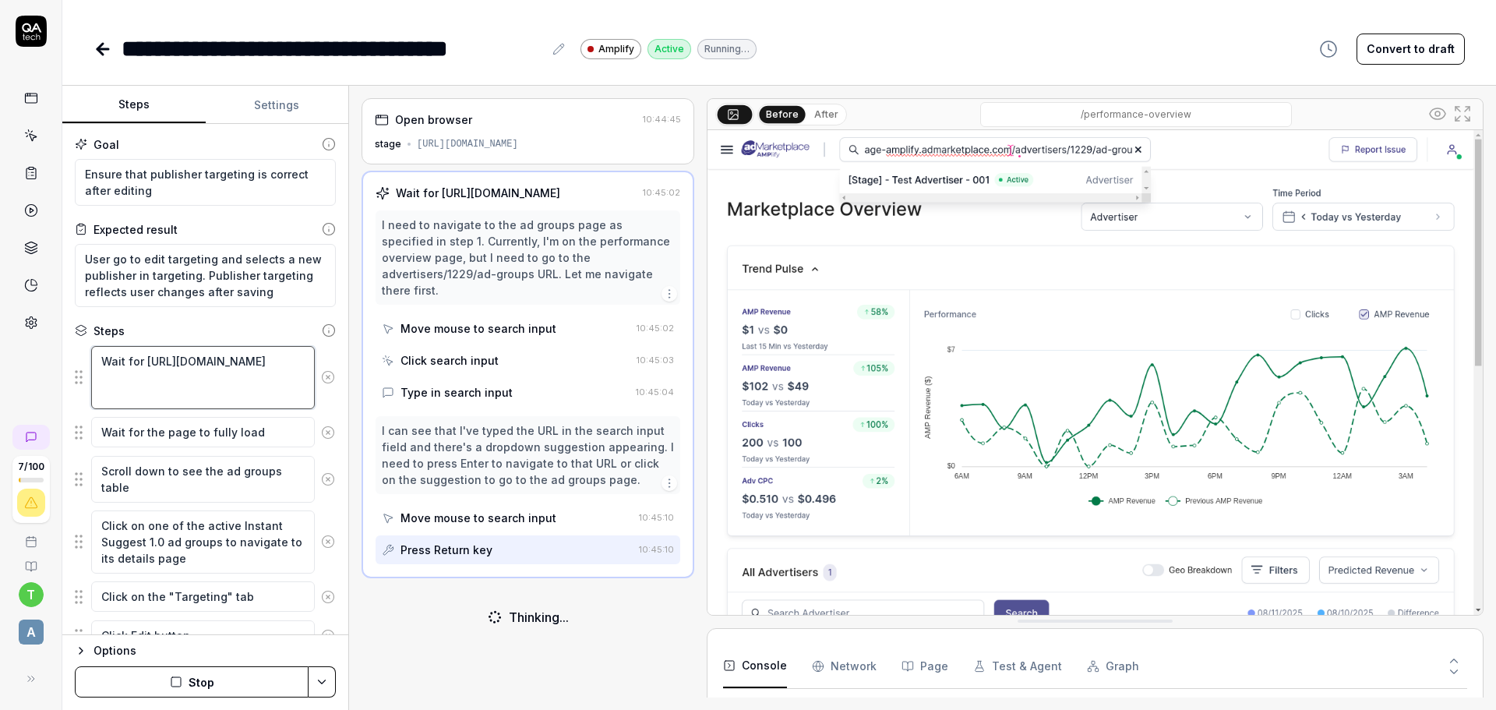
click at [192, 384] on textarea "Wait for [URL][DOMAIN_NAME]" at bounding box center [203, 377] width 224 height 63
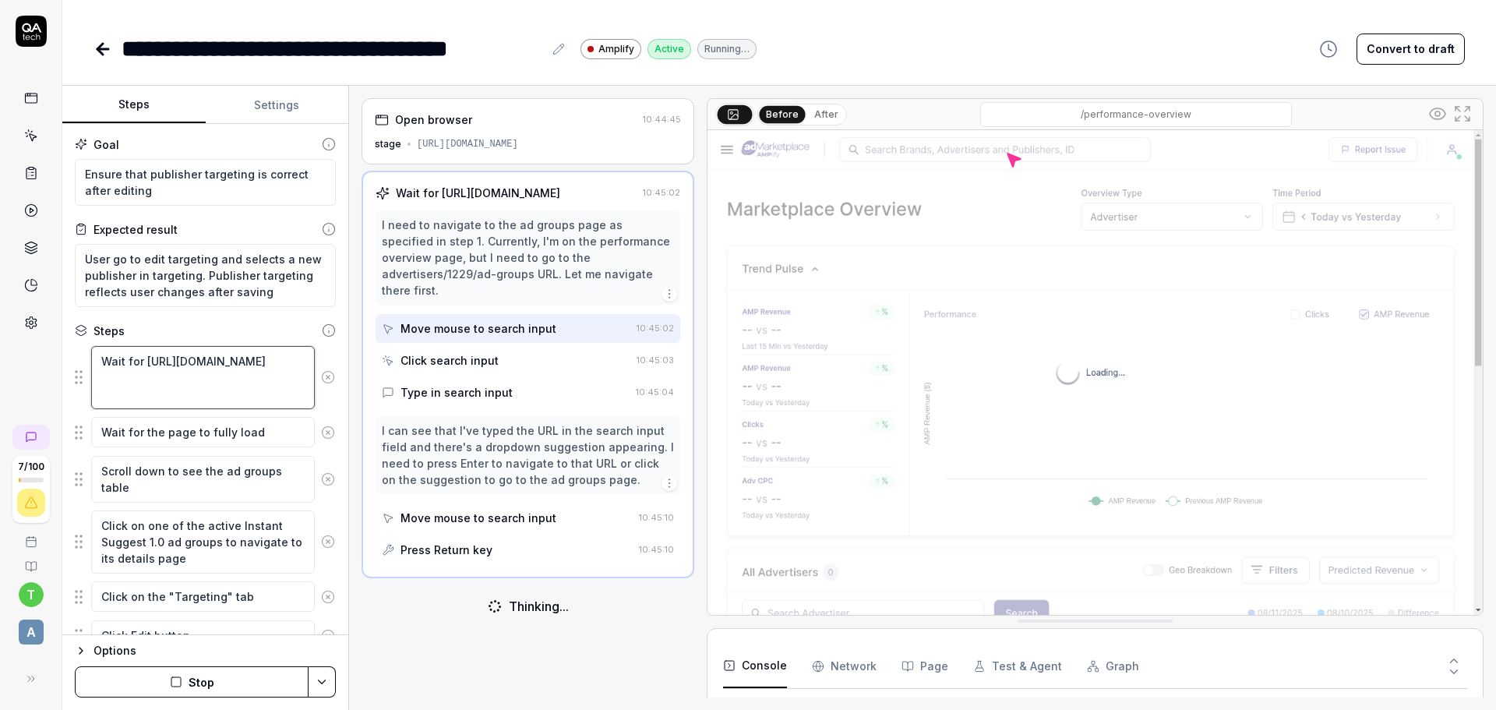
scroll to position [1026, 0]
drag, startPoint x: 234, startPoint y: 393, endPoint x: 36, endPoint y: 319, distance: 211.2
click at [36, 319] on div "**********" at bounding box center [748, 355] width 1496 height 710
paste textarea "[URL][DOMAIN_NAME]"
type textarea "*"
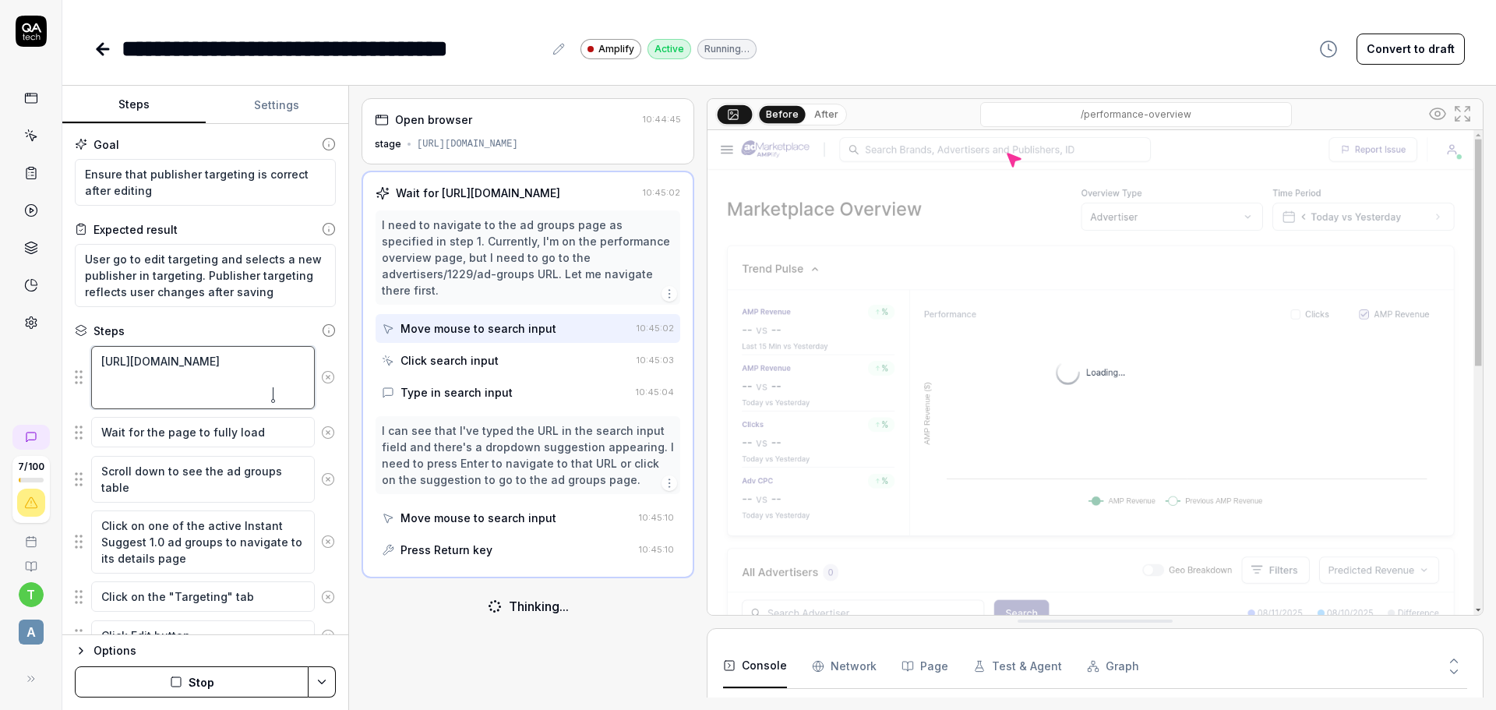
type textarea "[URL][DOMAIN_NAME]"
click at [333, 465] on div "Goal Ensure that publisher targeting is correct after editing Expected result U…" at bounding box center [205, 379] width 286 height 511
click at [321, 479] on icon at bounding box center [328, 479] width 14 height 14
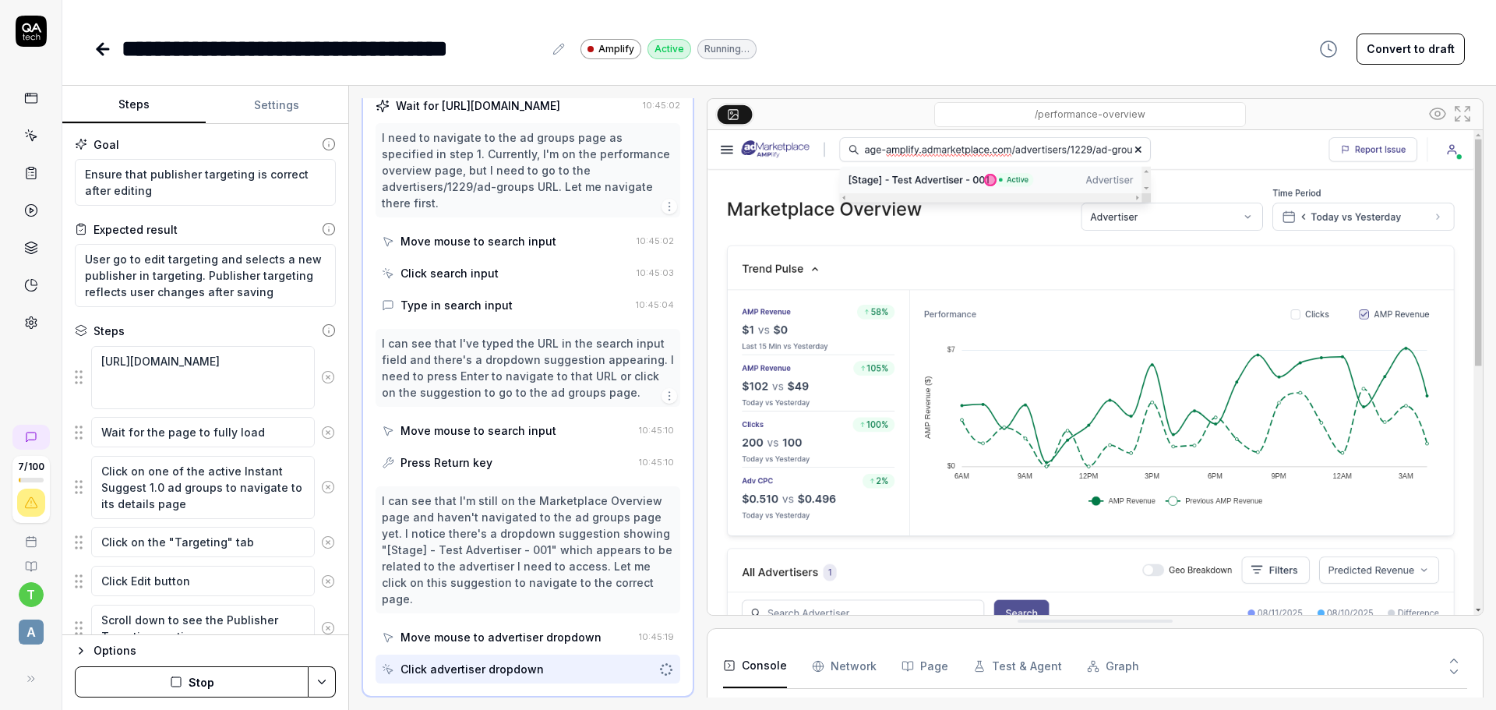
scroll to position [1089, 0]
click at [321, 485] on icon at bounding box center [328, 487] width 14 height 14
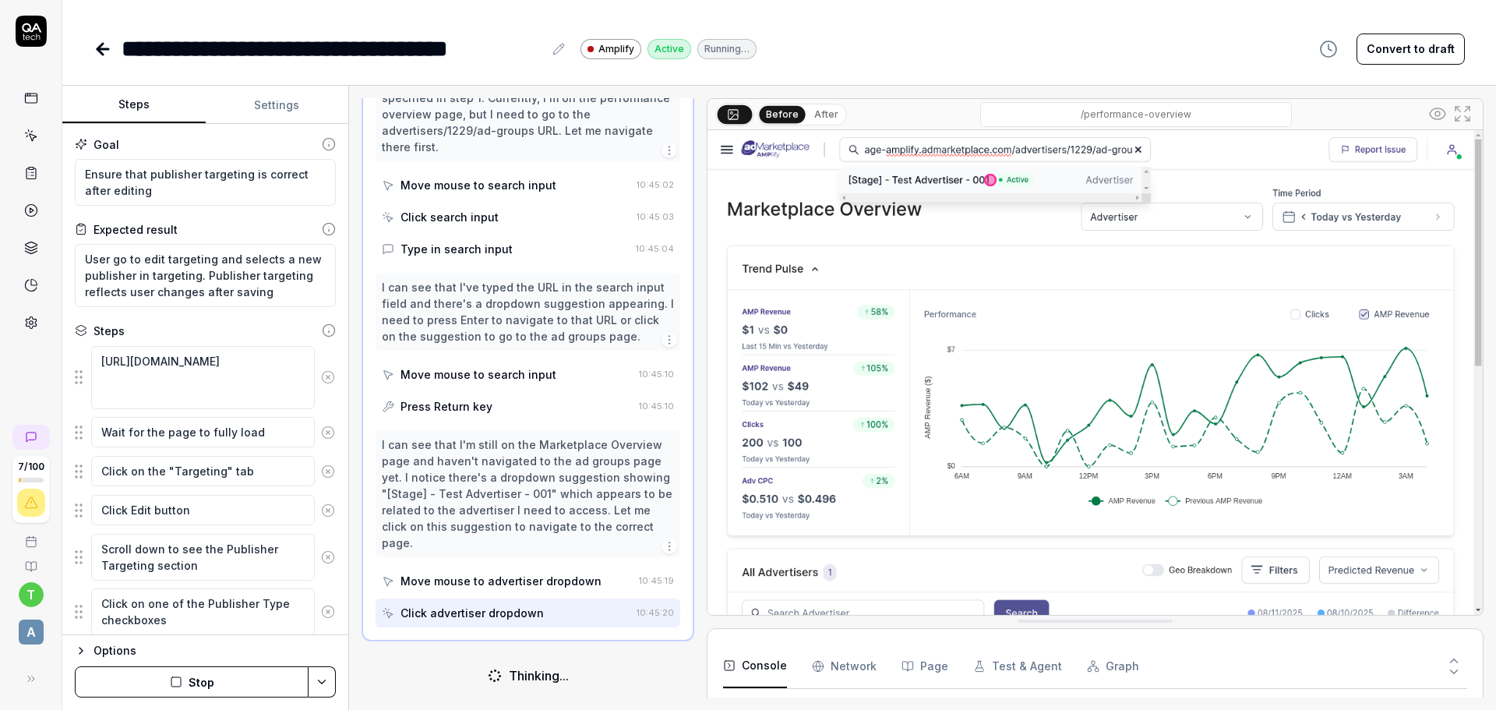
scroll to position [165, 0]
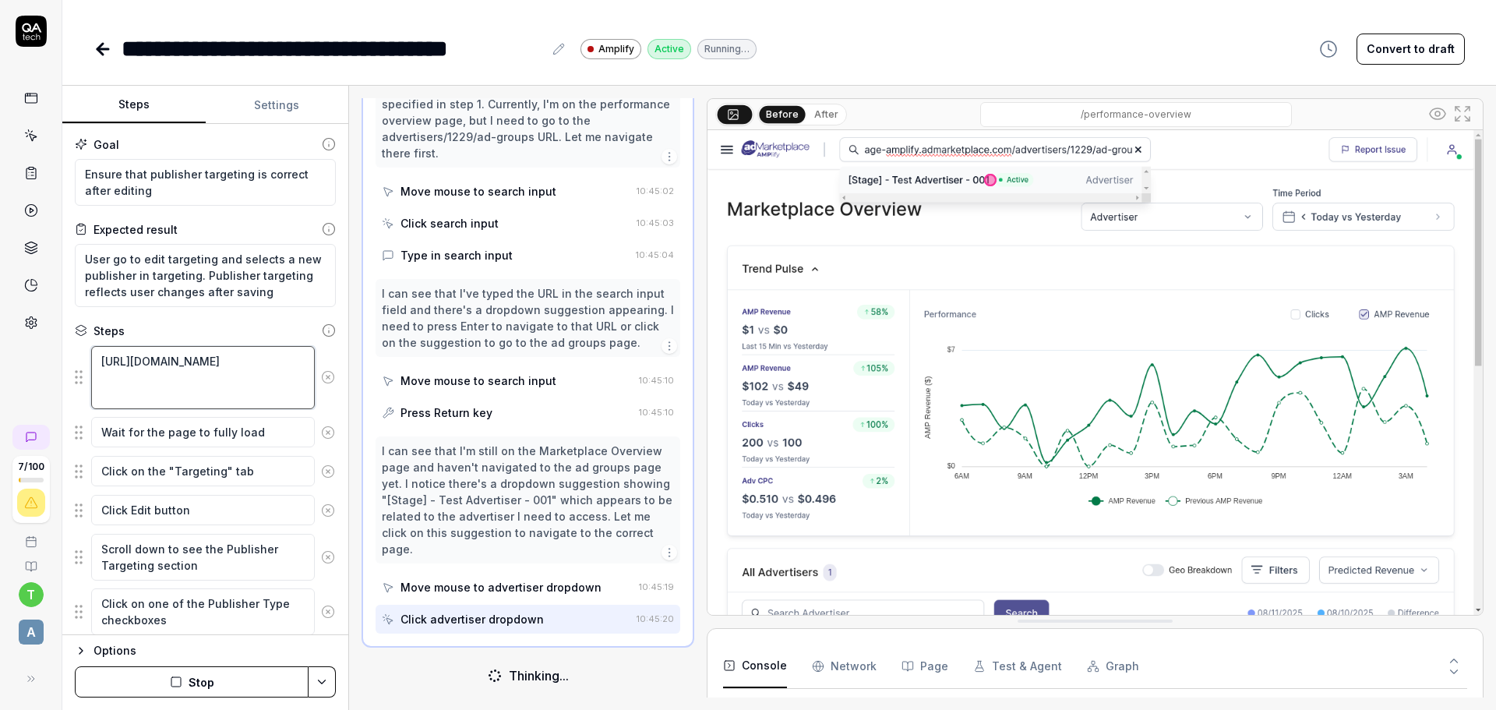
click at [224, 372] on textarea "[URL][DOMAIN_NAME]" at bounding box center [203, 377] width 224 height 63
click at [204, 396] on textarea "[URL][DOMAIN_NAME]" at bounding box center [203, 377] width 224 height 63
type textarea "*"
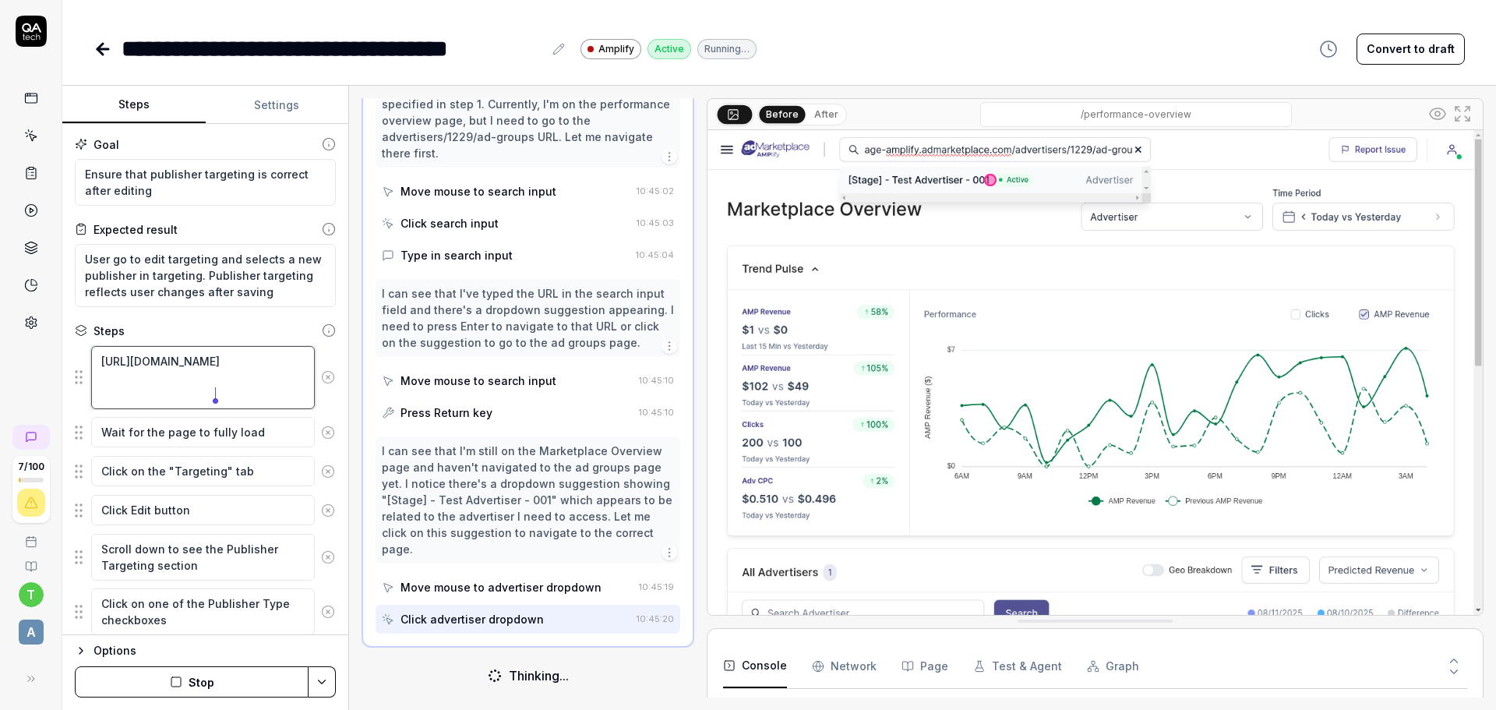
type textarea "[URL][DOMAIN_NAME]"
type textarea "*"
type textarea "[URL][DOMAIN_NAME]"
type textarea "*"
type textarea "[URL][DOMAIN_NAME]"
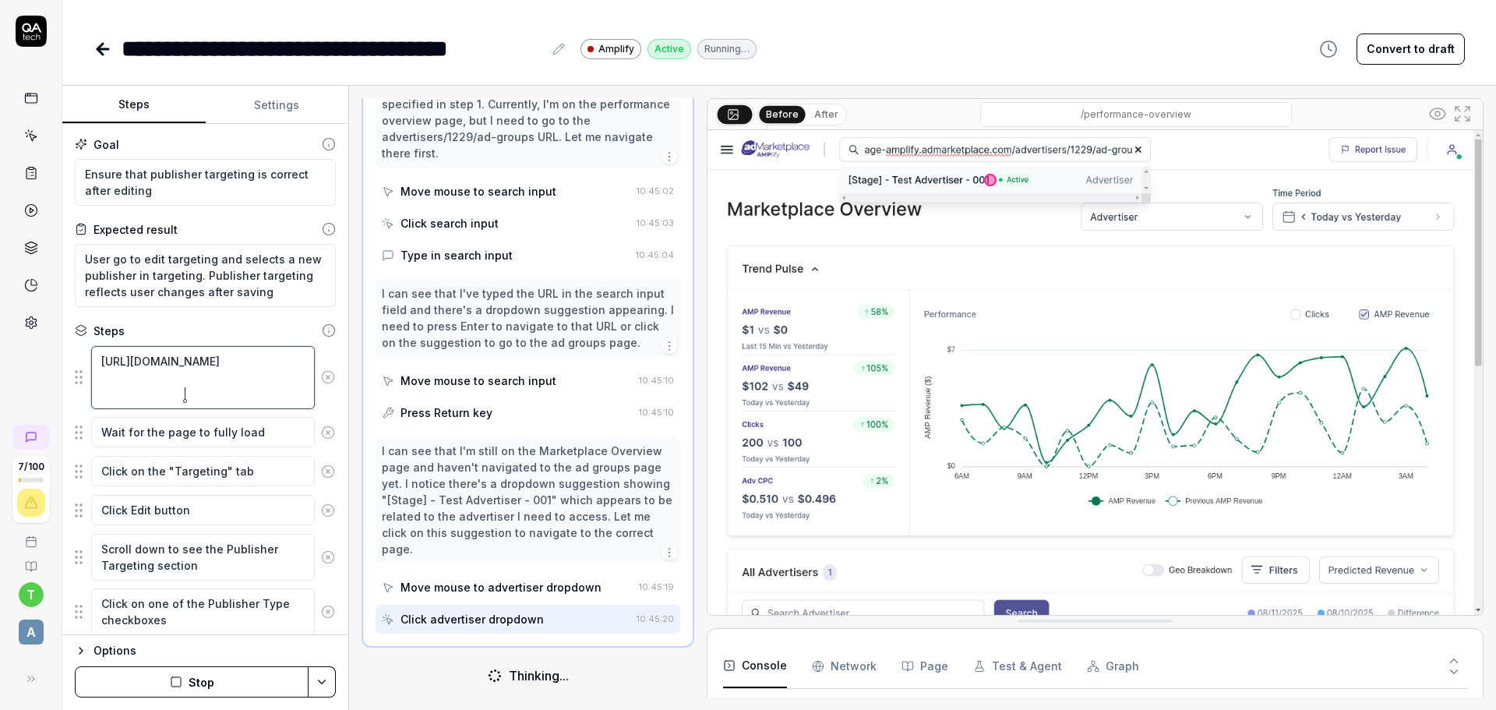
type textarea "*"
type textarea "[URL][DOMAIN_NAME]"
type textarea "*"
type textarea "[URL][DOMAIN_NAME]"
type textarea "*"
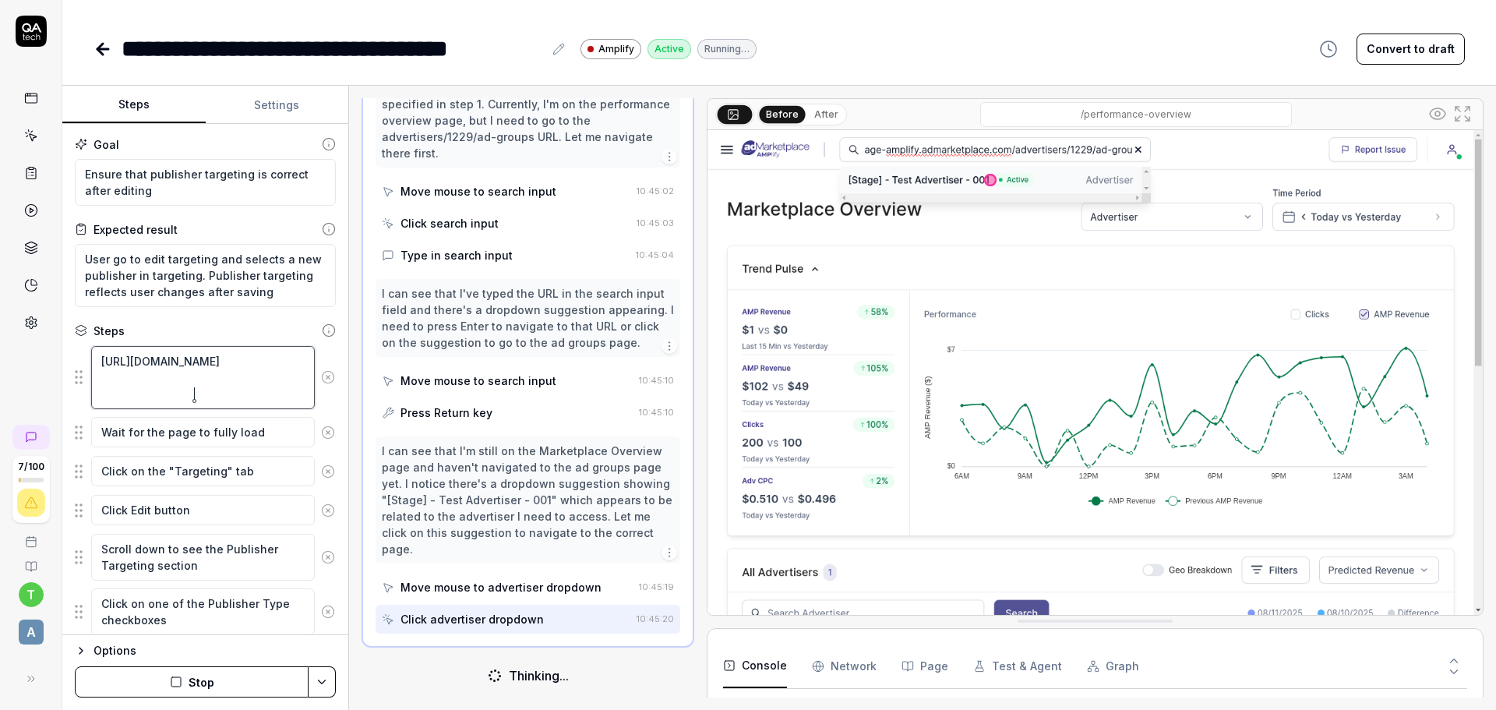
type textarea "[URL][DOMAIN_NAME]"
type textarea "*"
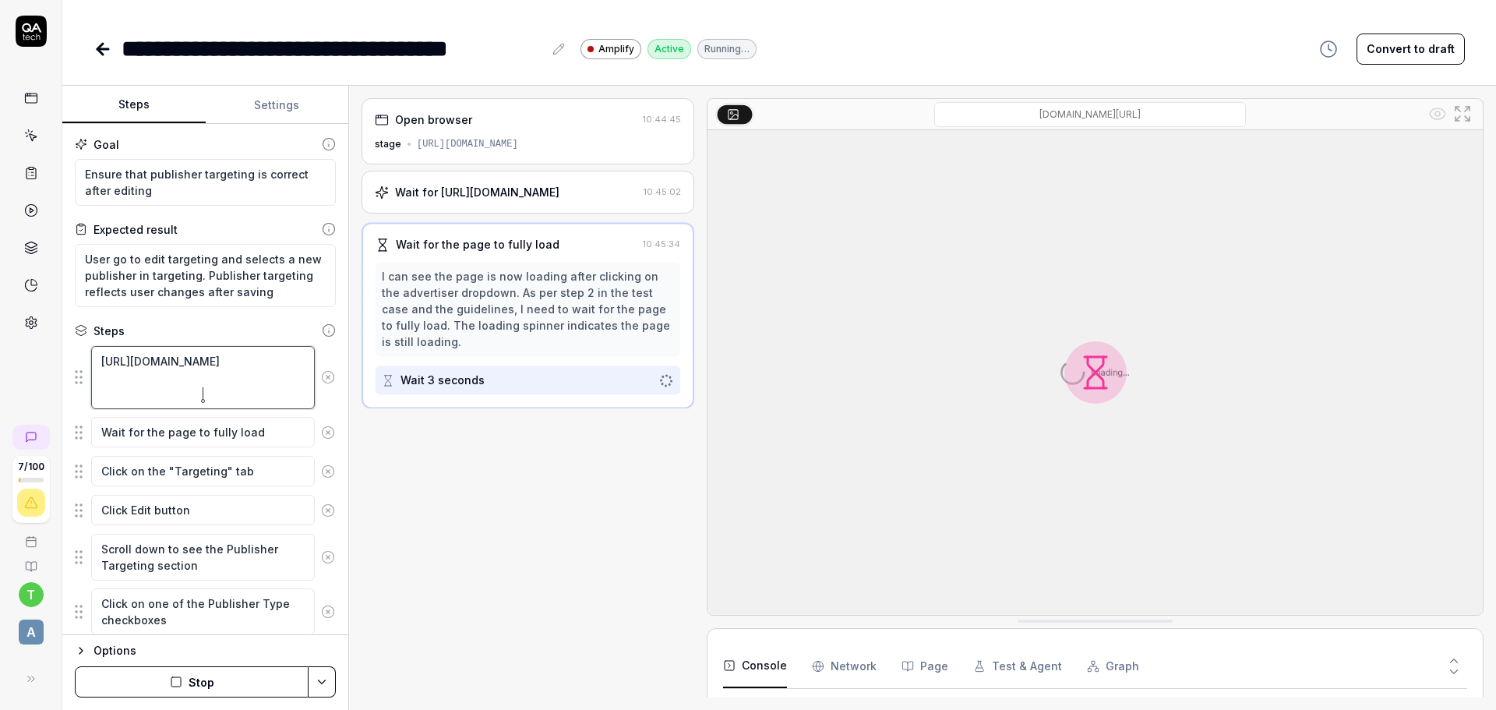
type textarea "[URL][DOMAIN_NAME]"
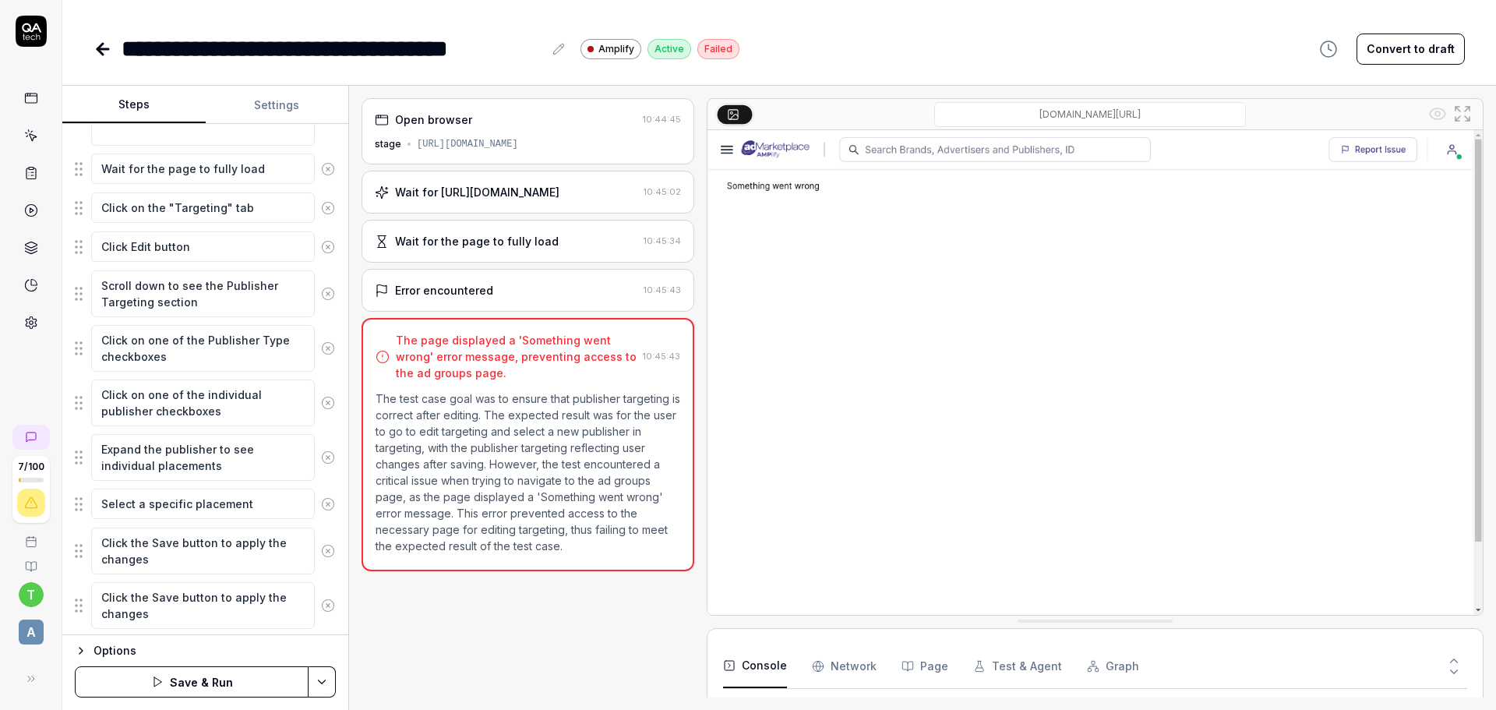
scroll to position [306, 0]
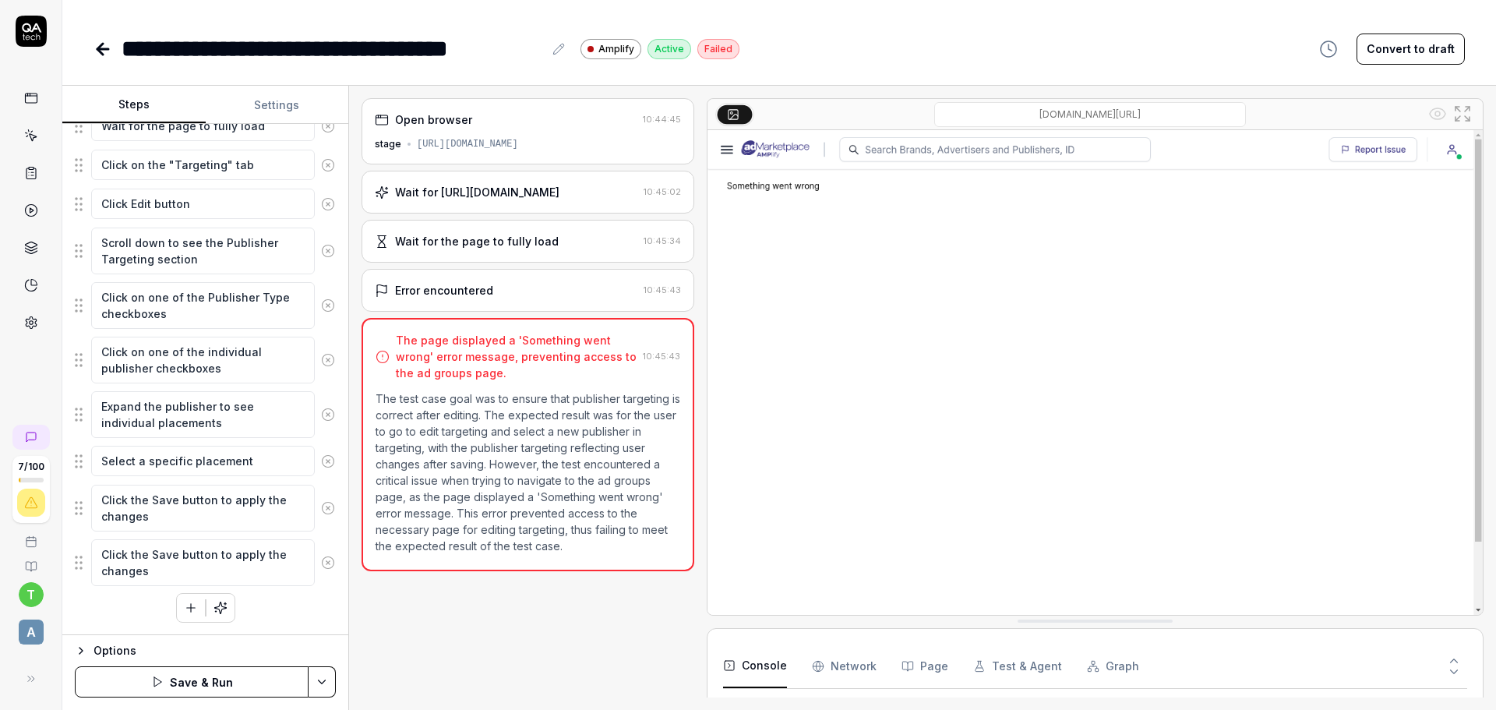
click at [544, 200] on div "Wait for [URL][DOMAIN_NAME]" at bounding box center [477, 192] width 164 height 16
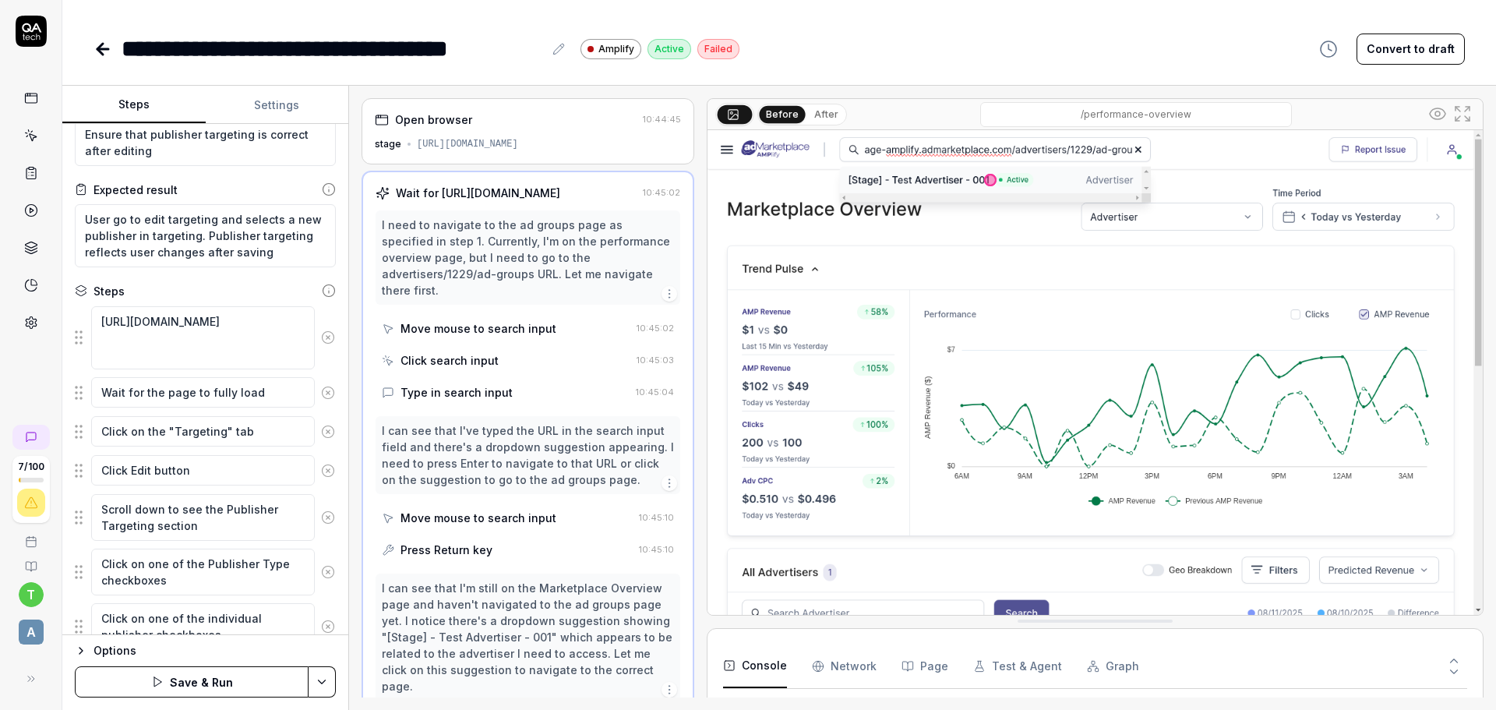
scroll to position [0, 0]
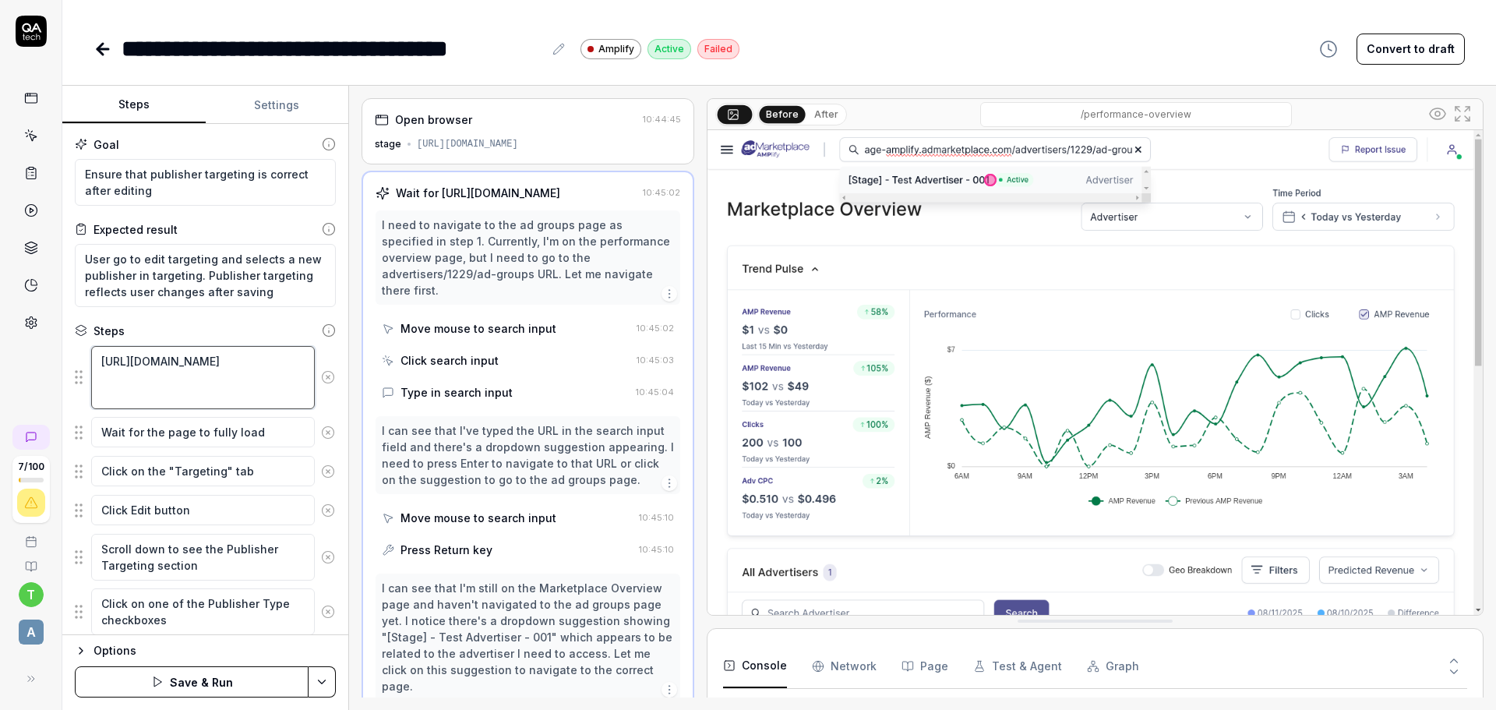
click at [175, 373] on textarea "[URL][DOMAIN_NAME]" at bounding box center [203, 377] width 224 height 63
click at [100, 358] on textarea "[URL][DOMAIN_NAME]" at bounding box center [203, 377] width 224 height 63
click at [187, 439] on textarea "Wait for the page to fully load" at bounding box center [203, 432] width 224 height 30
type textarea "*"
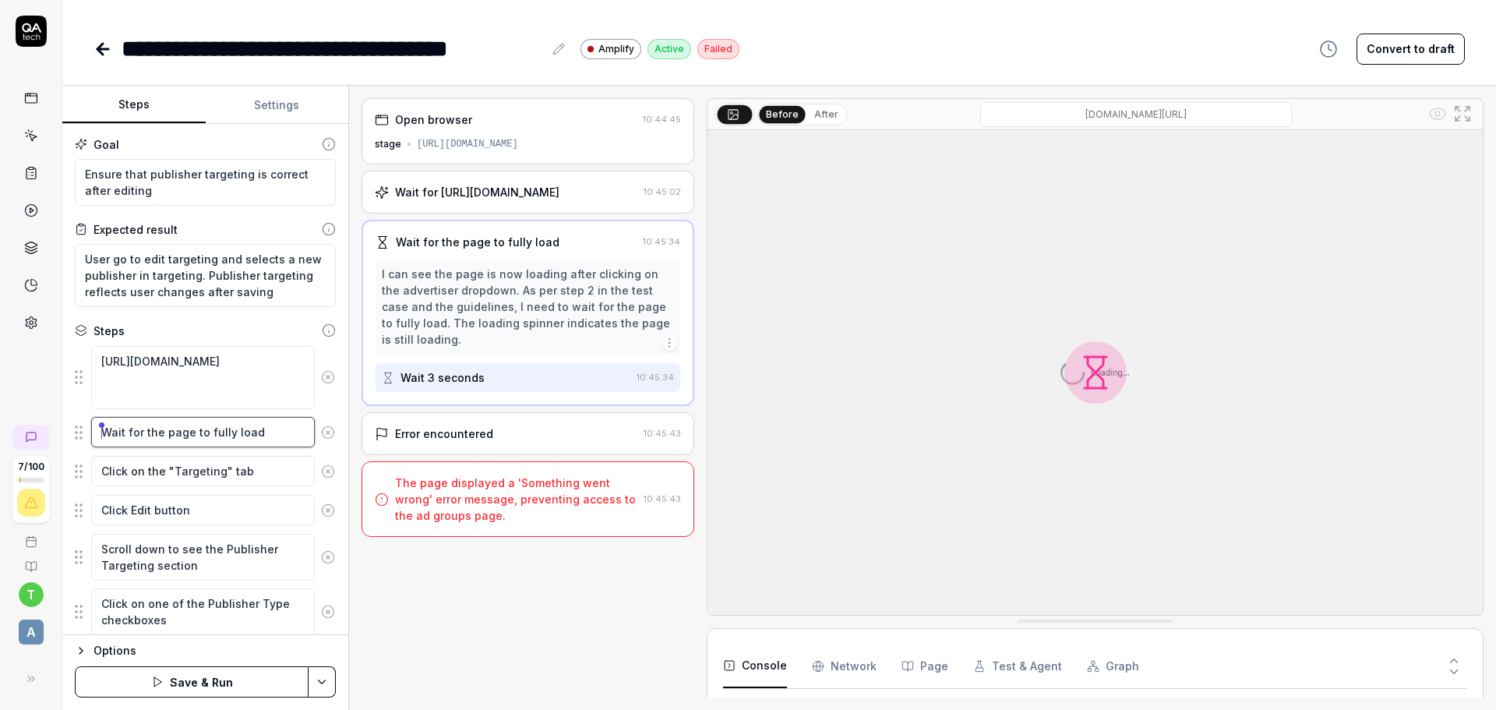
drag, startPoint x: 261, startPoint y: 433, endPoint x: 0, endPoint y: 415, distance: 261.5
click at [0, 415] on div "**********" at bounding box center [748, 355] width 1496 height 710
click at [111, 360] on textarea "[URL][DOMAIN_NAME]" at bounding box center [203, 377] width 224 height 63
click at [103, 357] on textarea "[URL][DOMAIN_NAME]" at bounding box center [203, 377] width 224 height 63
paste textarea "Wait for the page to fully load"
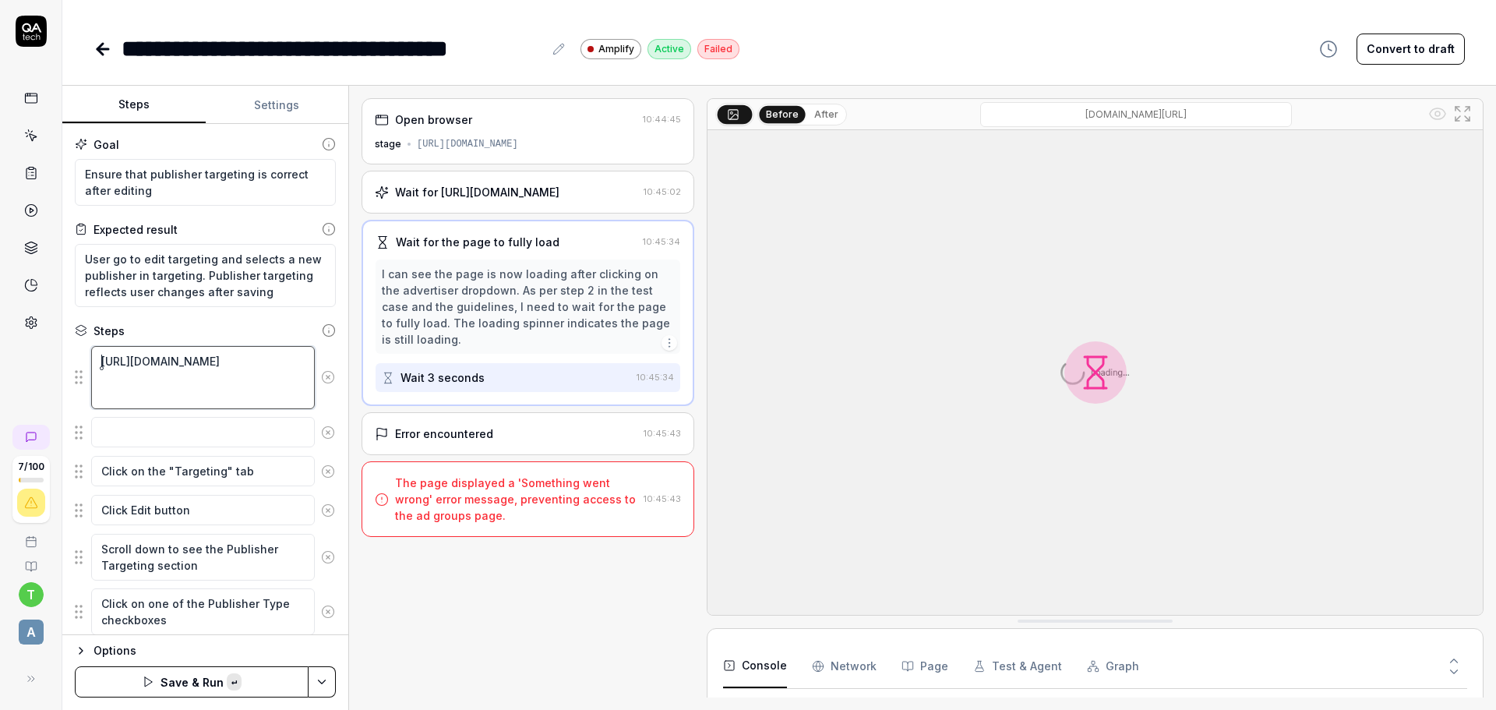
type textarea "*"
type textarea "Wait for the page to fully loadhttps://[DOMAIN_NAME][URL]"
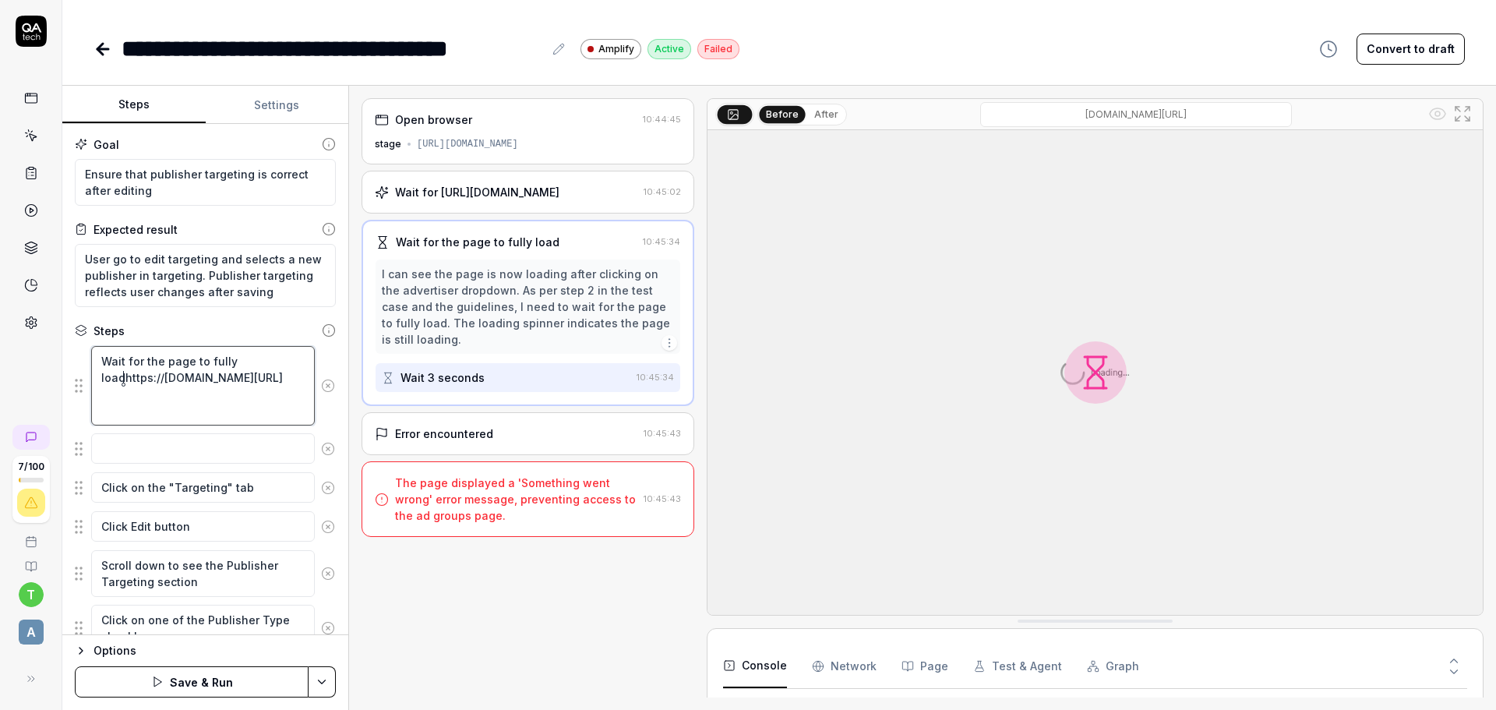
type textarea "*"
type textarea "Wait for the page to fully load [URL][DOMAIN_NAME]"
click at [321, 448] on icon at bounding box center [328, 449] width 14 height 14
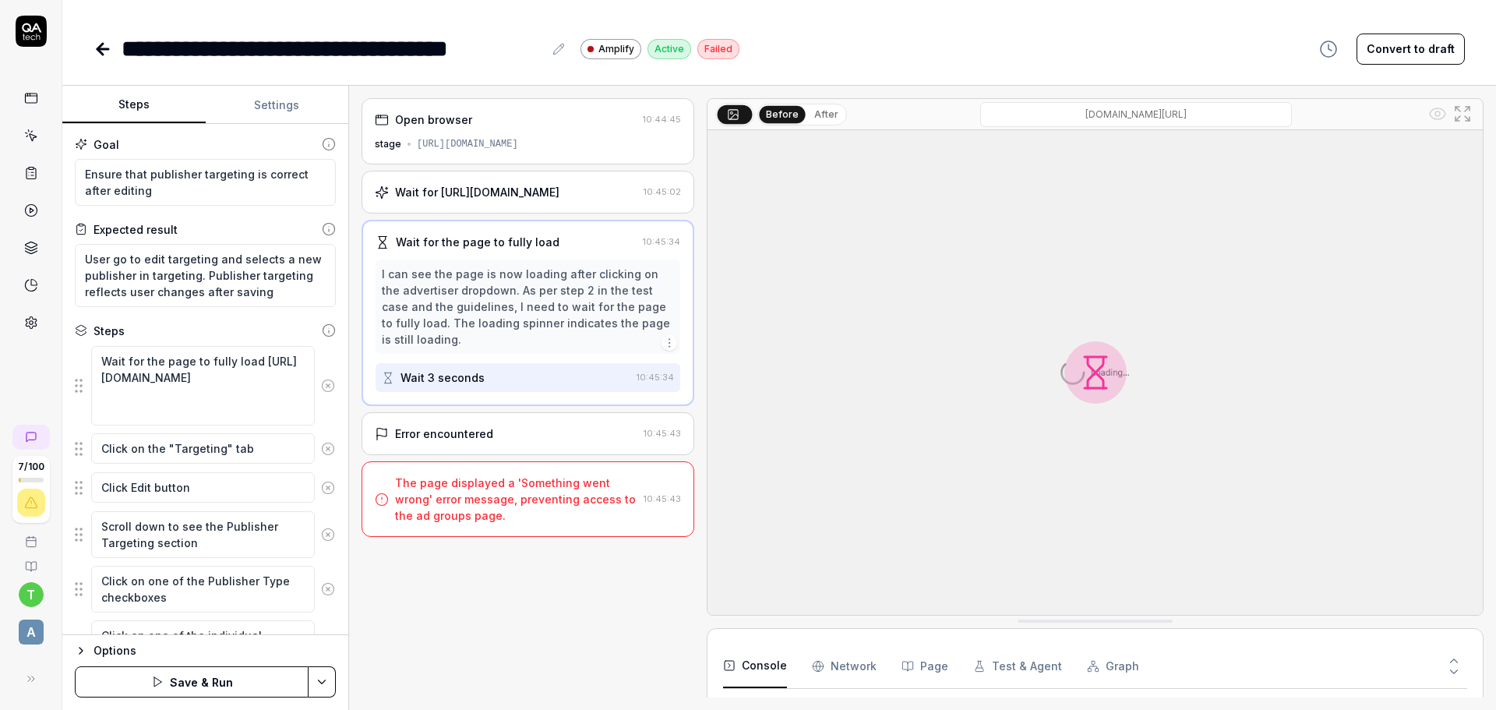
click at [333, 250] on div "Goal Ensure that publisher targeting is correct after editing Expected result U…" at bounding box center [205, 379] width 286 height 511
click at [196, 319] on div "Goal Ensure that publisher targeting is correct after editing Expected result U…" at bounding box center [205, 379] width 286 height 511
click at [326, 683] on html "**********" at bounding box center [748, 355] width 1496 height 710
click at [261, 675] on html "**********" at bounding box center [748, 355] width 1496 height 710
click at [193, 677] on button "Save & Run" at bounding box center [192, 681] width 234 height 31
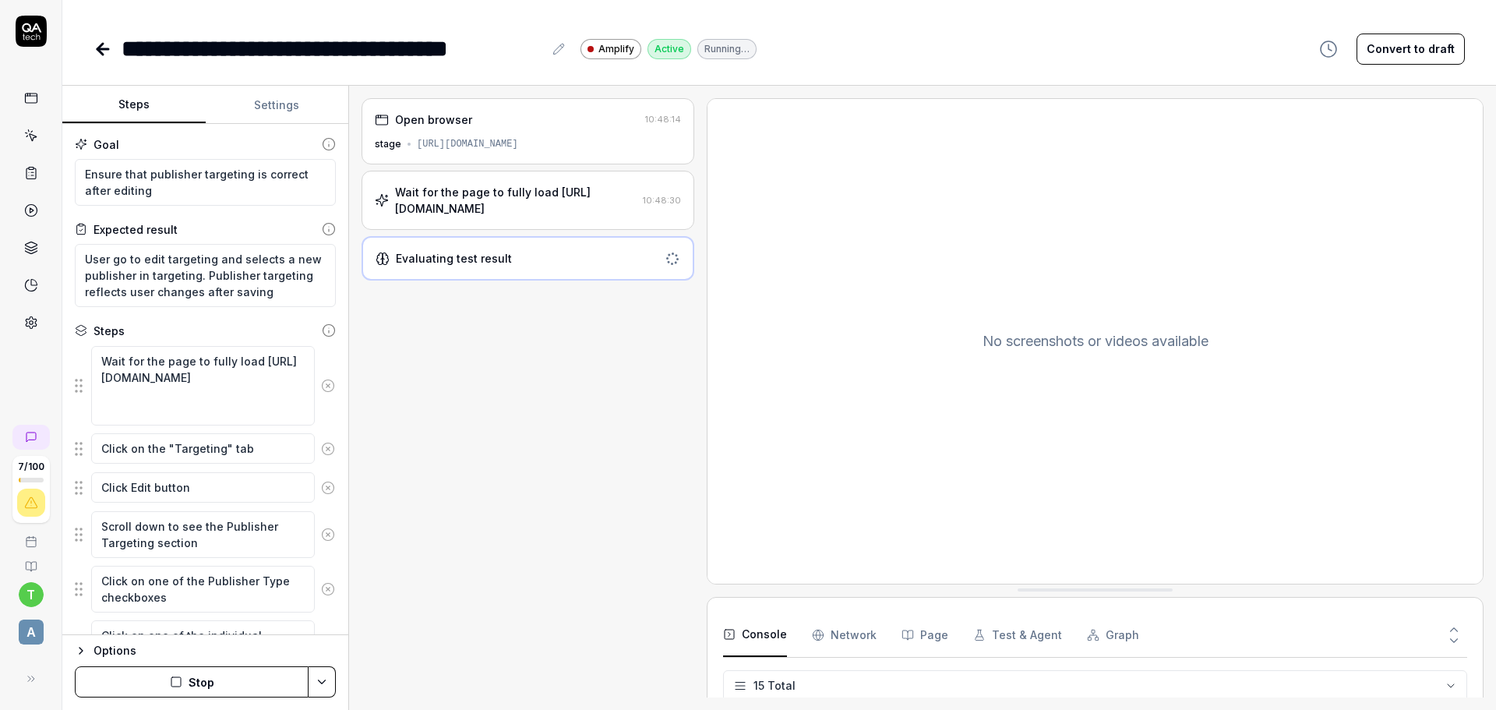
click at [499, 615] on div "Open browser 10:48:14 stage [URL][DOMAIN_NAME] Wait for the page to fully load …" at bounding box center [527, 397] width 333 height 599
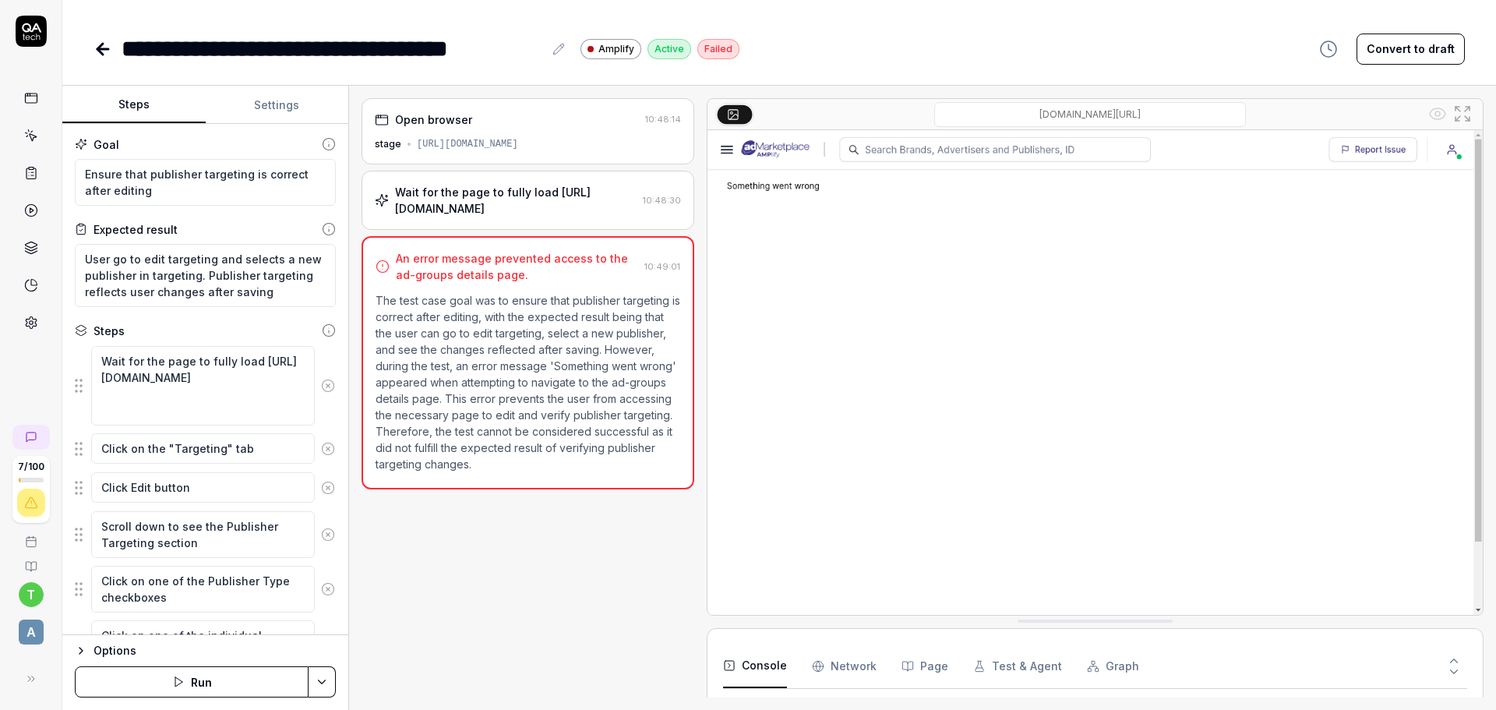
click at [562, 122] on div "Open browser" at bounding box center [507, 119] width 264 height 16
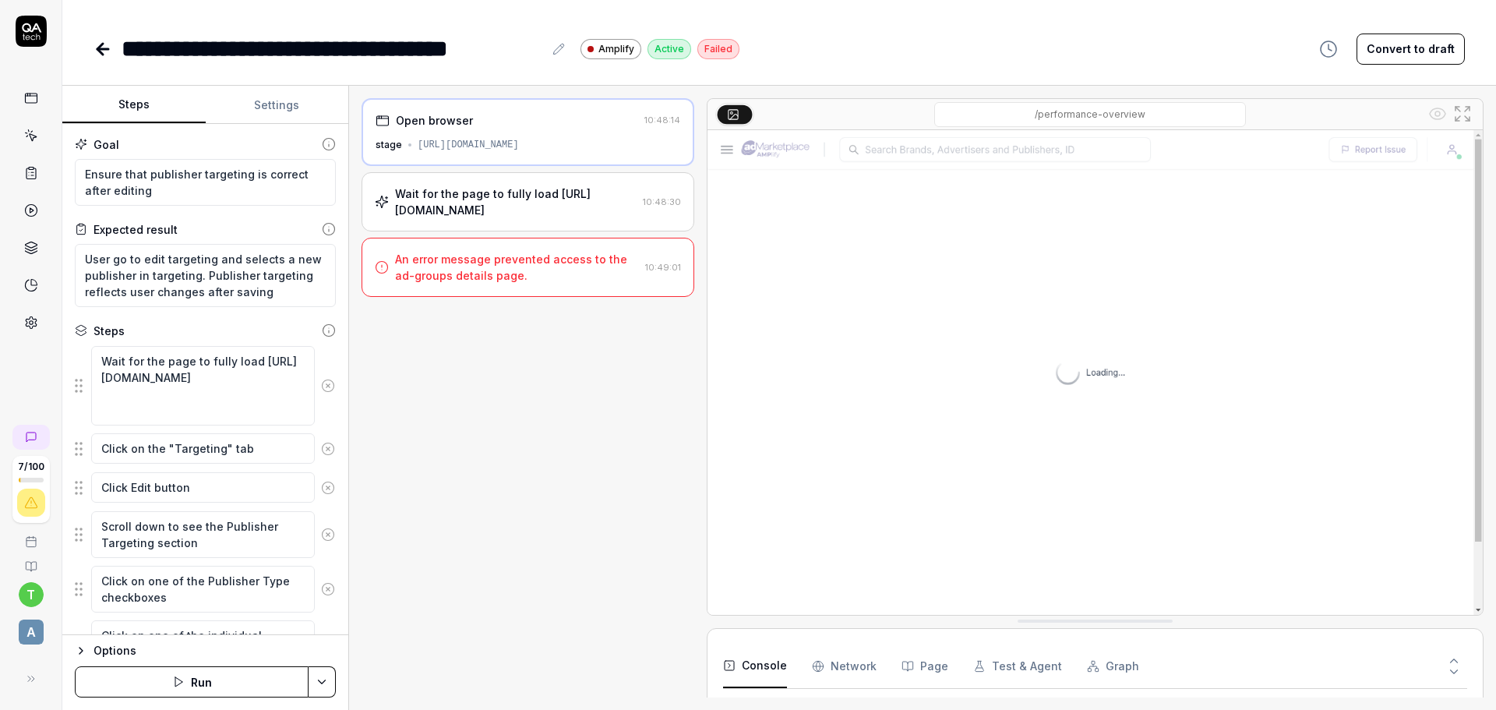
click at [527, 152] on div "Open browser 10:48:14 stage [URL][DOMAIN_NAME]" at bounding box center [527, 132] width 333 height 68
click at [615, 134] on div "Open browser 10:48:14 stage [URL][DOMAIN_NAME]" at bounding box center [527, 132] width 333 height 68
click at [590, 231] on div "Wait for the page to fully load [URL][DOMAIN_NAME] 10:48:30" at bounding box center [527, 201] width 333 height 59
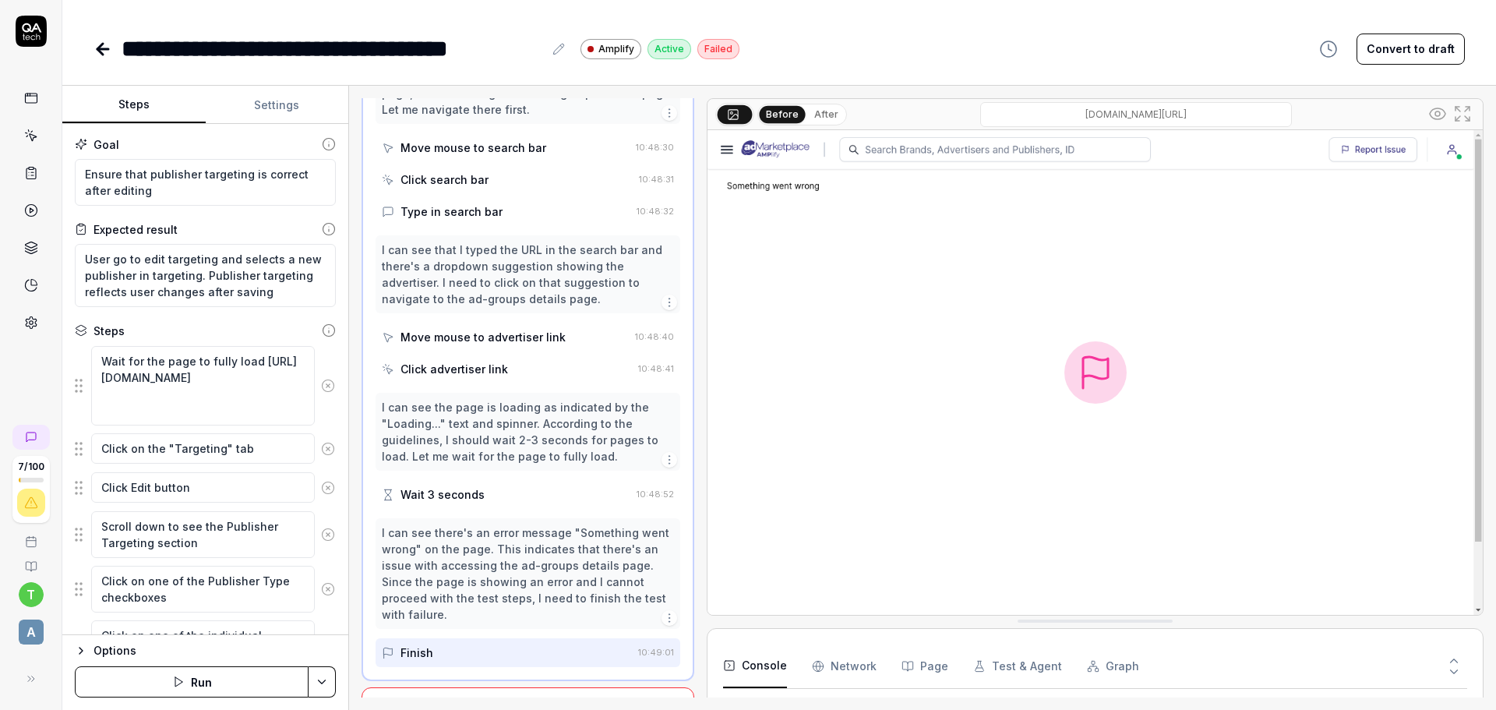
scroll to position [0, 0]
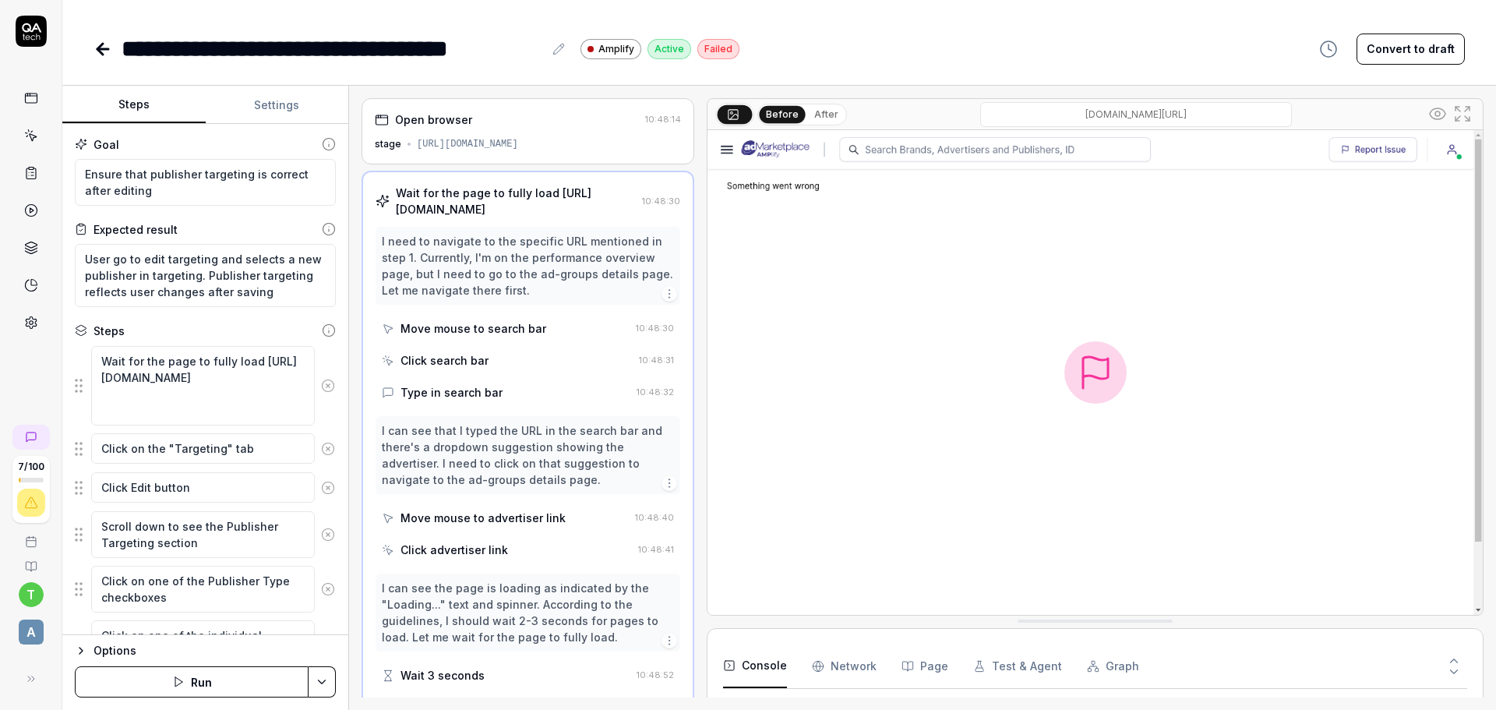
click at [333, 682] on html "**********" at bounding box center [748, 355] width 1496 height 710
click at [332, 682] on html "**********" at bounding box center [748, 355] width 1496 height 710
click at [321, 386] on icon at bounding box center [328, 386] width 14 height 14
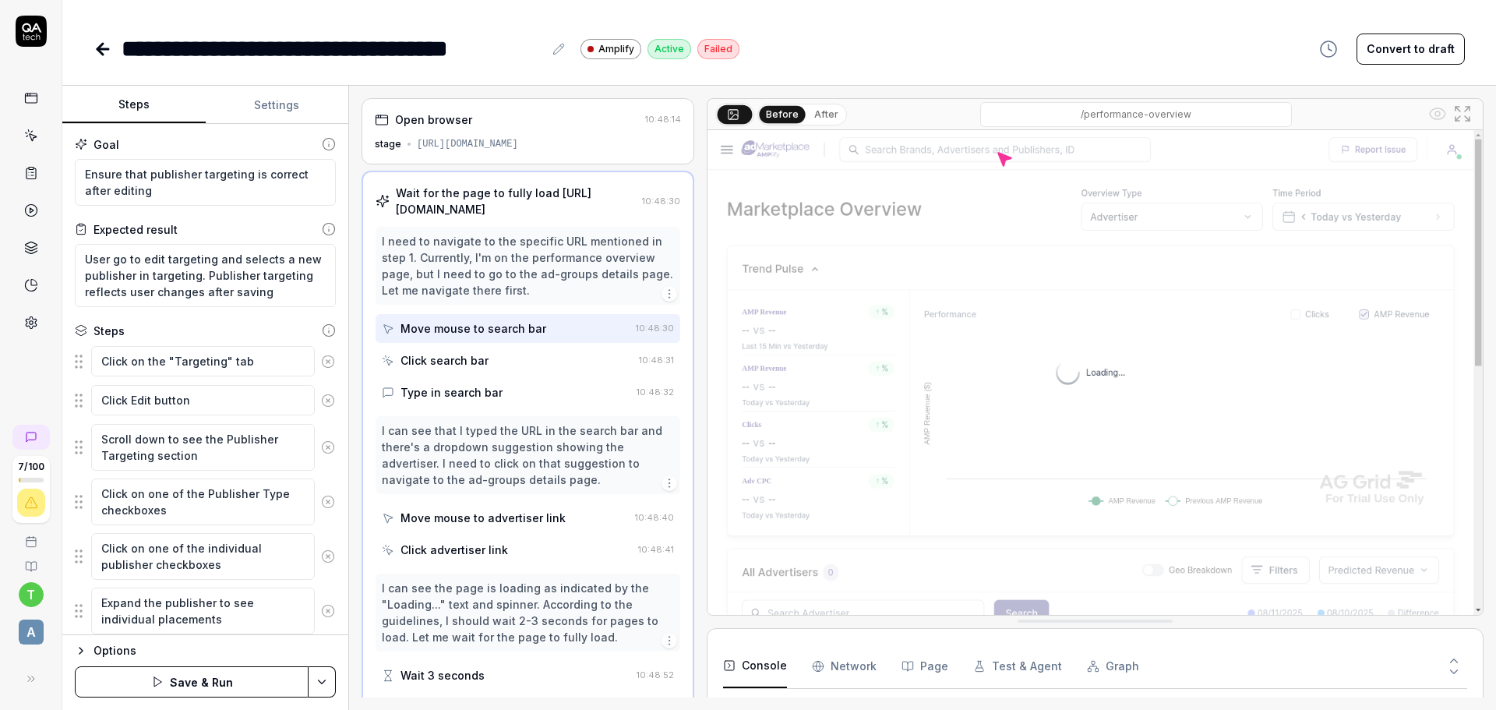
click at [321, 364] on icon at bounding box center [328, 361] width 14 height 14
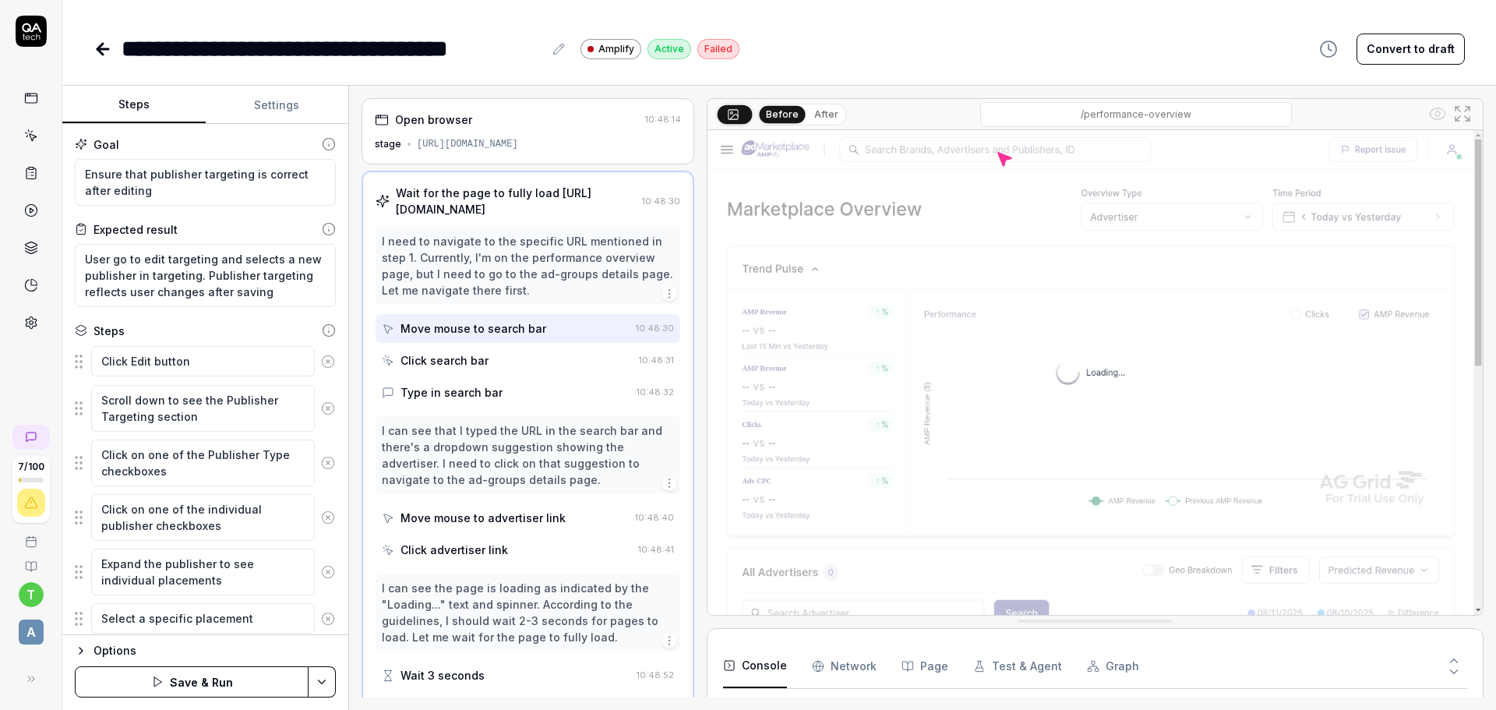
click at [321, 364] on icon at bounding box center [328, 361] width 14 height 14
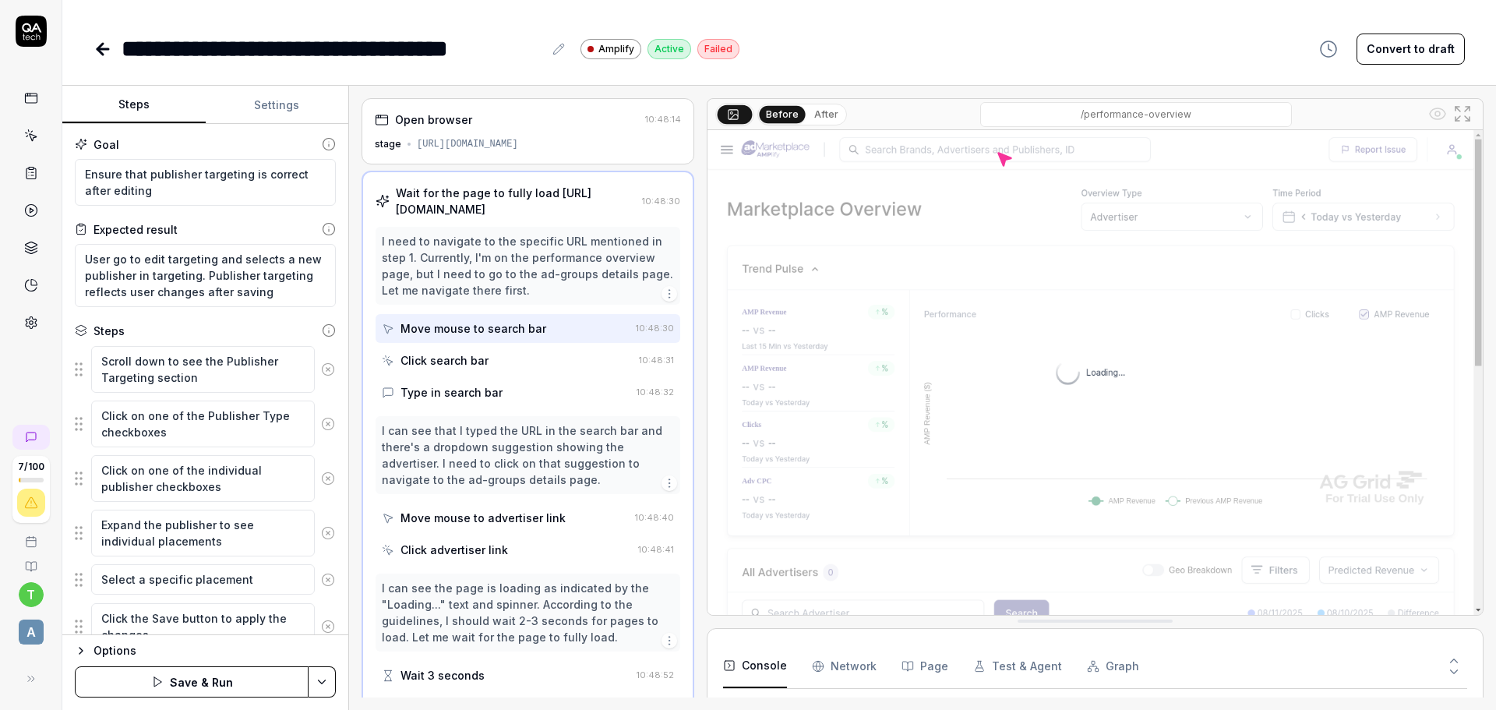
click at [321, 375] on icon at bounding box center [328, 369] width 14 height 14
click at [315, 379] on button at bounding box center [328, 369] width 26 height 31
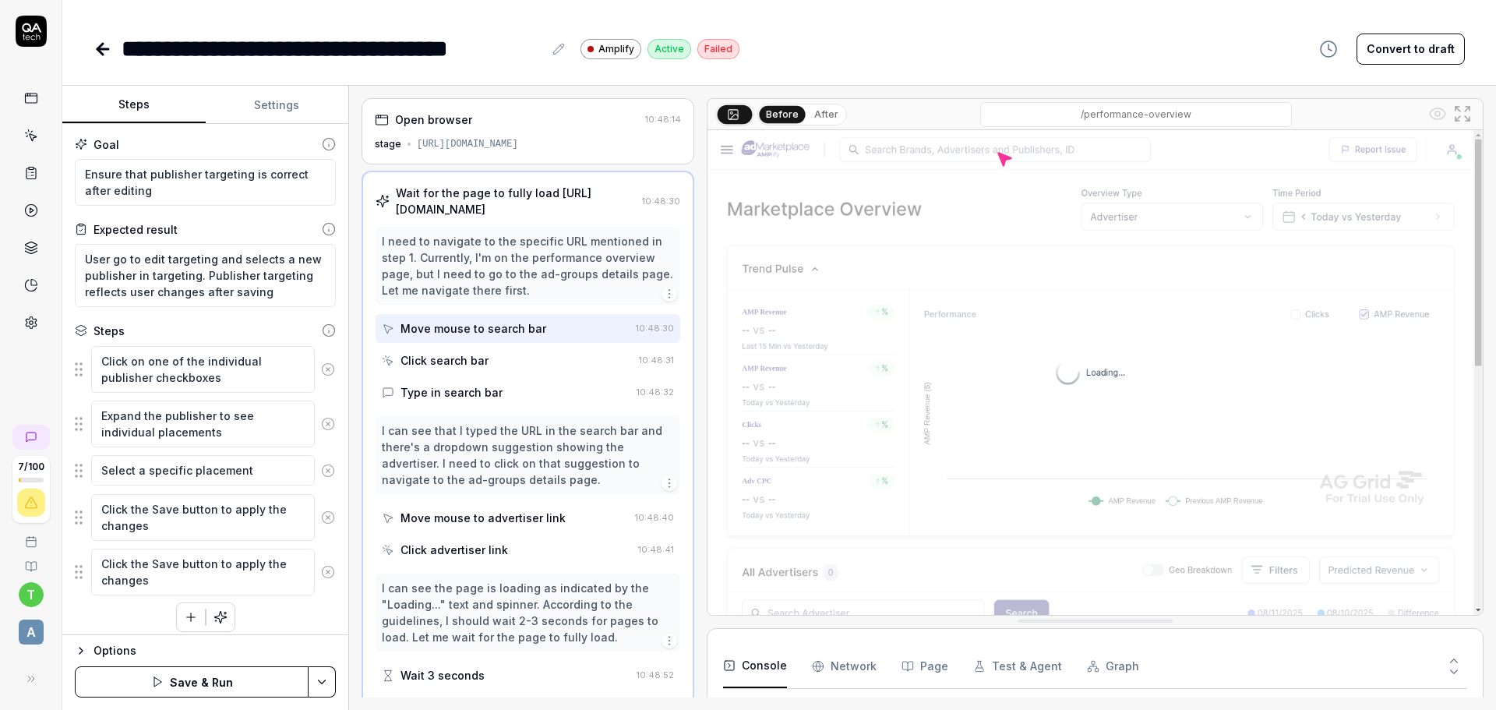
click at [315, 379] on button at bounding box center [328, 369] width 26 height 31
click at [315, 373] on button at bounding box center [328, 369] width 26 height 31
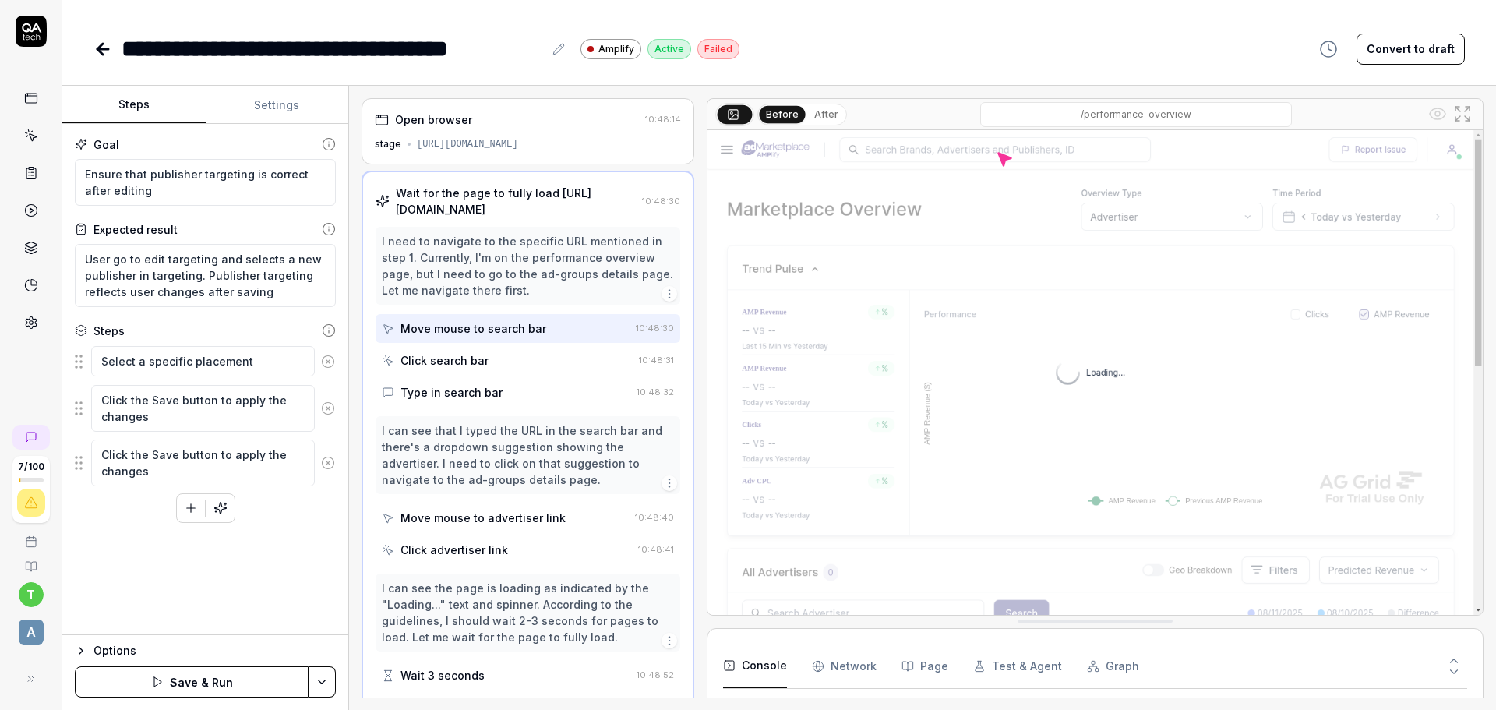
click at [315, 373] on button at bounding box center [328, 361] width 26 height 31
click at [315, 393] on button at bounding box center [328, 408] width 26 height 31
click at [315, 373] on button at bounding box center [328, 369] width 26 height 31
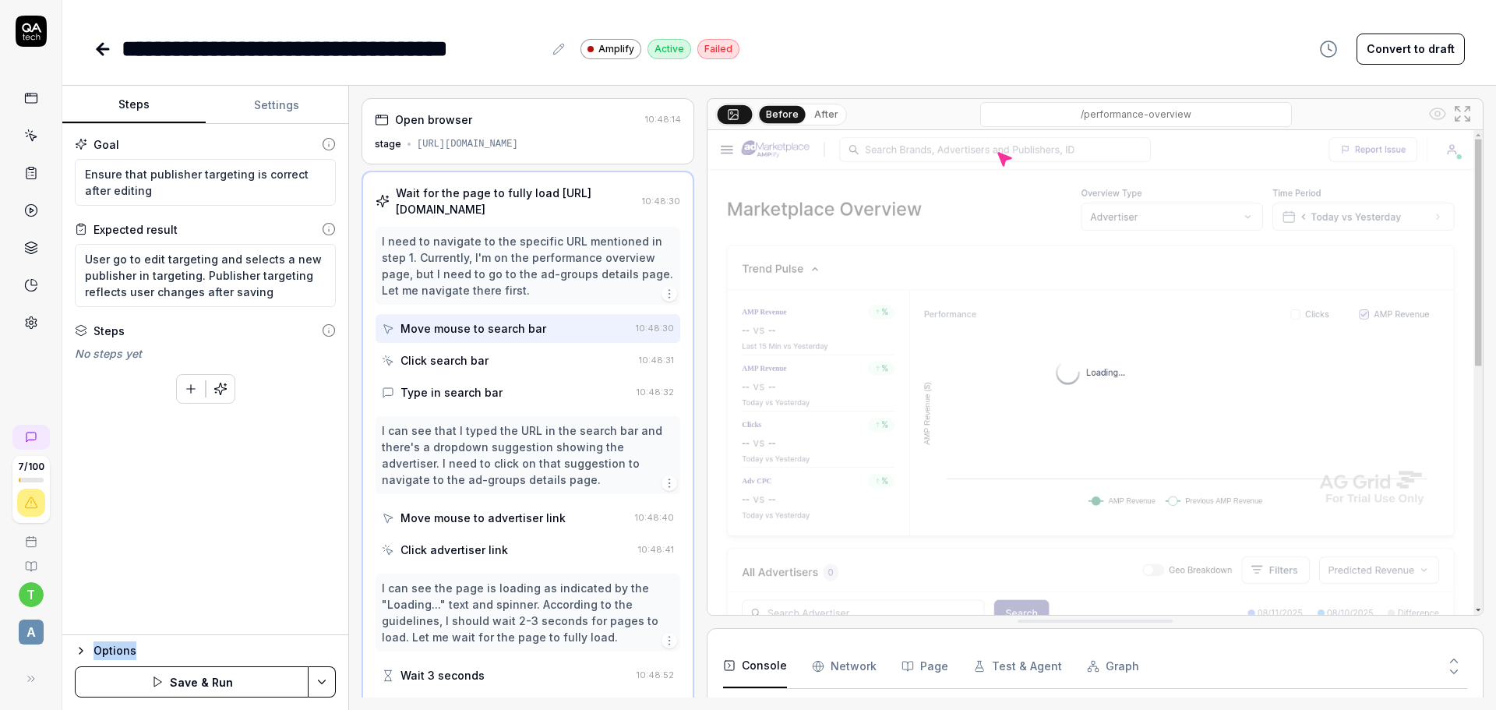
click at [315, 373] on div "To pick up a draggable item, press the space bar. While dragging, use the arrow…" at bounding box center [205, 386] width 261 height 36
click at [126, 255] on textarea "User go to edit targeting and selects a new publisher in targeting. Publisher t…" at bounding box center [205, 275] width 261 height 63
click at [126, 257] on textarea "User go to edit targeting and selects a new publisher in targeting. Publisher t…" at bounding box center [205, 275] width 261 height 63
click at [137, 260] on textarea "User go to edit targeting and selects a new publisher in targeting. Publisher t…" at bounding box center [205, 275] width 261 height 63
type textarea "*"
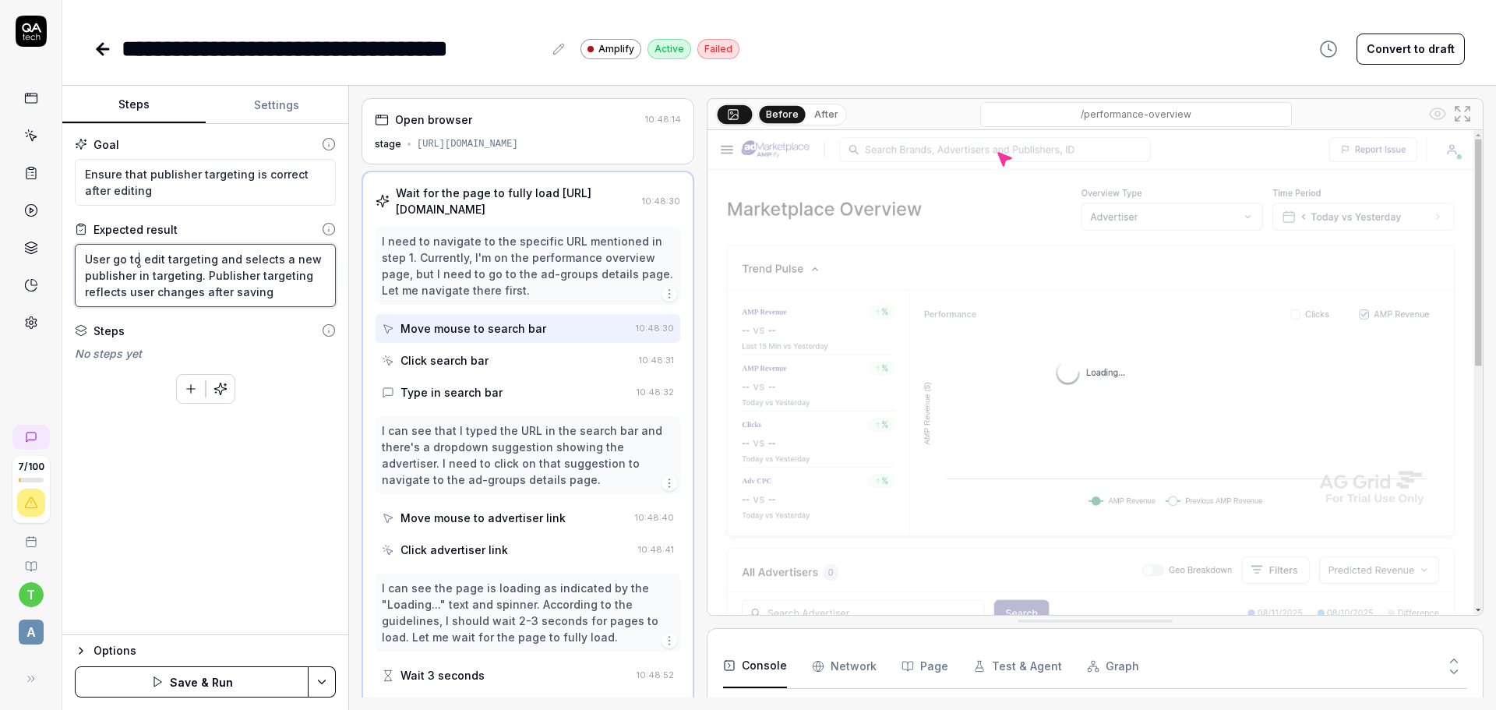
type textarea "User go to edit targeting and selects a new publisher in targeting. Publisher t…"
paste textarea "Wait for the page to fully load"
type textarea "*"
type textarea "User go to Wait for the page to fully load edit targeting and selects a new pub…"
type textarea "*"
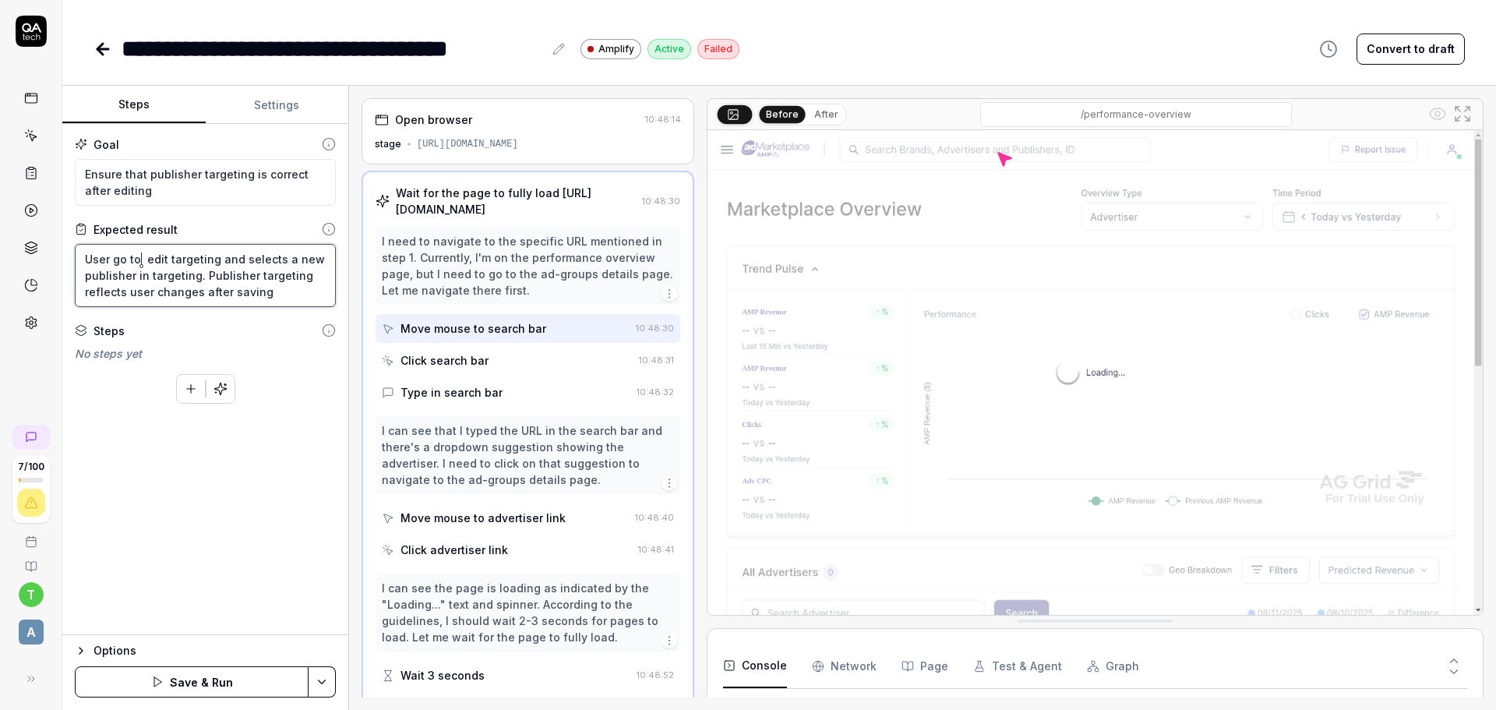
type textarea "User go to edit targeting and selects a new publisher in targeting. Publisher t…"
paste textarea "[URL][DOMAIN_NAME]"
type textarea "*"
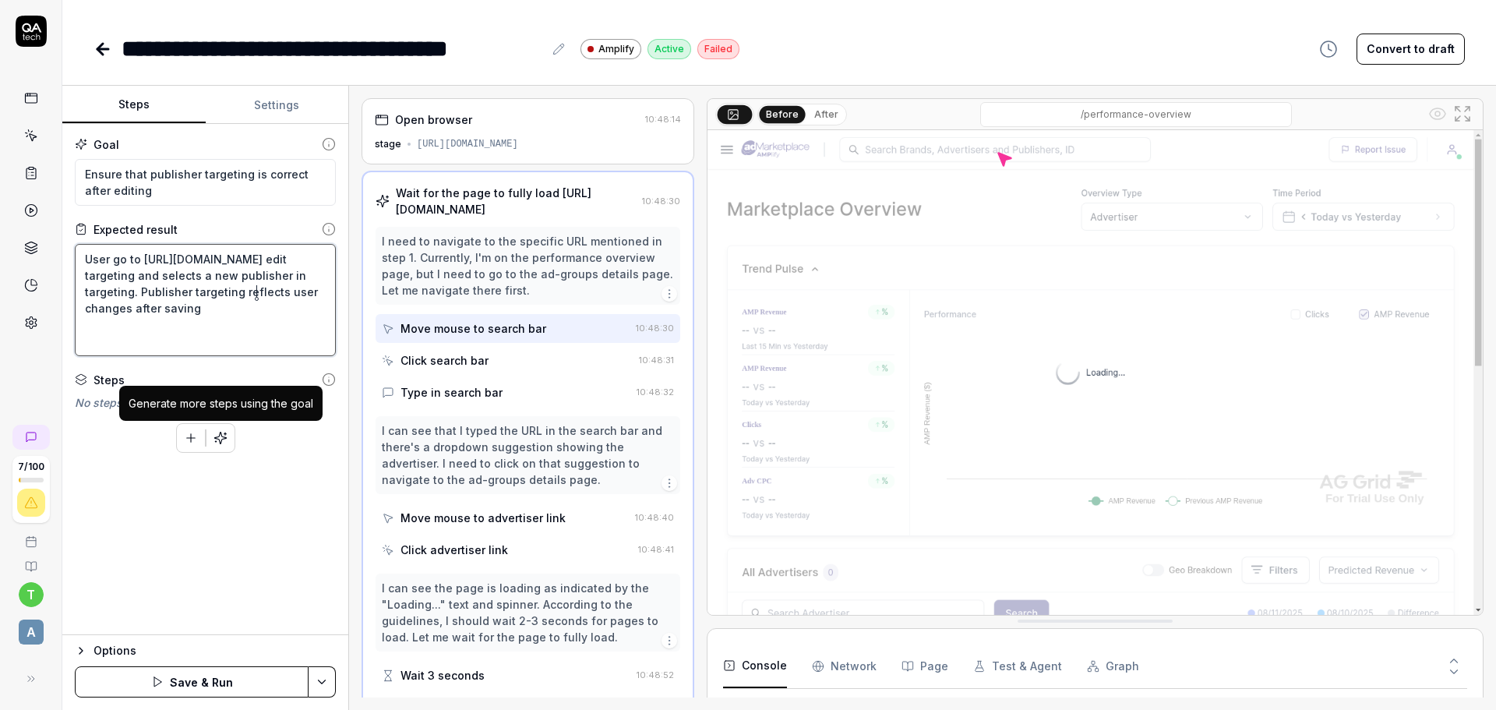
type textarea "User go to [URL][DOMAIN_NAME] edit targeting and selects a new publisher in tar…"
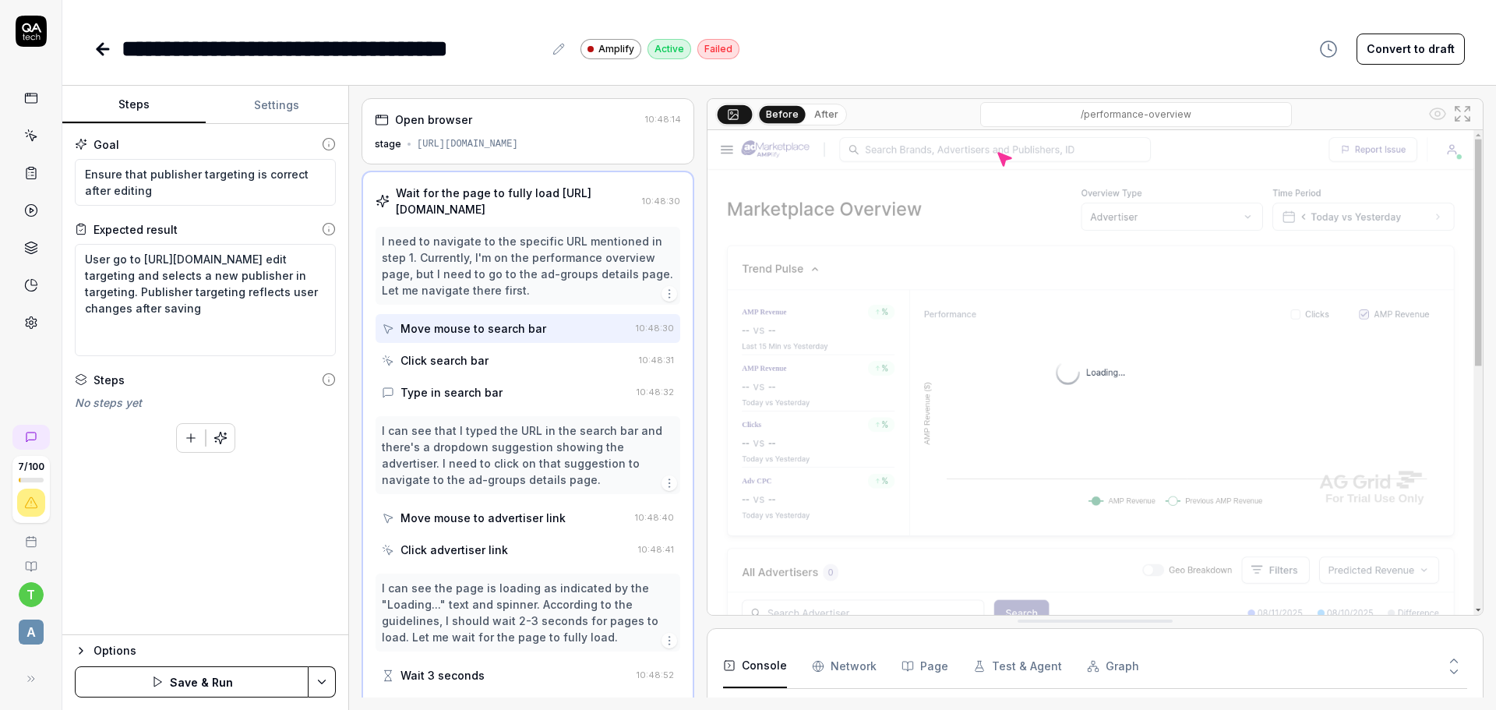
click at [224, 440] on icon "button" at bounding box center [220, 438] width 14 height 14
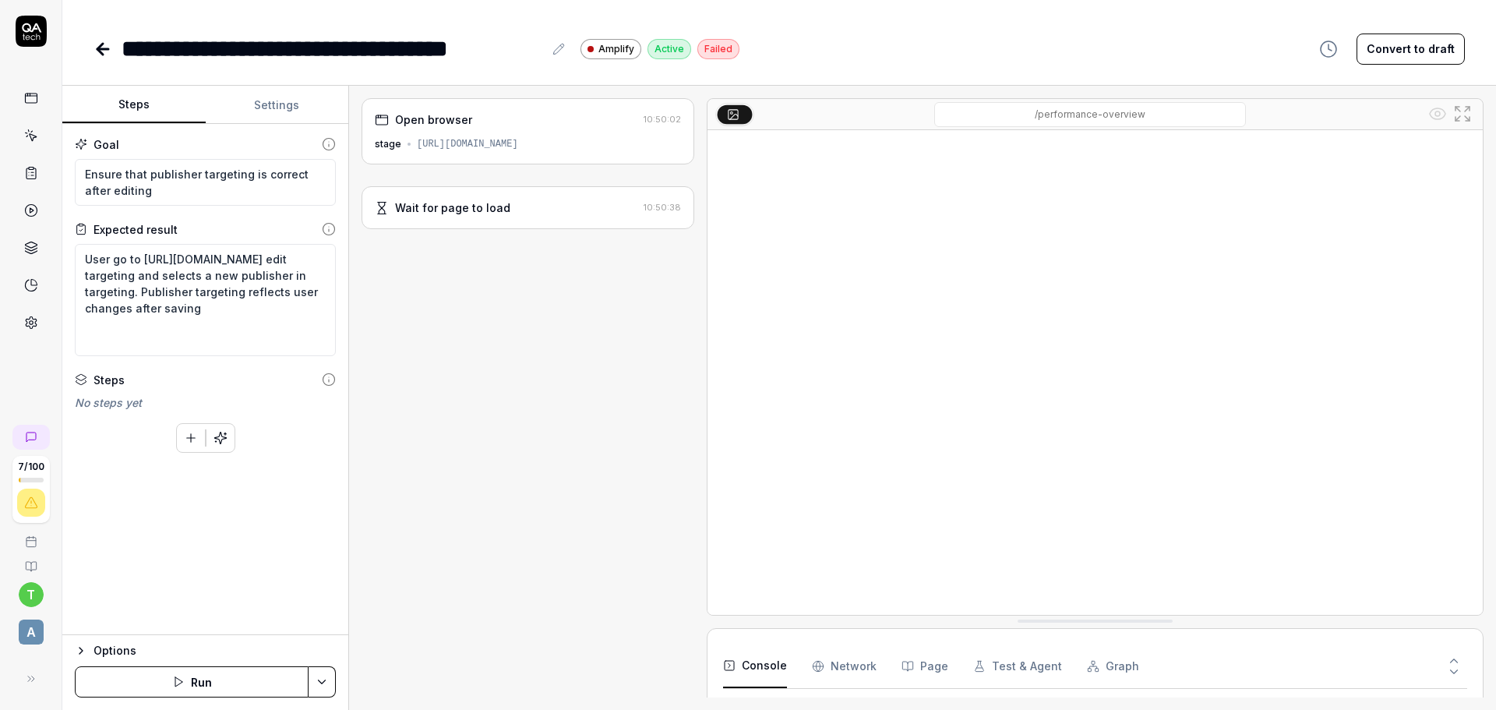
type textarea "*"
